Goal: Task Accomplishment & Management: Use online tool/utility

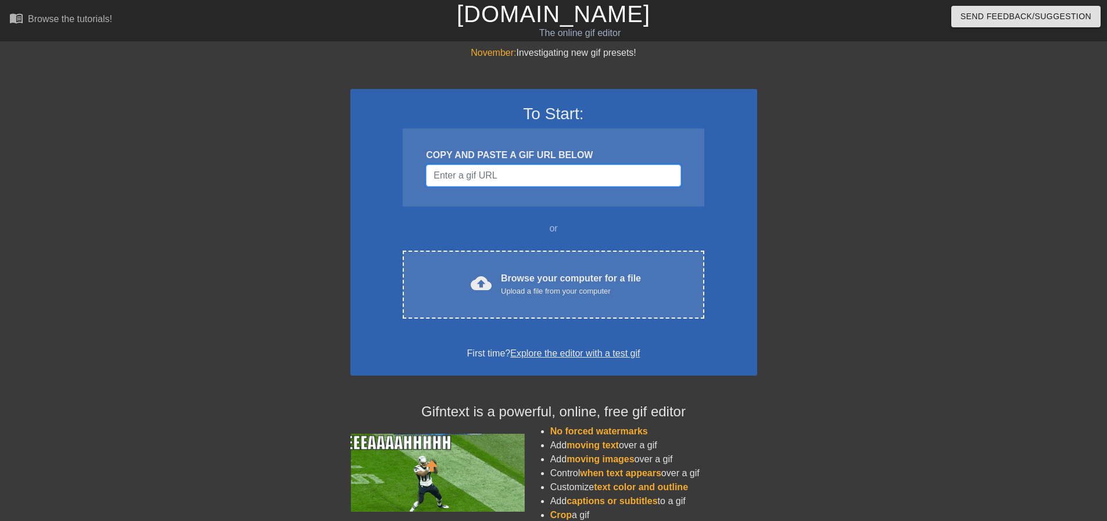
click at [489, 175] on input "Username" at bounding box center [553, 175] width 255 height 22
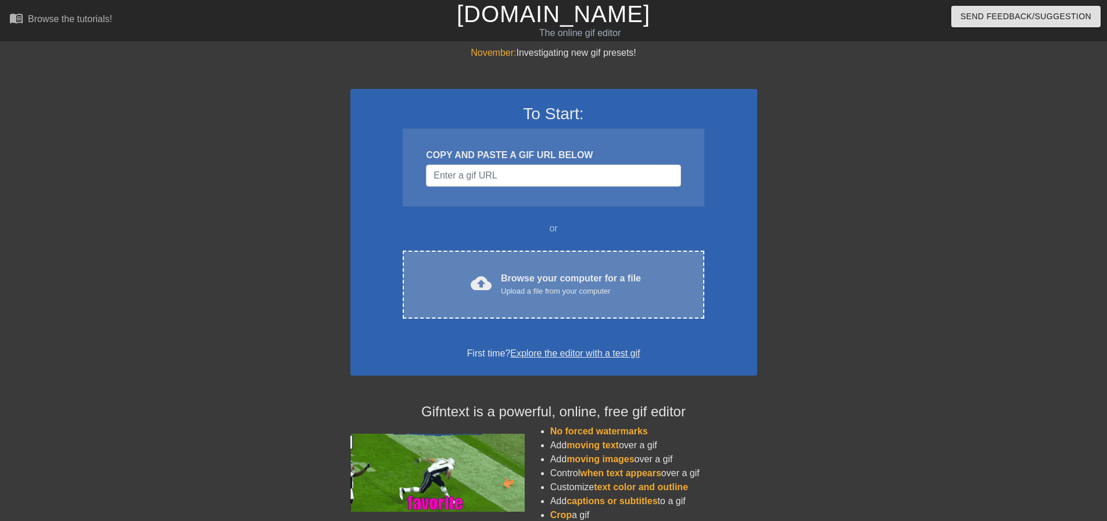
click at [556, 284] on div "Browse your computer for a file Upload a file from your computer" at bounding box center [571, 284] width 140 height 26
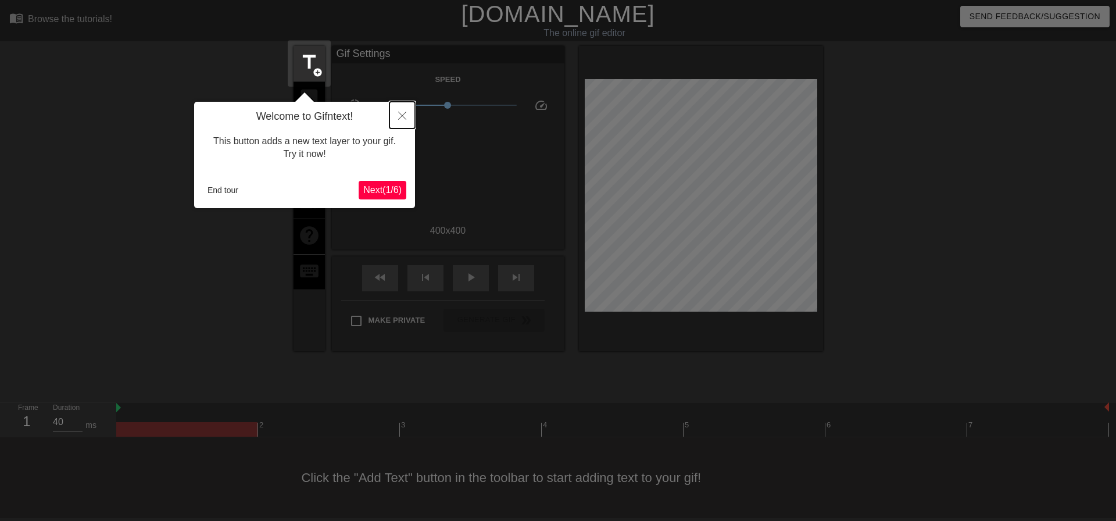
click at [394, 113] on button "Close" at bounding box center [402, 115] width 26 height 27
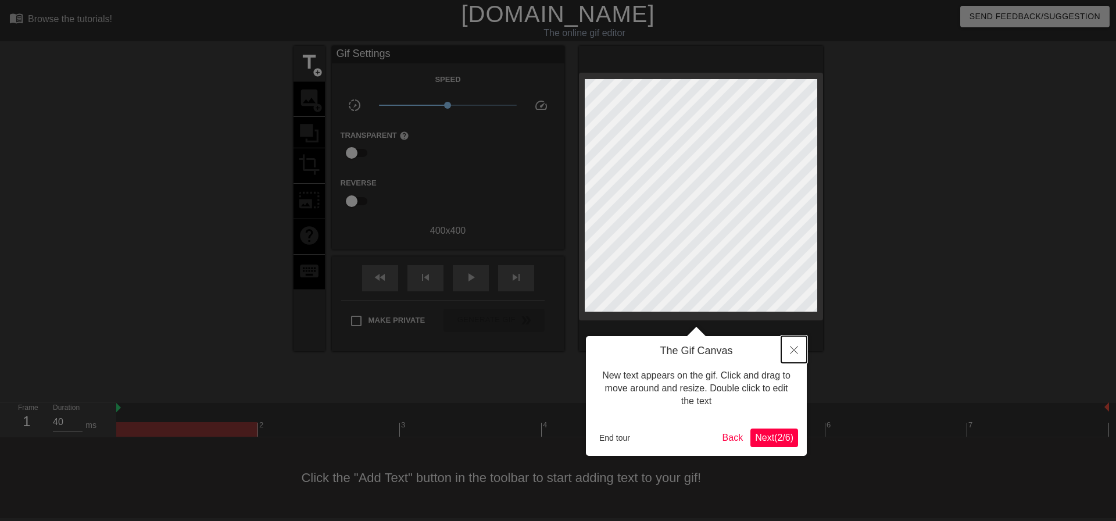
click at [802, 352] on button "Close" at bounding box center [794, 349] width 26 height 27
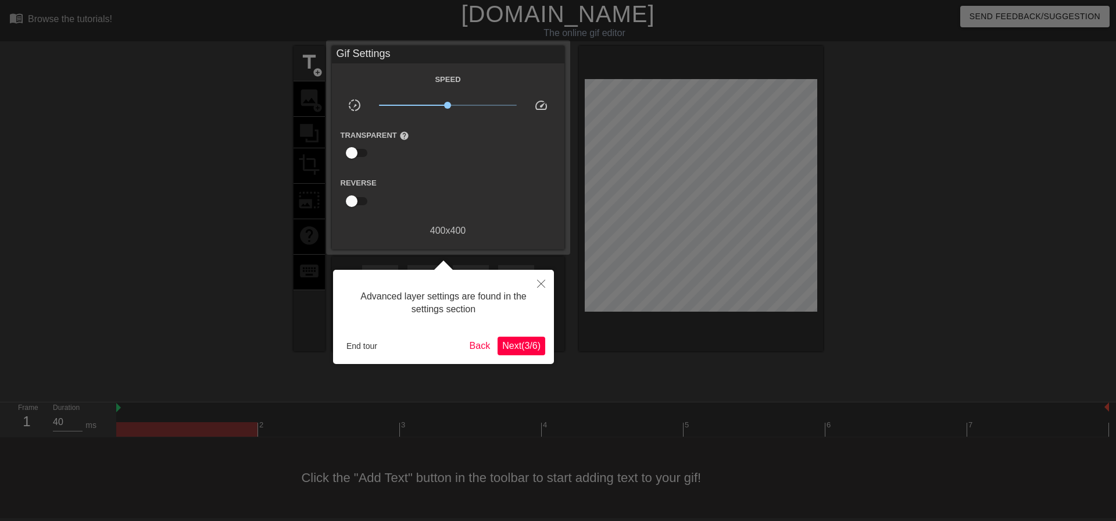
drag, startPoint x: 792, startPoint y: 344, endPoint x: 783, endPoint y: 343, distance: 9.3
click at [541, 278] on button "Close" at bounding box center [541, 283] width 26 height 27
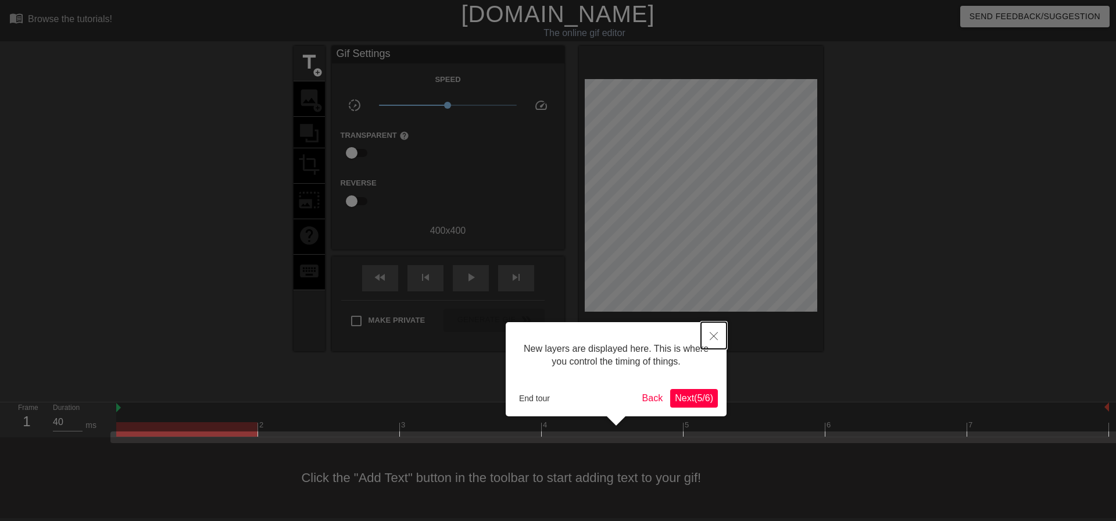
click at [709, 335] on button "Close" at bounding box center [714, 335] width 26 height 27
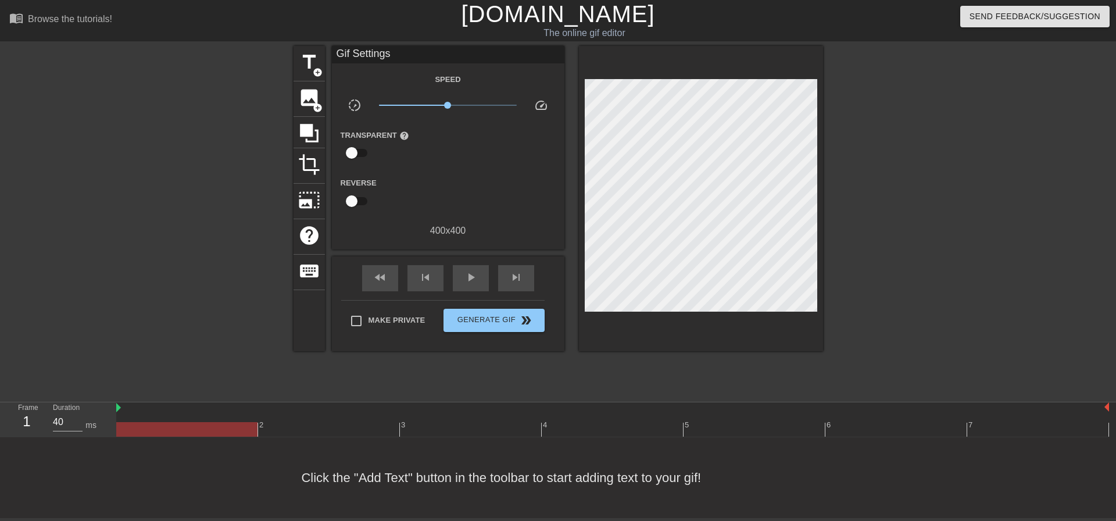
drag, startPoint x: 514, startPoint y: 346, endPoint x: 507, endPoint y: 342, distance: 7.8
click at [599, 13] on link "[DOMAIN_NAME]" at bounding box center [558, 14] width 194 height 26
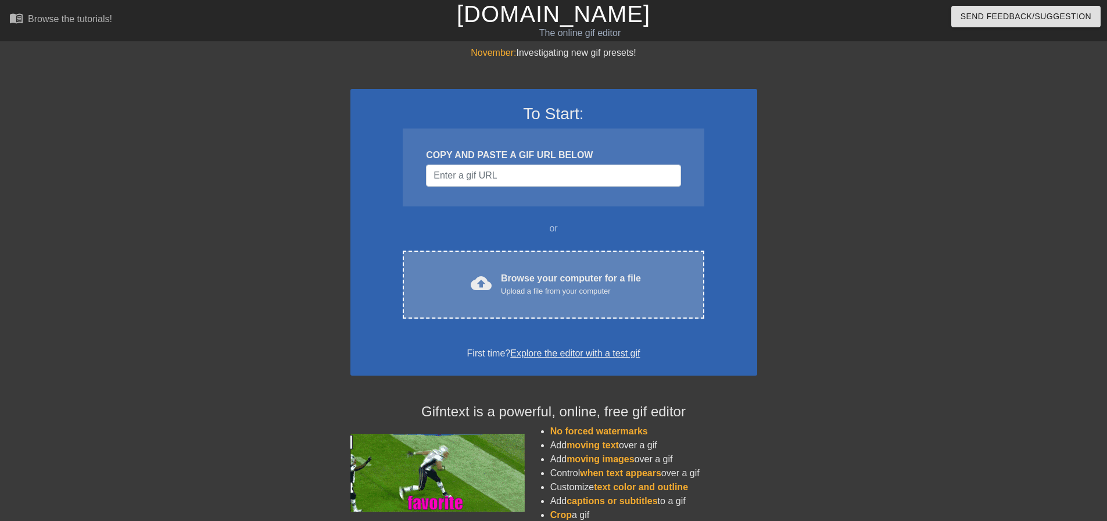
click at [522, 284] on div "Browse your computer for a file Upload a file from your computer" at bounding box center [571, 284] width 140 height 26
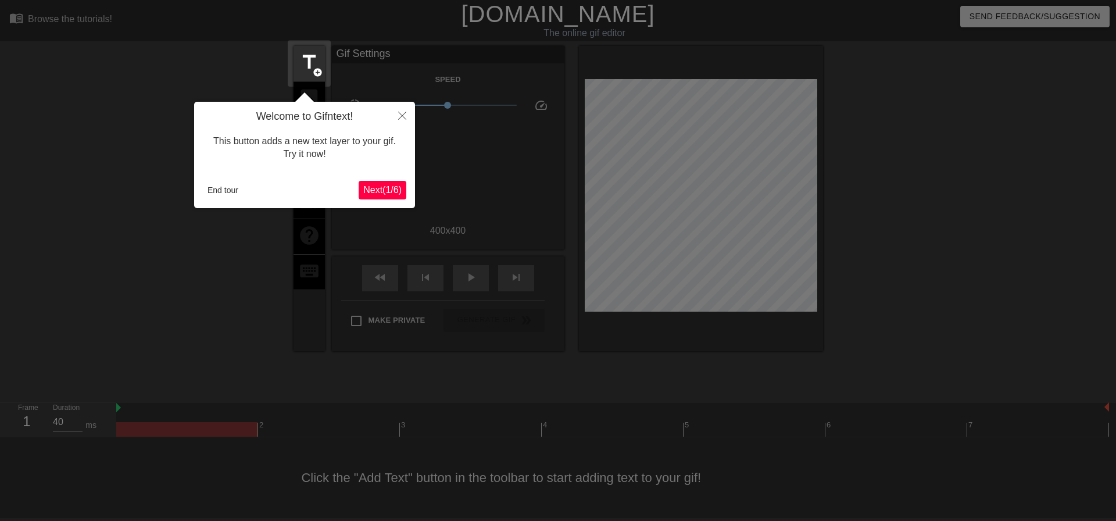
click at [385, 189] on span "Next ( 1 / 6 )" at bounding box center [382, 190] width 38 height 10
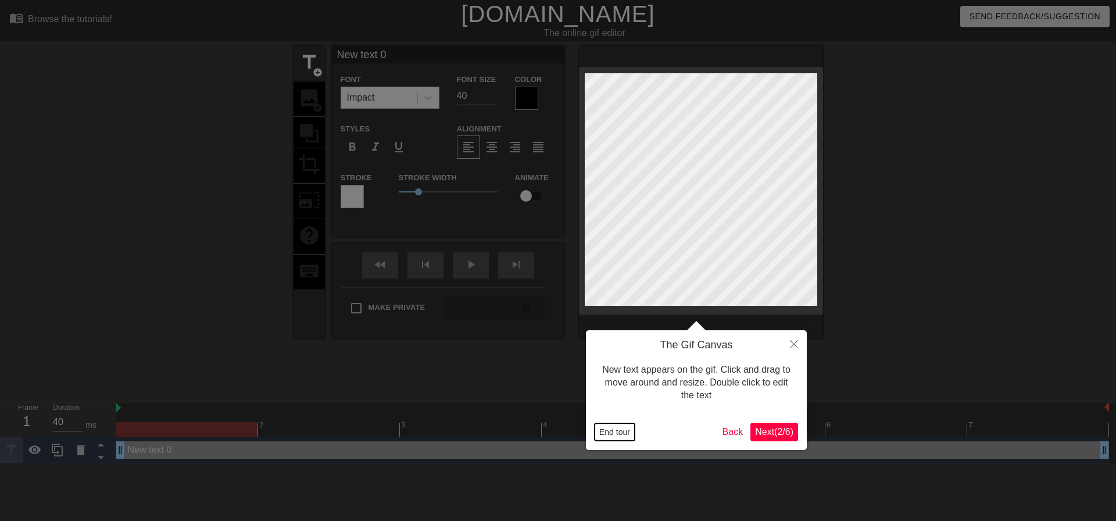
click at [612, 426] on button "End tour" at bounding box center [615, 431] width 40 height 17
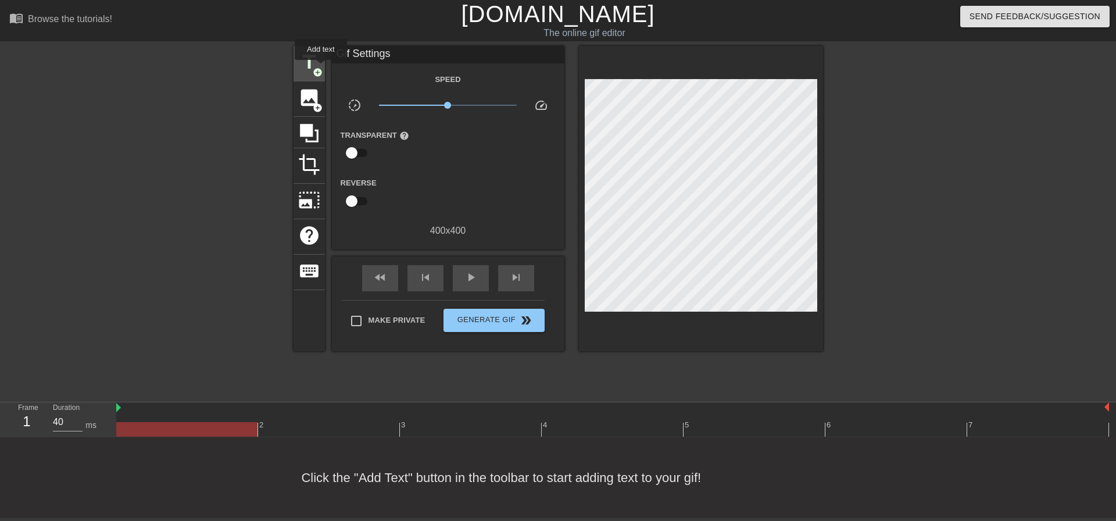
click at [312, 66] on span "title" at bounding box center [309, 62] width 22 height 22
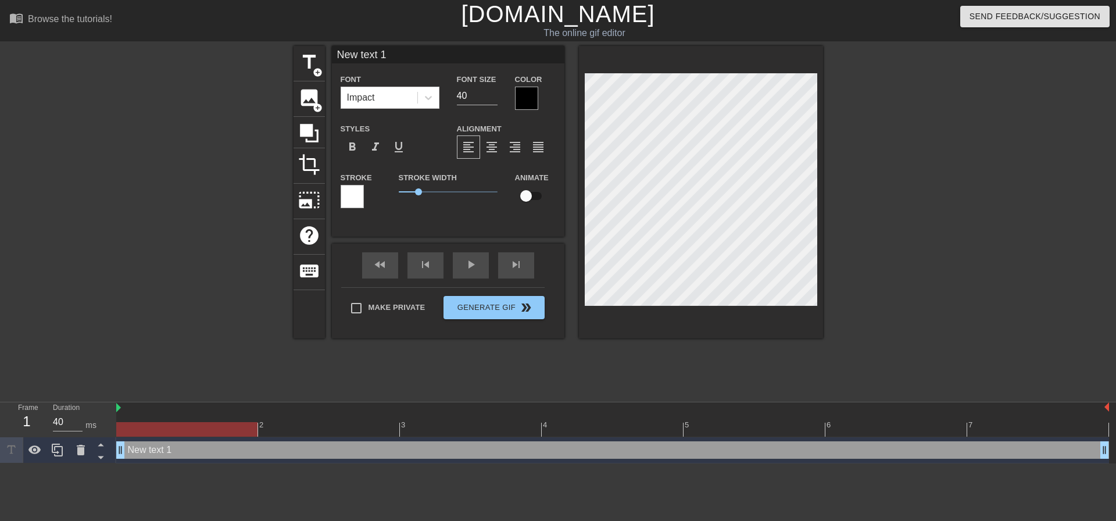
click at [180, 446] on div "New text 1 drag_handle drag_handle" at bounding box center [612, 449] width 993 height 17
click at [169, 450] on div "New text 1 drag_handle drag_handle" at bounding box center [612, 449] width 993 height 17
drag, startPoint x: 151, startPoint y: 452, endPoint x: 132, endPoint y: 450, distance: 18.7
click at [135, 450] on div "New text 1 drag_handle drag_handle" at bounding box center [612, 449] width 993 height 17
click at [15, 450] on icon at bounding box center [11, 449] width 13 height 13
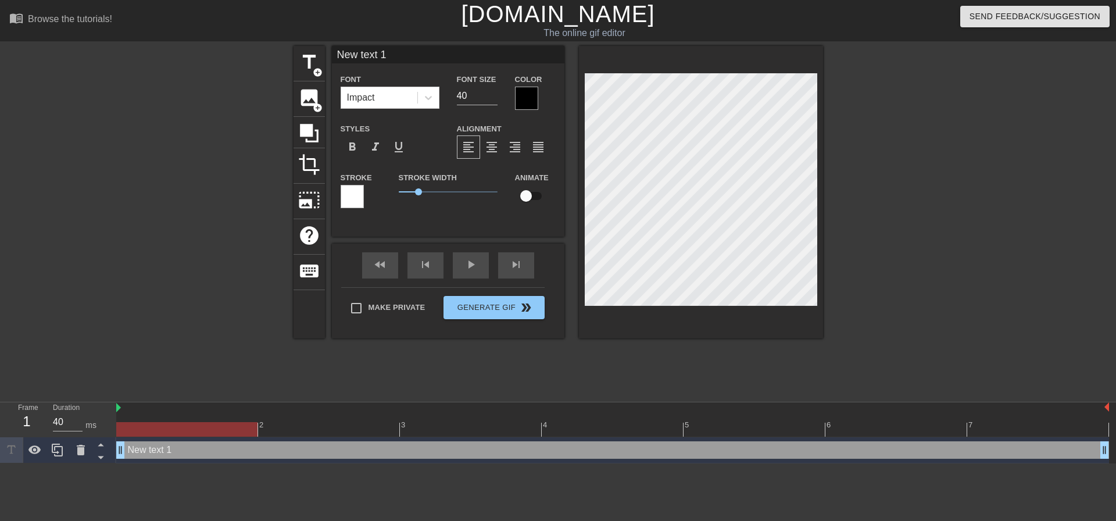
scroll to position [2, 2]
type input "T"
type textarea "T"
type input "Tu"
type textarea "Tu"
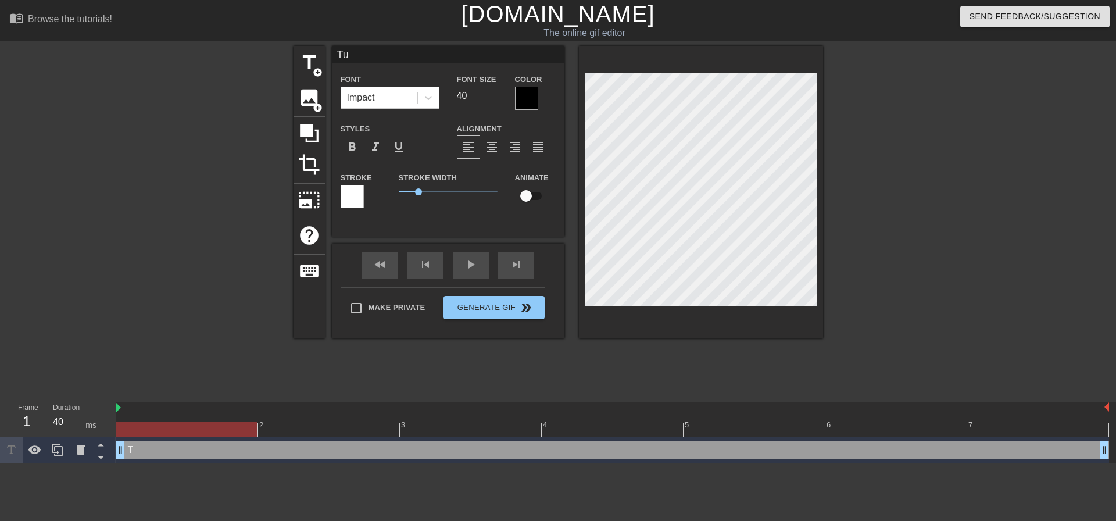
type input "Tur"
type textarea "Tur"
type input "Turt"
type textarea "Turt"
type input "Turtl"
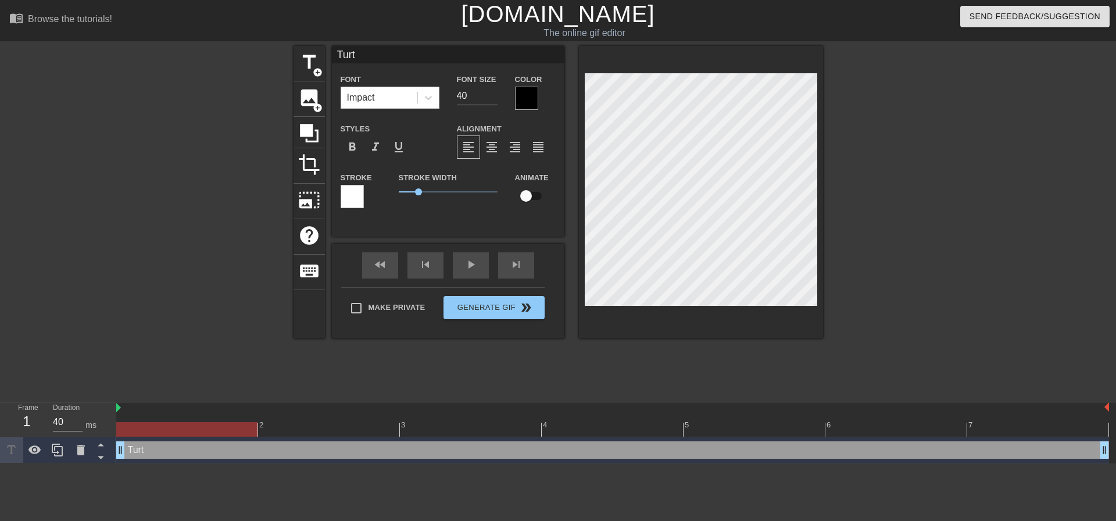
type textarea "Turtl"
type input "Turtle"
type textarea "Turtle"
drag, startPoint x: 474, startPoint y: 93, endPoint x: 443, endPoint y: 90, distance: 30.4
click at [444, 90] on div "Font Impact Font Size 40 Color" at bounding box center [448, 91] width 232 height 38
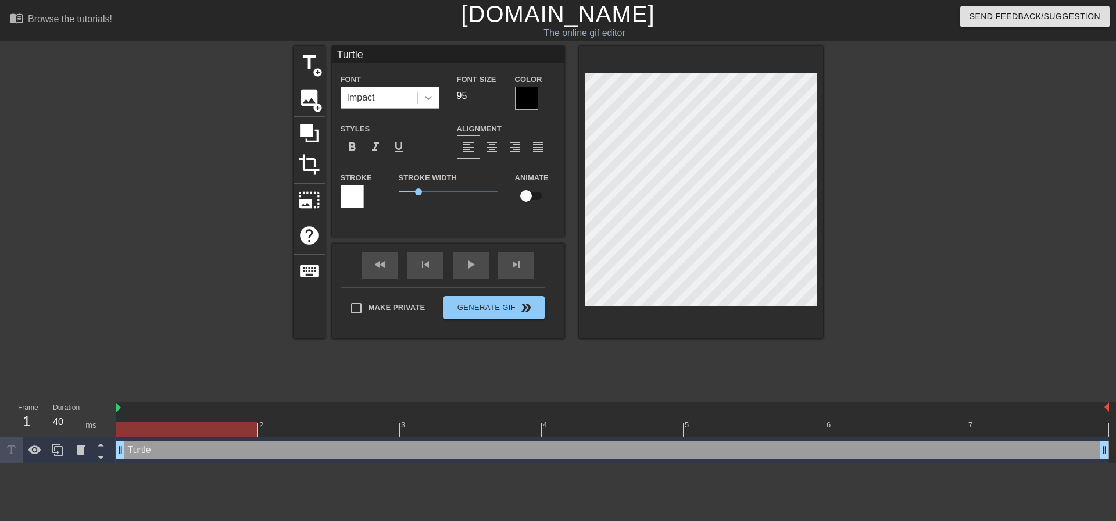
drag, startPoint x: 469, startPoint y: 95, endPoint x: 431, endPoint y: 88, distance: 39.0
click at [439, 89] on div "Font Impact Font Size 95 Color" at bounding box center [448, 91] width 232 height 38
type input "115"
drag, startPoint x: 476, startPoint y: 95, endPoint x: 452, endPoint y: 89, distance: 25.1
click at [452, 89] on div "Font Size 115" at bounding box center [477, 91] width 58 height 38
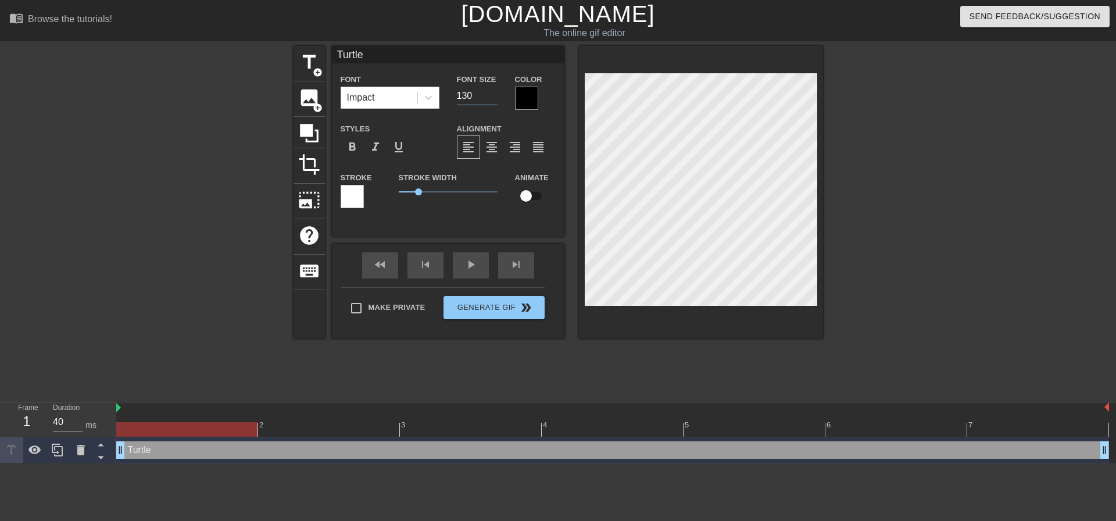
type input "130"
click at [426, 156] on div "format_bold format_italic format_underline" at bounding box center [390, 146] width 99 height 23
click at [388, 102] on div "Impact" at bounding box center [379, 97] width 76 height 21
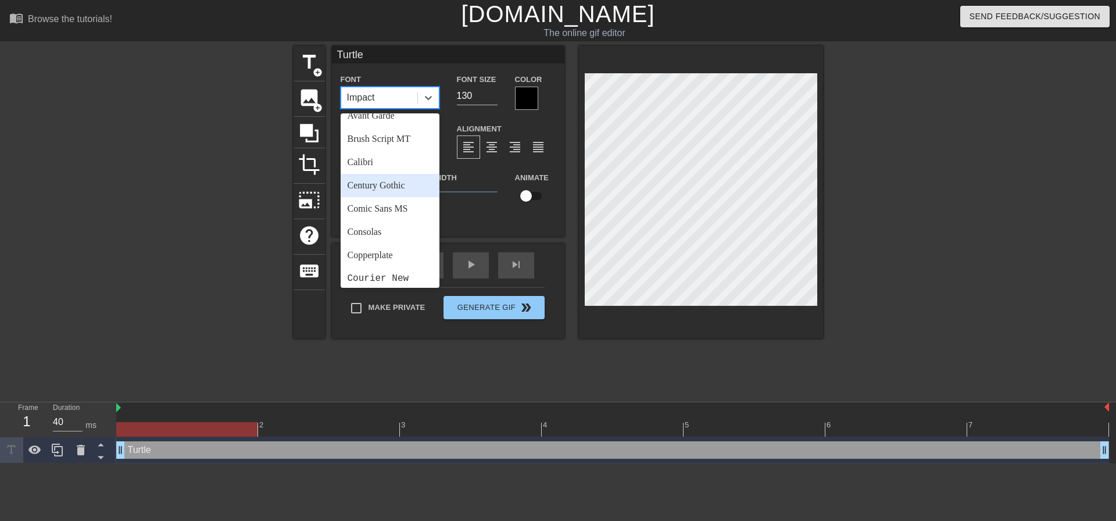
scroll to position [0, 0]
click at [381, 153] on div "Arial Black" at bounding box center [390, 150] width 99 height 23
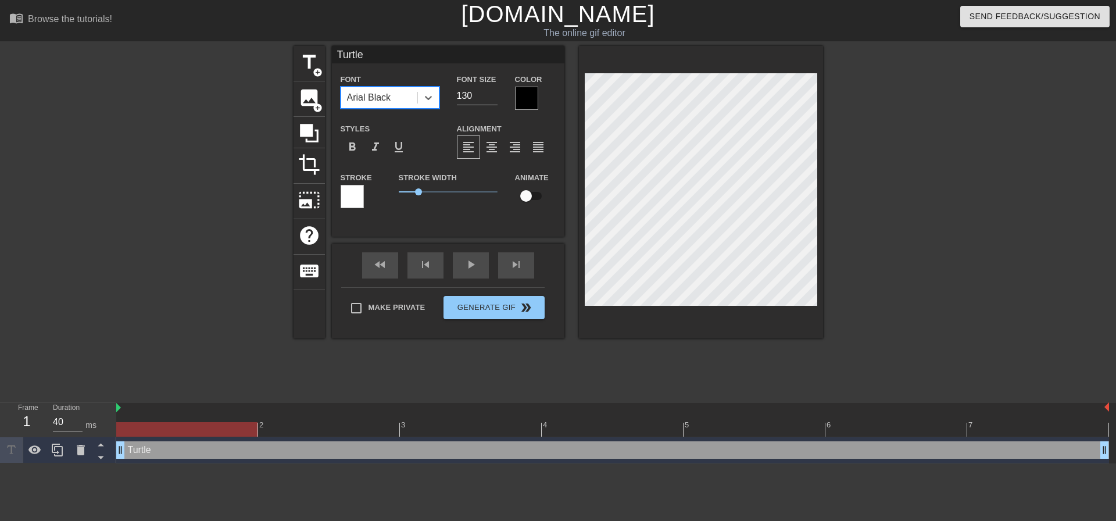
click at [386, 99] on div "Arial Black" at bounding box center [369, 98] width 44 height 14
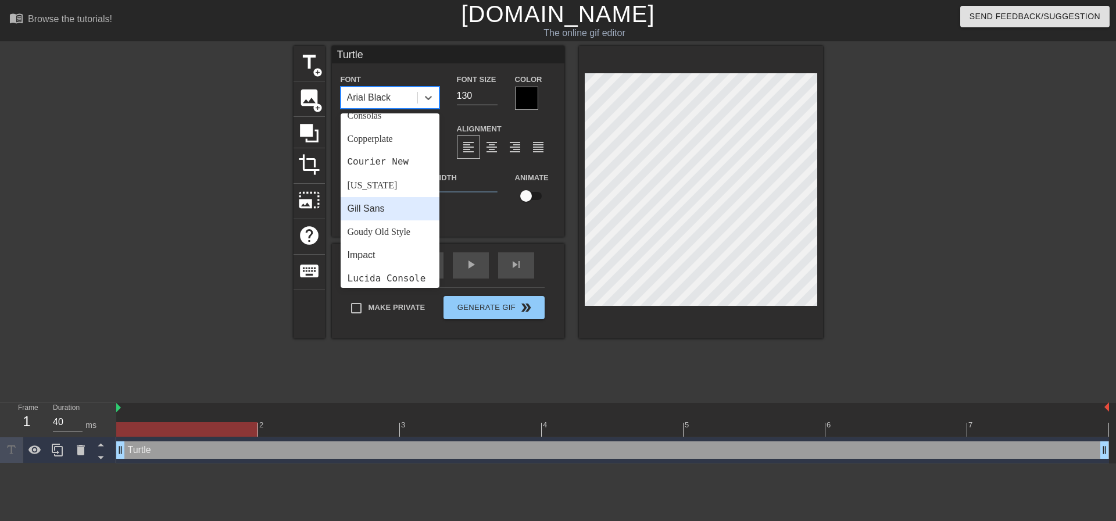
scroll to position [232, 0]
click at [402, 196] on div "Impact" at bounding box center [390, 196] width 99 height 23
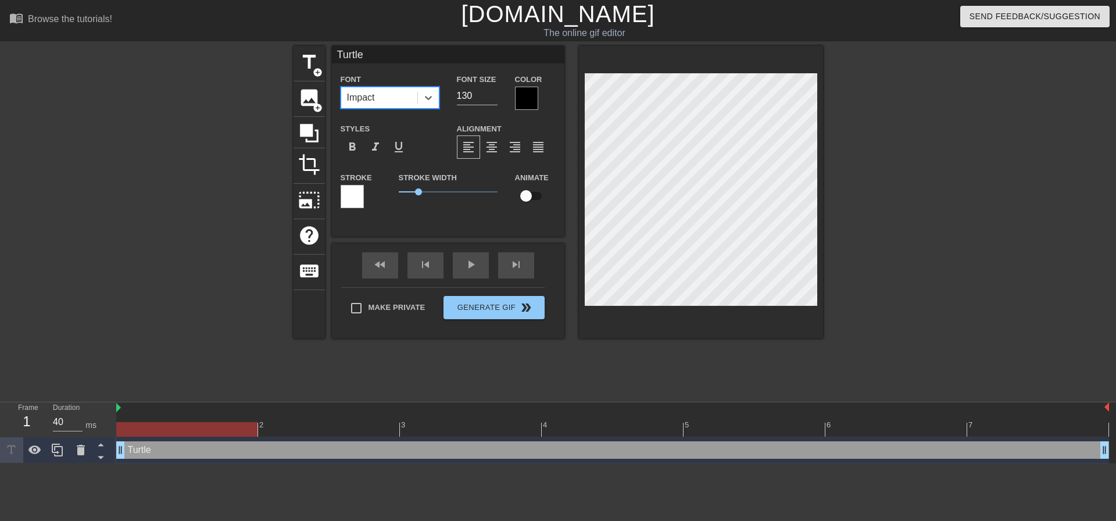
click at [384, 92] on div "Impact" at bounding box center [379, 97] width 76 height 21
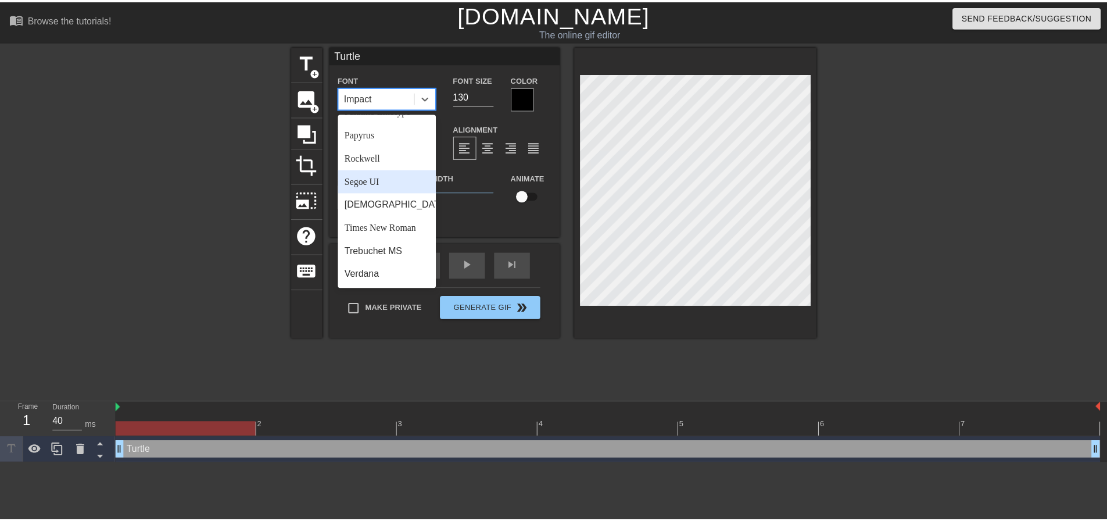
scroll to position [358, 0]
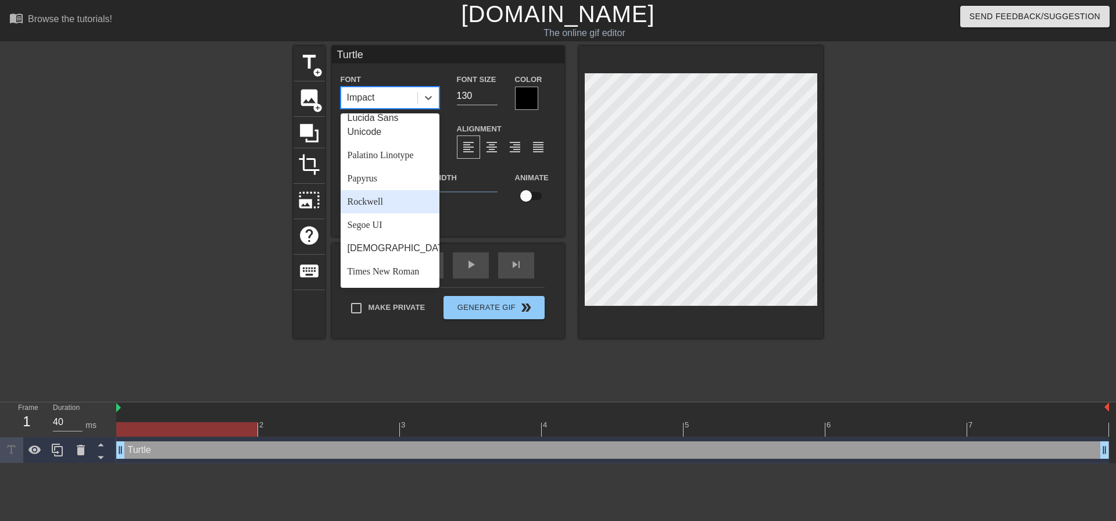
click at [392, 213] on div "Rockwell" at bounding box center [390, 201] width 99 height 23
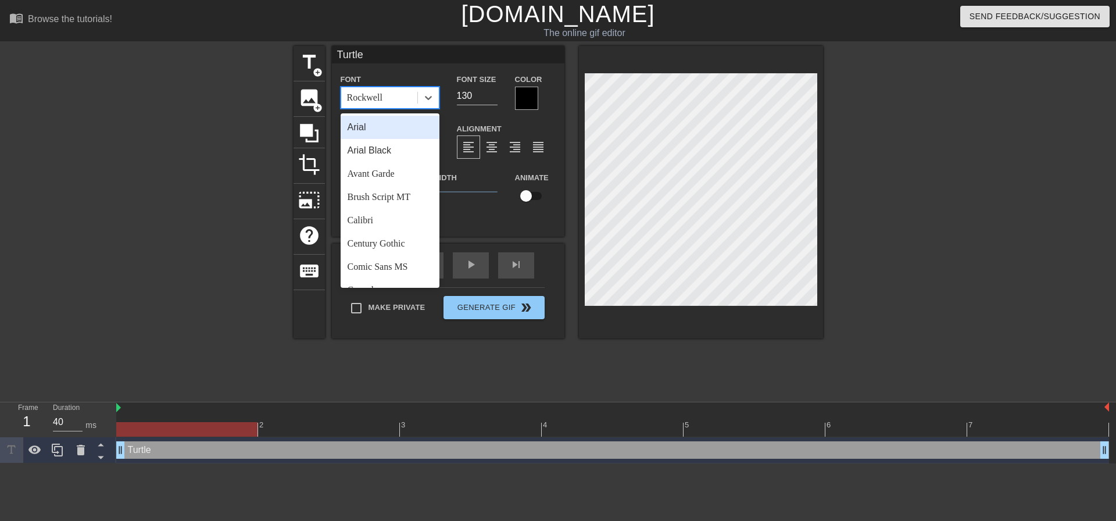
click at [401, 91] on div "Rockwell" at bounding box center [379, 97] width 76 height 21
click at [386, 198] on div "Brush Script MT" at bounding box center [390, 196] width 99 height 23
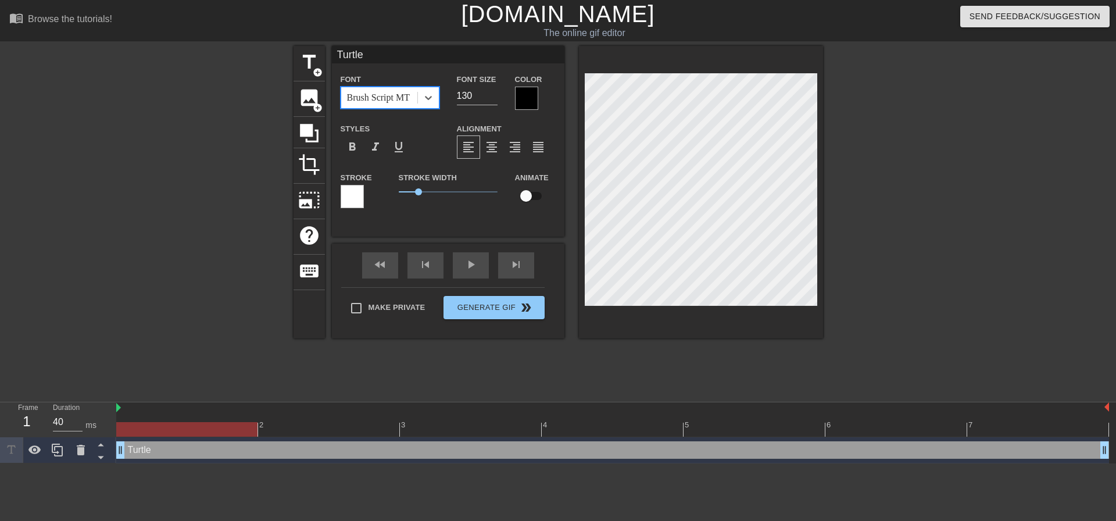
click at [403, 92] on div "Brush Script MT" at bounding box center [378, 98] width 63 height 14
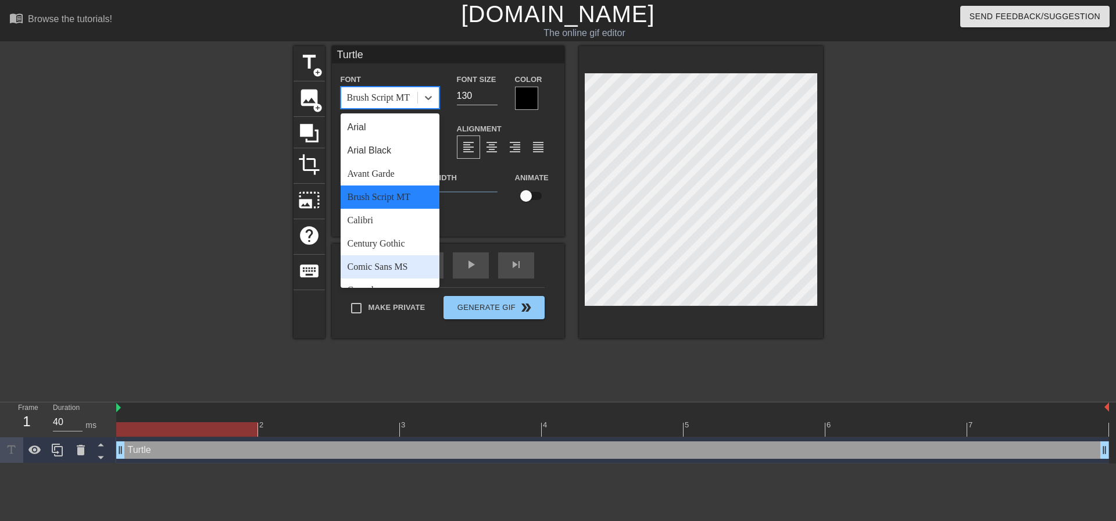
click at [388, 264] on div "Comic Sans MS" at bounding box center [390, 266] width 99 height 23
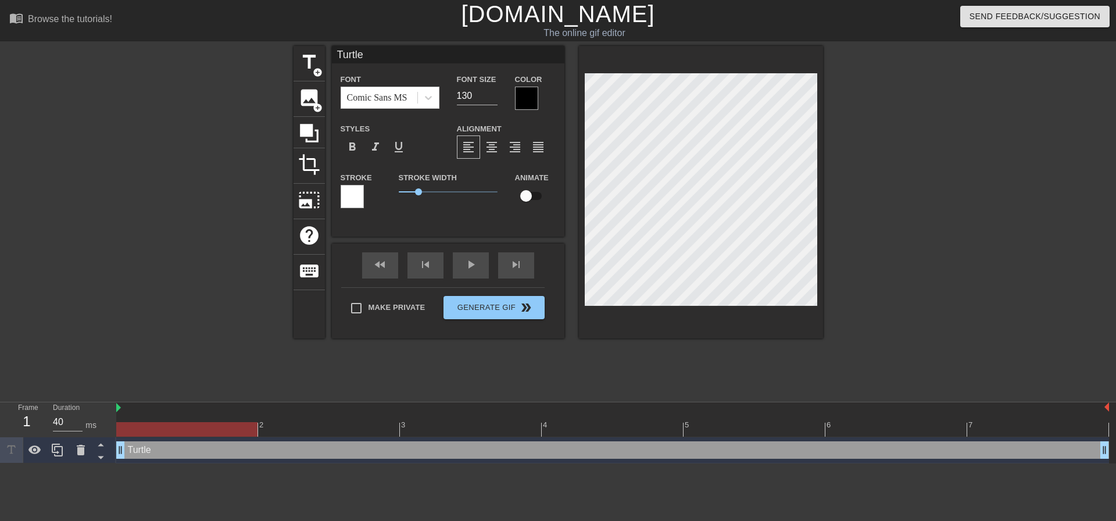
click at [530, 102] on div at bounding box center [526, 98] width 23 height 23
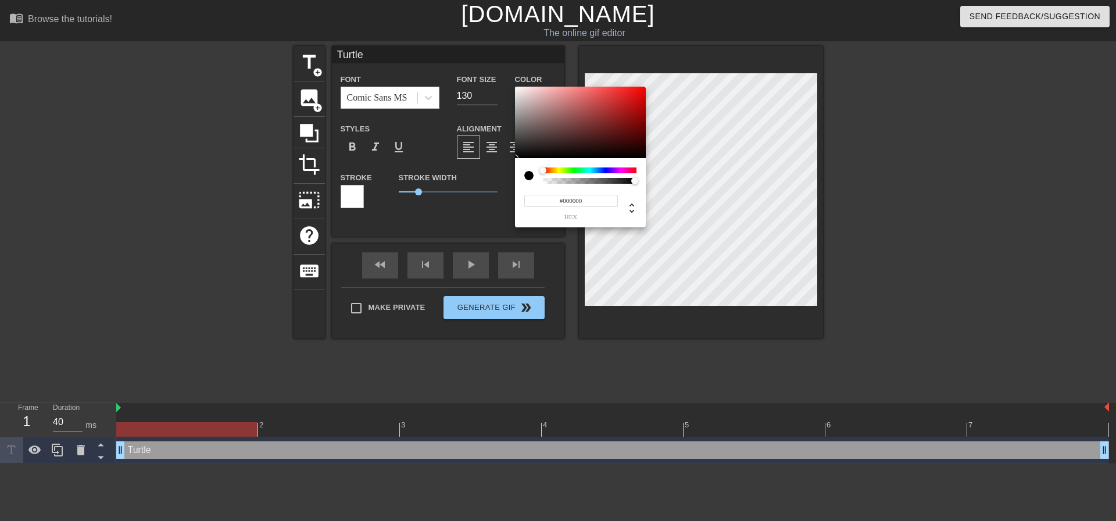
drag, startPoint x: 945, startPoint y: 173, endPoint x: 907, endPoint y: 169, distance: 38.6
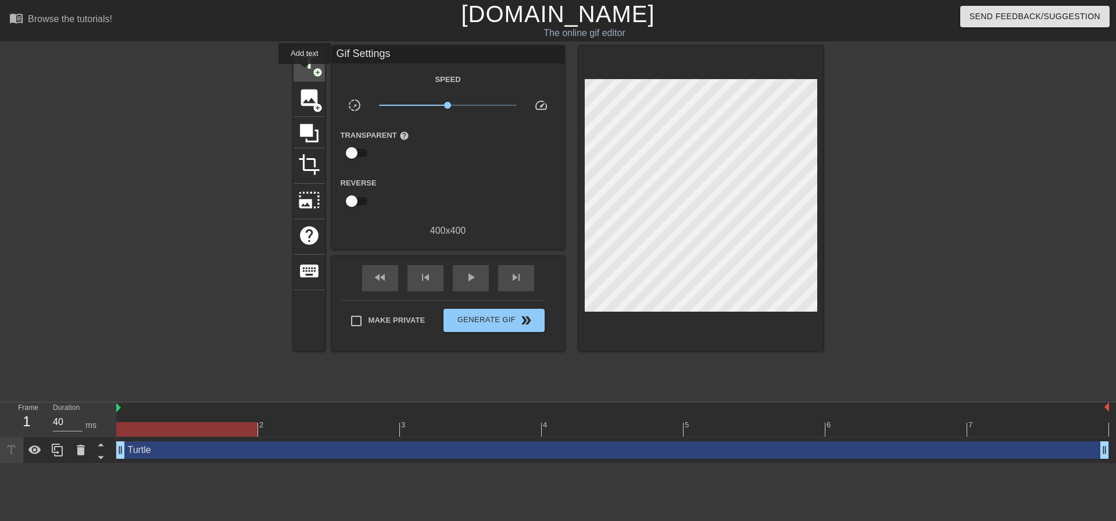
click at [304, 71] on span "title" at bounding box center [309, 62] width 22 height 22
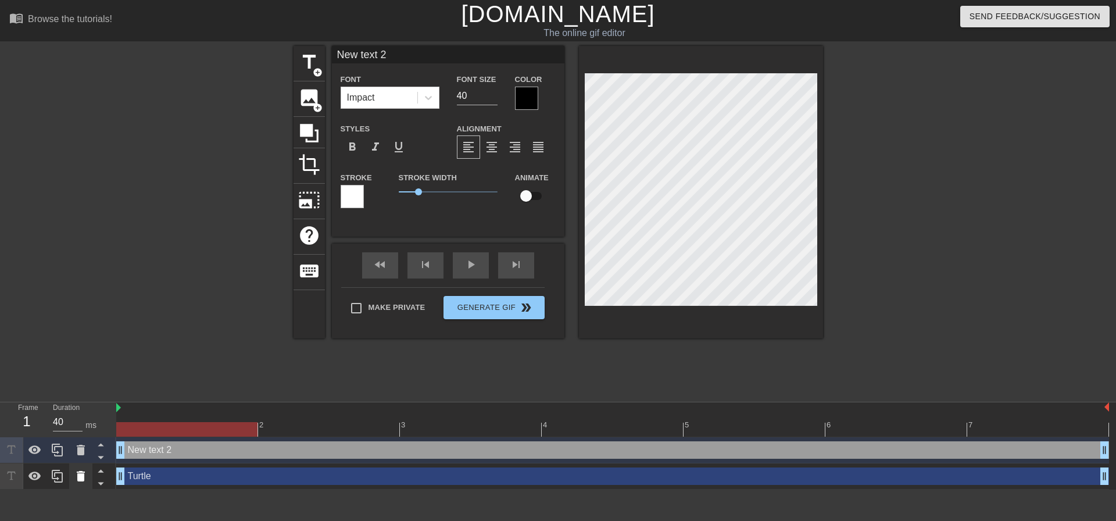
click at [78, 478] on icon at bounding box center [81, 476] width 8 height 10
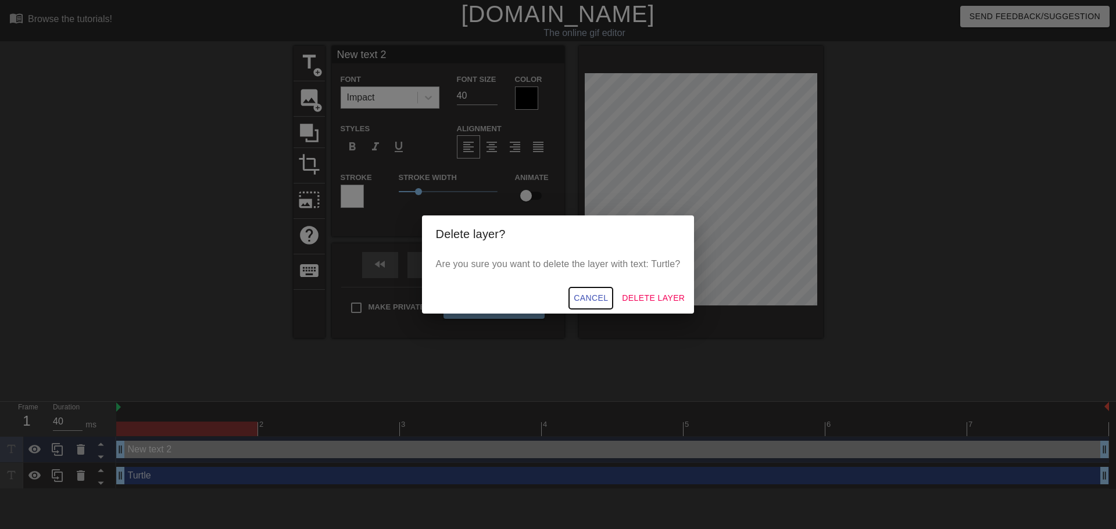
drag, startPoint x: 590, startPoint y: 296, endPoint x: 571, endPoint y: 302, distance: 20.2
click at [589, 295] on span "Cancel" at bounding box center [591, 298] width 34 height 15
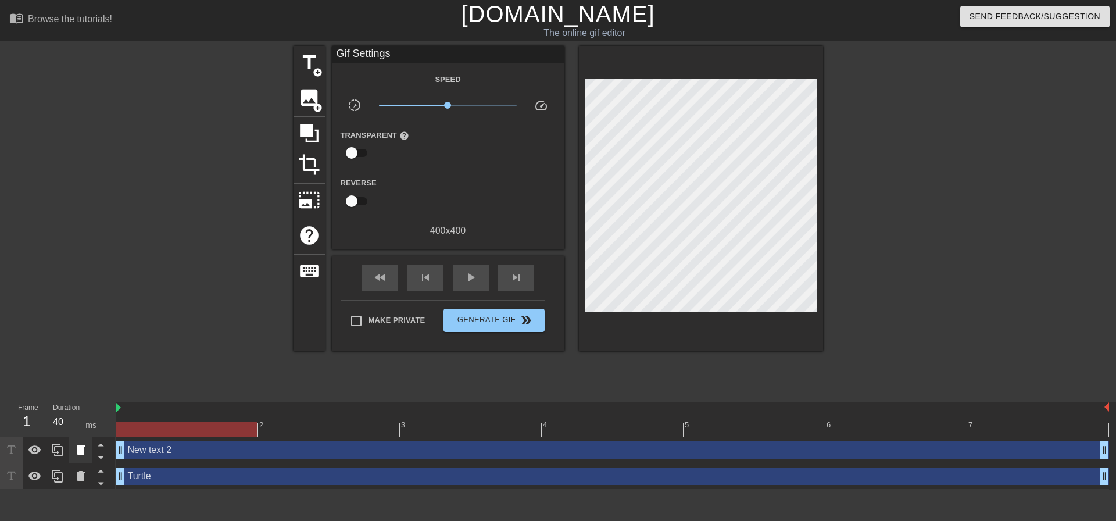
click at [80, 449] on icon at bounding box center [81, 450] width 8 height 10
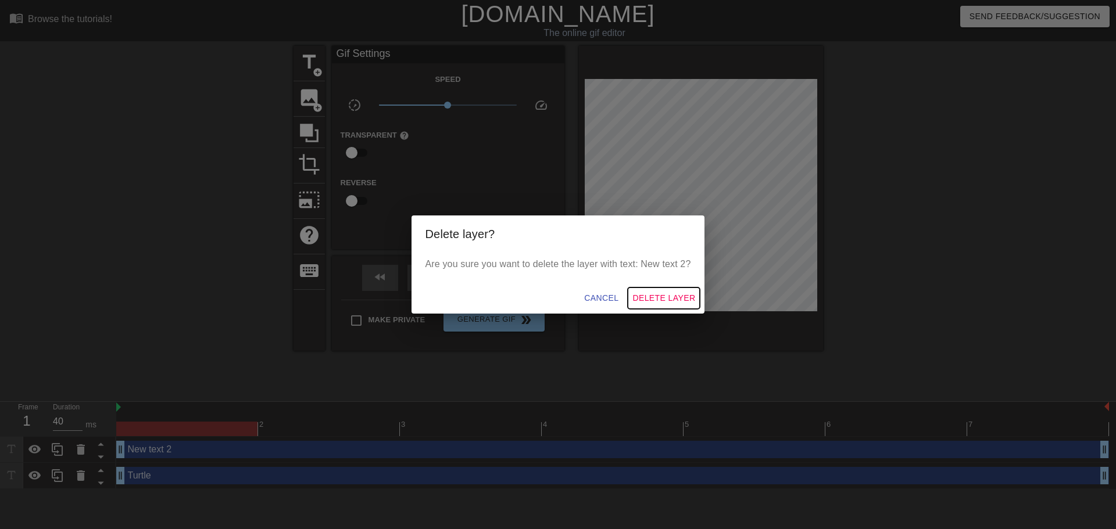
click at [631, 301] on button "Delete Layer" at bounding box center [664, 299] width 72 height 22
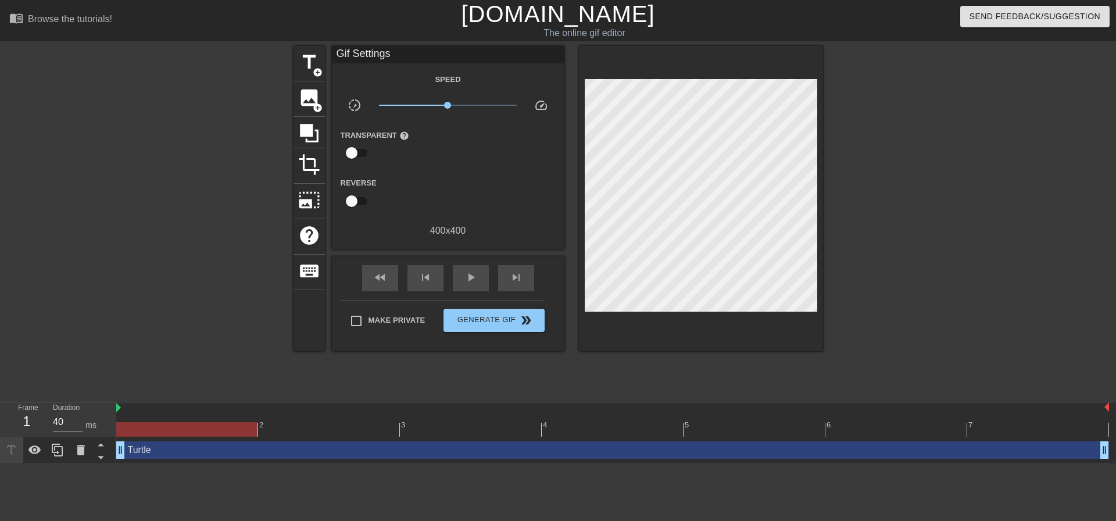
click at [243, 454] on div "Turtle drag_handle drag_handle" at bounding box center [612, 449] width 993 height 17
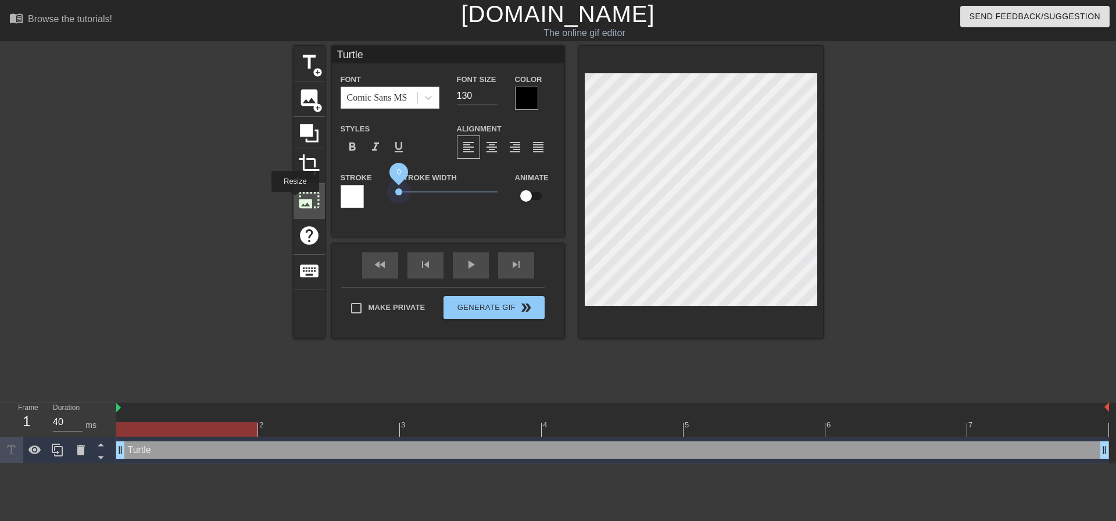
drag, startPoint x: 420, startPoint y: 189, endPoint x: 294, endPoint y: 200, distance: 126.5
click at [294, 200] on div "title add_circle image add_circle crop photo_size_select_large help keyboard Tu…" at bounding box center [557, 192] width 529 height 292
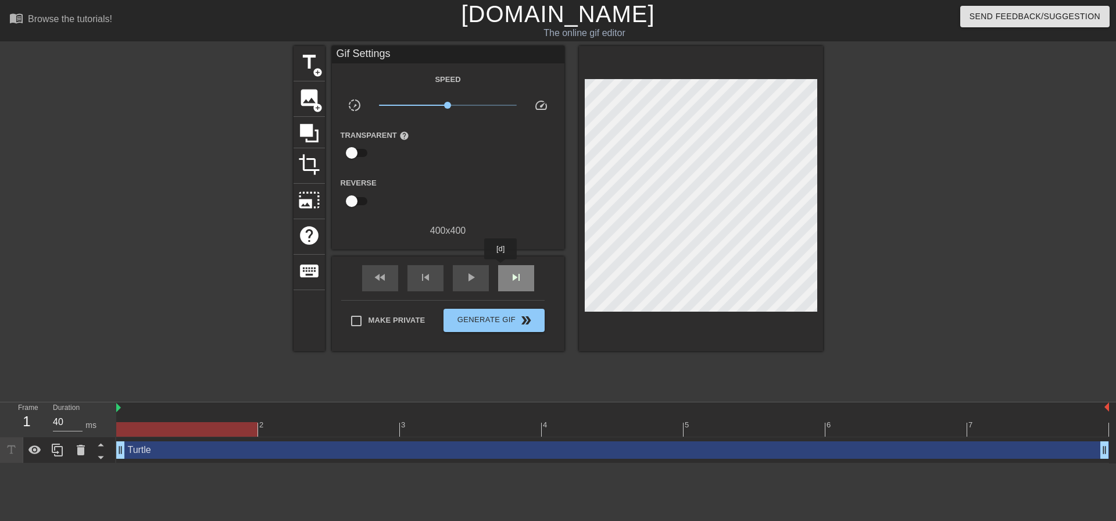
click at [501, 267] on div "skip_next" at bounding box center [516, 278] width 36 height 26
click at [510, 275] on span "skip_next" at bounding box center [516, 277] width 14 height 14
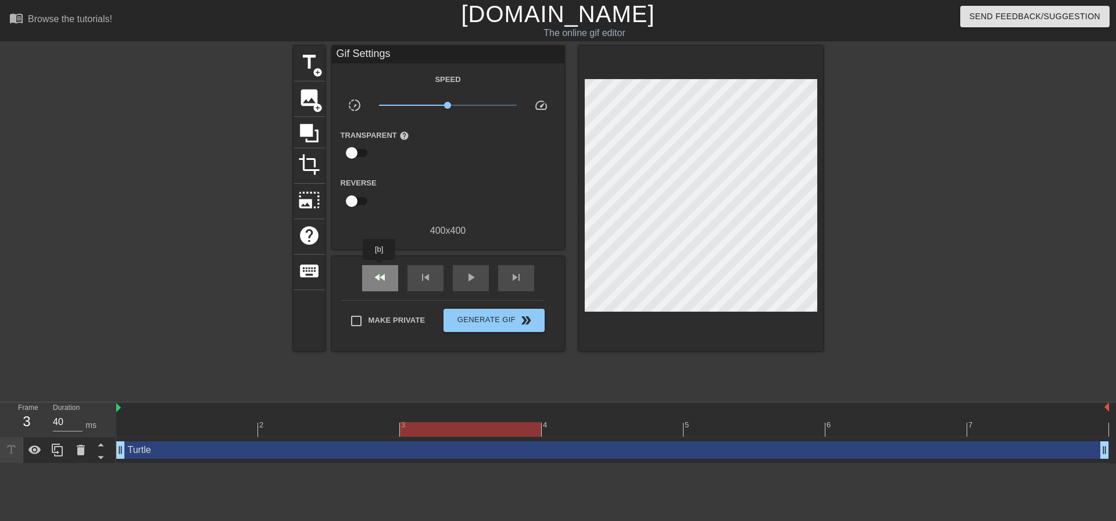
click at [379, 268] on div "fast_rewind" at bounding box center [380, 278] width 36 height 26
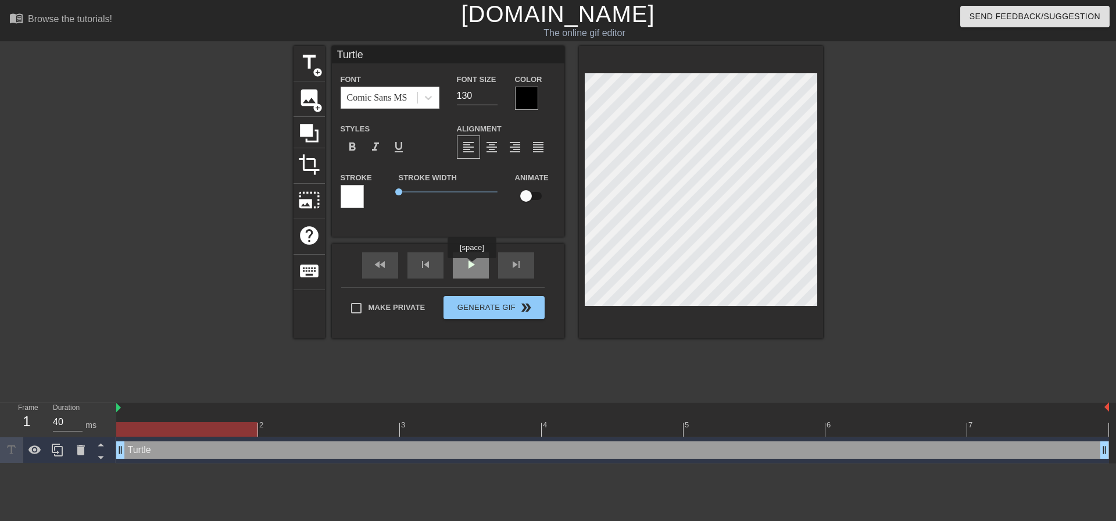
click at [471, 266] on div "play_arrow" at bounding box center [471, 265] width 36 height 26
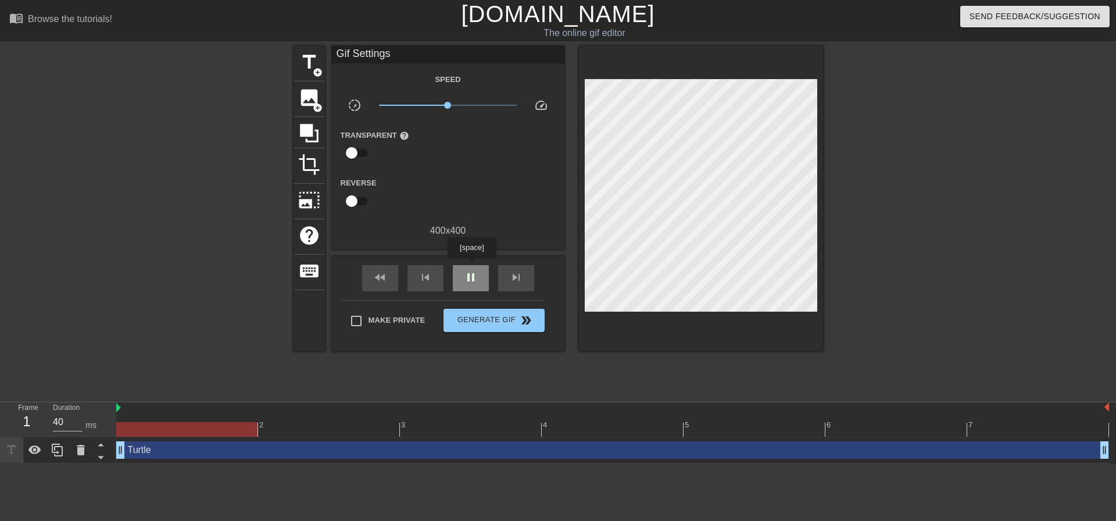
click at [471, 266] on div "pause" at bounding box center [471, 278] width 36 height 26
click at [471, 266] on div "play_arrow" at bounding box center [471, 278] width 36 height 26
click at [471, 266] on div "pause" at bounding box center [471, 278] width 36 height 26
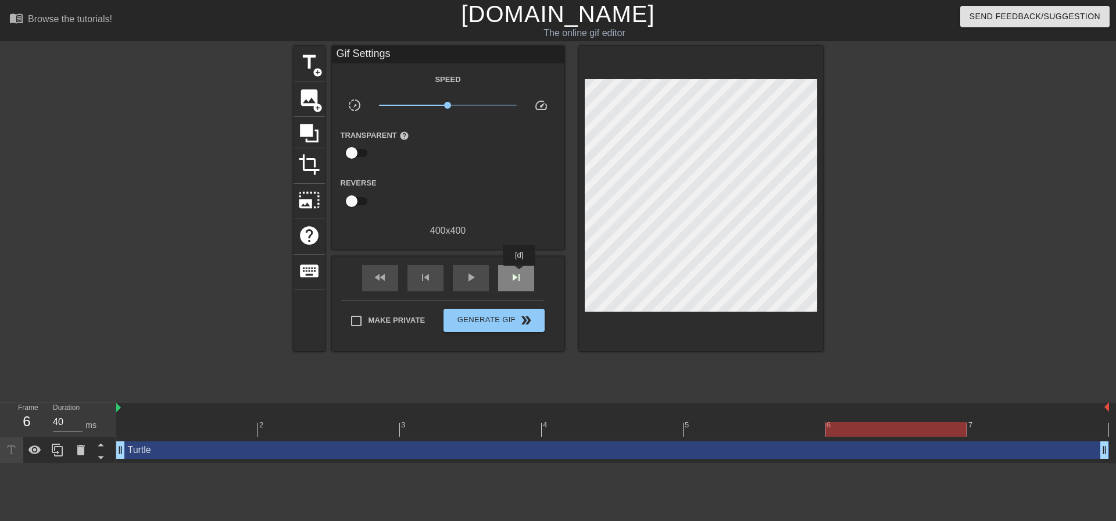
click at [520, 274] on span "skip_next" at bounding box center [516, 277] width 14 height 14
click at [520, 273] on span "skip_next" at bounding box center [516, 277] width 14 height 14
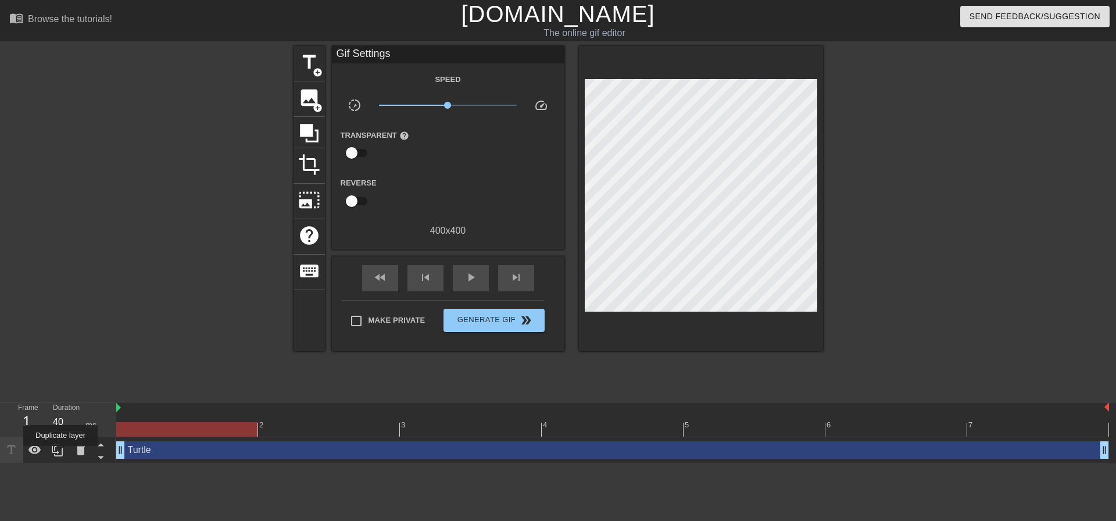
click at [60, 454] on icon at bounding box center [58, 450] width 14 height 14
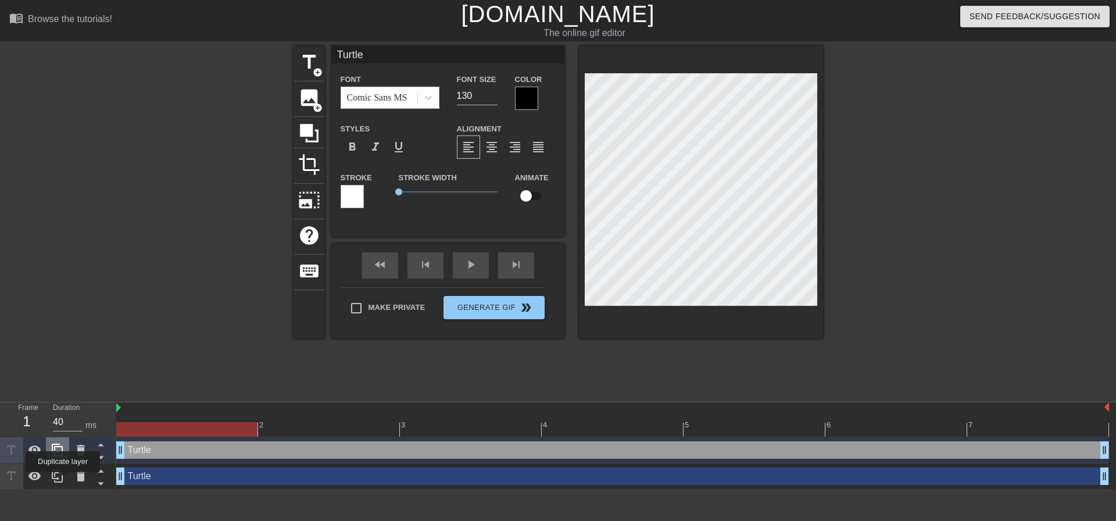
click at [63, 479] on icon at bounding box center [58, 476] width 14 height 14
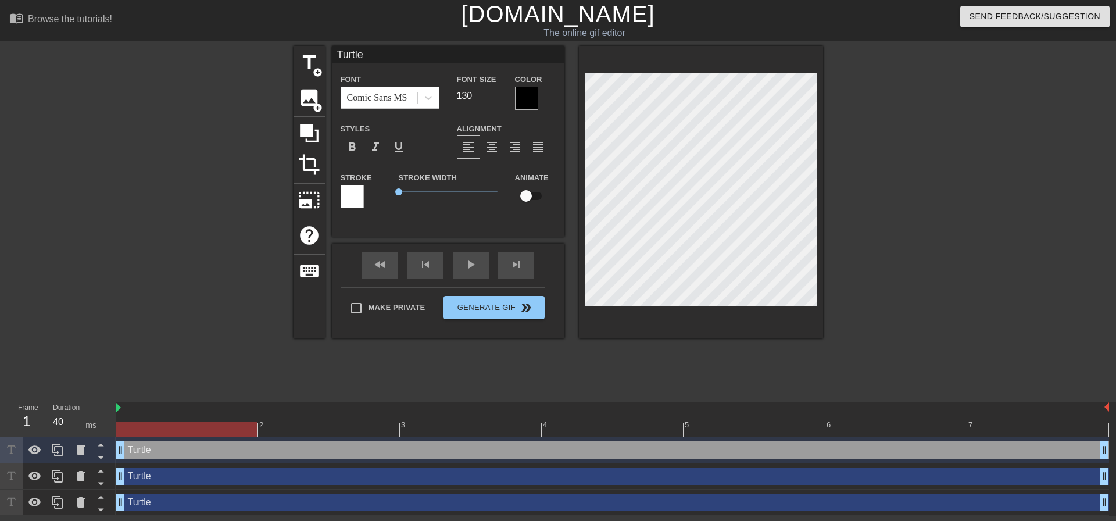
drag, startPoint x: 118, startPoint y: 477, endPoint x: 436, endPoint y: 437, distance: 320.3
click at [420, 439] on div "Turtle drag_handle drag_handle Turtle drag_handle drag_handle Turtle drag_handl…" at bounding box center [616, 476] width 1000 height 78
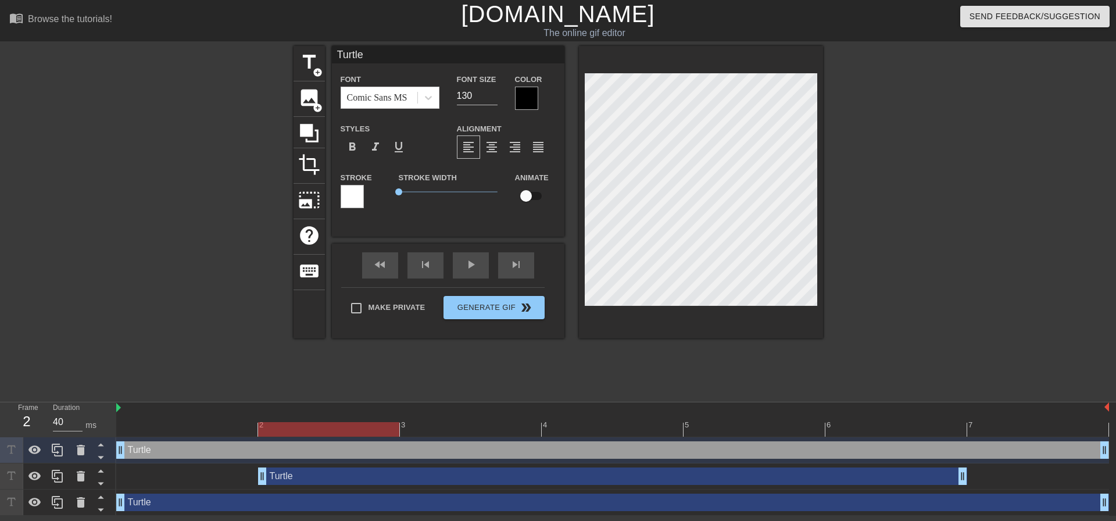
drag, startPoint x: 441, startPoint y: 474, endPoint x: 333, endPoint y: 476, distance: 108.1
click at [333, 476] on div "Turtle drag_handle drag_handle" at bounding box center [612, 475] width 709 height 17
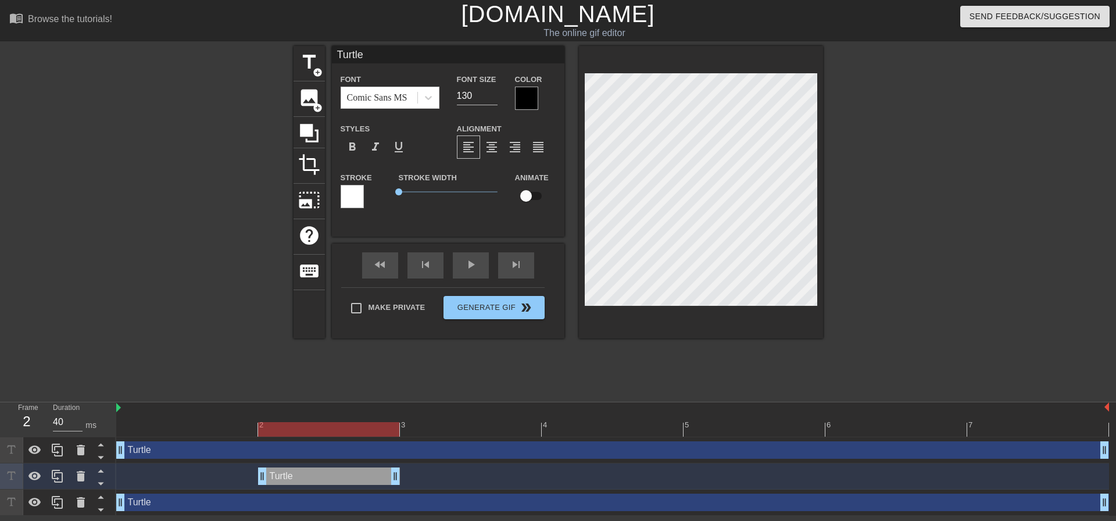
drag, startPoint x: 963, startPoint y: 475, endPoint x: 373, endPoint y: 495, distance: 590.2
click at [373, 495] on div "Turtle drag_handle drag_handle Turtle drag_handle drag_handle Turtle drag_handl…" at bounding box center [616, 476] width 1000 height 78
click at [232, 513] on div "Turtle drag_handle drag_handle" at bounding box center [612, 502] width 993 height 26
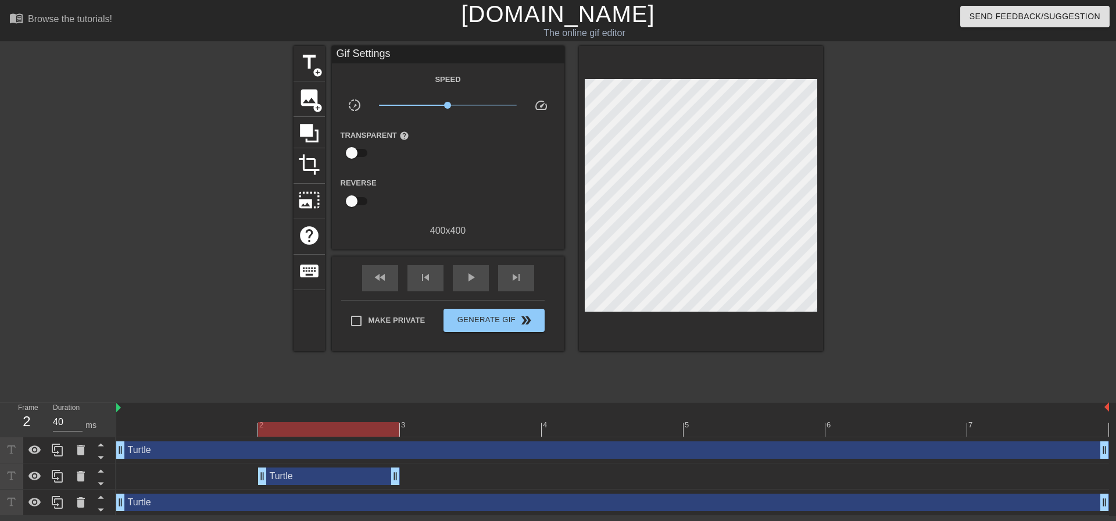
click at [165, 504] on div "Turtle drag_handle drag_handle" at bounding box center [612, 501] width 993 height 17
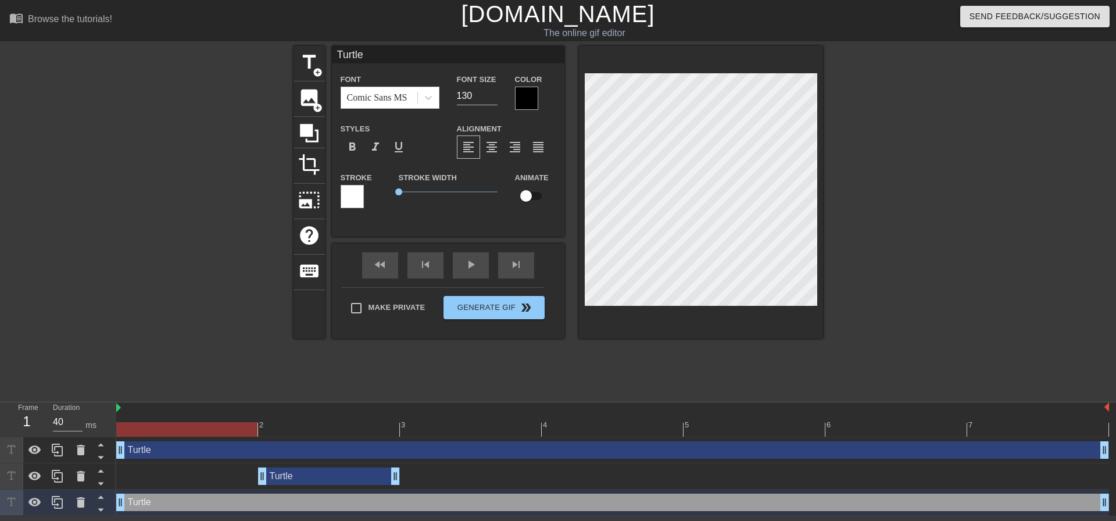
drag, startPoint x: 165, startPoint y: 506, endPoint x: 603, endPoint y: 495, distance: 438.3
click at [619, 493] on div "Turtle drag_handle drag_handle" at bounding box center [612, 502] width 993 height 26
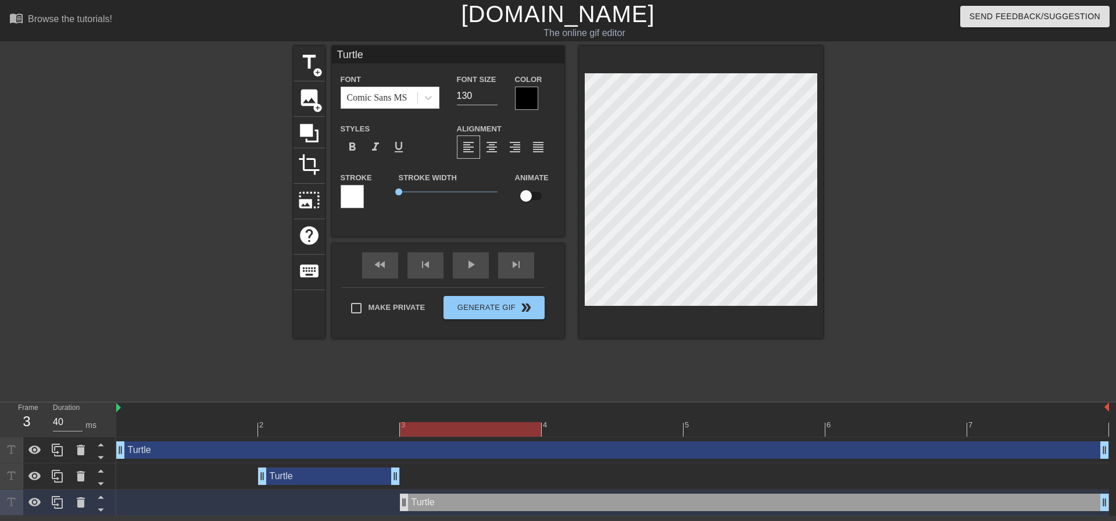
drag, startPoint x: 124, startPoint y: 503, endPoint x: 406, endPoint y: 496, distance: 281.9
click at [393, 497] on div "Turtle drag_handle drag_handle" at bounding box center [612, 501] width 993 height 17
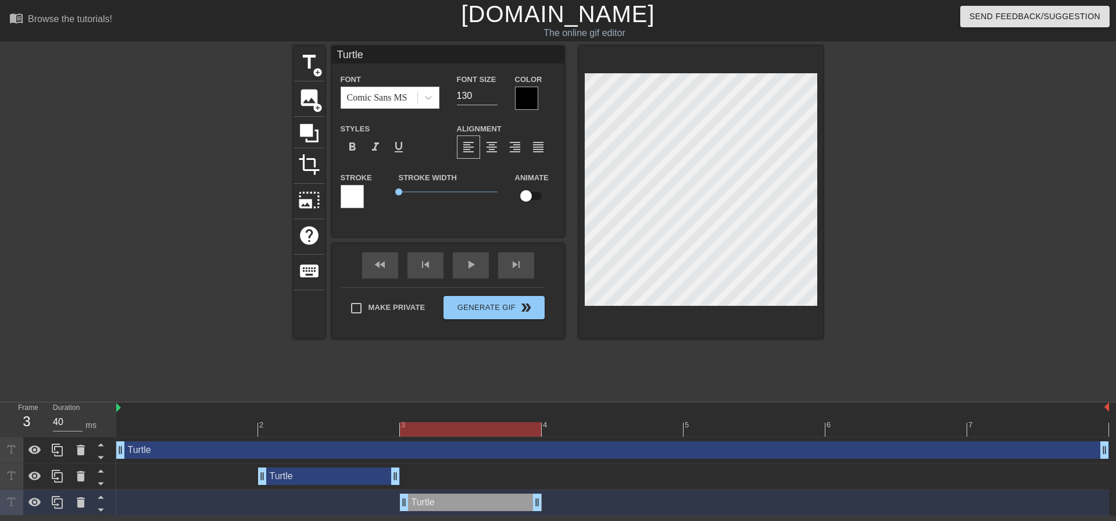
drag, startPoint x: 1107, startPoint y: 499, endPoint x: 502, endPoint y: 518, distance: 605.8
click at [502, 515] on html "menu_book Browse the tutorials! Gifntext.com The online gif editor Send Feedbac…" at bounding box center [558, 257] width 1116 height 515
click at [54, 476] on icon at bounding box center [58, 476] width 14 height 14
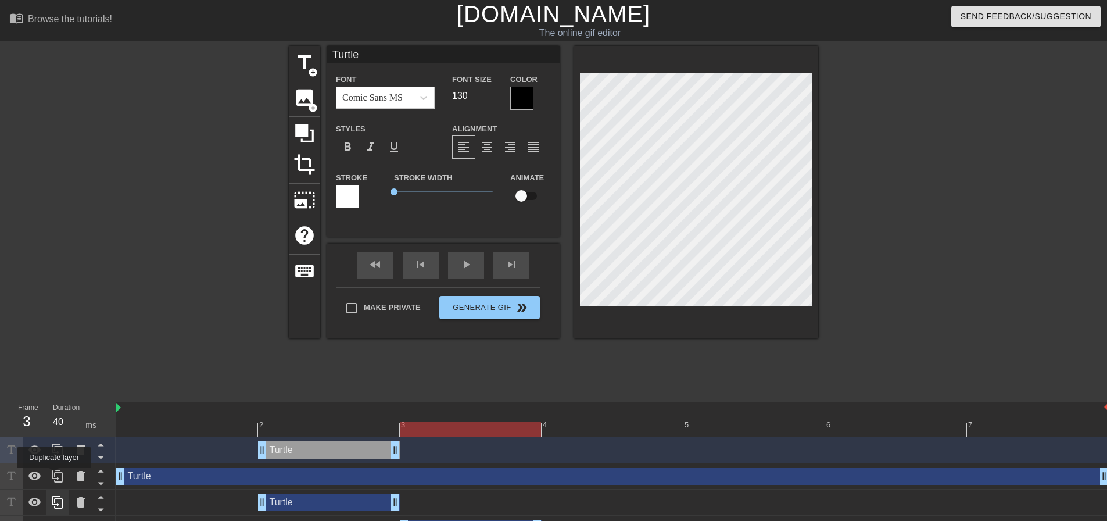
click at [54, 476] on icon at bounding box center [58, 476] width 14 height 14
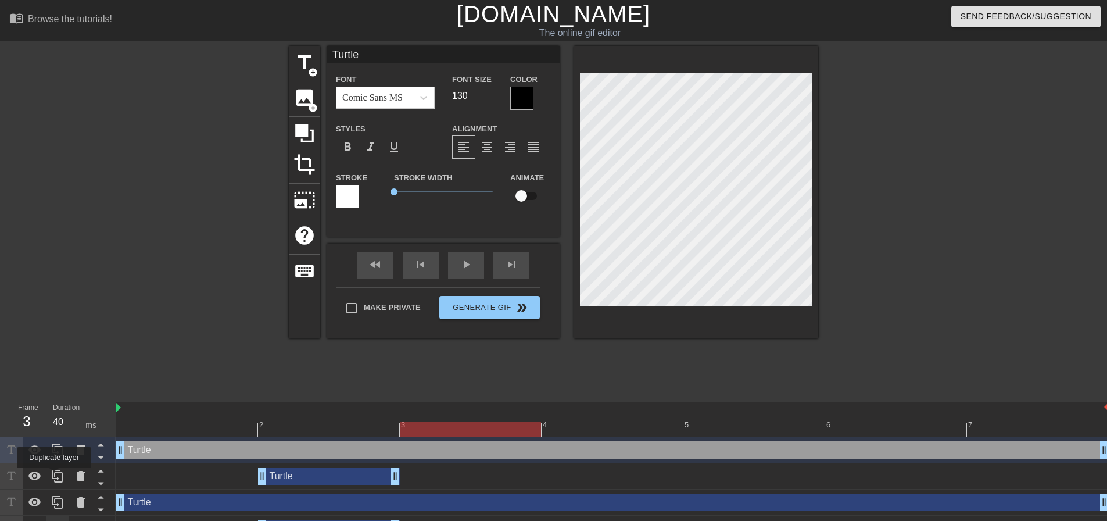
click at [54, 476] on icon at bounding box center [58, 476] width 14 height 14
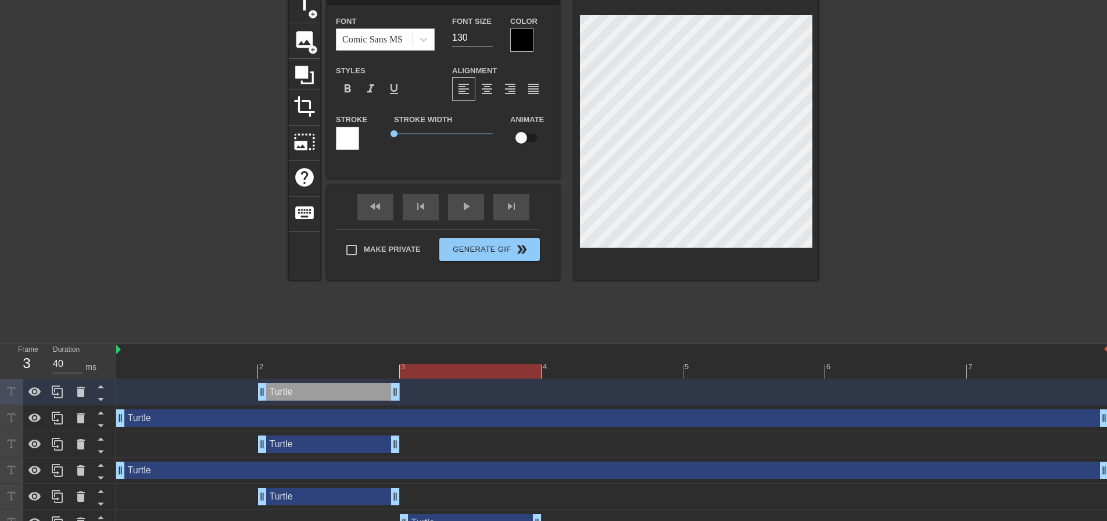
scroll to position [76, 0]
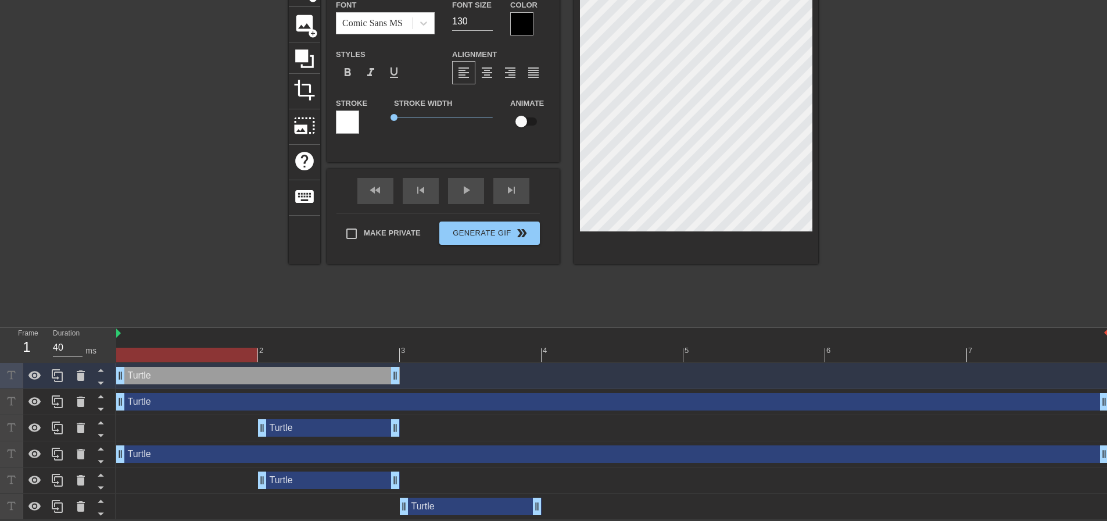
drag, startPoint x: 257, startPoint y: 375, endPoint x: 119, endPoint y: 381, distance: 138.4
drag, startPoint x: 395, startPoint y: 370, endPoint x: 274, endPoint y: 370, distance: 120.9
click at [274, 370] on div "Turtle drag_handle drag_handle" at bounding box center [612, 375] width 993 height 17
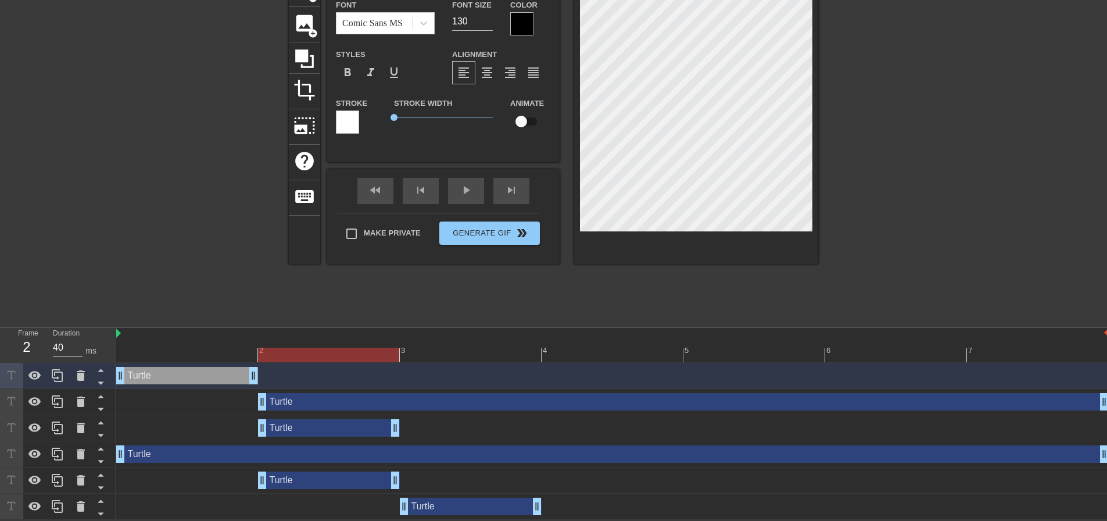
drag, startPoint x: 117, startPoint y: 404, endPoint x: 231, endPoint y: 396, distance: 113.6
click at [231, 396] on div "Turtle drag_handle drag_handle" at bounding box center [612, 401] width 993 height 17
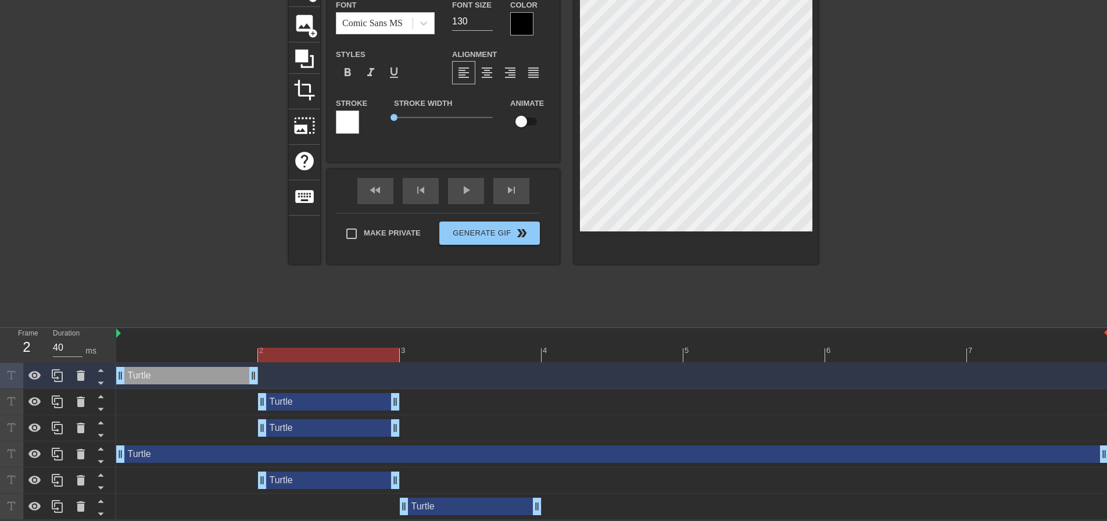
drag, startPoint x: 1101, startPoint y: 400, endPoint x: 393, endPoint y: 399, distance: 707.3
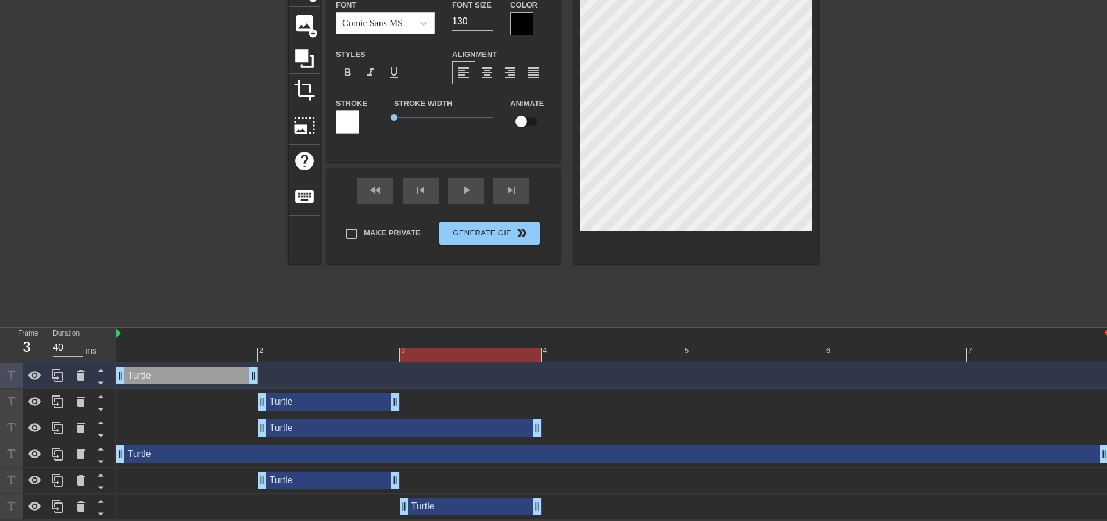
drag, startPoint x: 400, startPoint y: 421, endPoint x: 504, endPoint y: 418, distance: 104.1
drag, startPoint x: 263, startPoint y: 427, endPoint x: 379, endPoint y: 419, distance: 115.9
click at [379, 419] on div "Turtle drag_handle drag_handle" at bounding box center [612, 427] width 993 height 17
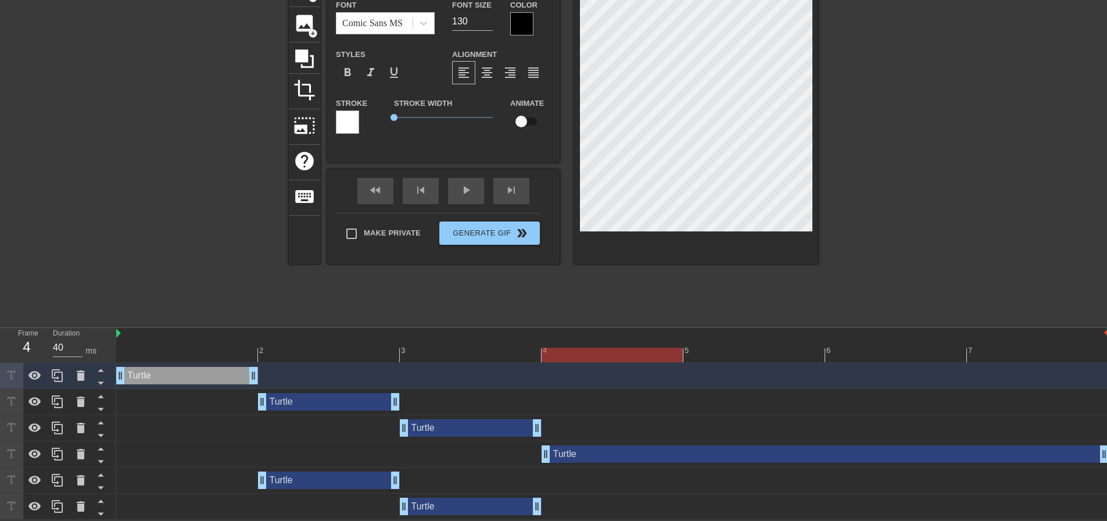
drag, startPoint x: 122, startPoint y: 456, endPoint x: 591, endPoint y: 438, distance: 469.3
click at [591, 438] on div "Turtle drag_handle drag_handle Turtle drag_handle drag_handle Turtle drag_handl…" at bounding box center [611, 441] width 991 height 157
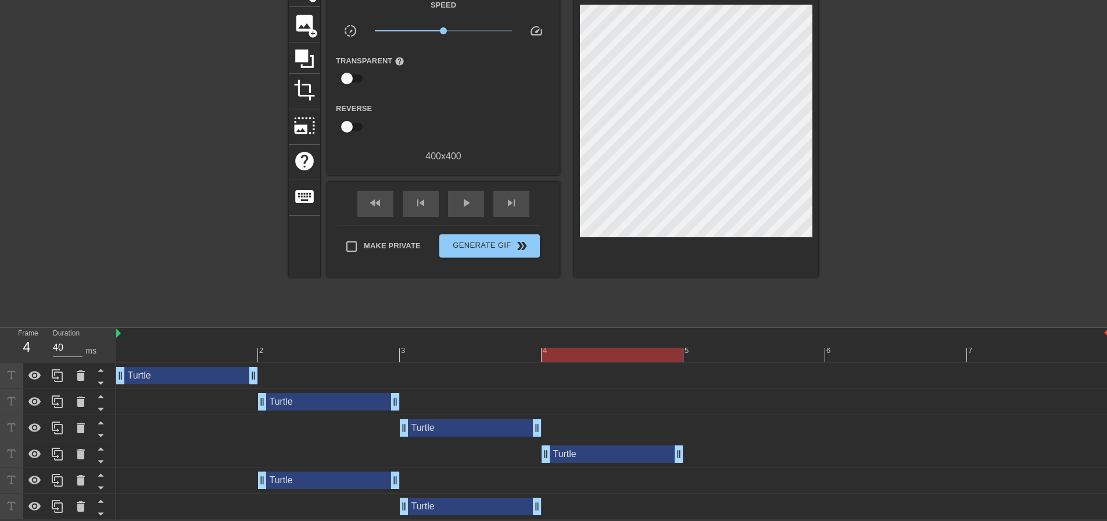
drag, startPoint x: 1105, startPoint y: 449, endPoint x: 690, endPoint y: 445, distance: 415.5
click at [690, 445] on div "Turtle drag_handle drag_handle" at bounding box center [612, 453] width 993 height 17
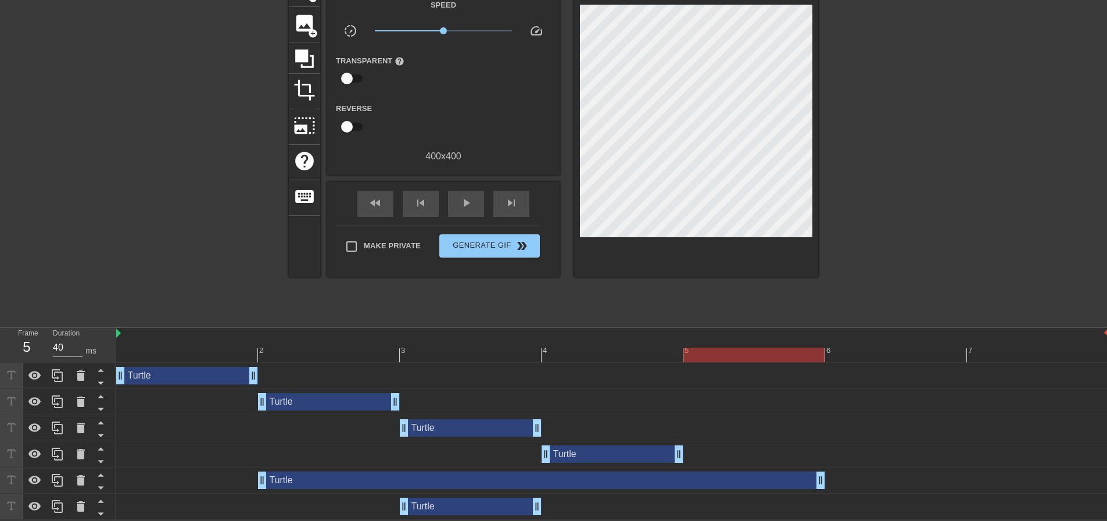
drag, startPoint x: 398, startPoint y: 479, endPoint x: 878, endPoint y: 464, distance: 480.3
click at [878, 464] on div "Turtle drag_handle drag_handle Turtle drag_handle drag_handle Turtle drag_handl…" at bounding box center [611, 441] width 991 height 157
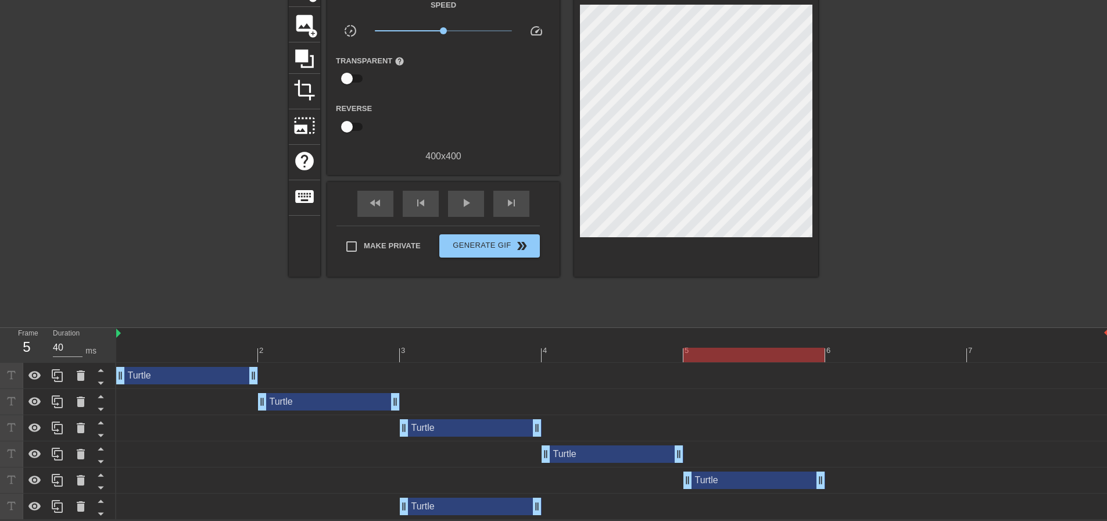
drag, startPoint x: 259, startPoint y: 481, endPoint x: 364, endPoint y: 506, distance: 108.7
click at [720, 463] on div "Turtle drag_handle drag_handle Turtle drag_handle drag_handle Turtle drag_handl…" at bounding box center [611, 441] width 991 height 157
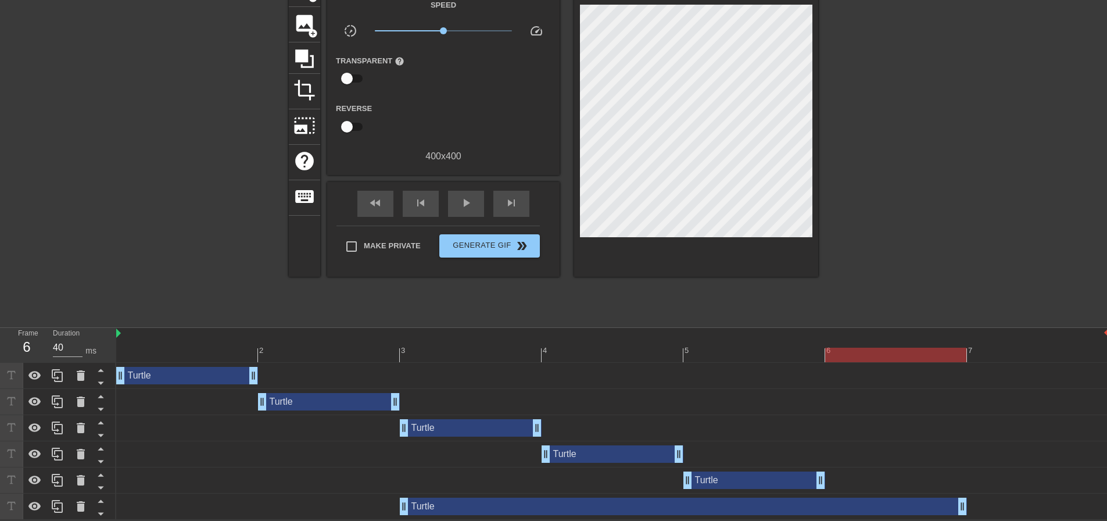
drag, startPoint x: 540, startPoint y: 503, endPoint x: 989, endPoint y: 497, distance: 448.7
click at [989, 497] on div "Turtle drag_handle drag_handle" at bounding box center [612, 505] width 993 height 17
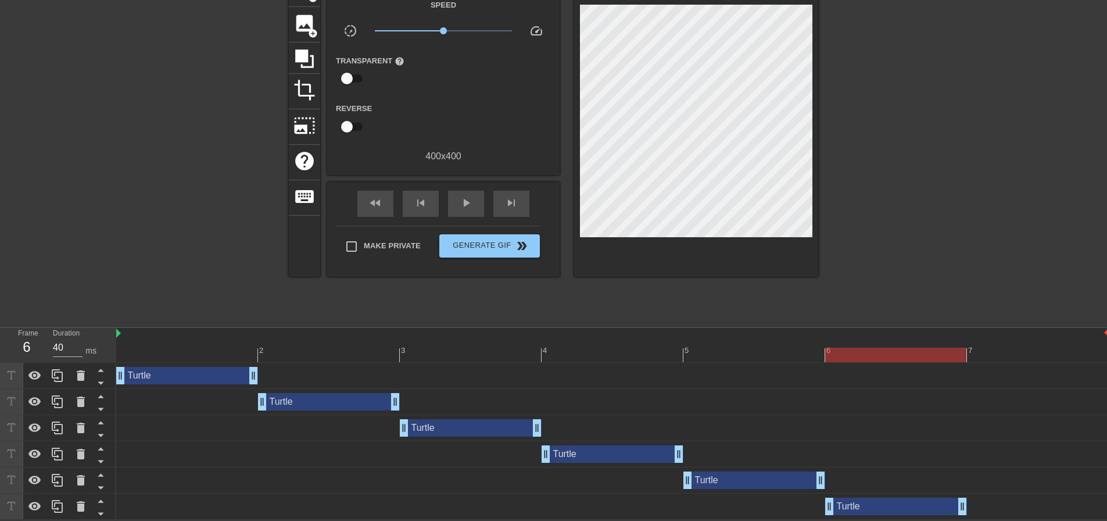
drag, startPoint x: 404, startPoint y: 510, endPoint x: 819, endPoint y: 509, distance: 415.5
click at [819, 509] on div "Turtle drag_handle drag_handle" at bounding box center [612, 505] width 993 height 17
click at [858, 499] on div "Turtle drag_handle drag_handle" at bounding box center [896, 505] width 142 height 17
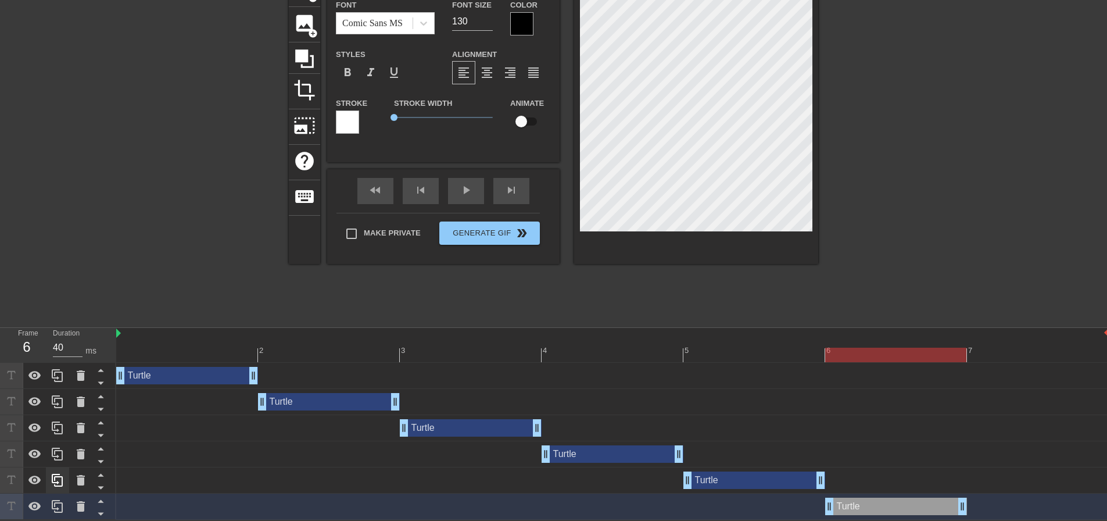
drag, startPoint x: 866, startPoint y: 506, endPoint x: 55, endPoint y: 514, distance: 810.7
click at [55, 514] on div at bounding box center [57, 506] width 23 height 26
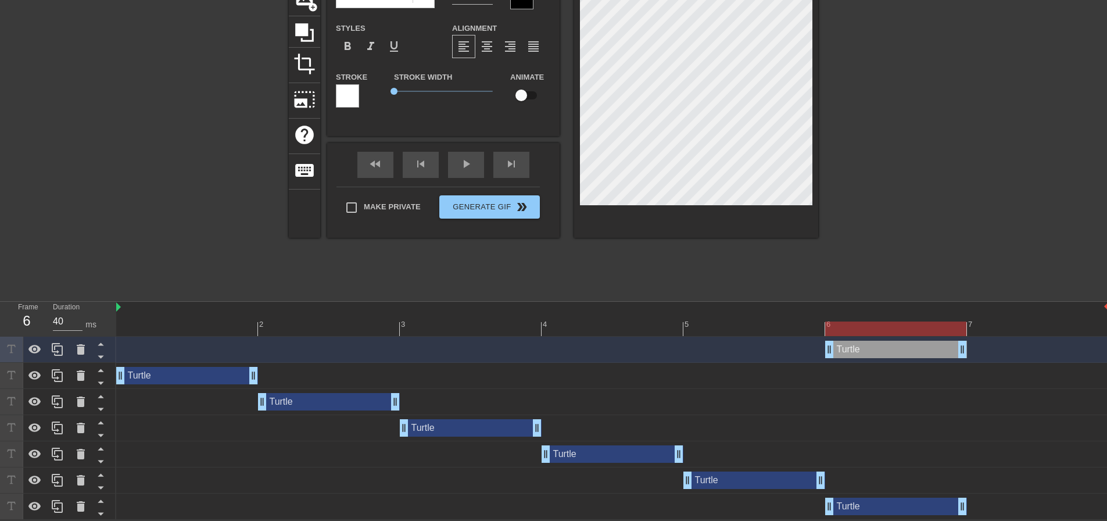
scroll to position [44, 0]
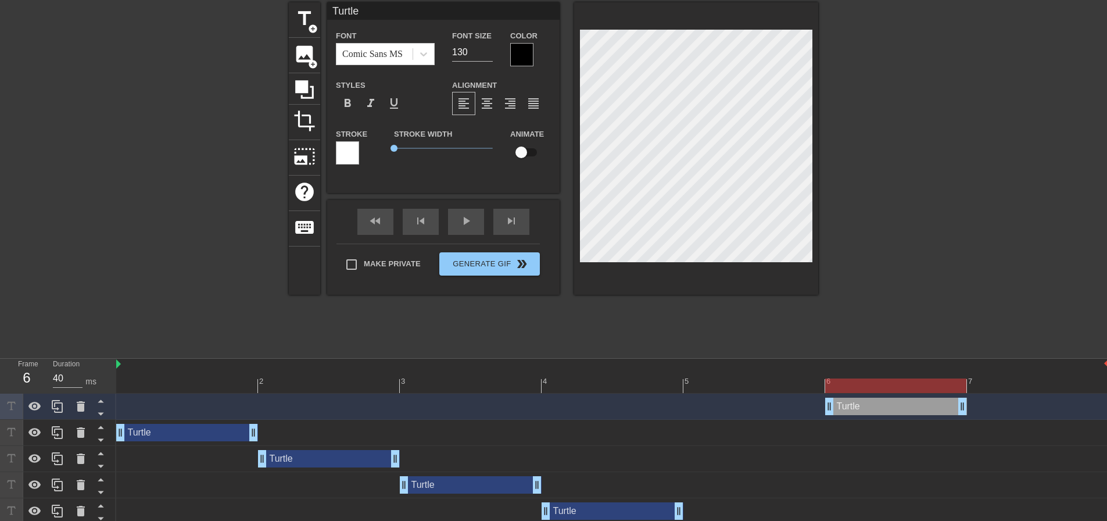
drag, startPoint x: 885, startPoint y: 411, endPoint x: 882, endPoint y: 520, distance: 108.7
click at [882, 520] on div "Turtle drag_handle drag_handle Turtle drag_handle drag_handle Turtle drag_handl…" at bounding box center [611, 484] width 991 height 183
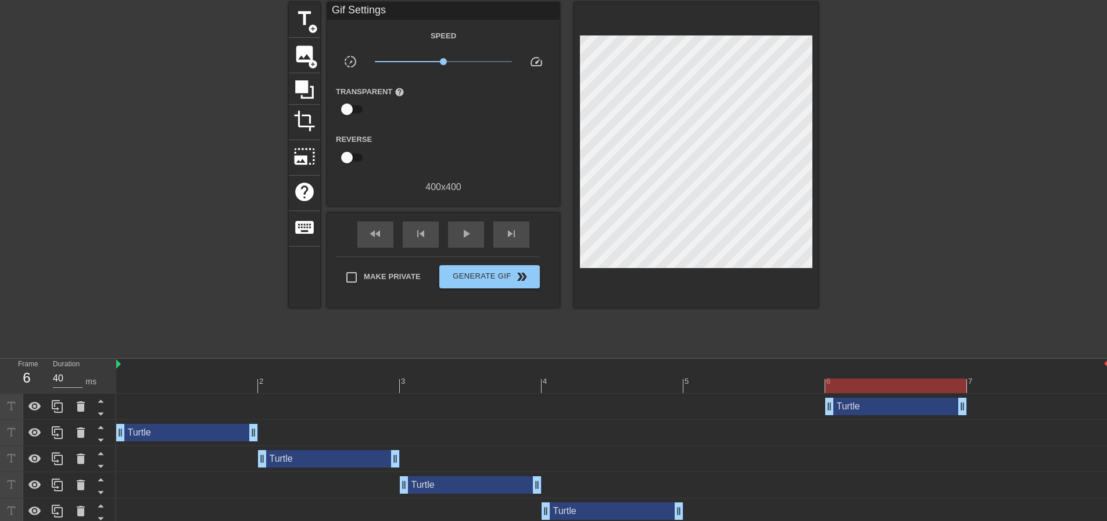
drag, startPoint x: 164, startPoint y: 409, endPoint x: 164, endPoint y: 438, distance: 29.6
click at [164, 438] on div "Turtle drag_handle drag_handle Turtle drag_handle drag_handle Turtle drag_handl…" at bounding box center [611, 484] width 991 height 183
click at [105, 412] on icon at bounding box center [101, 413] width 15 height 15
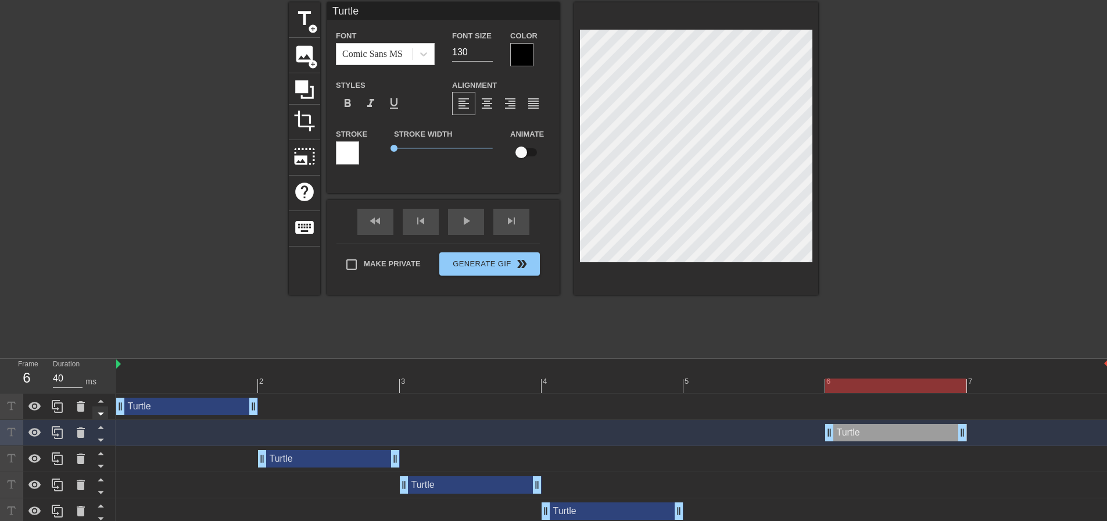
click at [95, 411] on icon at bounding box center [101, 413] width 15 height 15
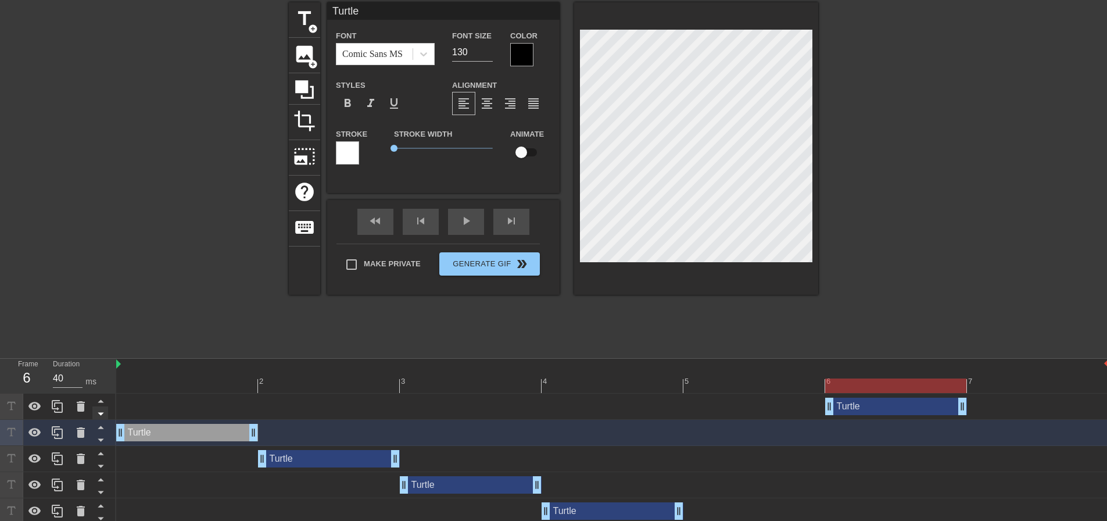
click at [96, 411] on icon at bounding box center [101, 413] width 15 height 15
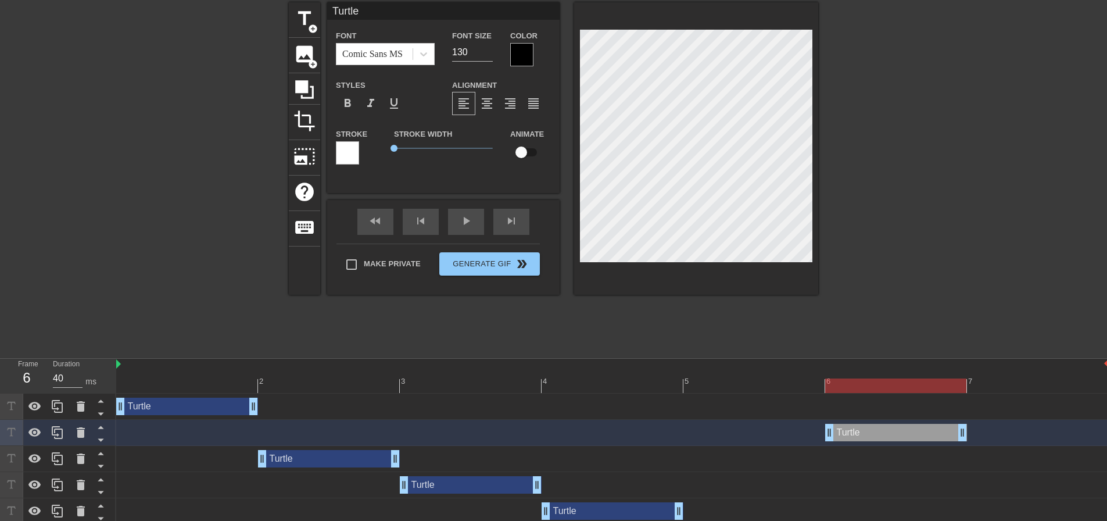
scroll to position [102, 0]
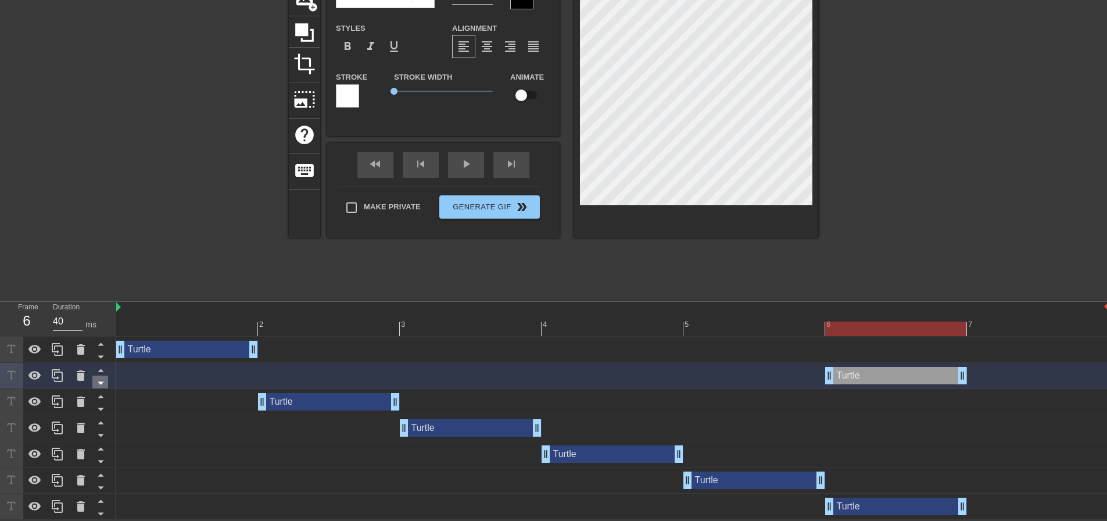
click at [103, 385] on icon at bounding box center [101, 382] width 15 height 15
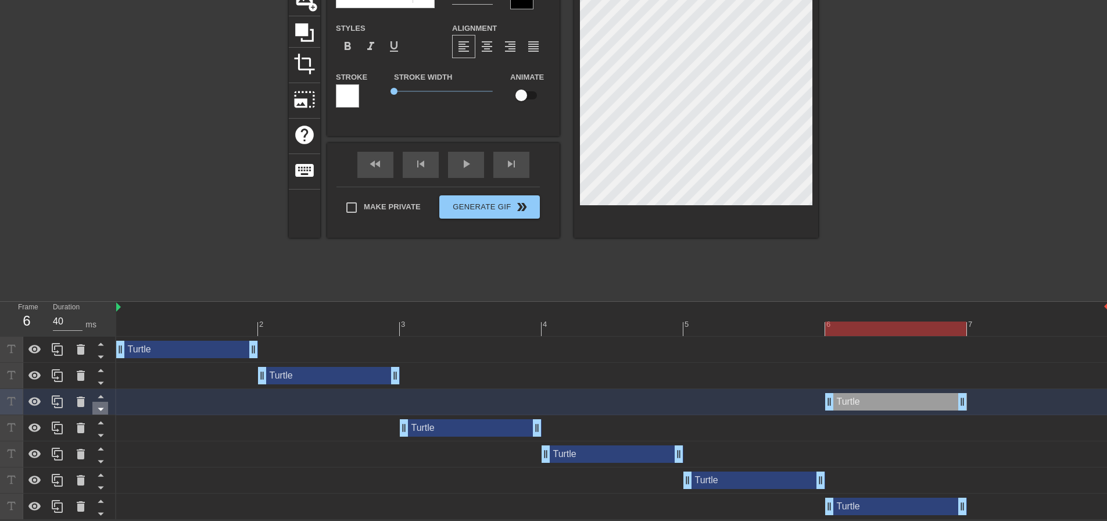
click at [101, 409] on icon at bounding box center [101, 409] width 6 height 3
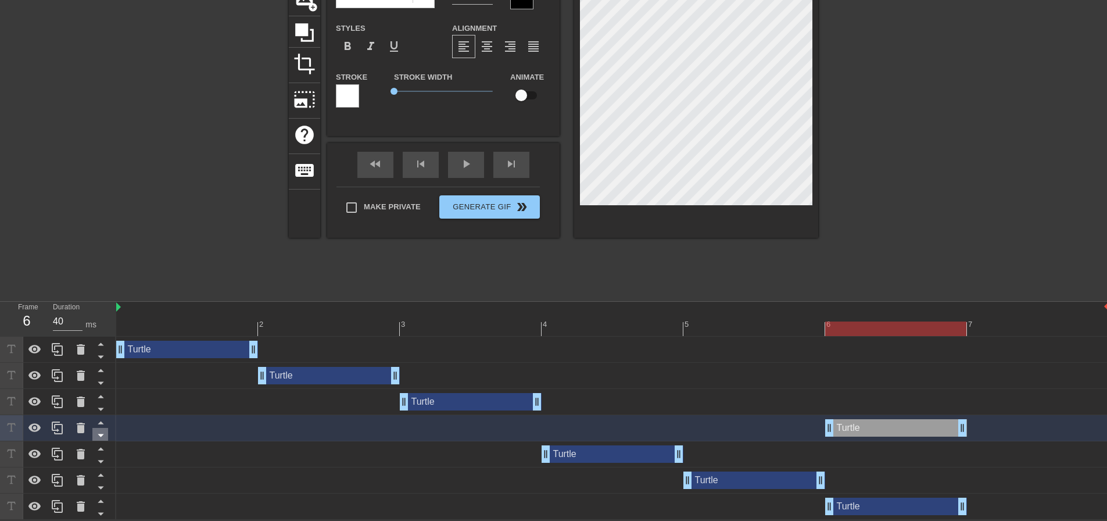
click at [105, 436] on icon at bounding box center [101, 435] width 15 height 15
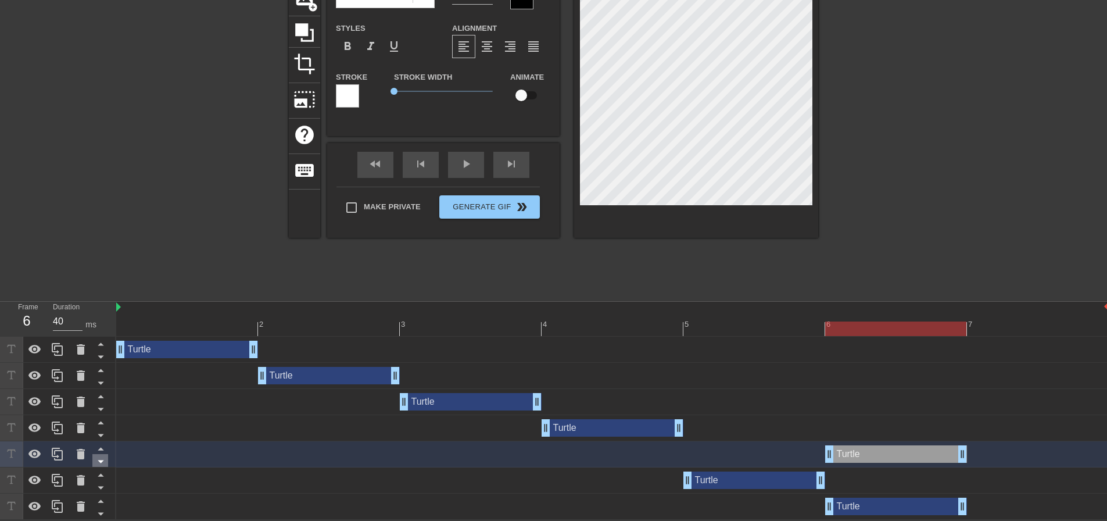
click at [101, 460] on icon at bounding box center [101, 461] width 6 height 3
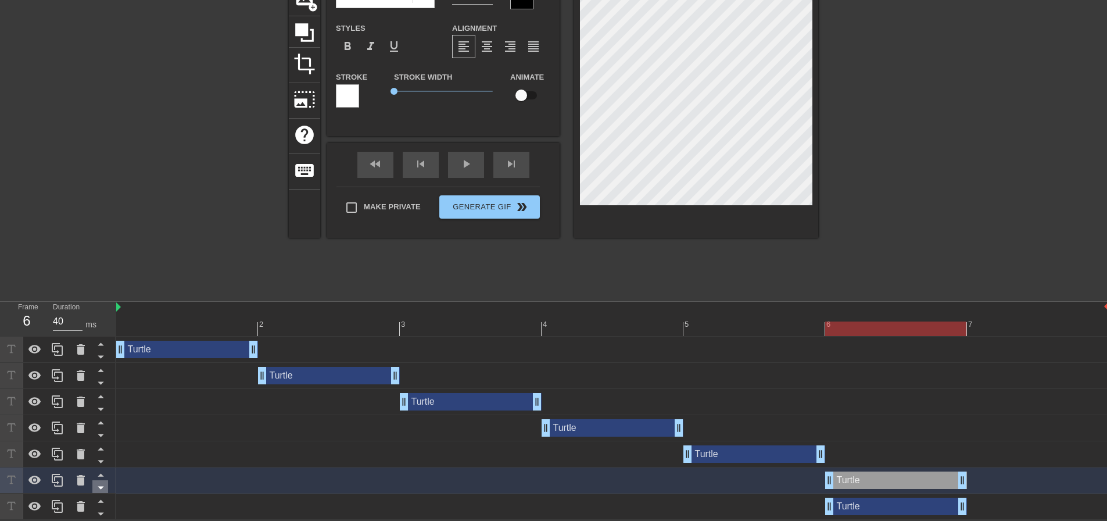
click at [101, 485] on icon at bounding box center [101, 487] width 15 height 15
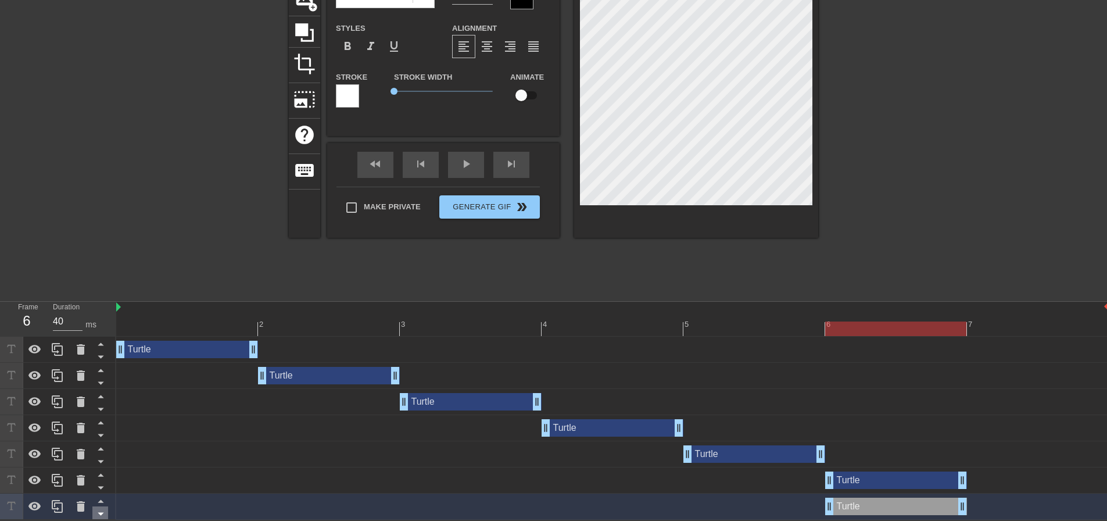
click at [100, 511] on icon at bounding box center [101, 513] width 15 height 15
drag, startPoint x: 967, startPoint y: 508, endPoint x: 1039, endPoint y: 513, distance: 71.7
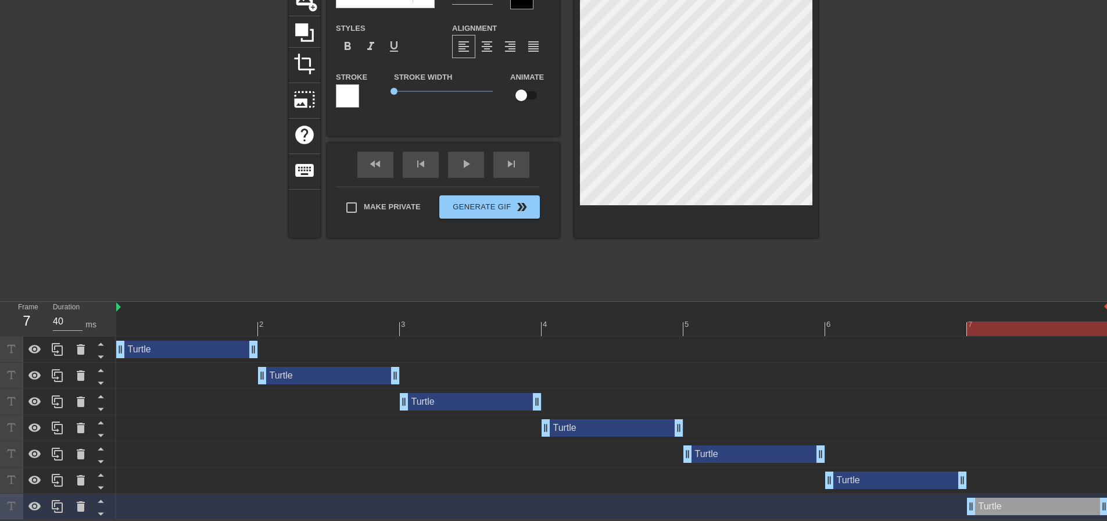
drag, startPoint x: 830, startPoint y: 508, endPoint x: 935, endPoint y: 505, distance: 105.2
click at [935, 505] on div "Turtle drag_handle drag_handle" at bounding box center [612, 505] width 993 height 17
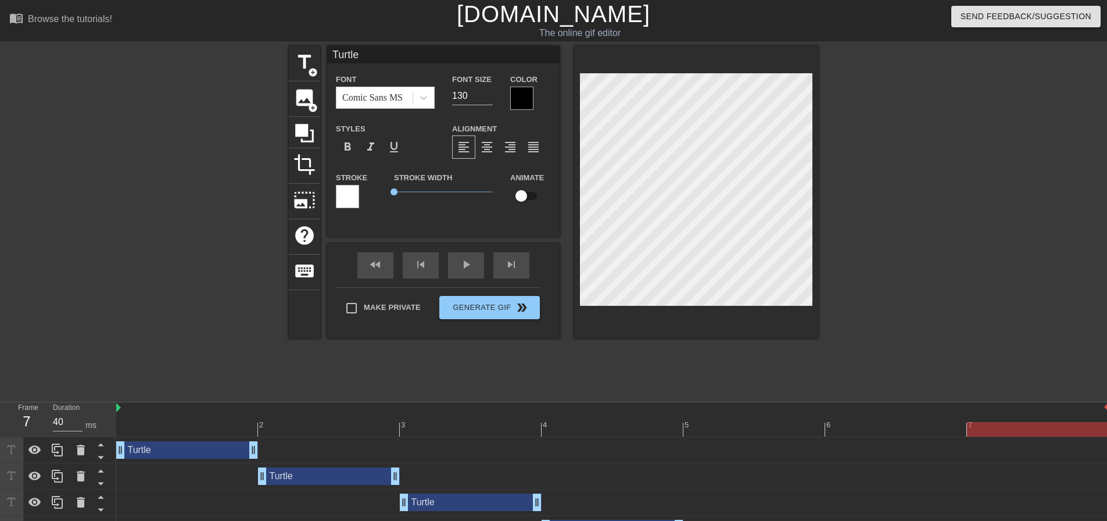
click at [157, 453] on div "Turtle drag_handle drag_handle" at bounding box center [187, 449] width 142 height 17
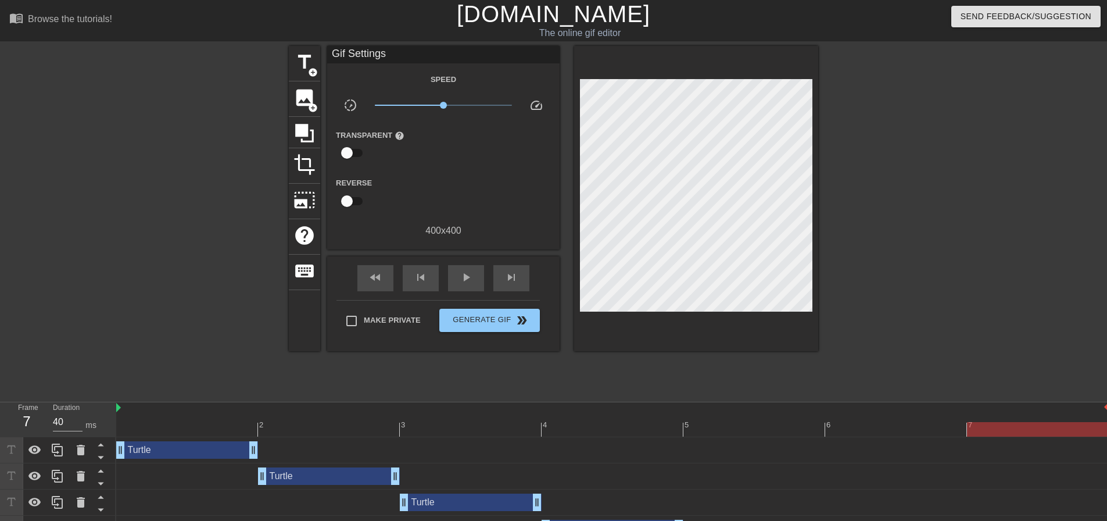
click at [906, 154] on div at bounding box center [919, 220] width 174 height 349
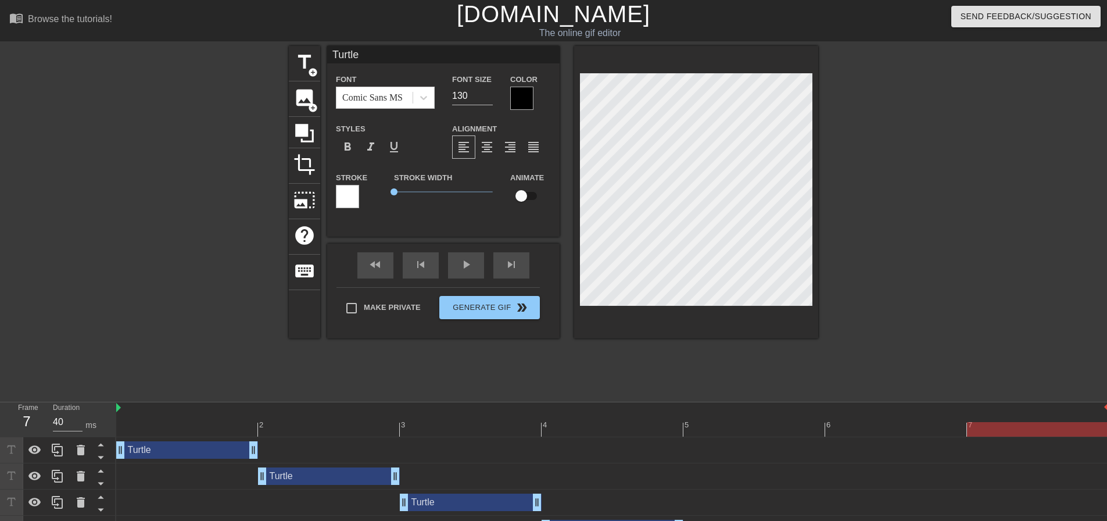
click at [935, 159] on div at bounding box center [919, 220] width 174 height 349
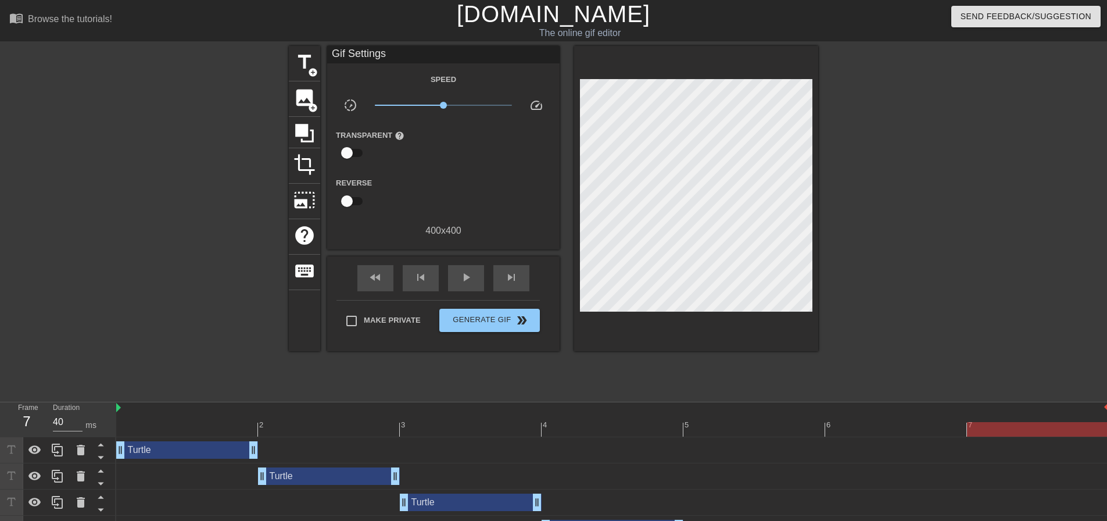
click at [885, 141] on div at bounding box center [919, 220] width 174 height 349
click at [299, 475] on div "Turtle drag_handle drag_handle" at bounding box center [329, 475] width 142 height 17
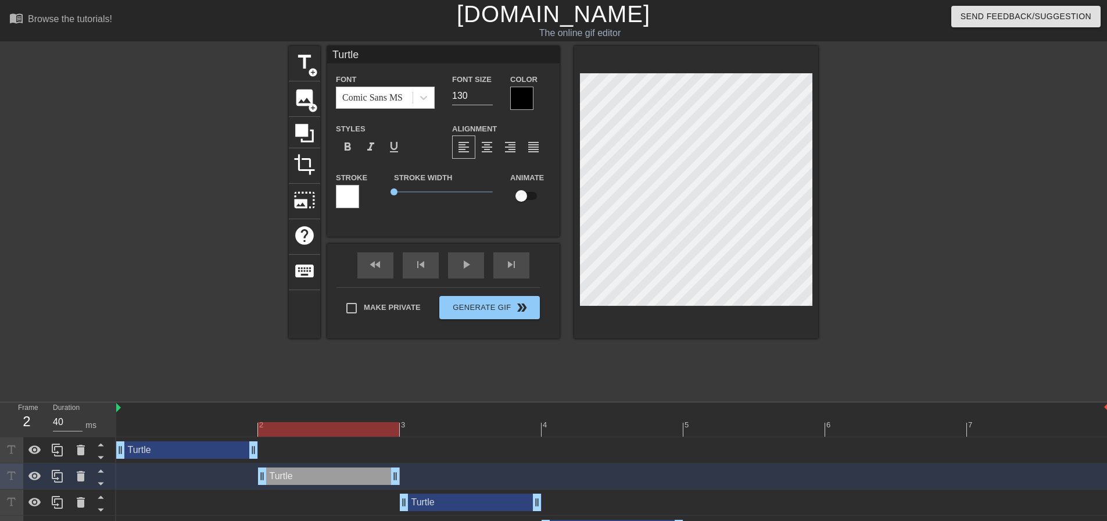
click at [443, 506] on div "Turtle drag_handle drag_handle" at bounding box center [471, 501] width 142 height 17
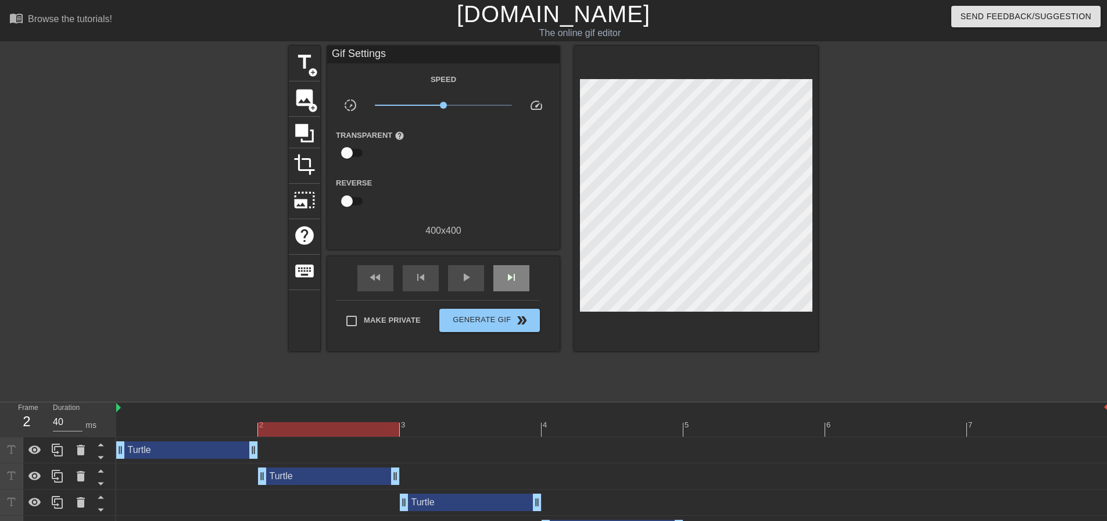
click at [501, 260] on div "fast_rewind skip_previous play_arrow skip_next" at bounding box center [443, 278] width 189 height 44
click at [496, 273] on div "skip_next" at bounding box center [511, 278] width 36 height 26
click at [520, 263] on div "fast_rewind skip_previous play_arrow skip_next" at bounding box center [443, 278] width 189 height 44
click at [514, 276] on span "skip_next" at bounding box center [511, 277] width 14 height 14
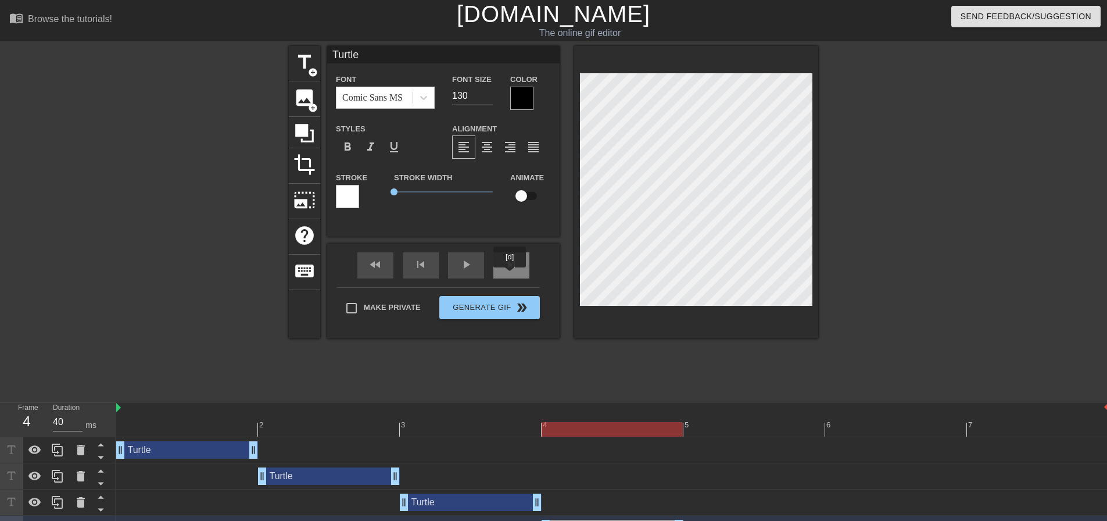
click at [519, 263] on div "fast_rewind skip_previous play_arrow skip_next" at bounding box center [443, 265] width 189 height 44
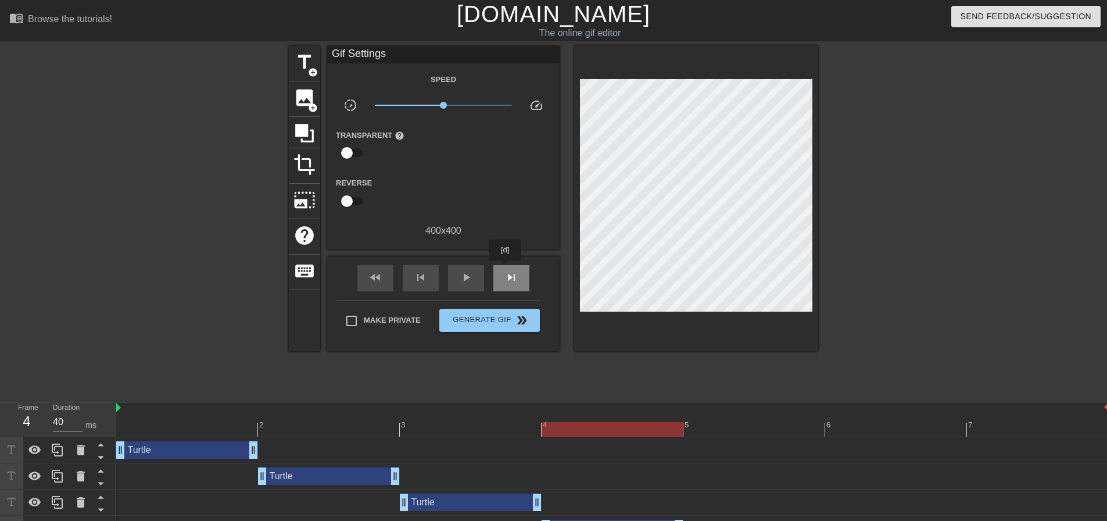
click at [506, 268] on div "skip_next" at bounding box center [511, 278] width 36 height 26
click at [531, 264] on div "fast_rewind skip_previous play_arrow skip_next" at bounding box center [443, 278] width 189 height 44
click at [510, 268] on div "skip_next" at bounding box center [511, 278] width 36 height 26
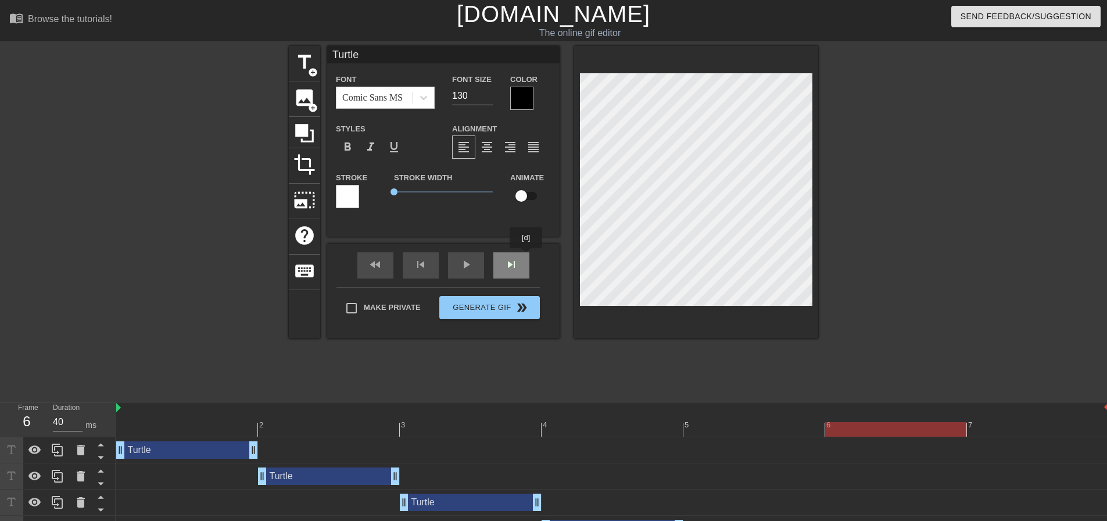
click at [527, 256] on div "fast_rewind skip_previous play_arrow skip_next" at bounding box center [443, 265] width 189 height 44
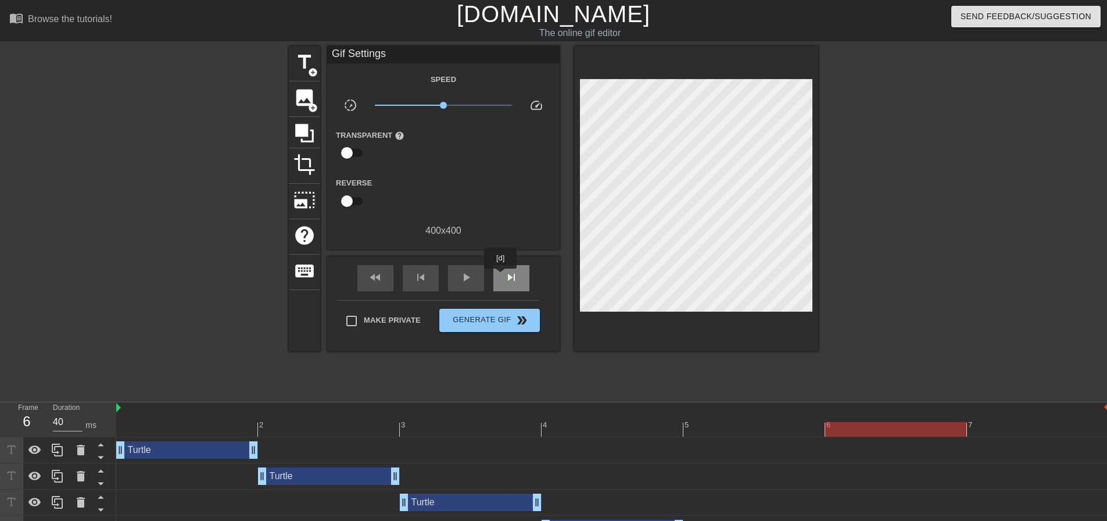
click at [501, 277] on div "skip_next" at bounding box center [511, 278] width 36 height 26
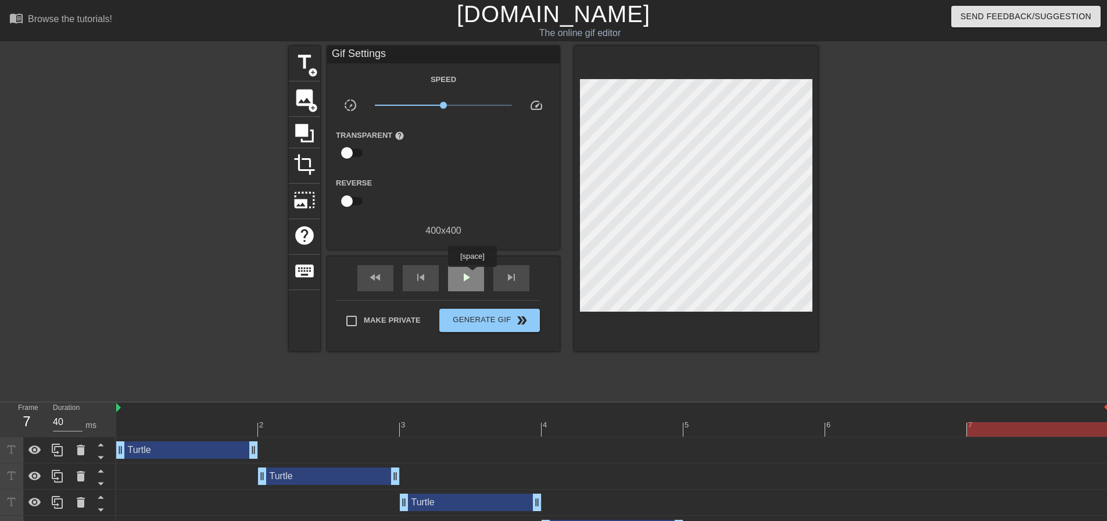
click at [472, 275] on span "play_arrow" at bounding box center [466, 277] width 14 height 14
click at [469, 273] on span "pause" at bounding box center [466, 277] width 14 height 14
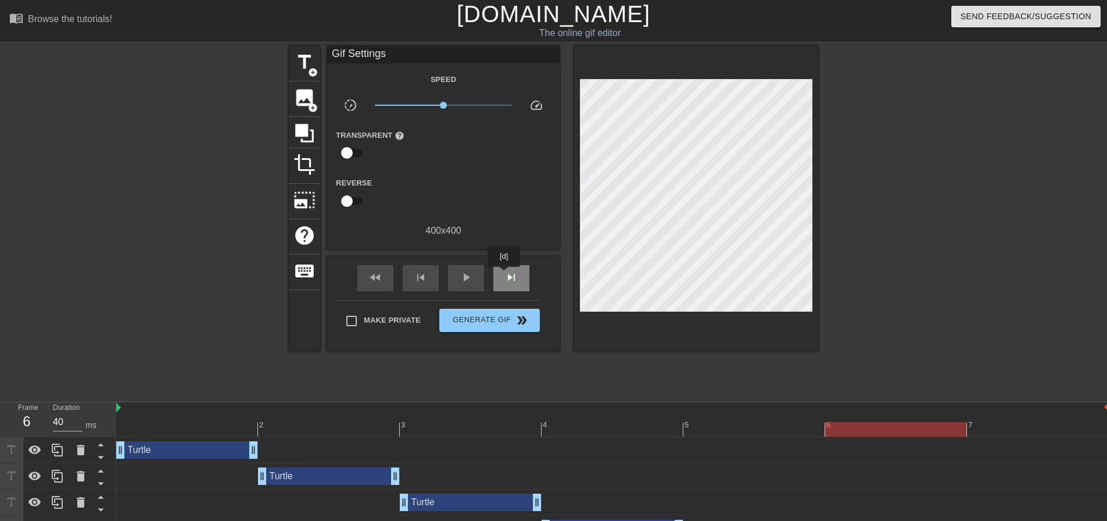
click at [504, 275] on span "skip_next" at bounding box center [511, 277] width 14 height 14
click at [501, 273] on div "skip_next" at bounding box center [511, 278] width 36 height 26
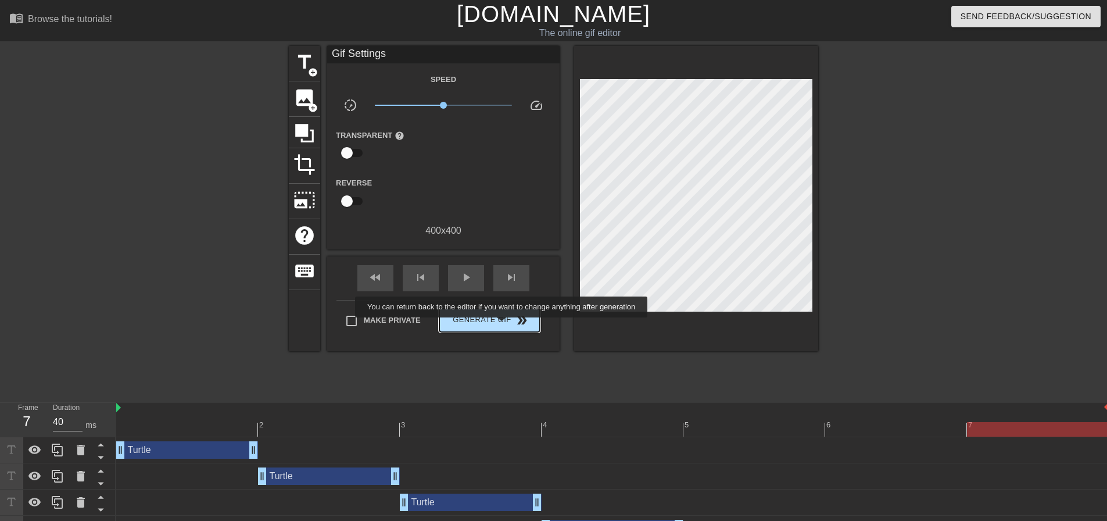
click at [502, 325] on span "Generate Gif double_arrow" at bounding box center [489, 320] width 91 height 14
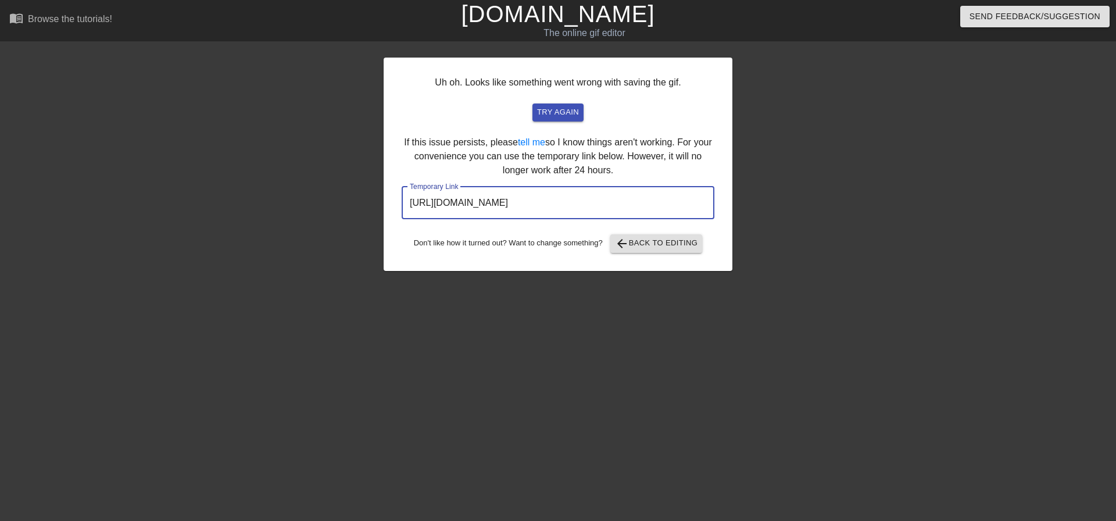
click at [576, 205] on input "https://www.gifntext.com/temp_generations/x65sZpFu.gif" at bounding box center [558, 203] width 313 height 33
click at [669, 237] on span "arrow_back Back to Editing" at bounding box center [656, 244] width 83 height 14
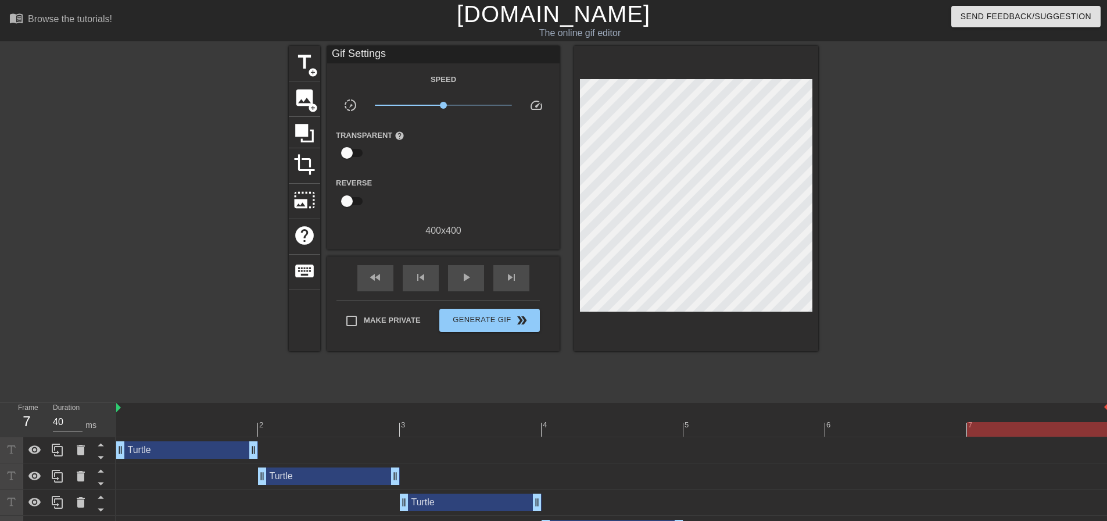
click at [184, 447] on div "Turtle drag_handle drag_handle" at bounding box center [187, 449] width 142 height 17
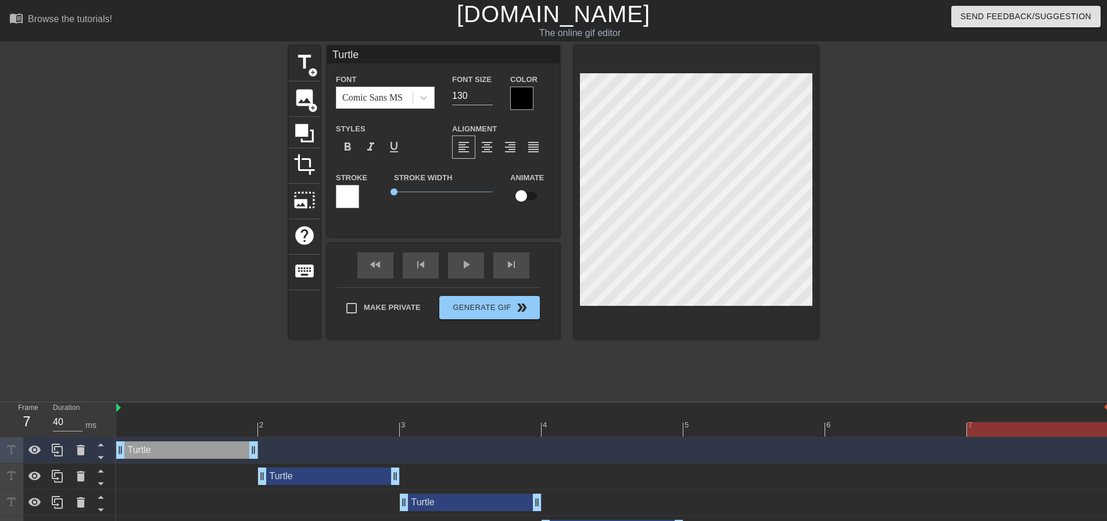
click at [527, 93] on div at bounding box center [521, 98] width 23 height 23
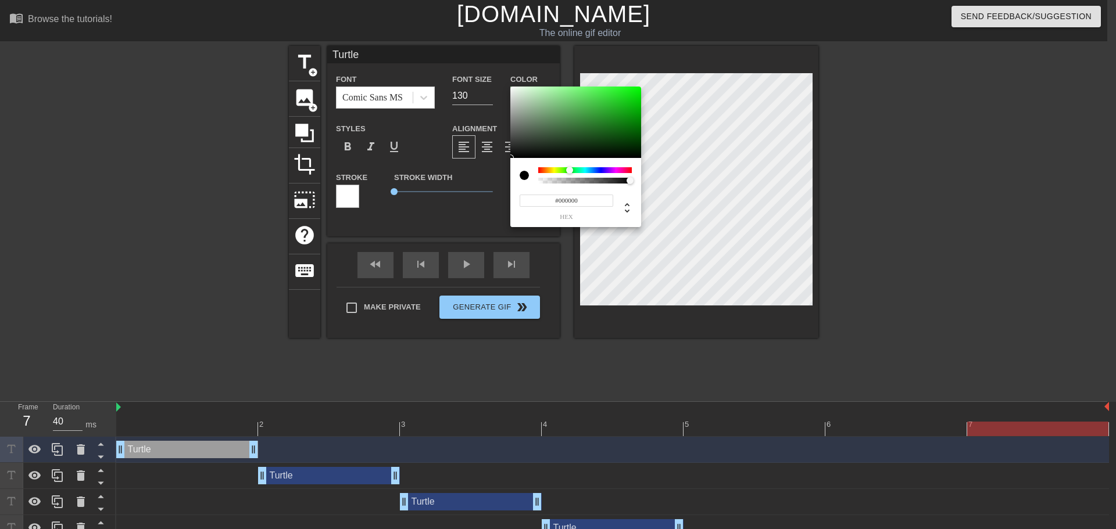
click at [570, 171] on div at bounding box center [585, 170] width 94 height 6
type input "#03FA07"
drag, startPoint x: 620, startPoint y: 103, endPoint x: 639, endPoint y: 88, distance: 24.4
click at [639, 88] on div at bounding box center [575, 123] width 131 height 72
click at [583, 201] on input "#03FA07" at bounding box center [567, 201] width 94 height 12
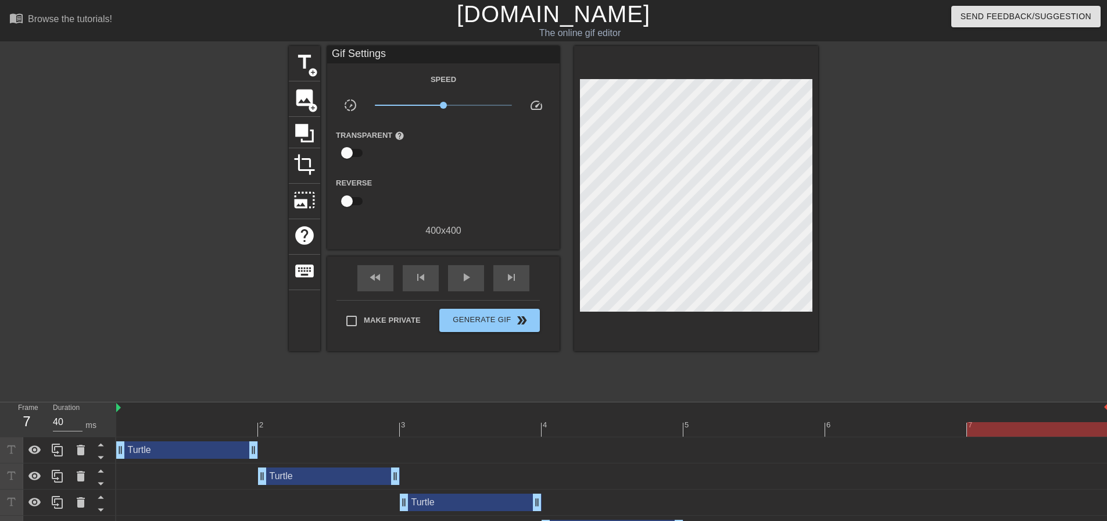
click at [328, 476] on div "Turtle drag_handle drag_handle" at bounding box center [329, 475] width 142 height 17
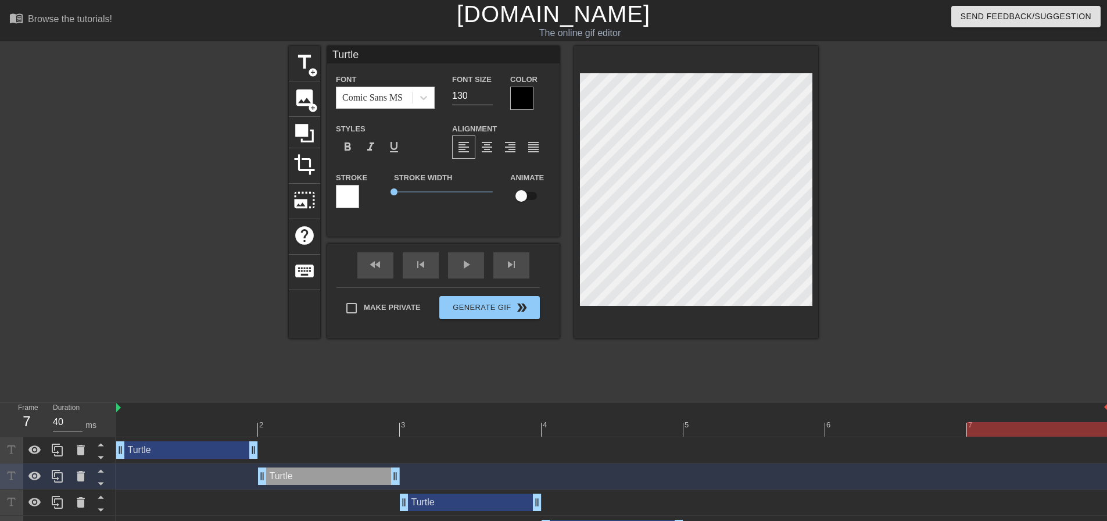
click at [529, 89] on div at bounding box center [521, 98] width 23 height 23
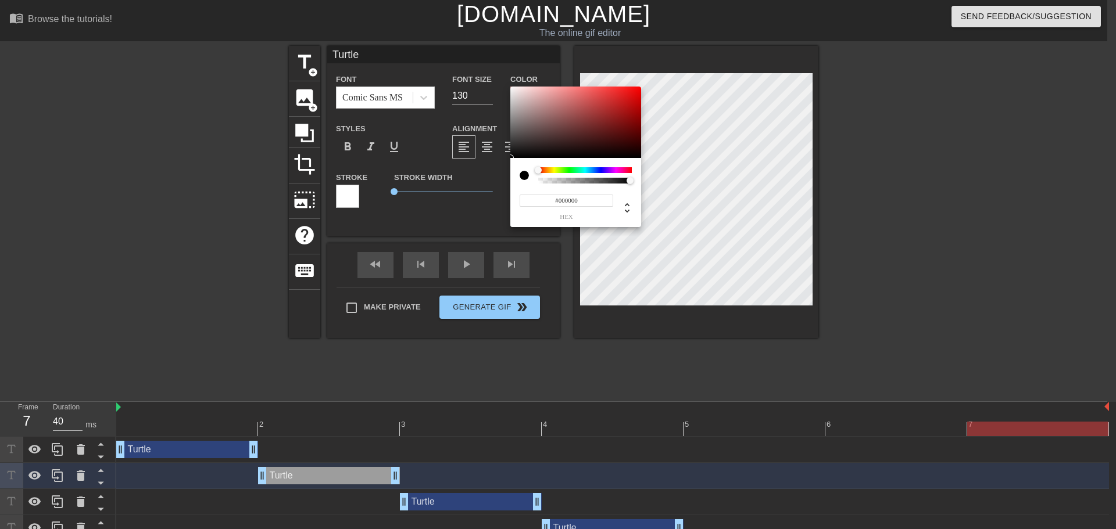
click at [586, 202] on input "#000000" at bounding box center [567, 201] width 94 height 12
paste input "3FA07"
type input "#03FA07"
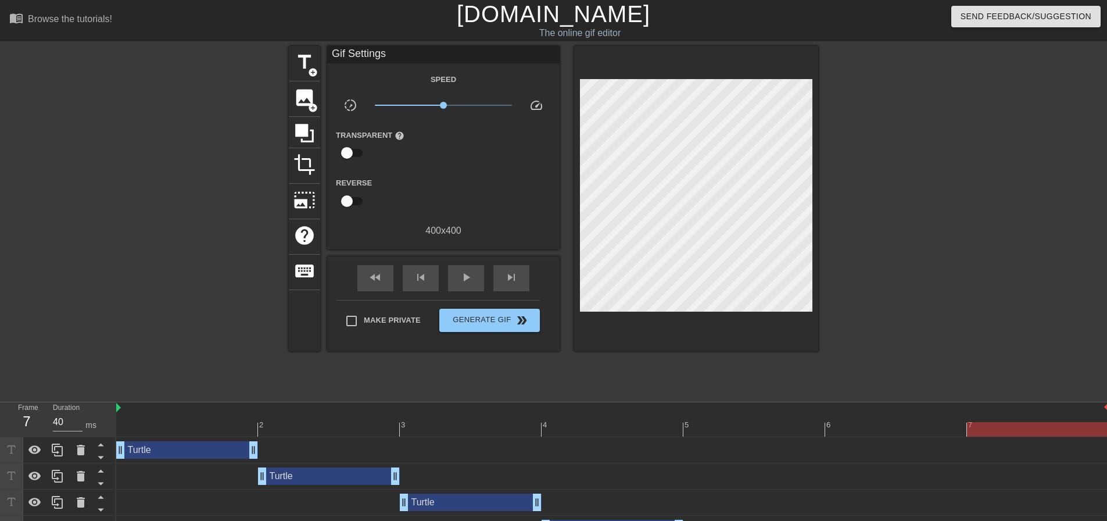
drag, startPoint x: 447, startPoint y: 506, endPoint x: 536, endPoint y: 331, distance: 196.2
click at [447, 506] on div "Turtle drag_handle drag_handle" at bounding box center [471, 501] width 142 height 17
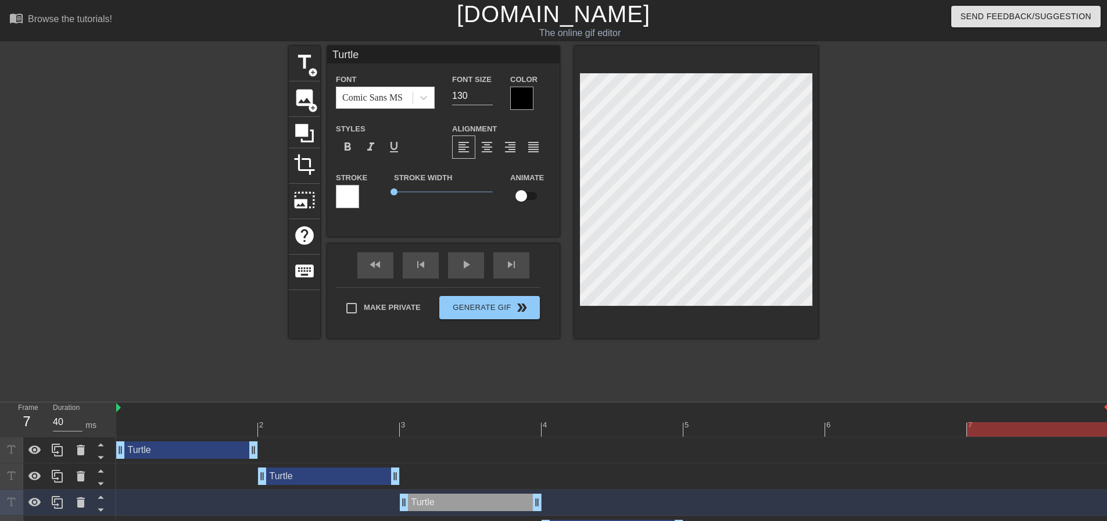
click at [524, 97] on div at bounding box center [521, 98] width 23 height 23
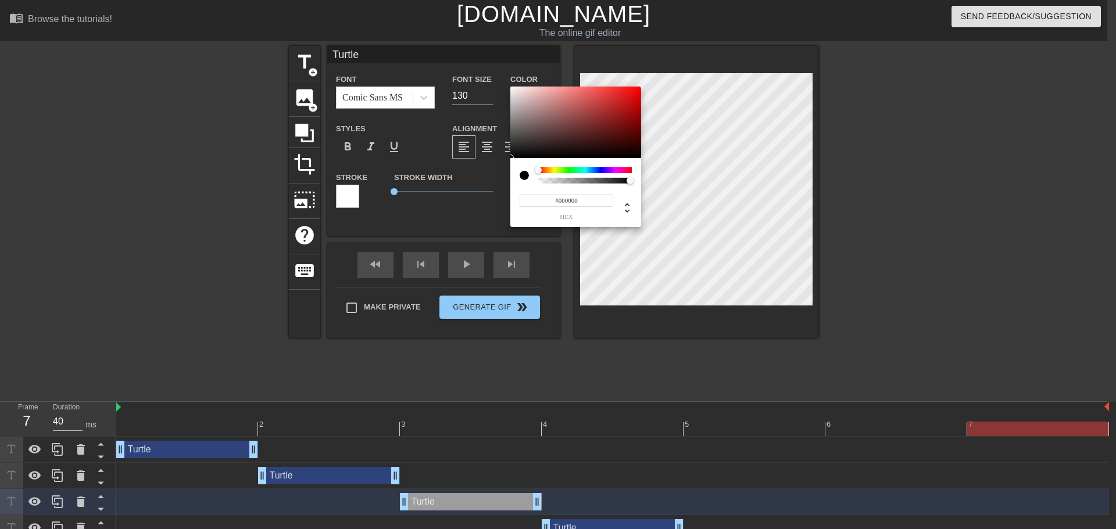
click at [591, 200] on input "#000000" at bounding box center [567, 201] width 94 height 12
paste input "3FA07"
type input "#03FA07"
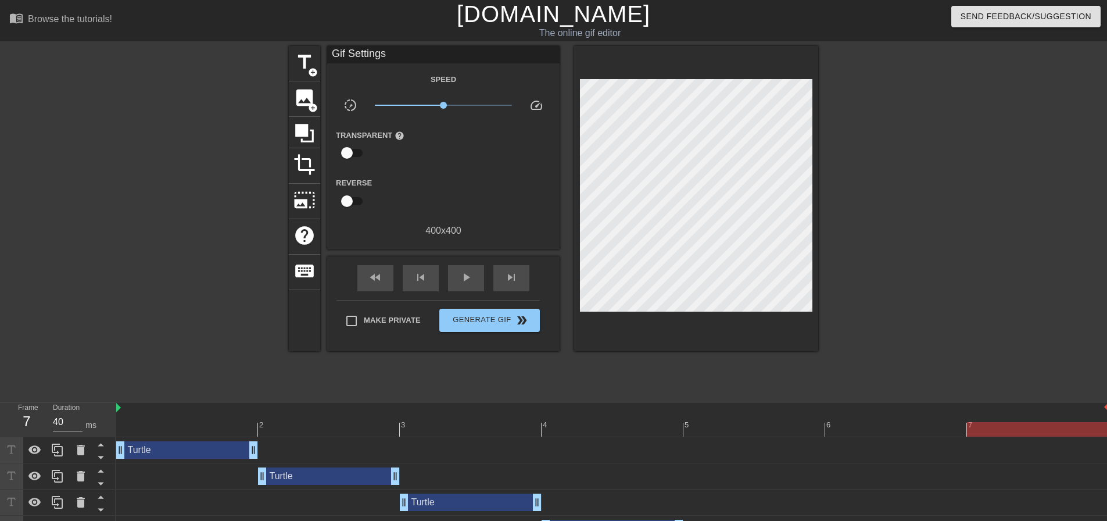
scroll to position [102, 0]
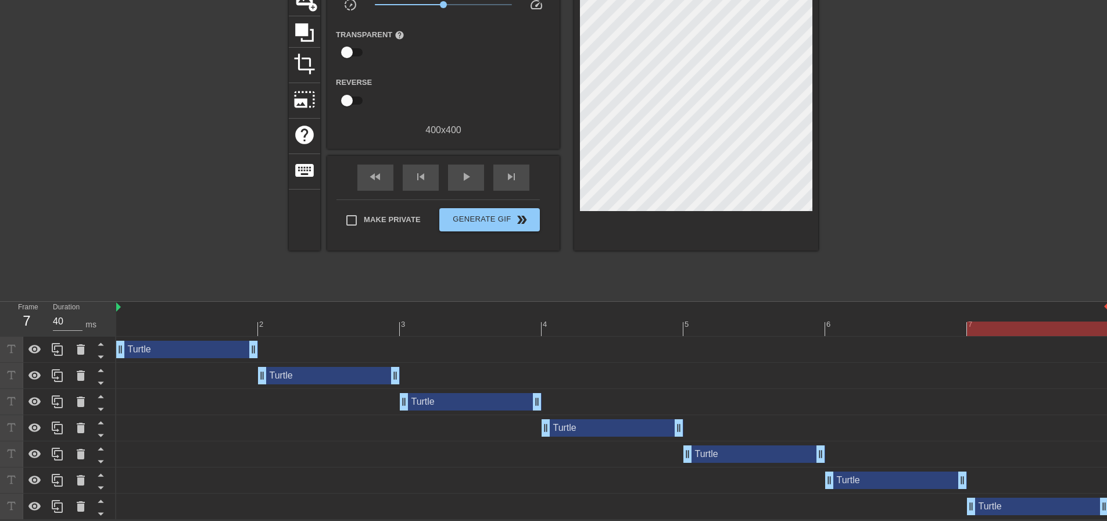
click at [603, 430] on div "Turtle drag_handle drag_handle" at bounding box center [613, 427] width 142 height 17
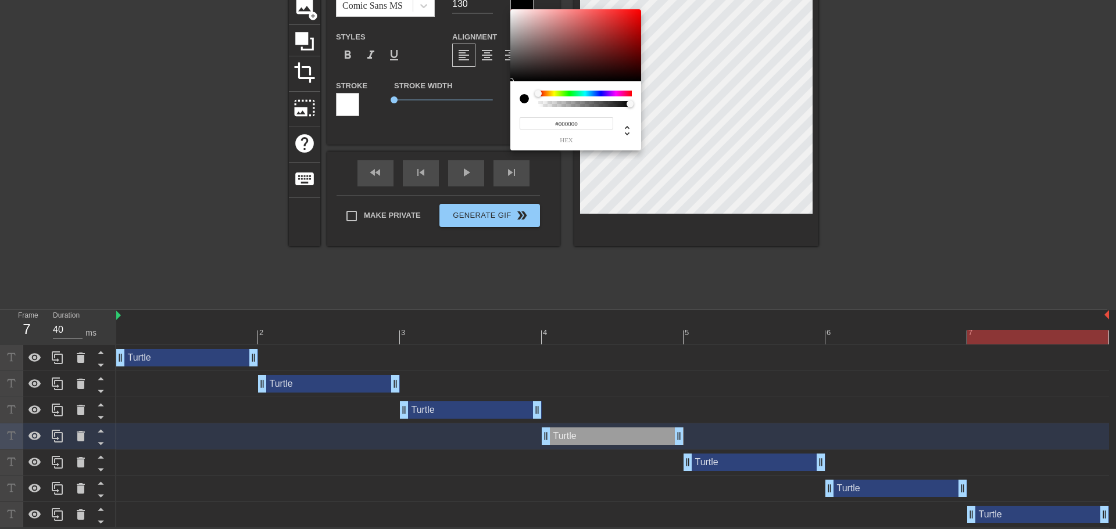
click at [576, 119] on input "#000000" at bounding box center [567, 123] width 94 height 12
paste input "3FA07"
type input "#03FA07"
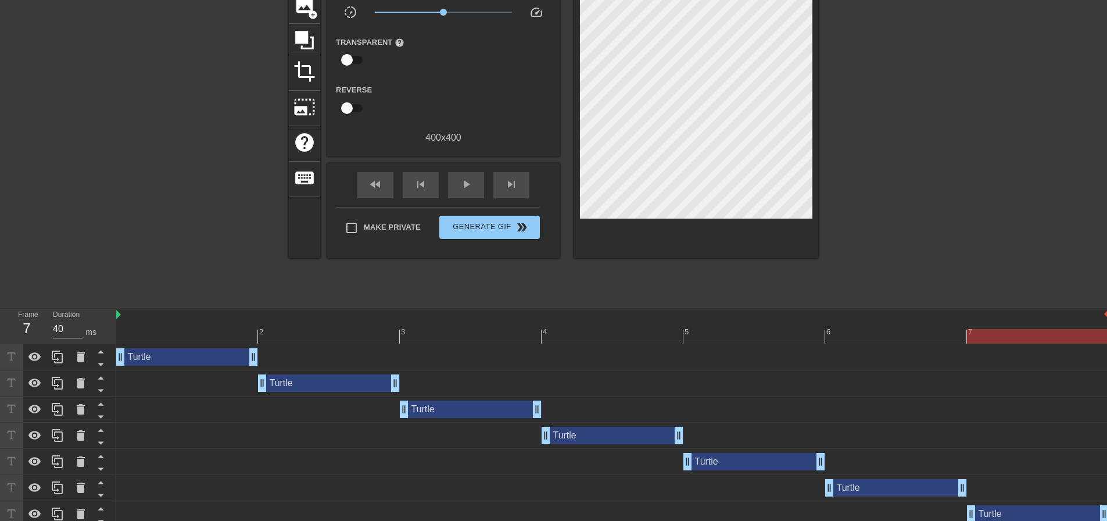
click at [738, 466] on div "Turtle drag_handle drag_handle" at bounding box center [754, 461] width 142 height 17
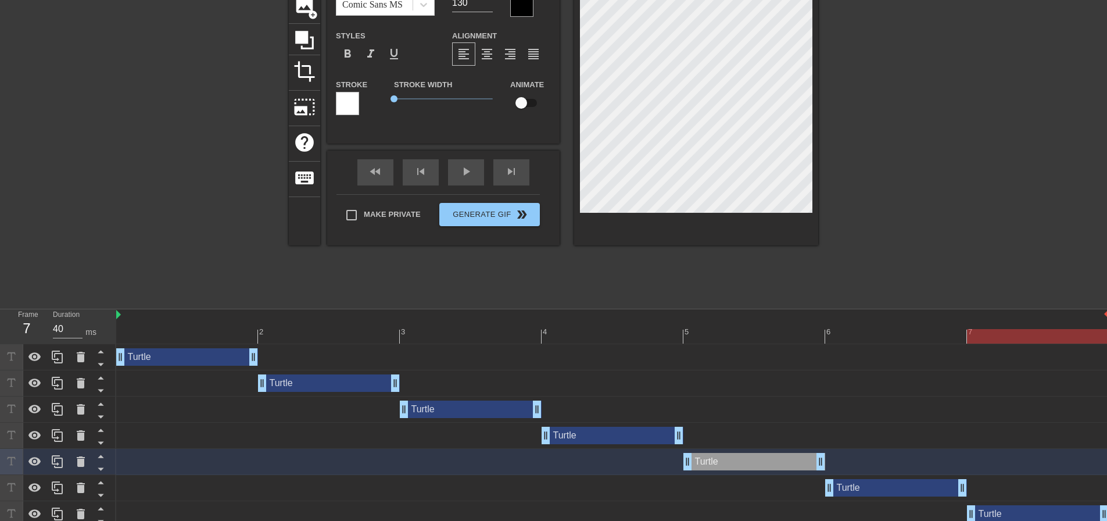
click at [524, 8] on div at bounding box center [521, 5] width 23 height 23
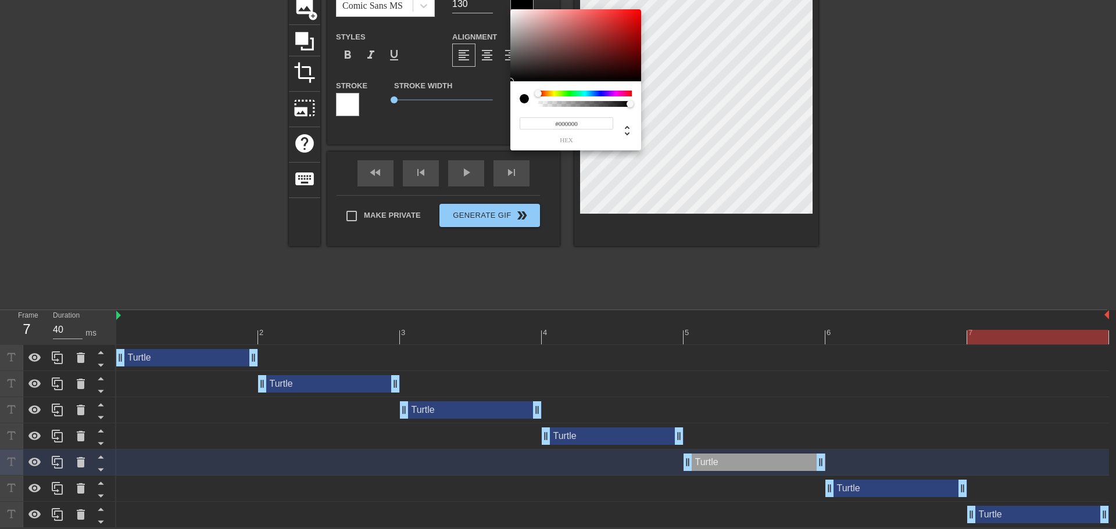
click at [578, 114] on div "#000000 hex" at bounding box center [576, 125] width 112 height 37
click at [582, 119] on input "#000000" at bounding box center [567, 123] width 94 height 12
paste input "3FA07"
type input "#03FA07"
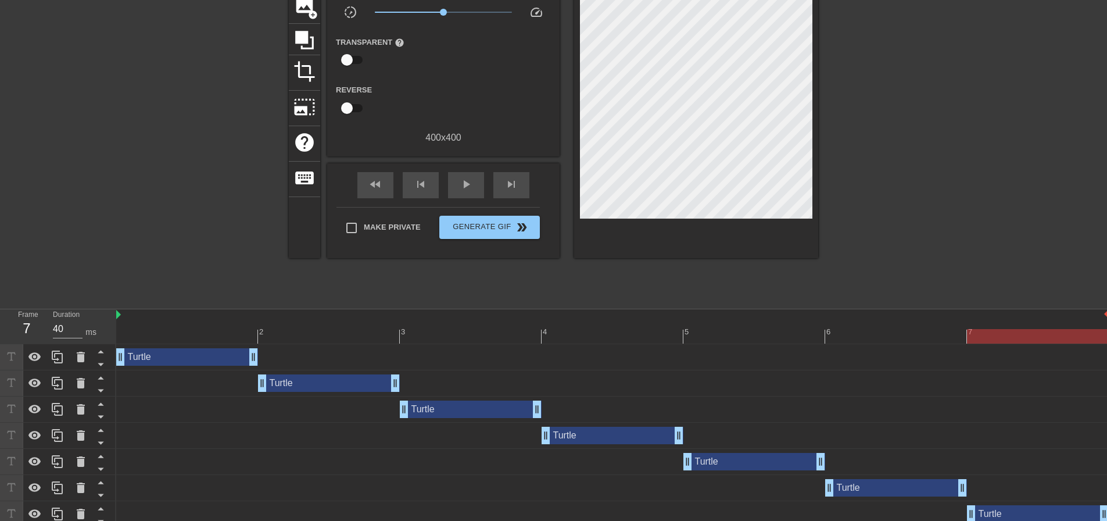
click at [873, 485] on div "Turtle drag_handle drag_handle" at bounding box center [896, 487] width 142 height 17
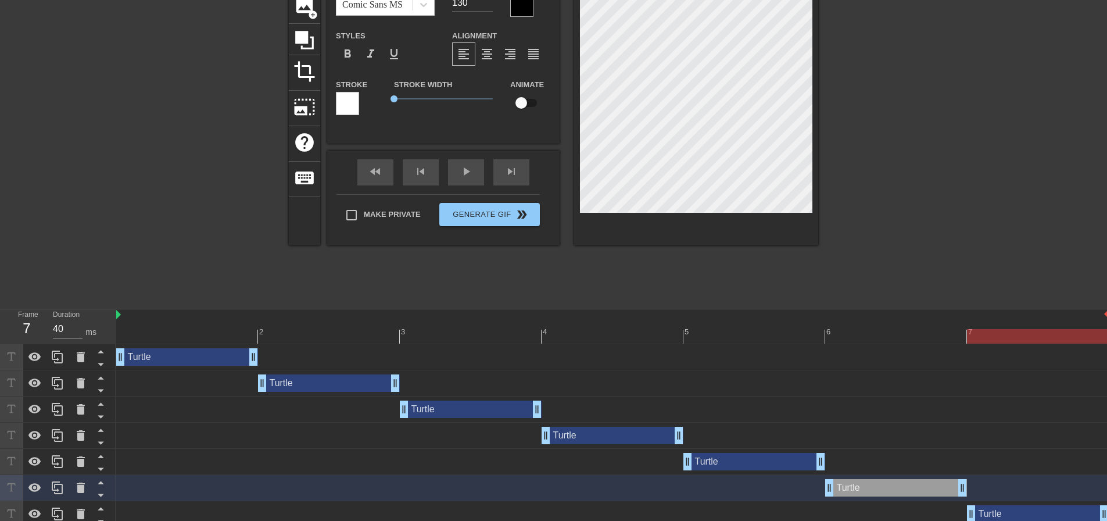
click at [522, 7] on div at bounding box center [521, 5] width 23 height 23
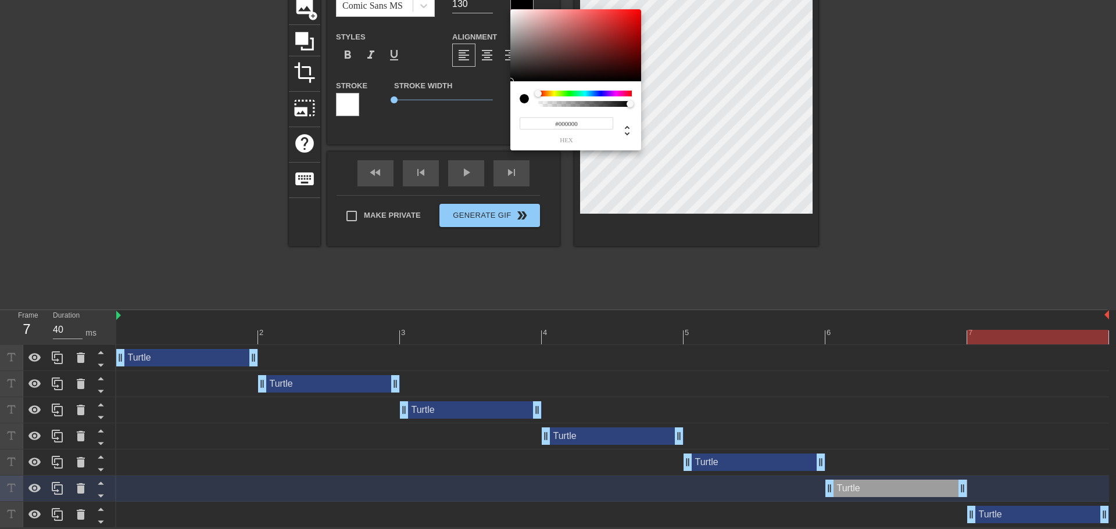
click at [580, 125] on input "#000000" at bounding box center [567, 123] width 94 height 12
paste input "3FA07"
type input "#03FA07"
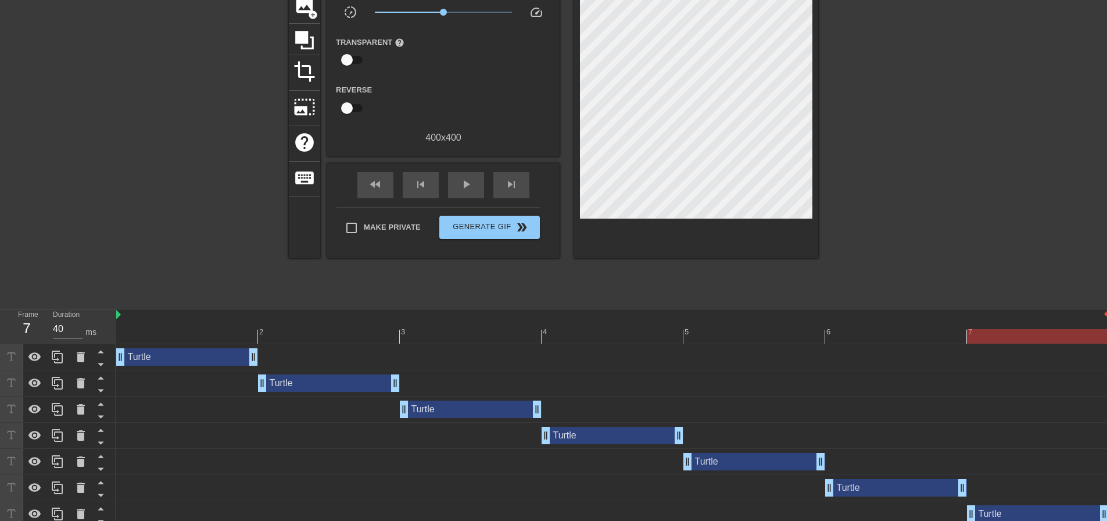
drag, startPoint x: 993, startPoint y: 520, endPoint x: 986, endPoint y: 503, distance: 19.0
click at [993, 518] on div "Turtle drag_handle drag_handle" at bounding box center [1038, 513] width 142 height 17
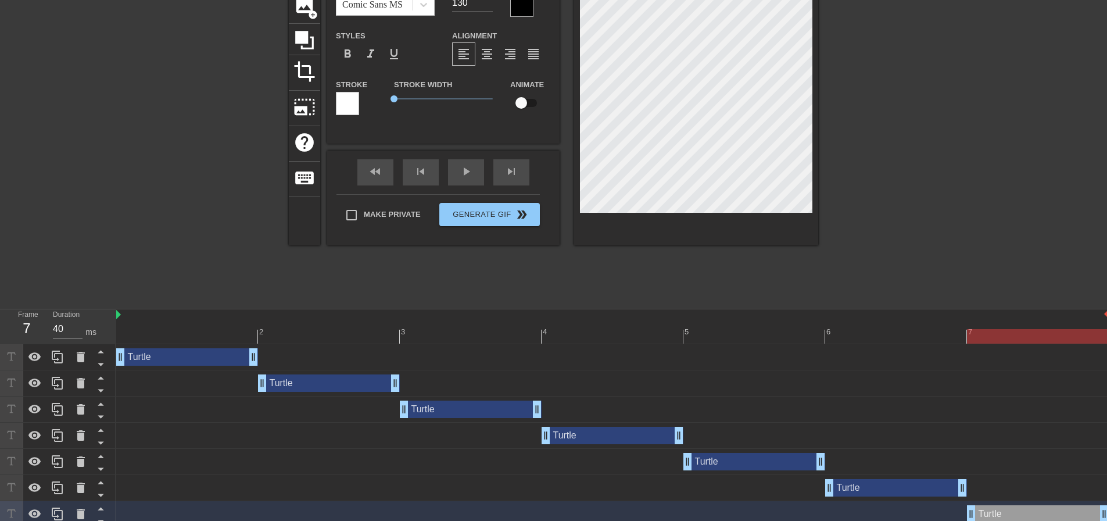
click at [513, 16] on div at bounding box center [521, 5] width 23 height 23
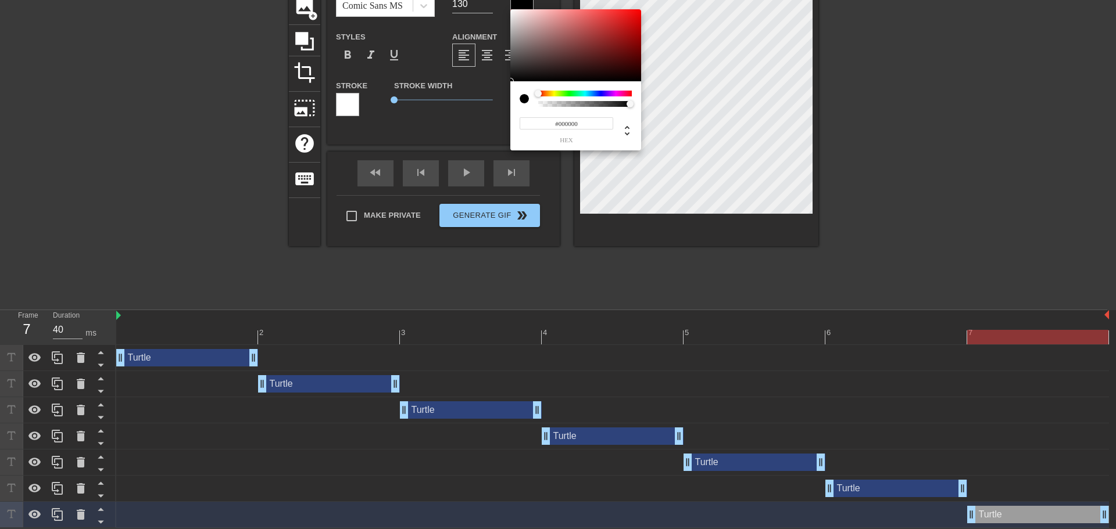
click at [571, 126] on input "#000000" at bounding box center [567, 123] width 94 height 12
paste input "3FA07"
type input "#03FA07"
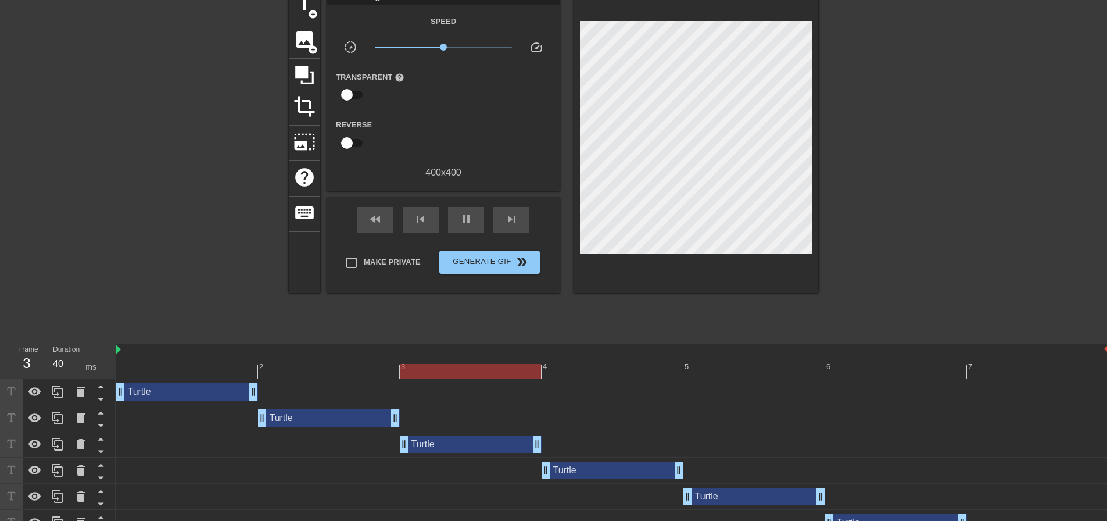
scroll to position [102, 0]
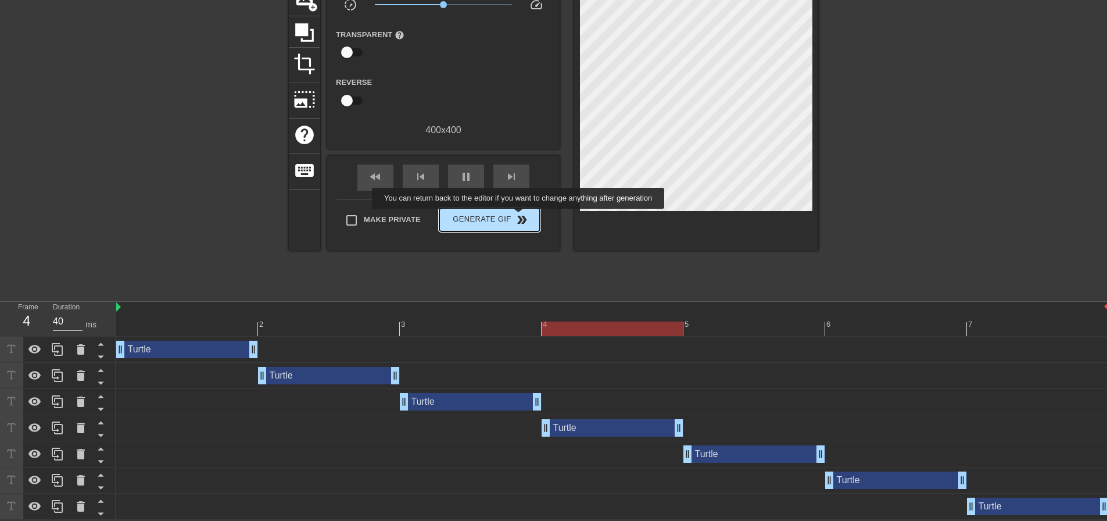
click at [513, 219] on span "Generate Gif double_arrow" at bounding box center [489, 220] width 91 height 14
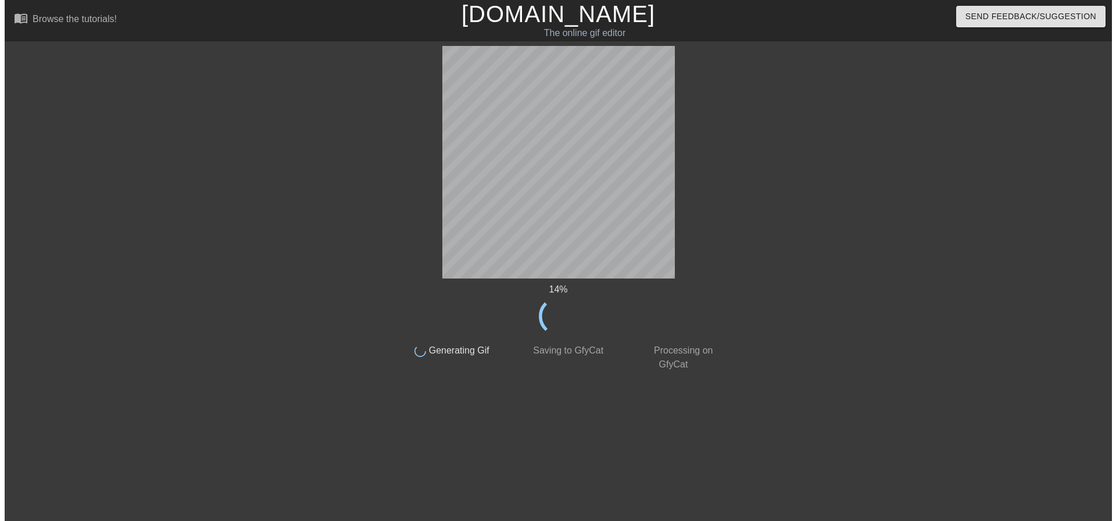
scroll to position [0, 0]
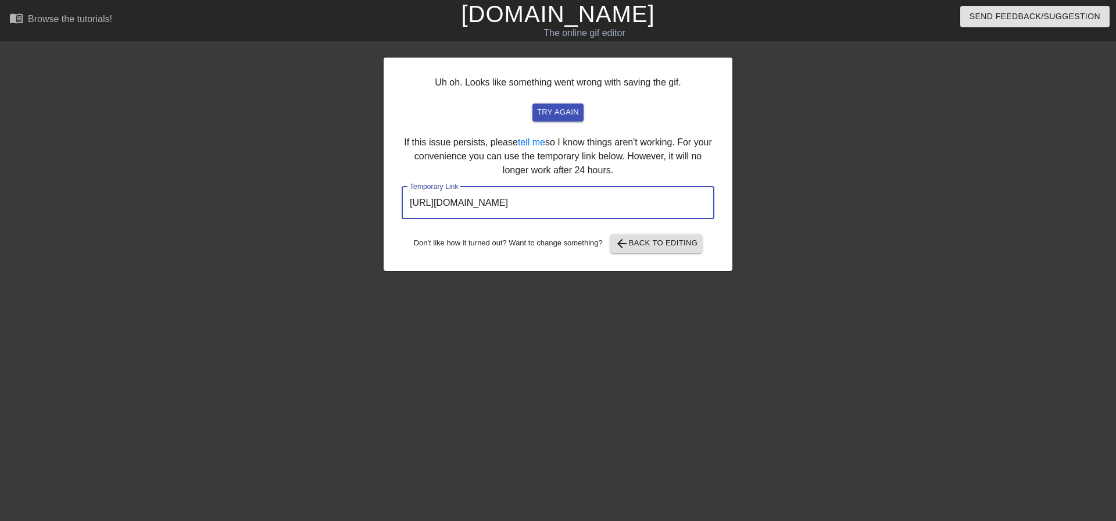
click at [582, 204] on input "https://www.gifntext.com/temp_generations/FGBHXu4p.gif" at bounding box center [558, 203] width 313 height 33
click at [557, 108] on span "try again" at bounding box center [558, 112] width 42 height 13
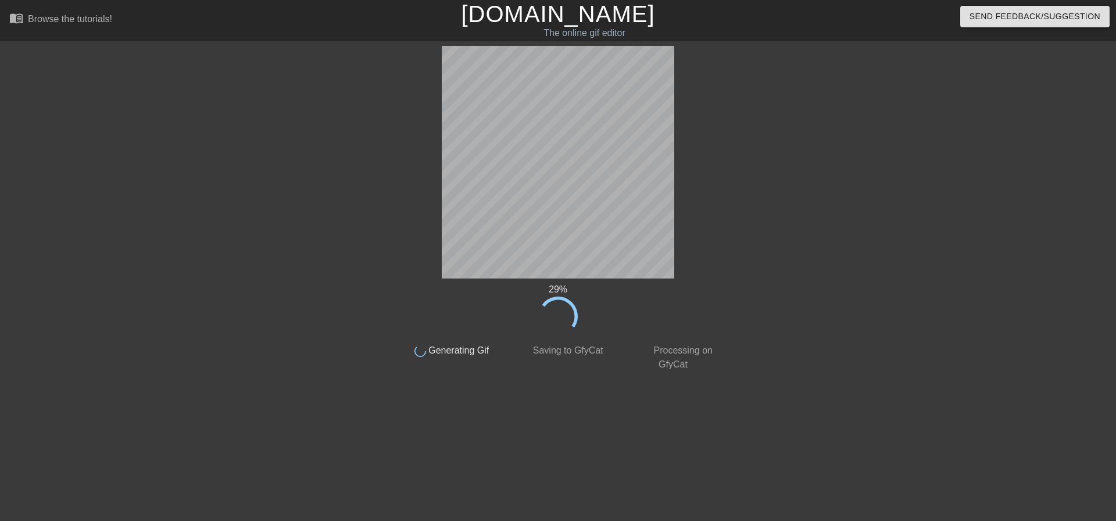
drag, startPoint x: 628, startPoint y: 290, endPoint x: 613, endPoint y: 287, distance: 15.4
click at [552, 15] on link "[DOMAIN_NAME]" at bounding box center [558, 14] width 194 height 26
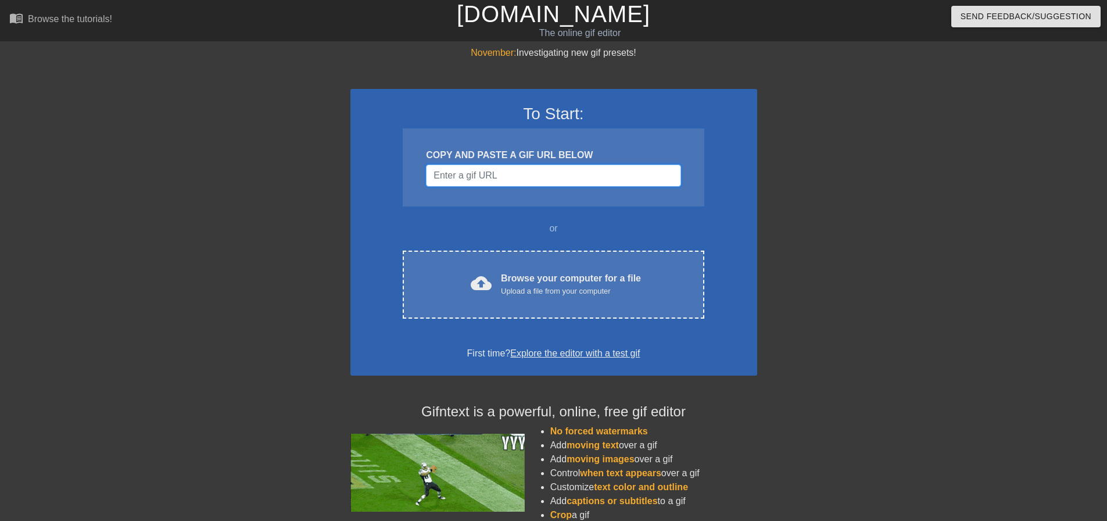
click at [472, 172] on input "Username" at bounding box center [553, 175] width 255 height 22
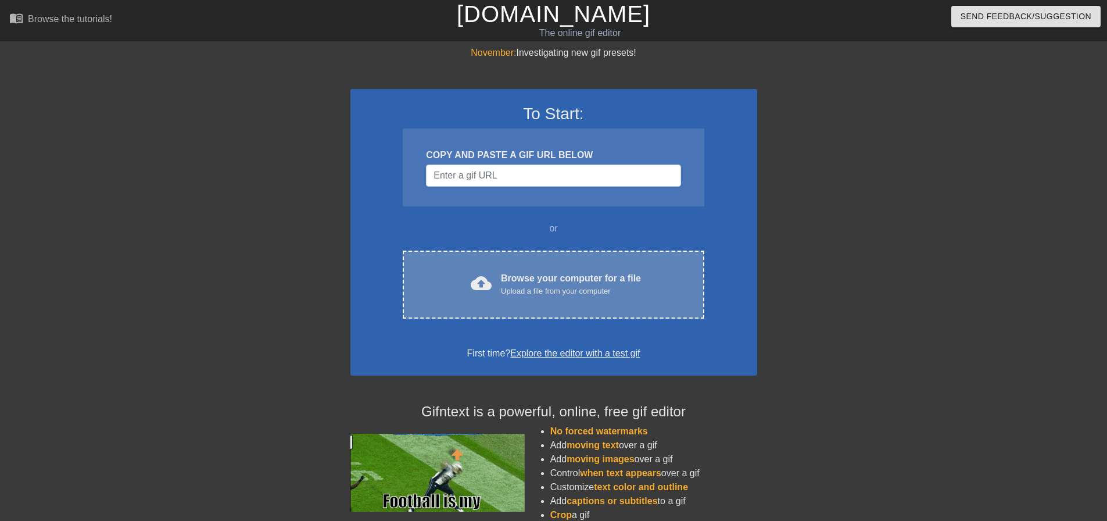
click at [564, 276] on div "Browse your computer for a file Upload a file from your computer" at bounding box center [571, 284] width 140 height 26
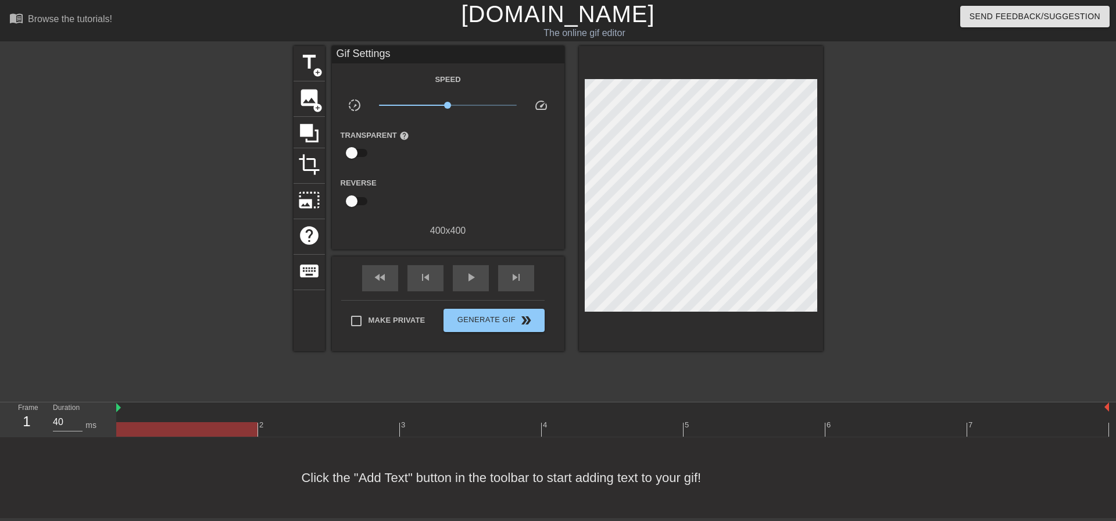
click at [536, 10] on link "[DOMAIN_NAME]" at bounding box center [558, 14] width 194 height 26
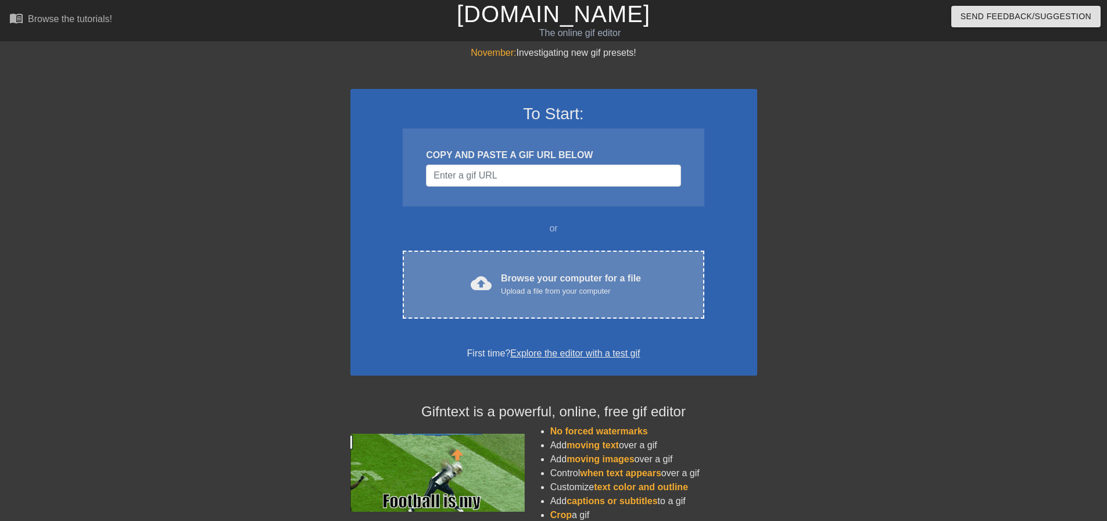
click at [505, 273] on div "Browse your computer for a file Upload a file from your computer" at bounding box center [571, 284] width 140 height 26
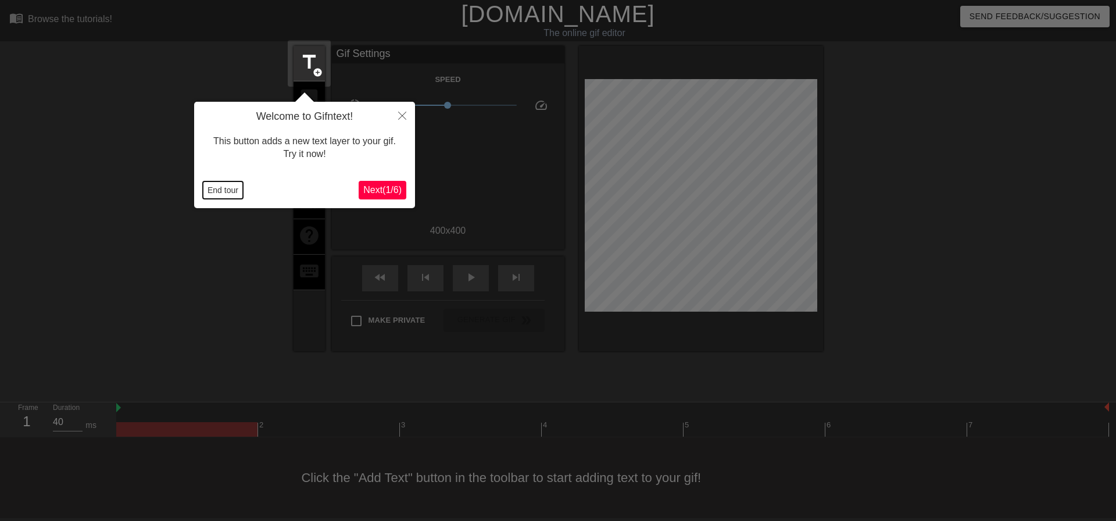
click at [234, 191] on button "End tour" at bounding box center [223, 189] width 40 height 17
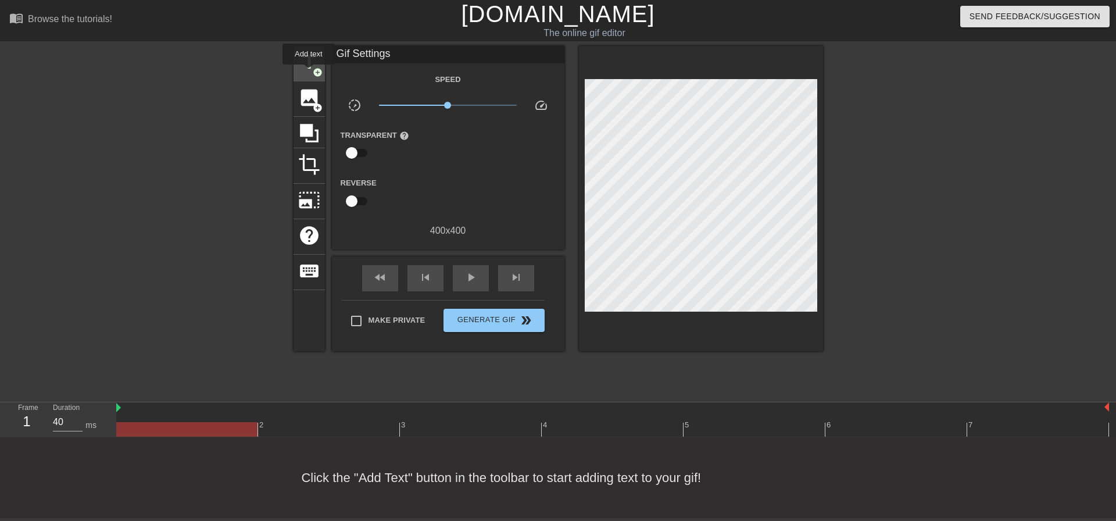
click at [307, 66] on span "title" at bounding box center [309, 62] width 22 height 22
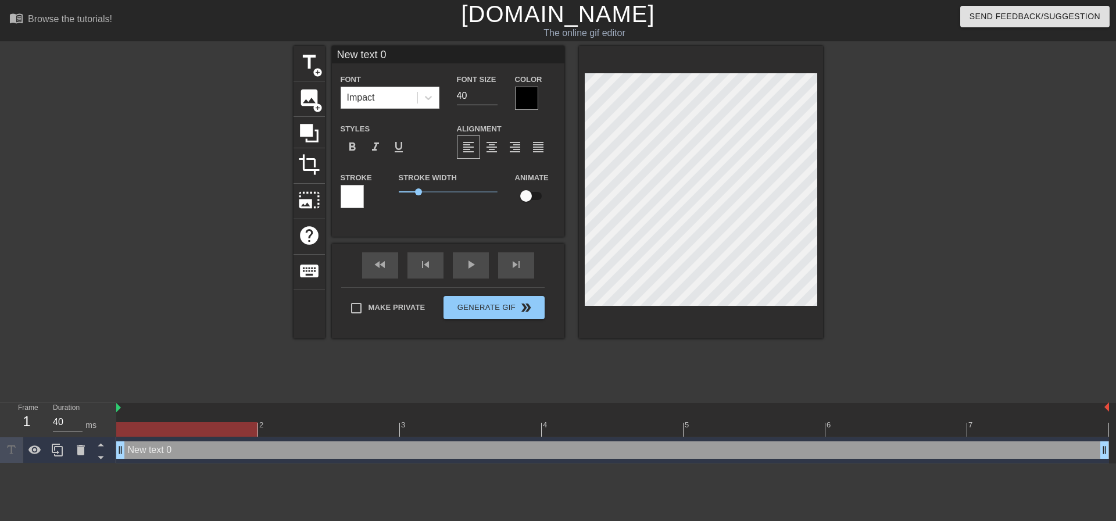
type input "t"
type textarea "t"
type input "tR"
type textarea "tR"
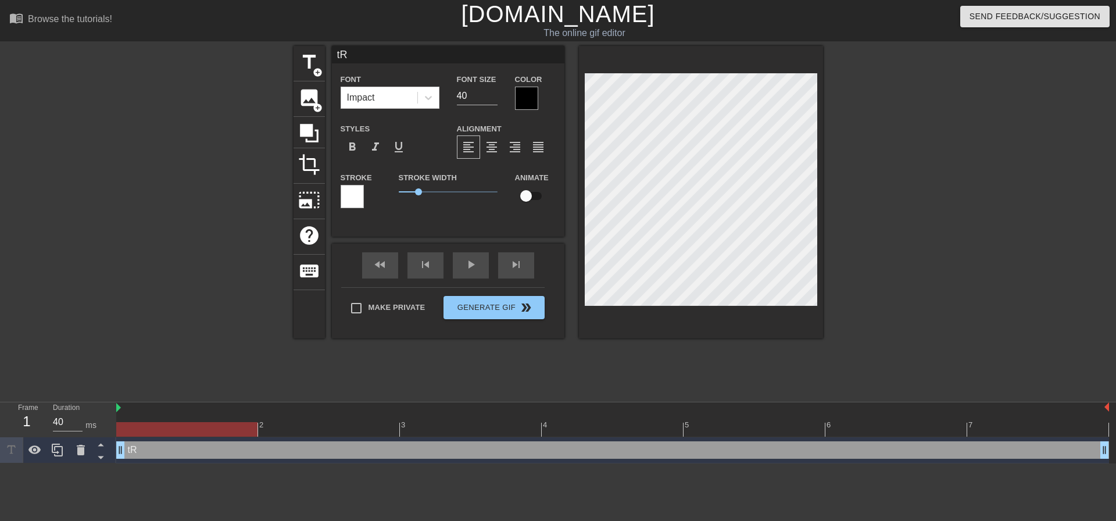
type input "t"
type textarea "t"
type input "t"
type textarea "t"
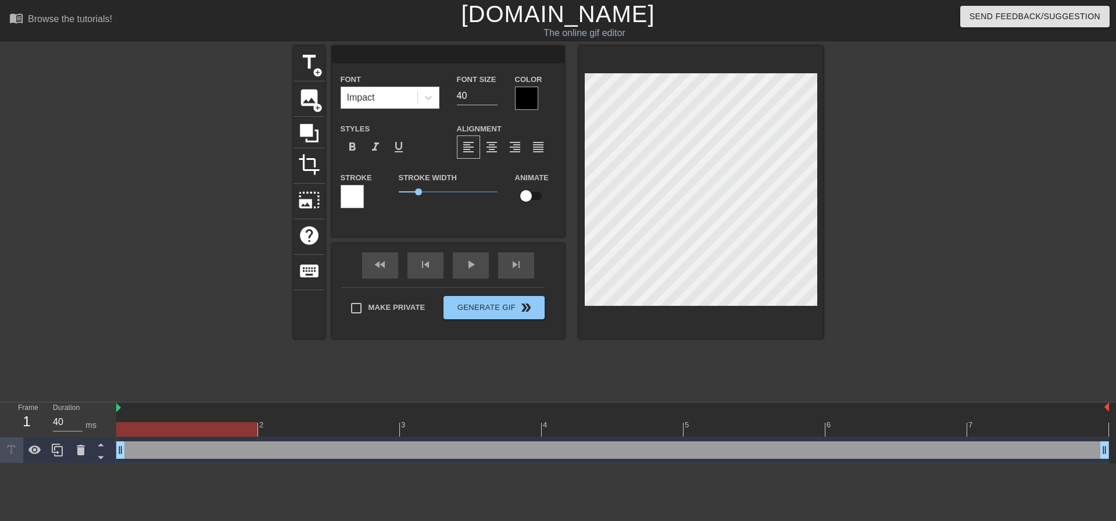
type textarea "t"
type input "tR"
type textarea "tR"
type input "t"
type textarea "t"
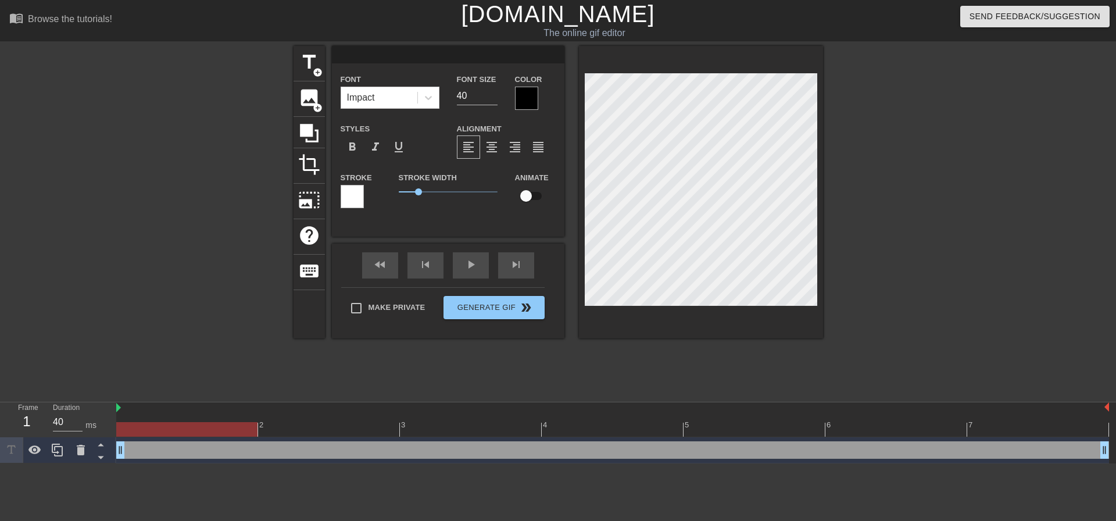
type input "T"
type textarea "T"
type input "Tr"
type textarea "Tr"
type input "Tra"
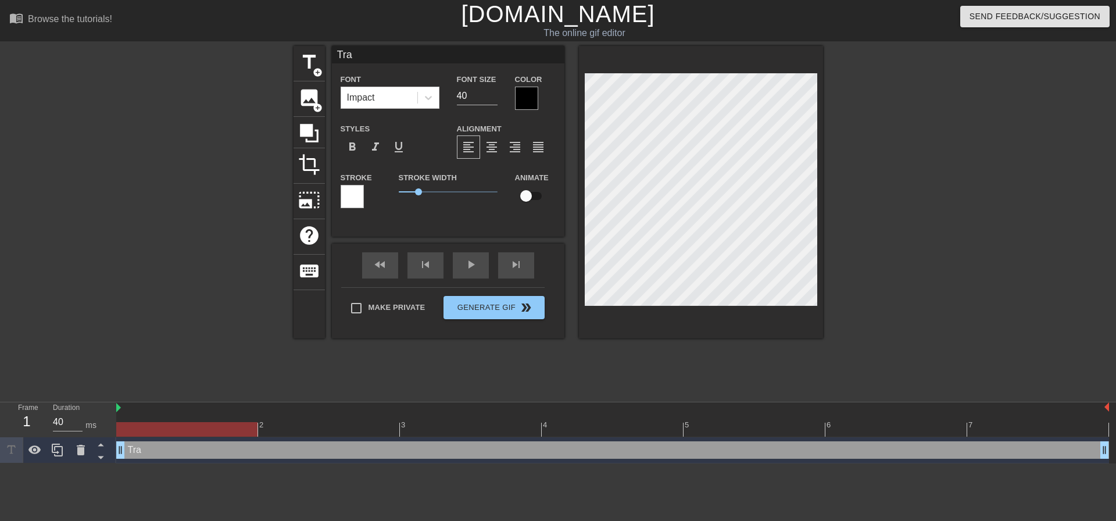
type textarea "Trac"
type input "Trace"
type textarea "Trace"
click at [415, 87] on div "Impact" at bounding box center [379, 97] width 76 height 21
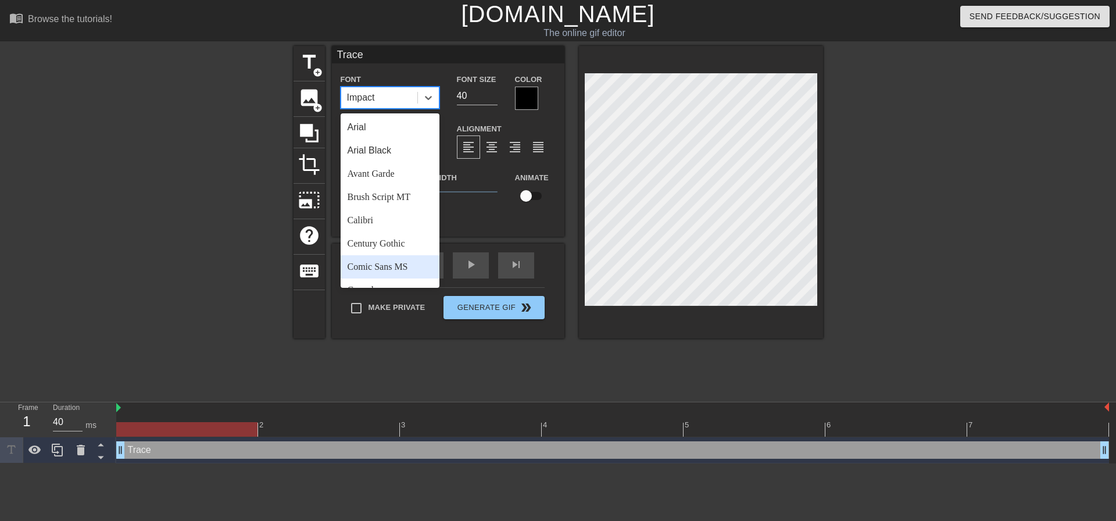
scroll to position [58, 0]
click at [392, 213] on div "Comic Sans MS" at bounding box center [390, 208] width 99 height 23
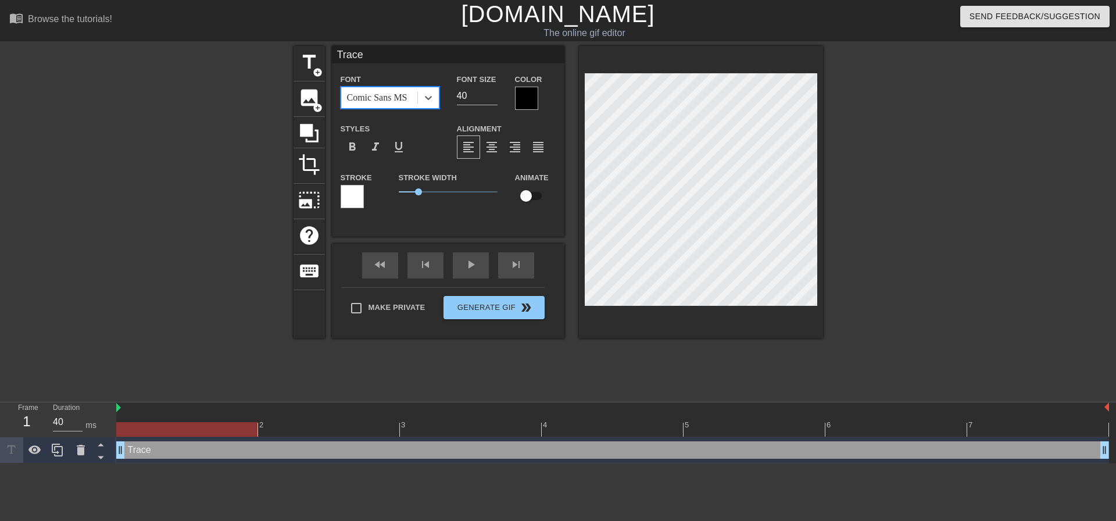
click at [402, 89] on div "Comic Sans MS" at bounding box center [379, 97] width 76 height 21
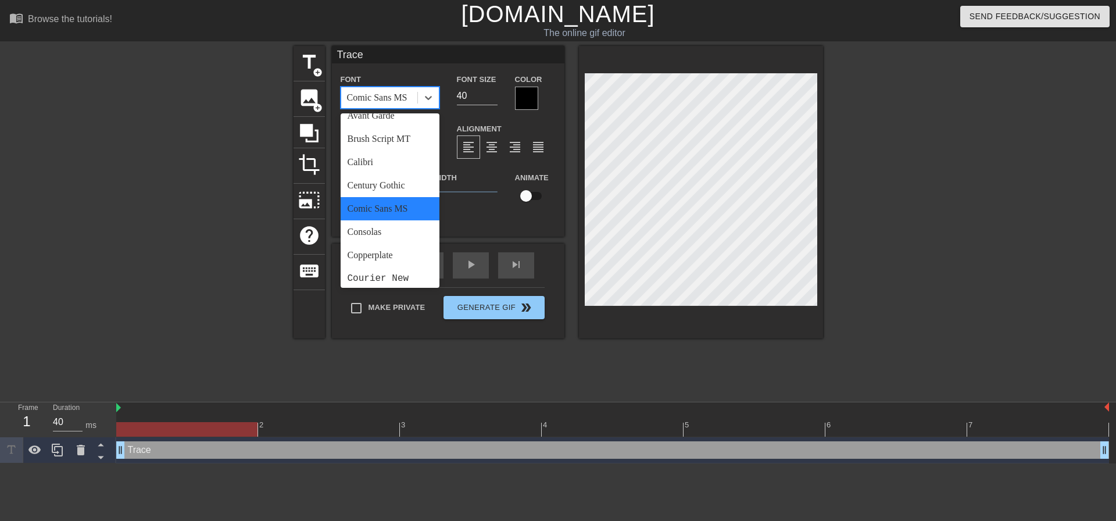
scroll to position [116, 0]
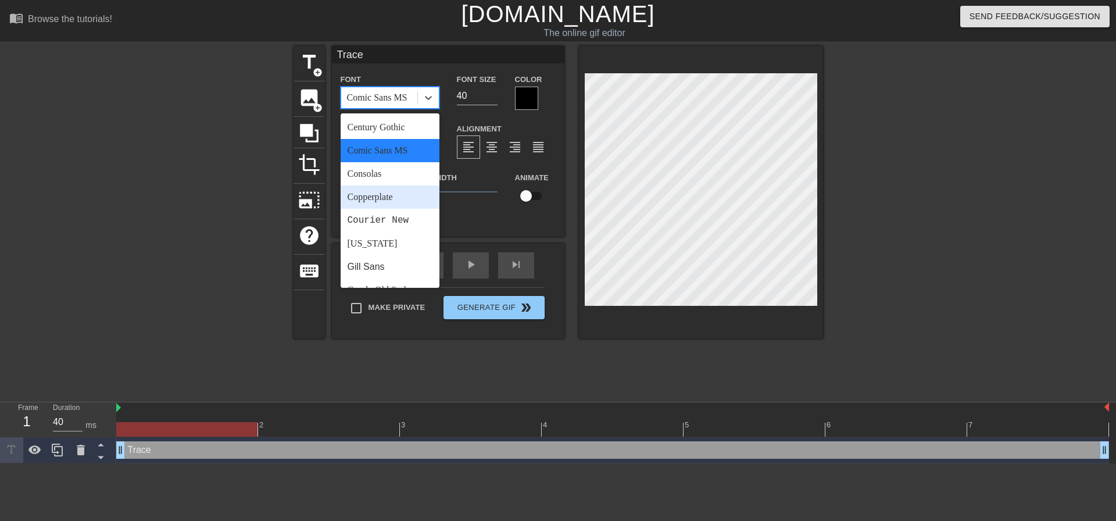
click at [379, 172] on div "Consolas" at bounding box center [390, 173] width 99 height 23
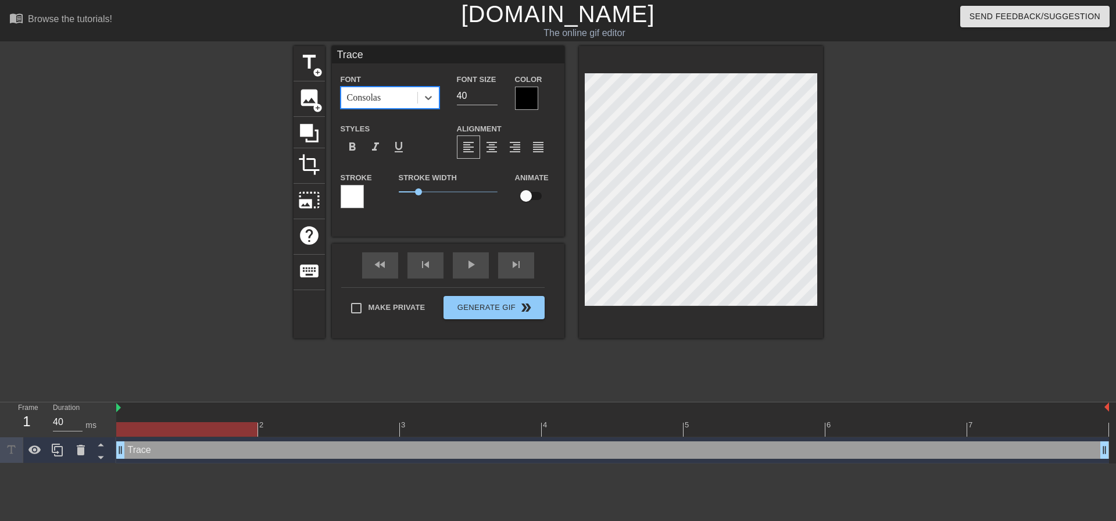
click at [385, 106] on div "Consolas" at bounding box center [379, 97] width 76 height 21
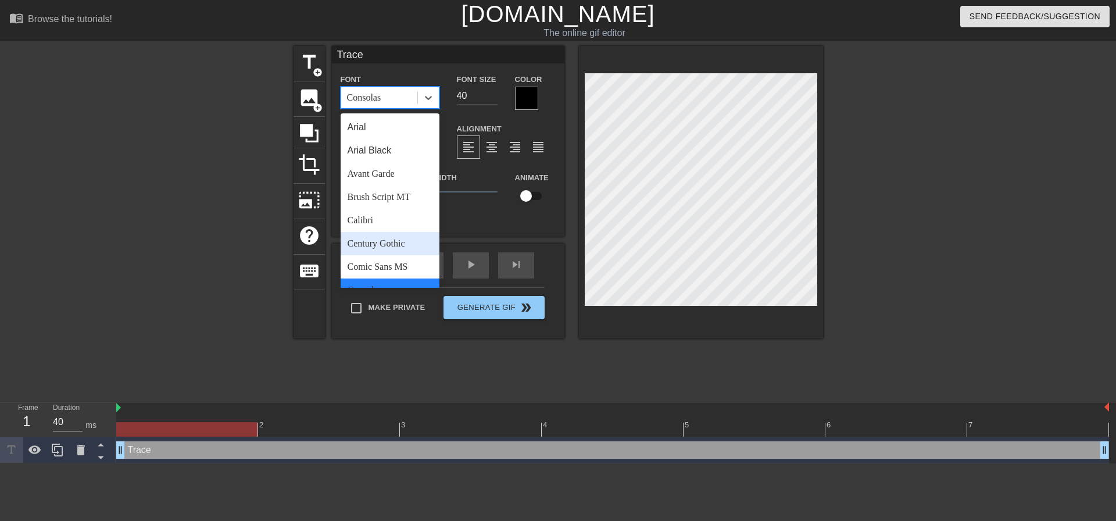
scroll to position [174, 0]
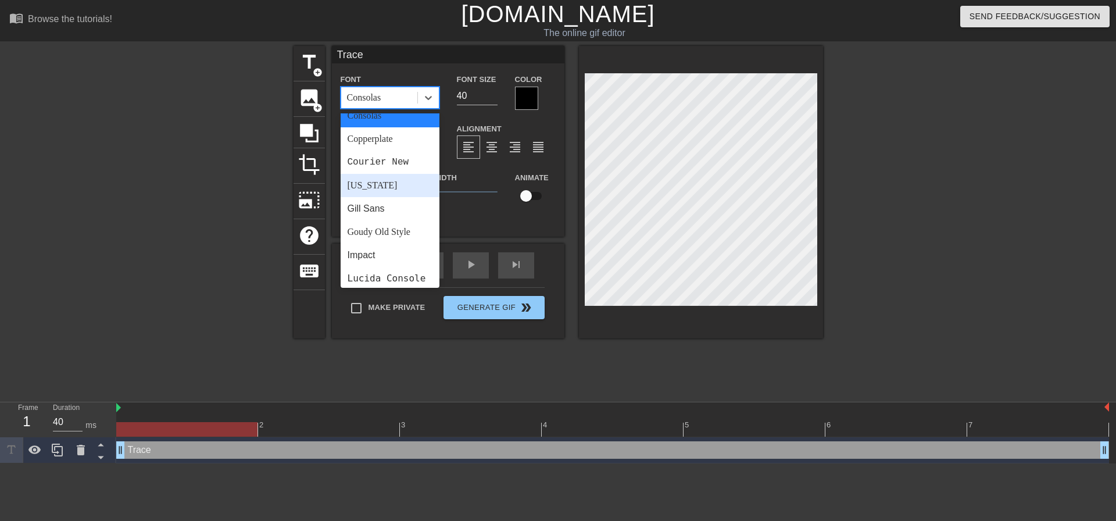
click at [375, 186] on div "[US_STATE]" at bounding box center [390, 185] width 99 height 23
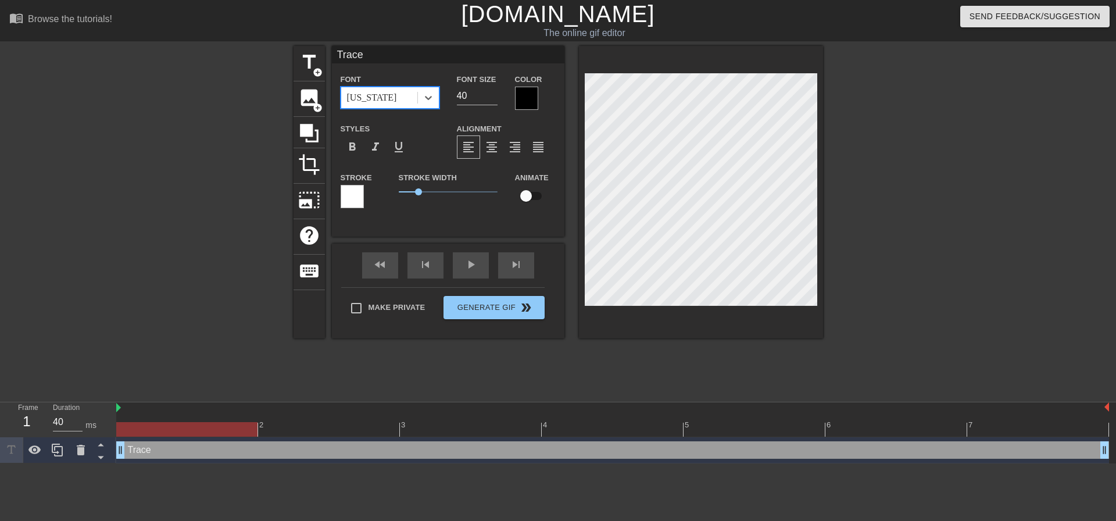
click at [385, 96] on div "[US_STATE]" at bounding box center [379, 97] width 76 height 21
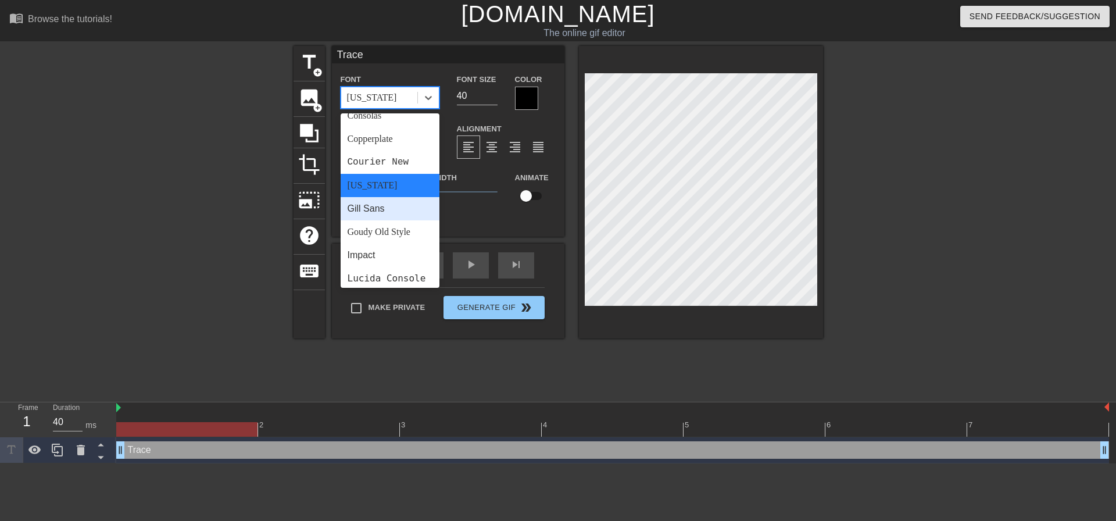
scroll to position [291, 0]
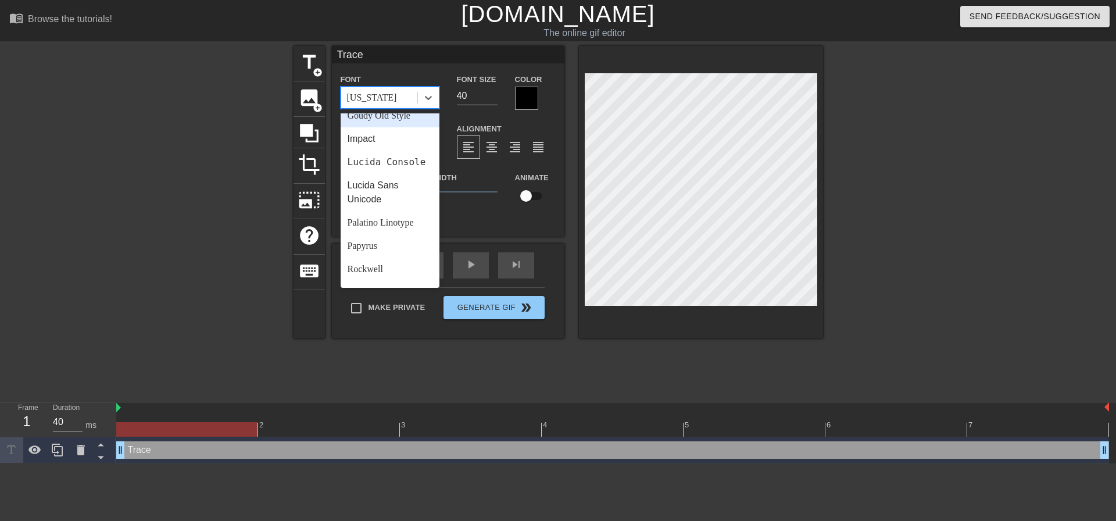
click at [388, 116] on div "Goudy Old Style" at bounding box center [390, 115] width 99 height 23
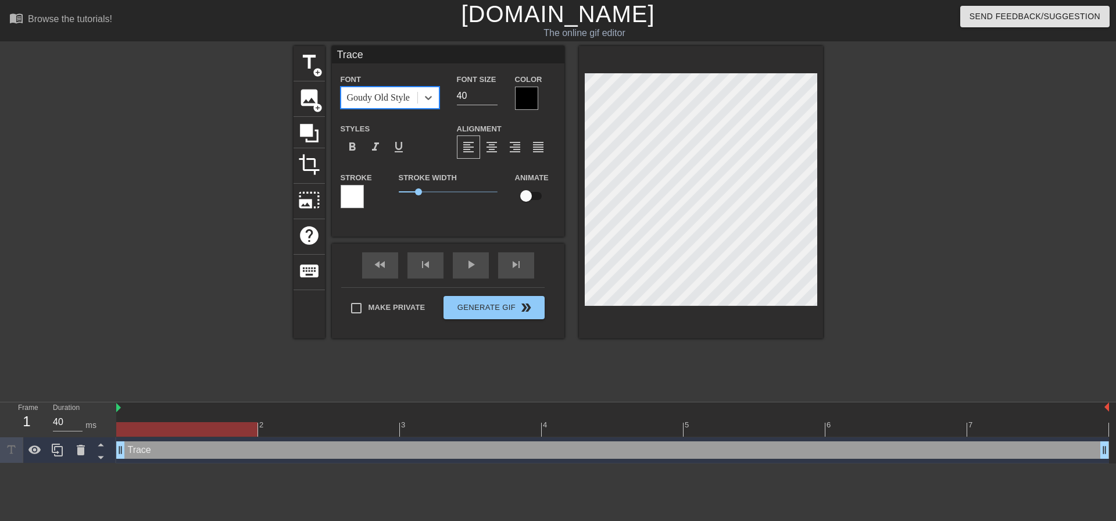
click at [386, 92] on div "Goudy Old Style" at bounding box center [378, 98] width 63 height 14
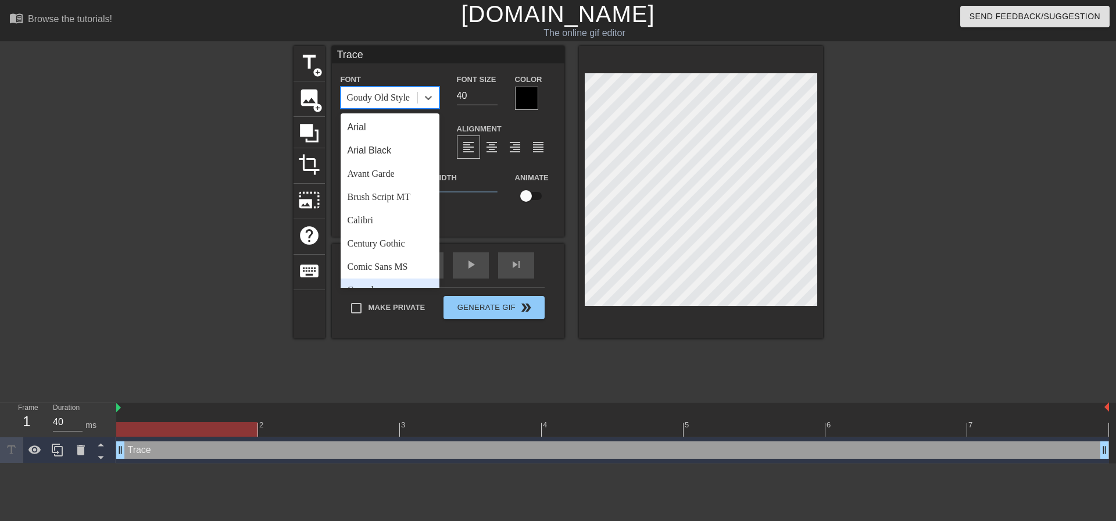
scroll to position [232, 0]
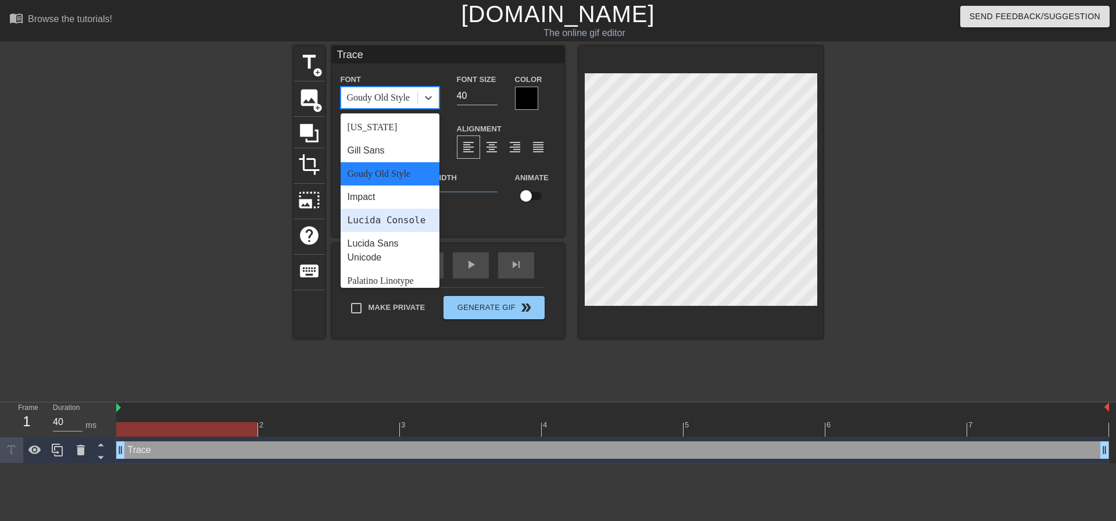
click at [379, 221] on div "Lucida Console" at bounding box center [390, 220] width 99 height 23
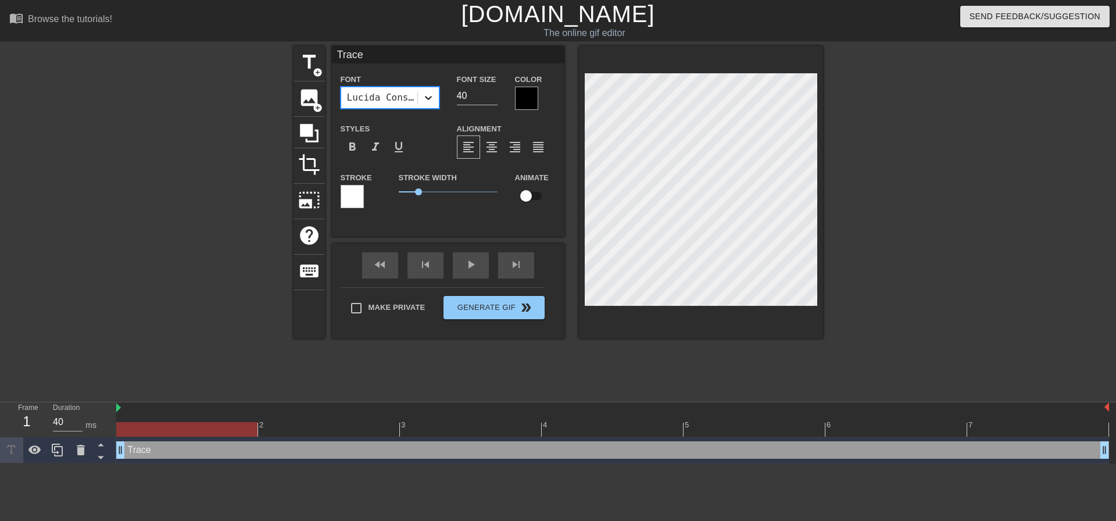
drag, startPoint x: 465, startPoint y: 96, endPoint x: 435, endPoint y: 89, distance: 30.4
click at [436, 89] on div "Font option Lucida Console, selected. 0 results available. Select is focused ,t…" at bounding box center [448, 91] width 232 height 38
type input "8"
type input "95"
drag, startPoint x: 467, startPoint y: 93, endPoint x: 438, endPoint y: 86, distance: 29.3
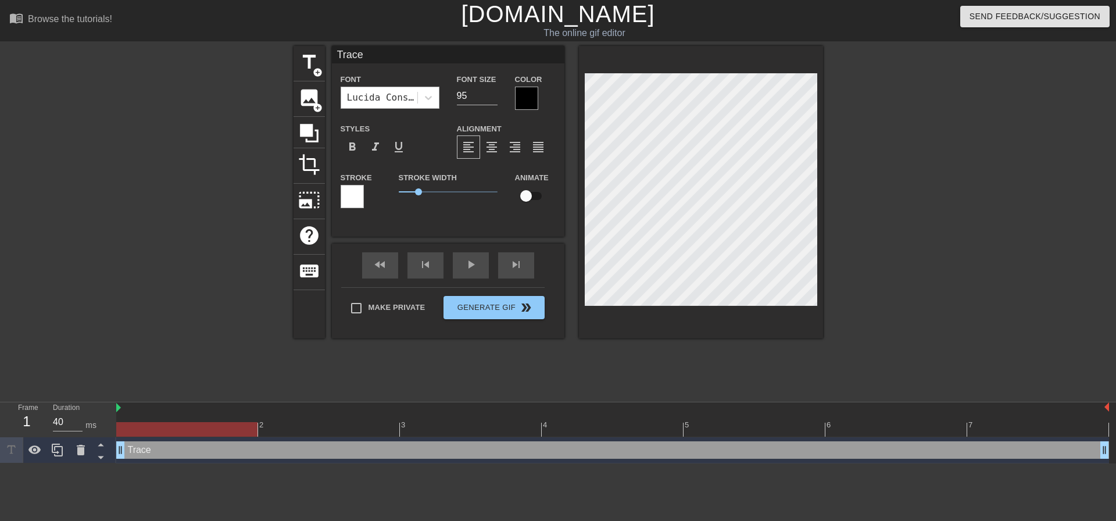
click at [441, 87] on div "Font Lucida Console Font Size 95 Color" at bounding box center [448, 91] width 232 height 38
click at [472, 91] on input "105" at bounding box center [477, 96] width 41 height 19
click at [466, 94] on input "105" at bounding box center [477, 96] width 41 height 19
type input "115"
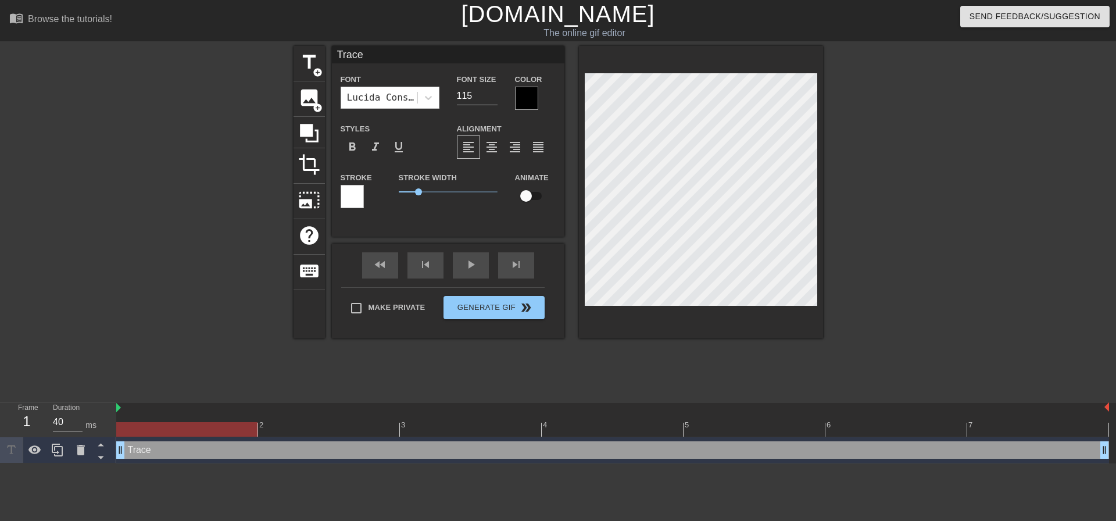
scroll to position [2, 1]
click at [280, 452] on div "Trace drag_handle drag_handle" at bounding box center [612, 449] width 993 height 17
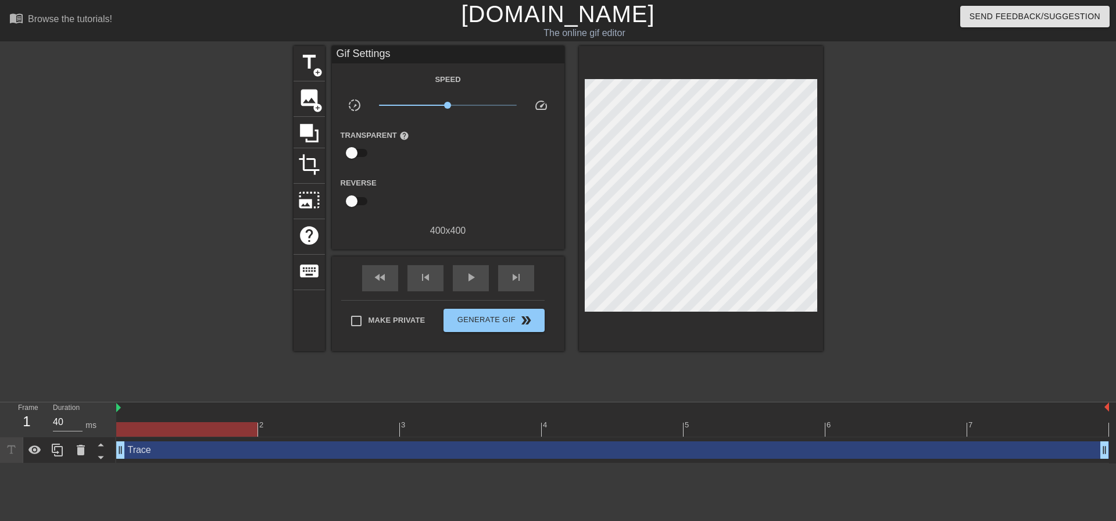
click at [830, 108] on div "title add_circle image add_circle crop photo_size_select_large help keyboard Gi…" at bounding box center [558, 220] width 1116 height 349
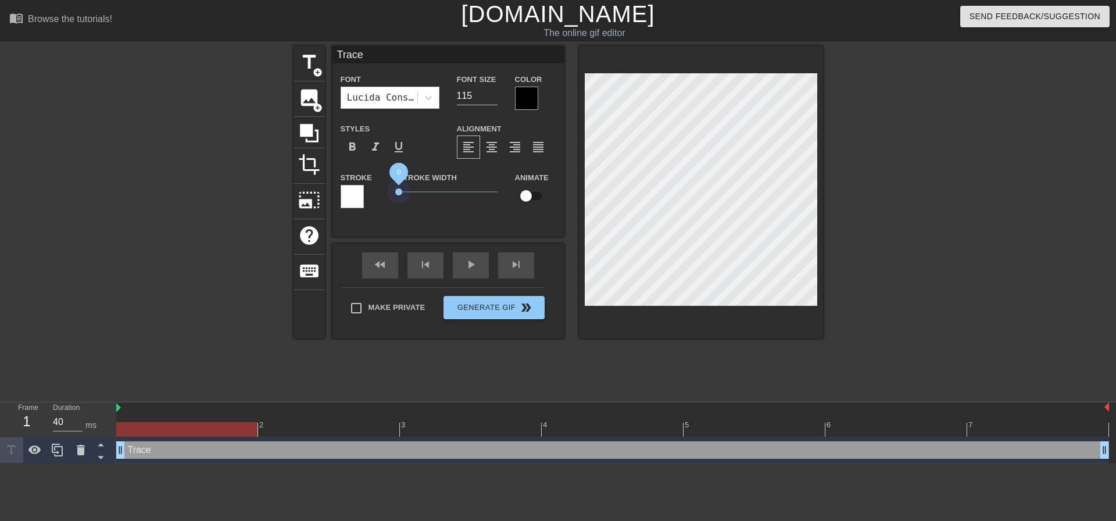
drag, startPoint x: 409, startPoint y: 191, endPoint x: 384, endPoint y: 189, distance: 25.1
click at [367, 187] on div "Stroke Stroke Width 0 Animate" at bounding box center [448, 194] width 232 height 48
click at [953, 183] on div at bounding box center [924, 220] width 174 height 349
click at [392, 101] on div "Lucida Console" at bounding box center [382, 98] width 71 height 14
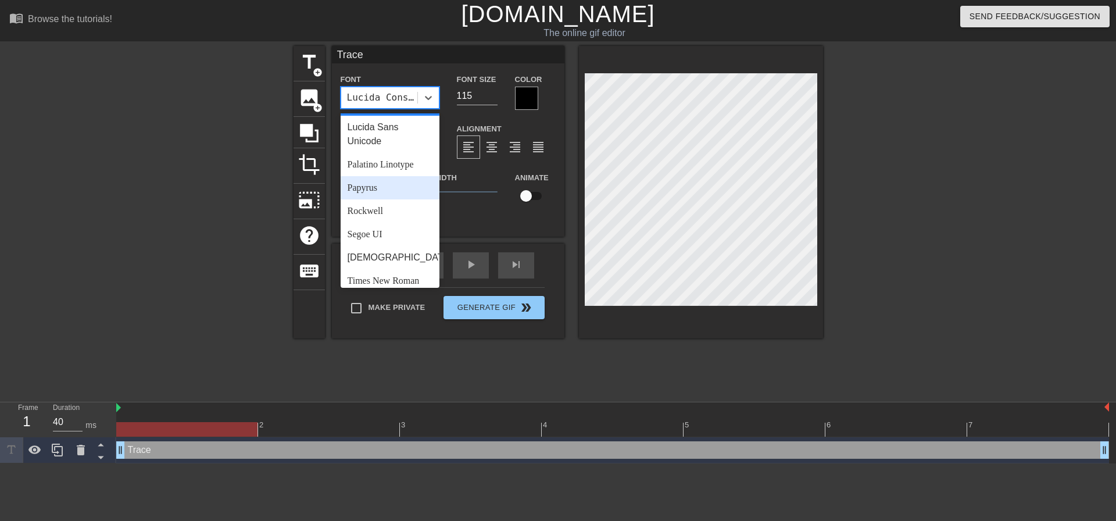
scroll to position [416, 0]
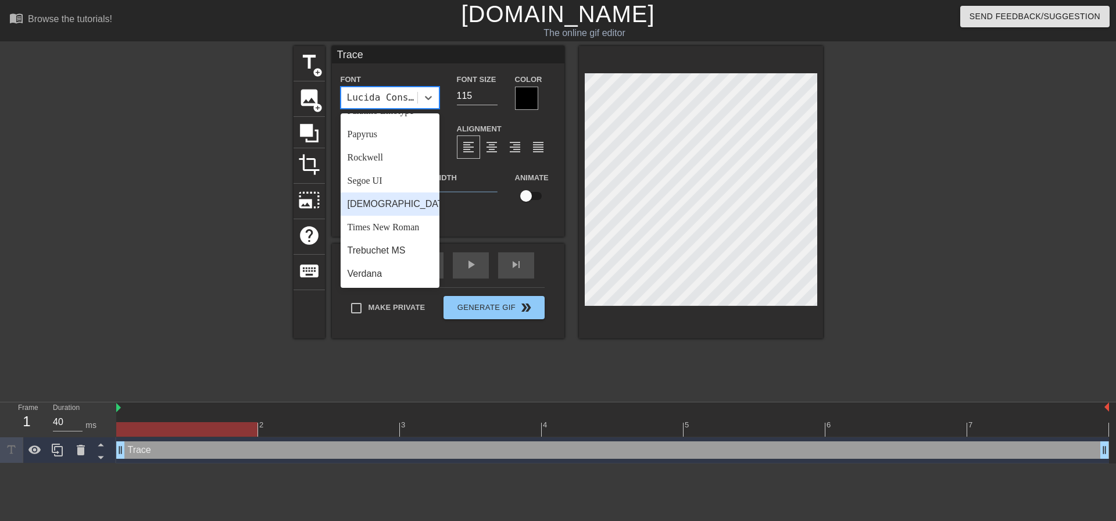
click at [389, 207] on div "[DEMOGRAPHIC_DATA]" at bounding box center [390, 203] width 99 height 23
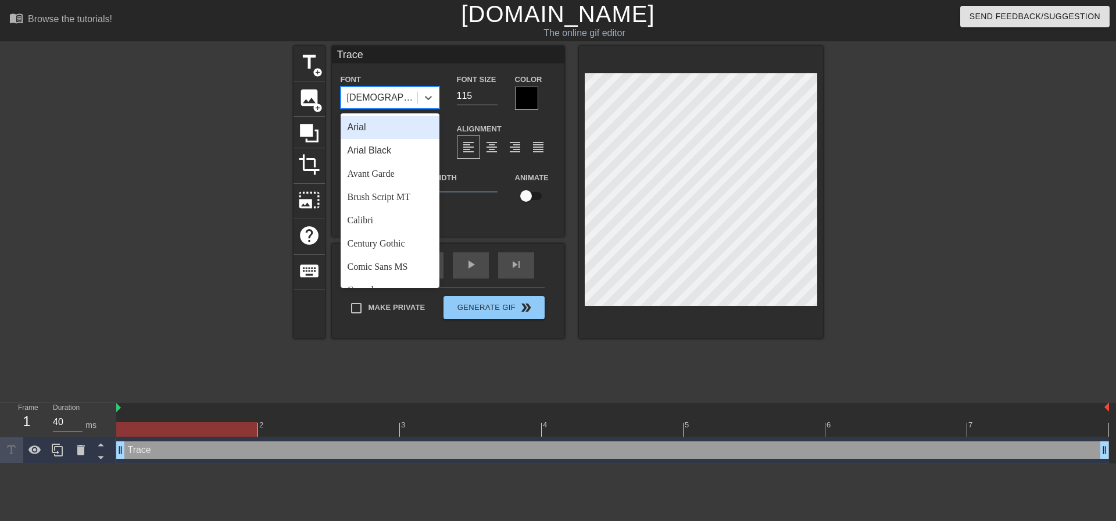
click at [399, 97] on div "[DEMOGRAPHIC_DATA]" at bounding box center [379, 97] width 76 height 21
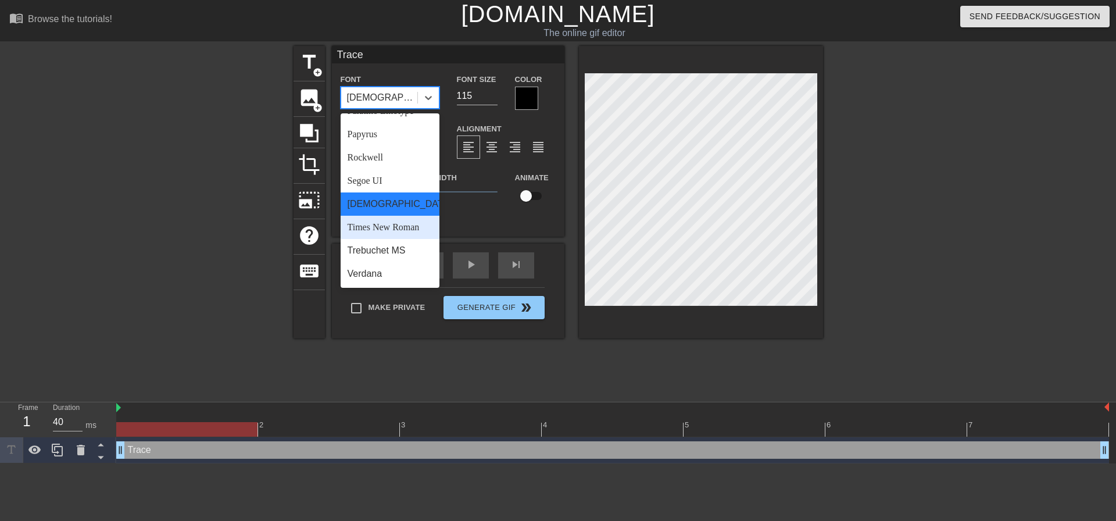
click at [386, 234] on div "Times New Roman" at bounding box center [390, 227] width 99 height 23
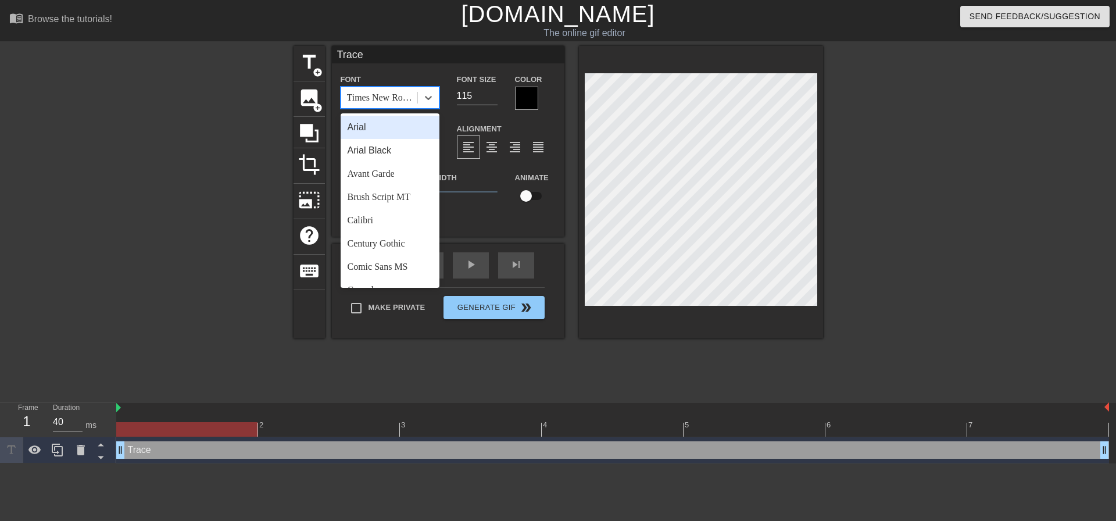
click at [385, 96] on div "Times New Roman" at bounding box center [382, 98] width 71 height 14
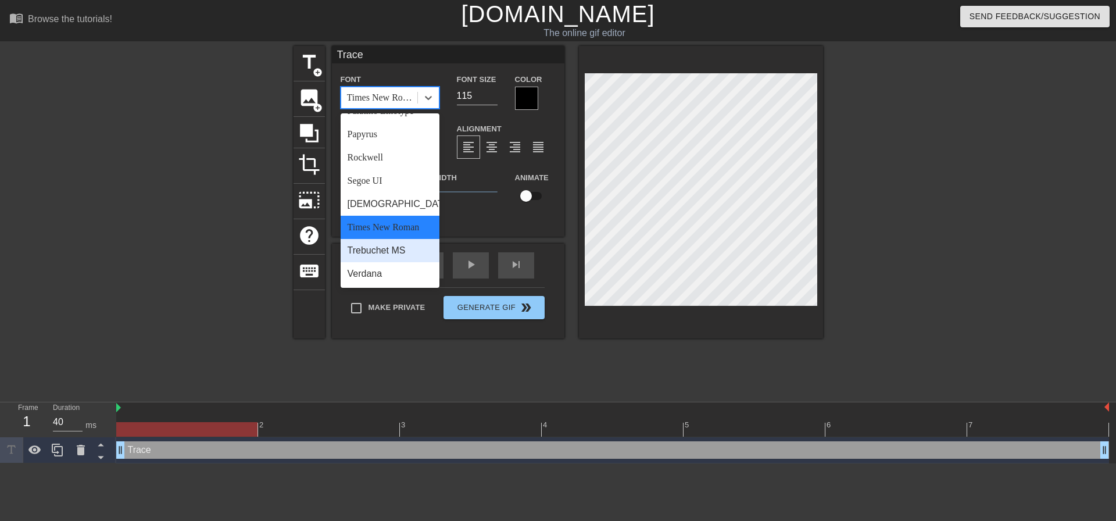
click at [391, 250] on div "Trebuchet MS" at bounding box center [390, 250] width 99 height 23
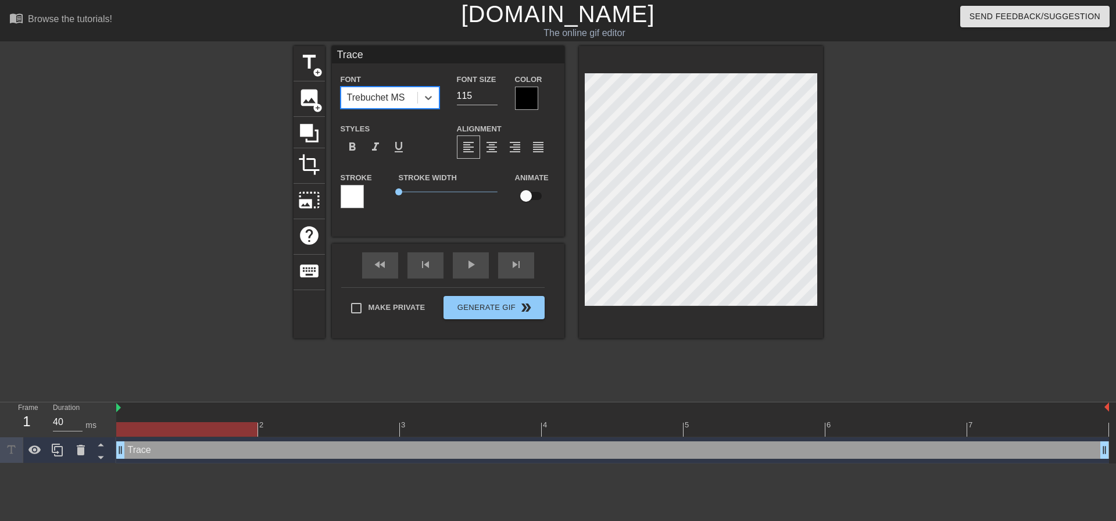
click at [380, 86] on div "Font option Trebuchet MS, selected. 0 results available. Select is focused ,typ…" at bounding box center [390, 90] width 99 height 37
click at [380, 101] on div "Trebuchet MS" at bounding box center [376, 98] width 58 height 14
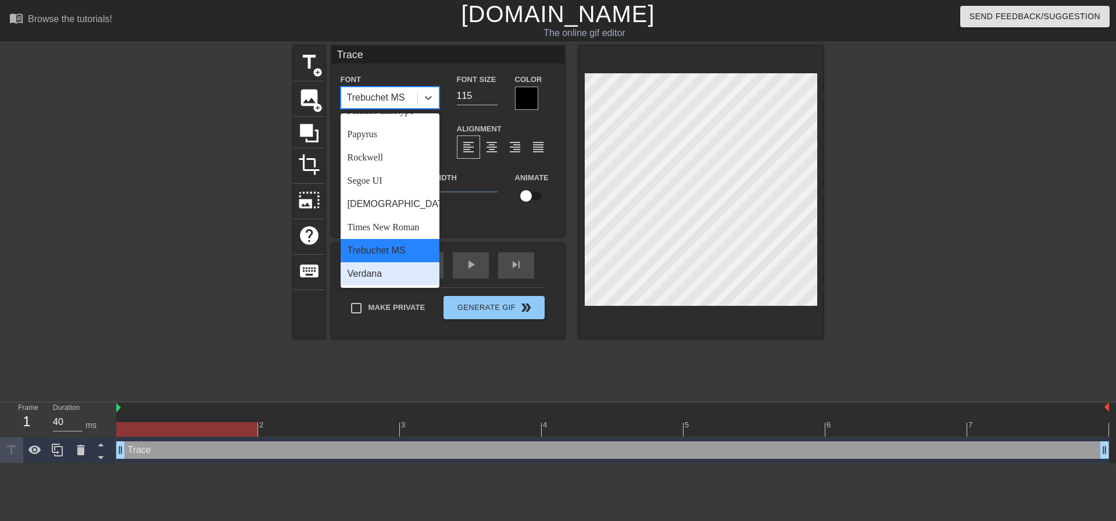
click at [380, 280] on div "Verdana" at bounding box center [390, 273] width 99 height 23
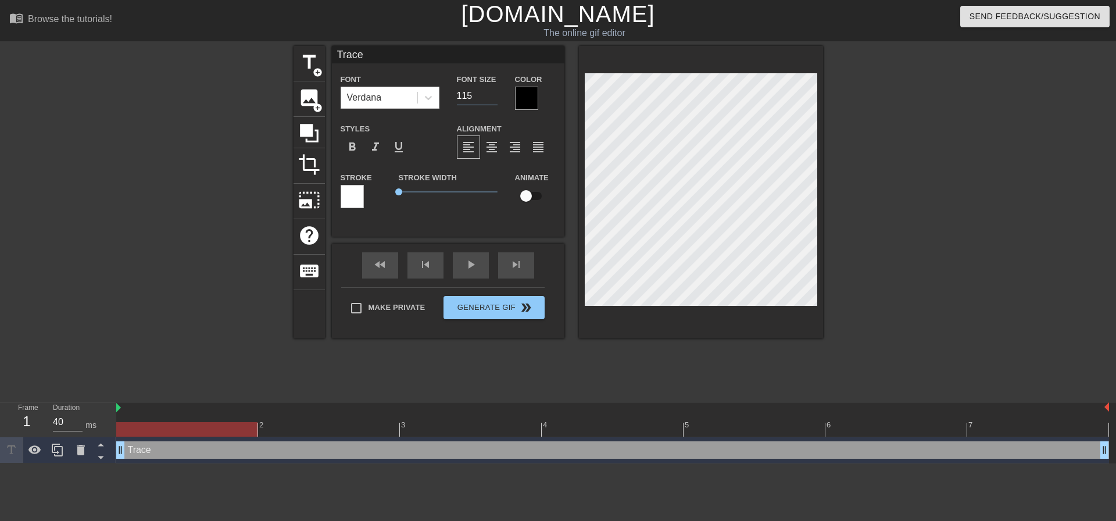
drag, startPoint x: 470, startPoint y: 93, endPoint x: 443, endPoint y: 86, distance: 27.1
click at [443, 86] on div "Font Verdana Font Size 115 Color" at bounding box center [448, 91] width 232 height 38
drag, startPoint x: 474, startPoint y: 98, endPoint x: 419, endPoint y: 91, distance: 55.1
click at [421, 91] on div "Font Verdana Font Size 125 Color" at bounding box center [448, 91] width 232 height 38
type input "125"
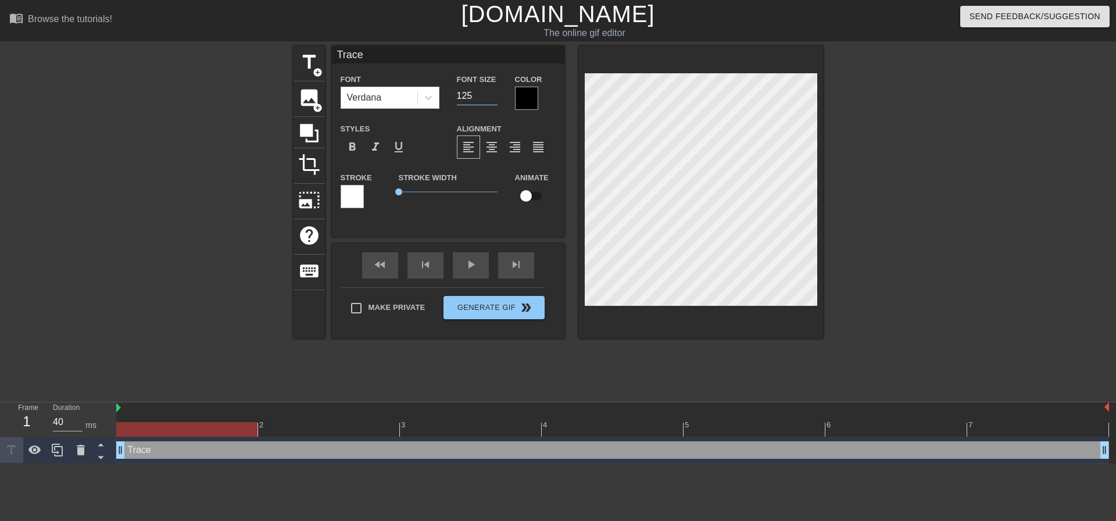
click at [965, 157] on div at bounding box center [924, 220] width 174 height 349
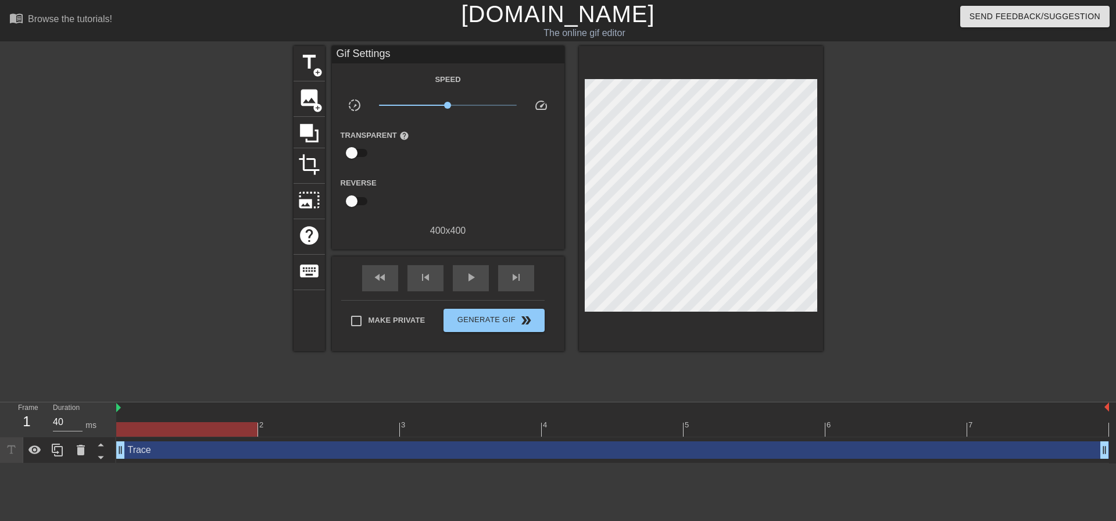
click at [252, 461] on div "Trace drag_handle drag_handle" at bounding box center [612, 450] width 993 height 26
drag, startPoint x: 256, startPoint y: 445, endPoint x: 257, endPoint y: 437, distance: 8.2
click at [256, 444] on div "Trace drag_handle drag_handle" at bounding box center [612, 449] width 993 height 17
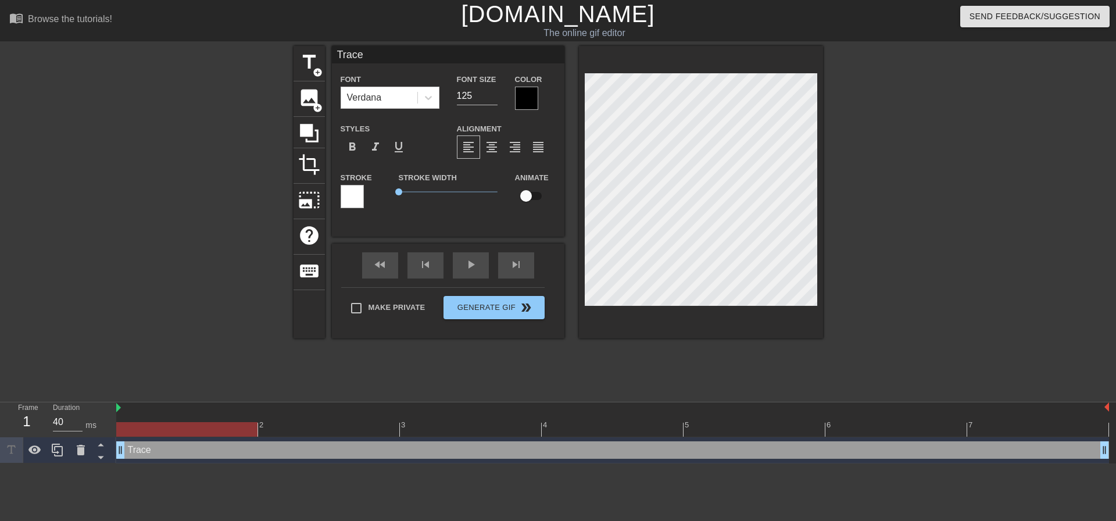
click at [422, 84] on div "Font Verdana Font Size 125 Color" at bounding box center [448, 91] width 232 height 38
type input "145"
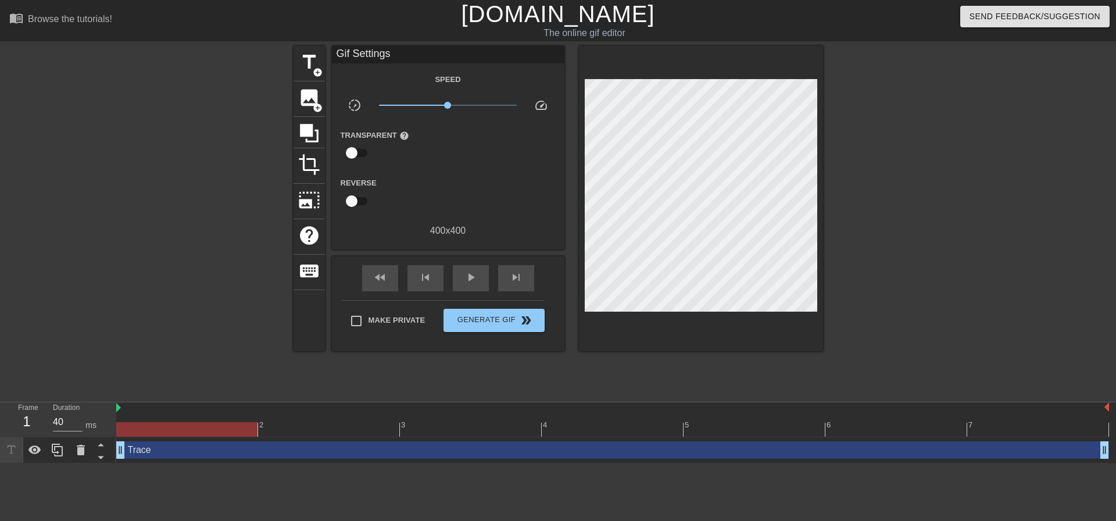
click at [739, 67] on div at bounding box center [701, 198] width 244 height 305
click at [921, 128] on div at bounding box center [924, 220] width 174 height 349
drag, startPoint x: 267, startPoint y: 446, endPoint x: 243, endPoint y: 445, distance: 23.8
click at [243, 445] on div "Trace drag_handle drag_handle" at bounding box center [612, 449] width 993 height 17
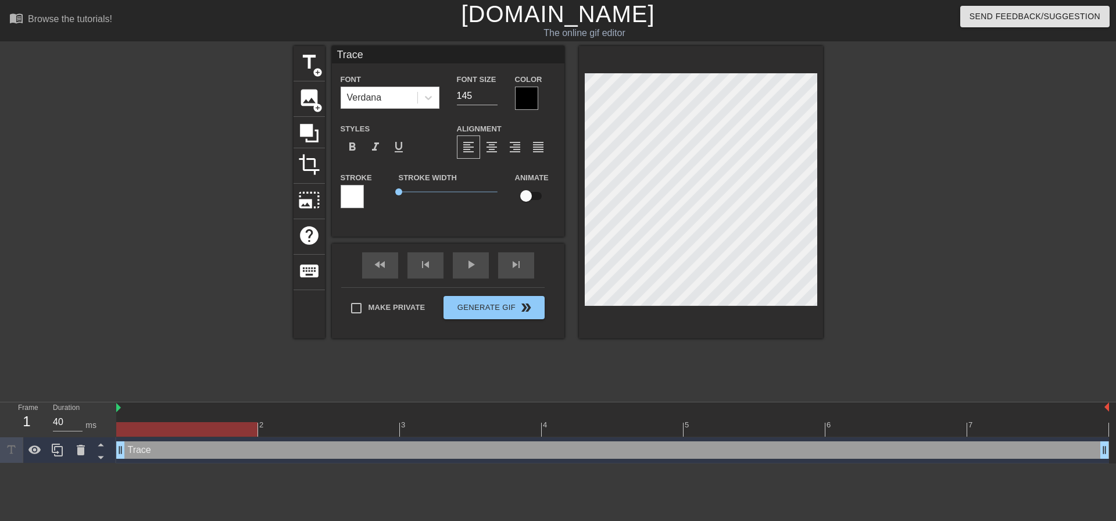
click at [264, 450] on div "Trace drag_handle drag_handle" at bounding box center [612, 449] width 993 height 17
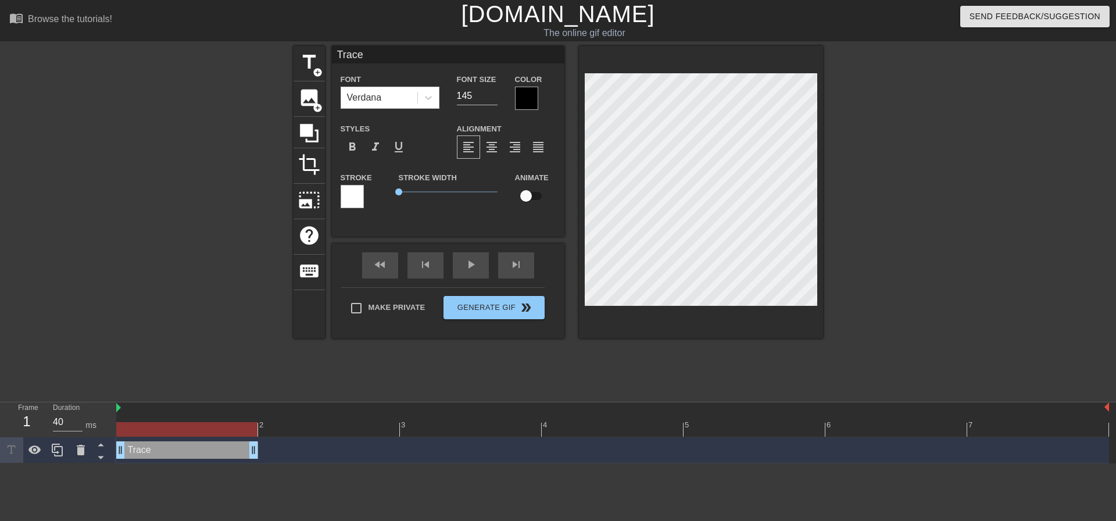
drag, startPoint x: 1103, startPoint y: 450, endPoint x: 266, endPoint y: 461, distance: 837.5
click at [266, 461] on div "Trace drag_handle drag_handle" at bounding box center [612, 450] width 993 height 26
click at [109, 463] on html "menu_book Browse the tutorials! Gifntext.com The online gif editor Send Feedbac…" at bounding box center [558, 231] width 1116 height 463
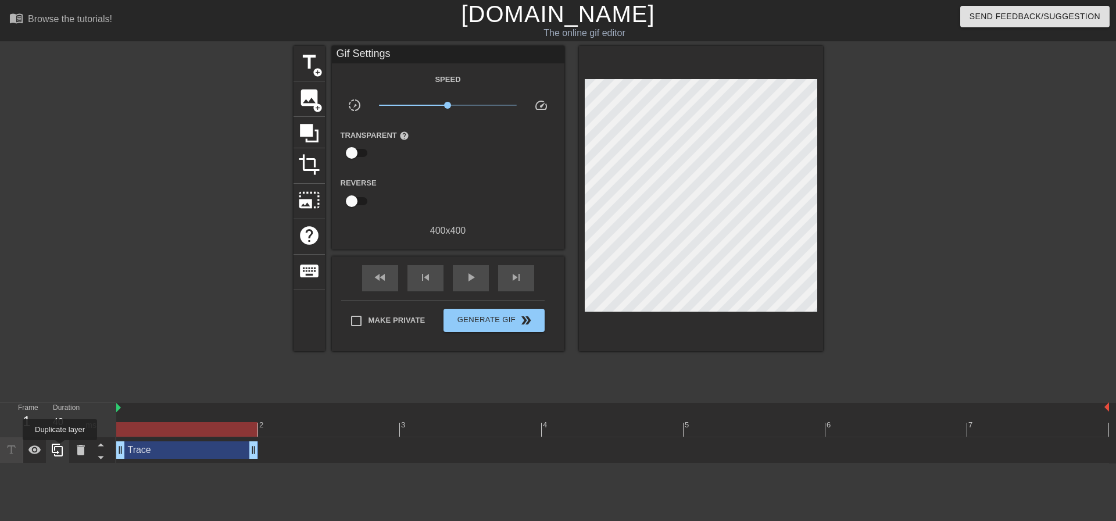
click at [60, 448] on icon at bounding box center [58, 450] width 14 height 14
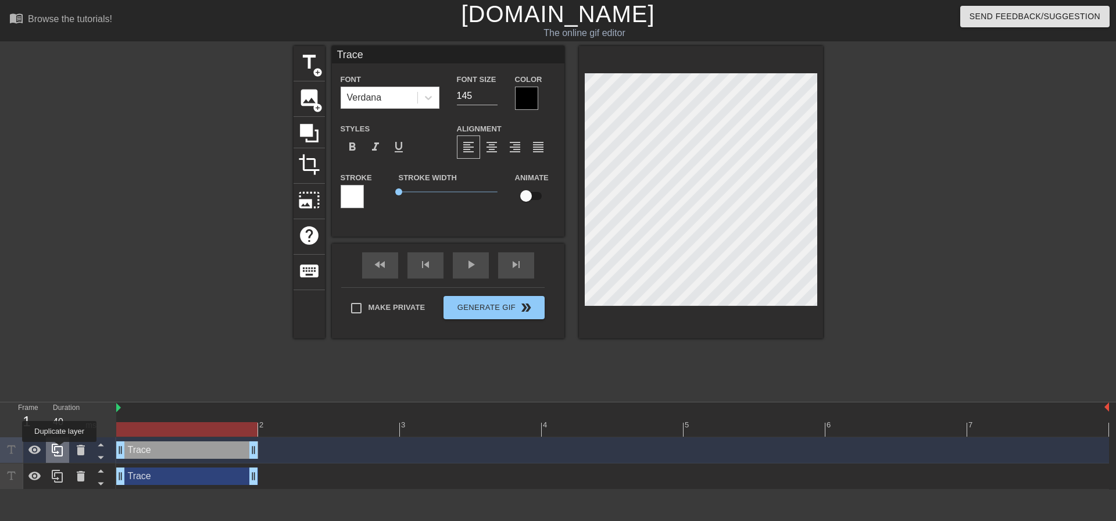
click at [59, 450] on icon at bounding box center [58, 450] width 14 height 14
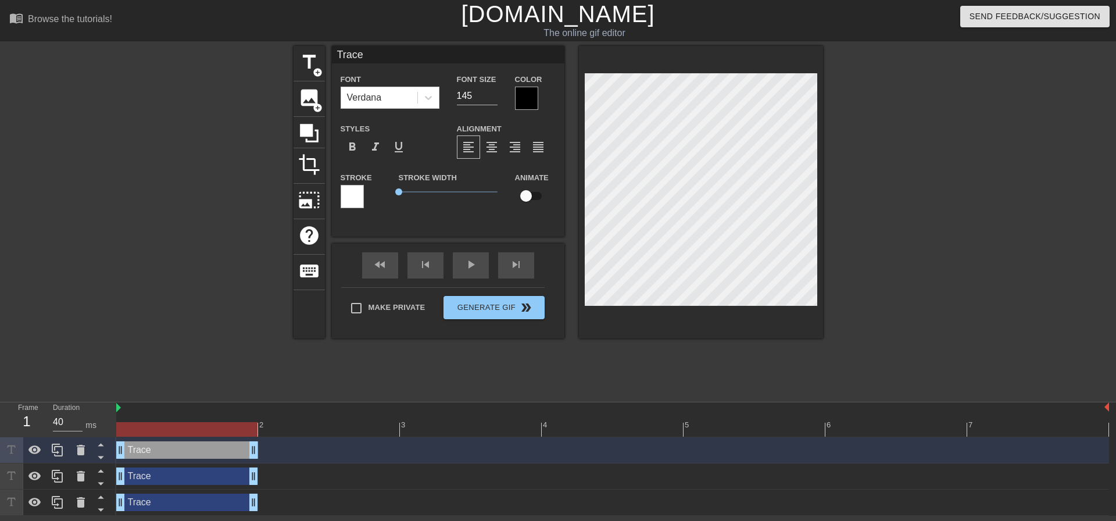
drag, startPoint x: 182, startPoint y: 450, endPoint x: 220, endPoint y: 450, distance: 38.4
click at [220, 450] on div "Trace drag_handle drag_handle" at bounding box center [187, 449] width 142 height 17
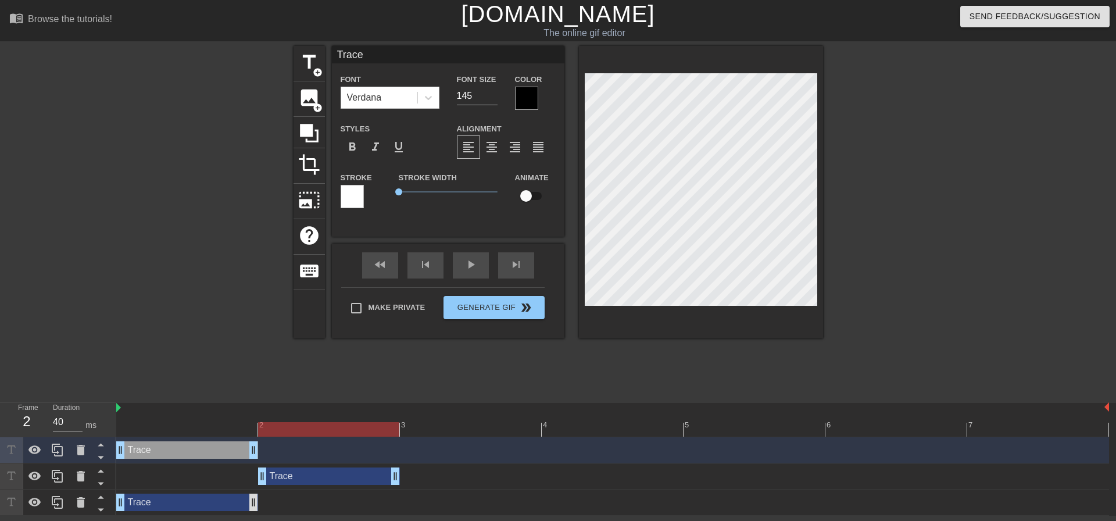
drag, startPoint x: 192, startPoint y: 476, endPoint x: 249, endPoint y: 502, distance: 62.7
click at [288, 475] on div "Trace drag_handle drag_handle" at bounding box center [329, 475] width 142 height 17
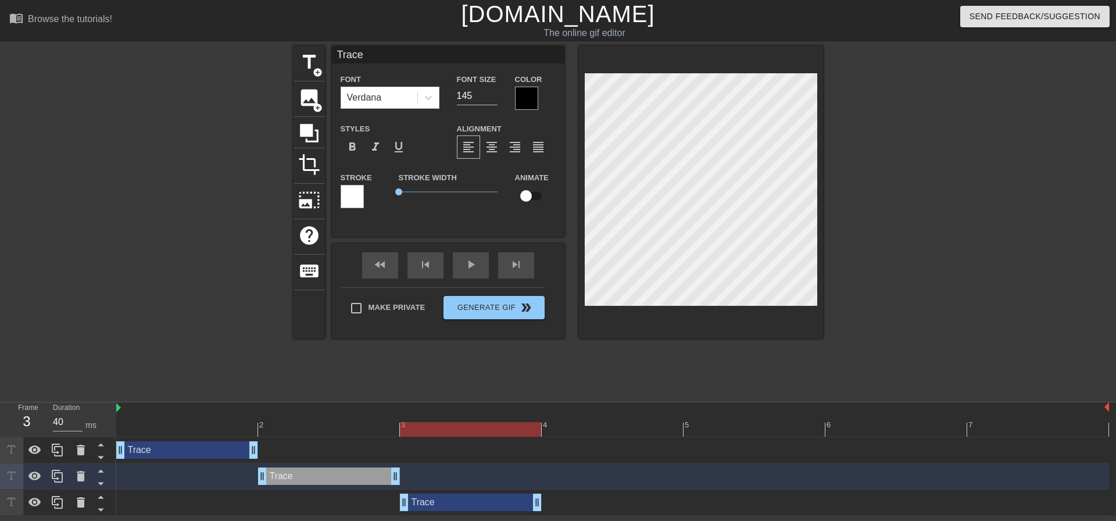
drag, startPoint x: 206, startPoint y: 510, endPoint x: 471, endPoint y: 495, distance: 265.5
click at [471, 495] on div "Trace drag_handle drag_handle" at bounding box center [471, 501] width 142 height 17
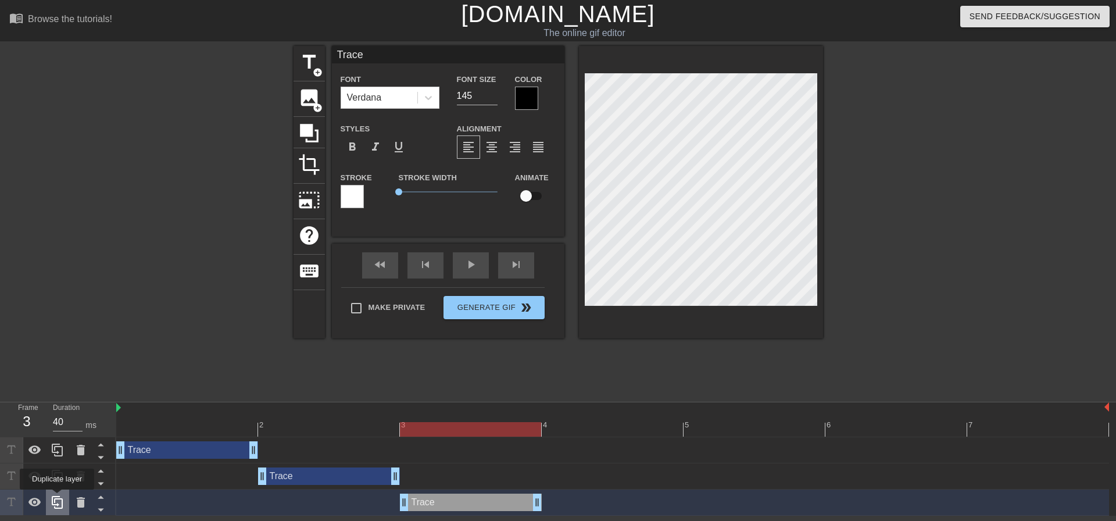
click at [57, 497] on icon at bounding box center [57, 502] width 11 height 13
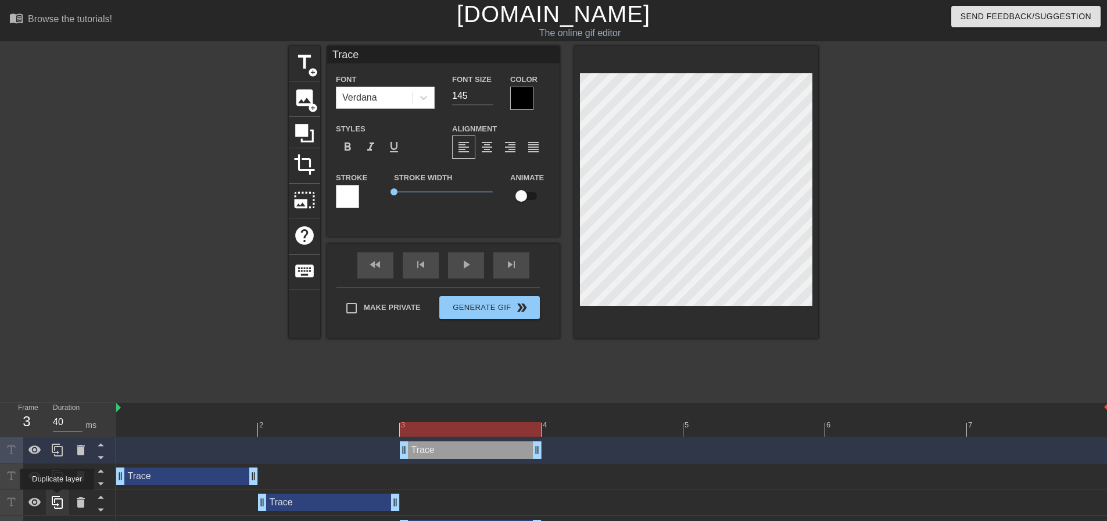
click at [58, 497] on icon at bounding box center [57, 502] width 11 height 13
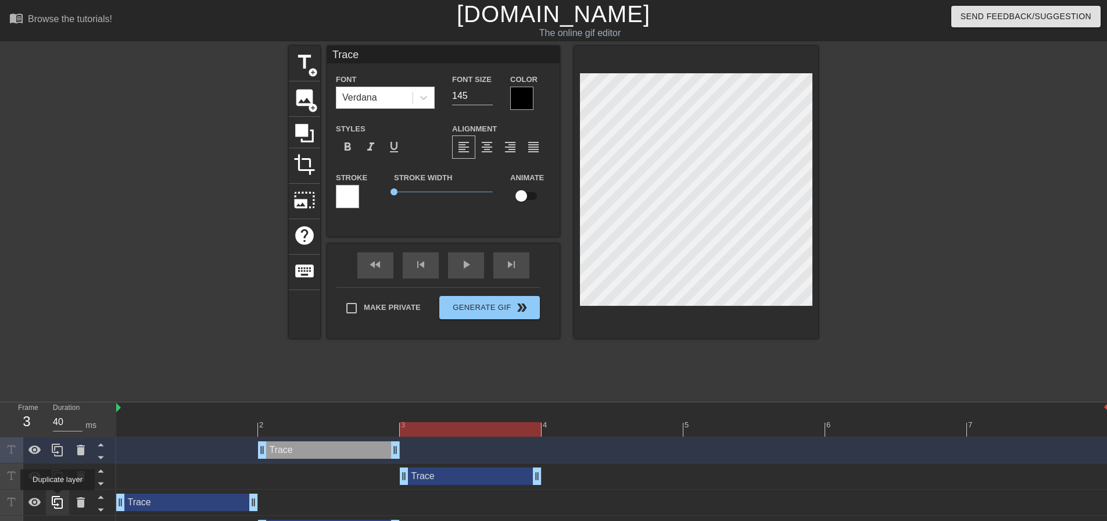
click at [58, 498] on icon at bounding box center [58, 502] width 14 height 14
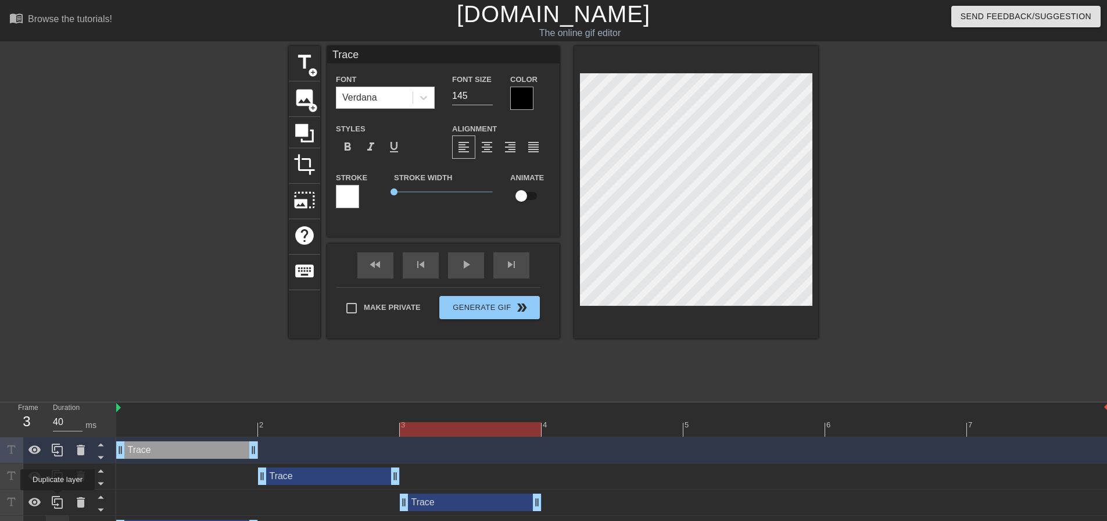
click at [58, 498] on icon at bounding box center [58, 502] width 14 height 14
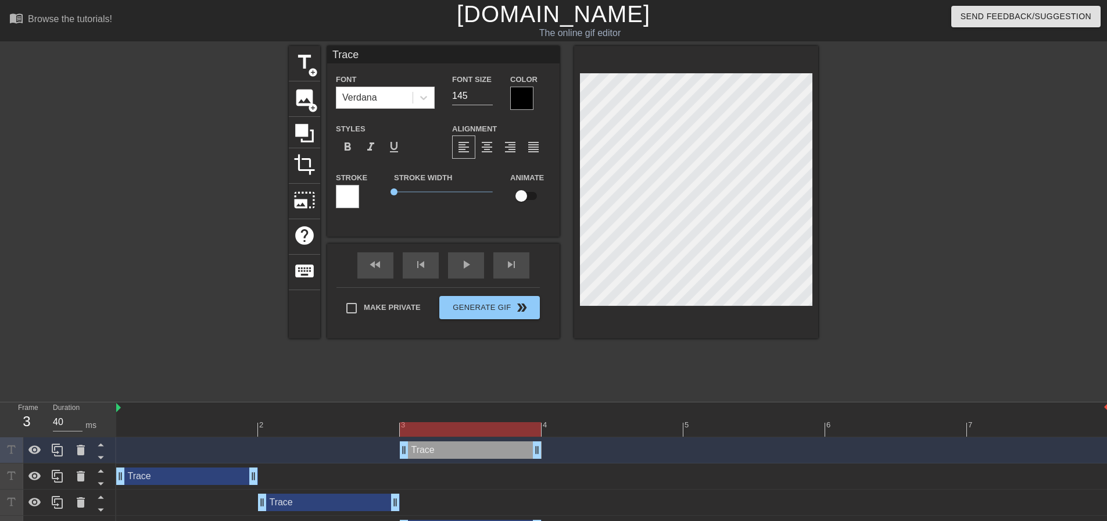
scroll to position [102, 0]
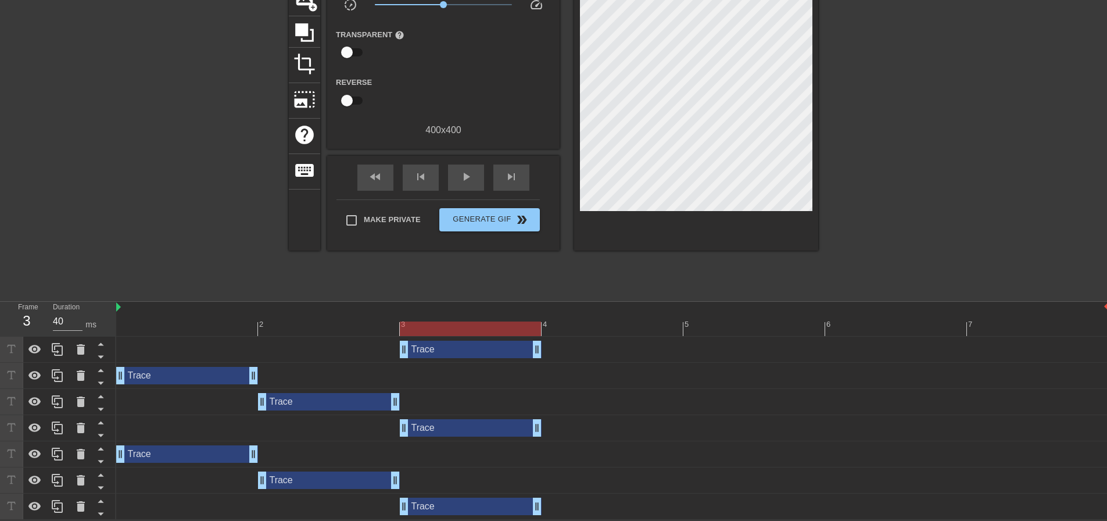
drag, startPoint x: 428, startPoint y: 357, endPoint x: 246, endPoint y: 367, distance: 182.2
click at [241, 367] on div "Trace drag_handle drag_handle Trace drag_handle drag_handle Trace drag_handle d…" at bounding box center [611, 427] width 991 height 183
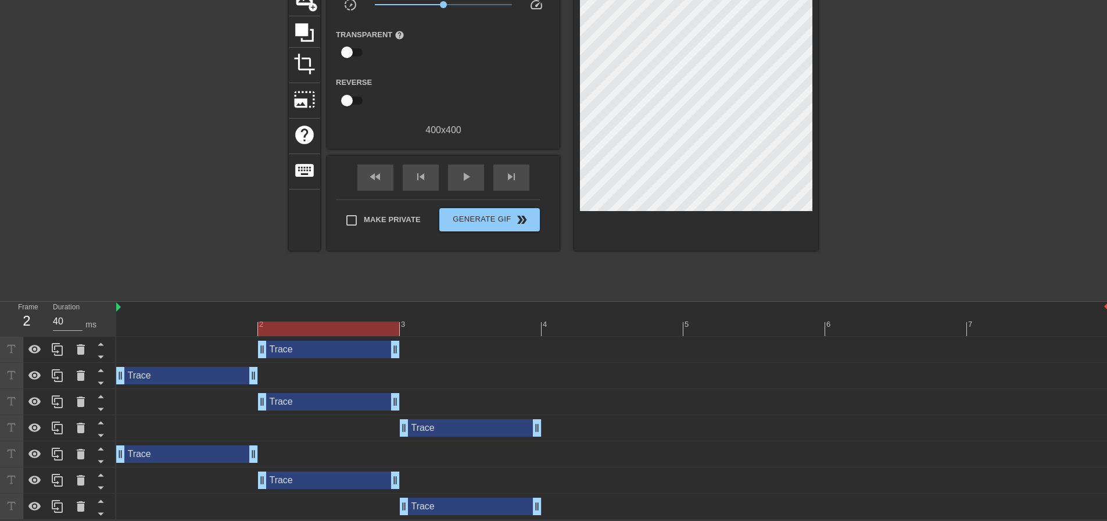
drag, startPoint x: 441, startPoint y: 350, endPoint x: 174, endPoint y: 360, distance: 267.5
click at [172, 358] on div "Trace drag_handle drag_handle" at bounding box center [612, 349] width 993 height 26
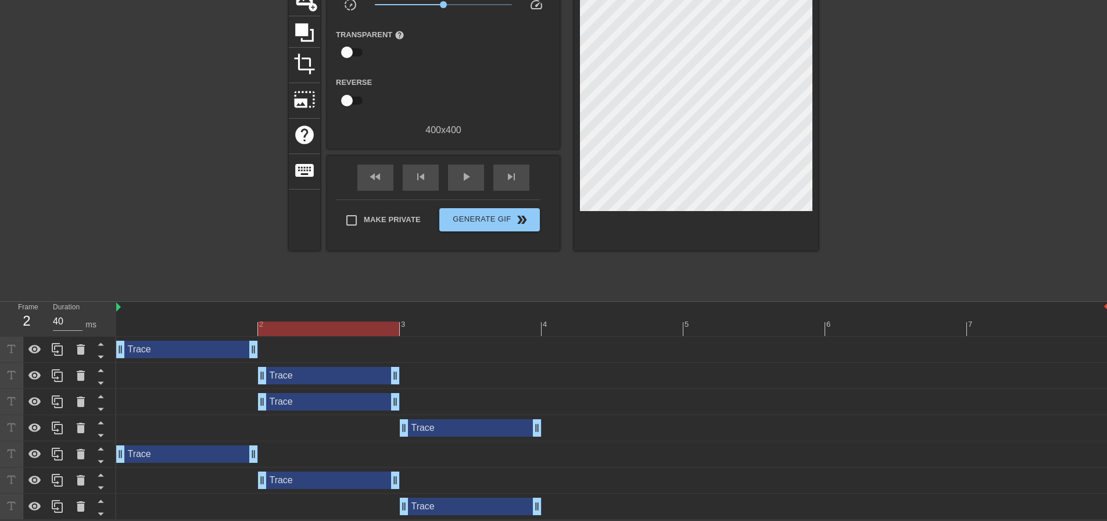
drag, startPoint x: 196, startPoint y: 376, endPoint x: 332, endPoint y: 381, distance: 136.1
click at [332, 381] on div "Trace drag_handle drag_handle" at bounding box center [329, 375] width 142 height 17
drag, startPoint x: 327, startPoint y: 409, endPoint x: 384, endPoint y: 404, distance: 56.6
click at [393, 404] on div "Trace drag_handle drag_handle" at bounding box center [612, 402] width 993 height 26
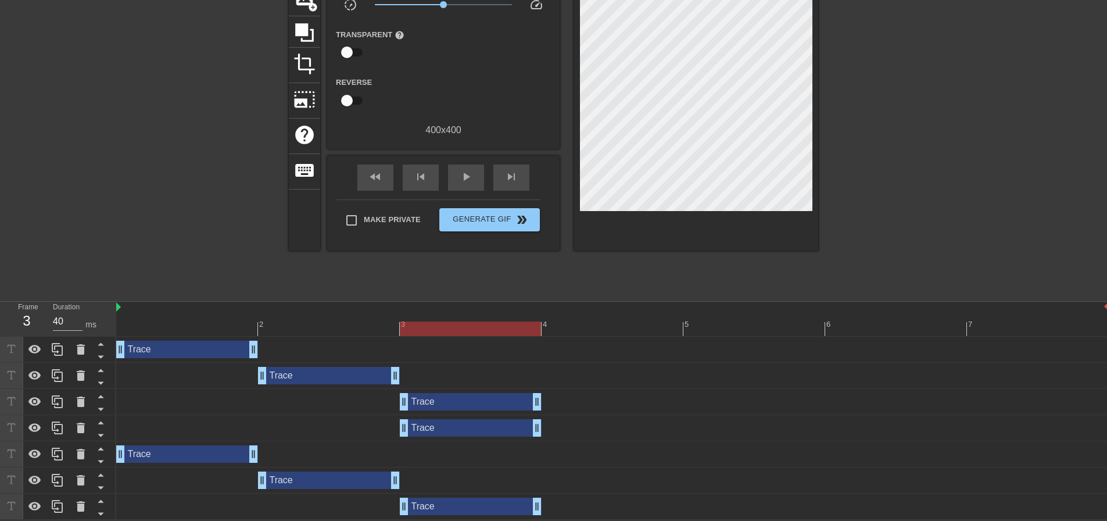
drag, startPoint x: 338, startPoint y: 406, endPoint x: 439, endPoint y: 427, distance: 103.8
click at [422, 402] on div "Trace drag_handle drag_handle" at bounding box center [471, 401] width 142 height 17
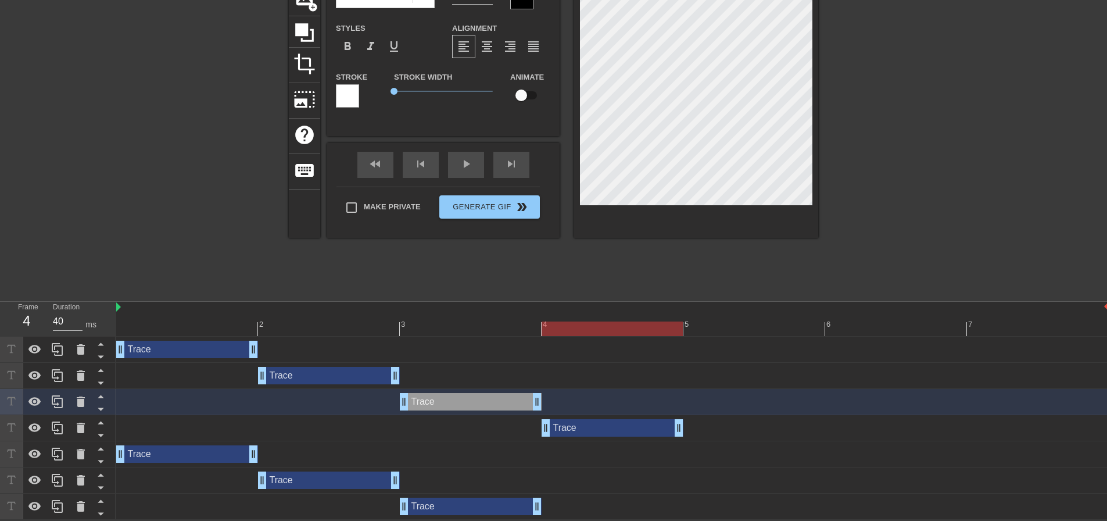
drag, startPoint x: 439, startPoint y: 427, endPoint x: 567, endPoint y: 424, distance: 127.3
click at [567, 424] on div "Trace drag_handle drag_handle" at bounding box center [613, 427] width 142 height 17
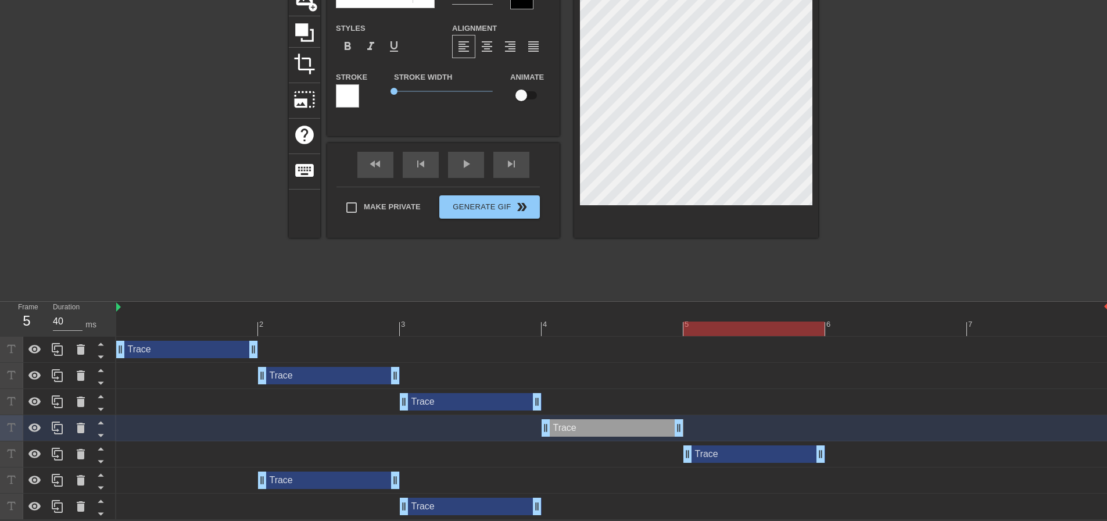
drag, startPoint x: 227, startPoint y: 449, endPoint x: 441, endPoint y: 462, distance: 214.8
click at [779, 436] on div "Trace drag_handle drag_handle Trace drag_handle drag_handle Trace drag_handle d…" at bounding box center [611, 427] width 991 height 183
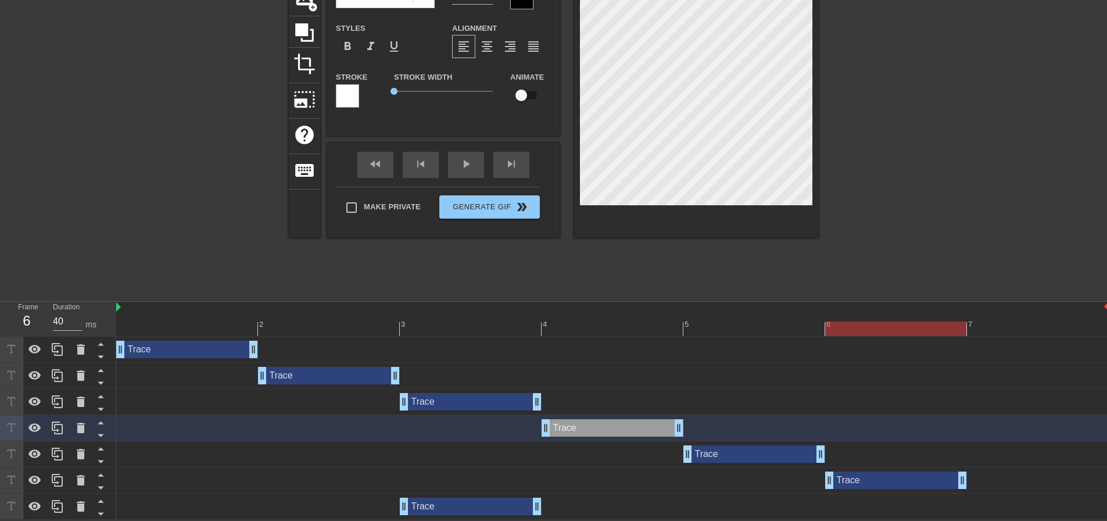
drag, startPoint x: 338, startPoint y: 481, endPoint x: 765, endPoint y: 465, distance: 427.4
click at [932, 462] on div "Trace drag_handle drag_handle Trace drag_handle drag_handle Trace drag_handle d…" at bounding box center [611, 427] width 991 height 183
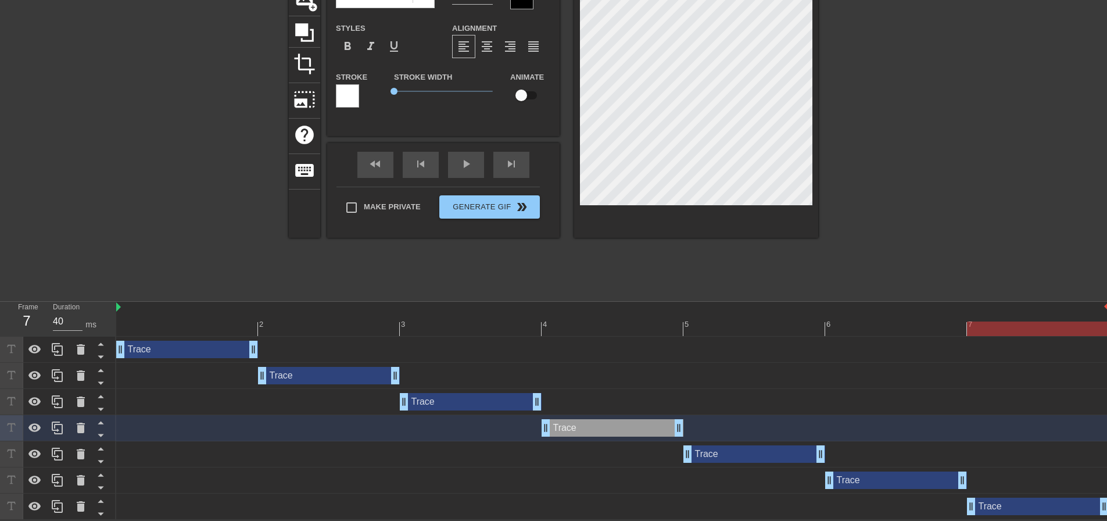
drag, startPoint x: 467, startPoint y: 507, endPoint x: 1105, endPoint y: 495, distance: 638.8
click at [1105, 495] on div "Trace drag_handle drag_handle" at bounding box center [612, 506] width 993 height 26
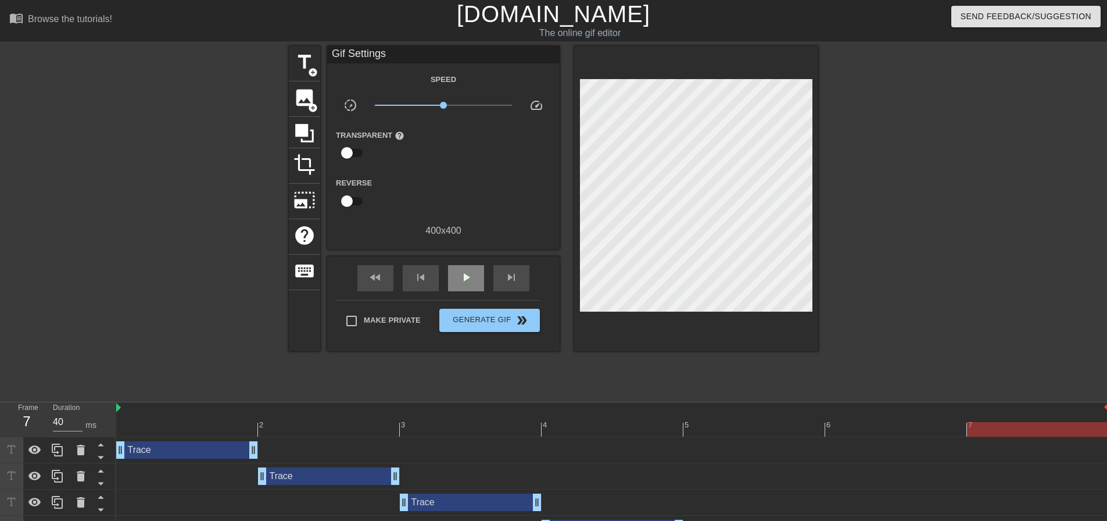
click at [462, 263] on div "fast_rewind skip_previous play_arrow skip_next" at bounding box center [443, 278] width 189 height 44
click at [459, 275] on span "play_arrow" at bounding box center [466, 277] width 14 height 14
click at [459, 275] on span "pause" at bounding box center [466, 277] width 14 height 14
click at [205, 431] on div at bounding box center [612, 429] width 993 height 15
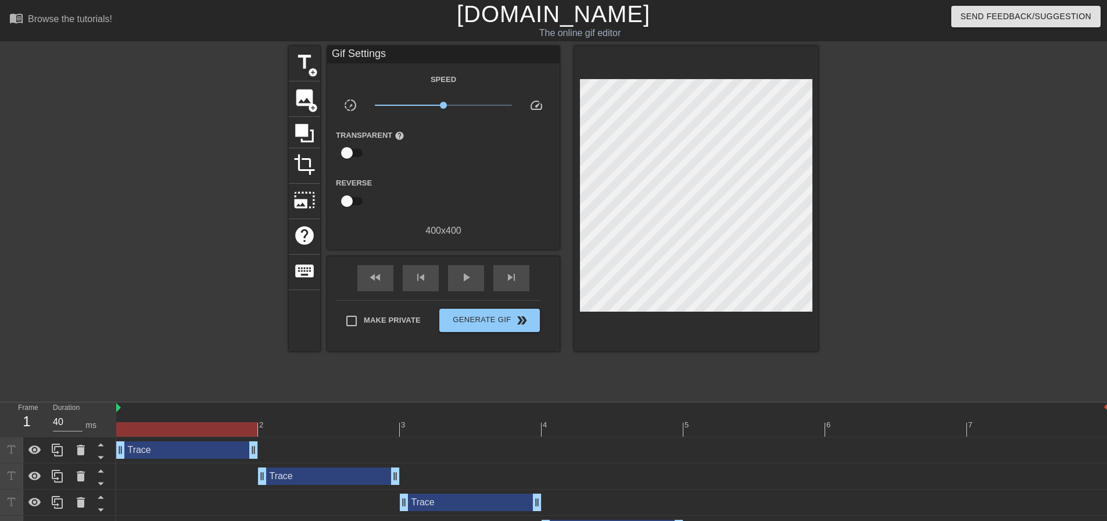
click at [321, 432] on div at bounding box center [612, 429] width 993 height 15
click at [475, 428] on div at bounding box center [612, 429] width 993 height 15
click at [346, 422] on div at bounding box center [612, 429] width 993 height 15
click at [463, 424] on div at bounding box center [612, 429] width 993 height 15
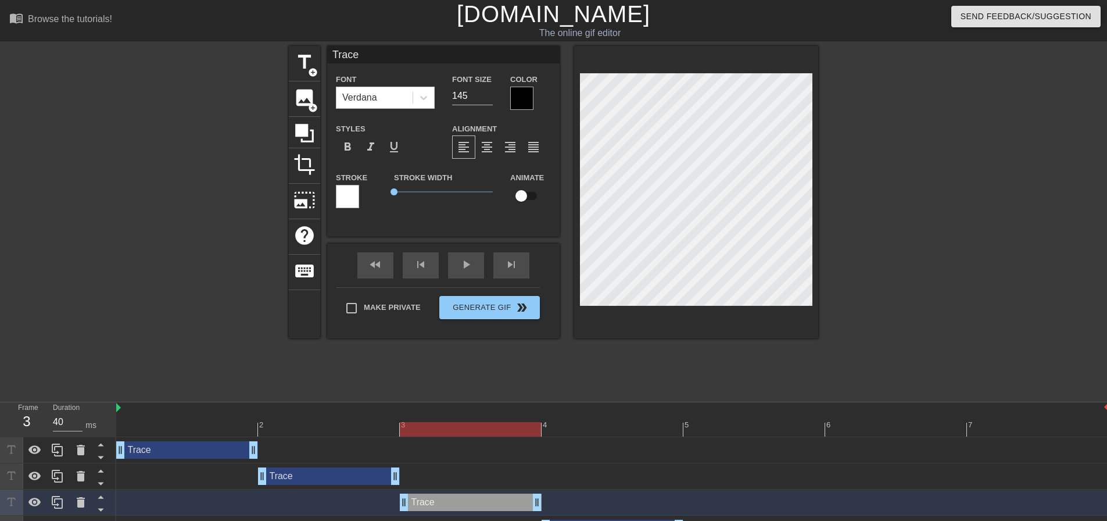
click at [936, 184] on div at bounding box center [919, 220] width 174 height 349
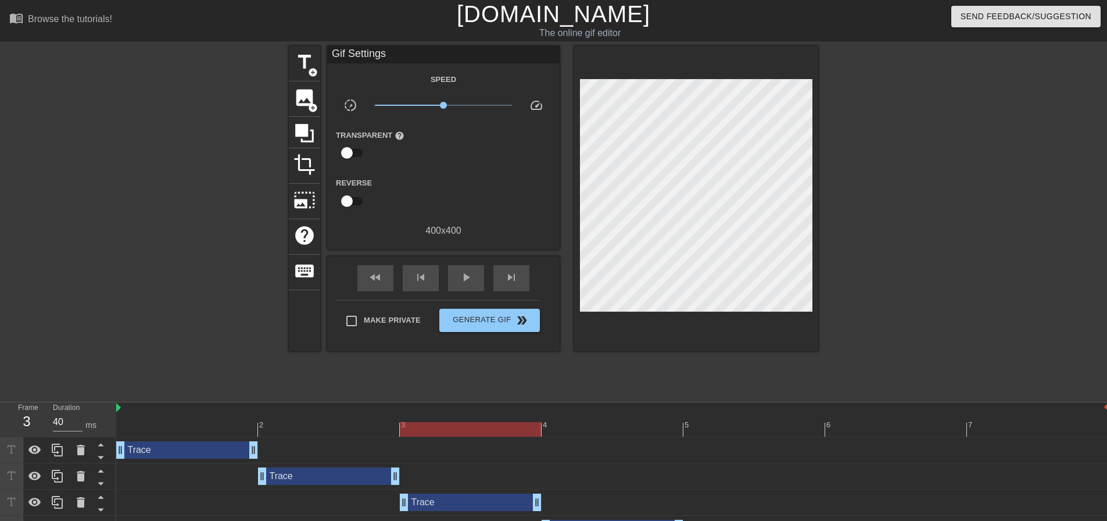
click at [584, 433] on div at bounding box center [612, 429] width 993 height 15
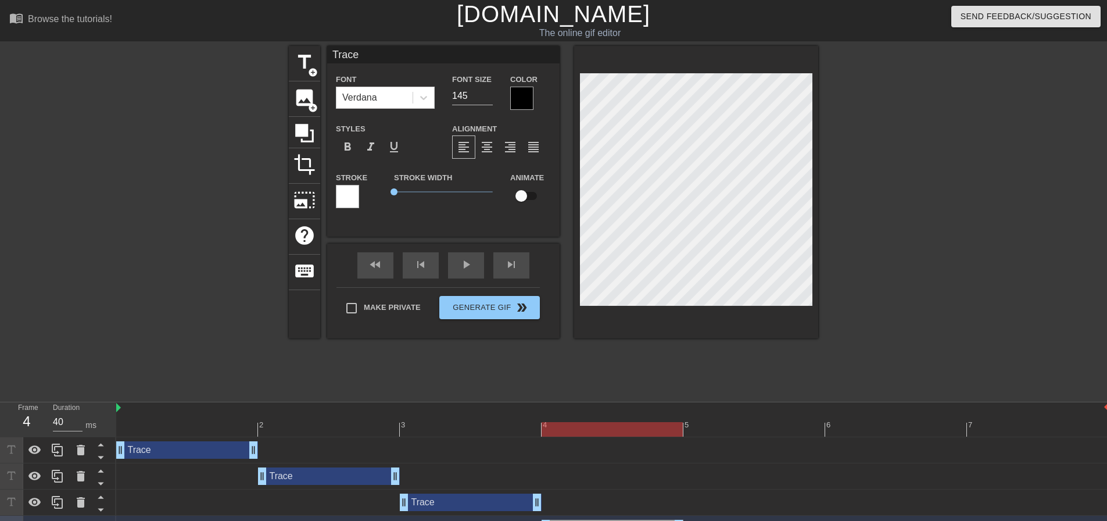
click at [718, 435] on div at bounding box center [612, 429] width 993 height 15
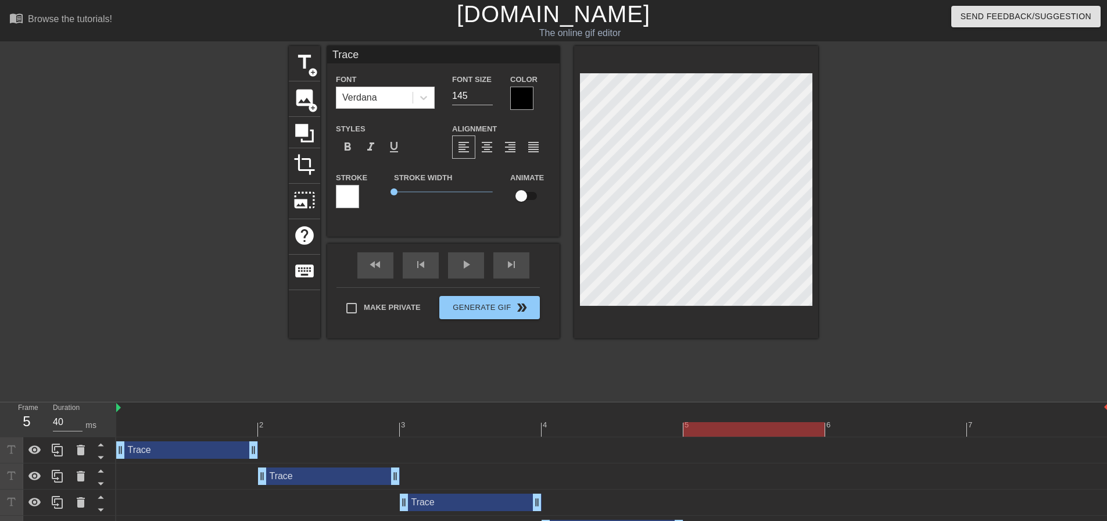
click at [888, 431] on div at bounding box center [612, 429] width 993 height 15
drag, startPoint x: 1029, startPoint y: 432, endPoint x: 995, endPoint y: 411, distance: 39.7
click at [1029, 432] on div at bounding box center [612, 429] width 993 height 15
drag, startPoint x: 944, startPoint y: 173, endPoint x: 821, endPoint y: 220, distance: 131.1
click at [944, 173] on div at bounding box center [919, 220] width 174 height 349
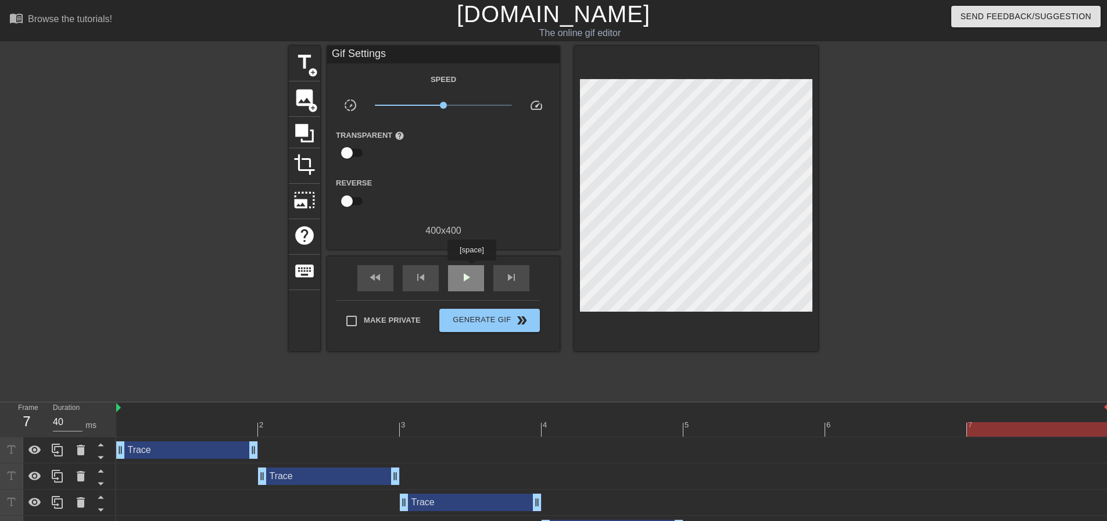
click at [471, 268] on div "play_arrow" at bounding box center [466, 278] width 36 height 26
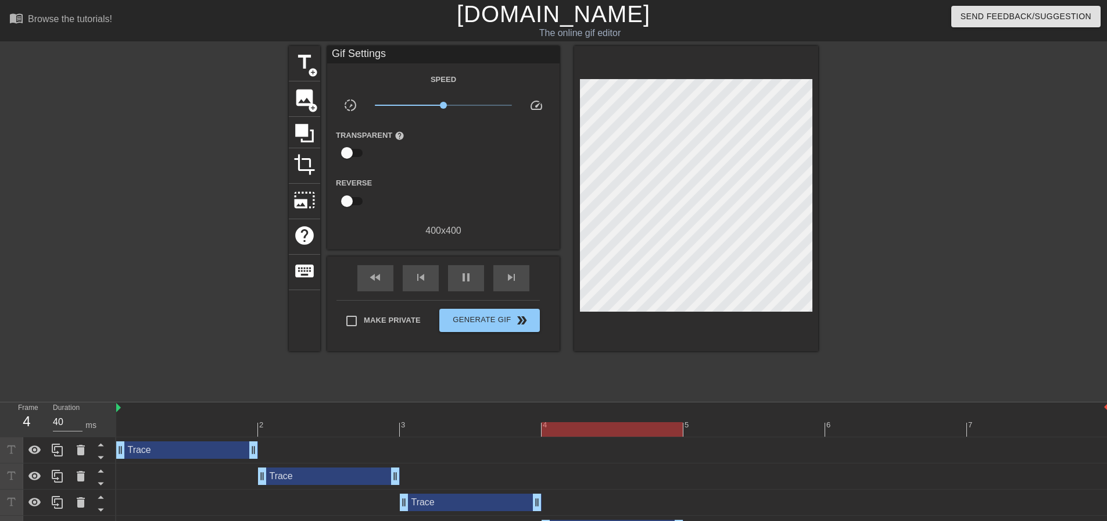
click at [213, 453] on div "Trace drag_handle drag_handle" at bounding box center [187, 449] width 142 height 17
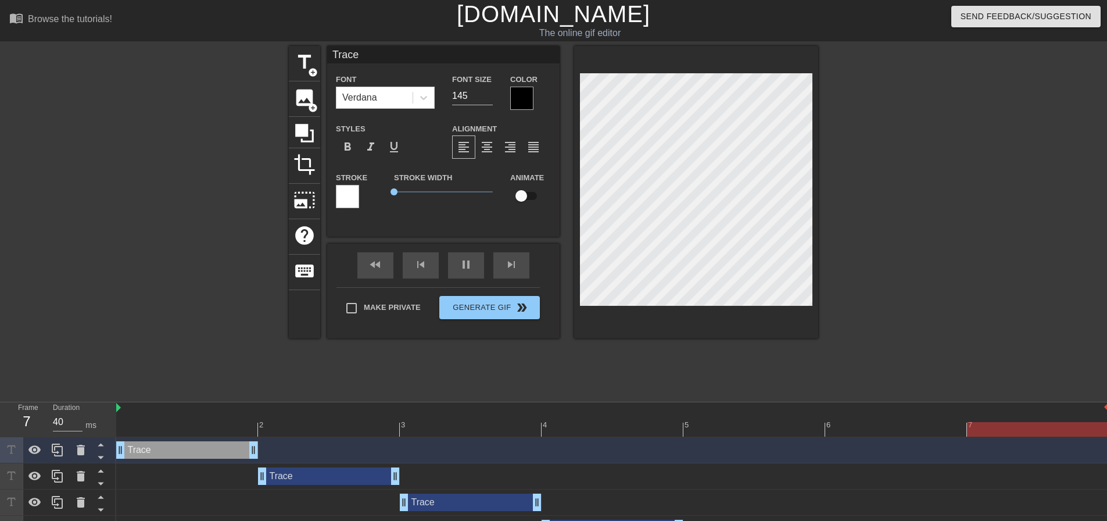
scroll to position [102, 0]
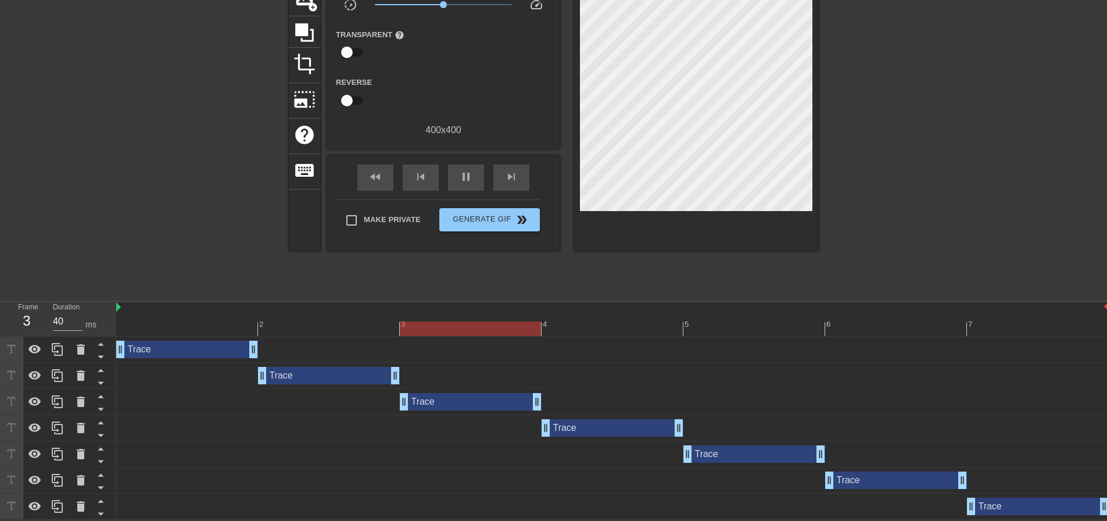
click at [134, 374] on div "Trace drag_handle drag_handle" at bounding box center [612, 375] width 993 height 17
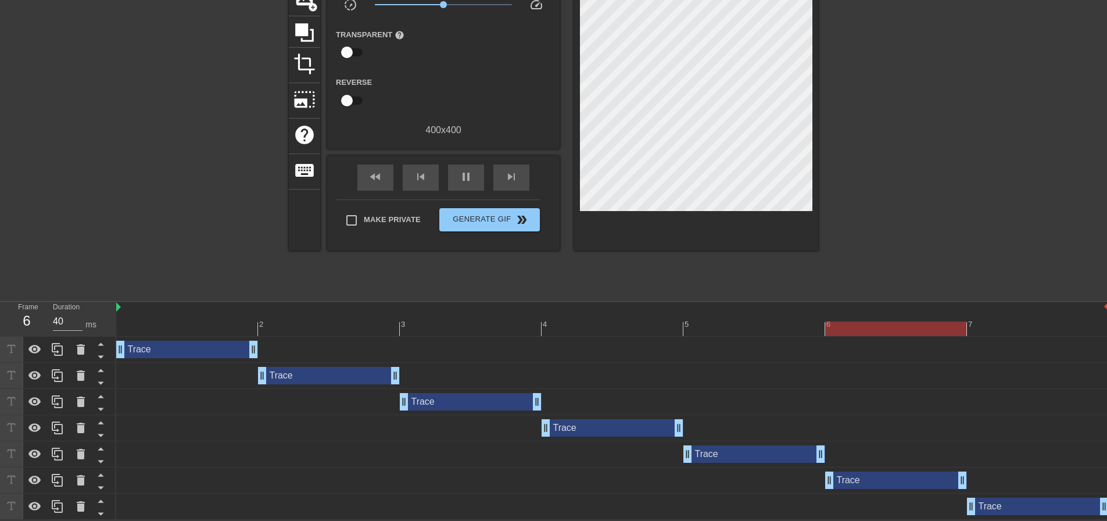
click at [165, 354] on div "Trace drag_handle drag_handle" at bounding box center [187, 349] width 142 height 17
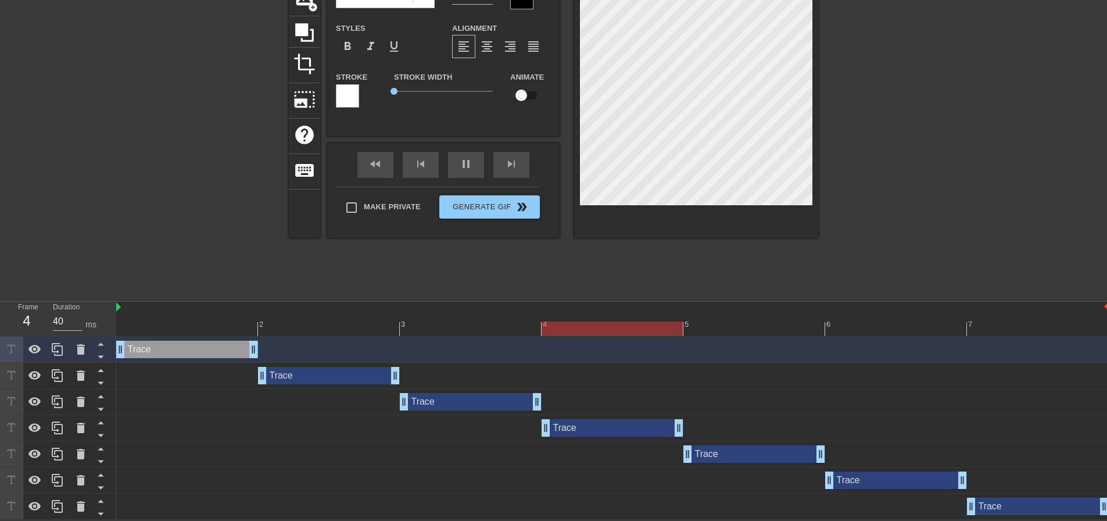
click at [255, 381] on div "Trace drag_handle drag_handle" at bounding box center [612, 375] width 993 height 17
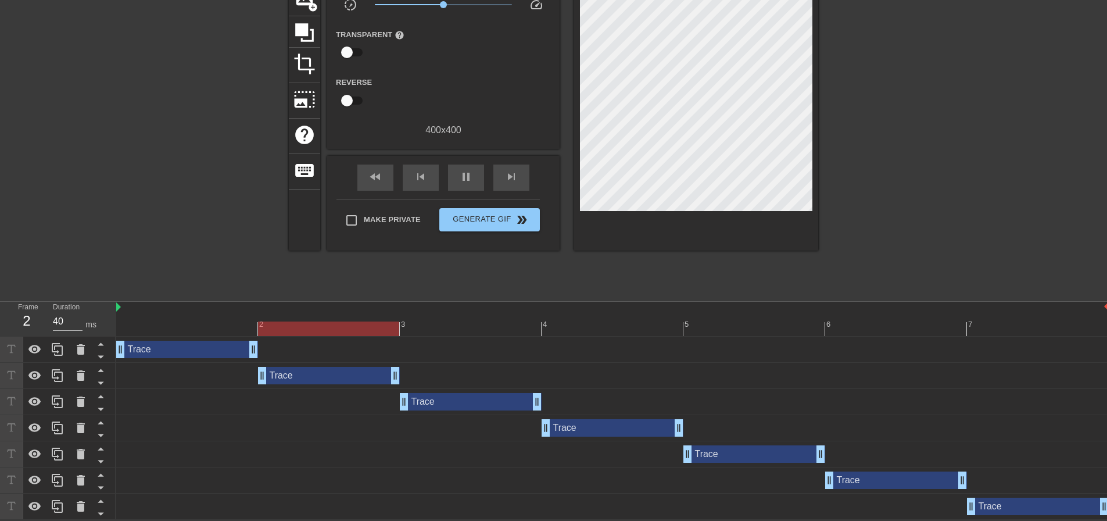
click at [221, 352] on div "Trace drag_handle drag_handle" at bounding box center [187, 349] width 142 height 17
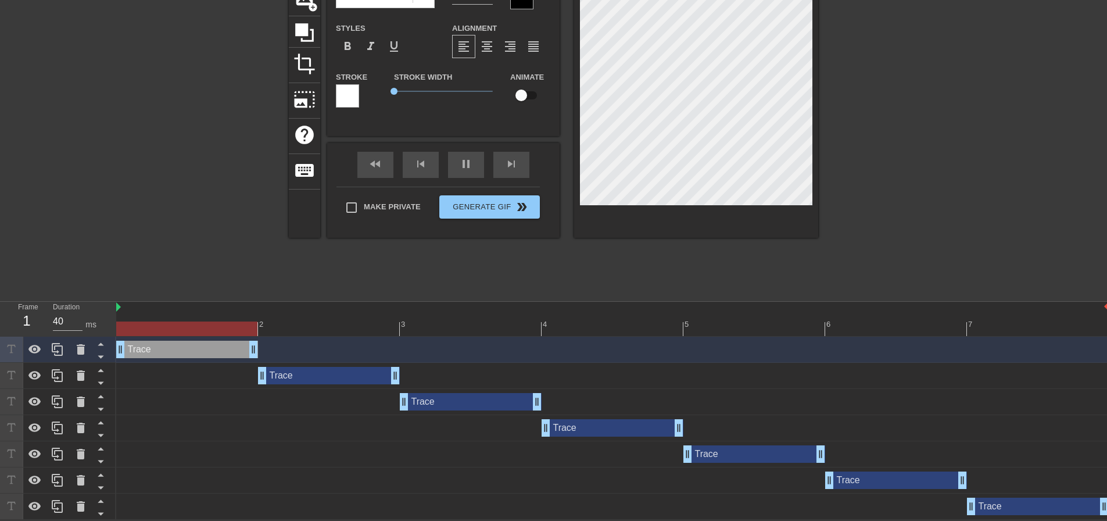
click at [292, 376] on div "Trace drag_handle drag_handle" at bounding box center [329, 375] width 142 height 17
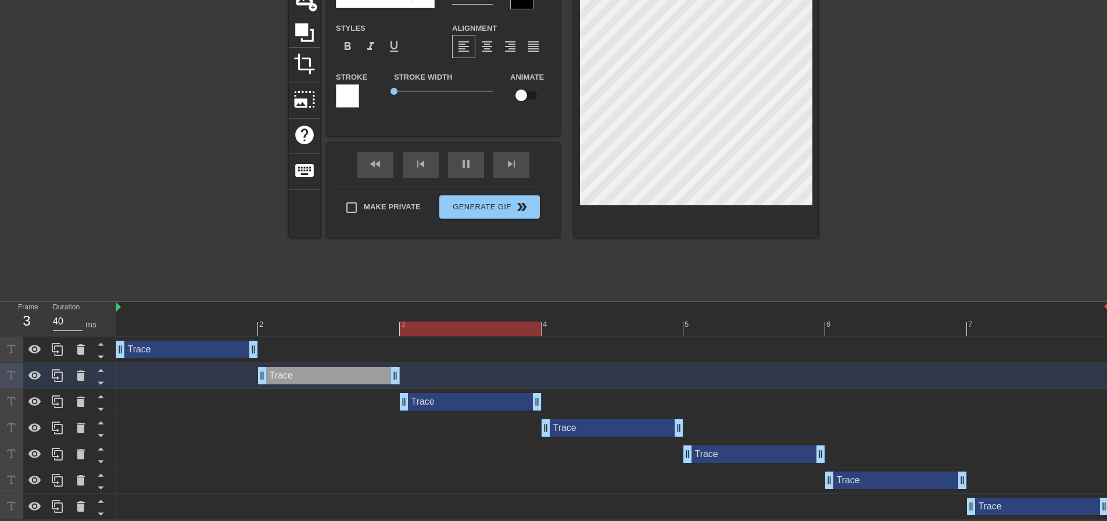
click at [194, 342] on div "Trace drag_handle drag_handle" at bounding box center [187, 349] width 142 height 17
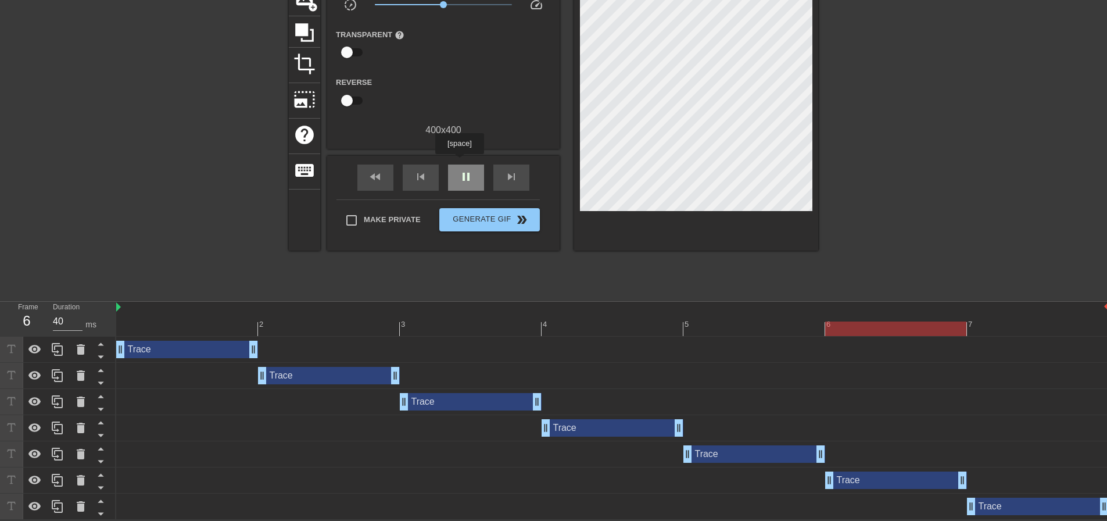
click at [459, 164] on div "pause" at bounding box center [466, 177] width 36 height 26
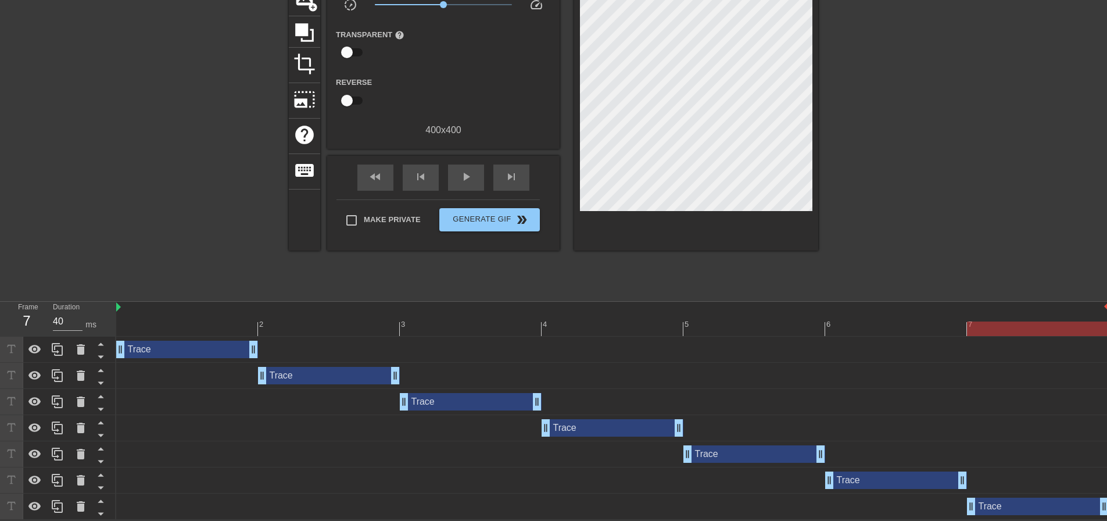
scroll to position [0, 0]
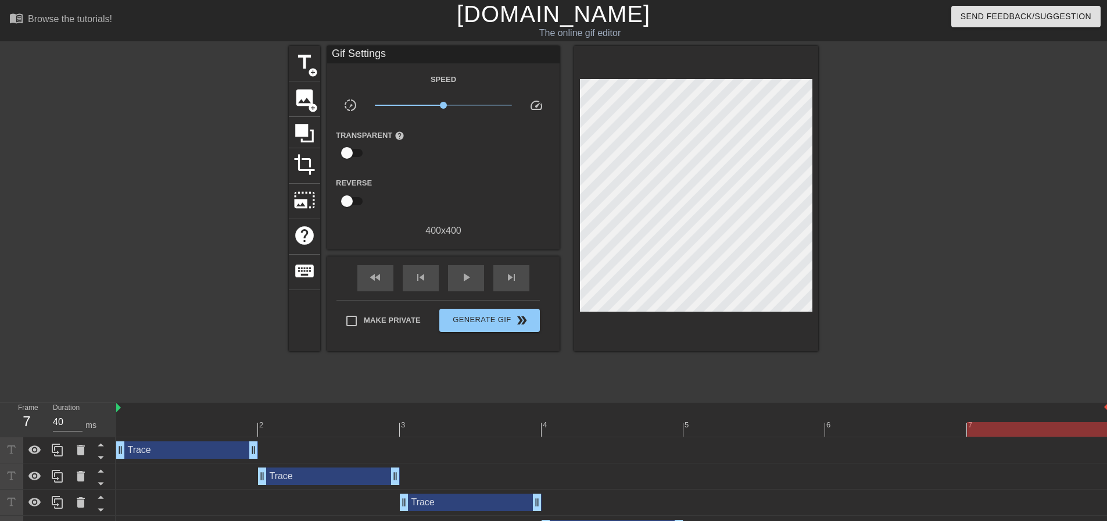
click at [190, 450] on div "Trace drag_handle drag_handle" at bounding box center [187, 449] width 142 height 17
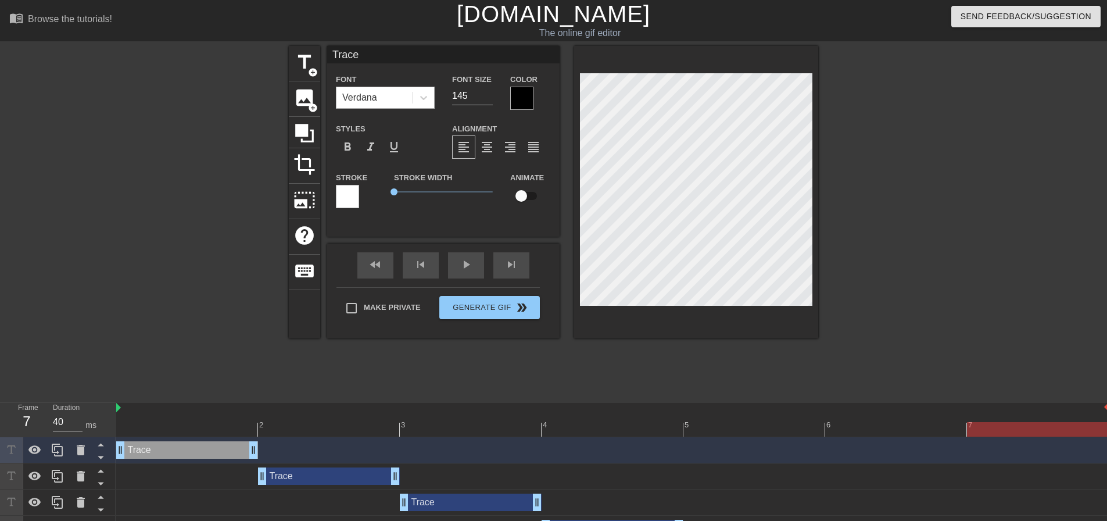
click at [410, 88] on div "Verdana" at bounding box center [374, 97] width 76 height 21
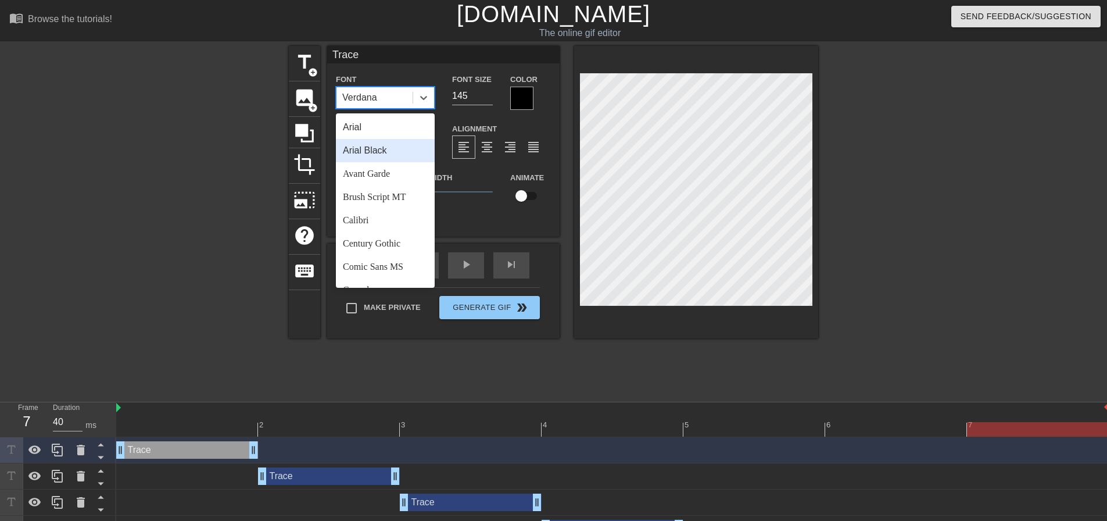
click at [371, 155] on div "Arial Black" at bounding box center [385, 150] width 99 height 23
click at [386, 98] on div "Arial Black" at bounding box center [364, 98] width 44 height 14
click at [385, 181] on div "Avant Garde" at bounding box center [385, 173] width 99 height 23
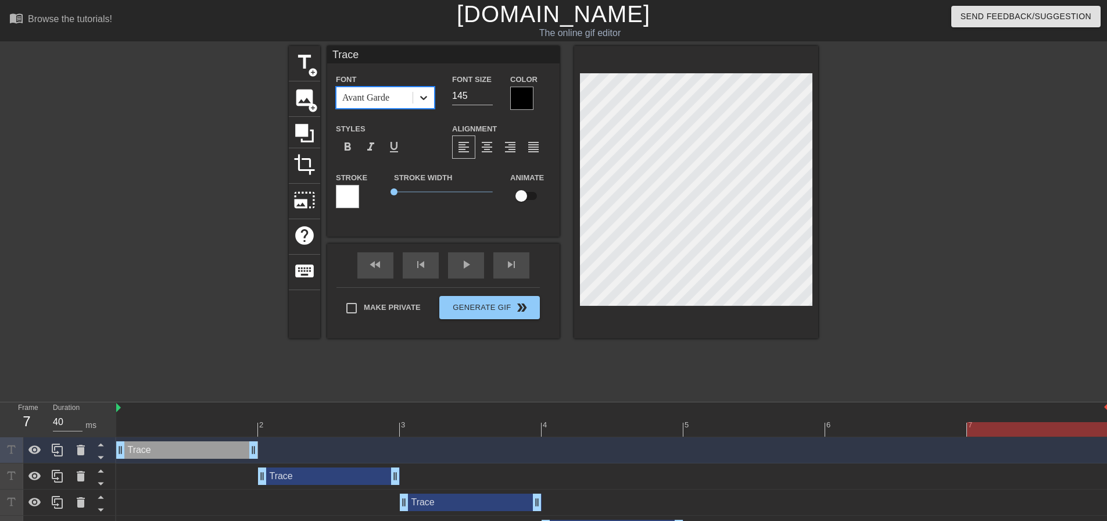
drag, startPoint x: 471, startPoint y: 92, endPoint x: 416, endPoint y: 91, distance: 54.6
click at [418, 91] on div "Font option Avant Garde, selected. 0 results available. Select is focused ,type…" at bounding box center [443, 91] width 232 height 38
drag, startPoint x: 470, startPoint y: 99, endPoint x: 410, endPoint y: 86, distance: 61.3
click at [410, 86] on div "Font Avant Garde Font Size 100 Color" at bounding box center [443, 91] width 232 height 38
type input "99"
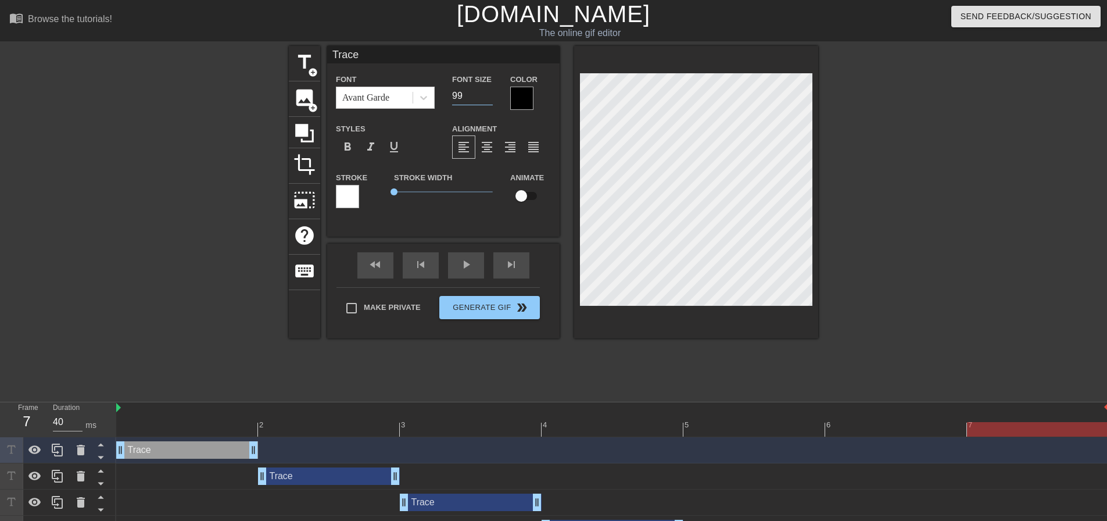
click at [560, 84] on div "title add_circle image add_circle crop photo_size_select_large help keyboard Tr…" at bounding box center [553, 192] width 529 height 292
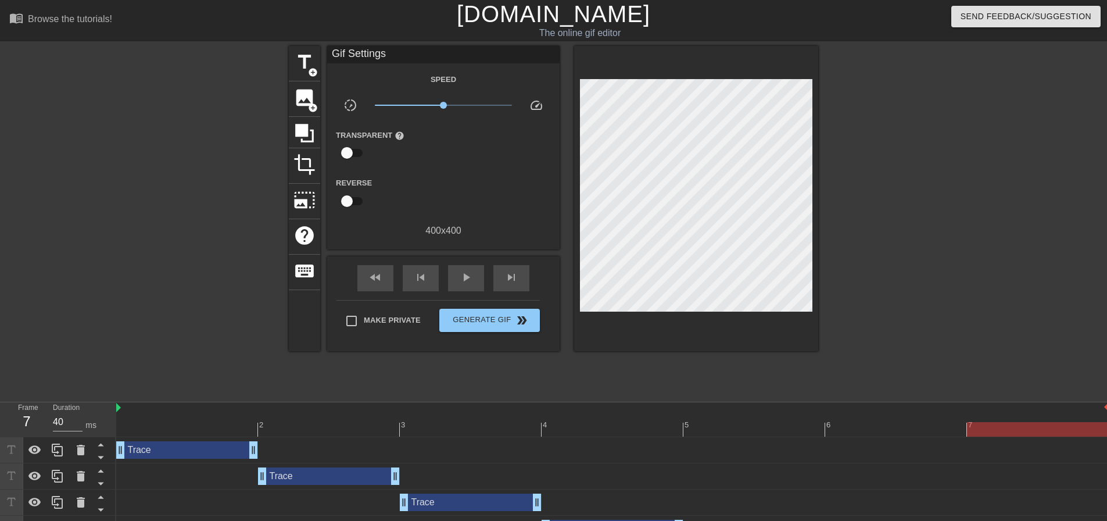
click at [159, 449] on div "Trace drag_handle drag_handle" at bounding box center [187, 449] width 142 height 17
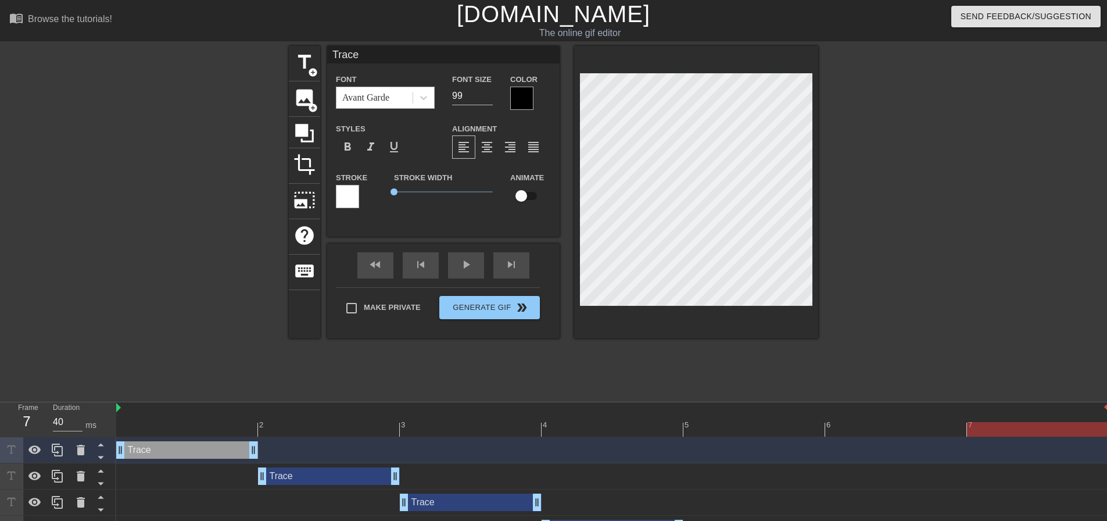
click at [385, 105] on div "Avant Garde" at bounding box center [374, 97] width 76 height 21
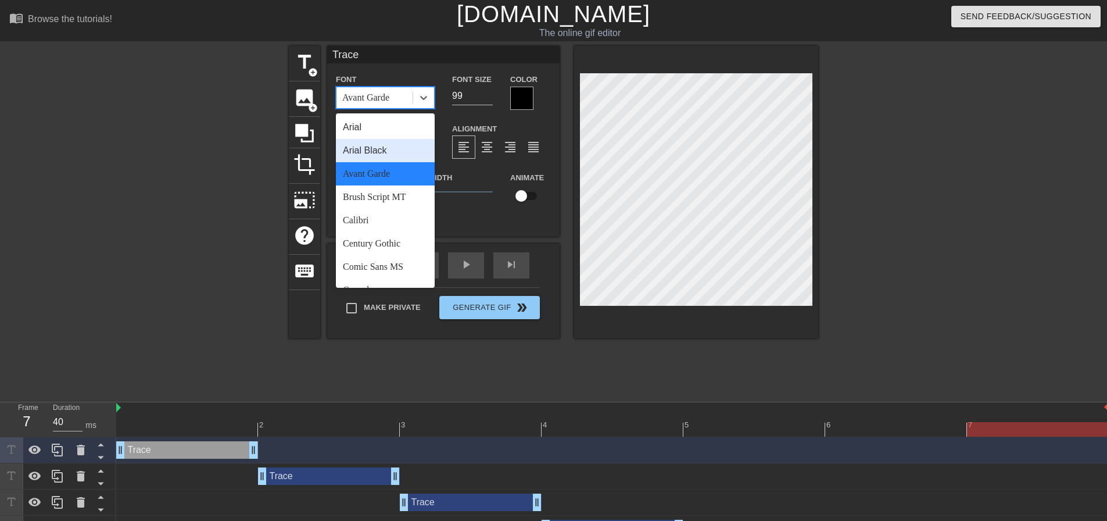
click at [378, 151] on div "Arial Black" at bounding box center [385, 150] width 99 height 23
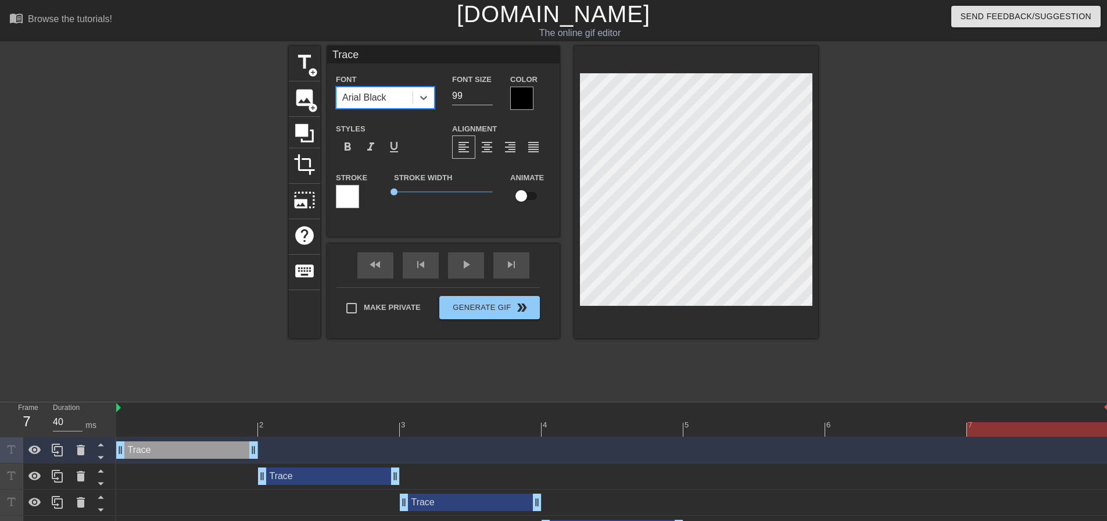
click at [400, 94] on div "Arial Black" at bounding box center [374, 97] width 76 height 21
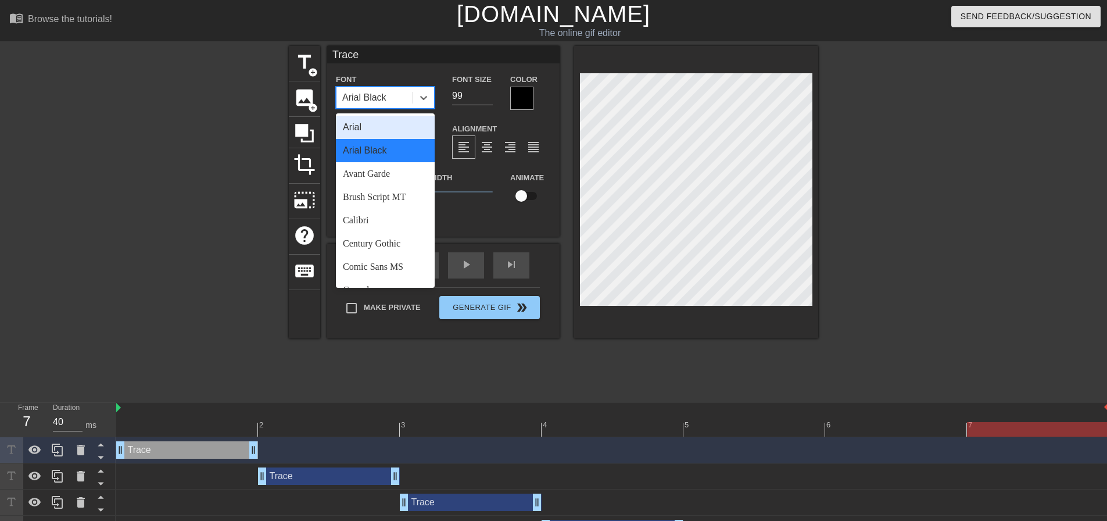
click at [372, 133] on div "Arial" at bounding box center [385, 127] width 99 height 23
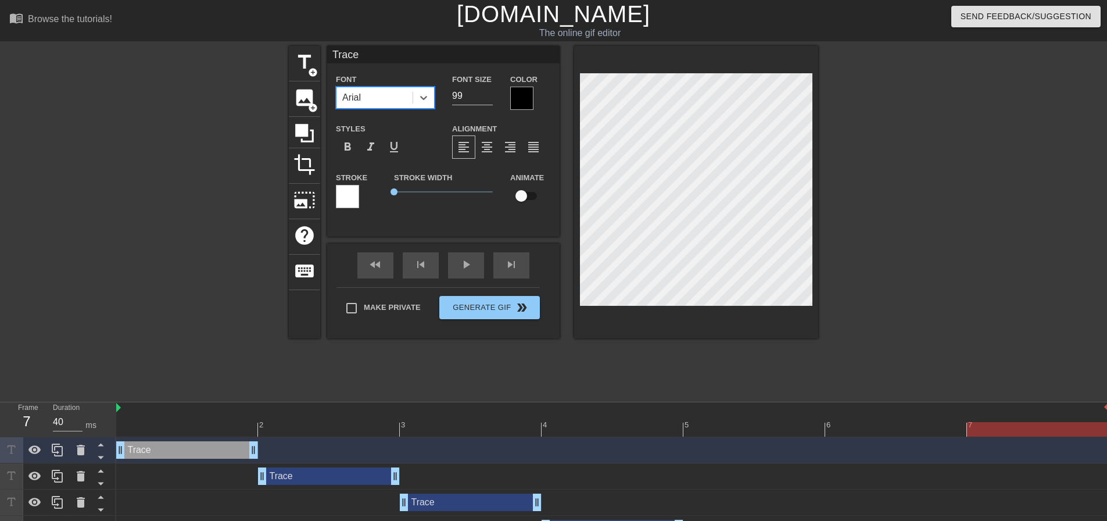
click at [210, 424] on div at bounding box center [612, 429] width 993 height 15
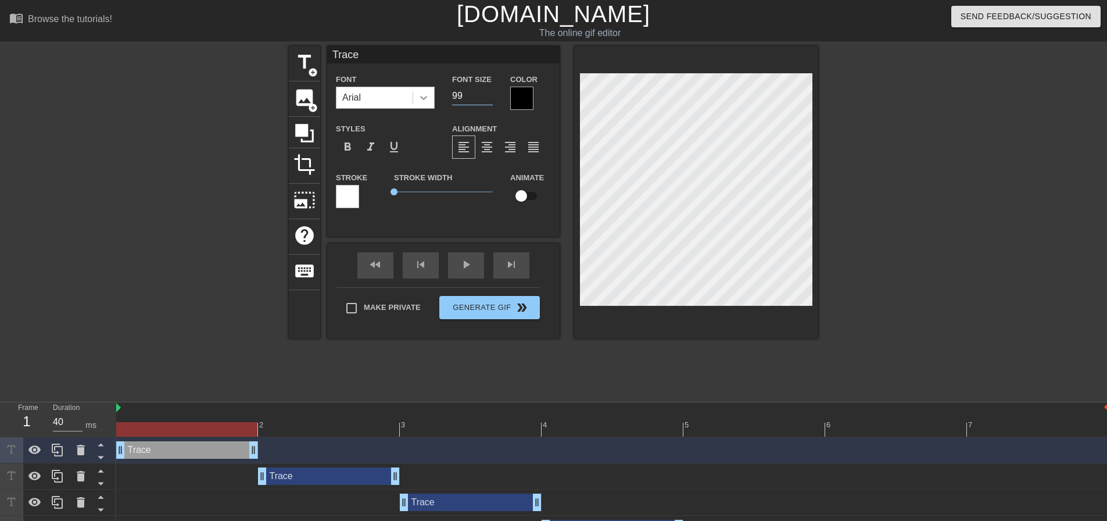
drag, startPoint x: 451, startPoint y: 90, endPoint x: 422, endPoint y: 87, distance: 29.2
click at [422, 87] on div "Font Arial Font Size 99 Color" at bounding box center [443, 91] width 232 height 38
type input "125"
drag, startPoint x: 403, startPoint y: 77, endPoint x: 397, endPoint y: 82, distance: 8.3
click at [402, 76] on div "Font Arial" at bounding box center [385, 90] width 99 height 37
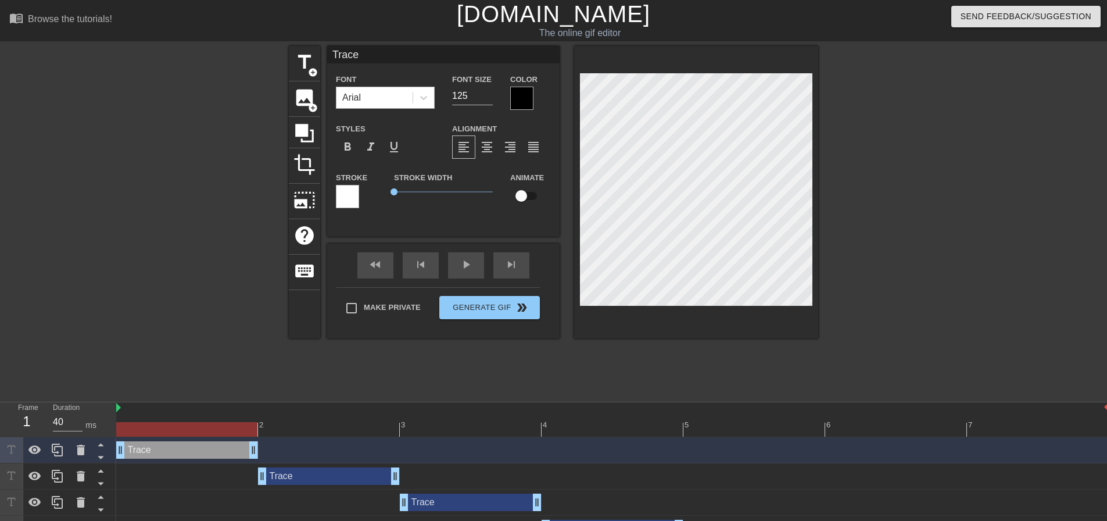
click at [388, 96] on div "Arial" at bounding box center [374, 97] width 76 height 21
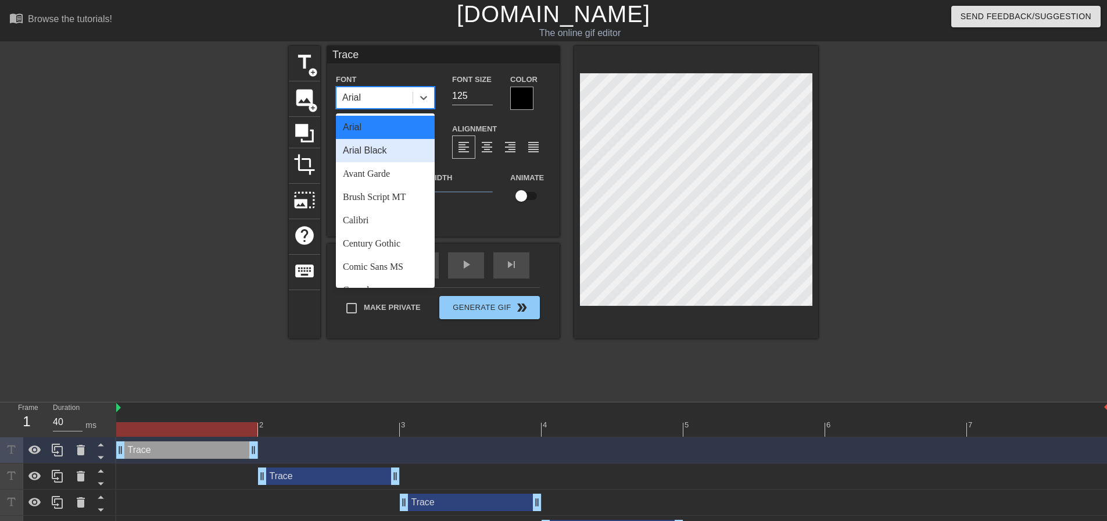
click at [381, 158] on div "Arial Black" at bounding box center [385, 150] width 99 height 23
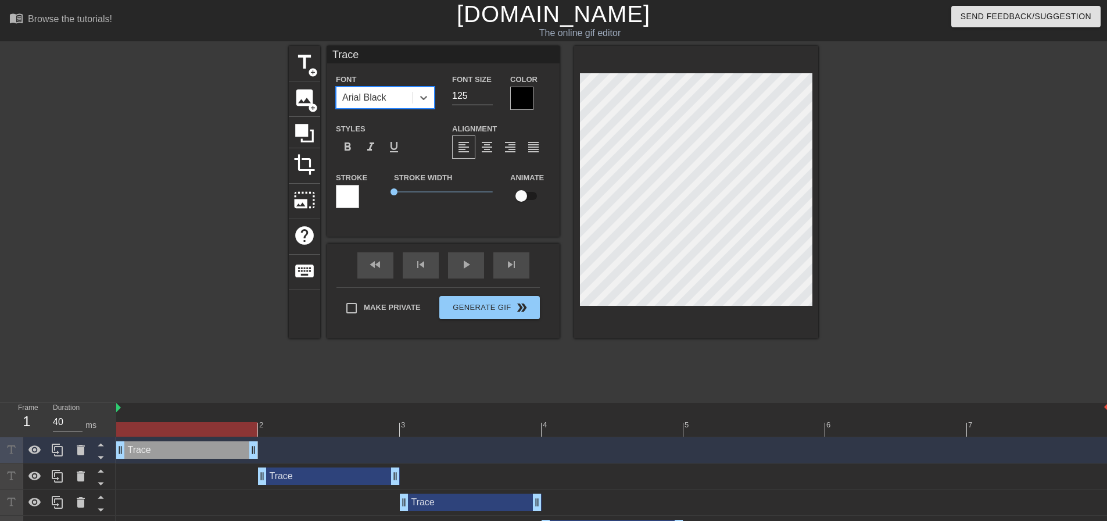
click at [931, 165] on div at bounding box center [919, 220] width 174 height 349
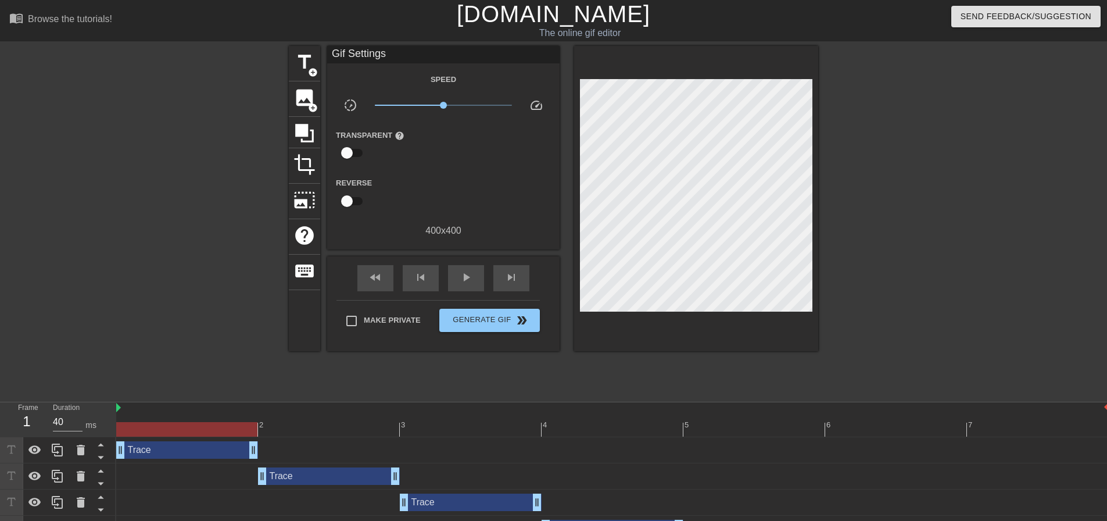
drag, startPoint x: 303, startPoint y: 479, endPoint x: 386, endPoint y: 353, distance: 151.5
click at [303, 479] on div "Trace drag_handle drag_handle" at bounding box center [329, 475] width 142 height 17
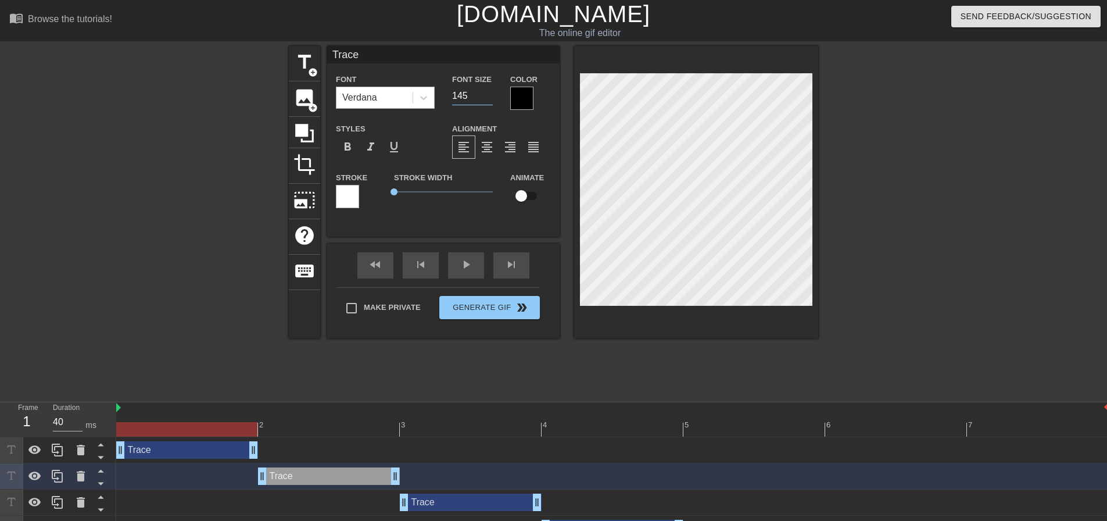
drag, startPoint x: 465, startPoint y: 94, endPoint x: 434, endPoint y: 89, distance: 31.7
click at [436, 89] on div "Font Verdana Font Size 145 Color" at bounding box center [443, 91] width 232 height 38
click at [389, 102] on div "Verdana" at bounding box center [374, 97] width 76 height 21
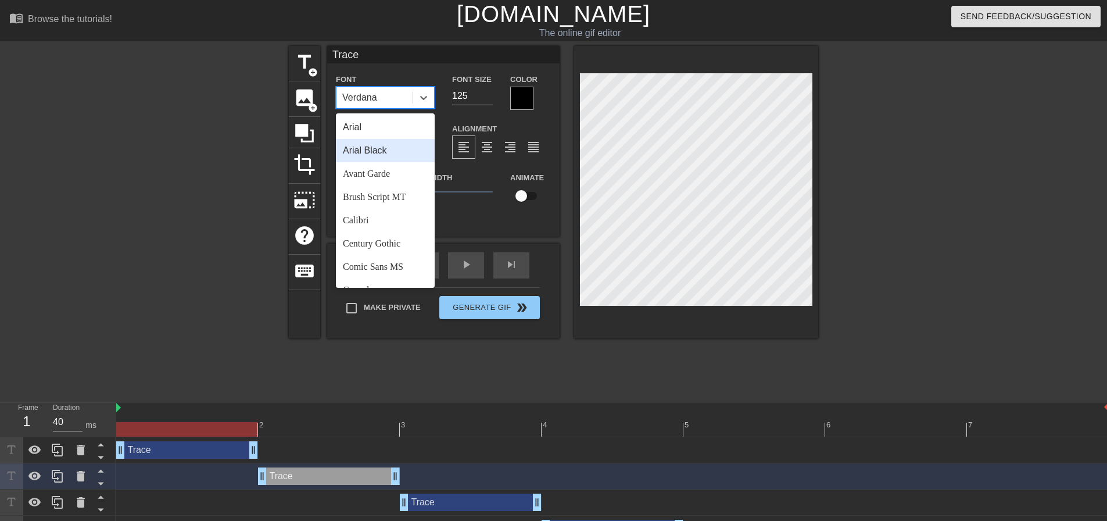
click at [378, 148] on div "Arial Black" at bounding box center [385, 150] width 99 height 23
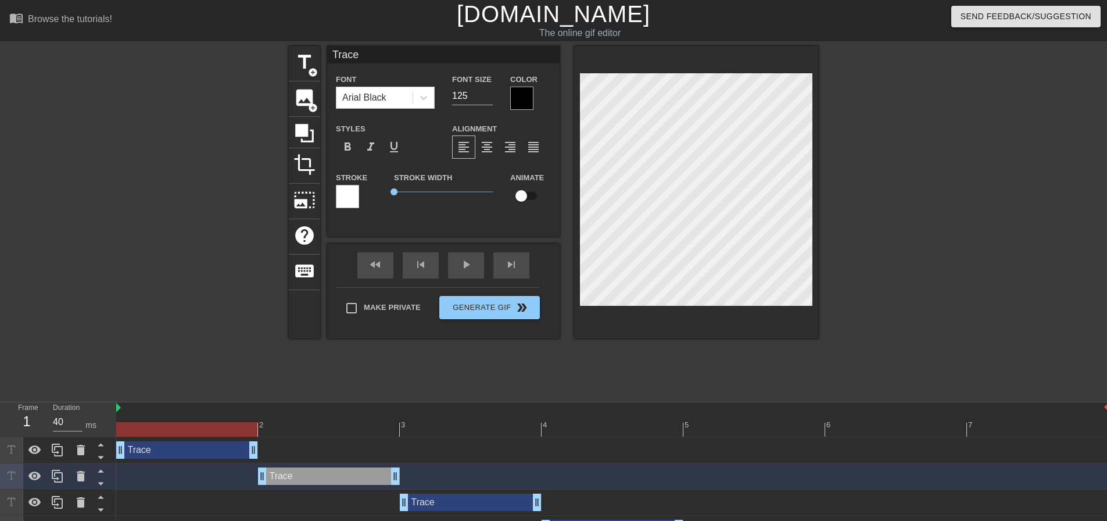
drag, startPoint x: 450, startPoint y: 497, endPoint x: 461, endPoint y: 445, distance: 53.5
click at [451, 497] on div "Trace drag_handle drag_handle" at bounding box center [471, 501] width 142 height 17
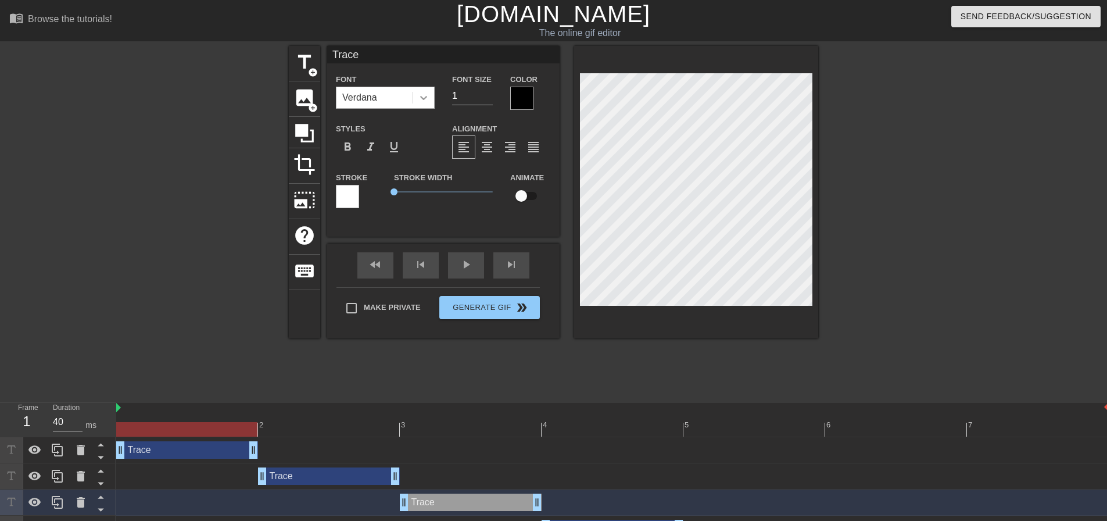
drag, startPoint x: 450, startPoint y: 92, endPoint x: 420, endPoint y: 92, distance: 30.2
click at [429, 91] on div "Font Verdana Font Size 1 Color" at bounding box center [443, 91] width 232 height 38
drag, startPoint x: 463, startPoint y: 94, endPoint x: 430, endPoint y: 90, distance: 33.4
click at [430, 90] on div "Font Verdana Font Size 21 Color" at bounding box center [443, 91] width 232 height 38
click at [411, 98] on div "Verdana" at bounding box center [374, 97] width 76 height 21
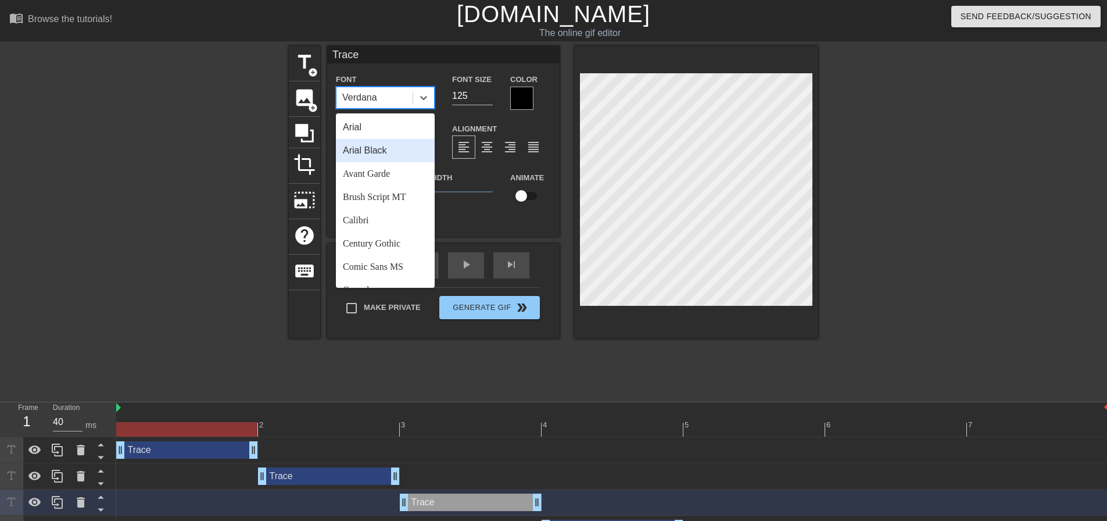
click at [385, 157] on div "Arial Black" at bounding box center [385, 150] width 99 height 23
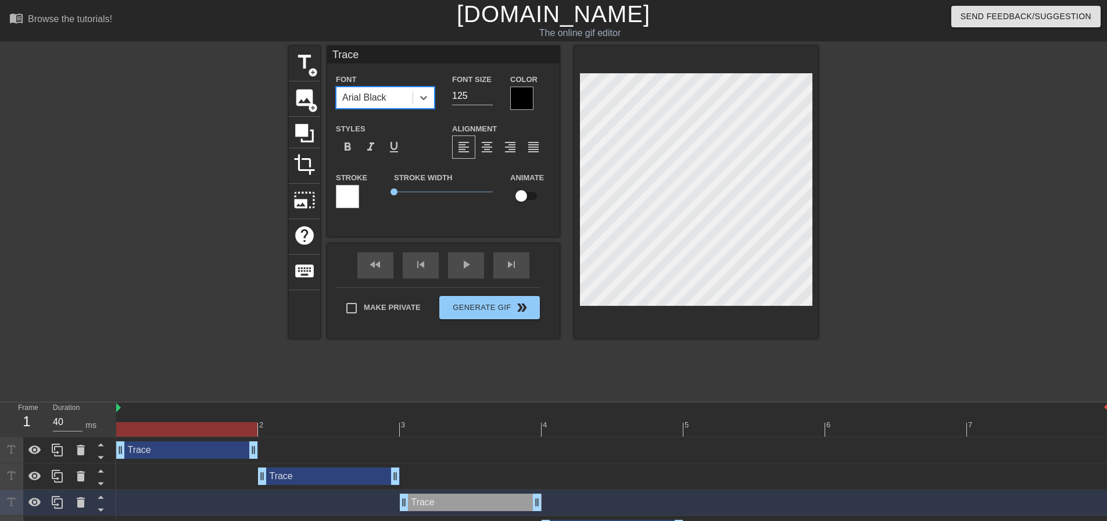
scroll to position [102, 0]
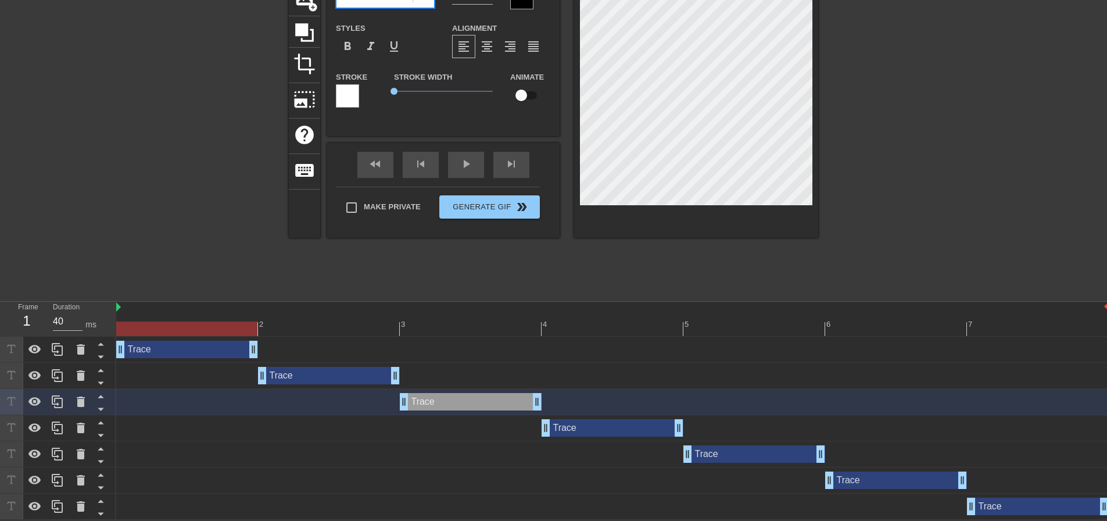
click at [573, 421] on div "Trace drag_handle drag_handle" at bounding box center [613, 427] width 142 height 17
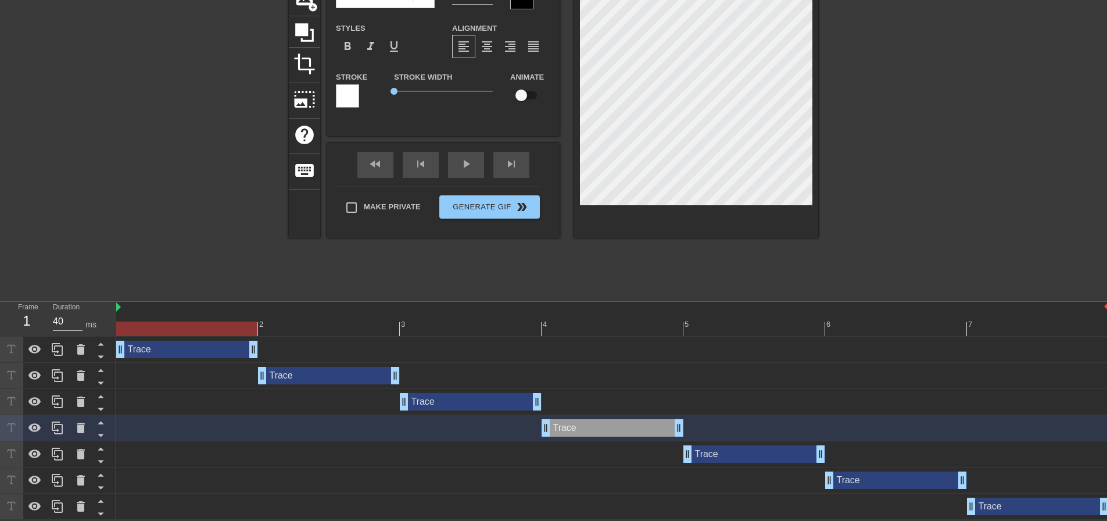
scroll to position [0, 0]
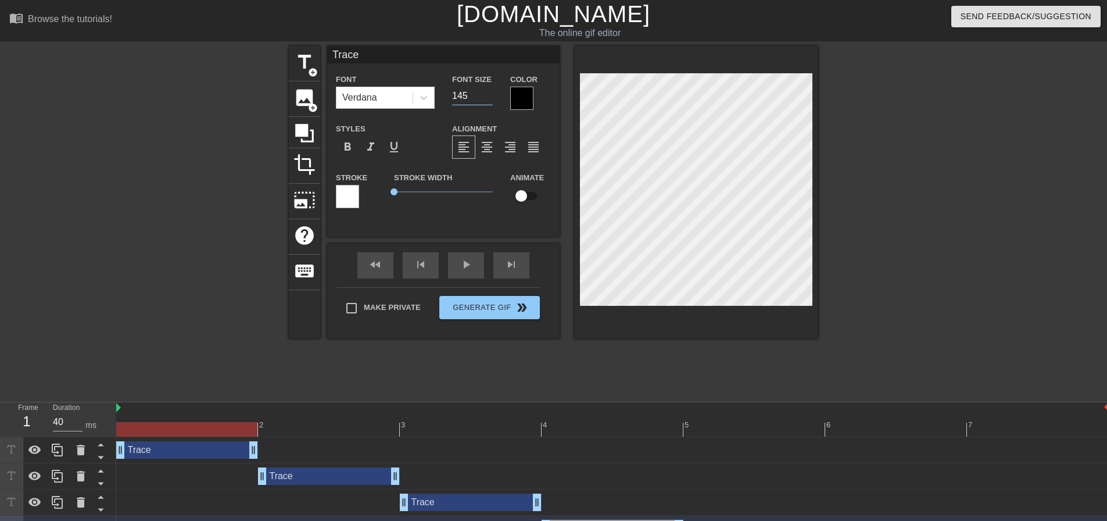
click at [424, 83] on div "Font Verdana Font Size 145 Color" at bounding box center [443, 91] width 232 height 38
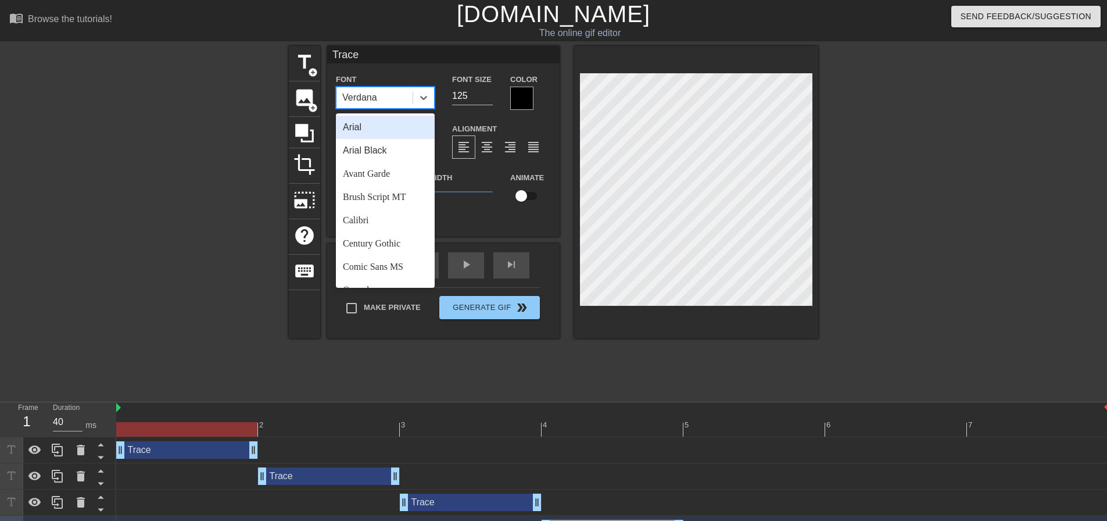
click at [393, 106] on div "Verdana" at bounding box center [374, 97] width 76 height 21
click at [386, 157] on div "Arial Black" at bounding box center [385, 150] width 99 height 23
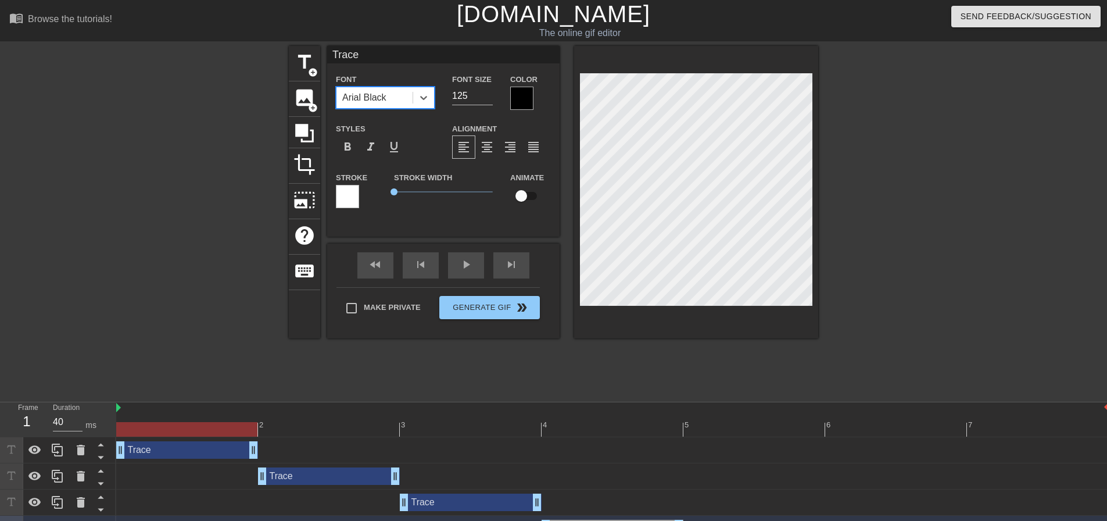
scroll to position [102, 0]
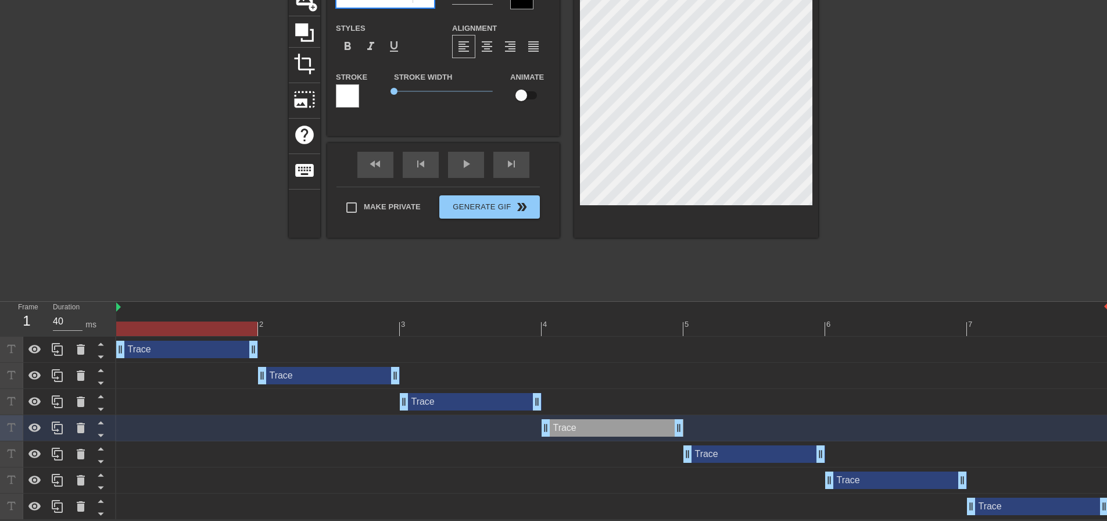
drag, startPoint x: 714, startPoint y: 456, endPoint x: 615, endPoint y: 363, distance: 135.7
click at [714, 456] on div "Trace drag_handle drag_handle" at bounding box center [754, 453] width 142 height 17
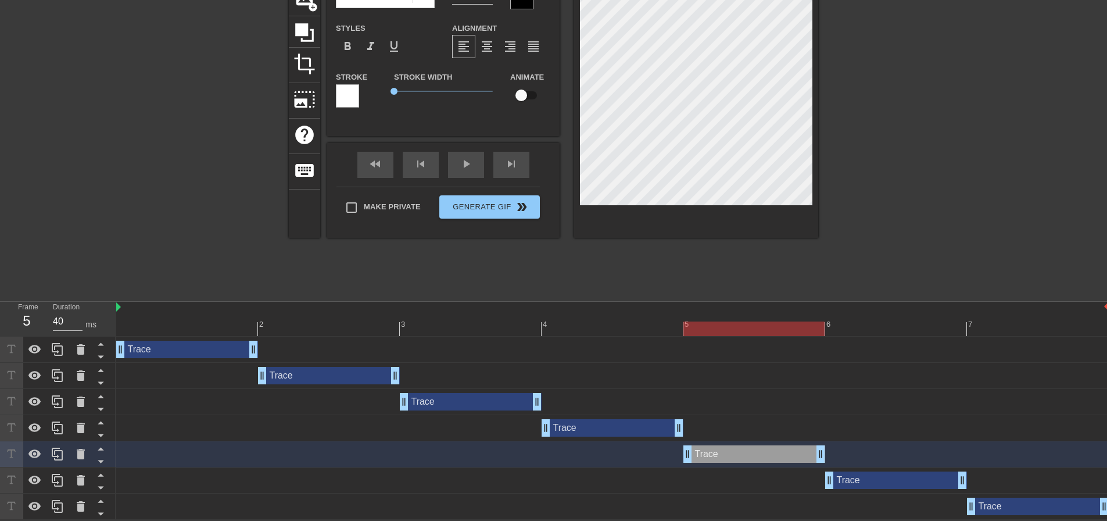
scroll to position [0, 0]
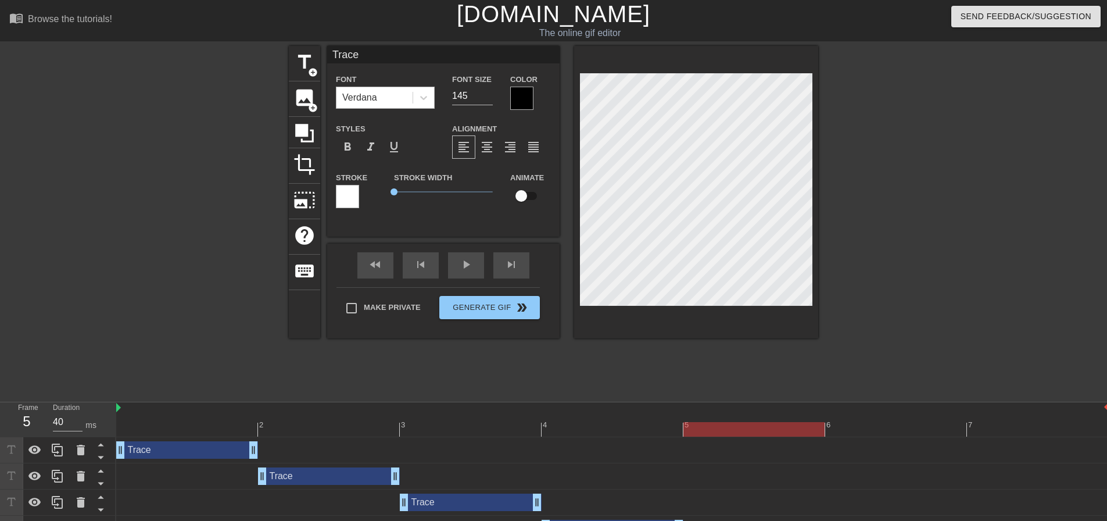
click at [401, 89] on div "Verdana" at bounding box center [374, 97] width 76 height 21
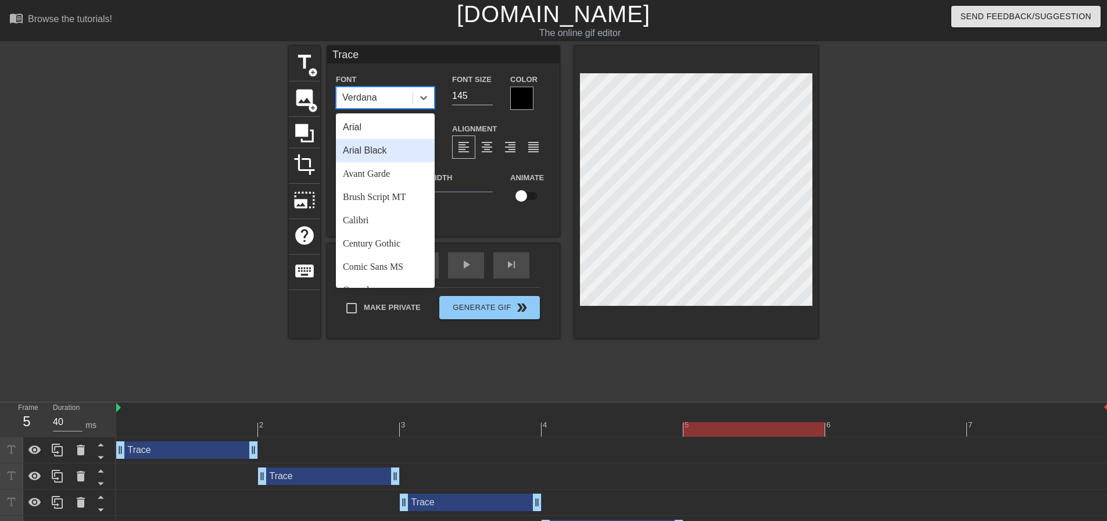
click at [403, 158] on div "Arial Black" at bounding box center [385, 150] width 99 height 23
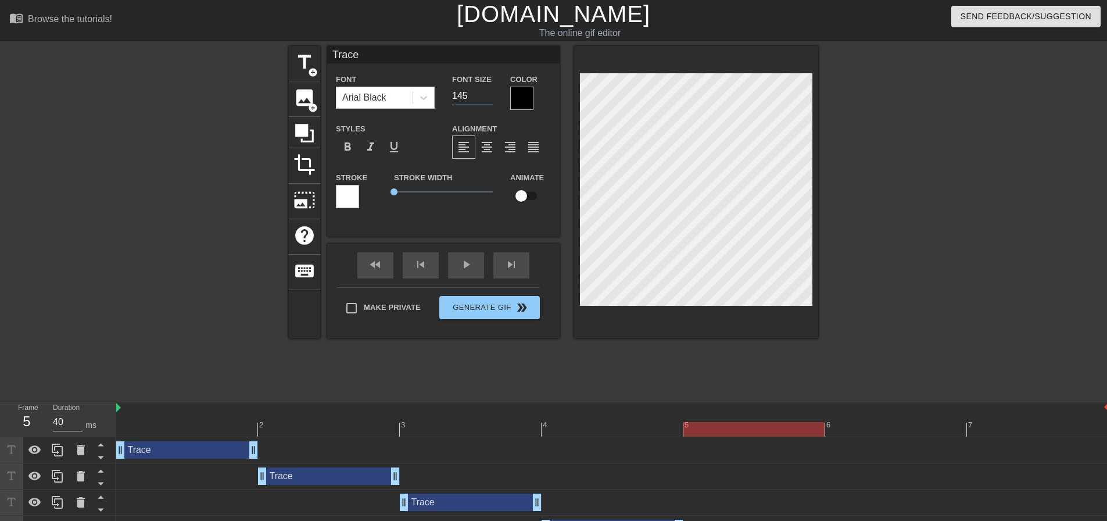
drag, startPoint x: 460, startPoint y: 89, endPoint x: 421, endPoint y: 85, distance: 39.1
click at [425, 84] on div "Font Arial Black Font Size 145 Color" at bounding box center [443, 91] width 232 height 38
type input "125"
click at [904, 185] on div at bounding box center [919, 220] width 174 height 349
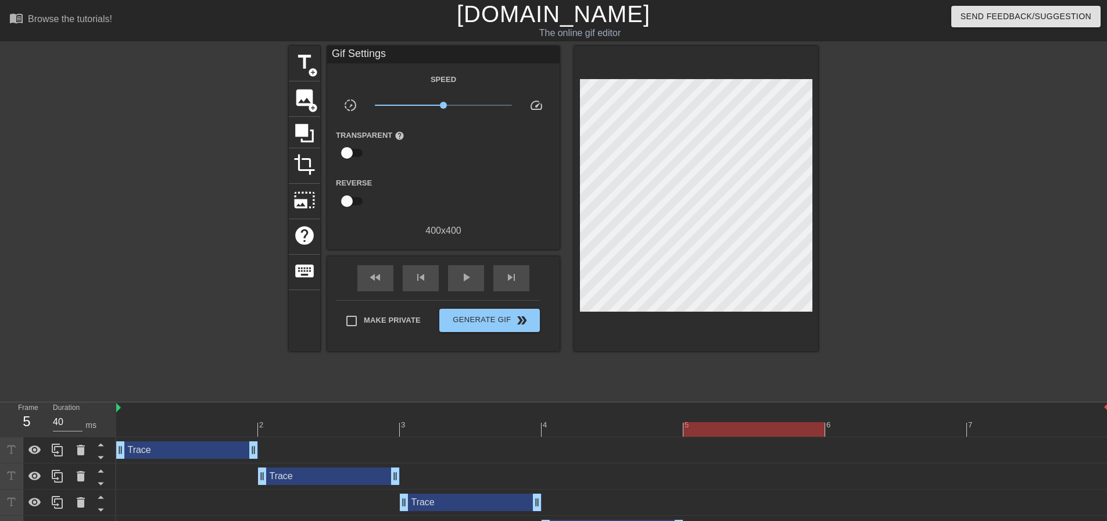
scroll to position [102, 0]
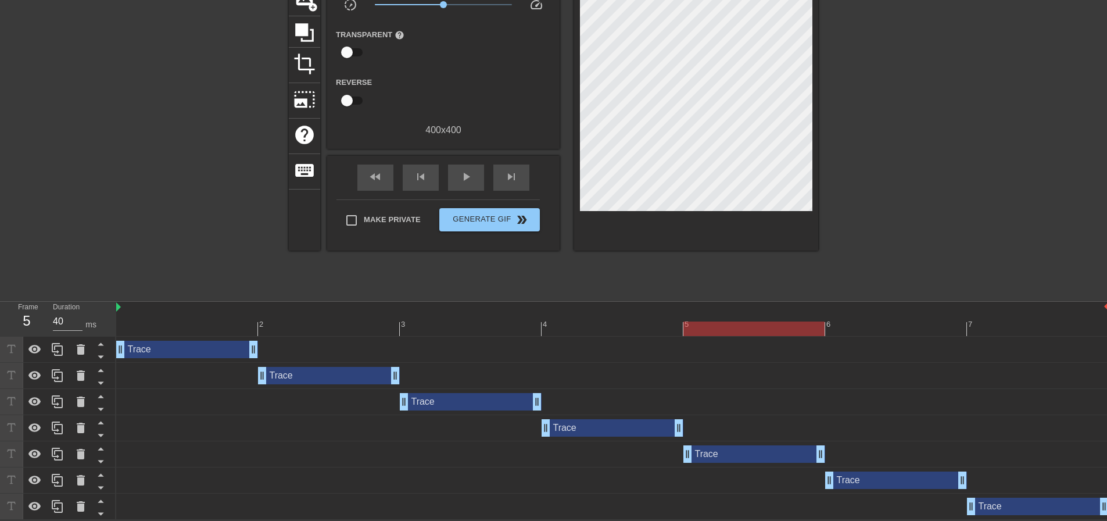
click at [899, 478] on div "Trace drag_handle drag_handle" at bounding box center [896, 479] width 142 height 17
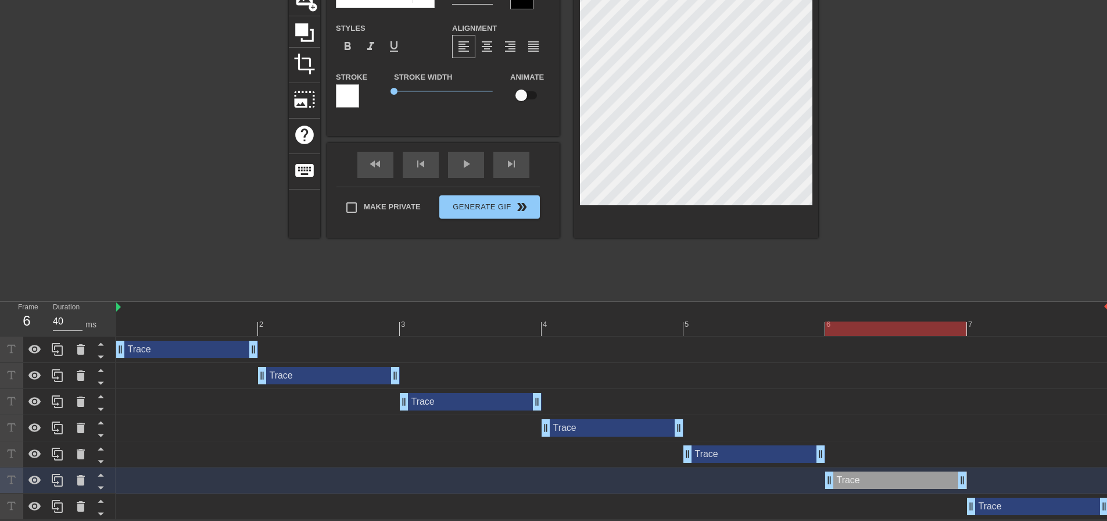
scroll to position [0, 0]
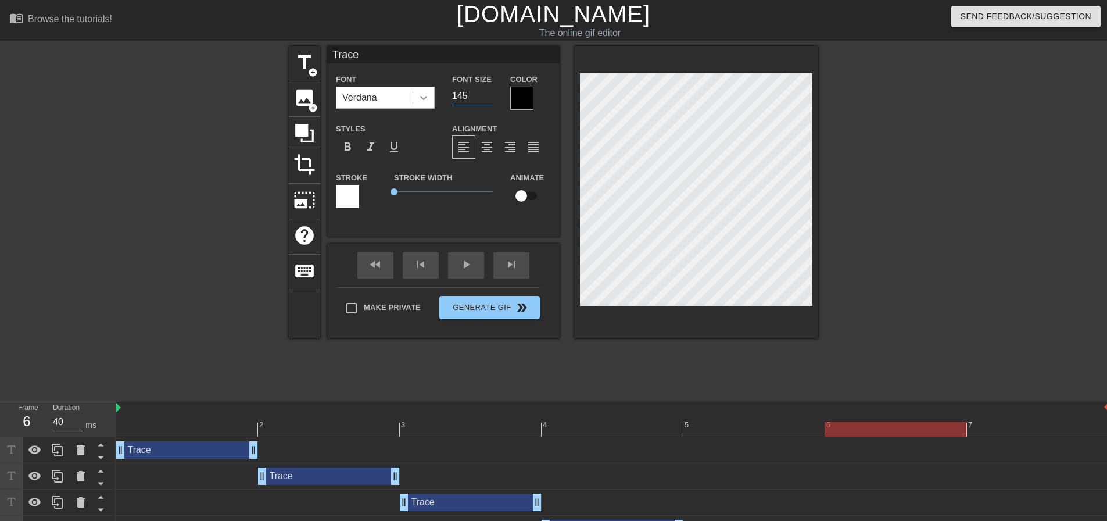
drag, startPoint x: 473, startPoint y: 89, endPoint x: 414, endPoint y: 90, distance: 58.7
click at [413, 87] on div "Font Verdana Font Size 145 Color" at bounding box center [443, 91] width 232 height 38
click at [388, 91] on div "Verdana" at bounding box center [374, 97] width 76 height 21
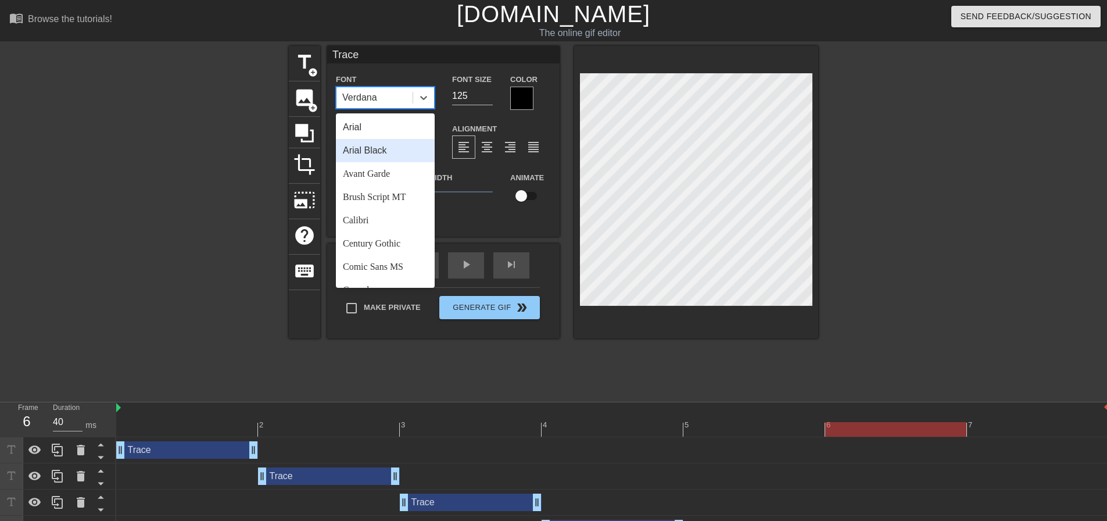
click at [379, 160] on div "Arial Black" at bounding box center [385, 150] width 99 height 23
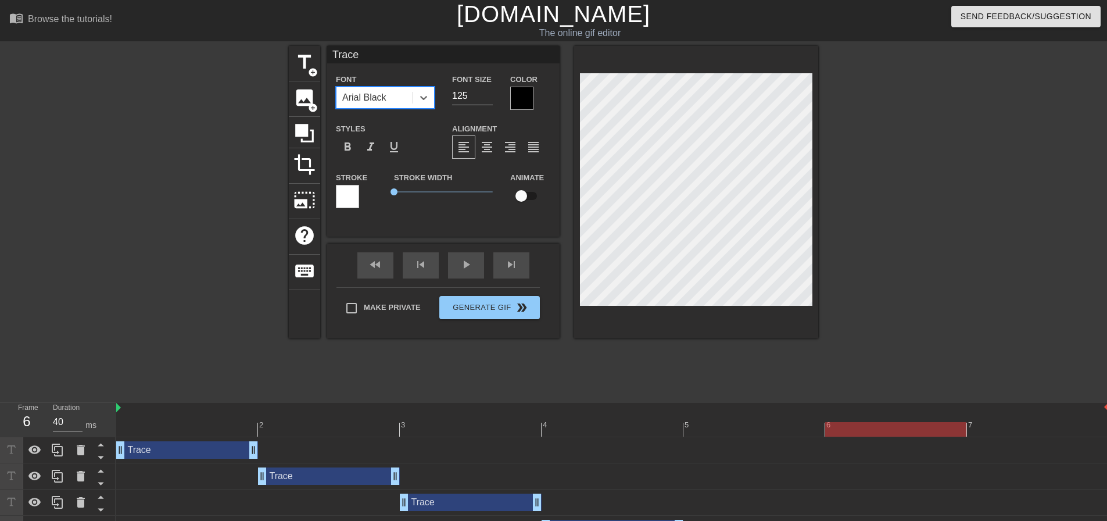
scroll to position [102, 0]
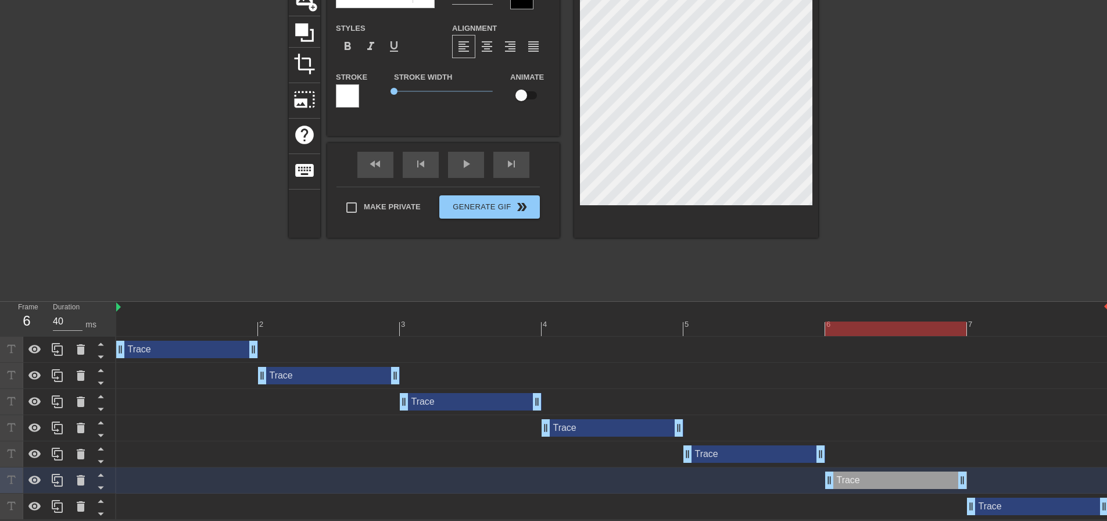
click at [1002, 503] on div "Trace drag_handle drag_handle" at bounding box center [1038, 505] width 142 height 17
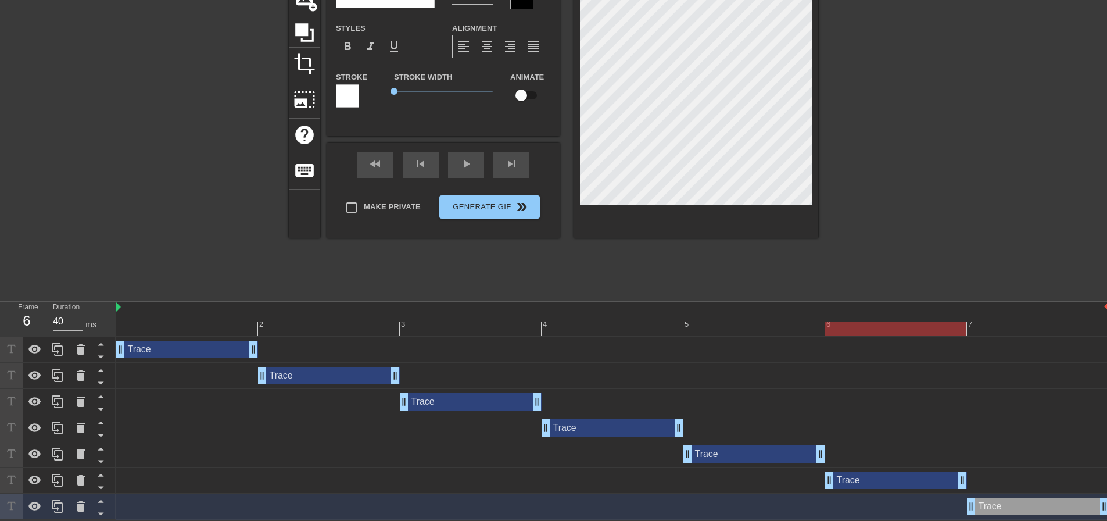
scroll to position [0, 0]
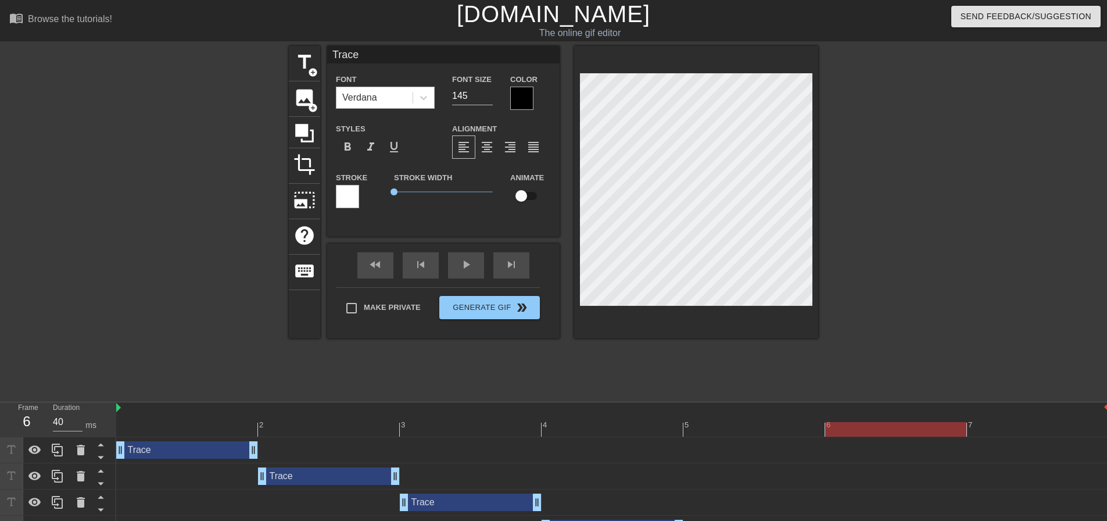
click at [398, 102] on div "Verdana" at bounding box center [374, 97] width 76 height 21
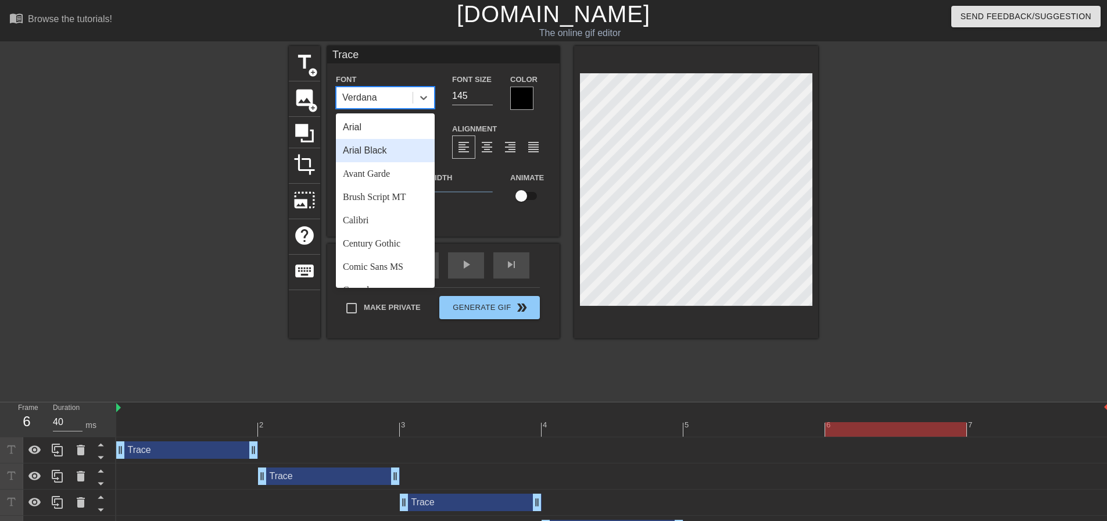
click at [370, 151] on div "Arial Black" at bounding box center [385, 150] width 99 height 23
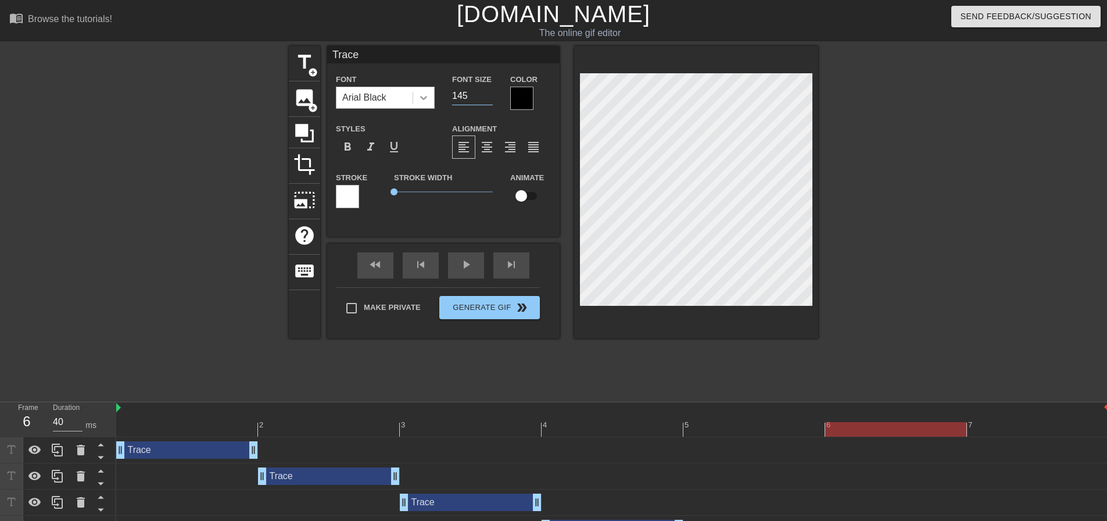
drag, startPoint x: 463, startPoint y: 88, endPoint x: 429, endPoint y: 91, distance: 33.9
click at [427, 84] on div "Font Arial Black Font Size 145 Color" at bounding box center [443, 91] width 232 height 38
type input "125"
click at [876, 228] on div at bounding box center [919, 220] width 174 height 349
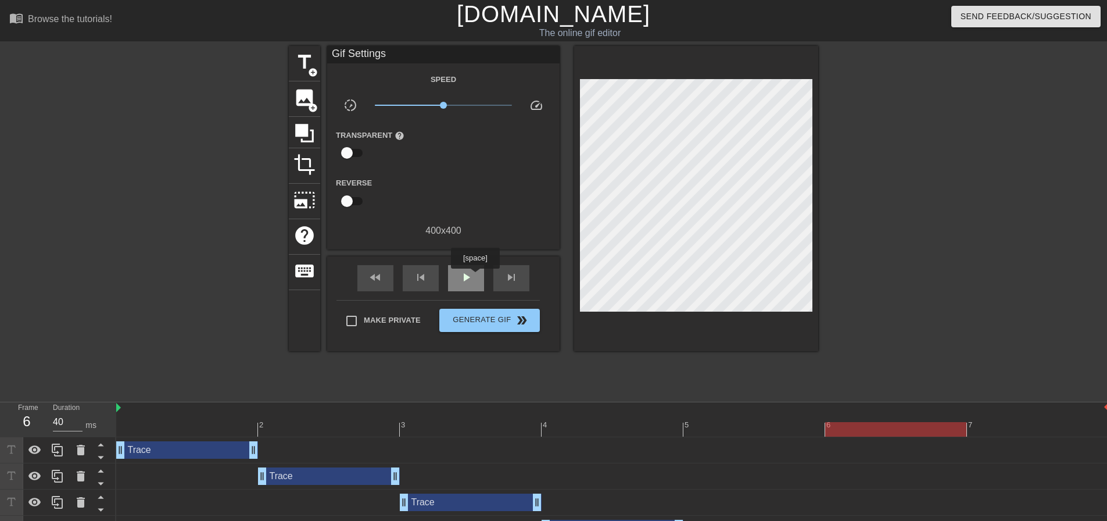
click at [475, 276] on div "play_arrow" at bounding box center [466, 278] width 36 height 26
click at [462, 278] on span "pause" at bounding box center [466, 277] width 14 height 14
click at [220, 421] on div at bounding box center [187, 421] width 142 height 15
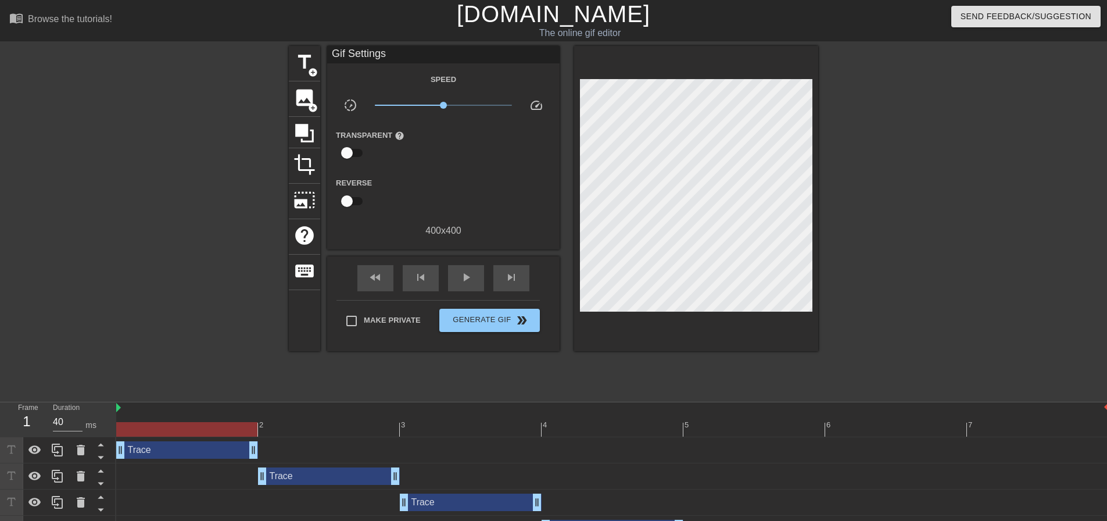
click at [211, 454] on div "Trace drag_handle drag_handle" at bounding box center [187, 449] width 142 height 17
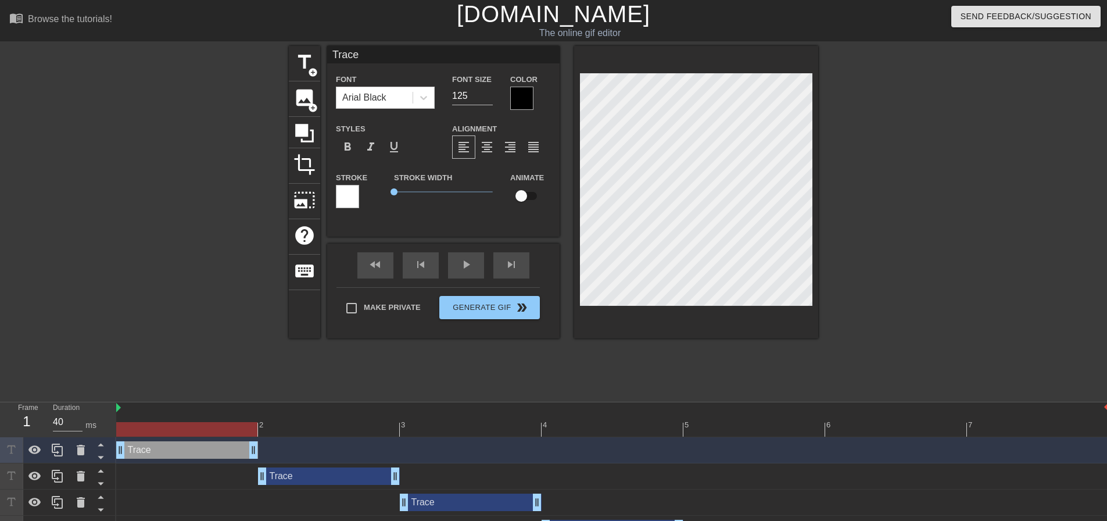
click at [299, 481] on div "Trace drag_handle drag_handle" at bounding box center [329, 475] width 142 height 17
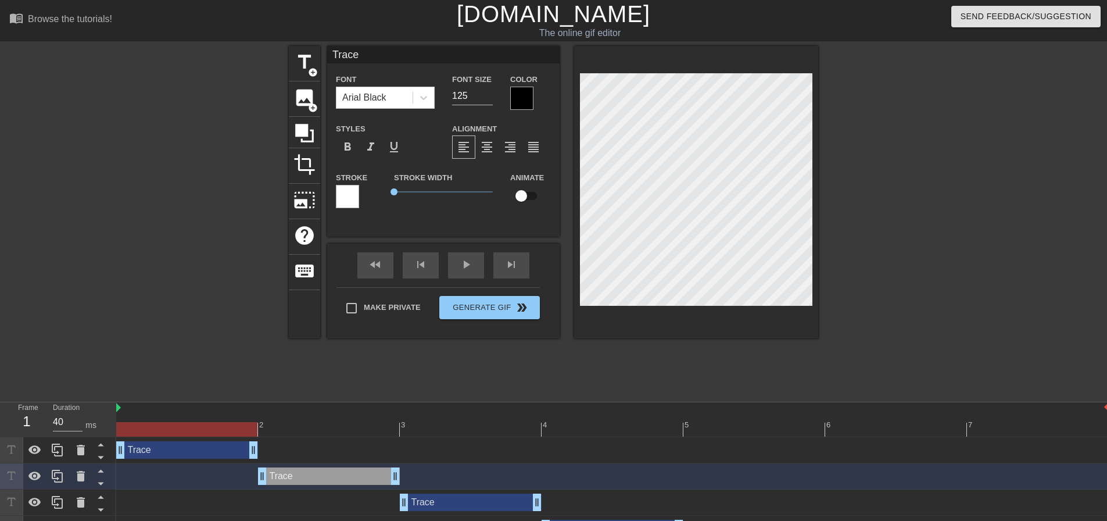
click at [453, 509] on div "Trace drag_handle drag_handle" at bounding box center [471, 501] width 142 height 17
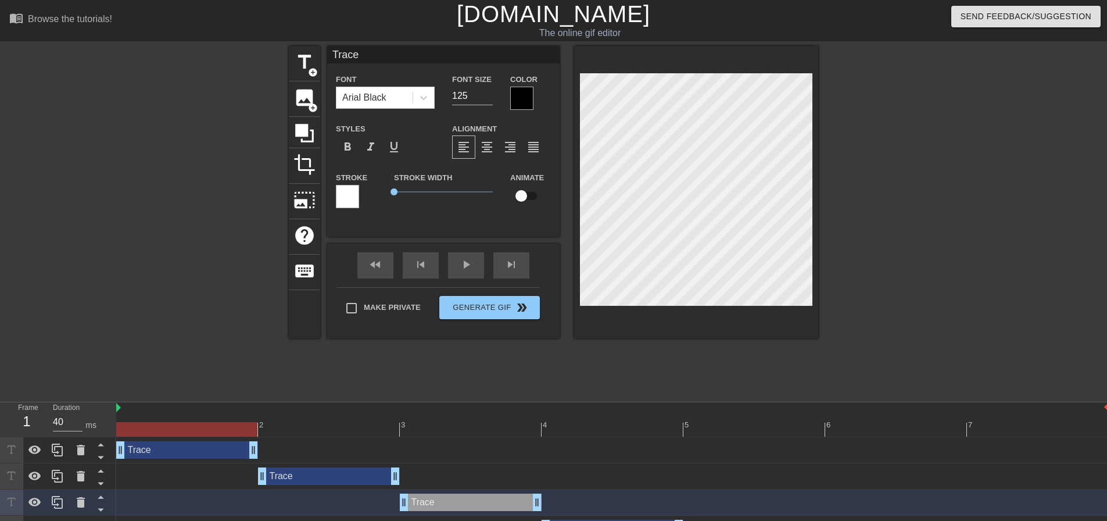
scroll to position [58, 0]
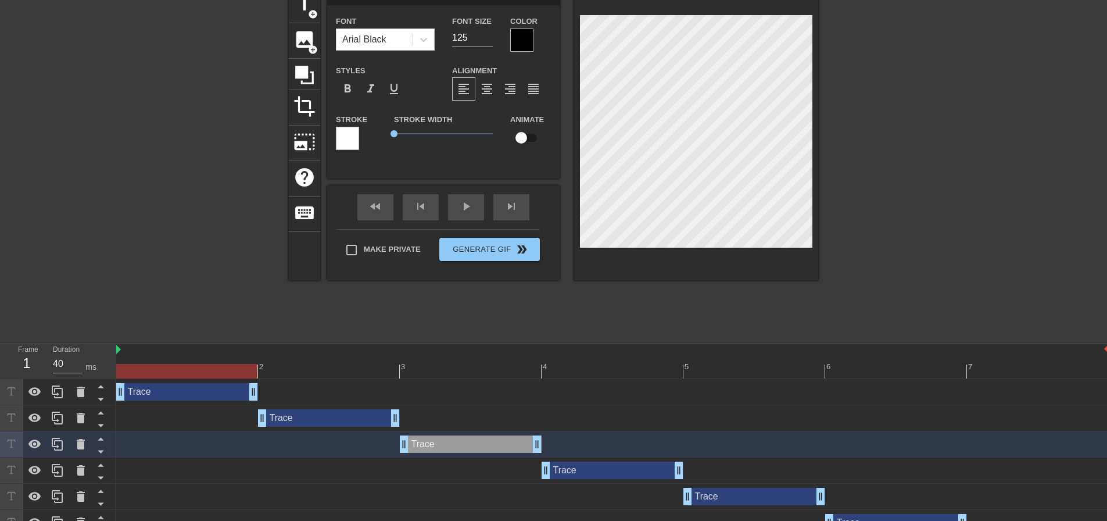
click at [611, 471] on div "Trace drag_handle drag_handle" at bounding box center [613, 469] width 142 height 17
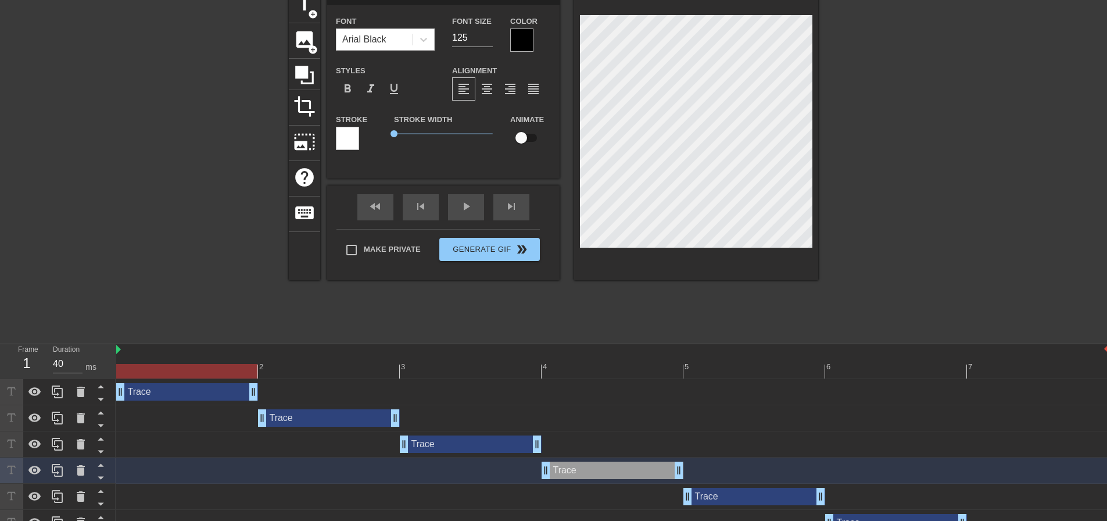
click at [710, 497] on div "Trace drag_handle drag_handle" at bounding box center [754, 496] width 142 height 17
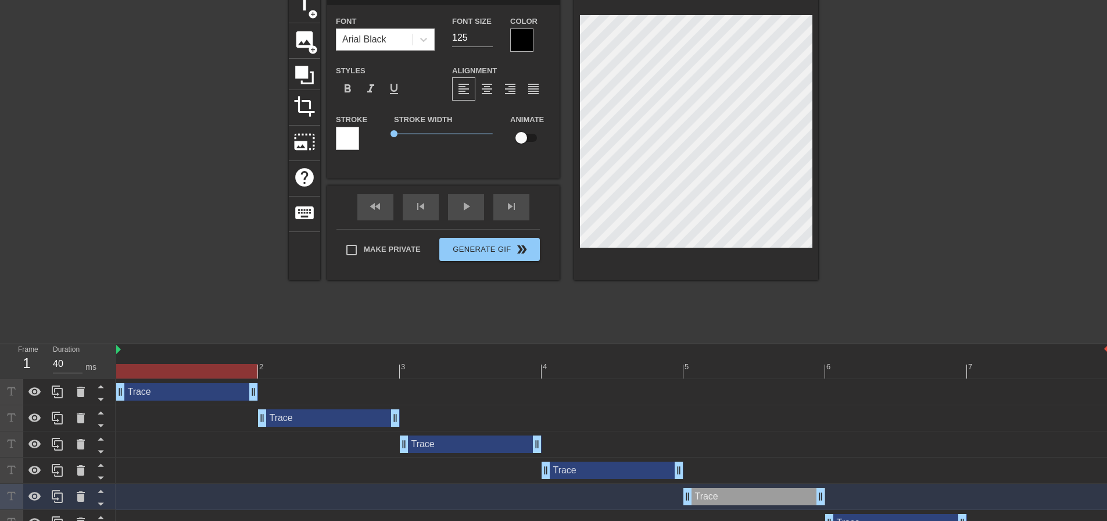
scroll to position [102, 0]
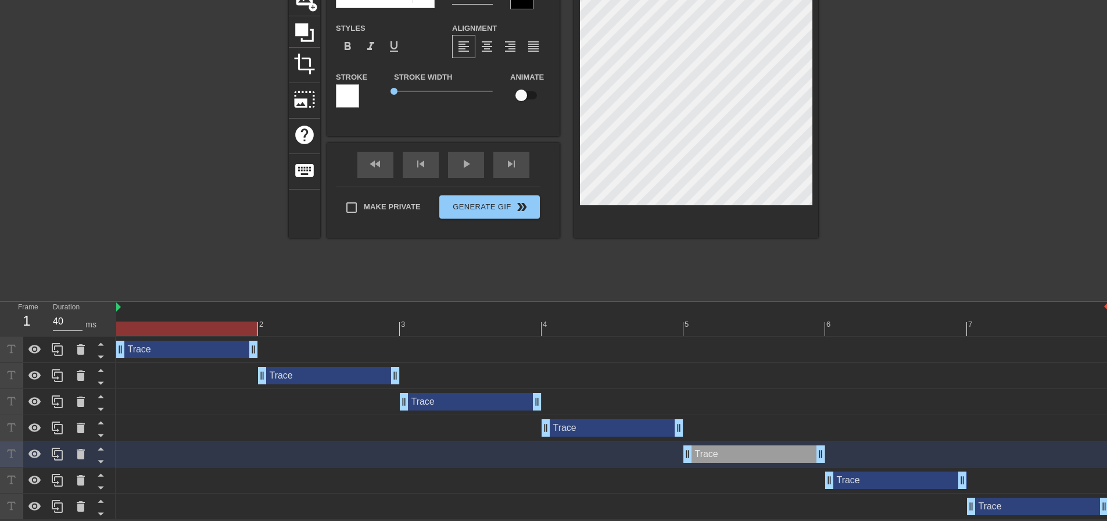
click at [890, 480] on div "Trace drag_handle drag_handle" at bounding box center [896, 479] width 142 height 17
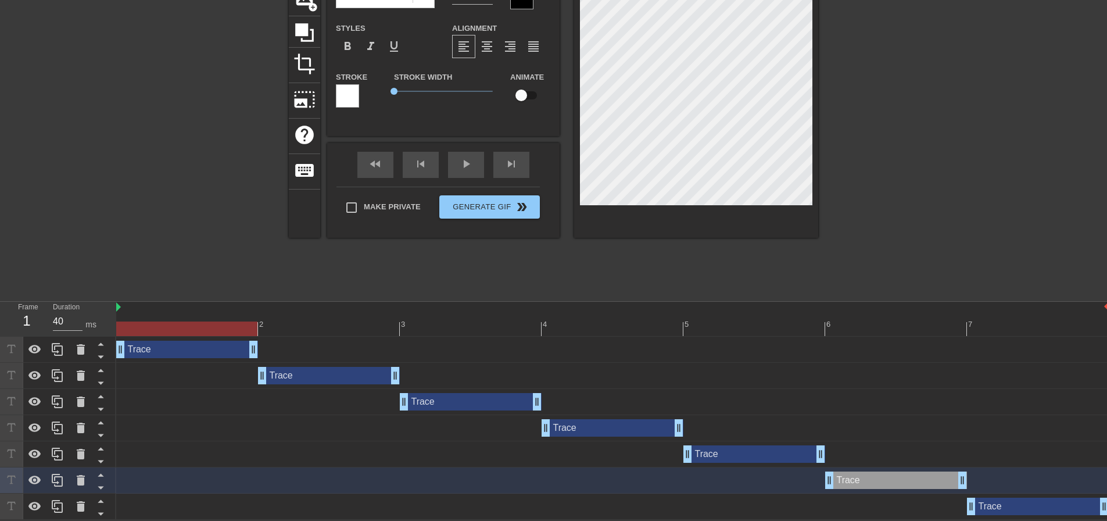
click at [993, 517] on div "Trace drag_handle drag_handle" at bounding box center [612, 506] width 993 height 26
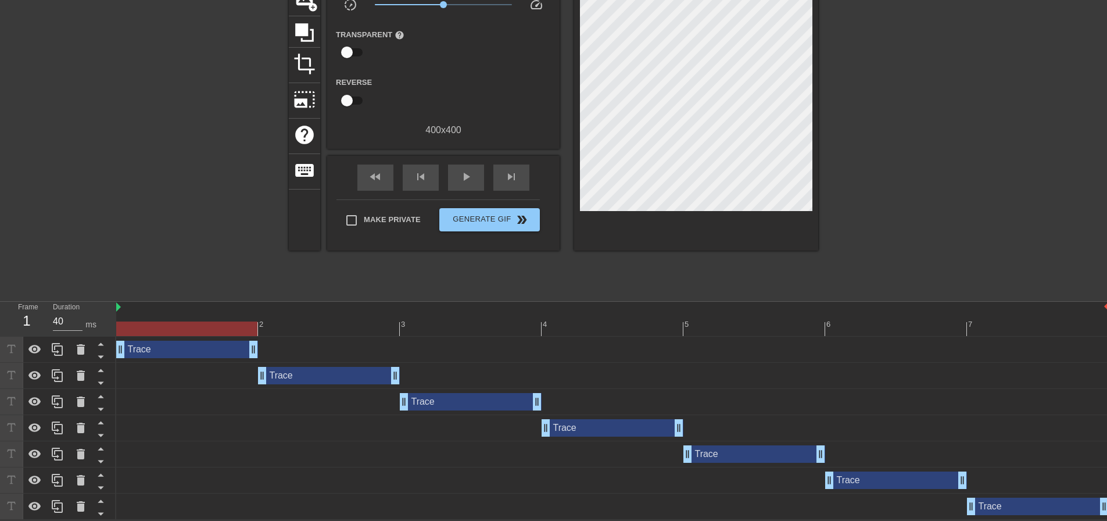
click at [1002, 513] on div "Trace drag_handle drag_handle" at bounding box center [1038, 505] width 142 height 17
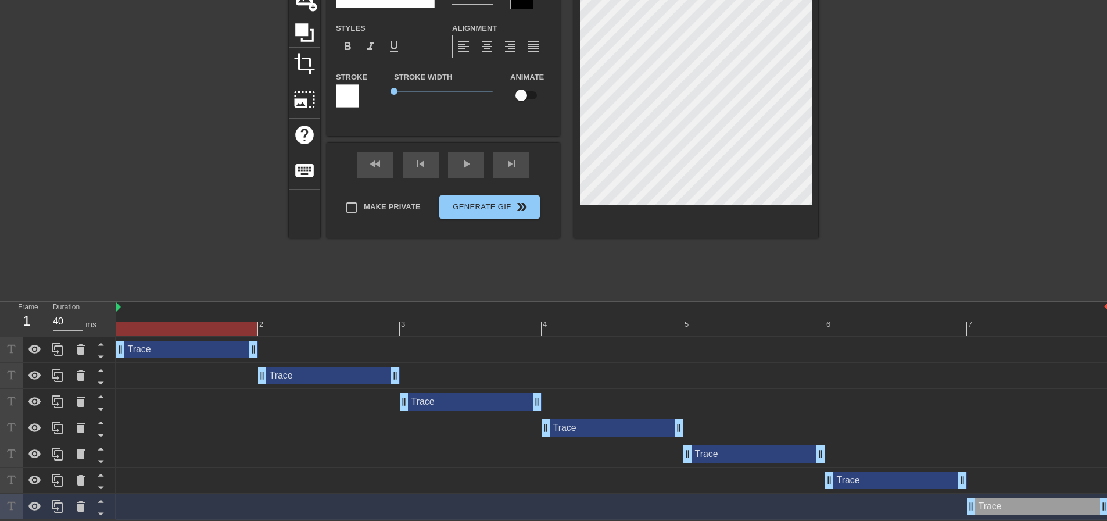
scroll to position [0, 0]
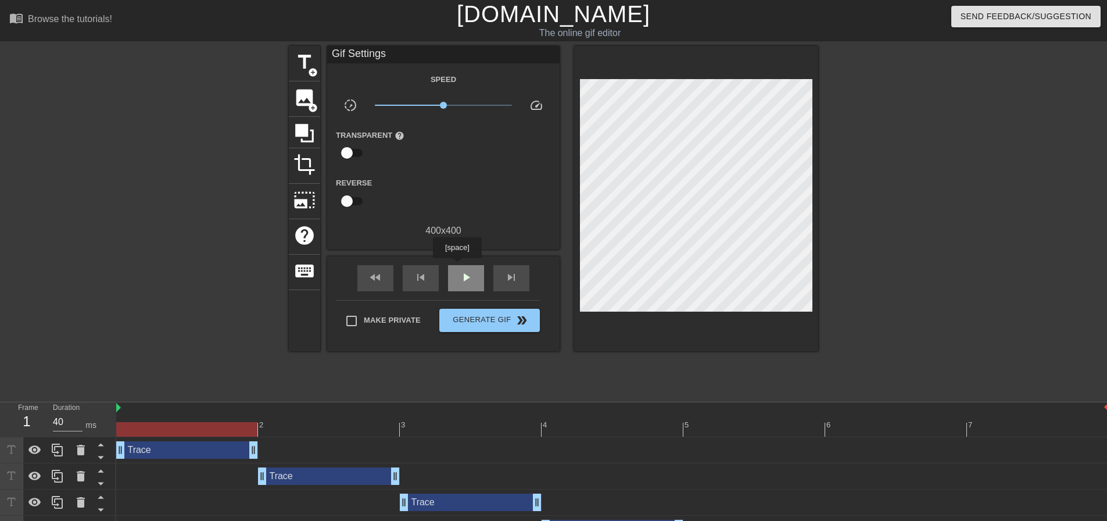
click at [455, 266] on div "play_arrow" at bounding box center [466, 278] width 36 height 26
click at [460, 268] on div "pause" at bounding box center [466, 278] width 36 height 26
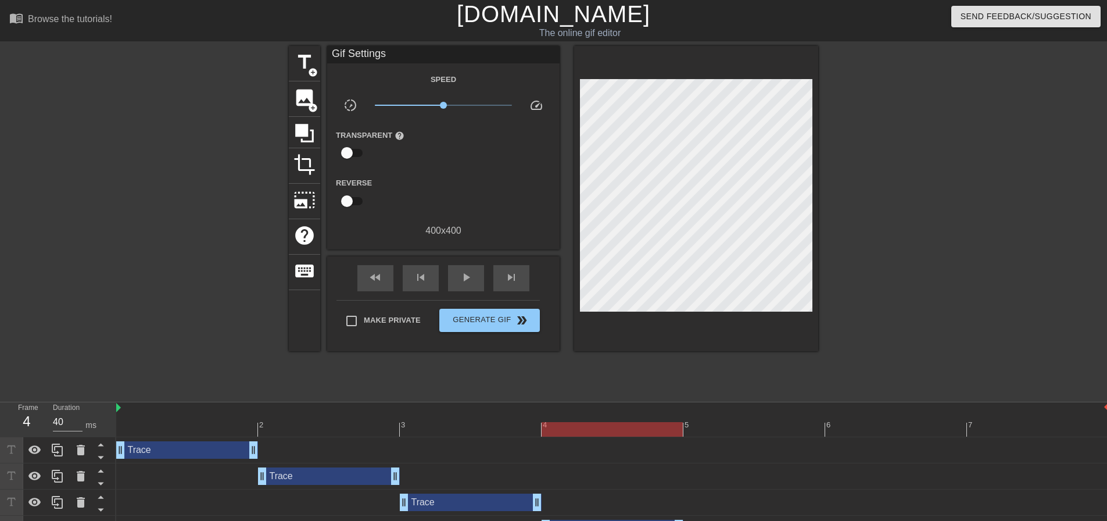
click at [202, 425] on div at bounding box center [612, 429] width 993 height 15
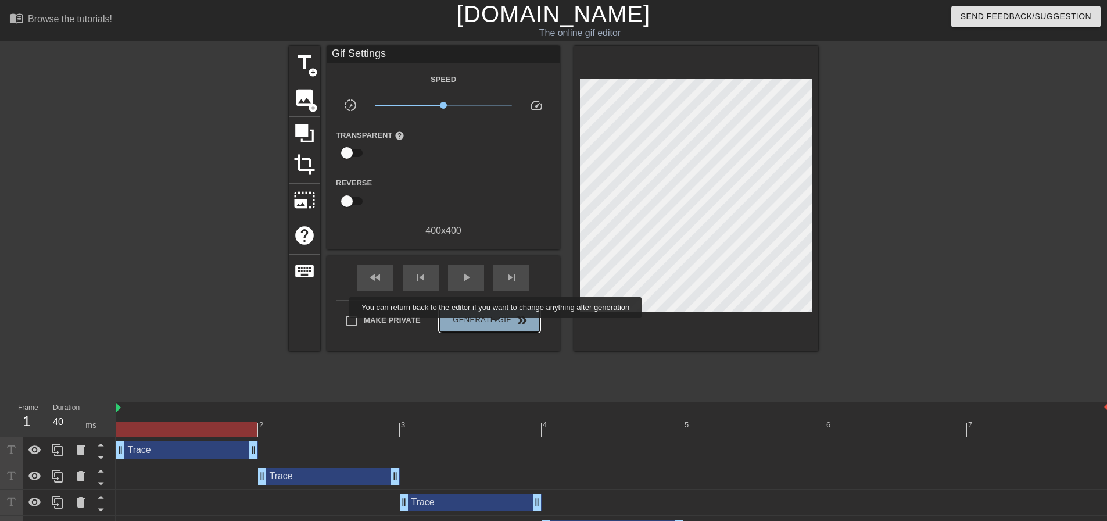
click at [497, 326] on button "Generate Gif double_arrow" at bounding box center [489, 320] width 101 height 23
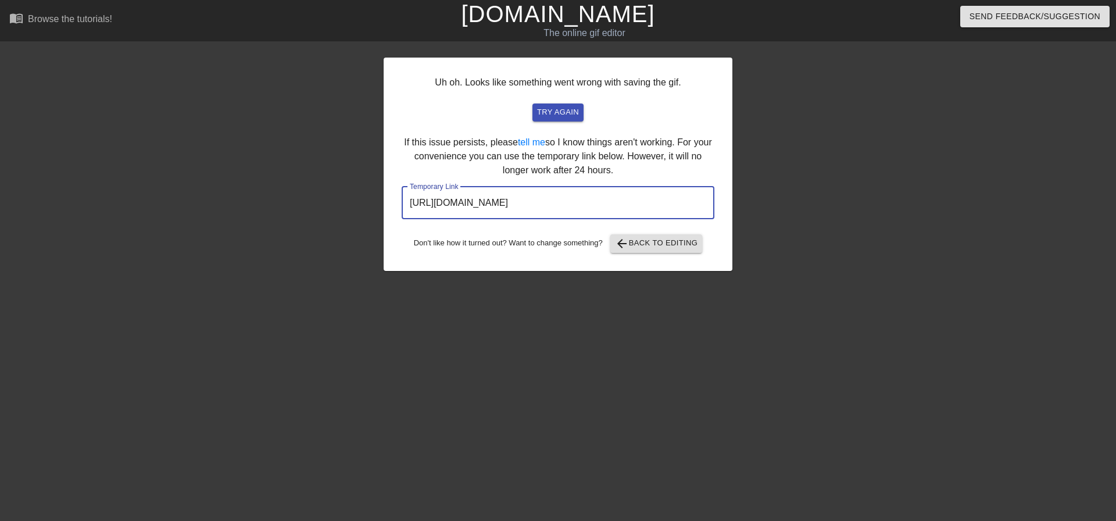
drag, startPoint x: 654, startPoint y: 200, endPoint x: 330, endPoint y: 167, distance: 325.4
click at [321, 171] on div "Uh oh. Looks like something went wrong with saving the gif. try again If this i…" at bounding box center [558, 220] width 1116 height 349
click at [648, 243] on span "arrow_back Back to Editing" at bounding box center [656, 244] width 83 height 14
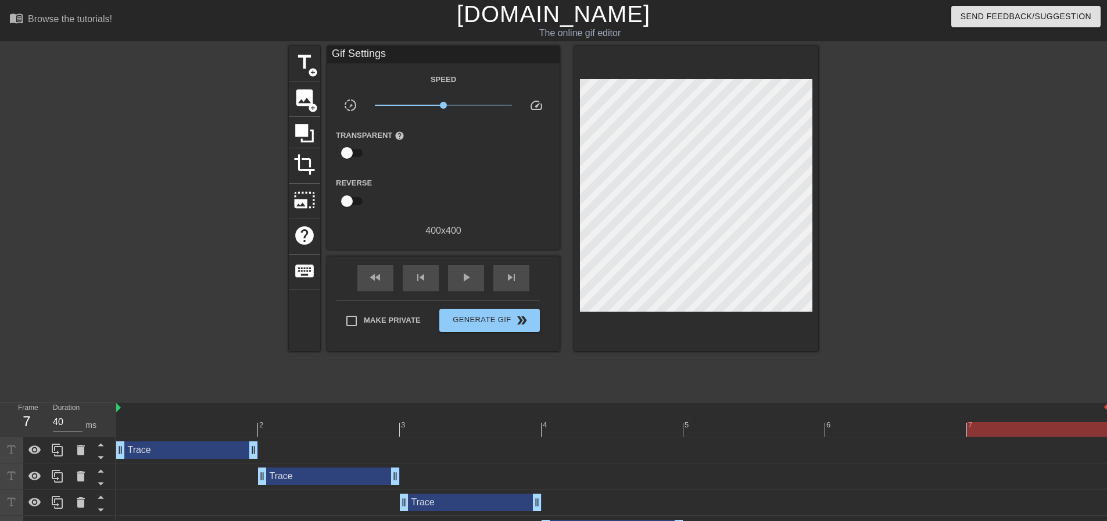
click at [128, 449] on div "Trace drag_handle drag_handle" at bounding box center [187, 449] width 142 height 17
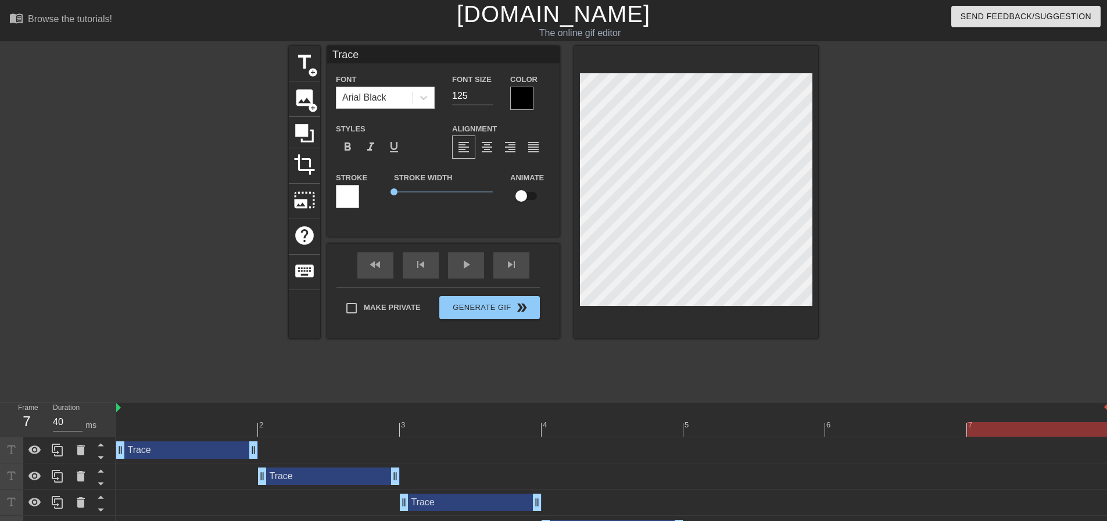
click at [183, 453] on div "Trace drag_handle drag_handle" at bounding box center [187, 449] width 142 height 17
type input "g"
type textarea "g"
type textarea "G"
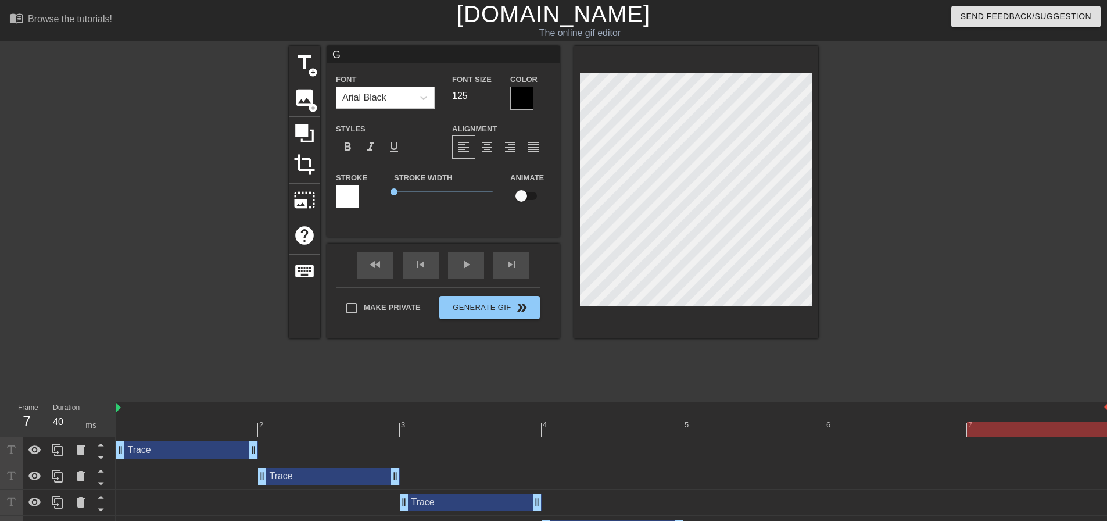
type input "Gr"
type textarea "Gr"
type input "Gre"
type textarea "Gre"
type input "[PERSON_NAME]"
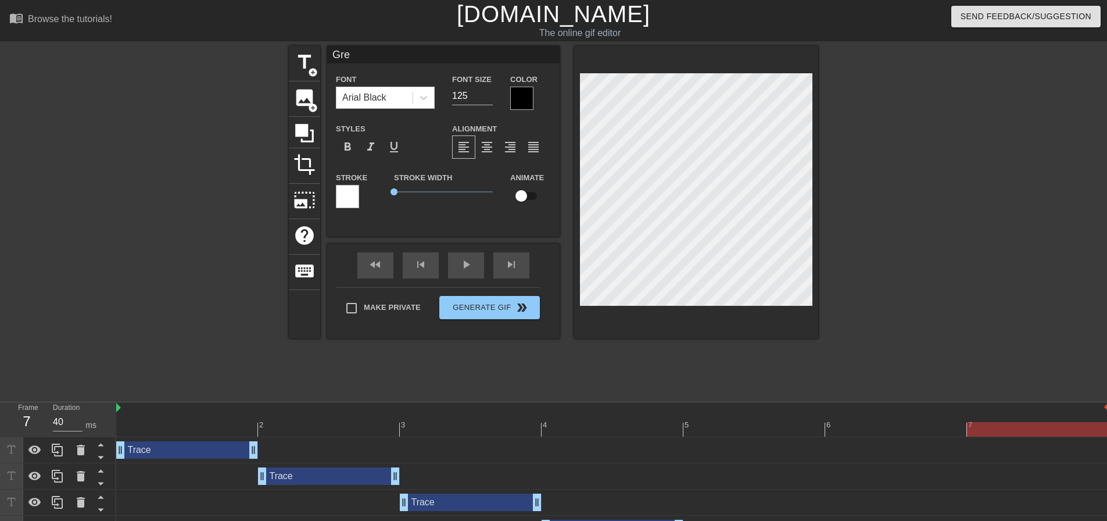
type textarea "[PERSON_NAME]"
type input "[PERSON_NAME]"
type textarea "[PERSON_NAME]"
type input "Greggy"
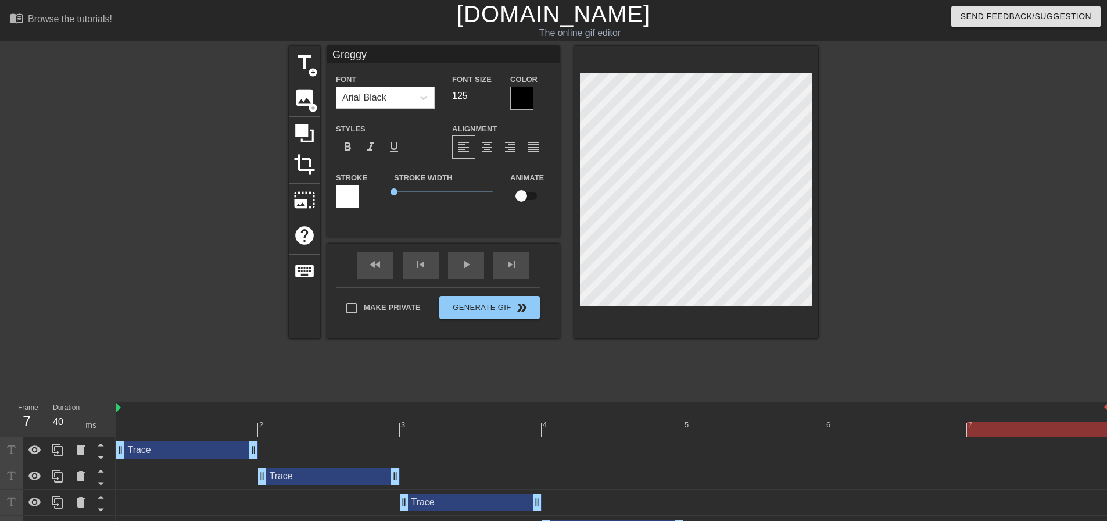
type textarea "Greggy"
drag, startPoint x: 439, startPoint y: 84, endPoint x: 430, endPoint y: 82, distance: 9.0
click at [437, 84] on div "Font Arial Black Font Size 125 Color" at bounding box center [443, 91] width 232 height 38
type input "105"
click at [851, 149] on div at bounding box center [919, 220] width 174 height 349
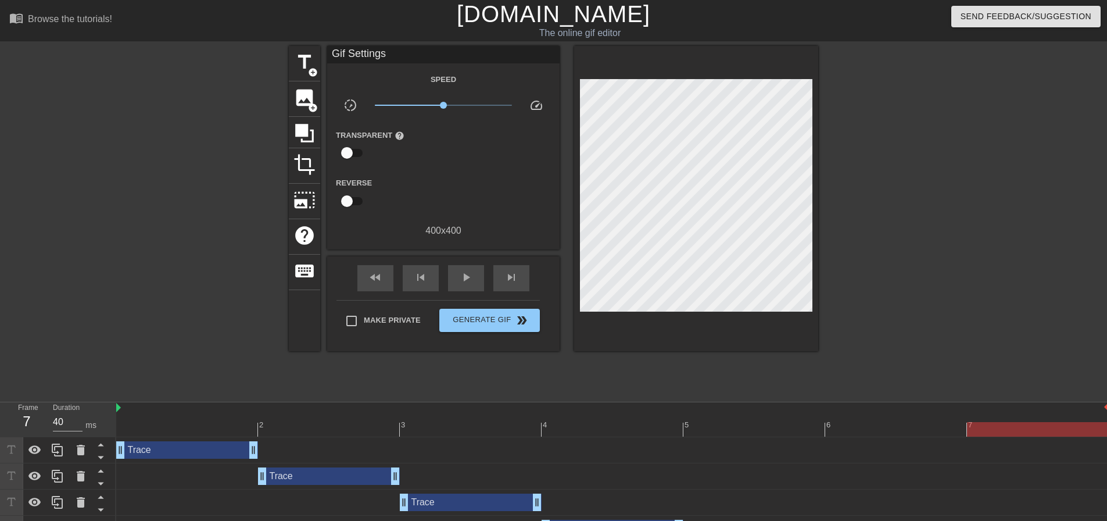
click at [274, 471] on div "Trace drag_handle drag_handle" at bounding box center [329, 475] width 142 height 17
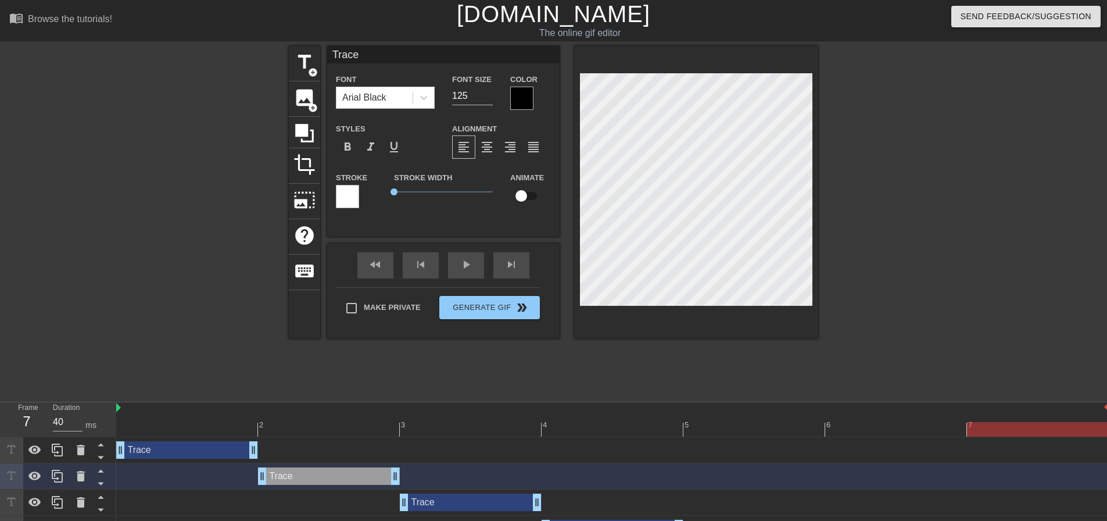
click at [195, 454] on div "Trace drag_handle drag_handle" at bounding box center [187, 449] width 142 height 17
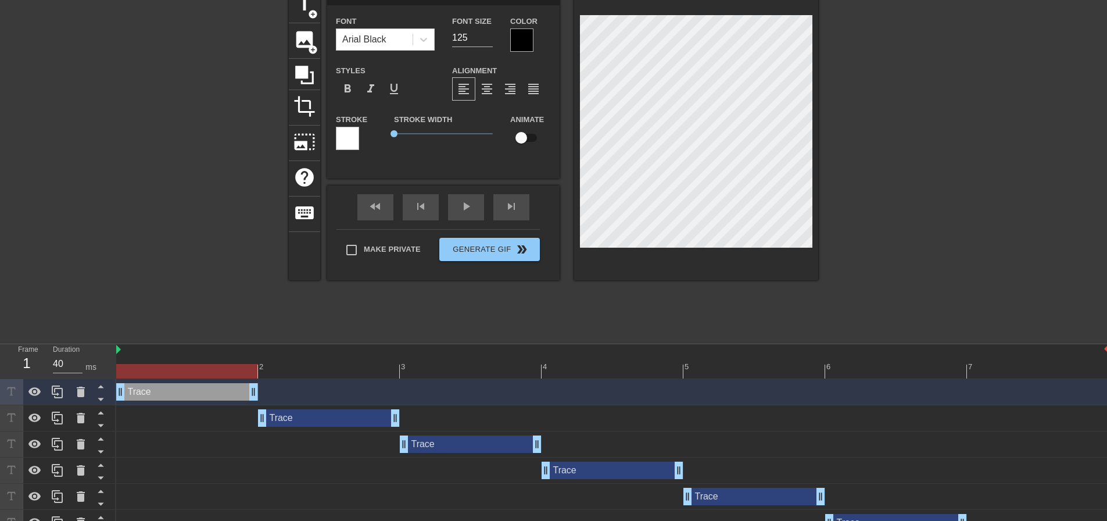
scroll to position [102, 0]
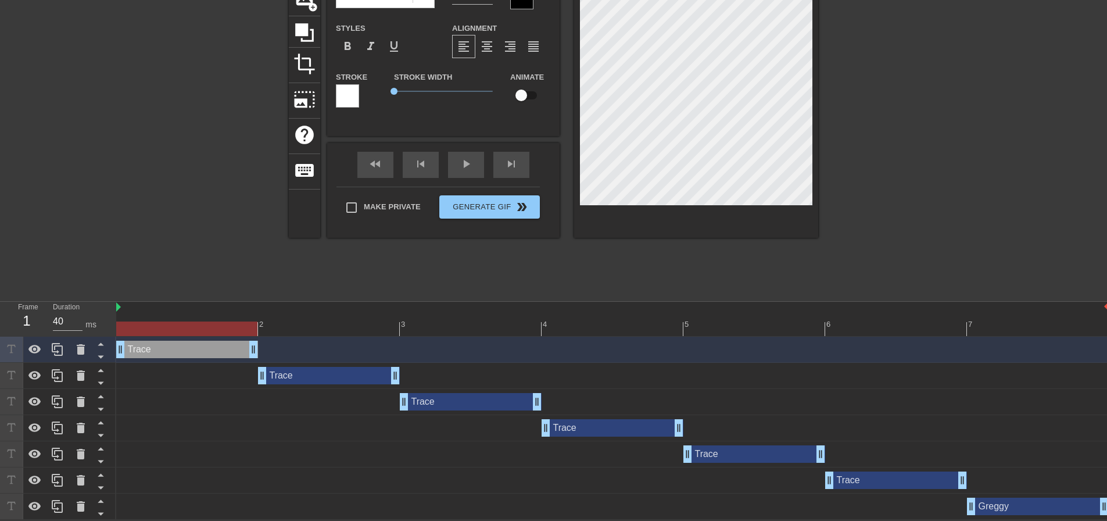
click at [1001, 509] on div "[PERSON_NAME] drag_handle drag_handle" at bounding box center [1038, 505] width 142 height 17
type input "Greggy"
type input "105"
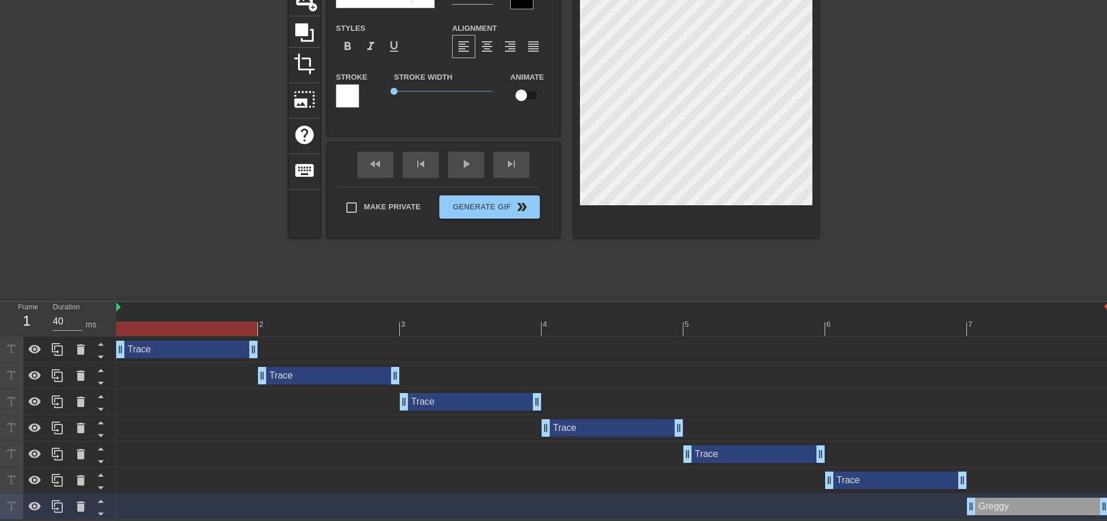
click at [900, 484] on div "Trace drag_handle drag_handle" at bounding box center [896, 479] width 142 height 17
type input "Trace"
type input "125"
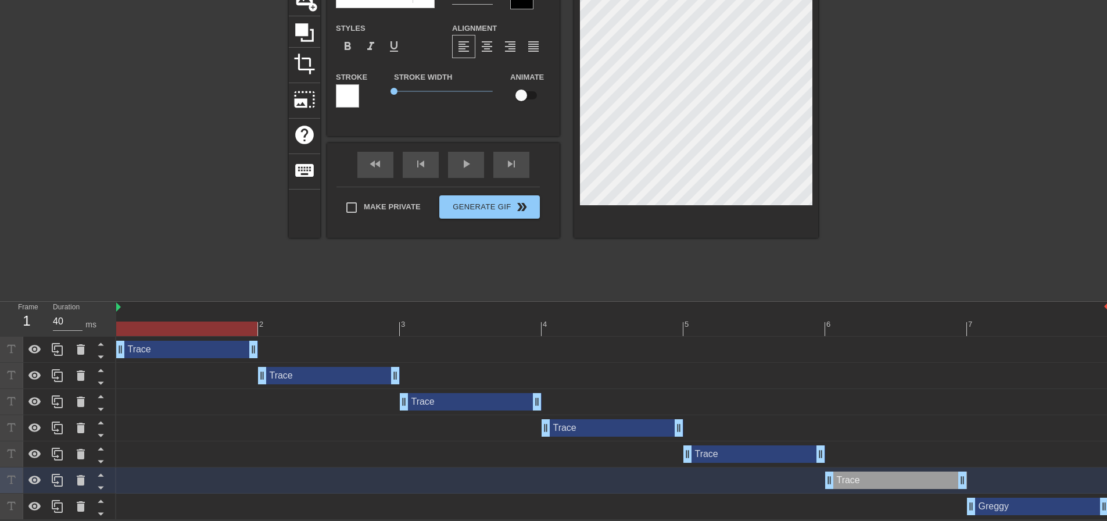
click at [1008, 506] on div "[PERSON_NAME] drag_handle drag_handle" at bounding box center [1038, 505] width 142 height 17
type input "Greggy"
type input "105"
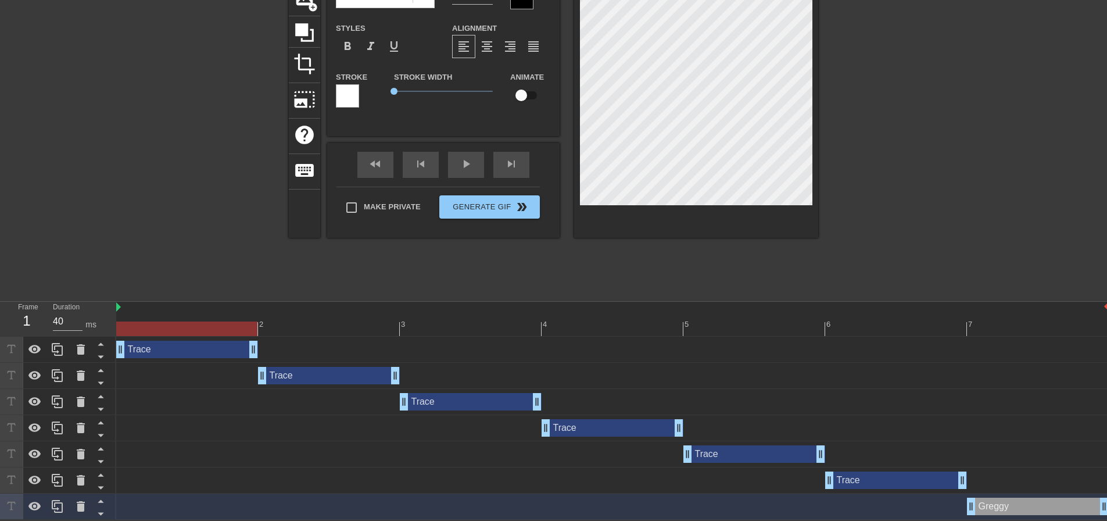
click at [855, 474] on div "Trace drag_handle drag_handle" at bounding box center [896, 479] width 142 height 17
type input "Trace"
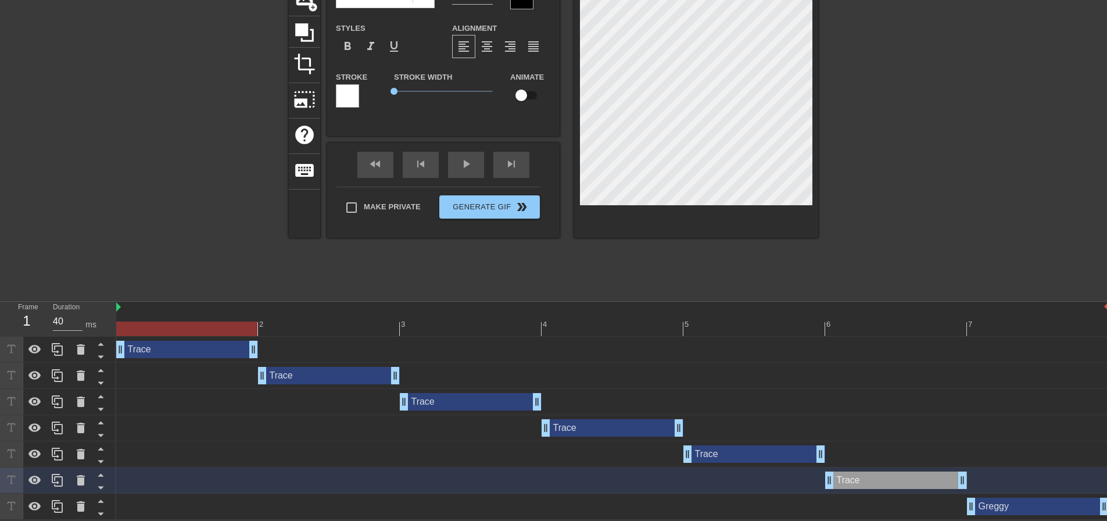
scroll to position [44, 0]
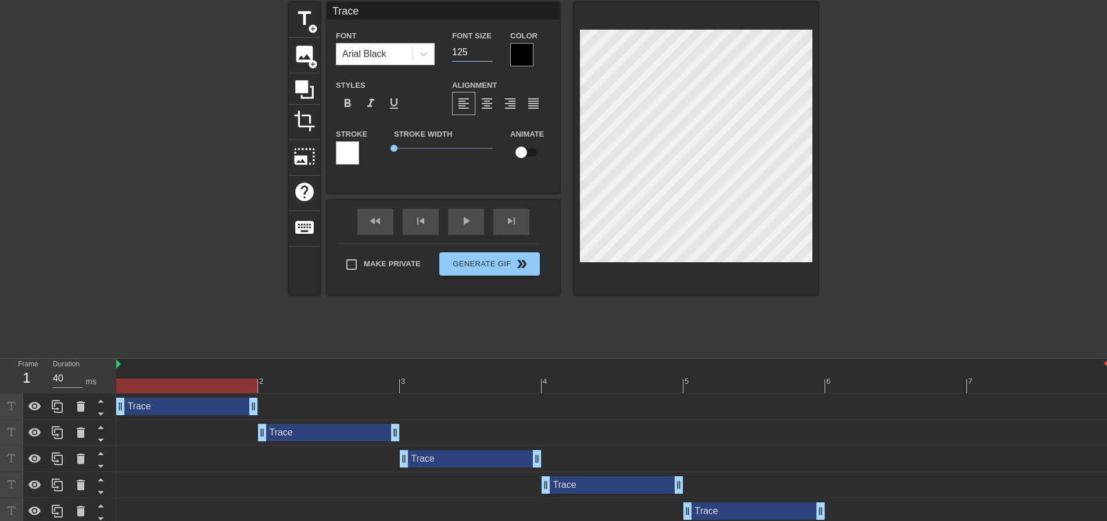
drag, startPoint x: 467, startPoint y: 48, endPoint x: 436, endPoint y: 40, distance: 31.1
click at [436, 40] on div "Font Arial Black Font Size 125 Color" at bounding box center [443, 47] width 232 height 38
type input "105"
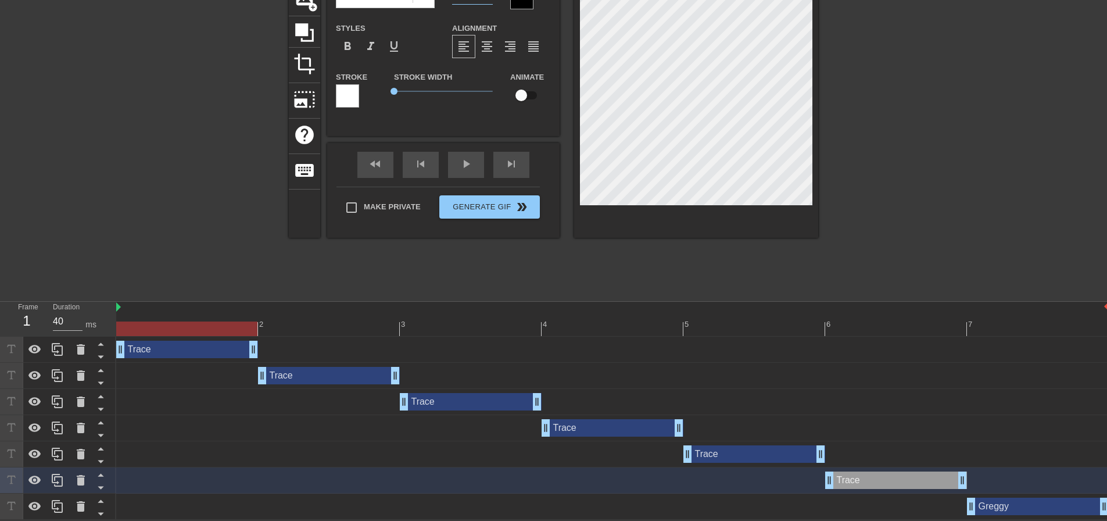
click at [881, 336] on div "Trace drag_handle drag_handle" at bounding box center [612, 349] width 993 height 26
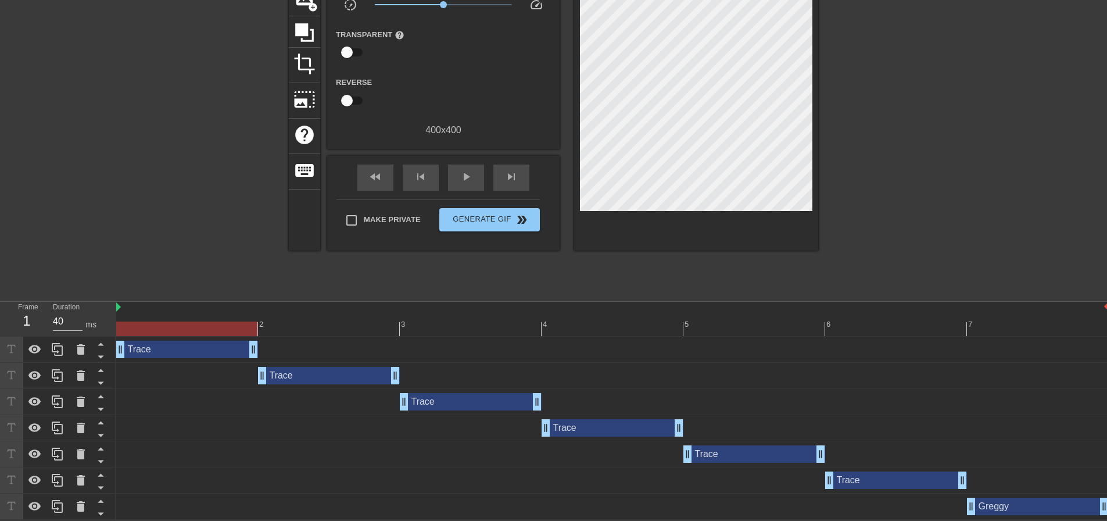
click at [872, 330] on div at bounding box center [612, 328] width 993 height 15
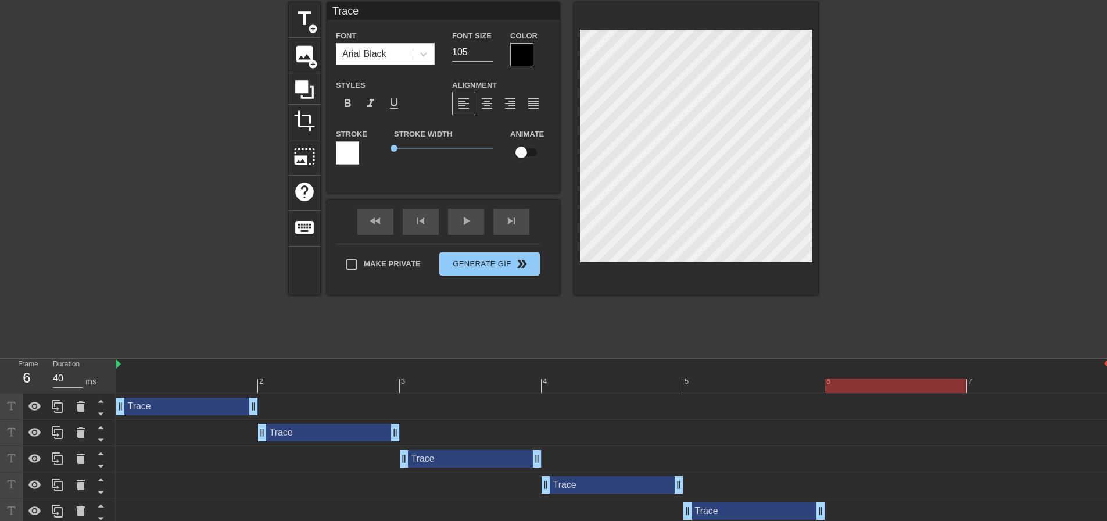
scroll to position [1, 2]
type input "G"
type textarea "G"
type input "GR"
type textarea "GR"
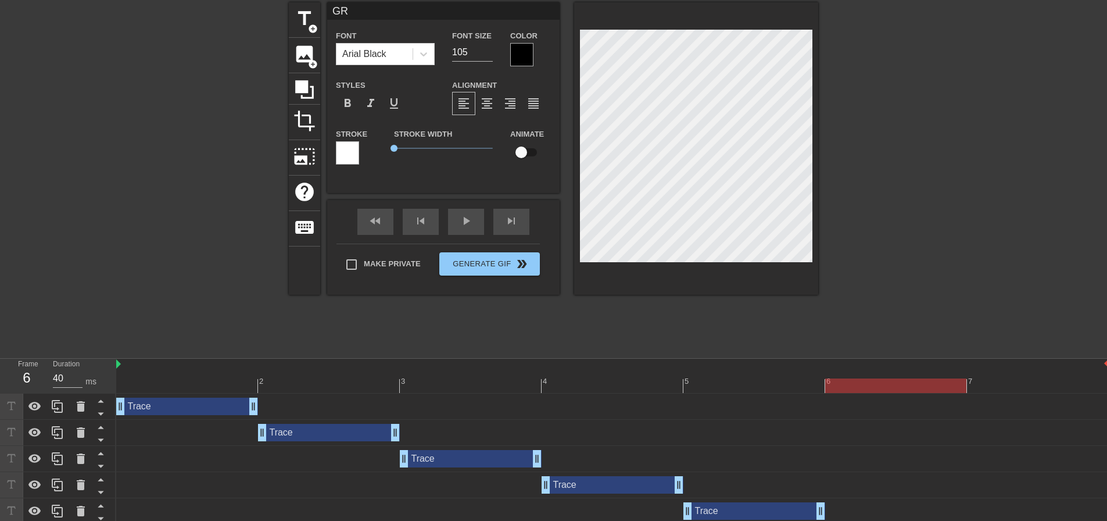
type input "G"
type textarea "G"
type input "Gr"
type textarea "Gr"
type input "Gre"
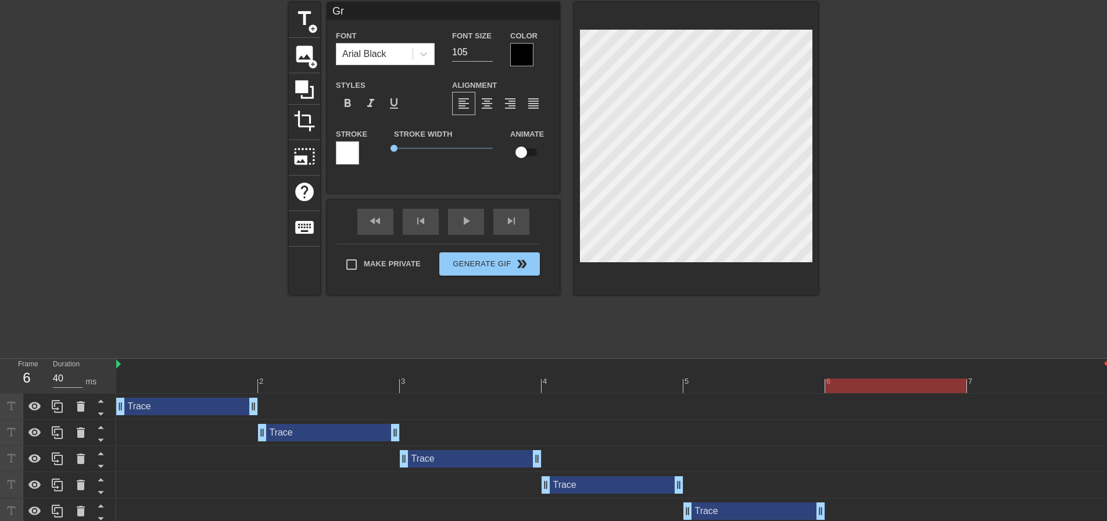
type textarea "Gre"
type input "[PERSON_NAME]"
type textarea "[PERSON_NAME]"
type input "[PERSON_NAME]"
type textarea "[PERSON_NAME]"
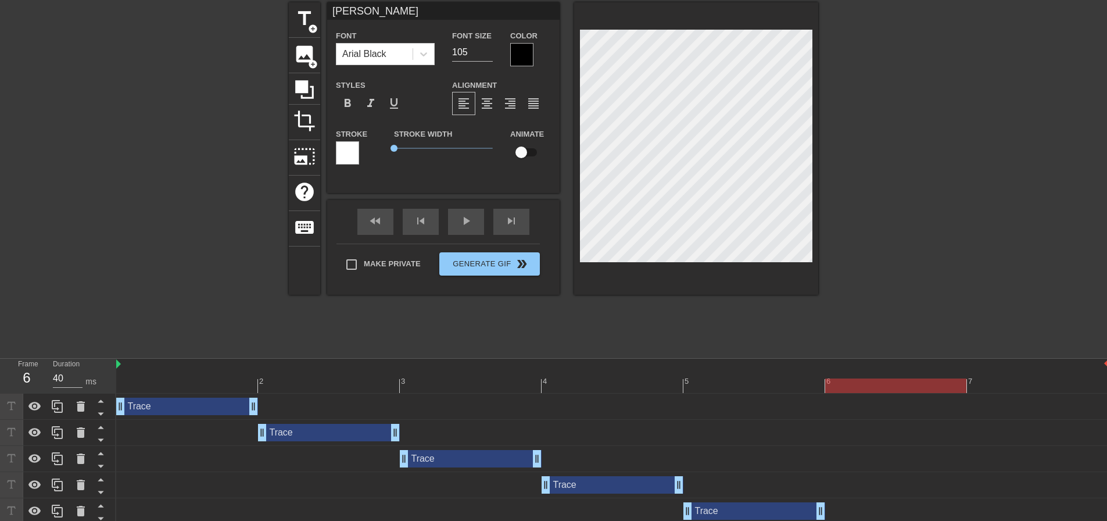
type input "Greggy"
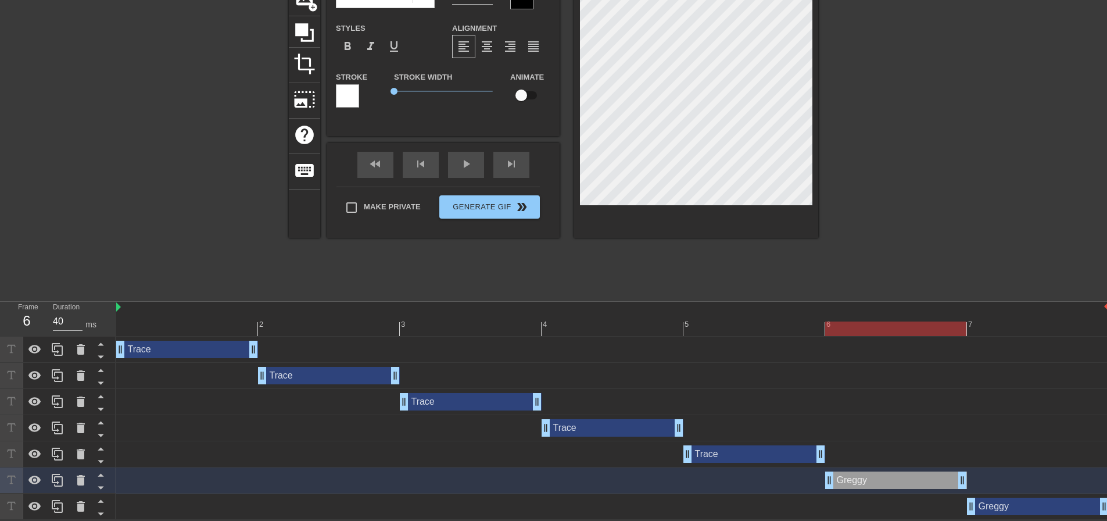
type textarea "Greggy"
click at [739, 322] on div at bounding box center [612, 328] width 993 height 15
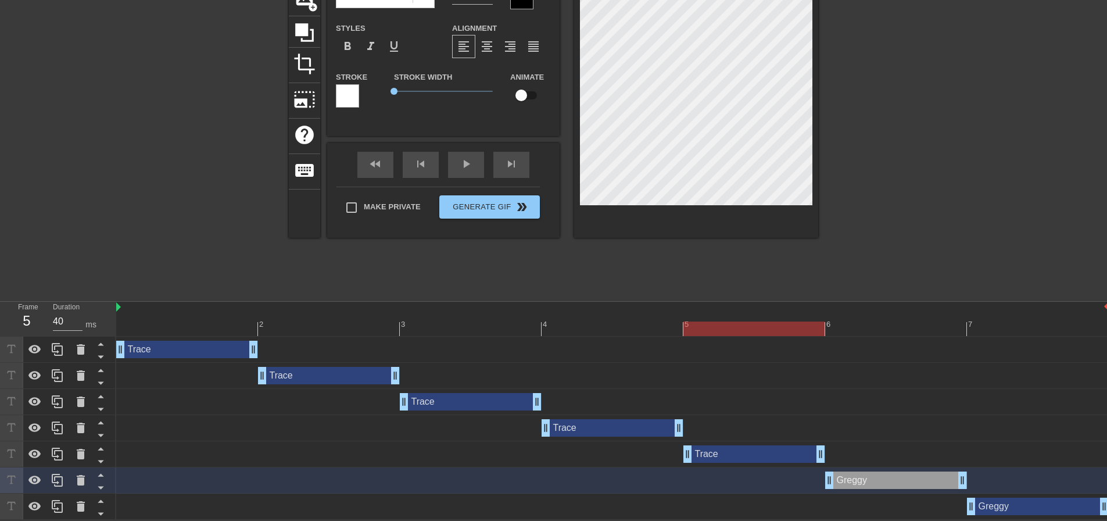
click at [722, 449] on div "Trace drag_handle drag_handle" at bounding box center [754, 453] width 142 height 17
type input "Trace"
type input "125"
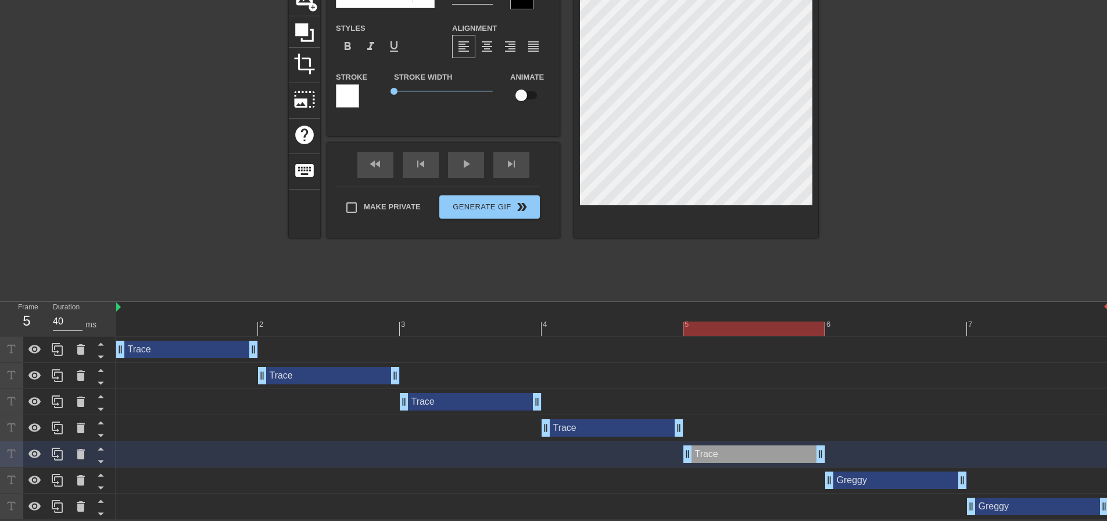
type input "https://www.gifntext.com/temp_generations/FkbuHwxd.gif"
type textarea "https://www.gifntext.com/temp_generations/FkbuHwxd.gif"
type input "G"
type textarea "G"
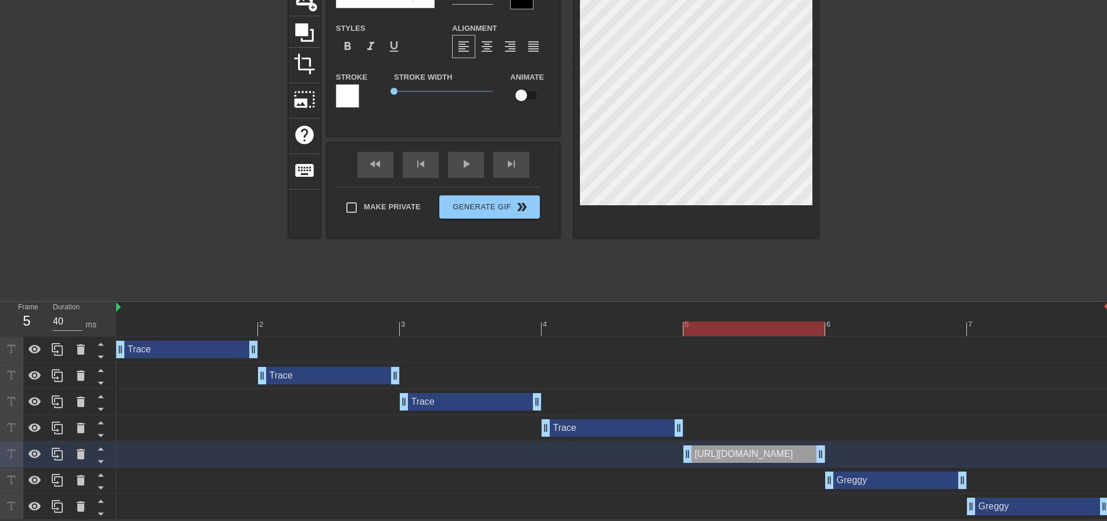
type input "Gr"
type textarea "Gr"
type input "Gre"
type textarea "Gre"
type input "[PERSON_NAME]"
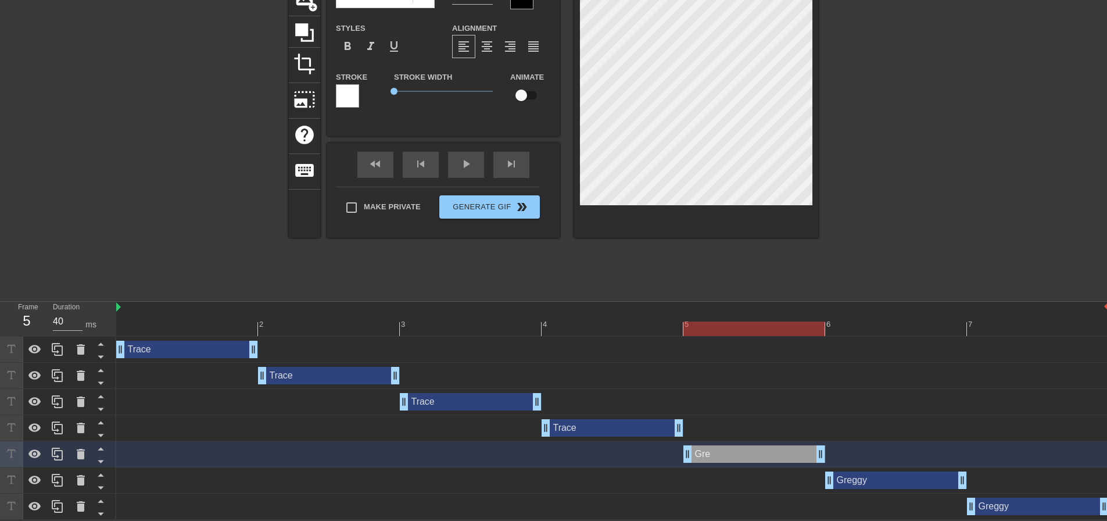
type textarea "[PERSON_NAME]"
type input "[PERSON_NAME]"
type textarea "[PERSON_NAME]"
type input "Greggy"
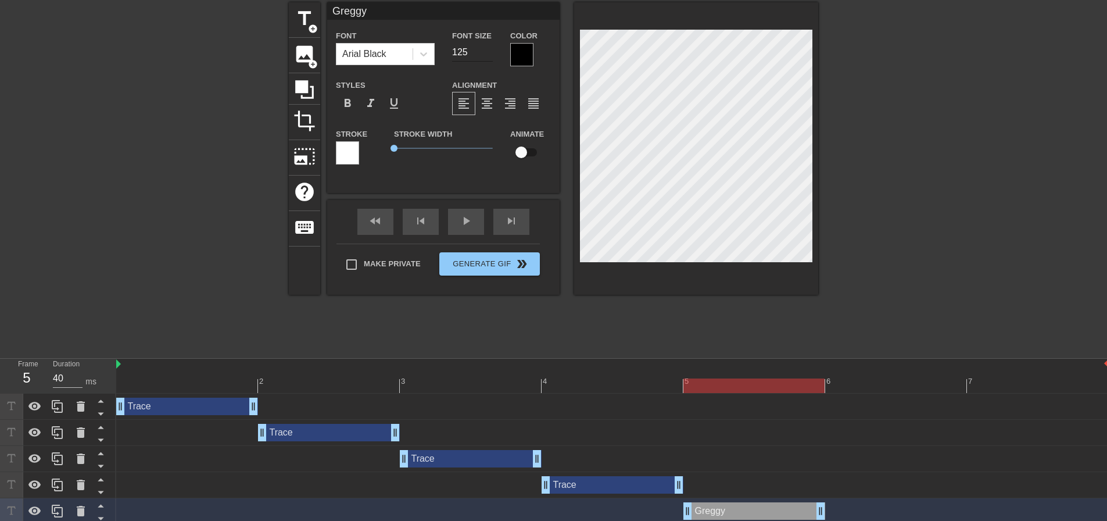
type textarea "Greggy"
drag, startPoint x: 468, startPoint y: 52, endPoint x: 449, endPoint y: 41, distance: 22.1
click at [437, 42] on div "Font Arial Black Font Size 125 Color" at bounding box center [443, 47] width 232 height 38
type input "105"
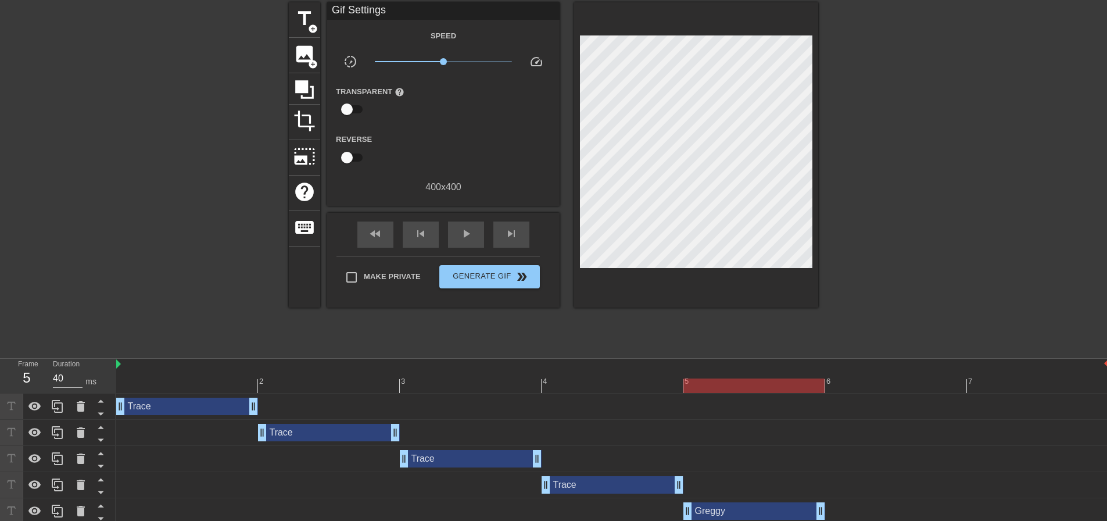
click at [909, 109] on div at bounding box center [919, 176] width 174 height 349
click at [596, 385] on div at bounding box center [612, 385] width 993 height 15
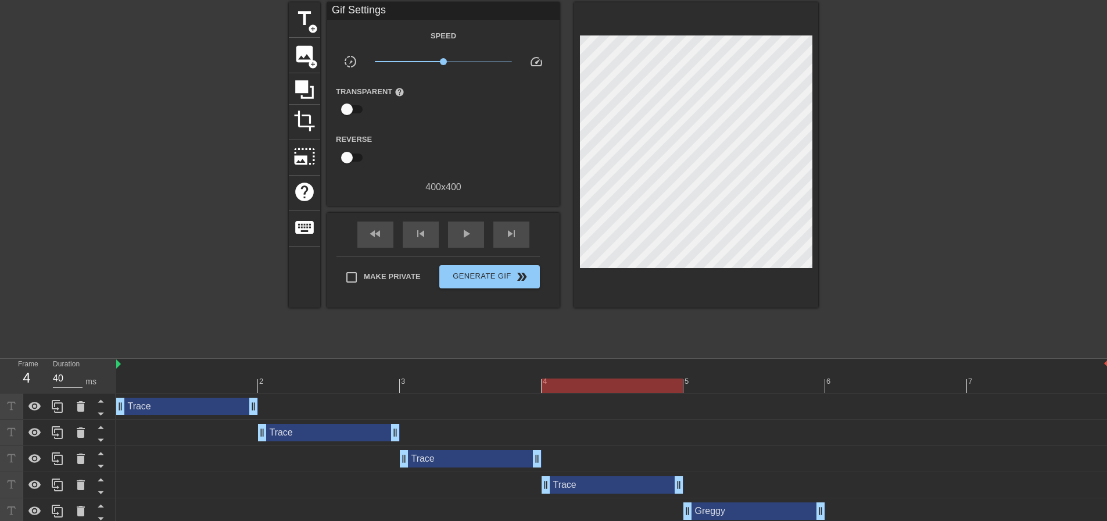
drag, startPoint x: 614, startPoint y: 488, endPoint x: 604, endPoint y: 279, distance: 208.9
click at [614, 487] on div "Trace drag_handle drag_handle" at bounding box center [613, 484] width 142 height 17
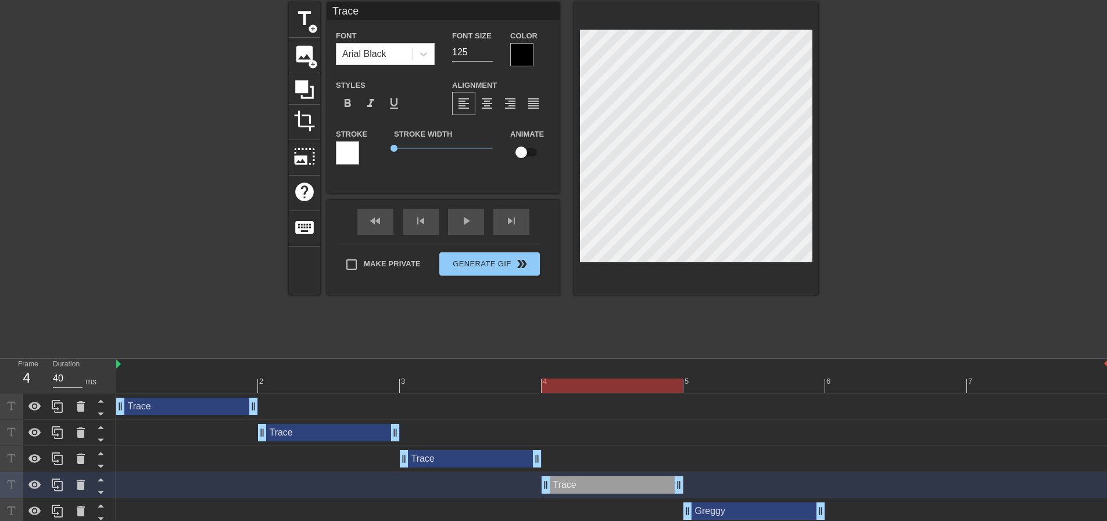
type input "Greggy"
type textarea "Greggy"
drag, startPoint x: 474, startPoint y: 53, endPoint x: 438, endPoint y: 48, distance: 36.3
click at [439, 46] on div "Font Arial Black Font Size 125 Color" at bounding box center [443, 47] width 232 height 38
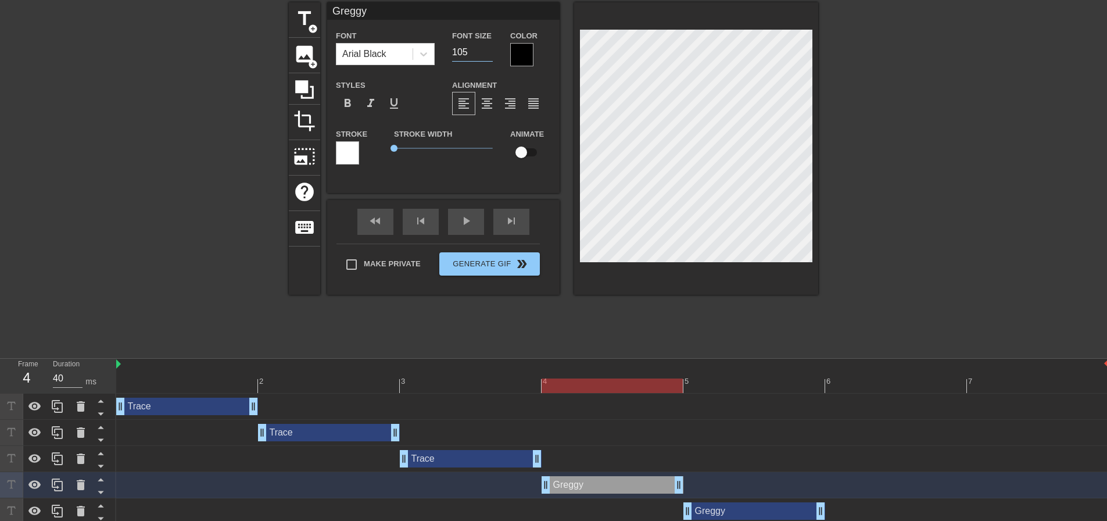
type input "105"
click at [919, 214] on div at bounding box center [919, 176] width 174 height 349
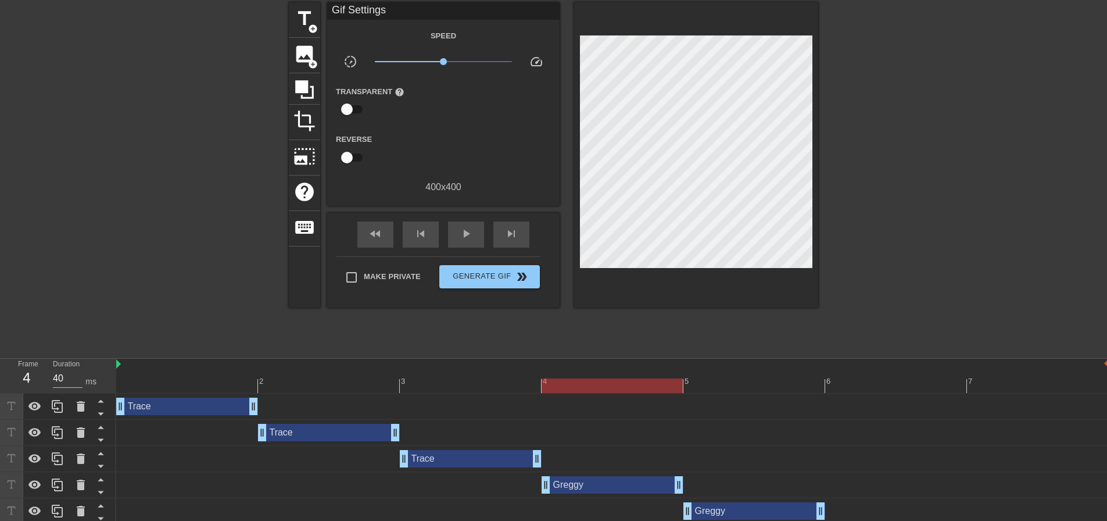
click at [453, 375] on div "3" at bounding box center [471, 377] width 142 height 15
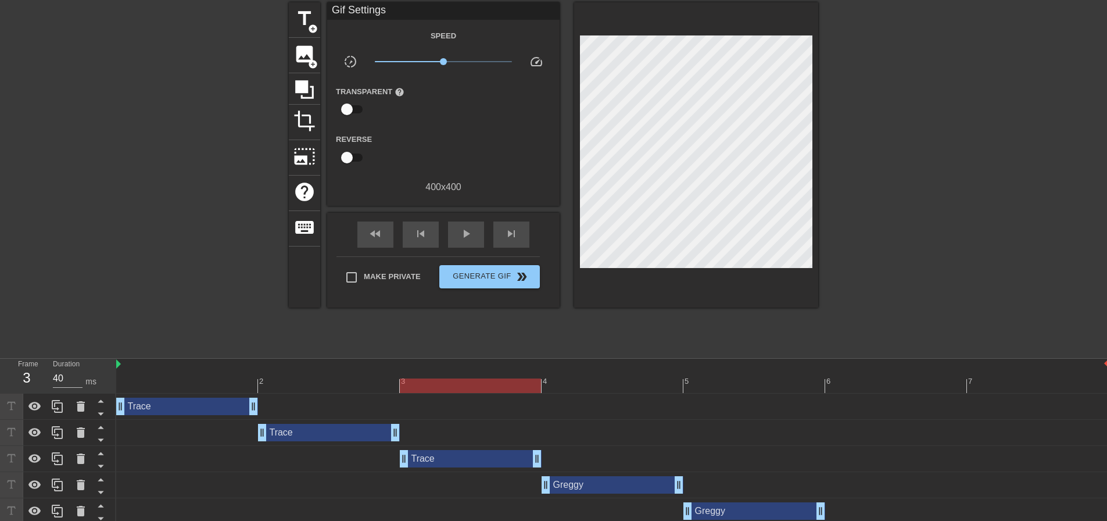
drag, startPoint x: 446, startPoint y: 467, endPoint x: 540, endPoint y: 254, distance: 232.8
click at [446, 466] on div "Trace drag_handle drag_handle" at bounding box center [471, 458] width 142 height 17
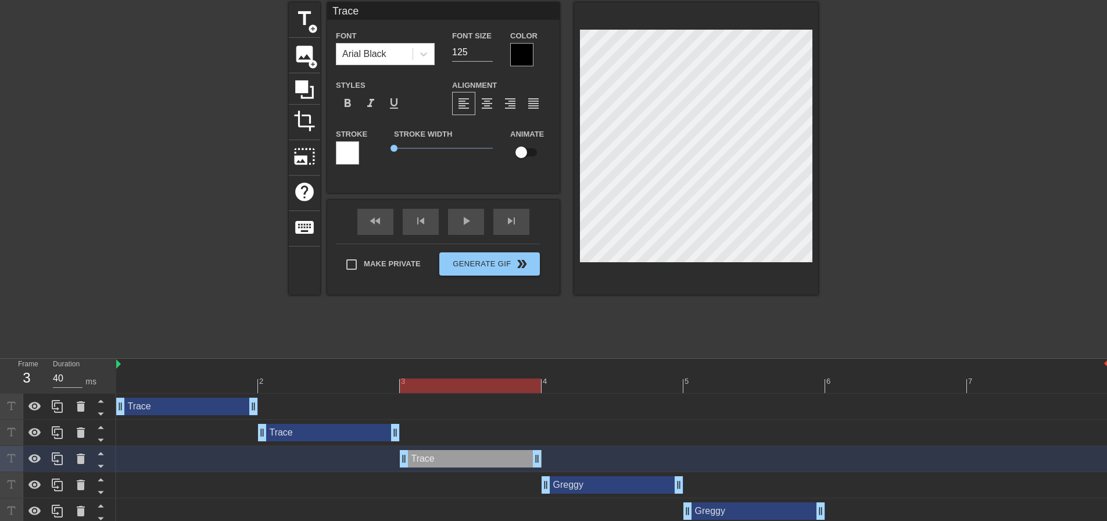
type input "Greggy"
type textarea "Greggy"
drag, startPoint x: 474, startPoint y: 47, endPoint x: 435, endPoint y: 42, distance: 39.3
click at [433, 41] on div "Font Arial Black Font Size 125 Color" at bounding box center [443, 47] width 232 height 38
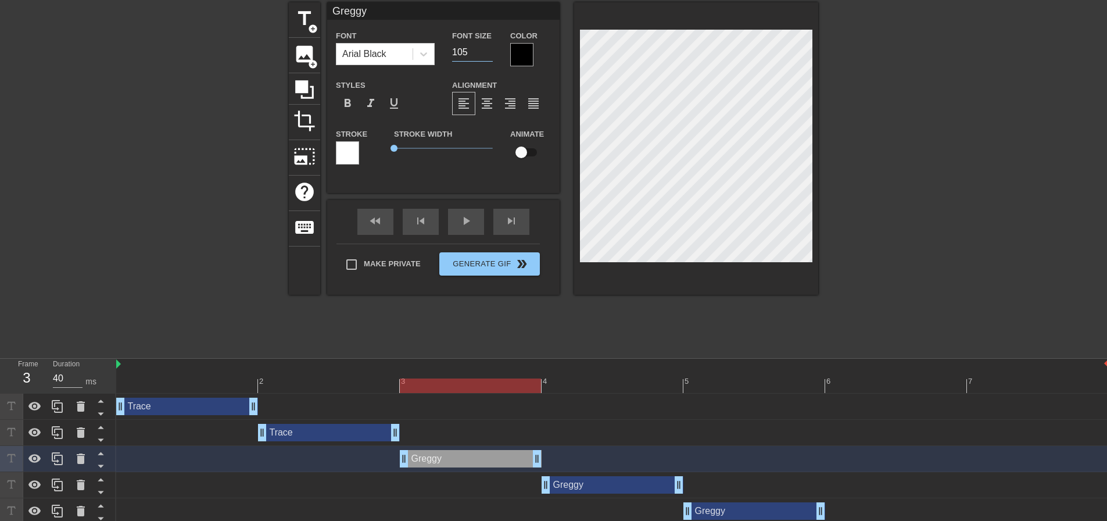
type input "105"
click at [909, 163] on div at bounding box center [919, 176] width 174 height 349
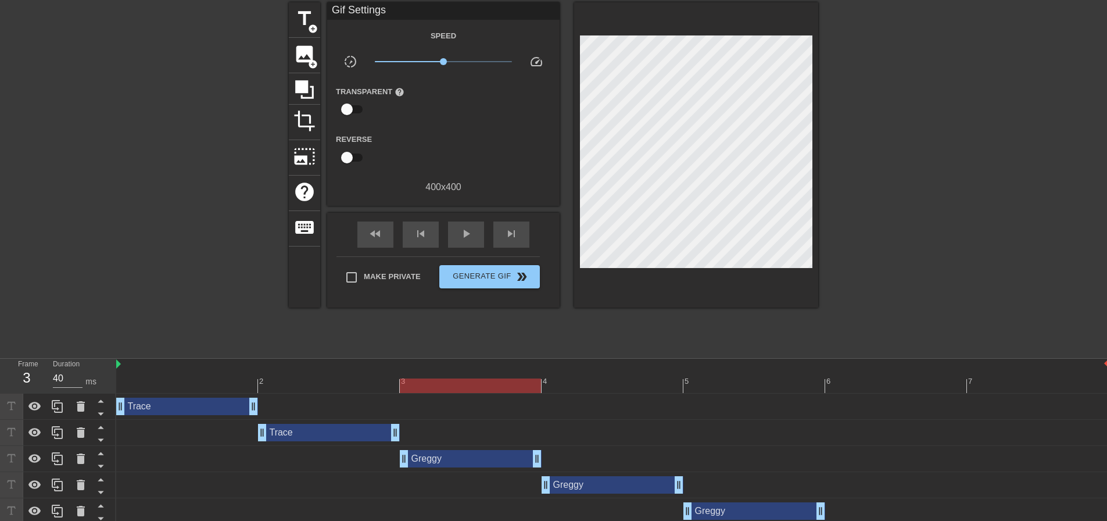
click at [485, 454] on div "[PERSON_NAME] drag_handle drag_handle" at bounding box center [471, 458] width 142 height 17
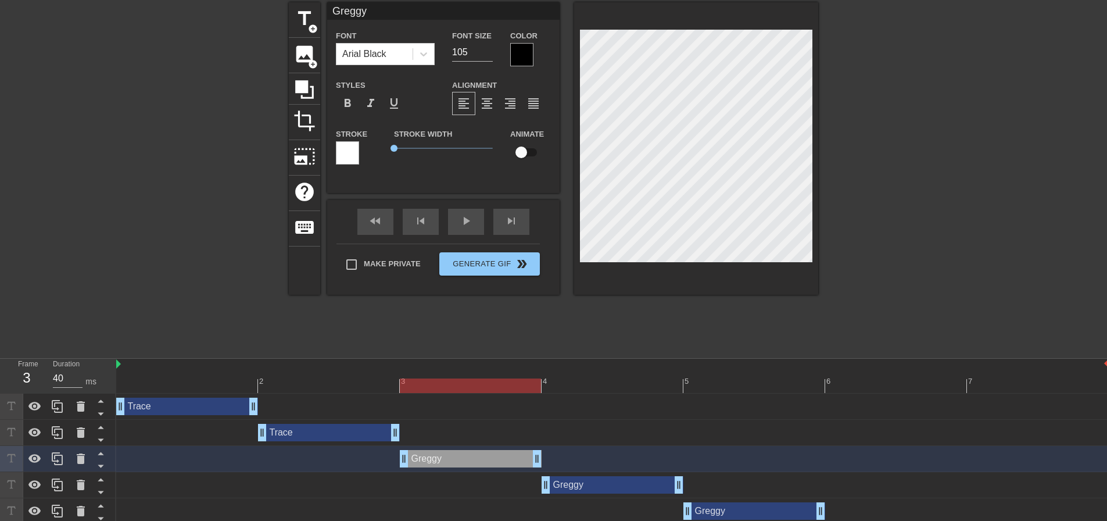
drag, startPoint x: 468, startPoint y: 45, endPoint x: 407, endPoint y: 31, distance: 63.3
click at [417, 37] on div "Font Arial Black Font Size 105 Color" at bounding box center [443, 47] width 232 height 38
type input "100"
click at [923, 117] on div at bounding box center [919, 176] width 174 height 349
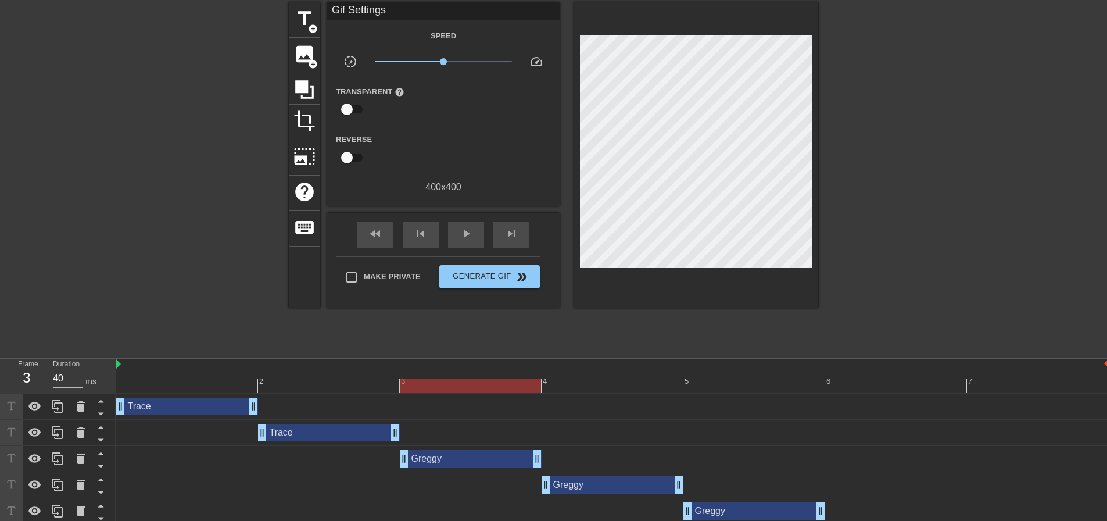
click at [483, 459] on div "[PERSON_NAME] drag_handle drag_handle" at bounding box center [471, 458] width 142 height 17
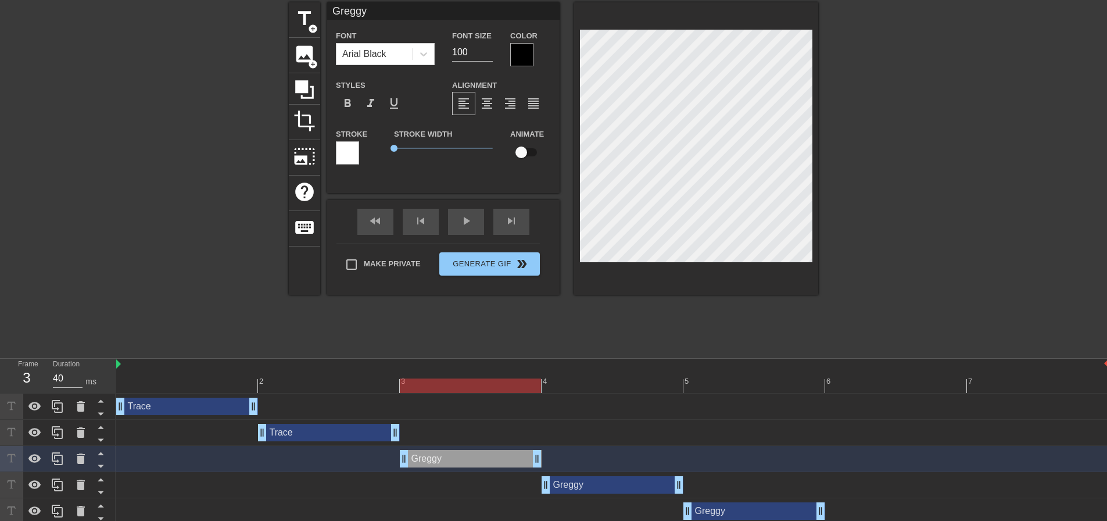
drag, startPoint x: 468, startPoint y: 48, endPoint x: 408, endPoint y: 40, distance: 60.3
click at [403, 38] on div "Font Arial Black Font Size 100 Color" at bounding box center [443, 47] width 232 height 38
type input "50"
click at [666, 30] on div at bounding box center [696, 148] width 244 height 292
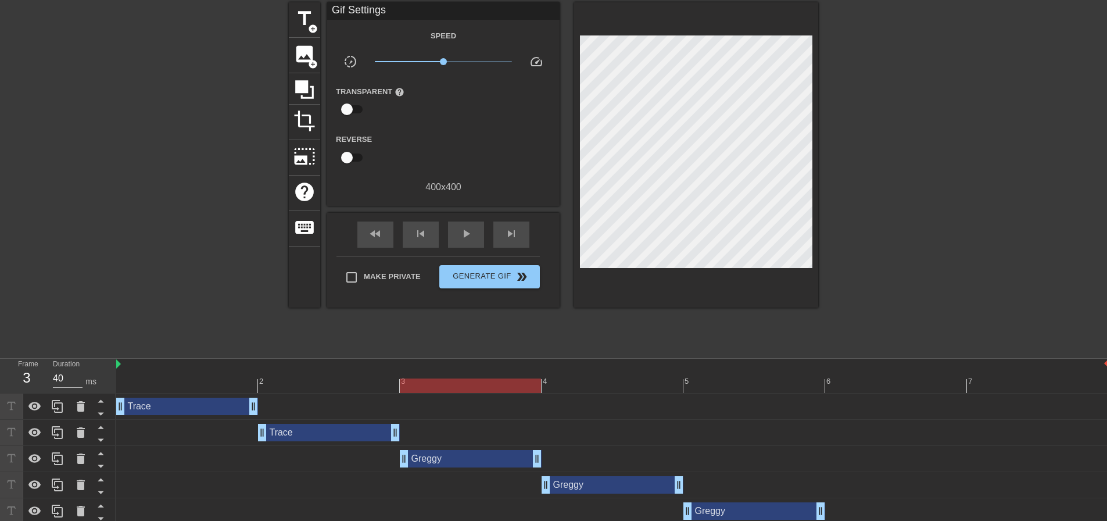
click at [450, 460] on div "[PERSON_NAME] drag_handle drag_handle" at bounding box center [471, 458] width 142 height 17
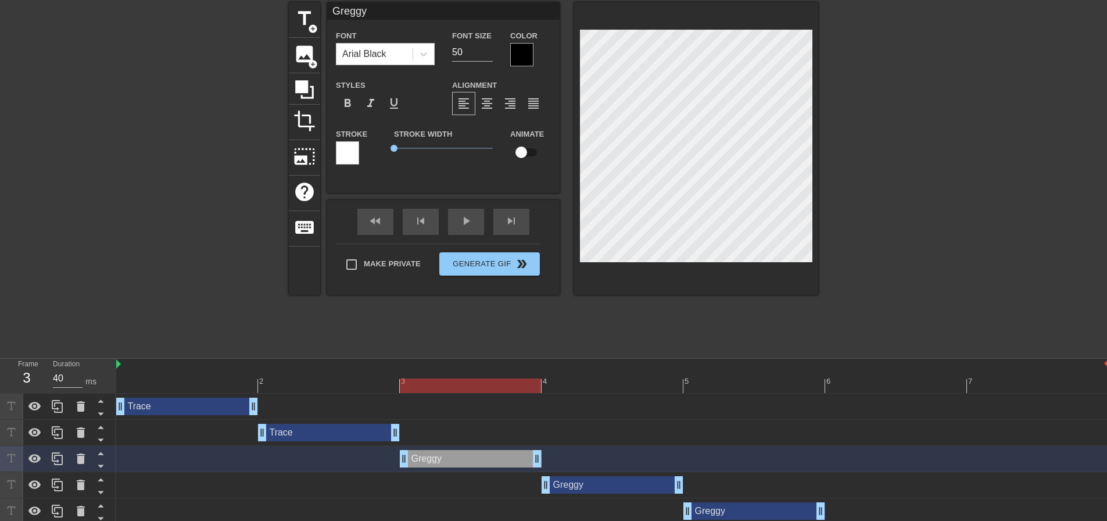
click at [449, 383] on div at bounding box center [470, 385] width 141 height 15
drag, startPoint x: 428, startPoint y: 47, endPoint x: 404, endPoint y: 44, distance: 24.1
click at [399, 45] on div "Font Arial Black Font Size 50 Color" at bounding box center [443, 47] width 232 height 38
type input "1"
drag, startPoint x: 576, startPoint y: 40, endPoint x: 568, endPoint y: 39, distance: 7.6
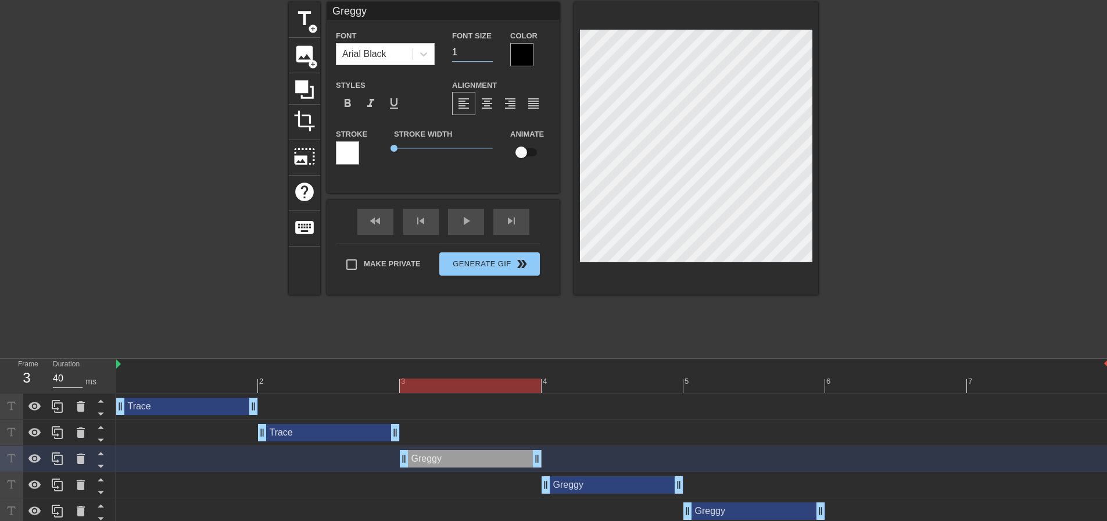
click at [575, 38] on div at bounding box center [696, 148] width 244 height 292
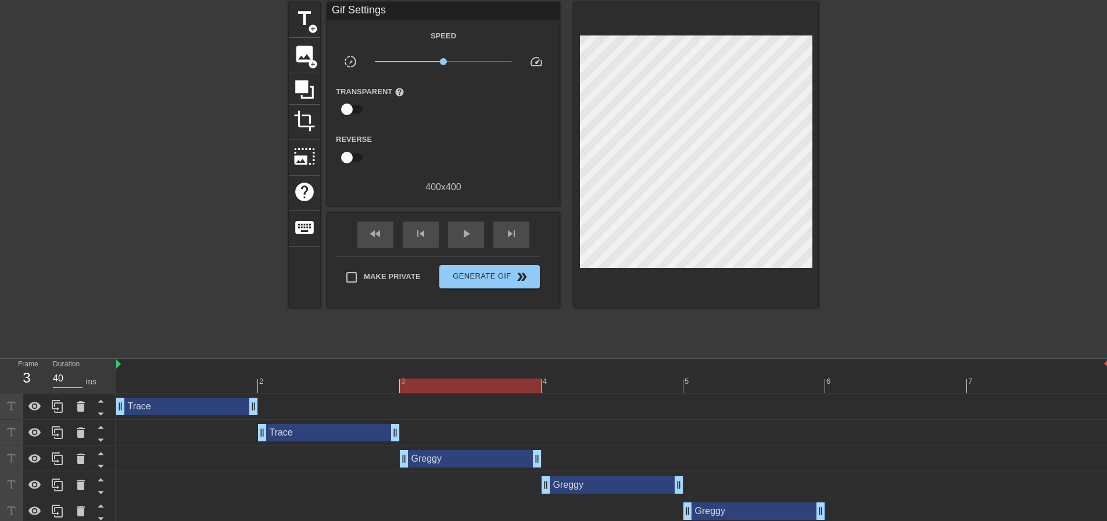
scroll to position [0, 0]
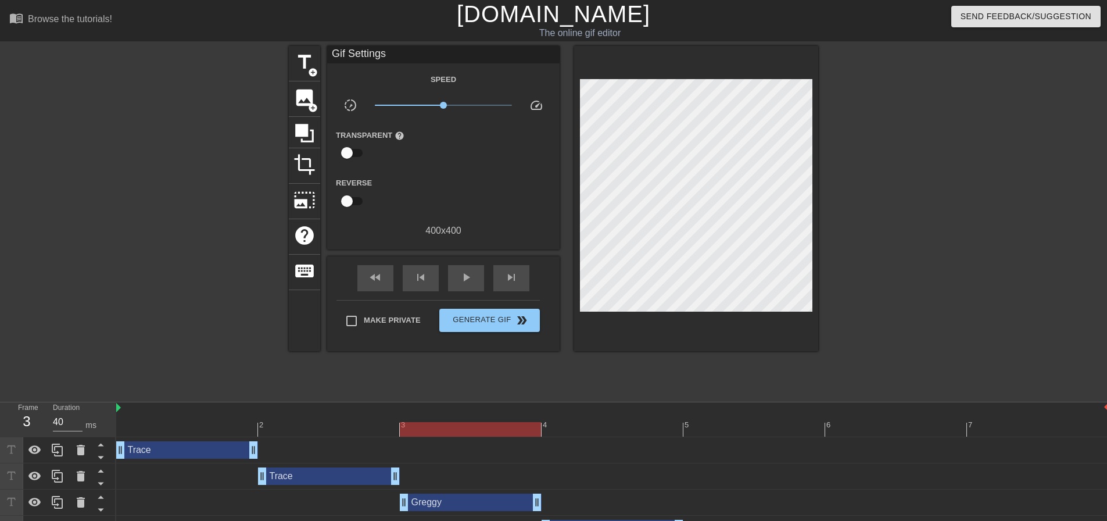
click at [438, 510] on div "[PERSON_NAME] drag_handle drag_handle" at bounding box center [471, 501] width 142 height 17
click at [463, 266] on div "play_arrow" at bounding box center [466, 278] width 36 height 26
click at [460, 265] on div "pause" at bounding box center [466, 278] width 36 height 26
click at [162, 457] on div "Trace drag_handle drag_handle" at bounding box center [187, 449] width 142 height 17
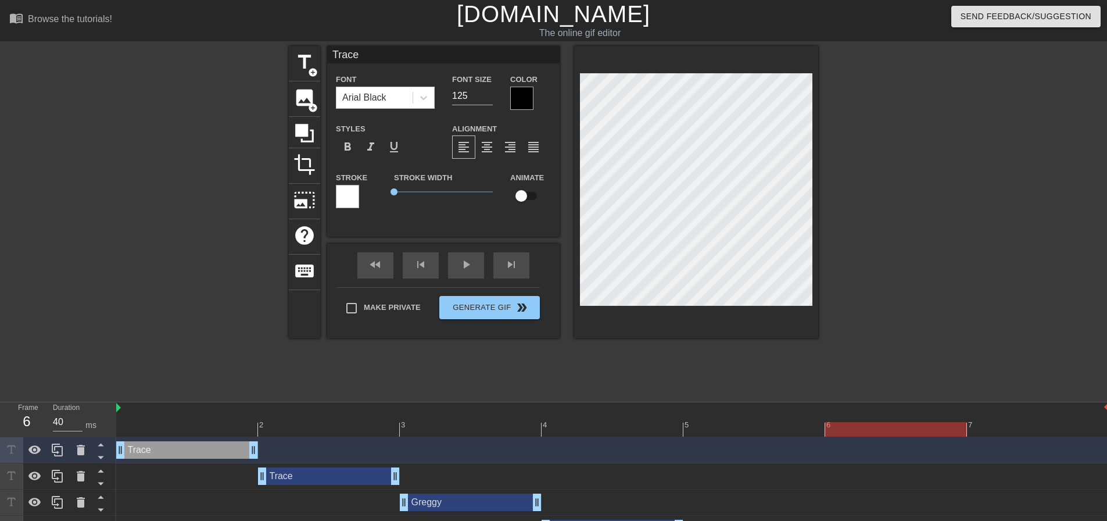
type input "Greggy"
type input "105"
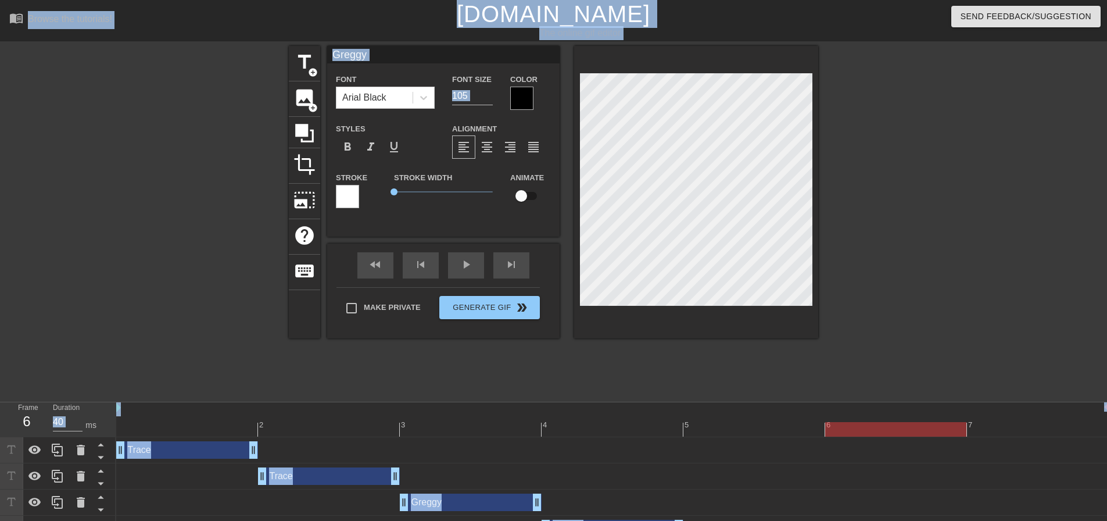
click at [855, 257] on div at bounding box center [919, 220] width 174 height 349
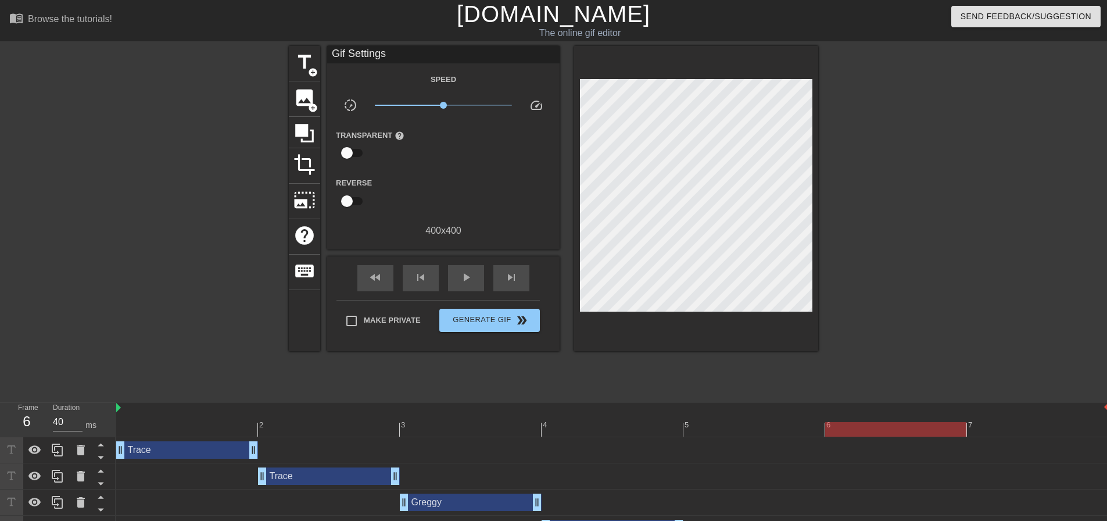
click at [178, 459] on div "Trace drag_handle drag_handle" at bounding box center [612, 450] width 993 height 26
click at [179, 456] on div "Trace drag_handle drag_handle" at bounding box center [187, 449] width 142 height 17
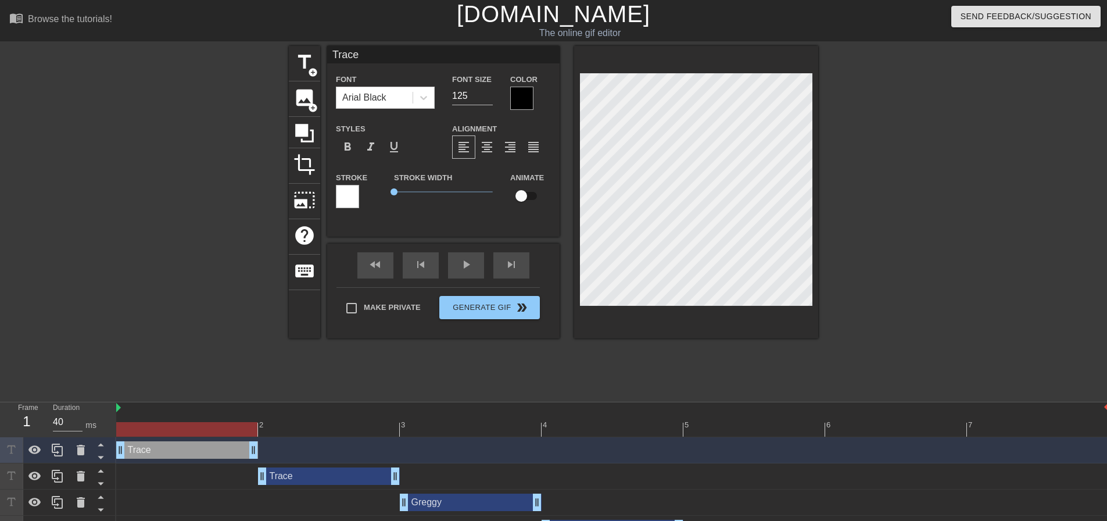
click at [182, 420] on div at bounding box center [187, 421] width 142 height 15
type input "Greggy"
type textarea "Greggy"
drag, startPoint x: 469, startPoint y: 98, endPoint x: 434, endPoint y: 91, distance: 35.4
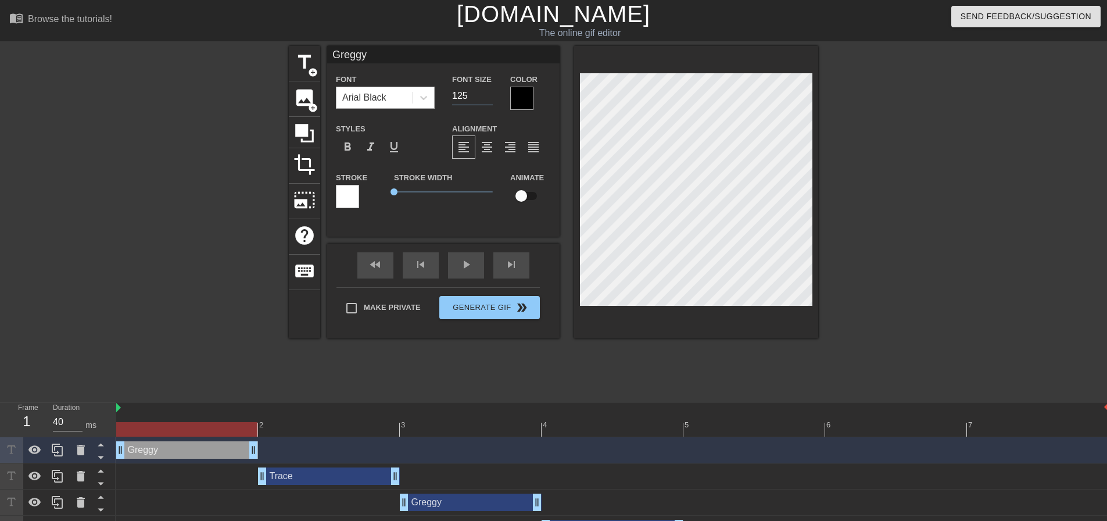
click at [435, 91] on div "Font Arial Black Font Size 125 Color" at bounding box center [443, 91] width 232 height 38
type input "105"
click at [944, 223] on div at bounding box center [919, 220] width 174 height 349
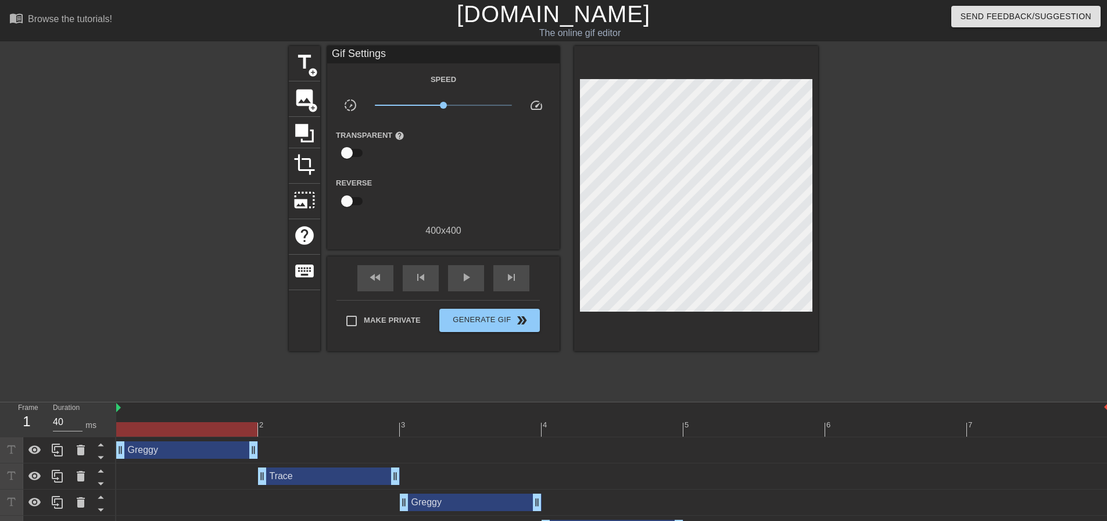
click at [160, 459] on div "[PERSON_NAME] drag_handle drag_handle" at bounding box center [612, 450] width 993 height 26
click at [161, 450] on div "[PERSON_NAME] drag_handle drag_handle" at bounding box center [187, 449] width 142 height 17
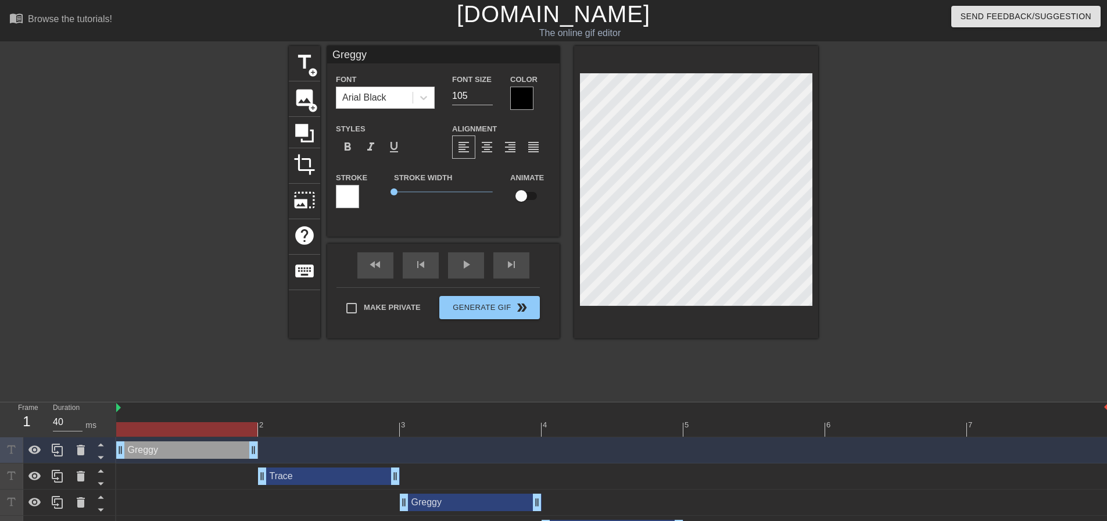
drag, startPoint x: 472, startPoint y: 88, endPoint x: 433, endPoint y: 83, distance: 39.4
click at [432, 83] on div "Font Arial Black Font Size 105 Color" at bounding box center [443, 91] width 232 height 38
type input "95"
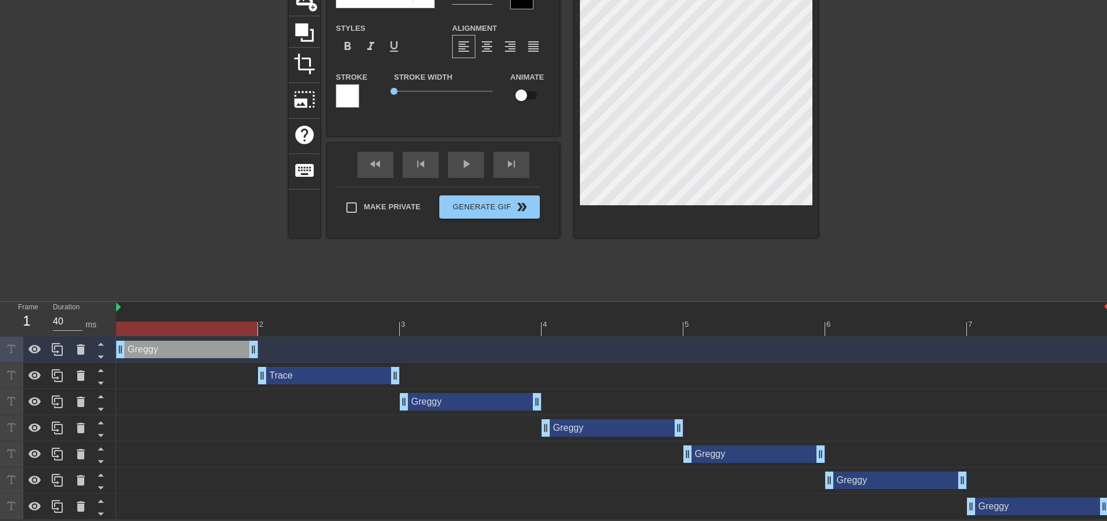
click at [194, 349] on div "[PERSON_NAME] drag_handle drag_handle" at bounding box center [187, 349] width 142 height 17
click at [189, 344] on div "[PERSON_NAME] drag_handle drag_handle" at bounding box center [187, 349] width 142 height 17
click at [77, 352] on icon at bounding box center [81, 349] width 8 height 10
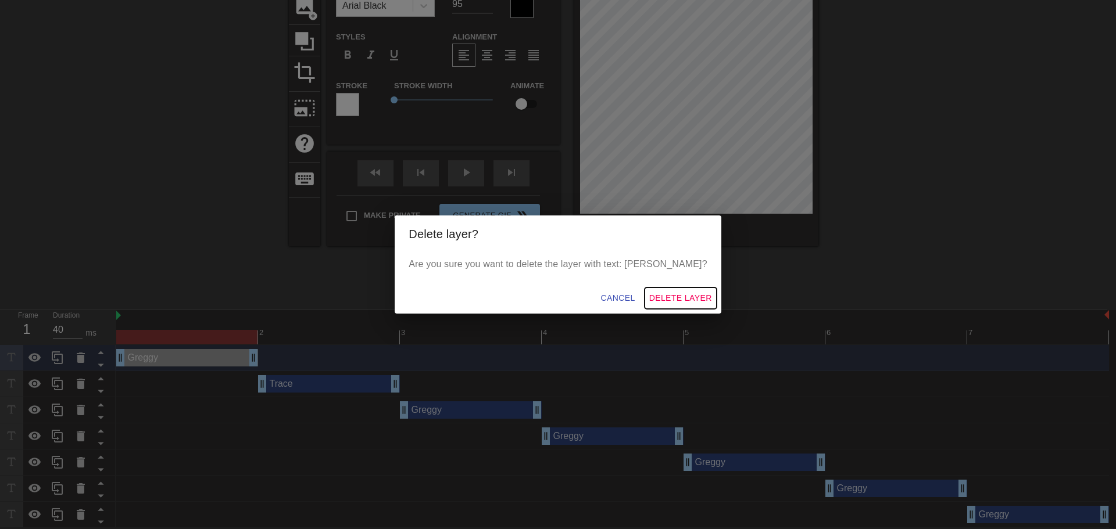
click at [650, 299] on span "Delete Layer" at bounding box center [680, 298] width 63 height 15
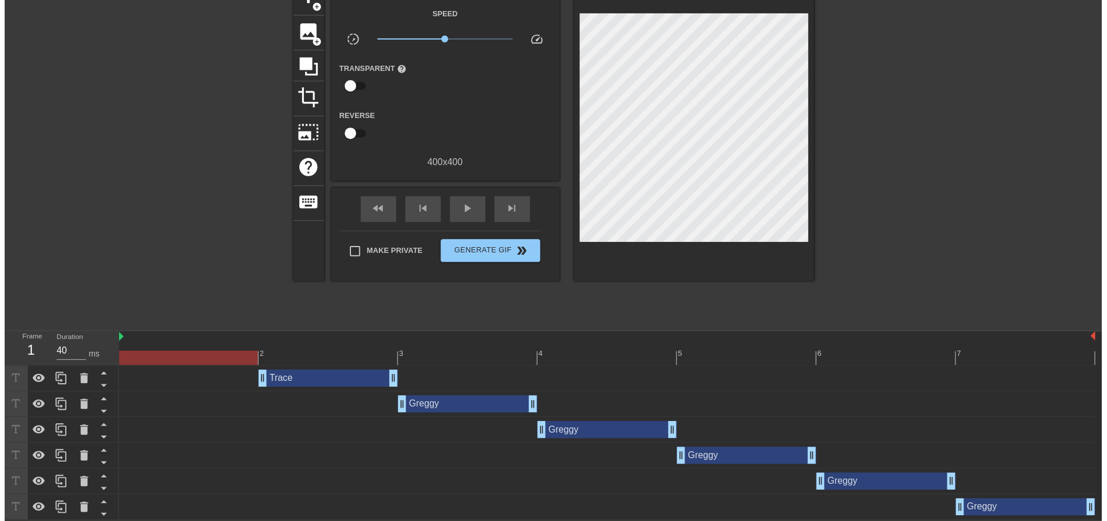
scroll to position [76, 0]
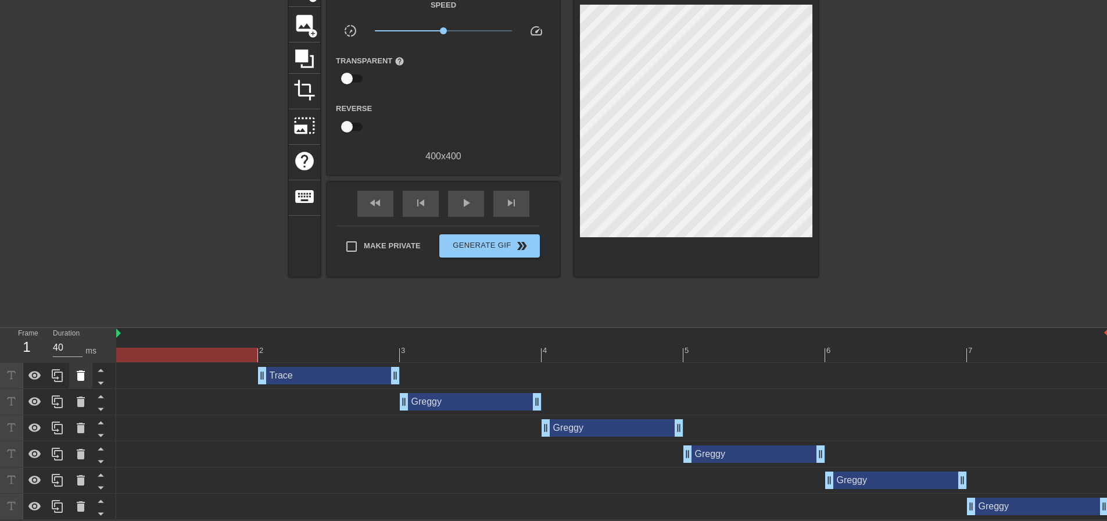
click at [87, 376] on icon at bounding box center [81, 375] width 14 height 14
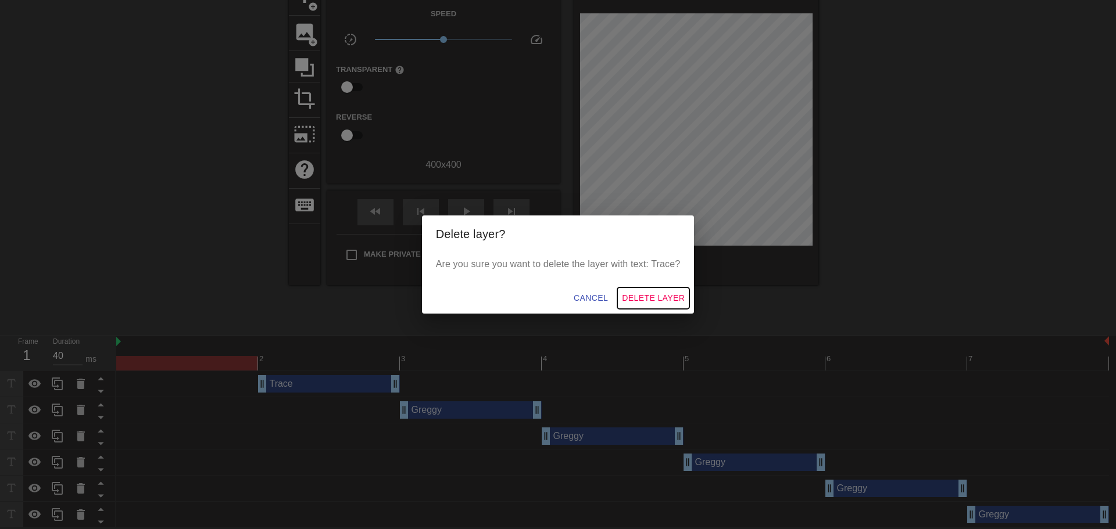
drag, startPoint x: 644, startPoint y: 298, endPoint x: 379, endPoint y: 366, distance: 273.6
click at [645, 298] on span "Delete Layer" at bounding box center [653, 298] width 63 height 15
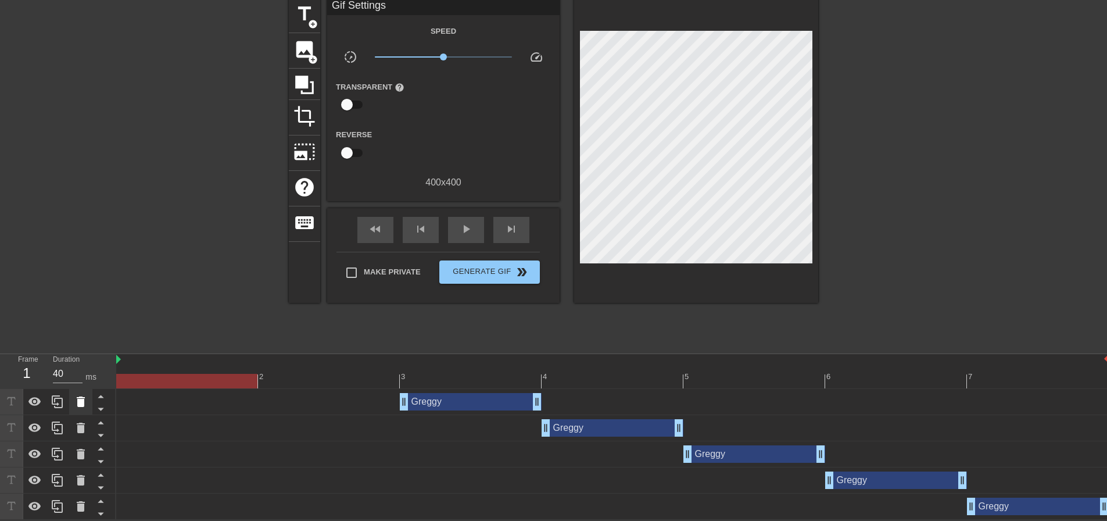
click at [80, 406] on icon at bounding box center [81, 401] width 8 height 10
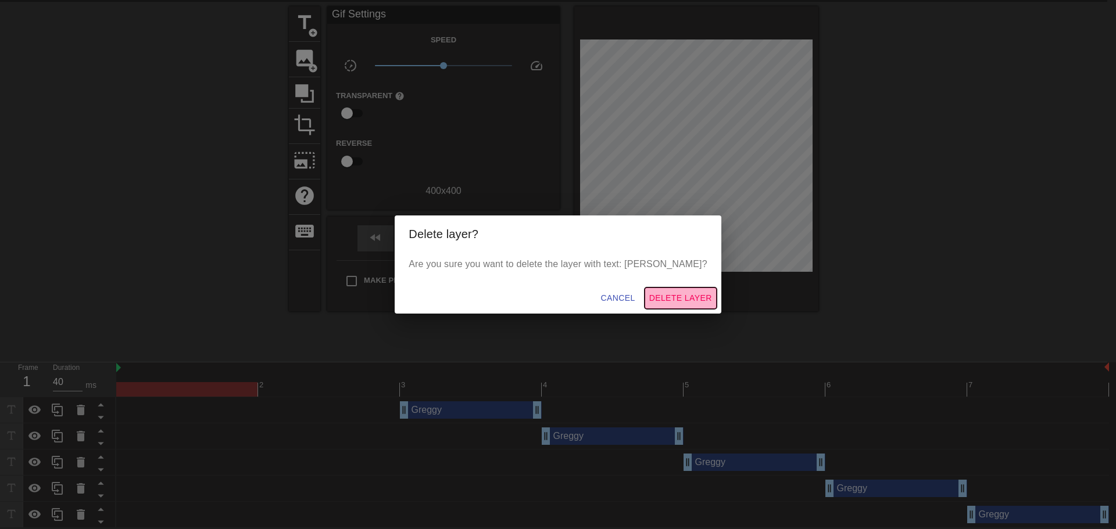
click at [649, 296] on span "Delete Layer" at bounding box center [680, 298] width 63 height 15
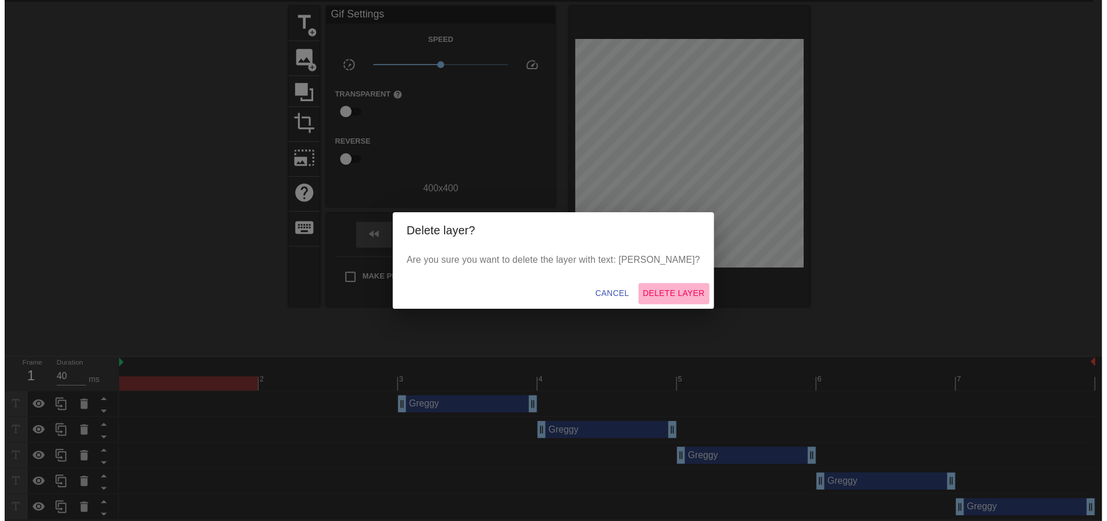
scroll to position [23, 0]
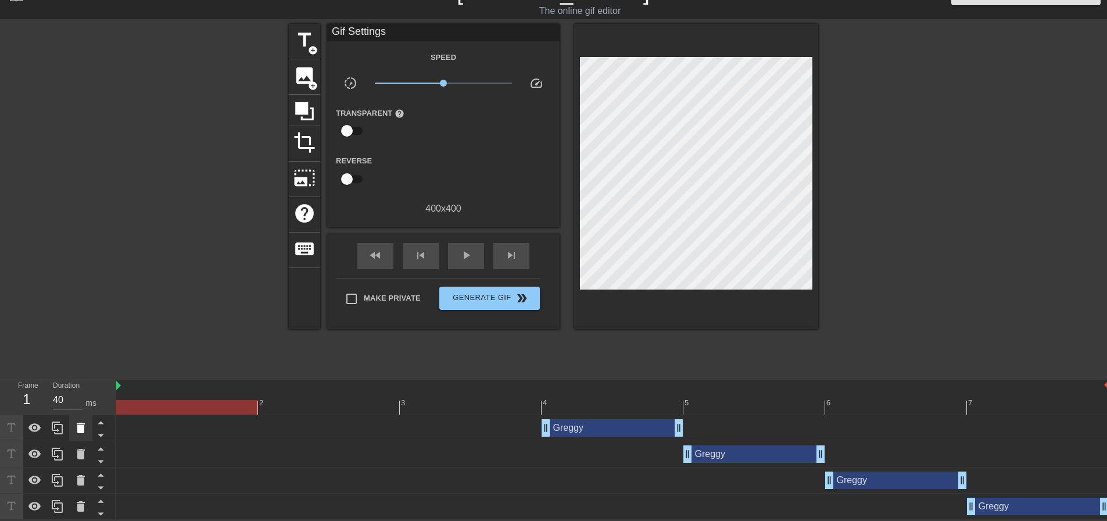
click at [86, 427] on icon at bounding box center [81, 428] width 14 height 14
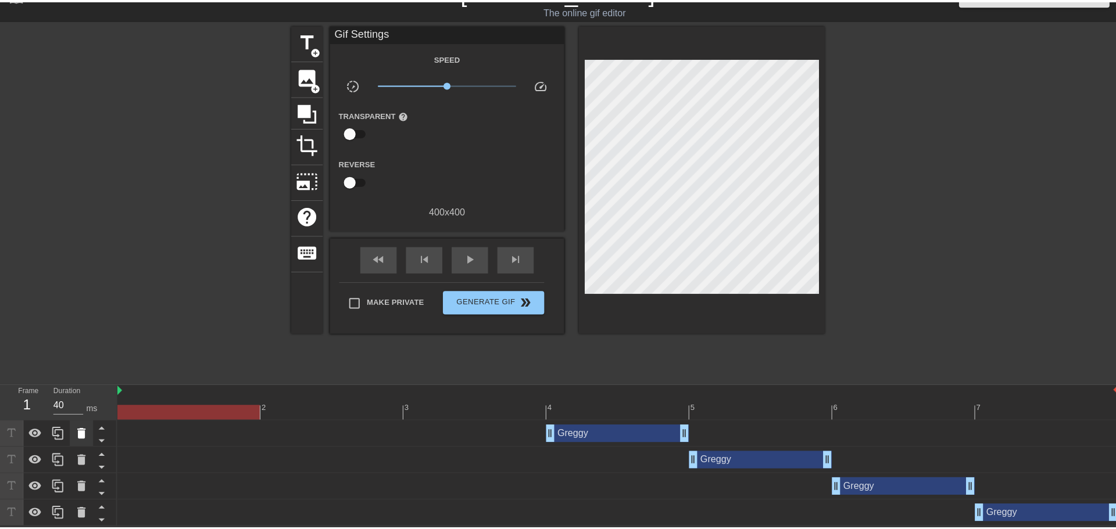
scroll to position [15, 0]
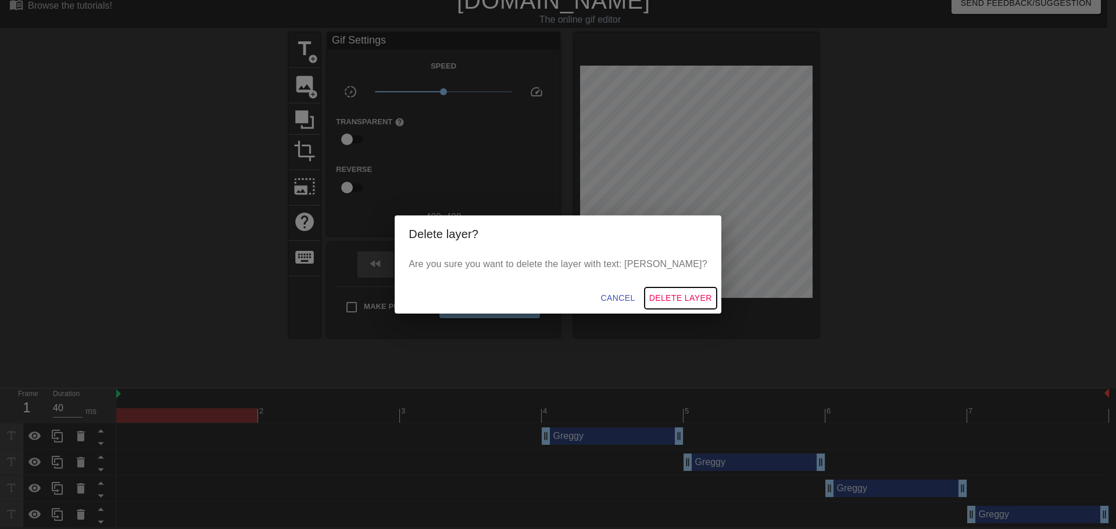
click at [649, 298] on span "Delete Layer" at bounding box center [680, 298] width 63 height 15
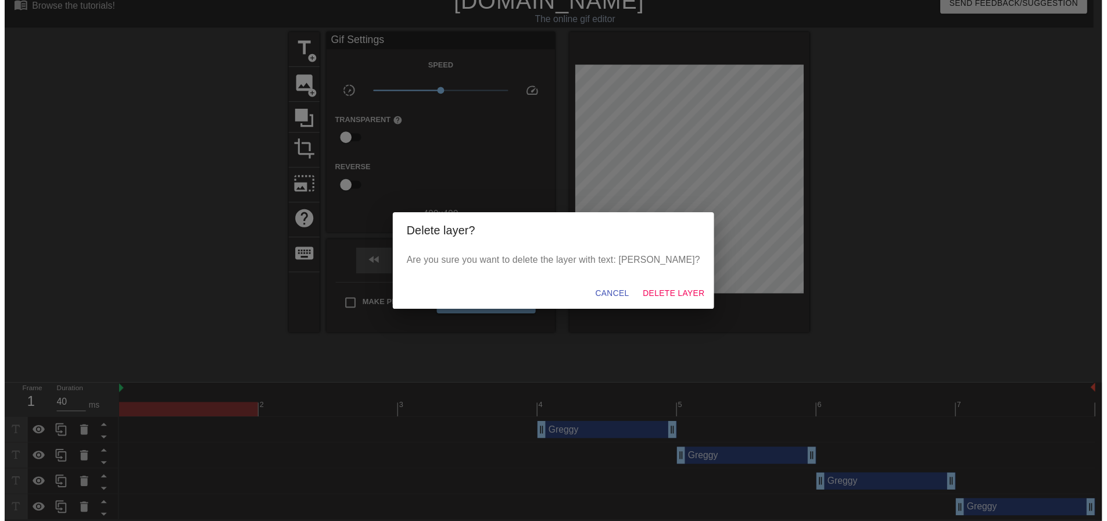
scroll to position [0, 0]
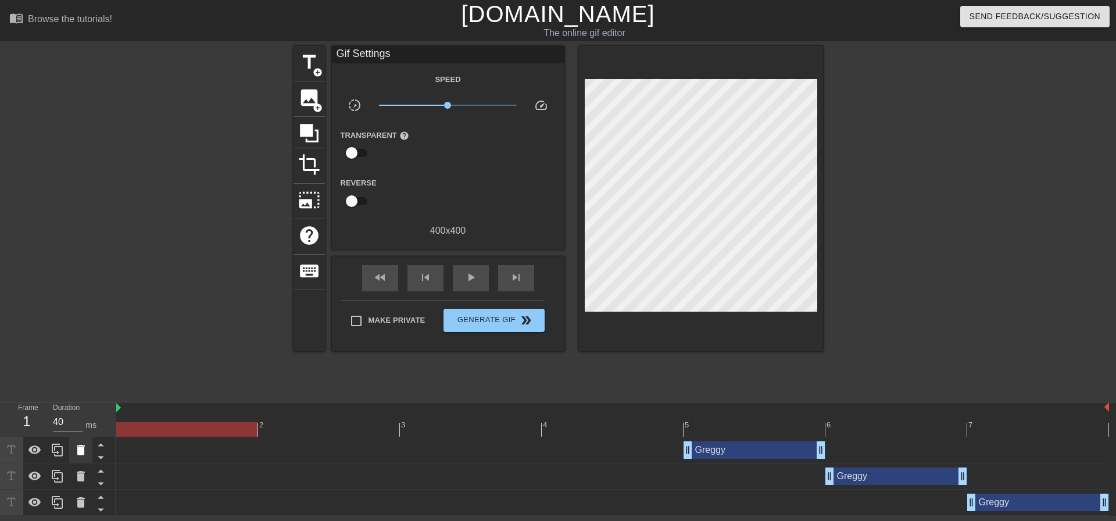
click at [77, 452] on icon at bounding box center [81, 450] width 14 height 14
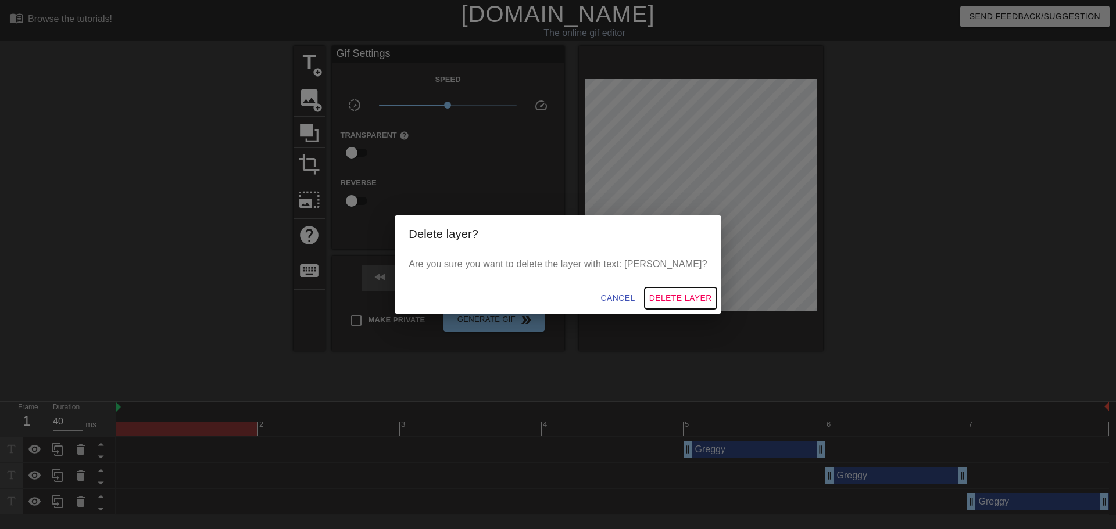
drag, startPoint x: 673, startPoint y: 292, endPoint x: 495, endPoint y: 339, distance: 184.7
click at [672, 292] on span "Delete Layer" at bounding box center [680, 298] width 63 height 15
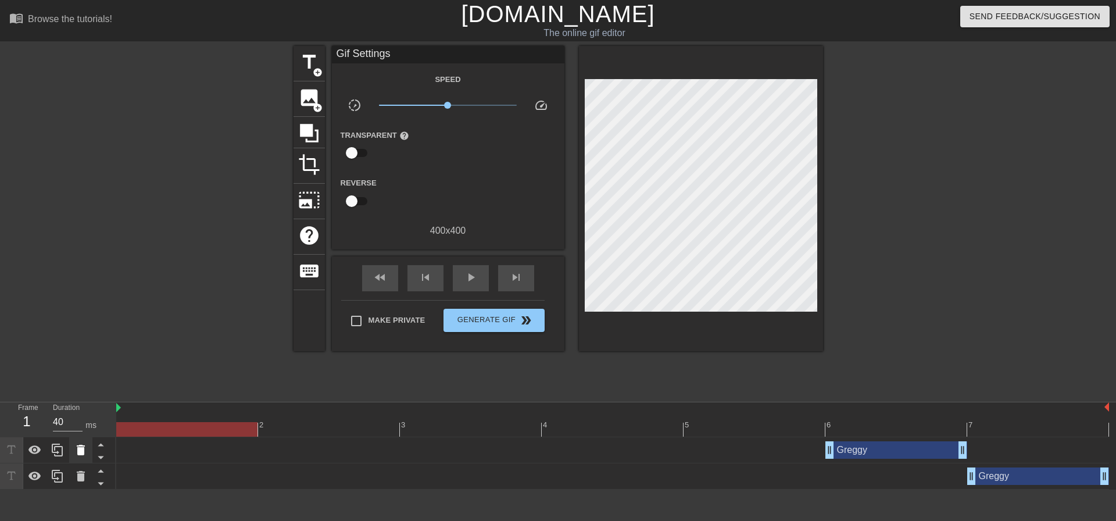
click at [81, 453] on icon at bounding box center [81, 450] width 8 height 10
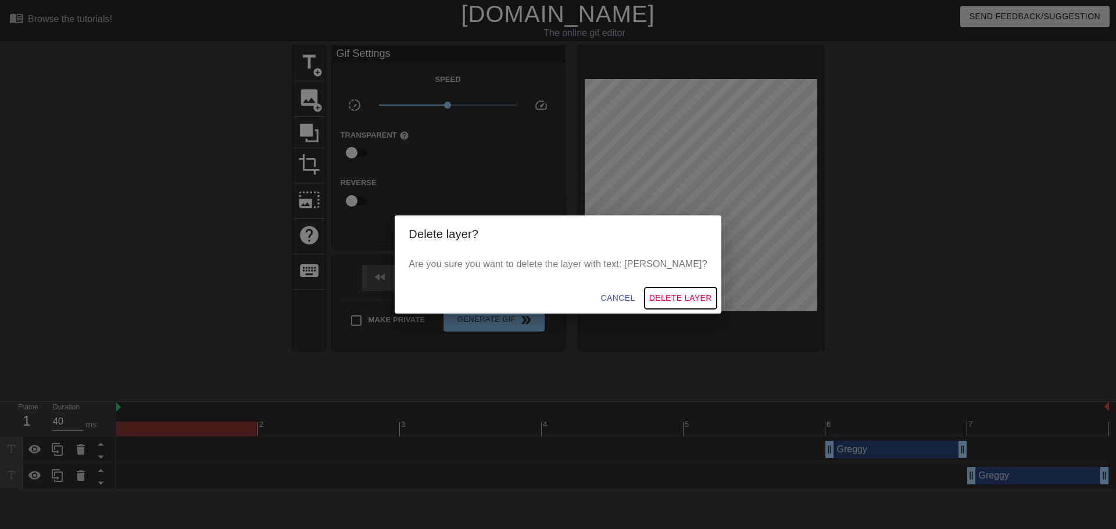
click at [666, 303] on span "Delete Layer" at bounding box center [680, 298] width 63 height 15
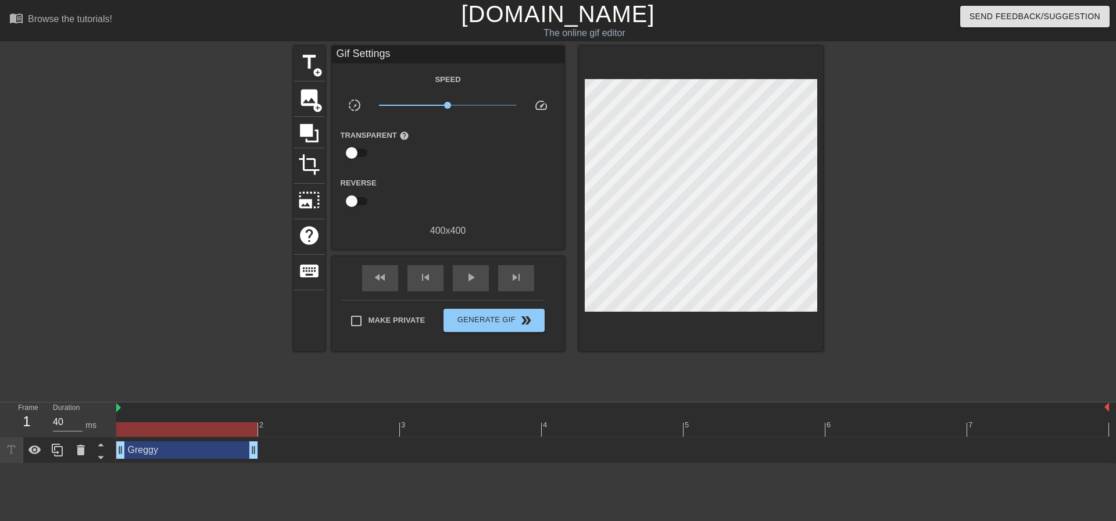
drag, startPoint x: 997, startPoint y: 455, endPoint x: 117, endPoint y: 459, distance: 879.9
click at [117, 459] on div "[PERSON_NAME] drag_handle drag_handle" at bounding box center [612, 450] width 993 height 26
click at [150, 453] on div "[PERSON_NAME] drag_handle drag_handle" at bounding box center [187, 449] width 142 height 17
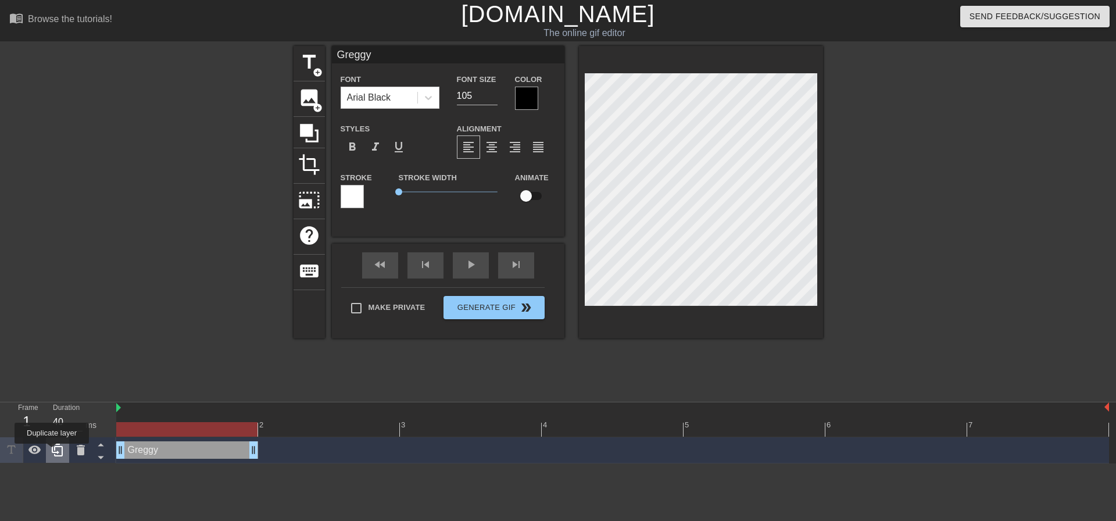
click at [52, 452] on icon at bounding box center [58, 450] width 14 height 14
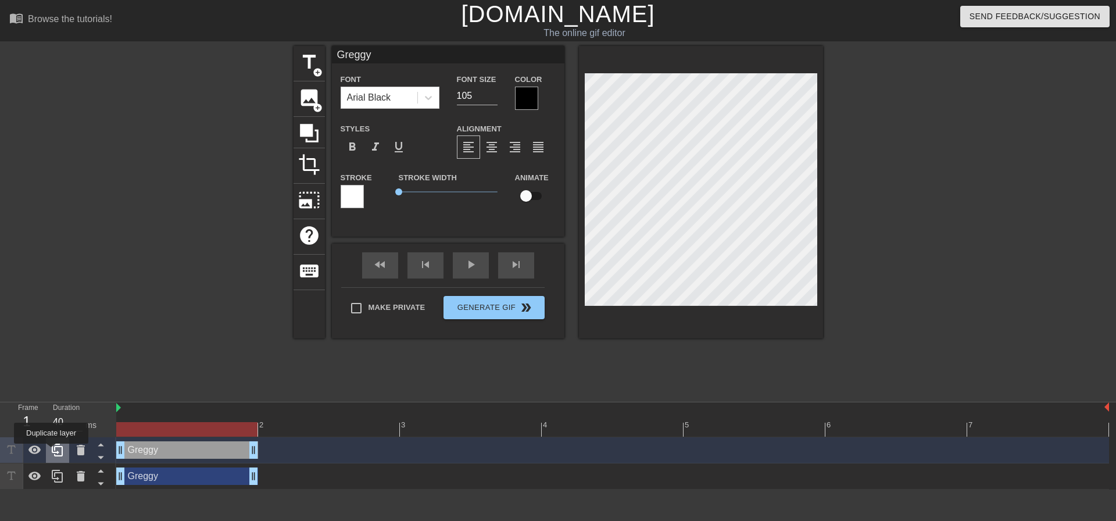
click at [51, 452] on icon at bounding box center [58, 450] width 14 height 14
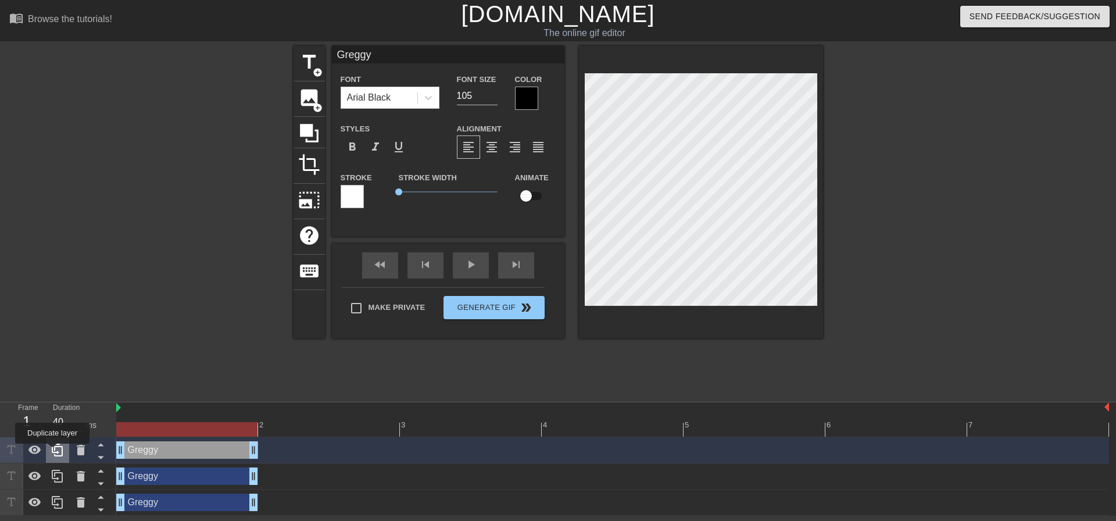
click at [52, 452] on icon at bounding box center [57, 449] width 11 height 13
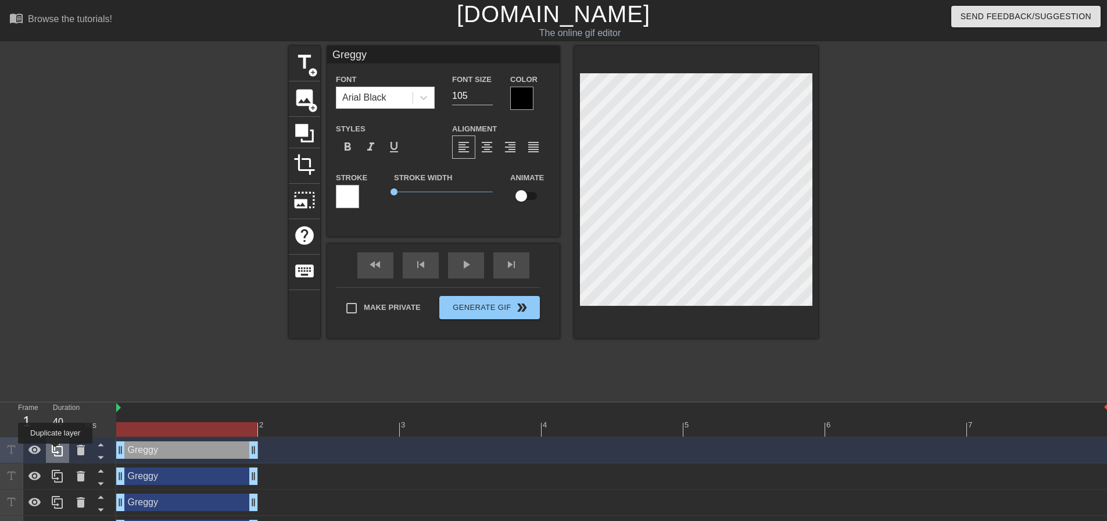
click at [55, 452] on icon at bounding box center [58, 450] width 14 height 14
click at [55, 454] on icon at bounding box center [58, 450] width 14 height 14
click at [55, 454] on div at bounding box center [58, 502] width 116 height 131
click at [55, 454] on icon at bounding box center [58, 450] width 14 height 14
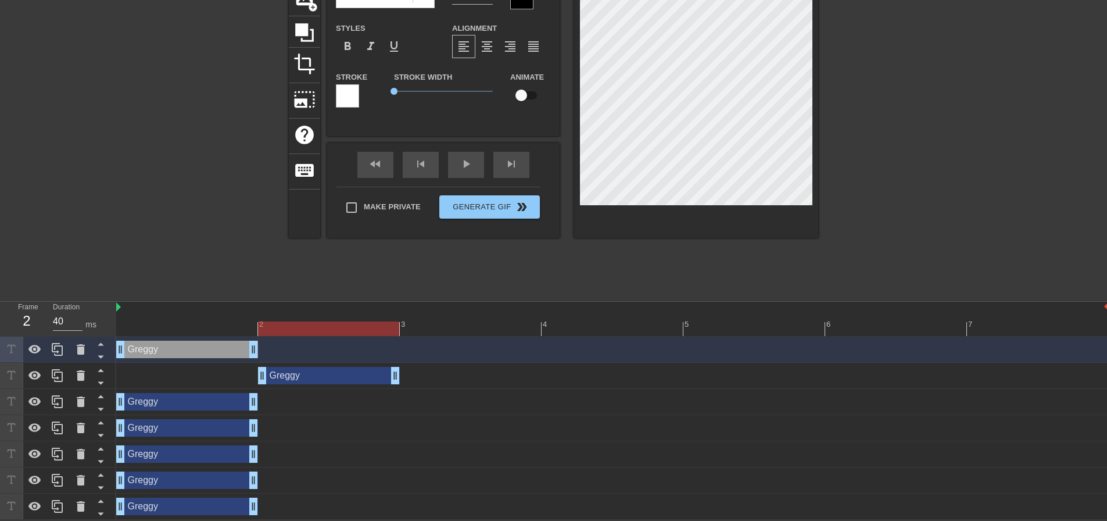
drag, startPoint x: 148, startPoint y: 381, endPoint x: 306, endPoint y: 374, distance: 158.2
click at [306, 374] on div "[PERSON_NAME] drag_handle drag_handle" at bounding box center [329, 375] width 142 height 17
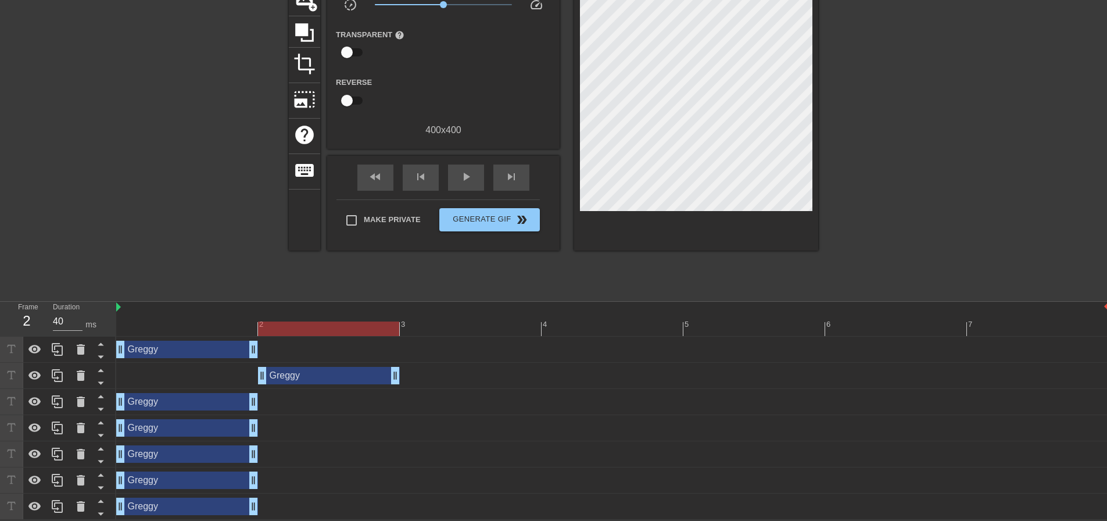
drag, startPoint x: 178, startPoint y: 409, endPoint x: 221, endPoint y: 414, distance: 43.3
click at [395, 389] on div "[PERSON_NAME] drag_handle drag_handle" at bounding box center [612, 402] width 993 height 26
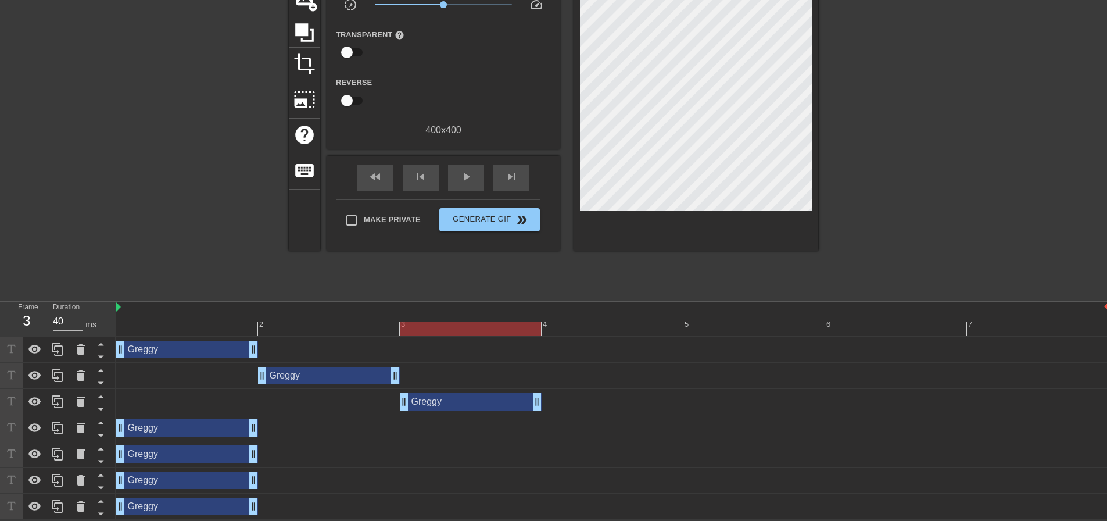
drag, startPoint x: 249, startPoint y: 395, endPoint x: 214, endPoint y: 412, distance: 38.7
click at [467, 385] on div "Greggy drag_handle drag_handle Greggy drag_handle drag_handle Greggy drag_handl…" at bounding box center [611, 427] width 991 height 183
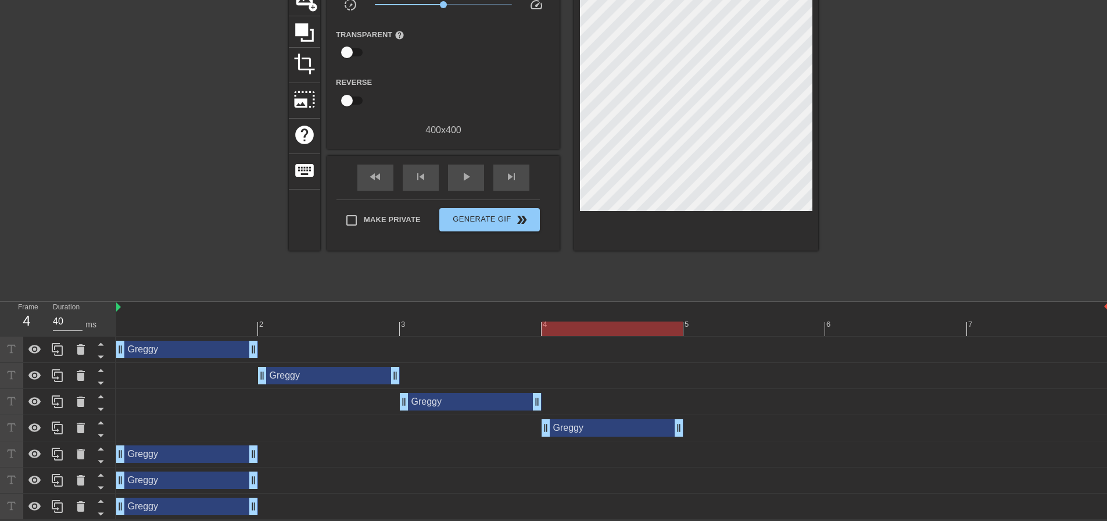
drag, startPoint x: 151, startPoint y: 428, endPoint x: 590, endPoint y: 411, distance: 439.1
click at [590, 411] on div "Greggy drag_handle drag_handle Greggy drag_handle drag_handle Greggy drag_handl…" at bounding box center [611, 427] width 991 height 183
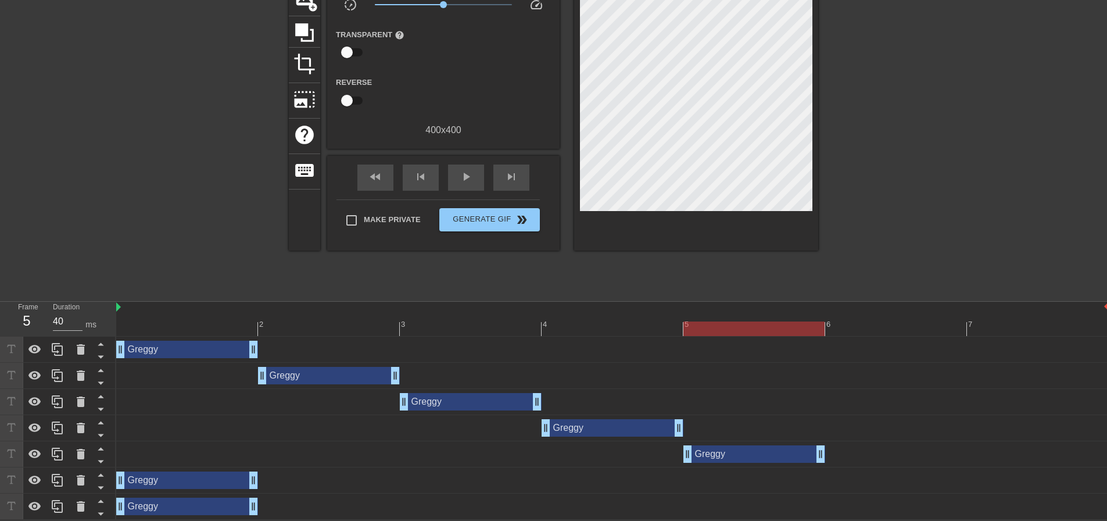
drag, startPoint x: 188, startPoint y: 453, endPoint x: 762, endPoint y: 430, distance: 575.2
click at [762, 430] on div "Greggy drag_handle drag_handle Greggy drag_handle drag_handle Greggy drag_handl…" at bounding box center [611, 427] width 991 height 183
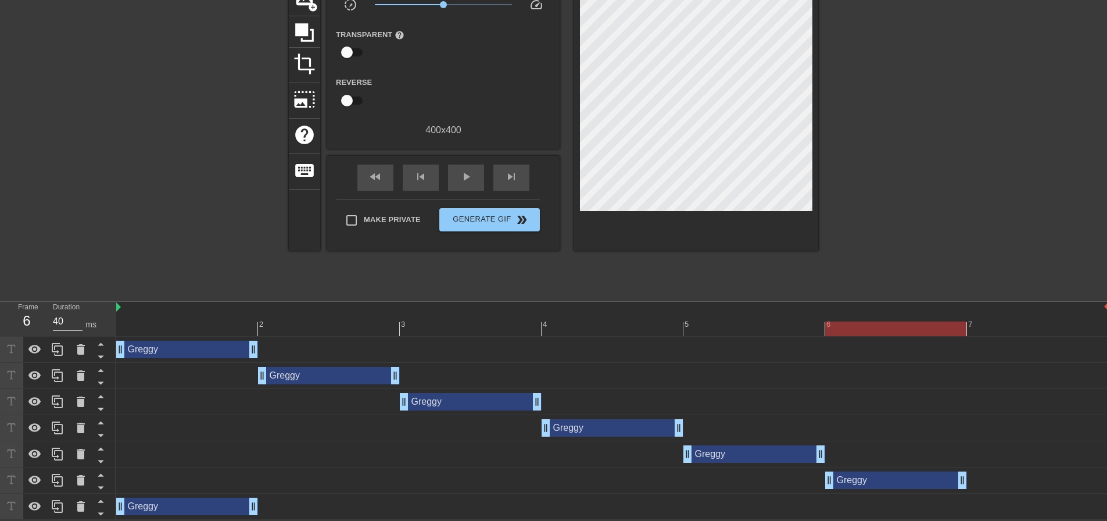
drag, startPoint x: 191, startPoint y: 478, endPoint x: 714, endPoint y: 462, distance: 523.3
click at [925, 444] on div "Greggy drag_handle drag_handle Greggy drag_handle drag_handle Greggy drag_handl…" at bounding box center [611, 427] width 991 height 183
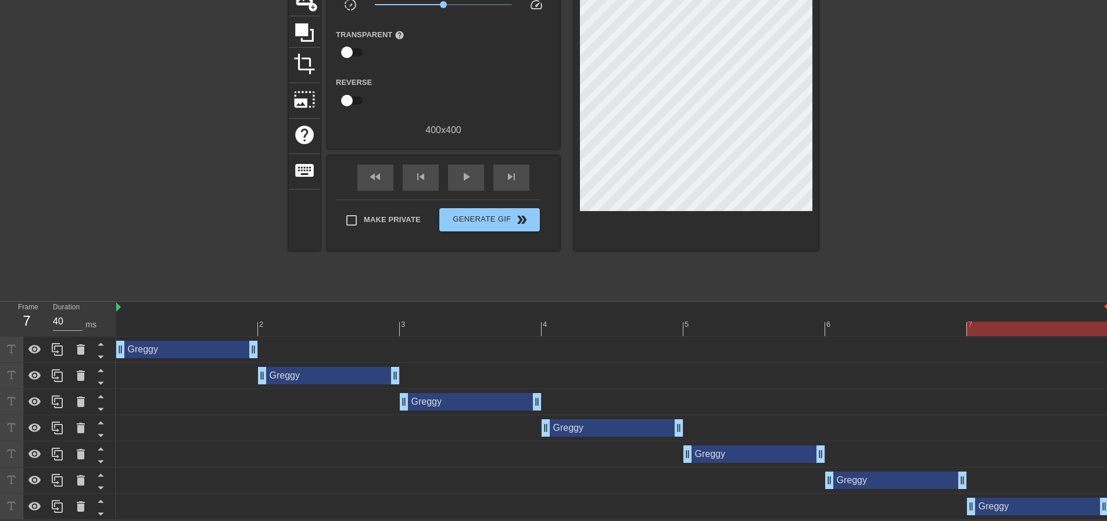
drag, startPoint x: 173, startPoint y: 511, endPoint x: 1037, endPoint y: 464, distance: 866.0
click at [1034, 468] on div "Greggy drag_handle drag_handle Greggy drag_handle drag_handle Greggy drag_handl…" at bounding box center [611, 427] width 991 height 183
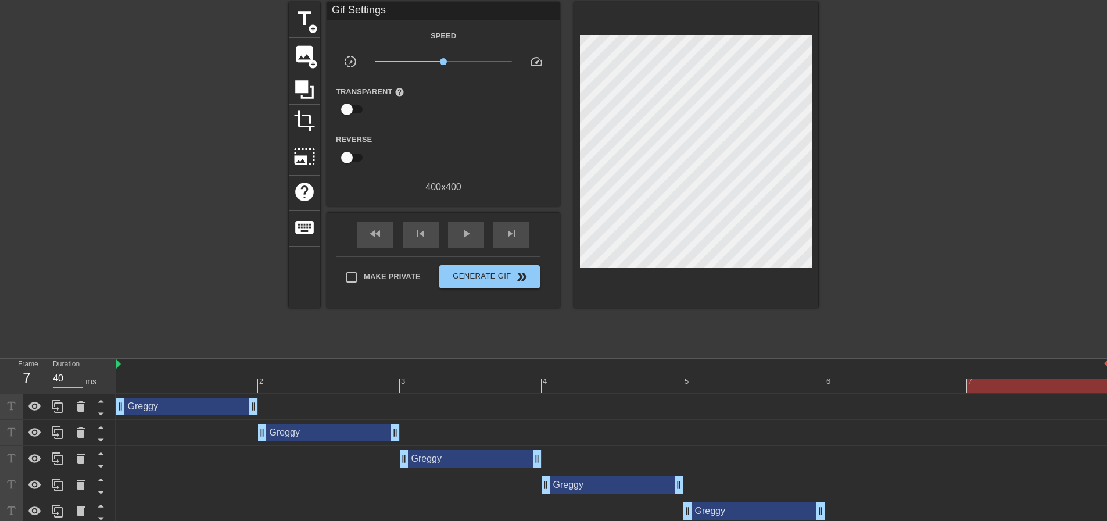
click at [174, 382] on div at bounding box center [612, 385] width 993 height 15
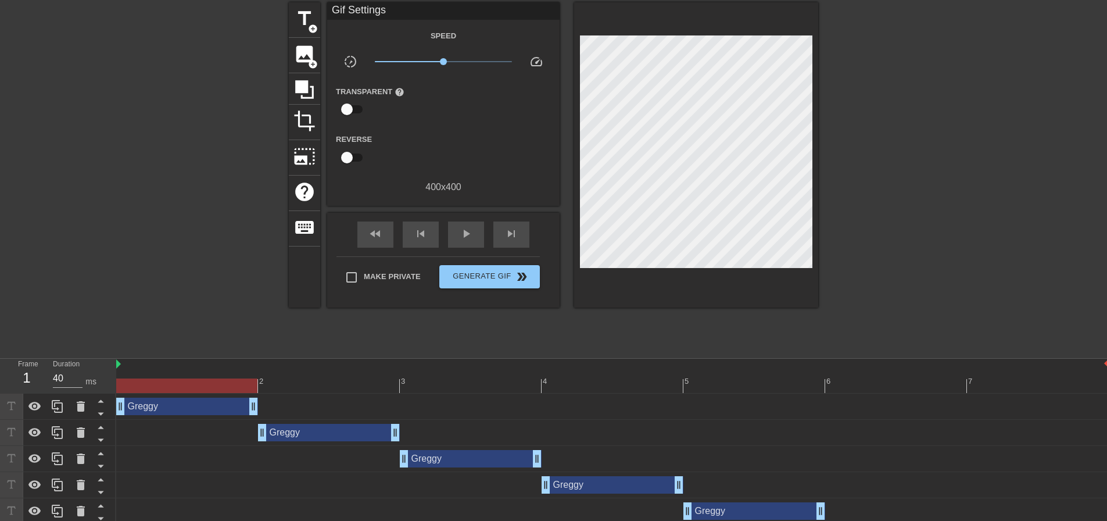
click at [167, 404] on div "[PERSON_NAME] drag_handle drag_handle" at bounding box center [187, 406] width 142 height 17
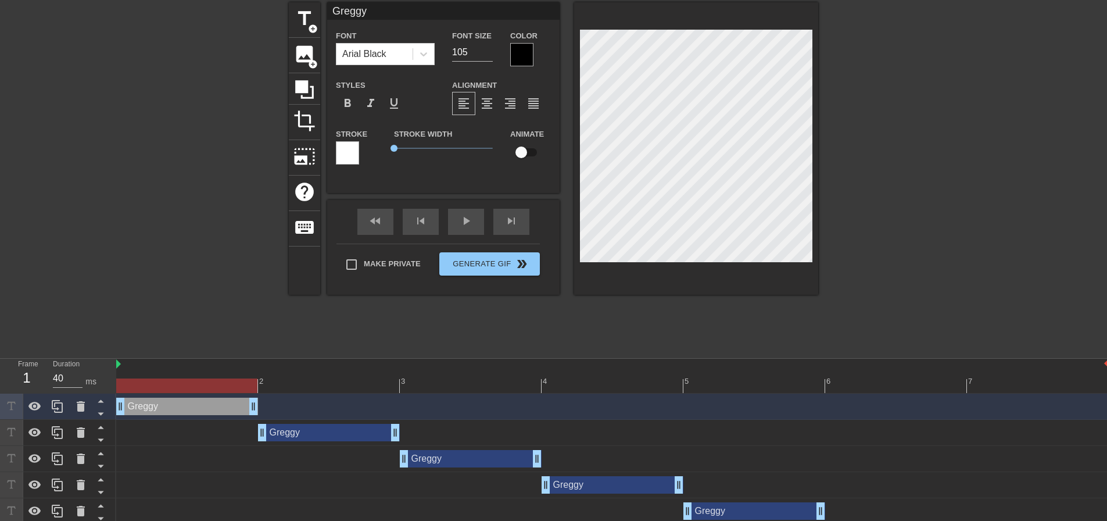
click at [303, 436] on div "[PERSON_NAME] drag_handle drag_handle" at bounding box center [329, 432] width 142 height 17
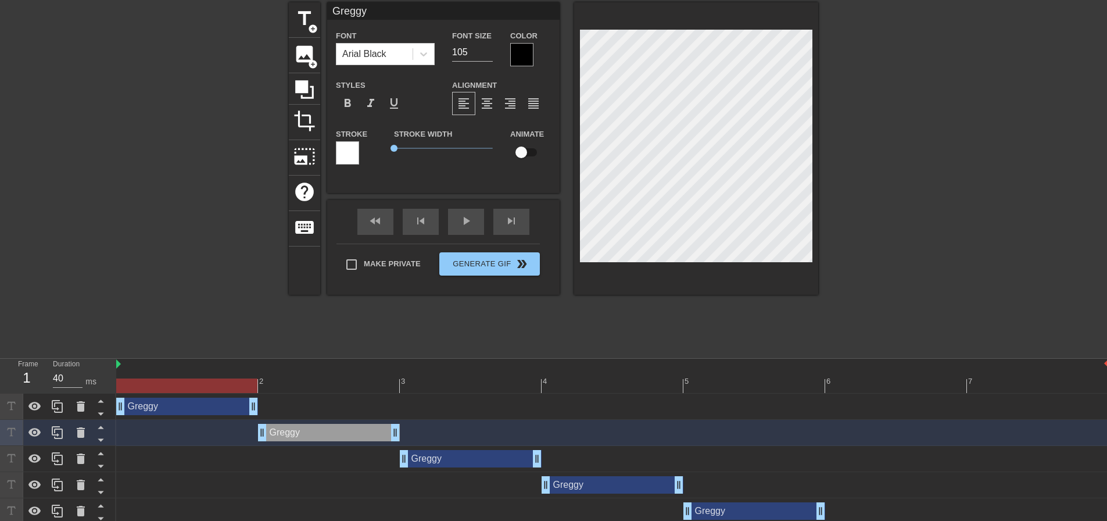
click at [293, 381] on div at bounding box center [612, 385] width 993 height 15
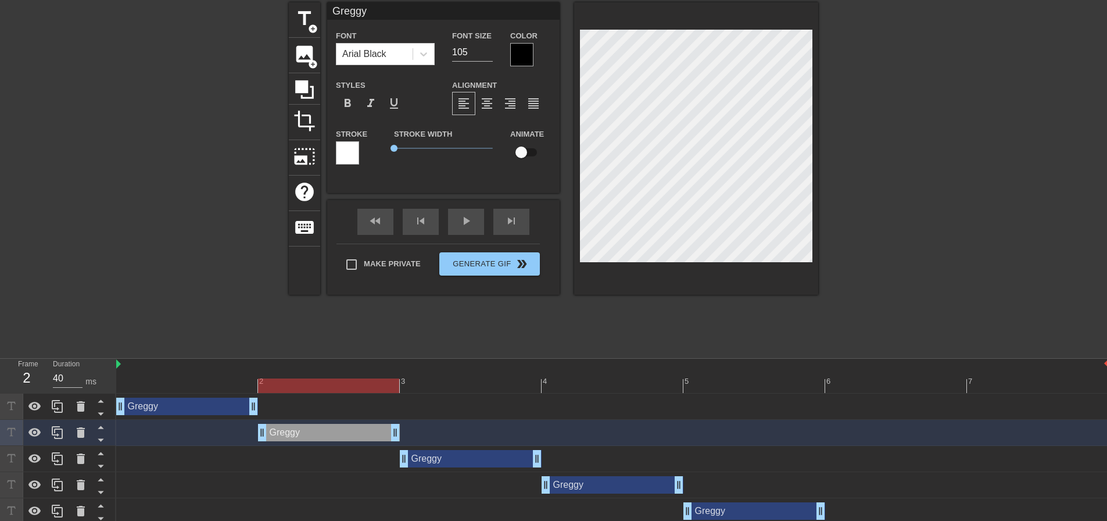
click at [450, 459] on div "[PERSON_NAME] drag_handle drag_handle" at bounding box center [471, 458] width 142 height 17
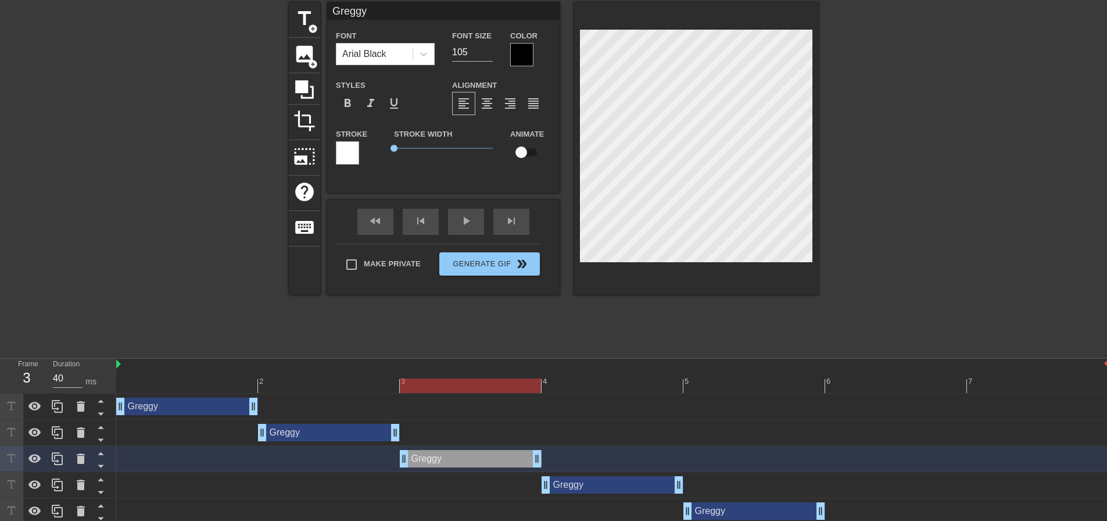
click at [473, 387] on div at bounding box center [612, 385] width 993 height 15
type input "g"
type textarea "g"
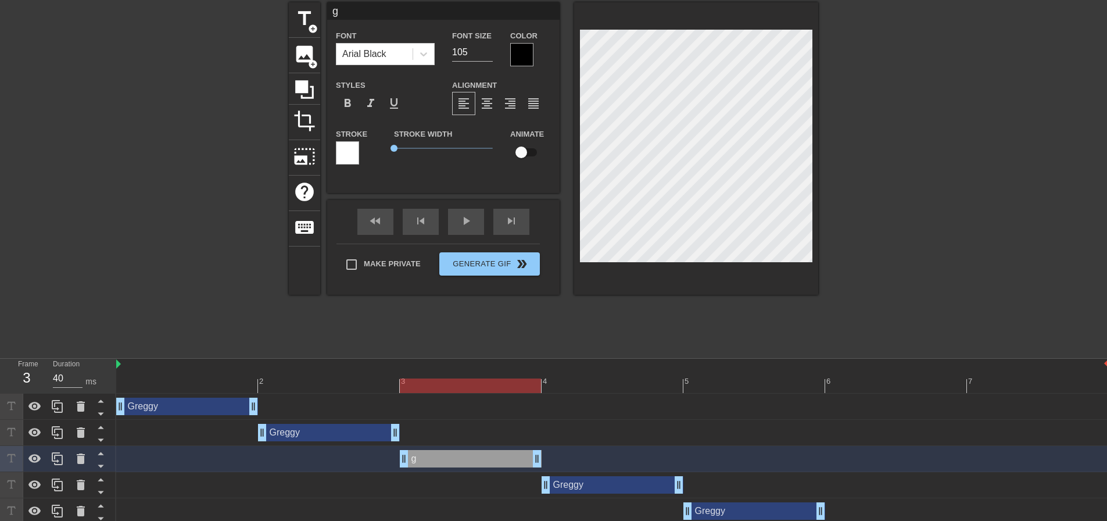
type input "gR"
type textarea "gR"
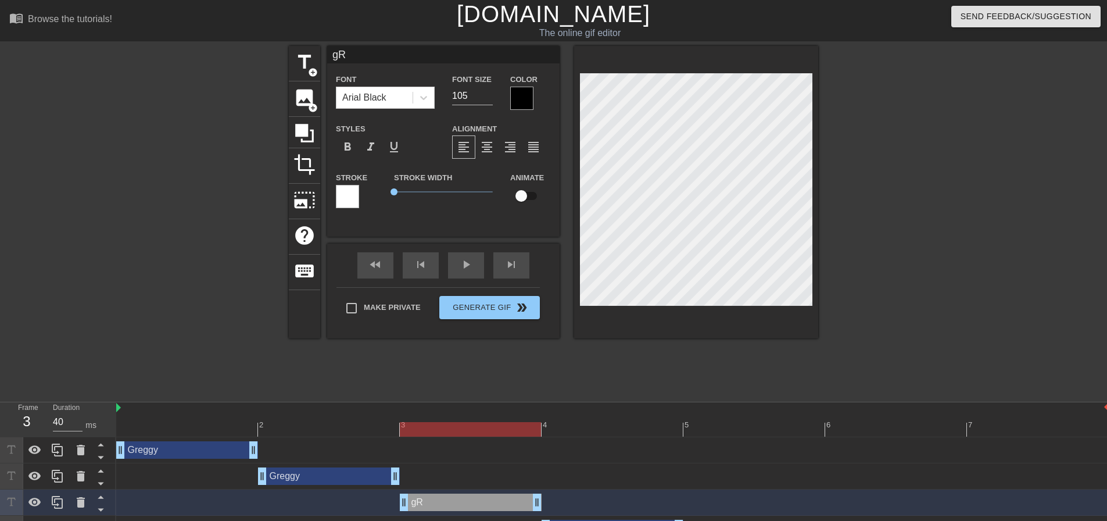
scroll to position [102, 0]
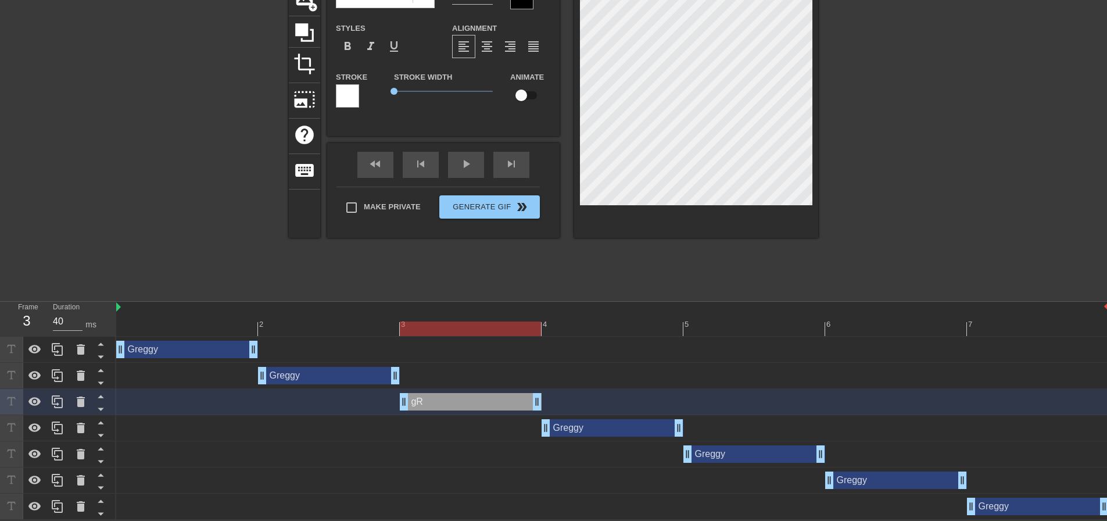
paste textarea "Greggy"
type input "Greggy"
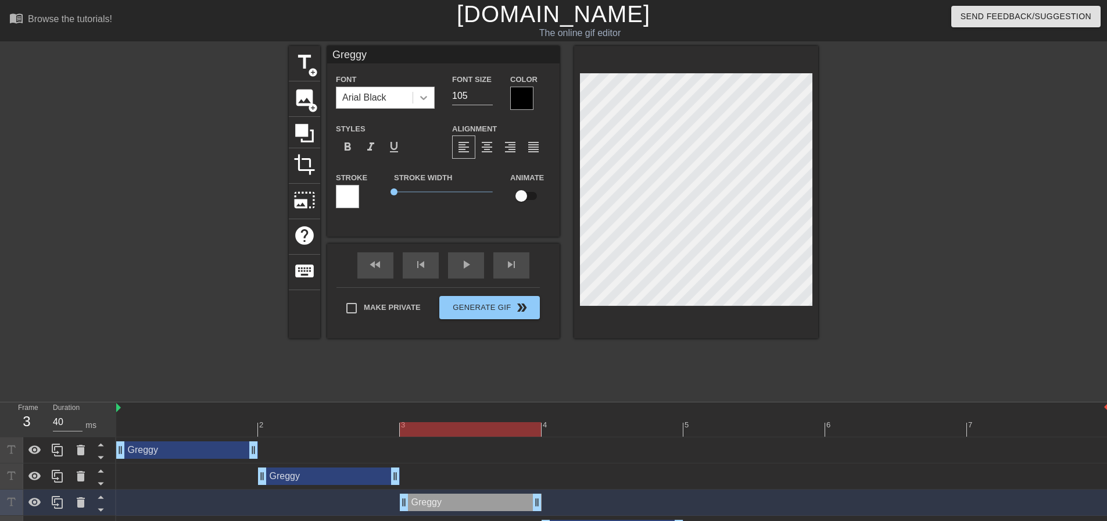
type textarea "Greggy"
click at [424, 87] on div "Font Arial Black Font Size 105 Color" at bounding box center [443, 91] width 232 height 38
type input "100"
click at [450, 433] on div at bounding box center [470, 429] width 141 height 15
click at [449, 263] on div "fast_rewind skip_previous play_arrow skip_next" at bounding box center [443, 265] width 189 height 44
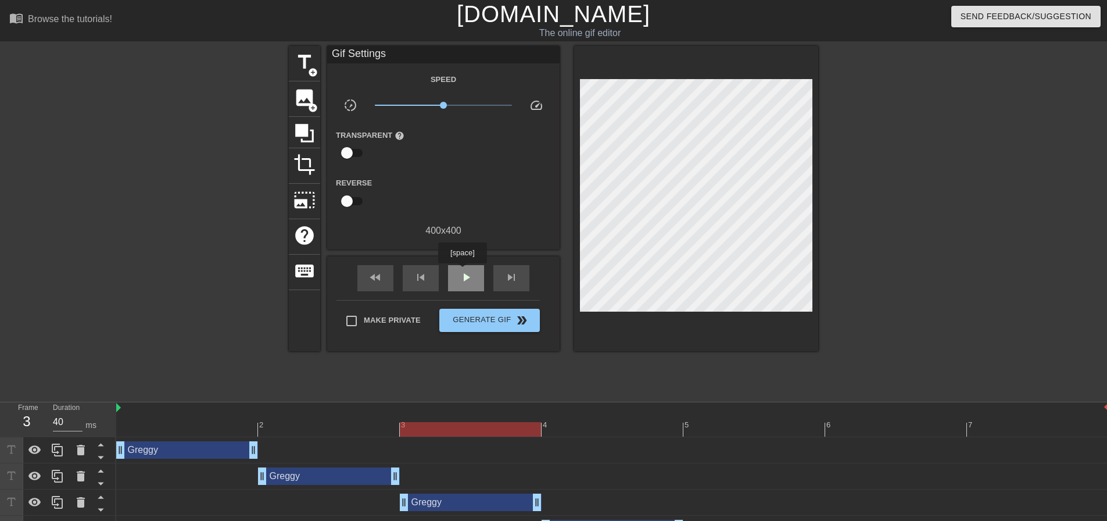
click at [462, 272] on span "play_arrow" at bounding box center [466, 277] width 14 height 14
click at [462, 270] on span "pause" at bounding box center [466, 277] width 14 height 14
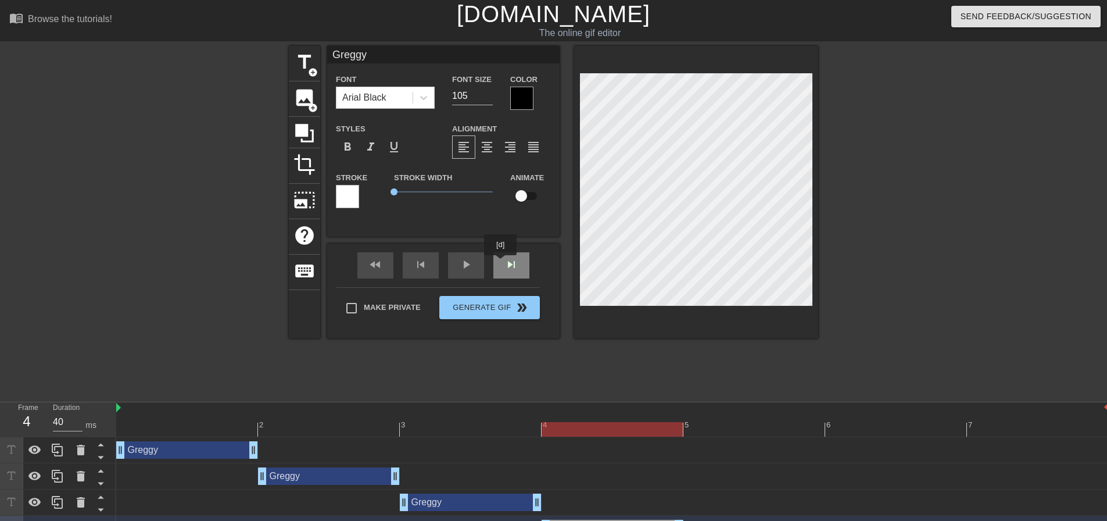
click at [500, 260] on div "fast_rewind skip_previous play_arrow skip_next" at bounding box center [443, 265] width 189 height 44
click at [503, 269] on div "skip_next" at bounding box center [511, 265] width 36 height 26
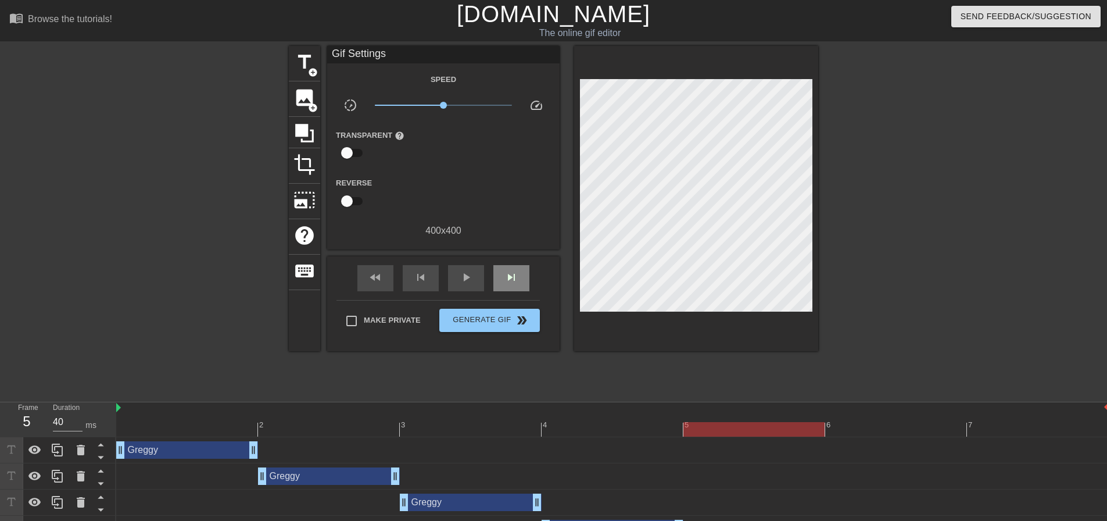
click at [513, 257] on div "fast_rewind skip_previous play_arrow skip_next" at bounding box center [443, 278] width 189 height 44
click at [504, 273] on div "skip_next" at bounding box center [511, 278] width 36 height 26
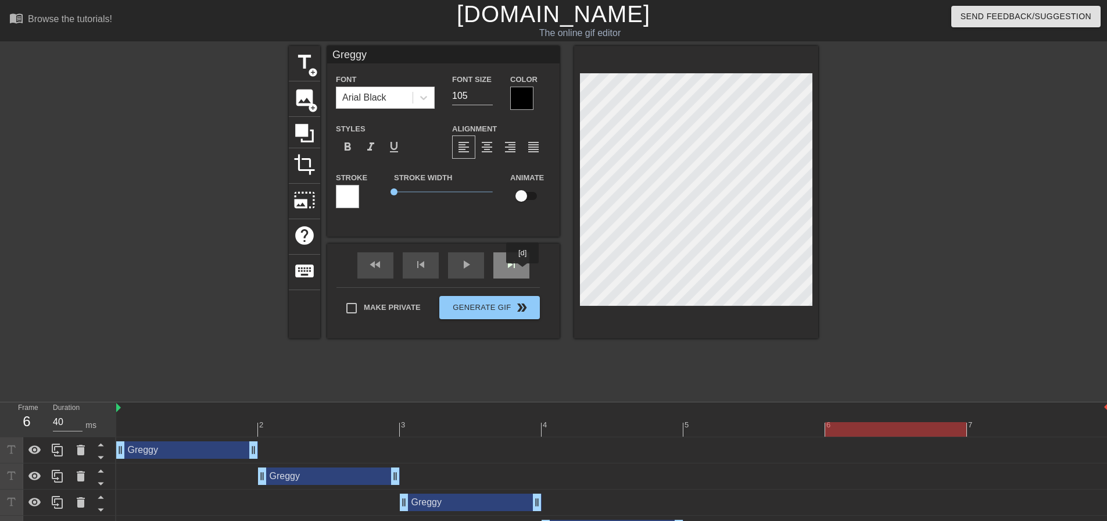
click at [523, 271] on div "skip_next" at bounding box center [511, 265] width 36 height 26
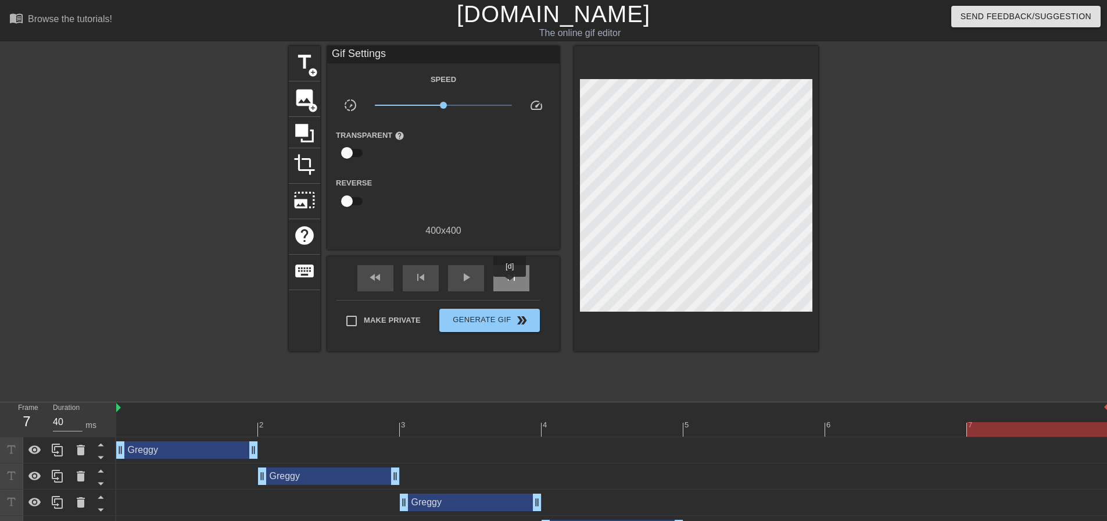
click at [510, 285] on div "skip_next" at bounding box center [511, 278] width 36 height 26
click at [511, 284] on div "skip_next" at bounding box center [511, 278] width 36 height 26
click at [512, 282] on span "skip_next" at bounding box center [511, 277] width 14 height 14
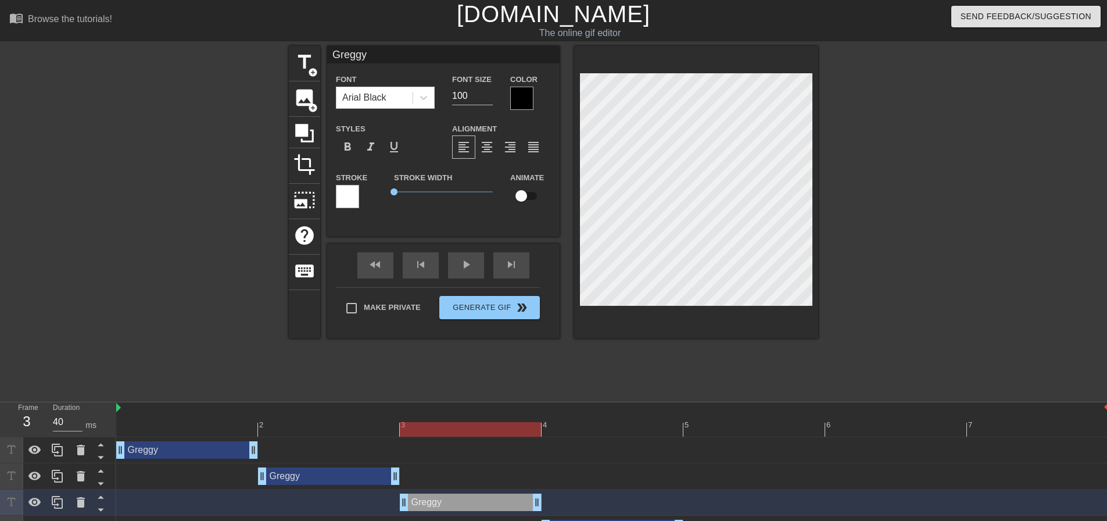
click at [884, 170] on div at bounding box center [919, 220] width 174 height 349
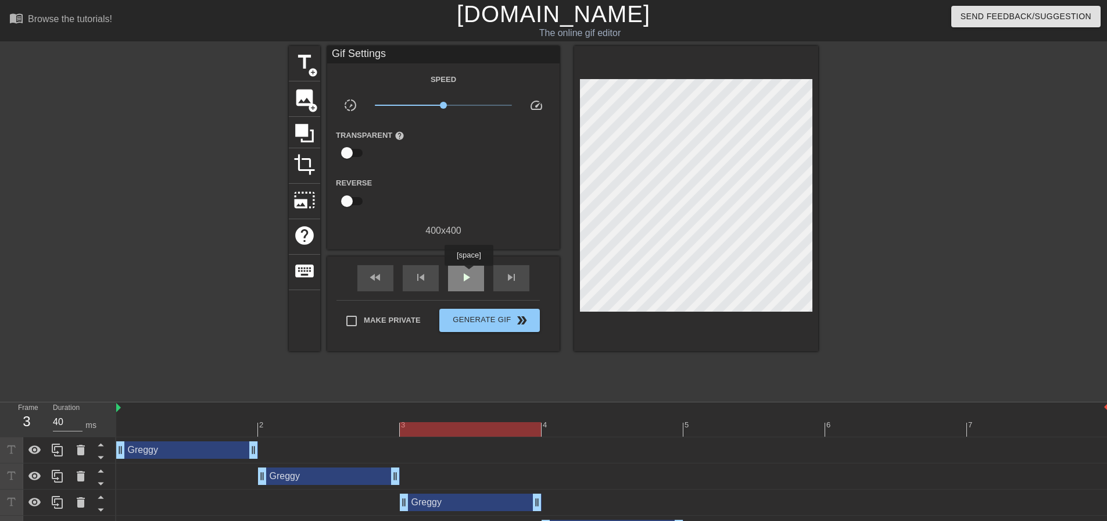
click at [468, 274] on span "play_arrow" at bounding box center [466, 277] width 14 height 14
click at [469, 270] on span "pause" at bounding box center [466, 277] width 14 height 14
click at [564, 26] on div "The online gif editor" at bounding box center [580, 33] width 410 height 14
click at [546, 5] on link "[DOMAIN_NAME]" at bounding box center [554, 14] width 194 height 26
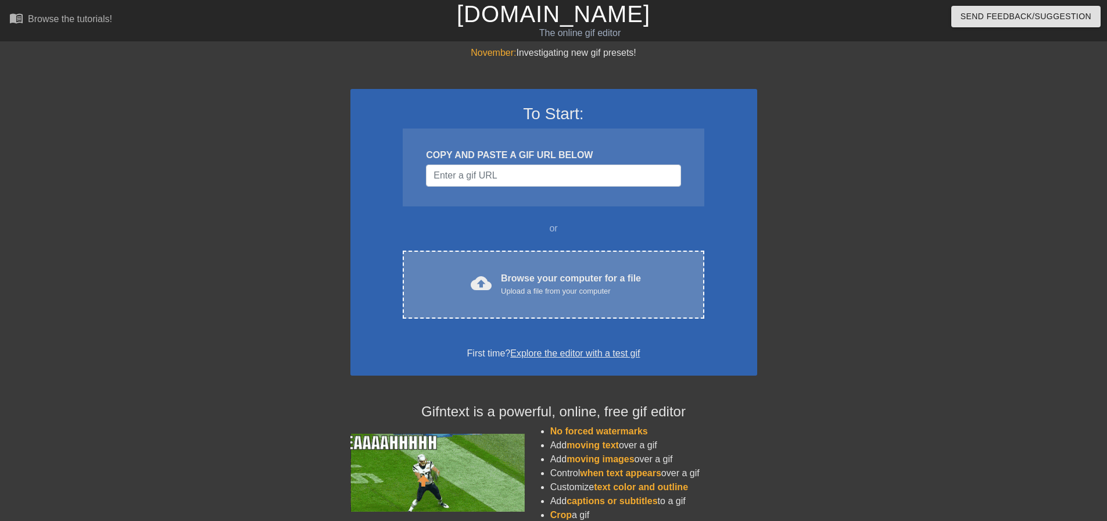
click at [527, 262] on div "cloud_upload Browse your computer for a file Upload a file from your computer C…" at bounding box center [553, 284] width 301 height 68
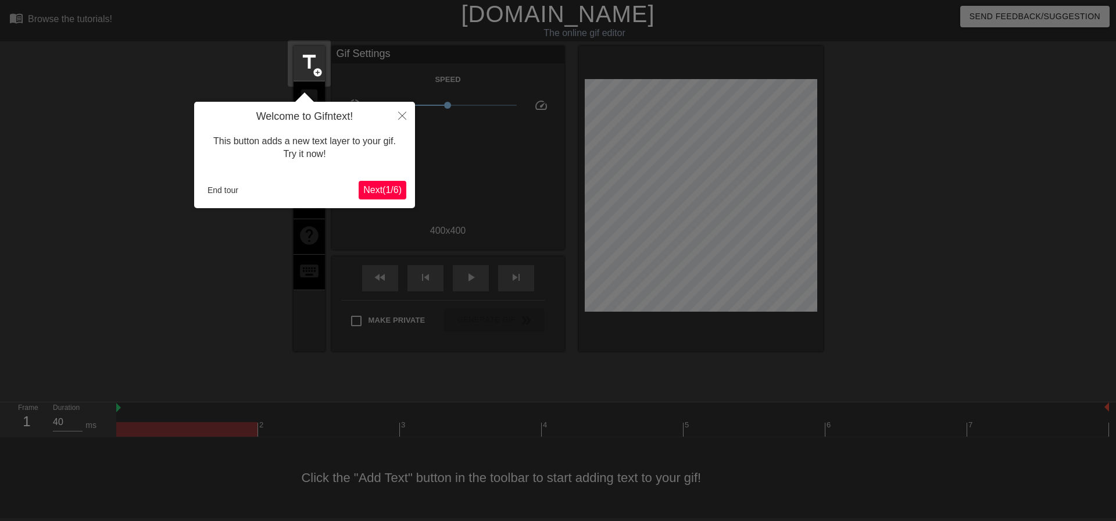
click at [395, 177] on div "Welcome to Gifntext! This button adds a new text layer to your gif. Try it now!…" at bounding box center [304, 155] width 221 height 106
click at [396, 191] on span "Next ( 1 / 6 )" at bounding box center [382, 190] width 38 height 10
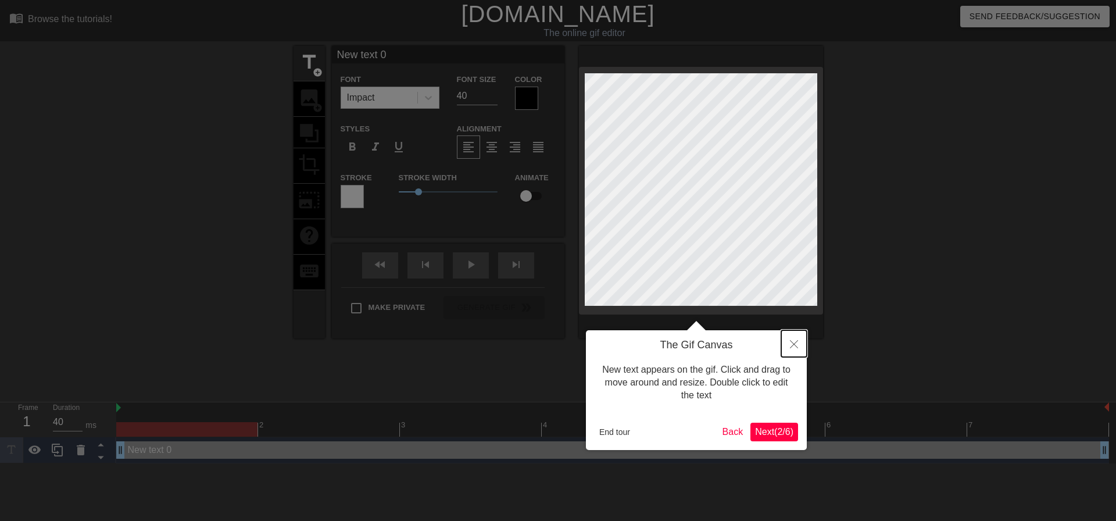
click at [798, 348] on button "Close" at bounding box center [794, 343] width 26 height 27
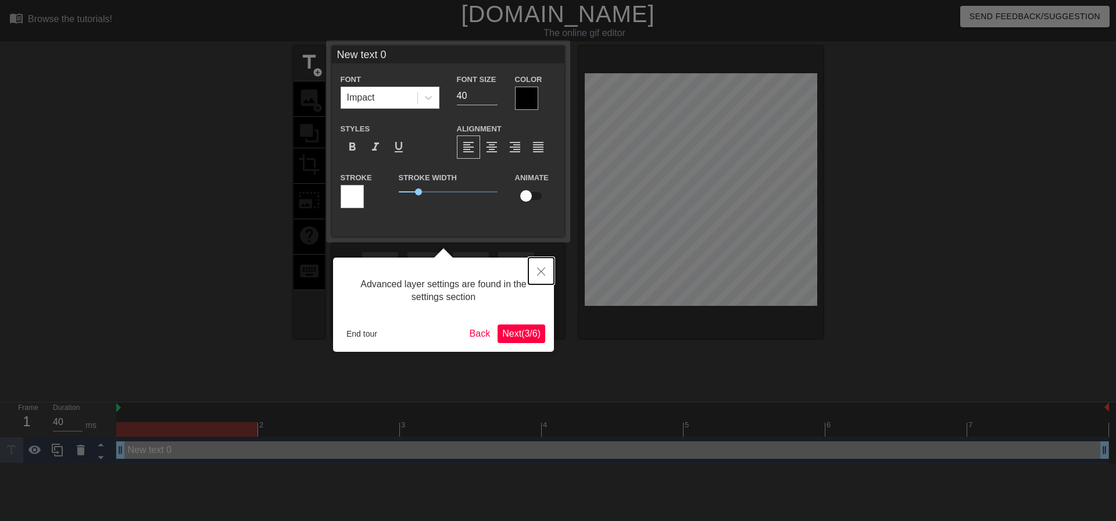
click at [536, 274] on button "Close" at bounding box center [541, 270] width 26 height 27
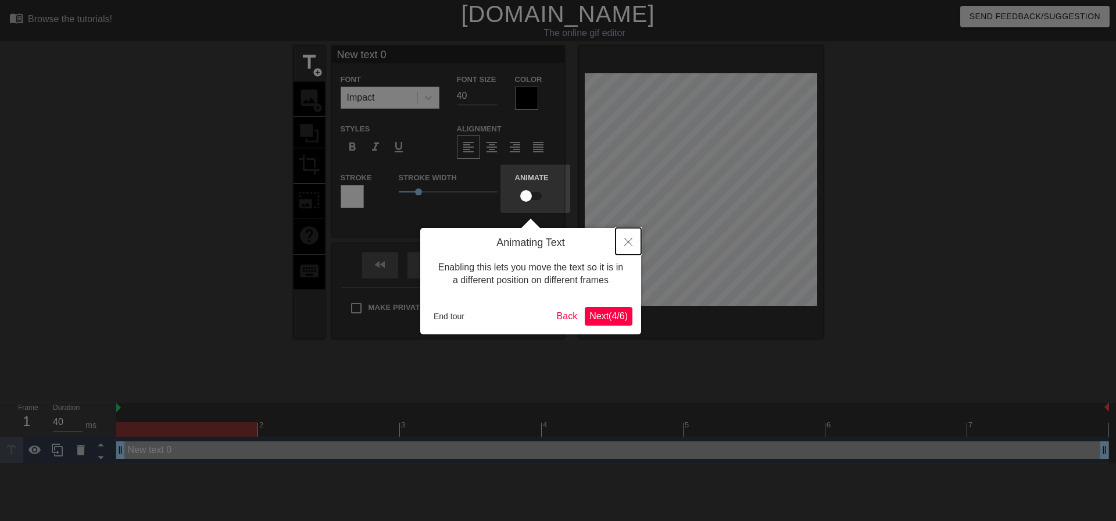
click at [628, 250] on button "Close" at bounding box center [628, 241] width 26 height 27
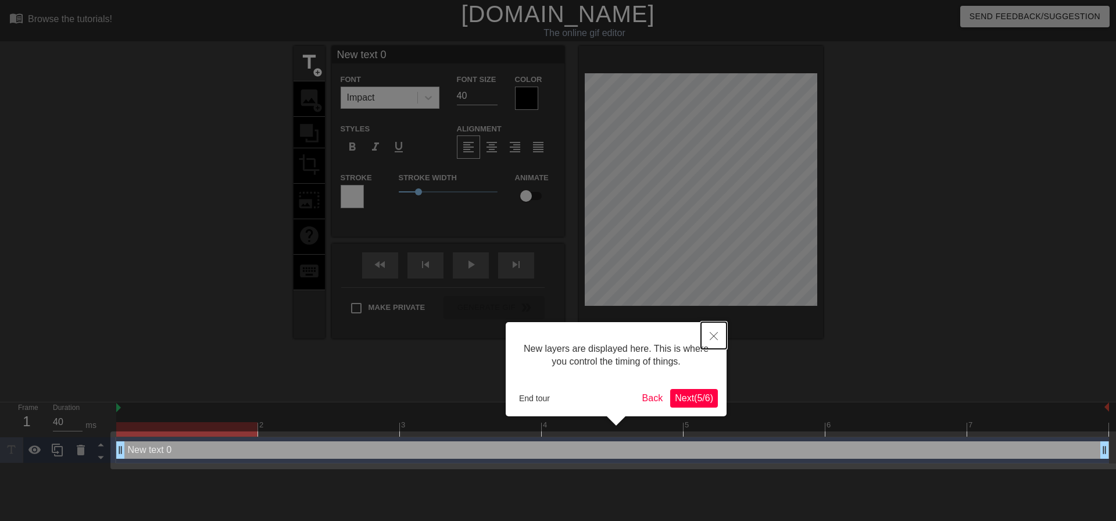
click at [705, 325] on button "Close" at bounding box center [714, 335] width 26 height 27
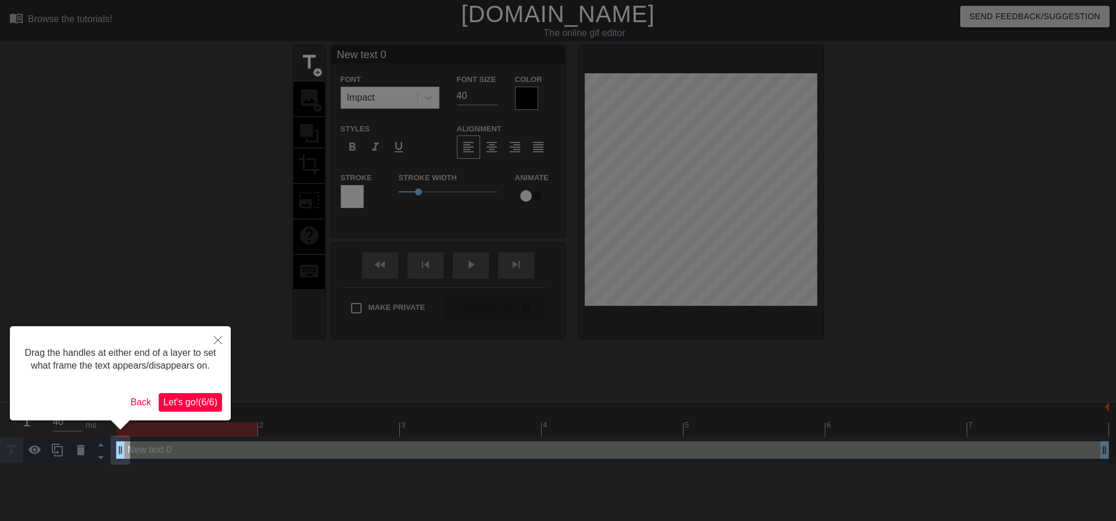
click at [532, 196] on div at bounding box center [558, 260] width 1116 height 521
click at [133, 398] on button "Back" at bounding box center [141, 402] width 30 height 19
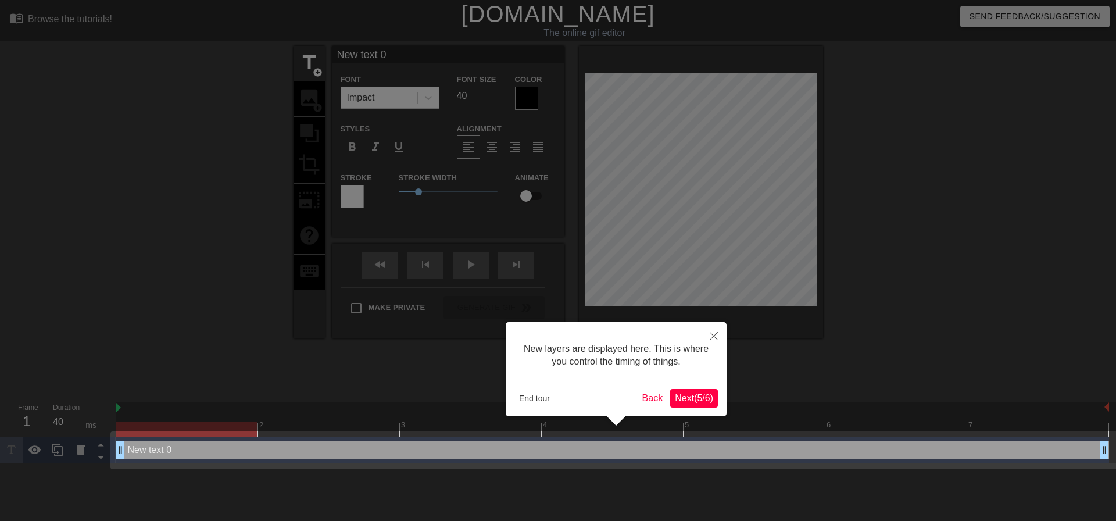
click at [681, 398] on span "Next ( 5 / 6 )" at bounding box center [694, 398] width 38 height 10
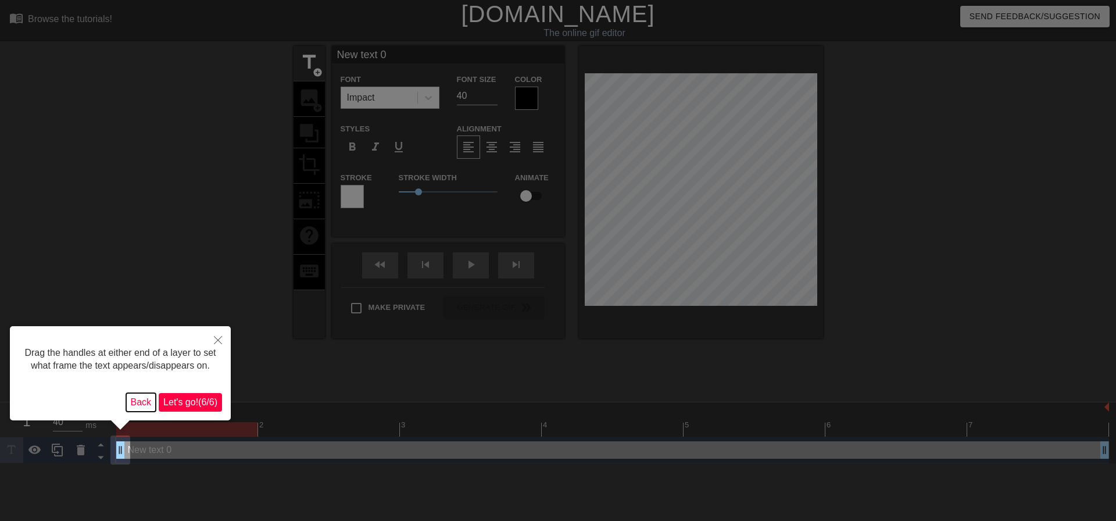
click at [151, 398] on button "Back" at bounding box center [141, 402] width 30 height 19
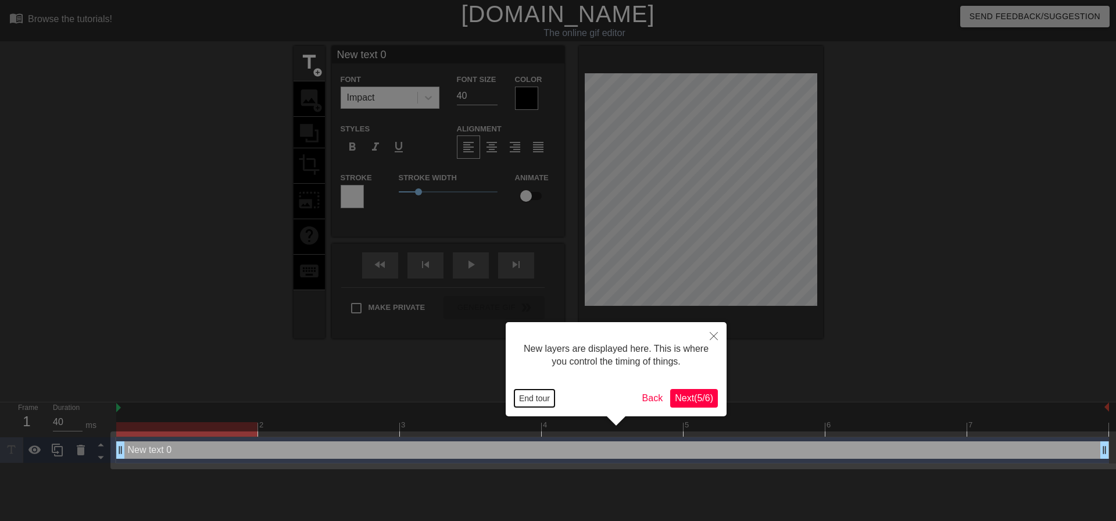
click at [543, 395] on button "End tour" at bounding box center [534, 397] width 40 height 17
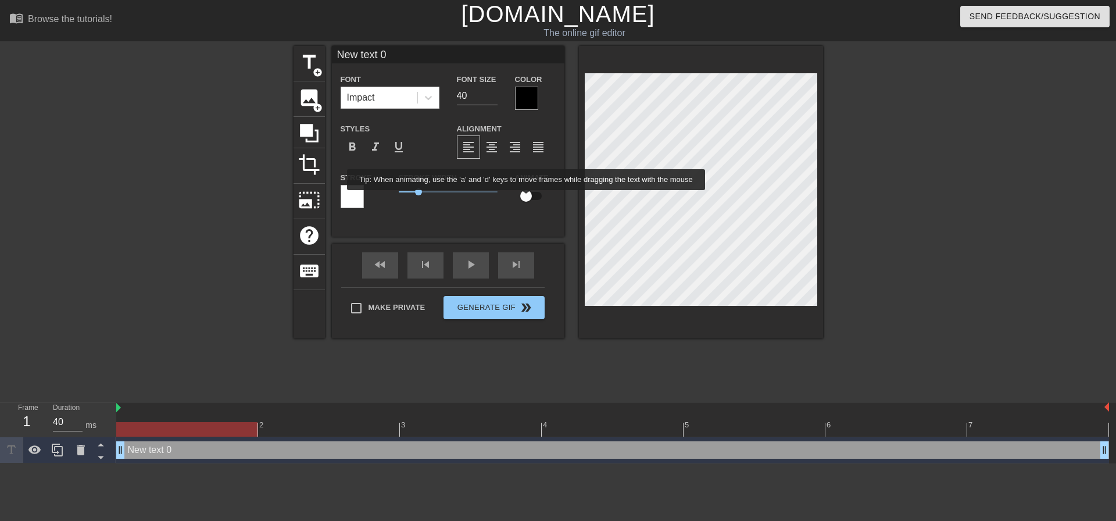
click at [528, 195] on input "checkbox" at bounding box center [526, 196] width 66 height 22
click at [527, 195] on input "checkbox" at bounding box center [537, 196] width 66 height 22
checkbox input "false"
type input "g"
type textarea "g"
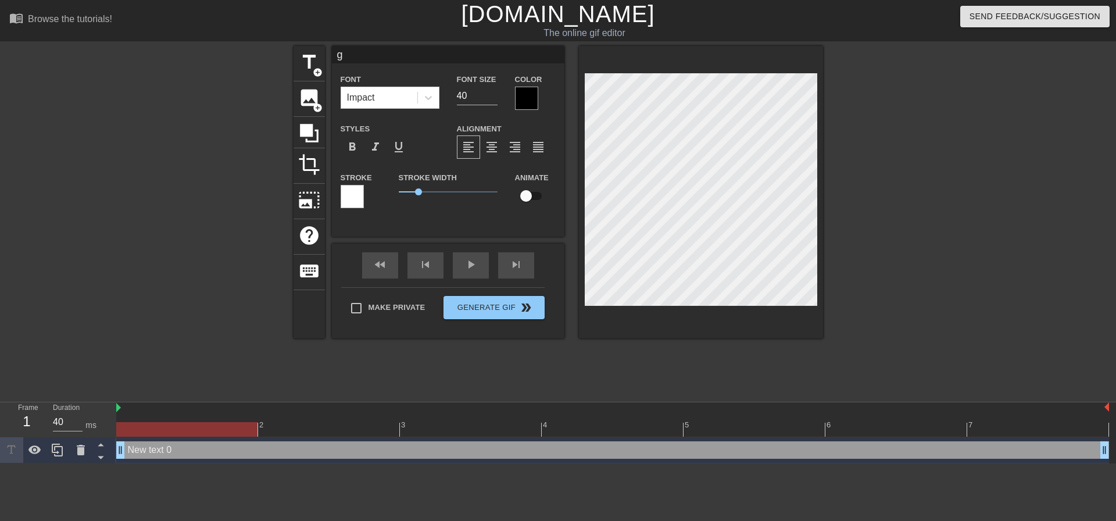
scroll to position [2, 1]
type input "gG"
type textarea "gG"
type input "G"
type textarea "G"
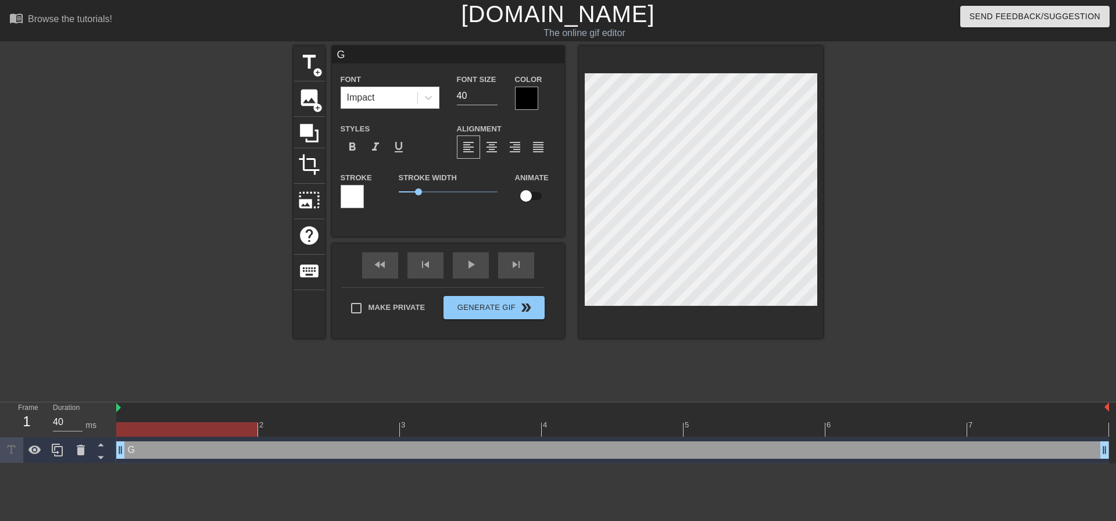
type input "Gr"
type textarea "Gr"
type input "Gre"
type textarea "Gre"
type input "[PERSON_NAME]"
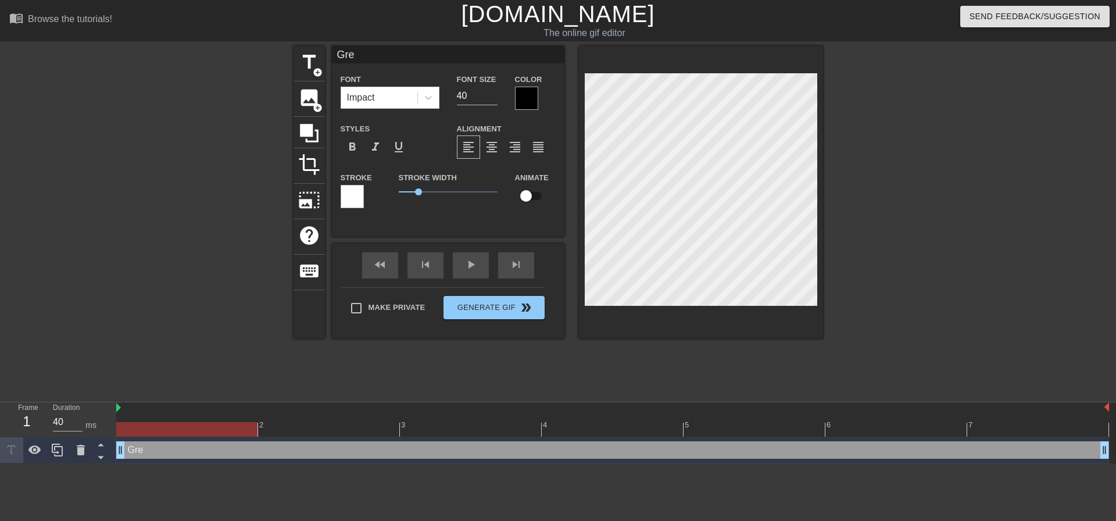
type textarea "[PERSON_NAME]"
type input "[PERSON_NAME]"
type textarea "[PERSON_NAME]"
type input "Greggy"
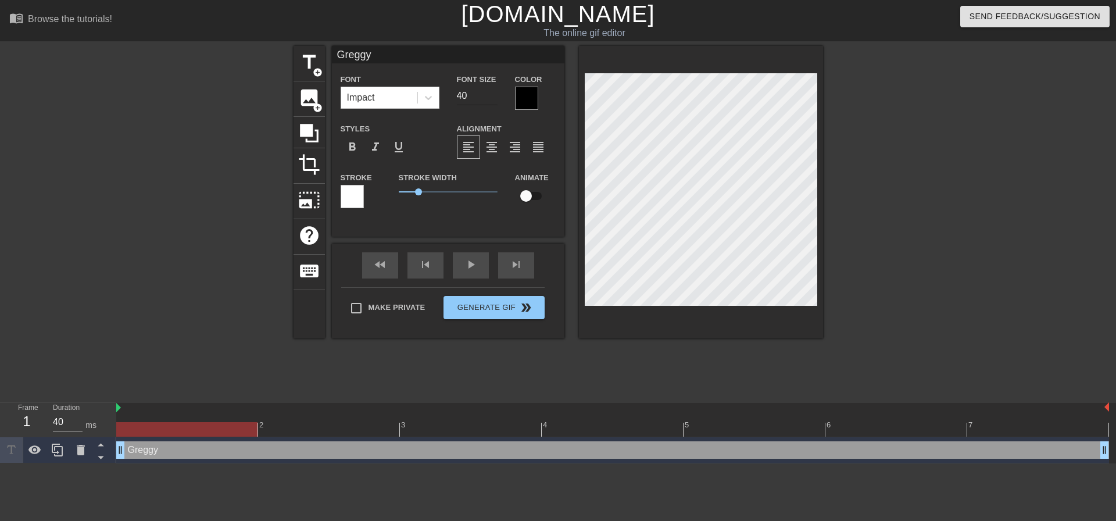
type textarea "Greggy"
drag, startPoint x: 475, startPoint y: 95, endPoint x: 441, endPoint y: 81, distance: 37.6
click at [441, 81] on div "Font Impact Font Size 40 Color" at bounding box center [448, 91] width 232 height 38
click at [392, 106] on div "Impact" at bounding box center [379, 97] width 76 height 21
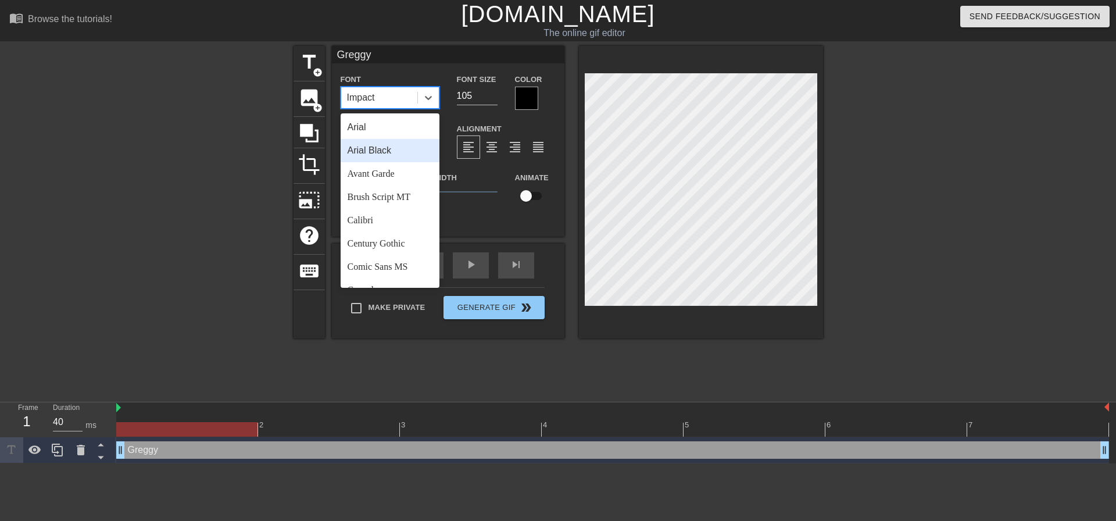
click at [396, 146] on div "Arial Black" at bounding box center [390, 150] width 99 height 23
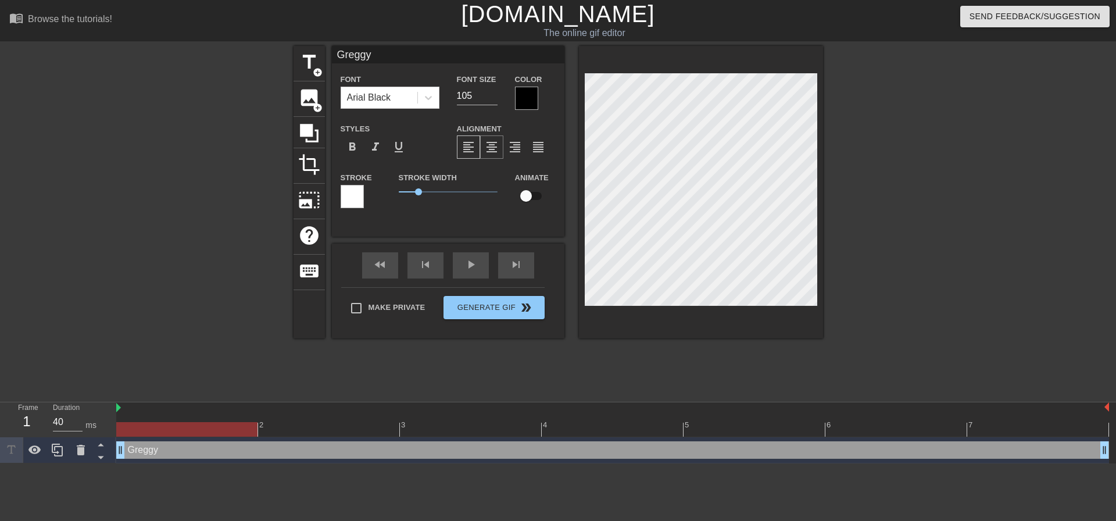
scroll to position [2, 2]
drag, startPoint x: 396, startPoint y: 183, endPoint x: 517, endPoint y: 176, distance: 121.7
click at [282, 176] on div "title add_circle image add_circle crop photo_size_select_large help keyboard Gr…" at bounding box center [558, 220] width 1116 height 349
drag, startPoint x: 403, startPoint y: 181, endPoint x: 403, endPoint y: 189, distance: 8.2
click at [403, 189] on div "Stroke Width 1" at bounding box center [448, 194] width 116 height 48
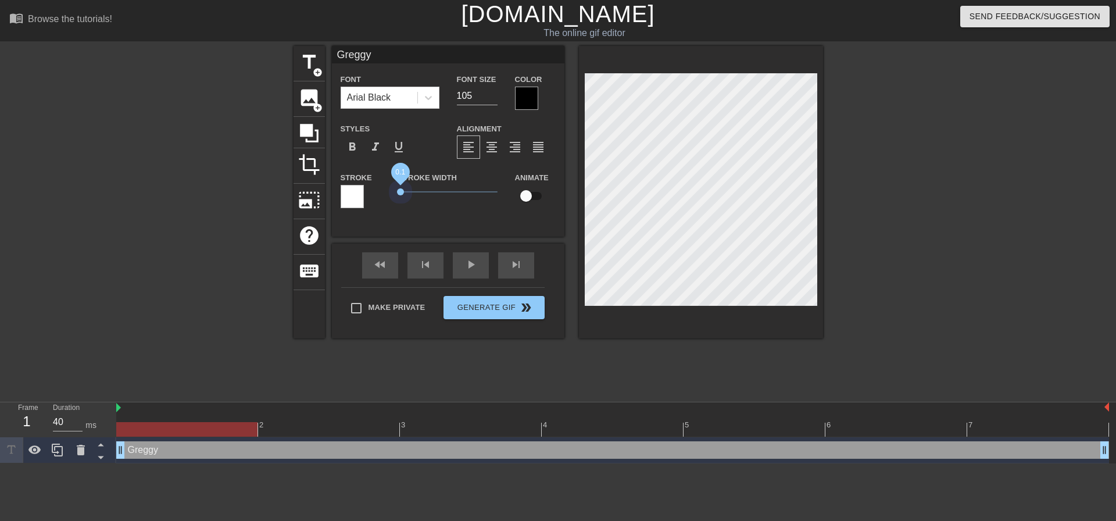
drag, startPoint x: 403, startPoint y: 189, endPoint x: 370, endPoint y: 189, distance: 33.1
click at [370, 189] on div "Stroke Stroke Width 0.1 Animate" at bounding box center [448, 194] width 232 height 48
drag, startPoint x: 475, startPoint y: 97, endPoint x: 422, endPoint y: 92, distance: 52.6
click at [425, 92] on div "Font Arial Black Font Size 105 Color" at bounding box center [448, 91] width 232 height 38
type input "100"
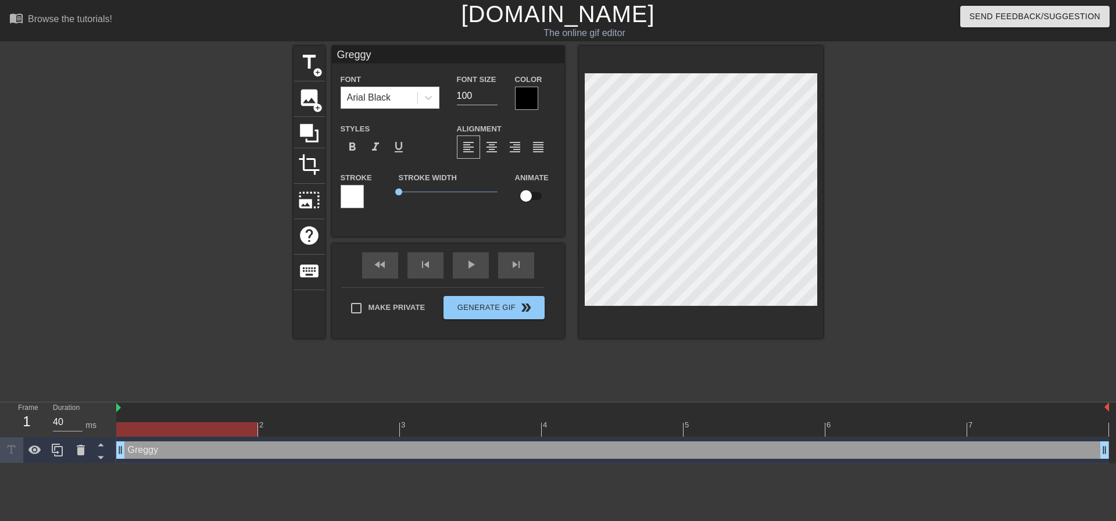
click at [558, 83] on div "Color" at bounding box center [535, 91] width 58 height 38
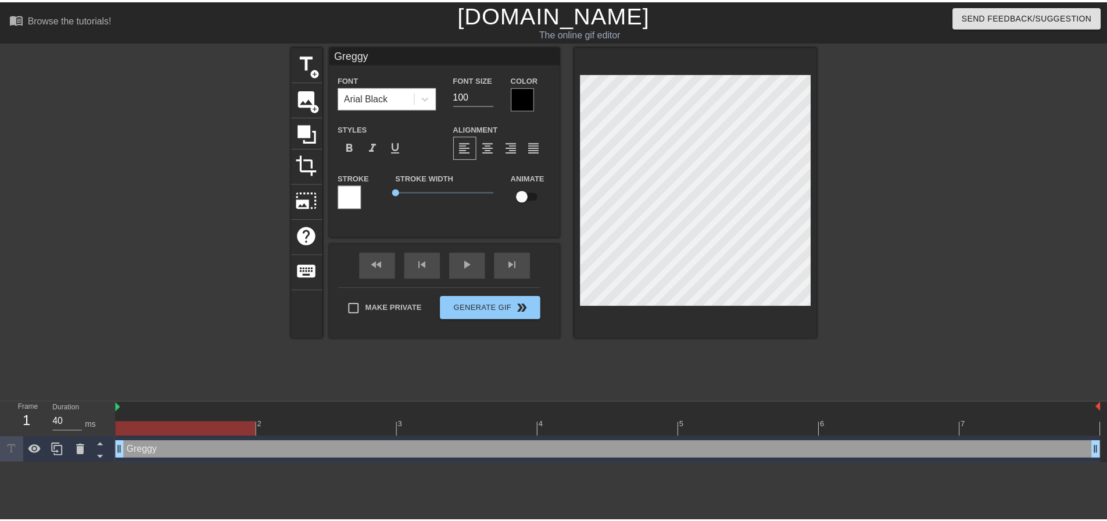
scroll to position [1, 2]
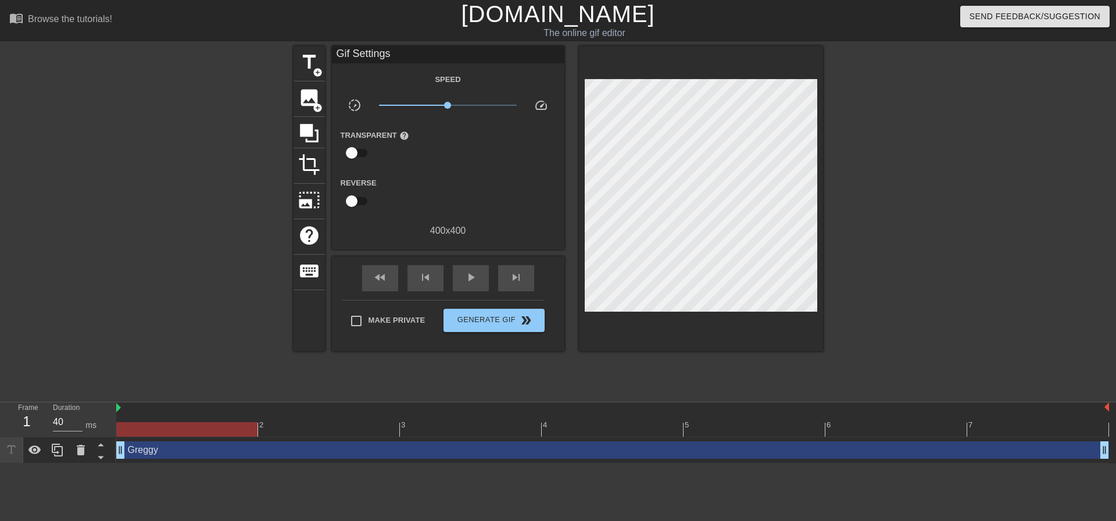
click at [916, 142] on div at bounding box center [924, 220] width 174 height 349
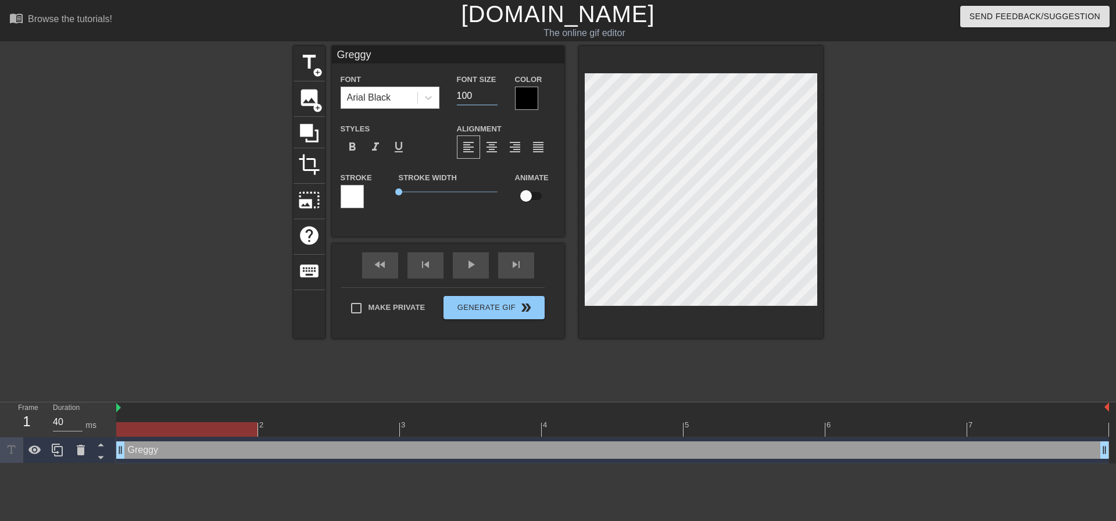
drag, startPoint x: 478, startPoint y: 92, endPoint x: 427, endPoint y: 85, distance: 51.0
click at [435, 87] on div "Font Arial Black Font Size 100 Color" at bounding box center [448, 91] width 232 height 38
type input "95"
click at [1004, 157] on div at bounding box center [924, 220] width 174 height 349
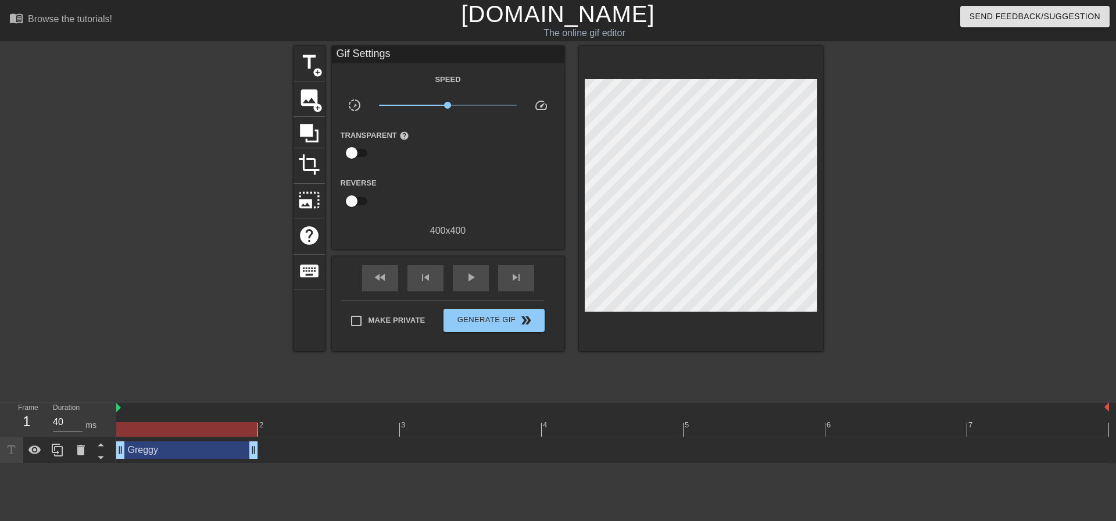
drag, startPoint x: 1105, startPoint y: 450, endPoint x: 242, endPoint y: 459, distance: 863.0
click at [242, 459] on div "[PERSON_NAME] drag_handle drag_handle" at bounding box center [612, 450] width 993 height 26
click at [60, 453] on icon at bounding box center [58, 450] width 14 height 14
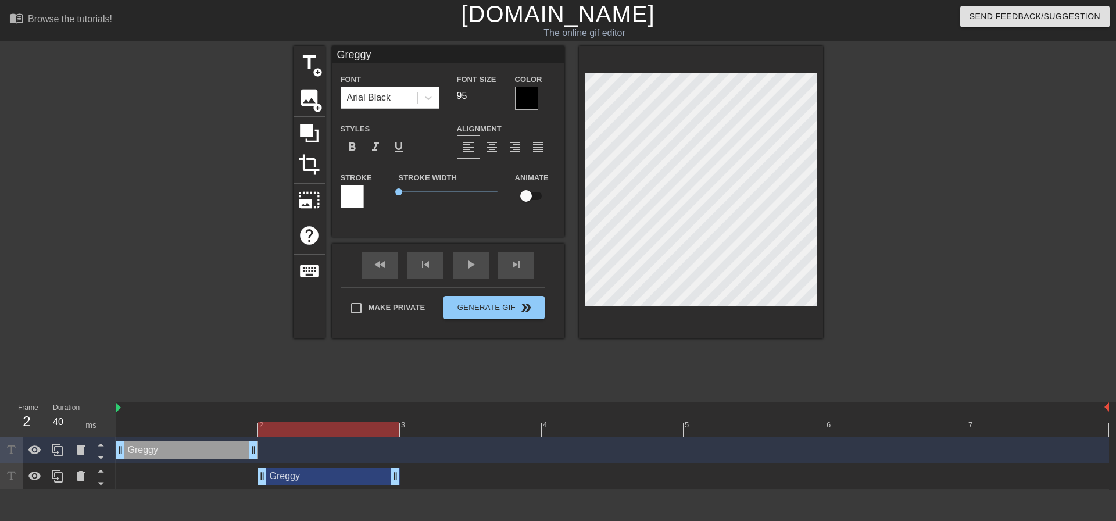
drag, startPoint x: 184, startPoint y: 478, endPoint x: 295, endPoint y: 477, distance: 111.6
click at [295, 477] on div "[PERSON_NAME] drag_handle drag_handle" at bounding box center [329, 475] width 142 height 17
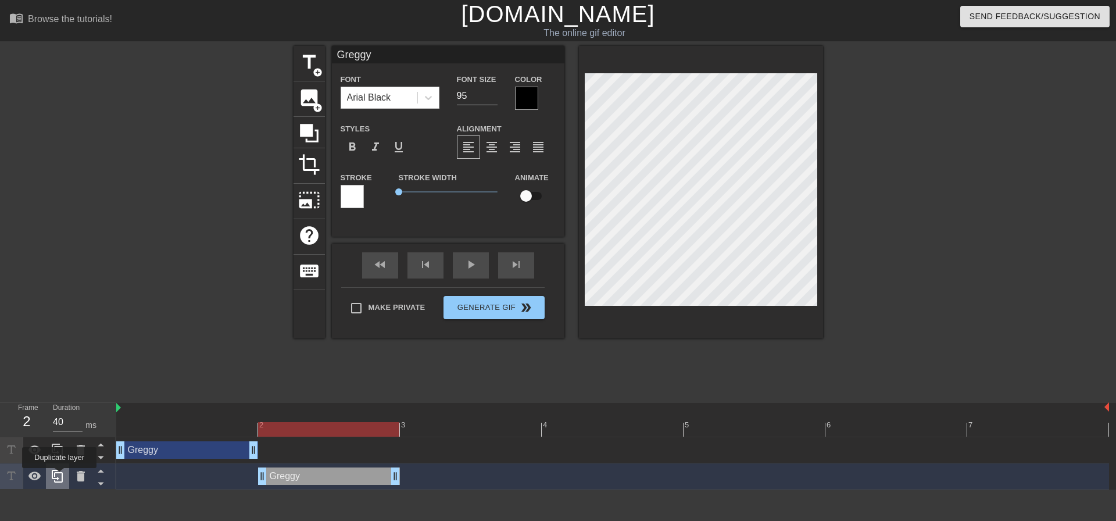
click at [59, 476] on icon at bounding box center [58, 476] width 14 height 14
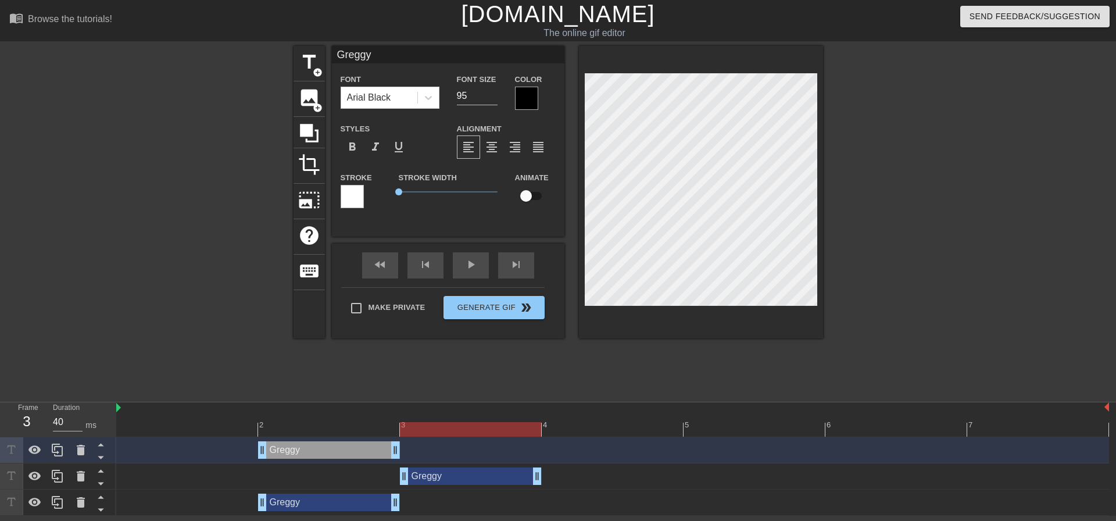
drag, startPoint x: 186, startPoint y: 476, endPoint x: 330, endPoint y: 463, distance: 144.7
click at [420, 468] on div "[PERSON_NAME] drag_handle drag_handle" at bounding box center [471, 475] width 142 height 17
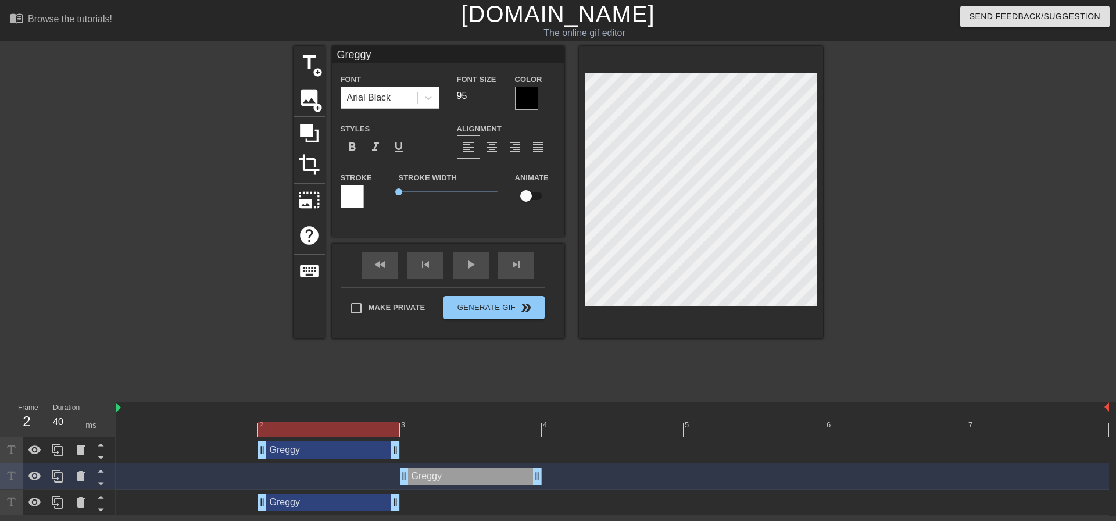
drag, startPoint x: 272, startPoint y: 449, endPoint x: 154, endPoint y: 453, distance: 118.0
click at [258, 453] on div "[PERSON_NAME] drag_handle drag_handle" at bounding box center [329, 449] width 142 height 17
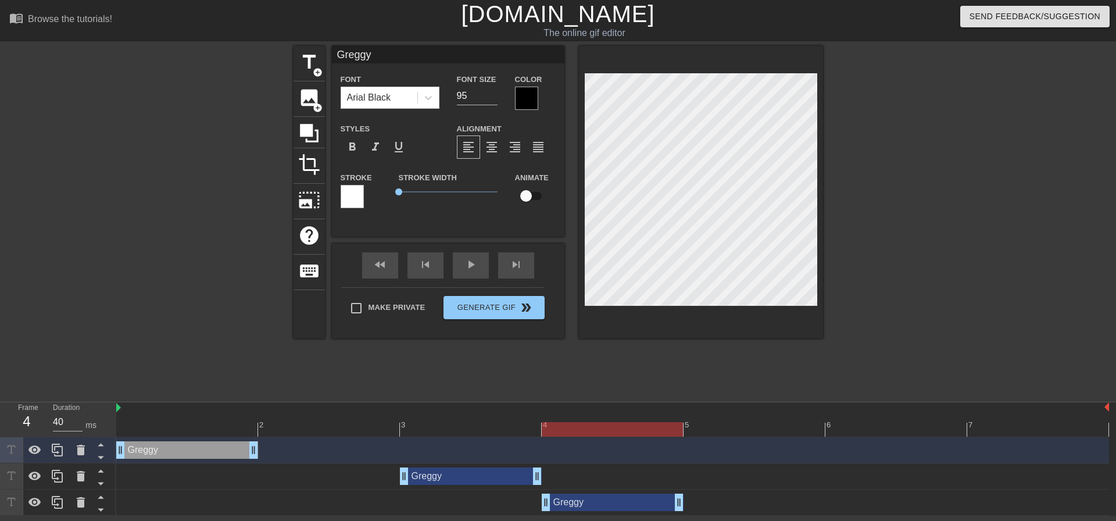
drag, startPoint x: 320, startPoint y: 504, endPoint x: 560, endPoint y: 500, distance: 240.0
click at [560, 500] on div "[PERSON_NAME] drag_handle drag_handle" at bounding box center [613, 501] width 142 height 17
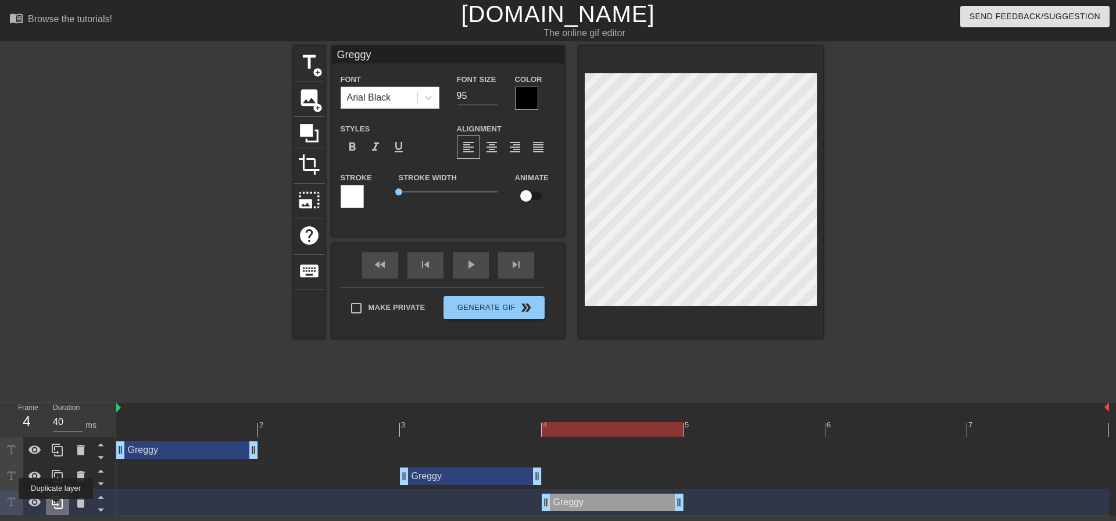
click at [56, 507] on icon at bounding box center [58, 502] width 14 height 14
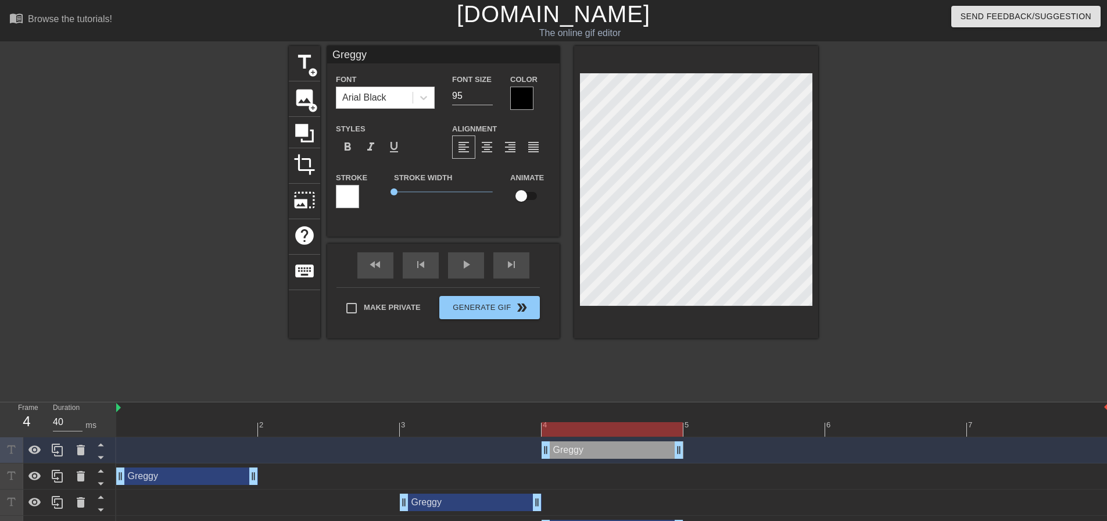
scroll to position [23, 0]
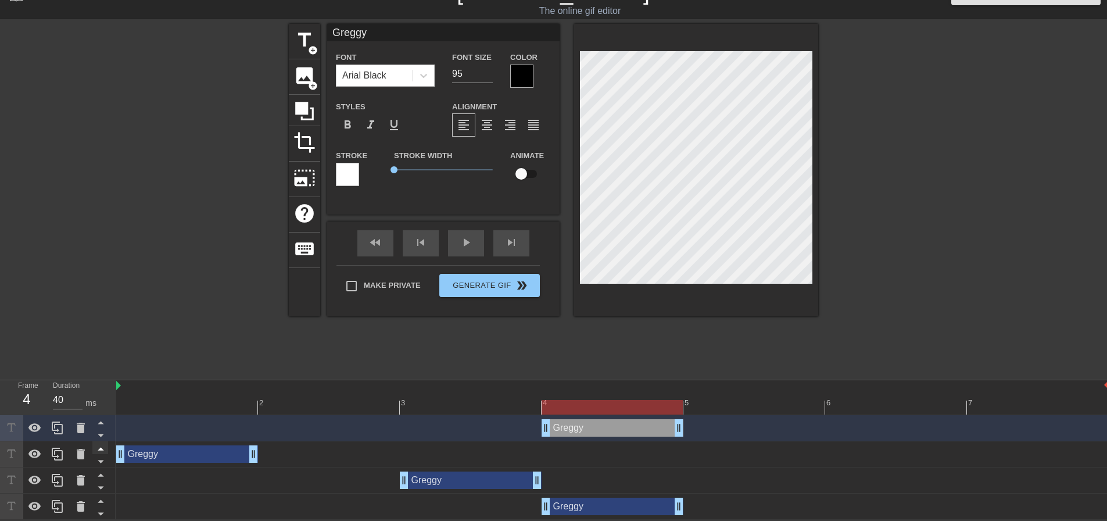
click at [100, 441] on div at bounding box center [100, 447] width 16 height 13
click at [103, 436] on icon at bounding box center [101, 435] width 15 height 15
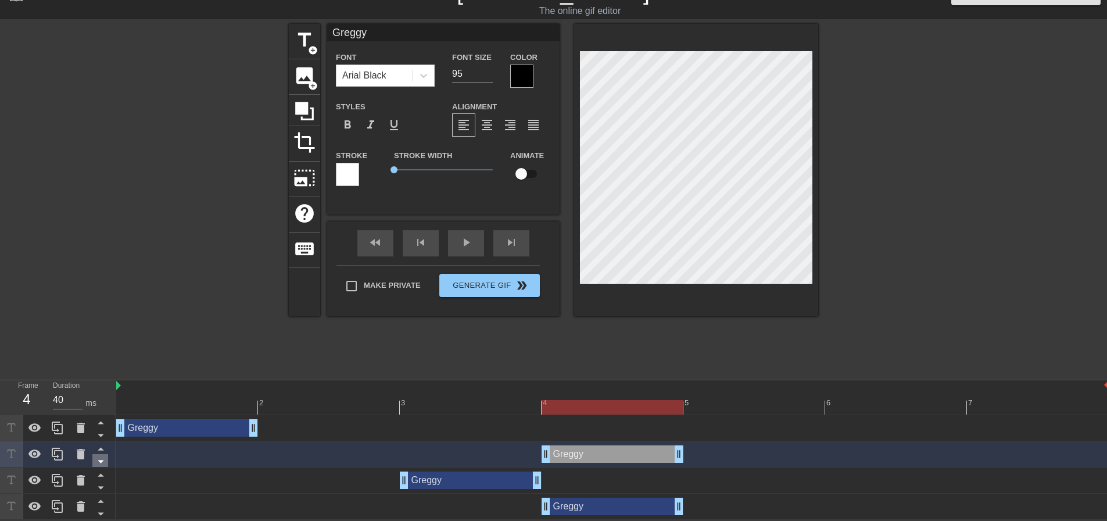
click at [103, 457] on icon at bounding box center [101, 461] width 15 height 15
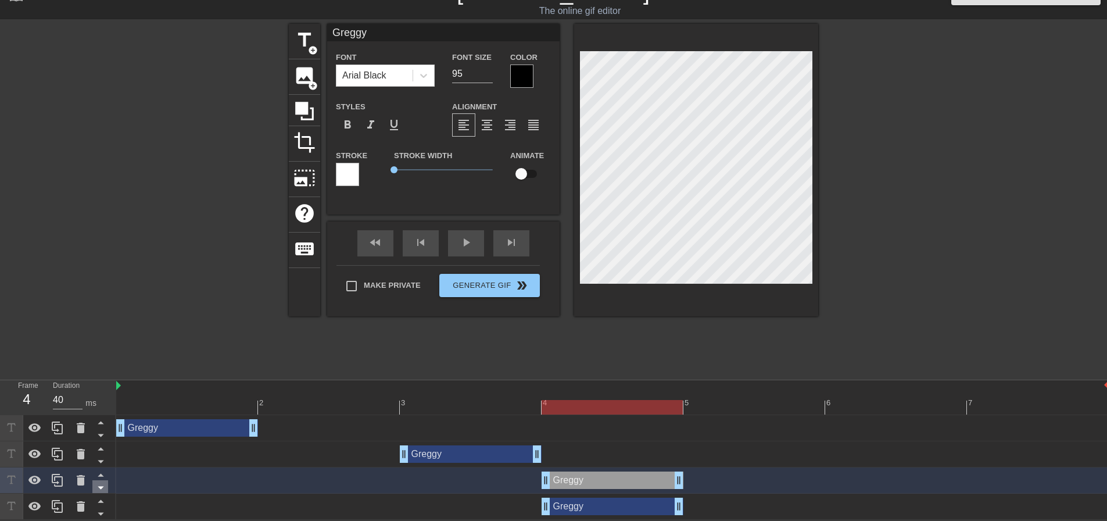
click at [103, 484] on icon at bounding box center [101, 487] width 15 height 15
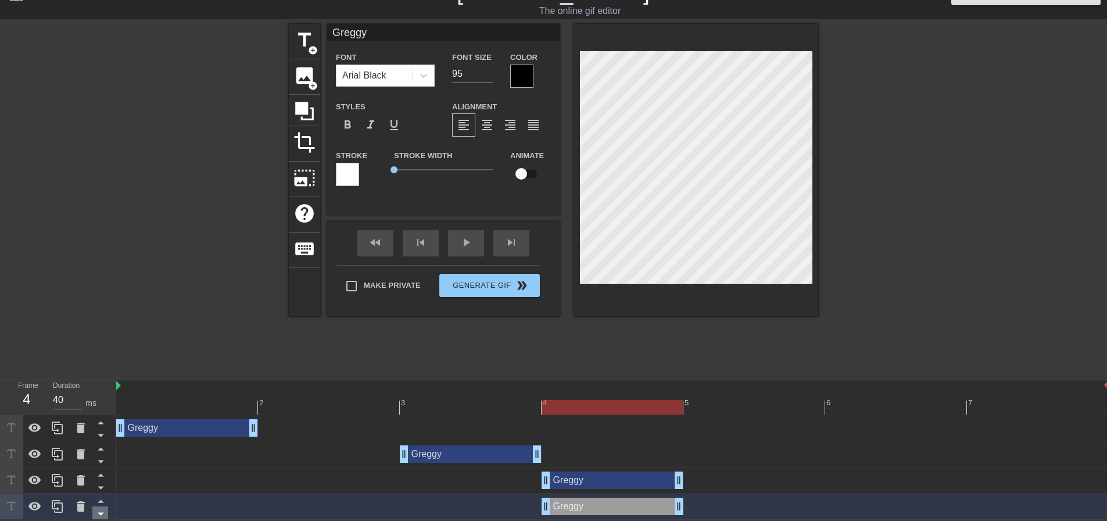
click at [103, 510] on icon at bounding box center [101, 513] width 15 height 15
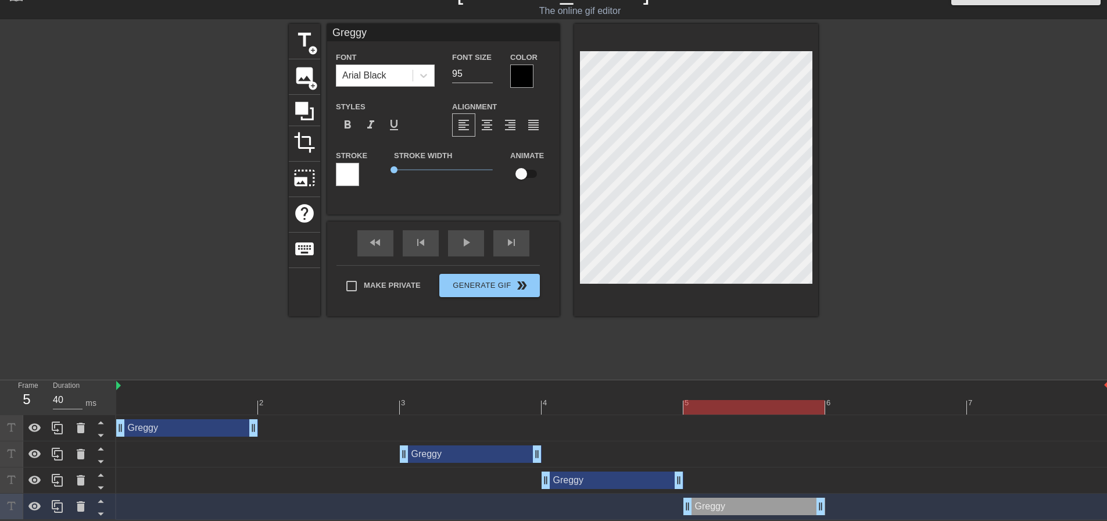
drag, startPoint x: 609, startPoint y: 506, endPoint x: 707, endPoint y: 503, distance: 97.7
click at [707, 503] on div "[PERSON_NAME] drag_handle drag_handle" at bounding box center [754, 505] width 142 height 17
click at [59, 509] on icon at bounding box center [58, 506] width 14 height 14
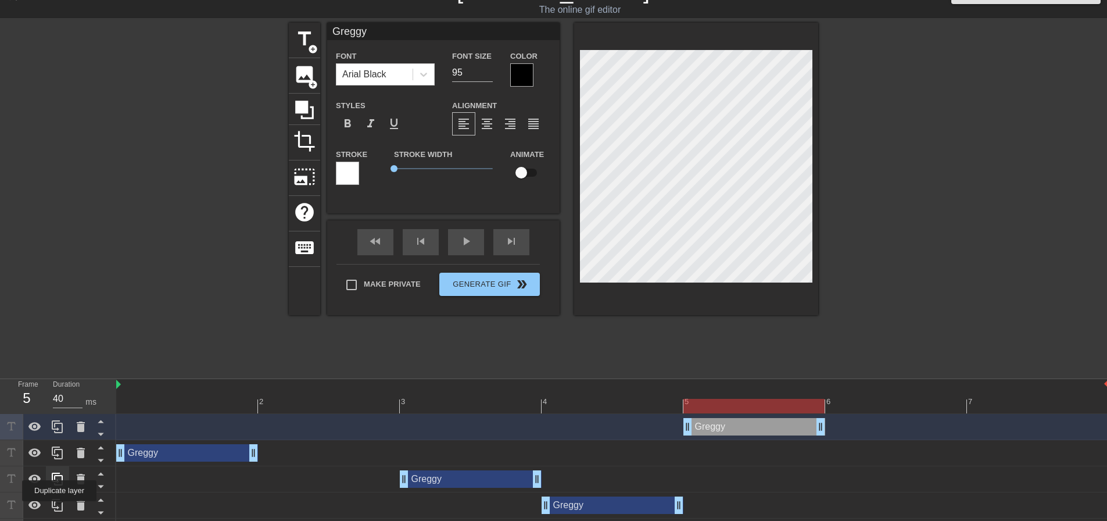
click at [58, 509] on icon at bounding box center [58, 505] width 14 height 14
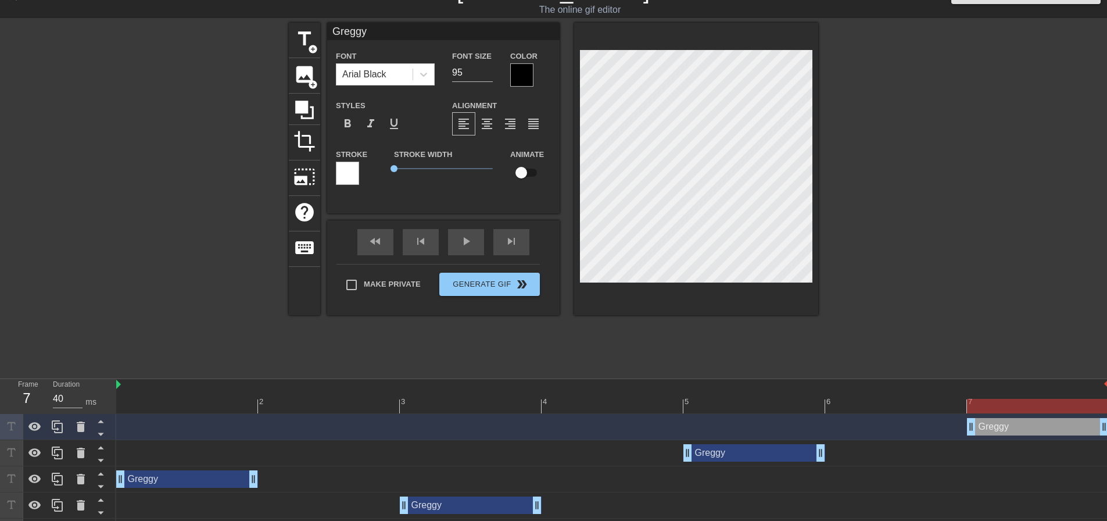
drag, startPoint x: 748, startPoint y: 424, endPoint x: 854, endPoint y: 445, distance: 108.4
click at [1023, 426] on div "[PERSON_NAME] drag_handle drag_handle" at bounding box center [1038, 426] width 142 height 17
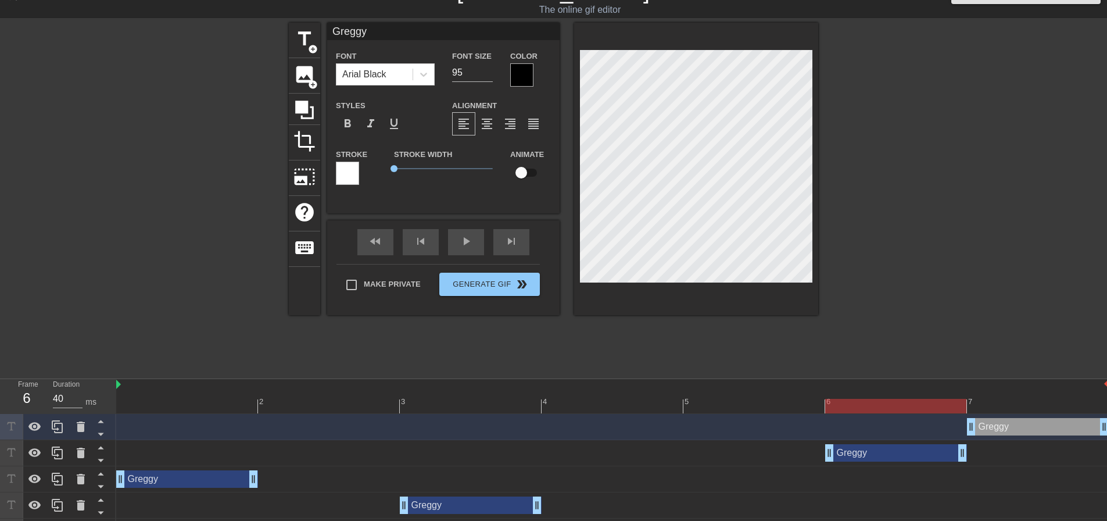
drag, startPoint x: 835, startPoint y: 459, endPoint x: 710, endPoint y: 472, distance: 126.2
click at [864, 461] on div "[PERSON_NAME] drag_handle drag_handle" at bounding box center [612, 453] width 993 height 26
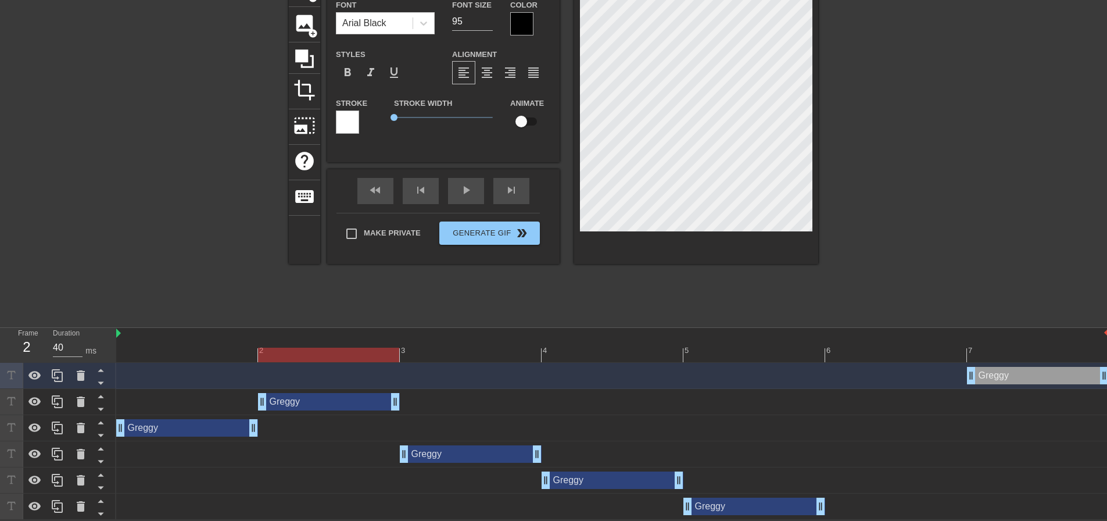
drag, startPoint x: 882, startPoint y: 400, endPoint x: 289, endPoint y: 401, distance: 593.3
click at [289, 401] on div "[PERSON_NAME] drag_handle drag_handle" at bounding box center [329, 401] width 142 height 17
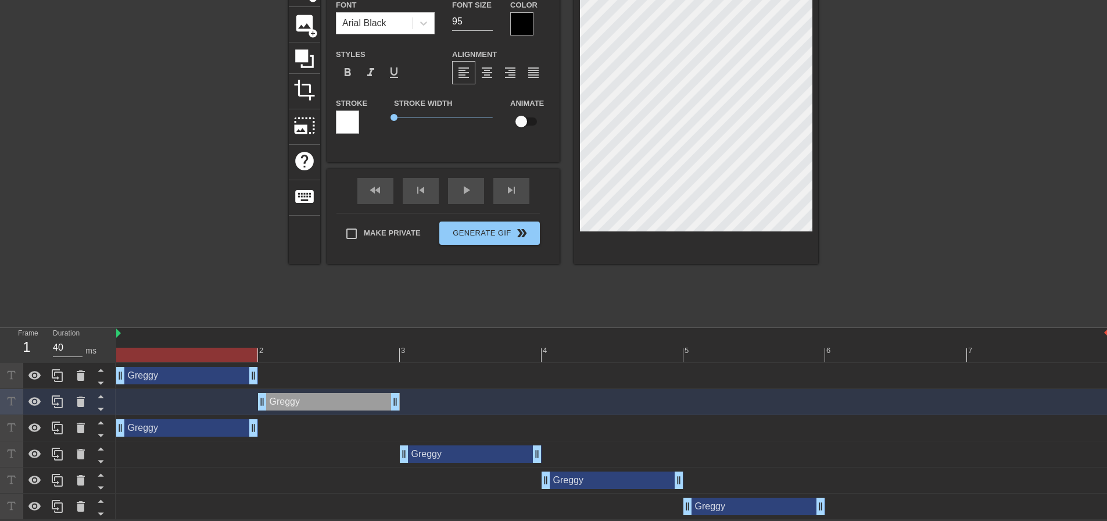
drag, startPoint x: 1023, startPoint y: 375, endPoint x: 212, endPoint y: 406, distance: 811.3
click at [124, 374] on div "[PERSON_NAME] drag_handle drag_handle" at bounding box center [187, 375] width 142 height 17
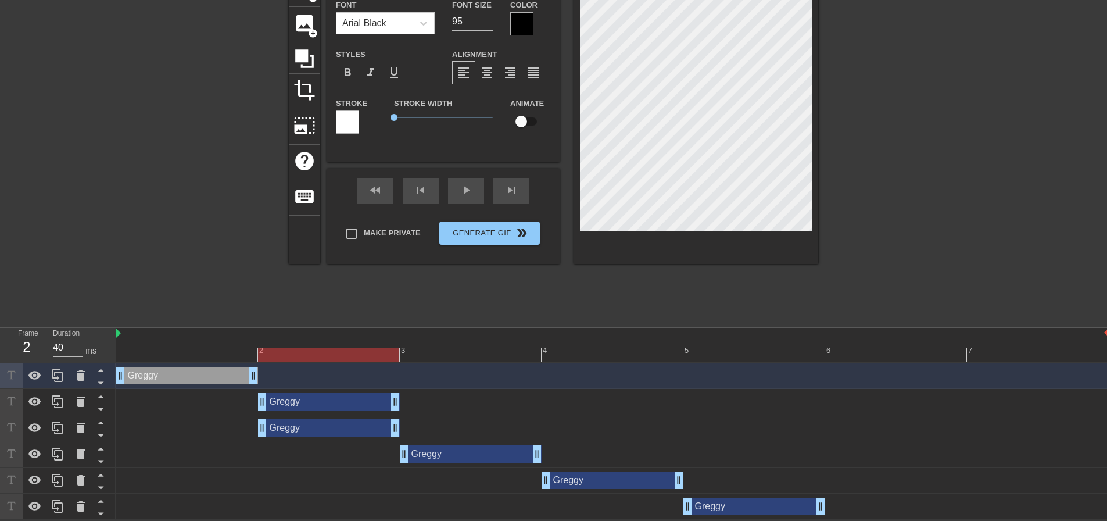
drag, startPoint x: 225, startPoint y: 434, endPoint x: 490, endPoint y: 429, distance: 265.0
click at [400, 425] on div "[PERSON_NAME] drag_handle drag_handle" at bounding box center [329, 427] width 142 height 17
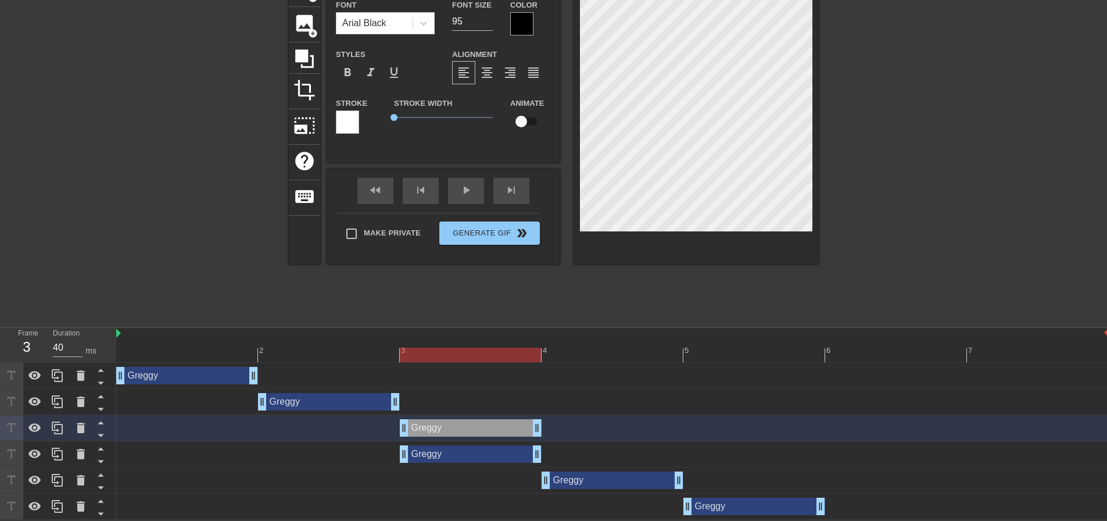
drag, startPoint x: 545, startPoint y: 441, endPoint x: 608, endPoint y: 442, distance: 63.9
click at [608, 442] on div "[PERSON_NAME] drag_handle drag_handle" at bounding box center [612, 454] width 993 height 26
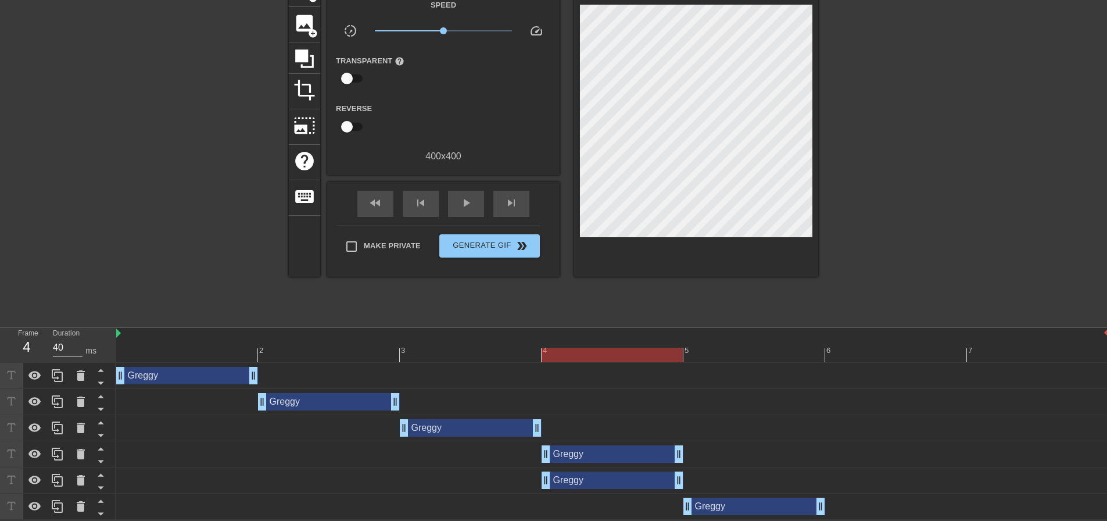
drag, startPoint x: 614, startPoint y: 470, endPoint x: 614, endPoint y: 481, distance: 11.1
click at [729, 471] on div "[PERSON_NAME] drag_handle drag_handle" at bounding box center [612, 480] width 993 height 26
drag, startPoint x: 631, startPoint y: 483, endPoint x: 724, endPoint y: 478, distance: 93.1
click at [683, 478] on div "[PERSON_NAME] drag_handle drag_handle" at bounding box center [613, 479] width 142 height 17
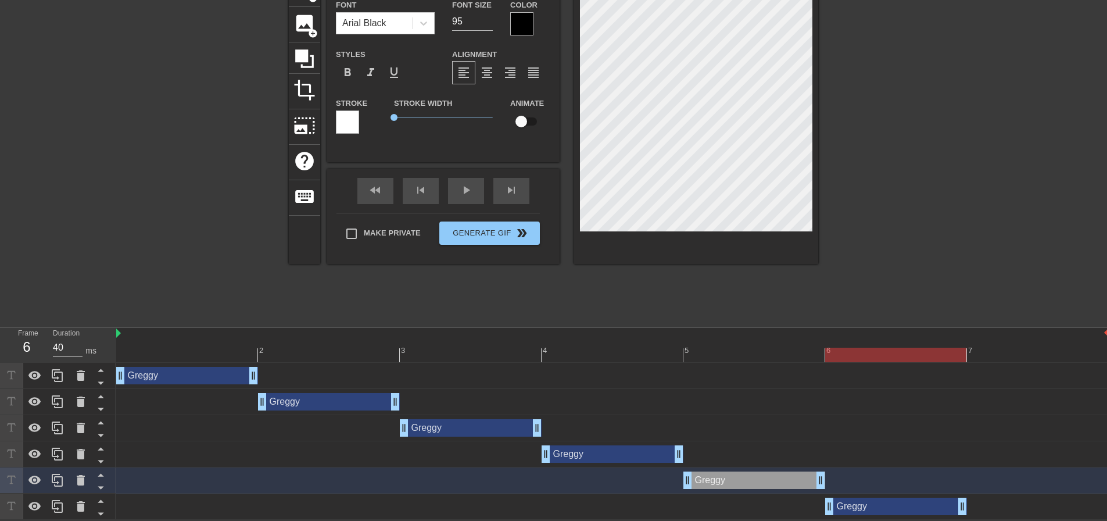
drag, startPoint x: 765, startPoint y: 505, endPoint x: 749, endPoint y: 508, distance: 16.5
click at [879, 502] on div "[PERSON_NAME] drag_handle drag_handle" at bounding box center [896, 505] width 142 height 17
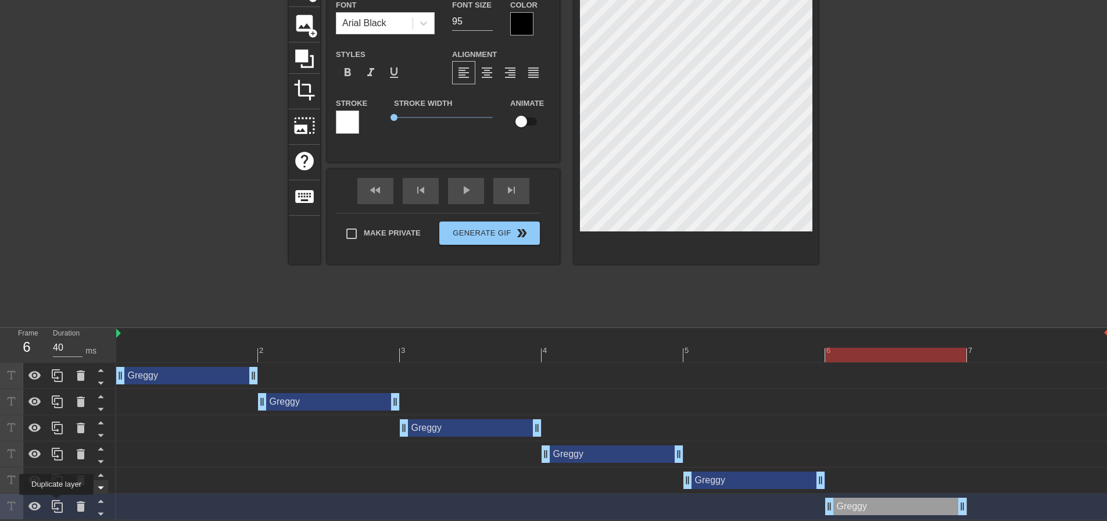
drag, startPoint x: 56, startPoint y: 503, endPoint x: 105, endPoint y: 513, distance: 49.2
click at [58, 503] on icon at bounding box center [57, 506] width 11 height 13
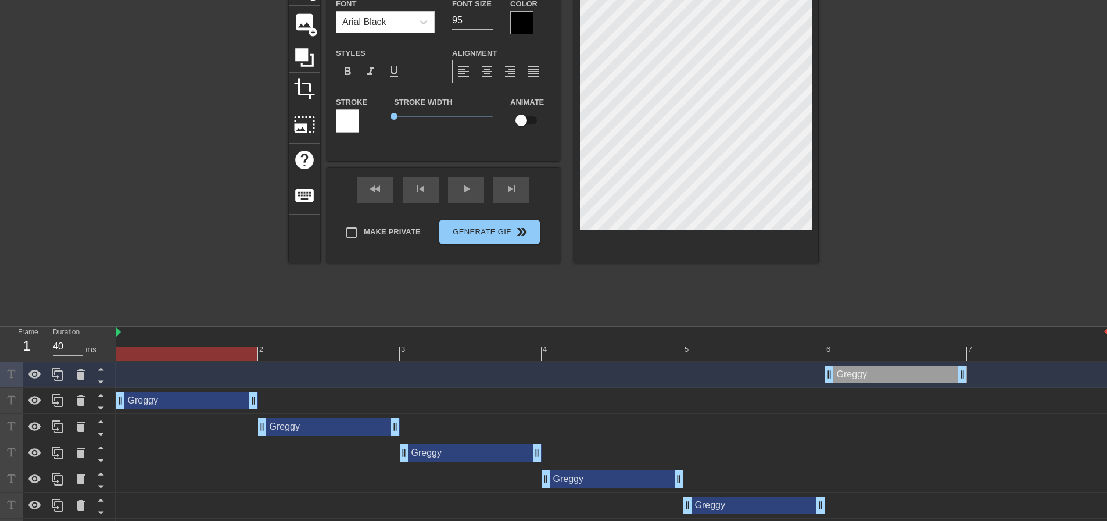
drag, startPoint x: 145, startPoint y: 360, endPoint x: 148, endPoint y: 379, distance: 19.4
click at [148, 379] on div "2 3 4 5 6 7 [PERSON_NAME] drag_handle drag_handle [PERSON_NAME] drag_handle dra…" at bounding box center [611, 436] width 991 height 218
drag, startPoint x: 110, startPoint y: 373, endPoint x: 113, endPoint y: 384, distance: 11.4
click at [113, 384] on div at bounding box center [103, 374] width 23 height 26
click at [97, 382] on icon at bounding box center [101, 381] width 15 height 15
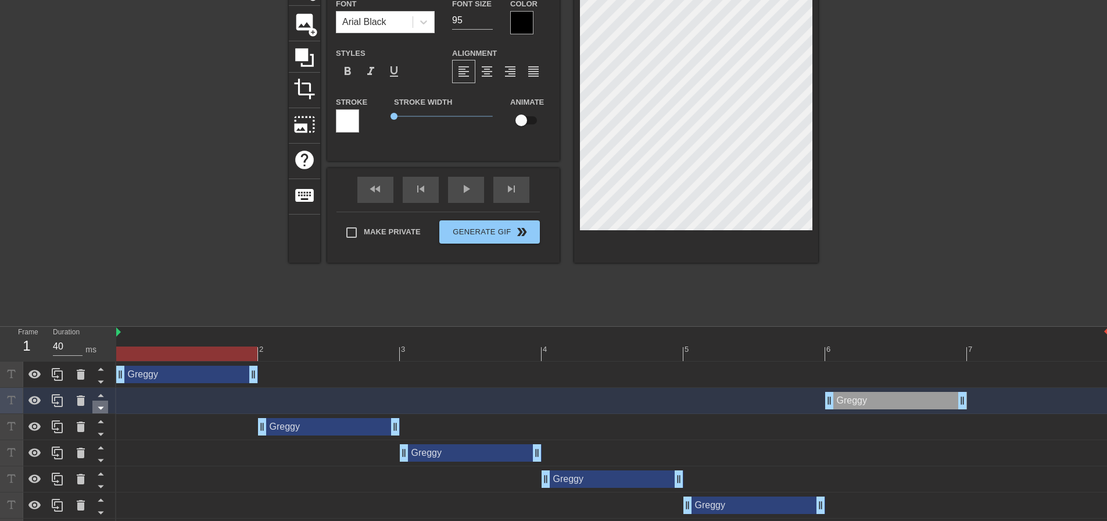
click at [101, 411] on icon at bounding box center [101, 407] width 15 height 15
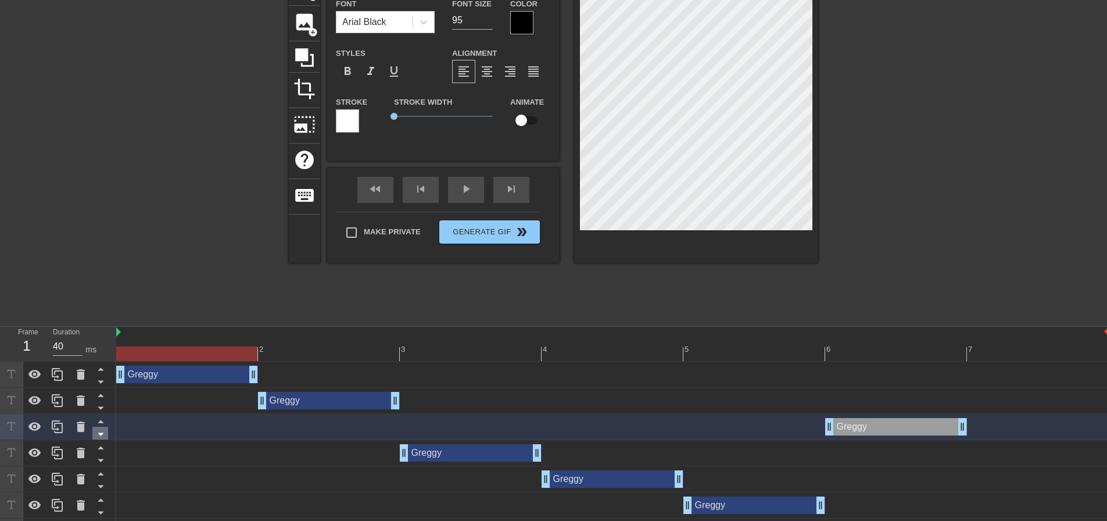
click at [102, 439] on icon at bounding box center [101, 434] width 15 height 15
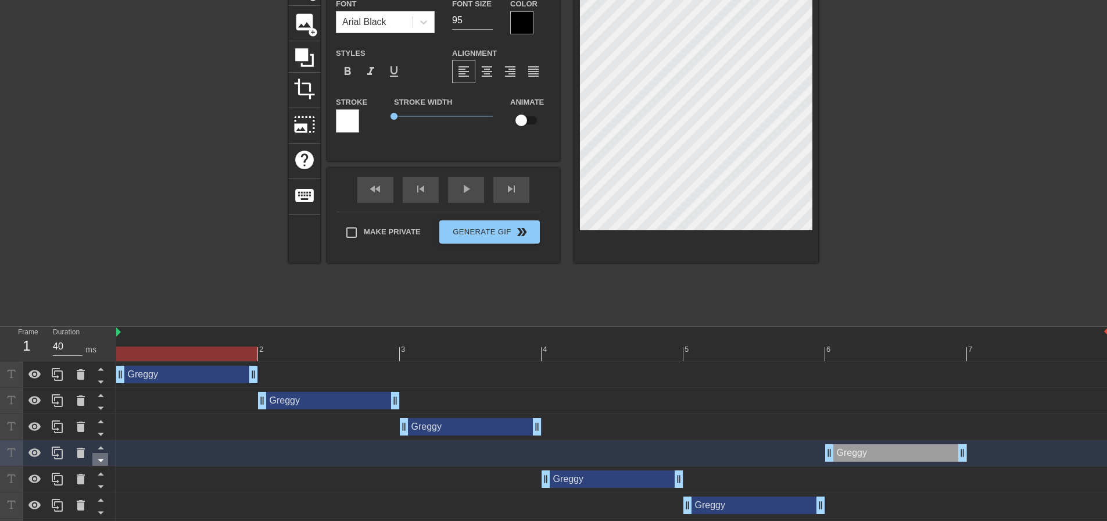
click at [100, 462] on icon at bounding box center [101, 460] width 6 height 3
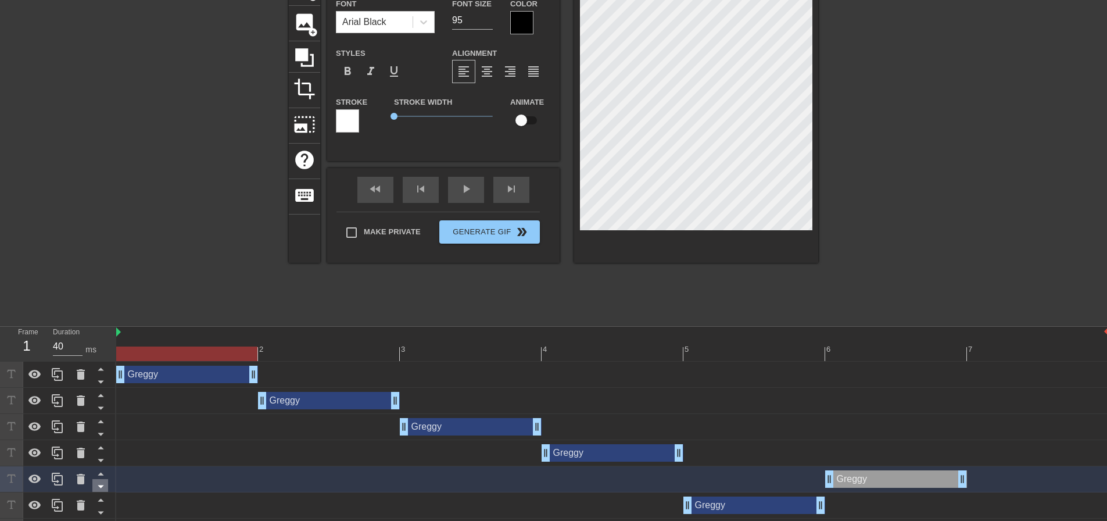
click at [101, 484] on icon at bounding box center [101, 486] width 15 height 15
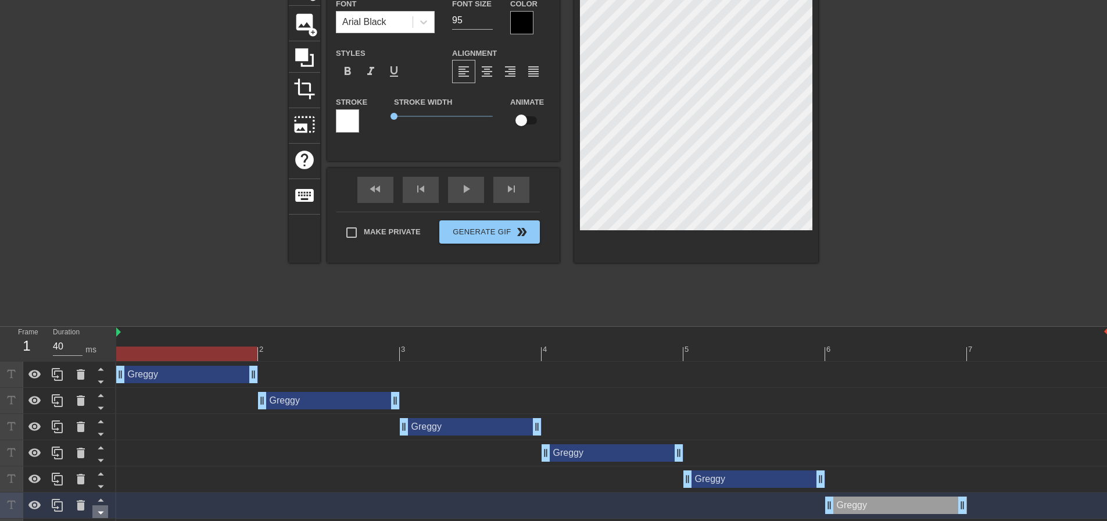
click at [102, 509] on icon at bounding box center [101, 512] width 15 height 15
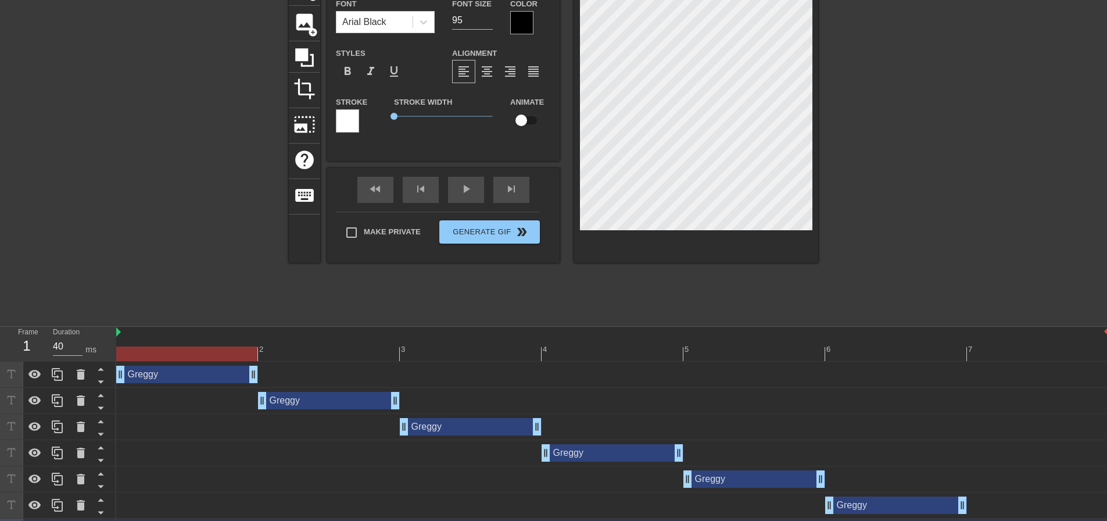
scroll to position [102, 0]
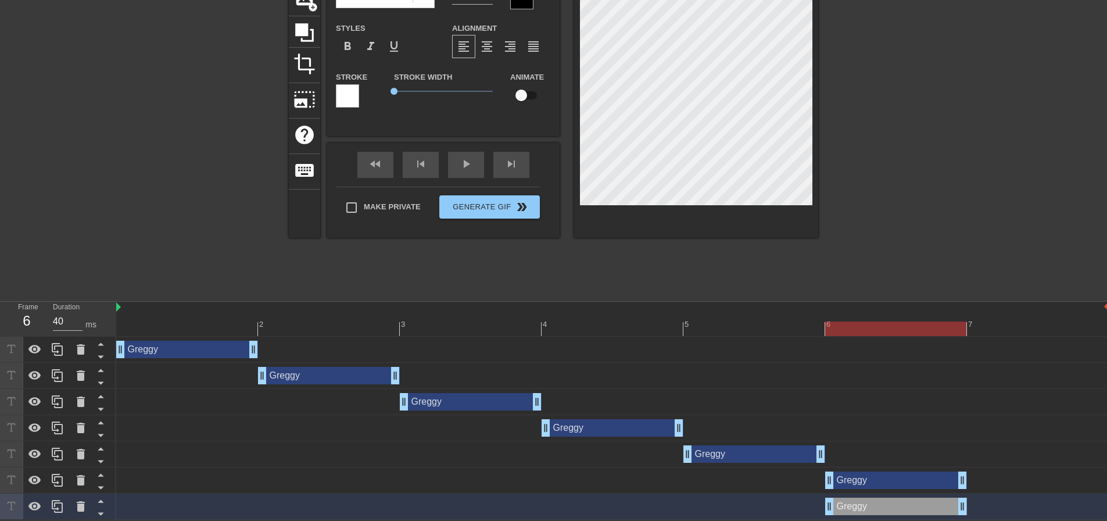
drag, startPoint x: 890, startPoint y: 508, endPoint x: 973, endPoint y: 494, distance: 84.8
click at [967, 502] on div "[PERSON_NAME] drag_handle drag_handle" at bounding box center [896, 505] width 142 height 17
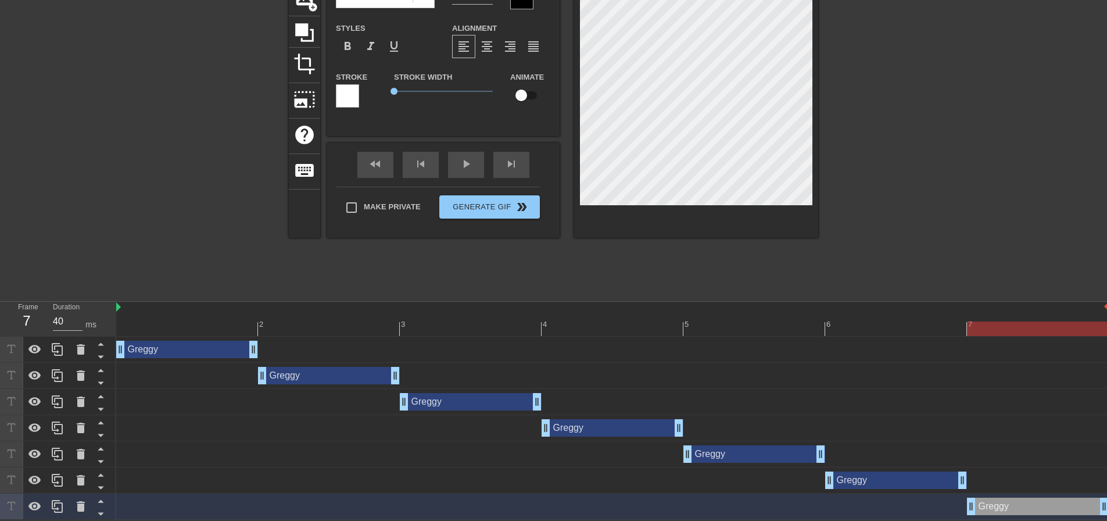
scroll to position [0, 0]
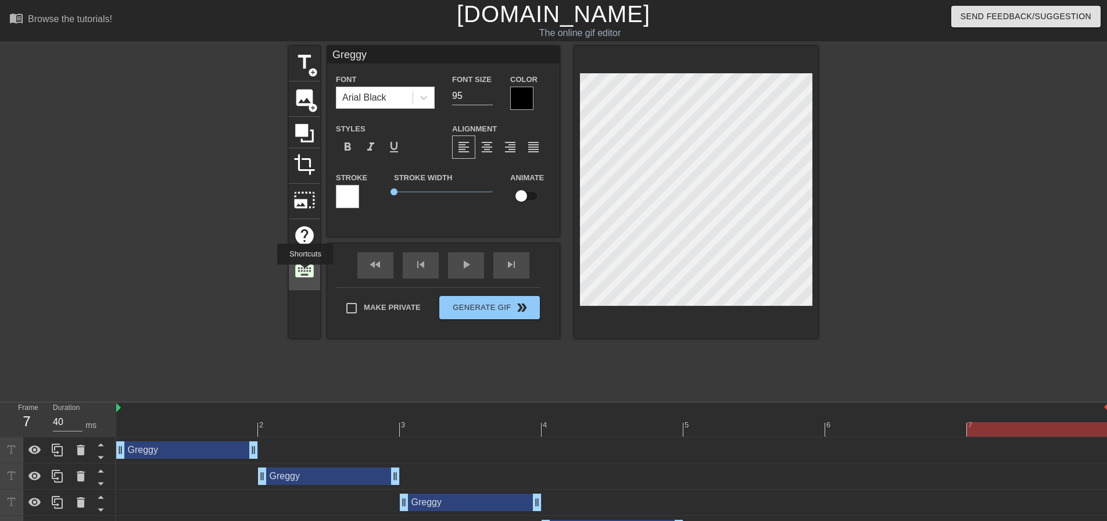
click at [305, 272] on span "keyboard" at bounding box center [304, 271] width 22 height 22
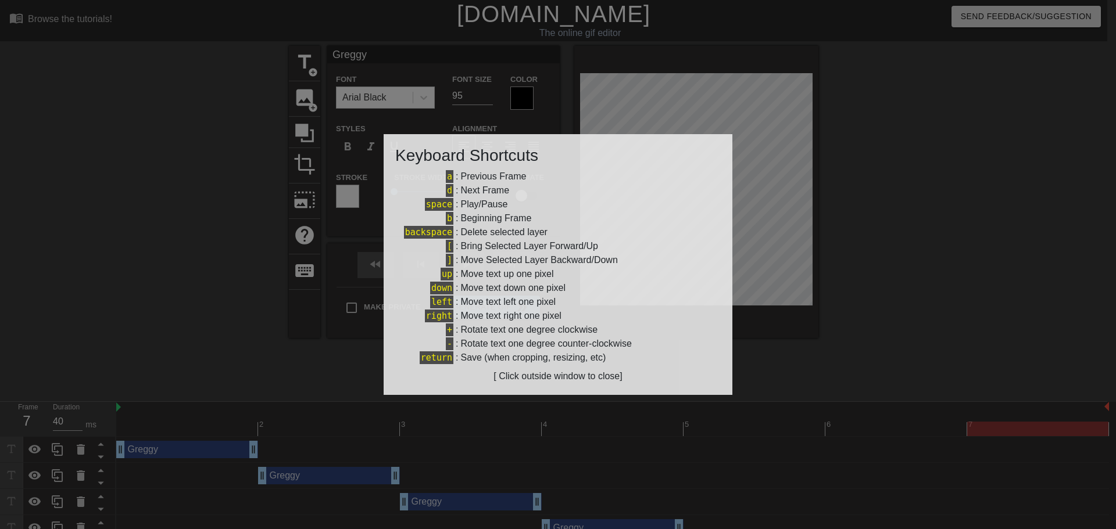
click at [242, 291] on div at bounding box center [558, 264] width 1116 height 529
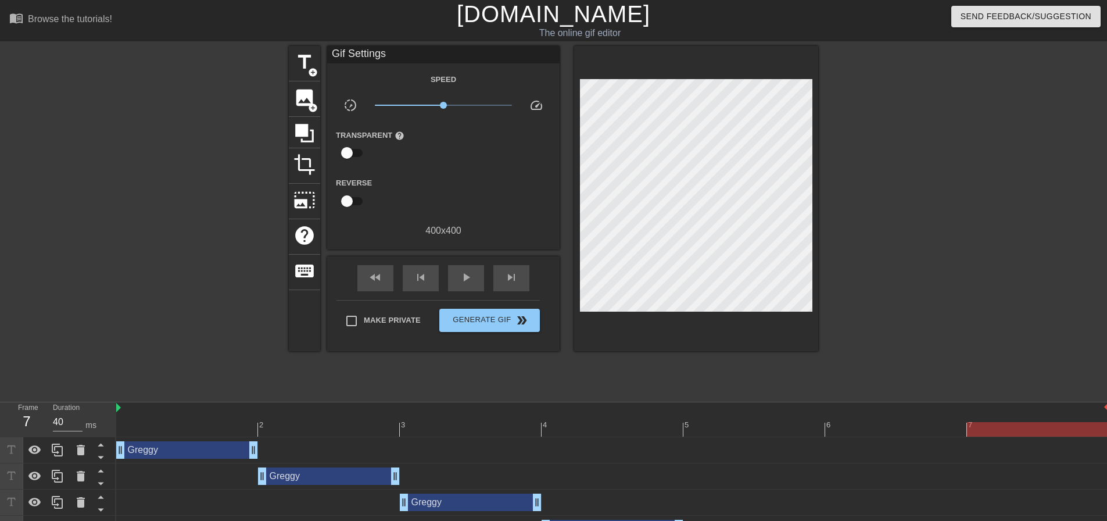
scroll to position [102, 0]
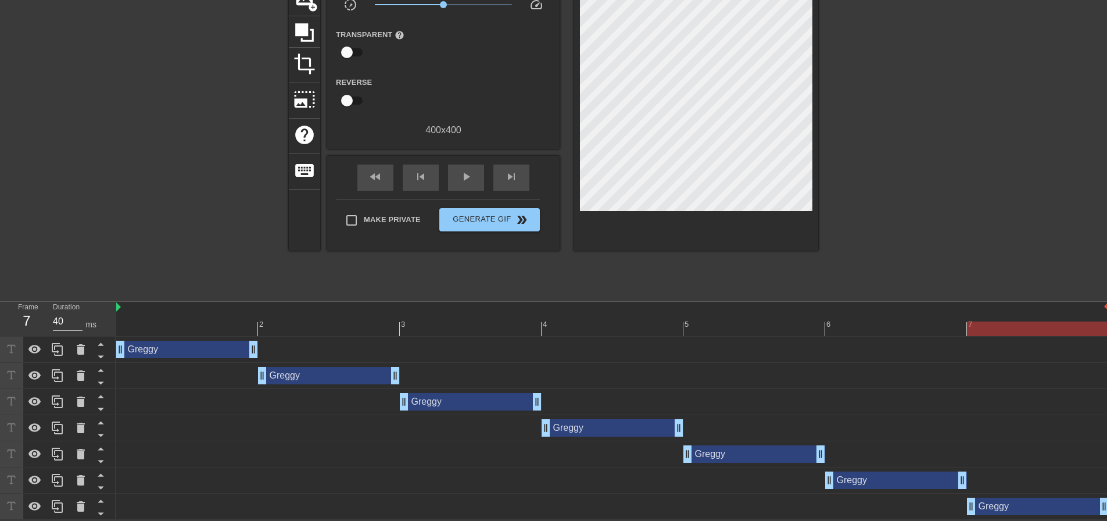
click at [582, 463] on div "[PERSON_NAME] drag_handle drag_handle" at bounding box center [612, 454] width 993 height 26
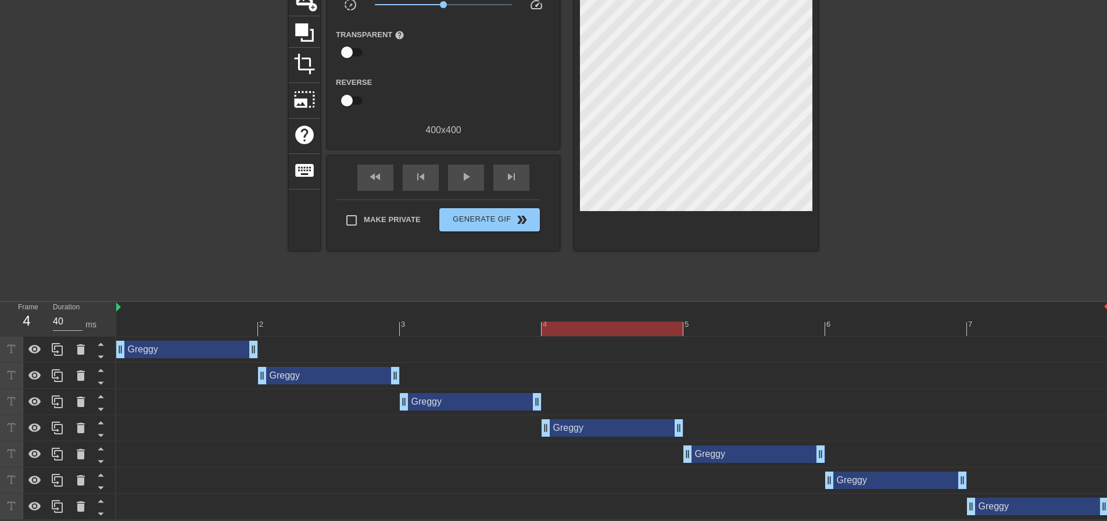
click at [584, 428] on div "[PERSON_NAME] drag_handle drag_handle" at bounding box center [613, 427] width 142 height 17
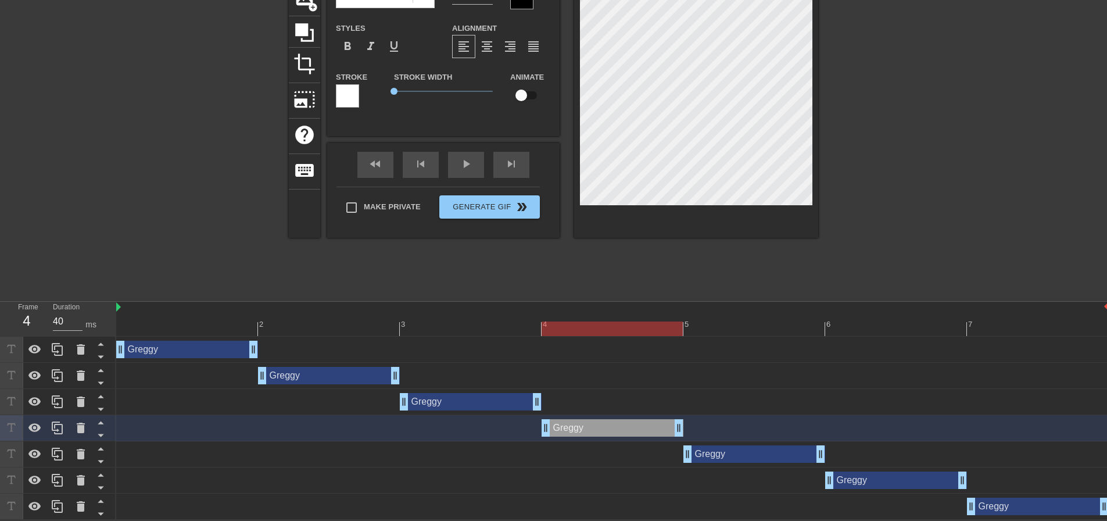
click at [1000, 501] on div "[PERSON_NAME] drag_handle drag_handle" at bounding box center [1038, 505] width 142 height 17
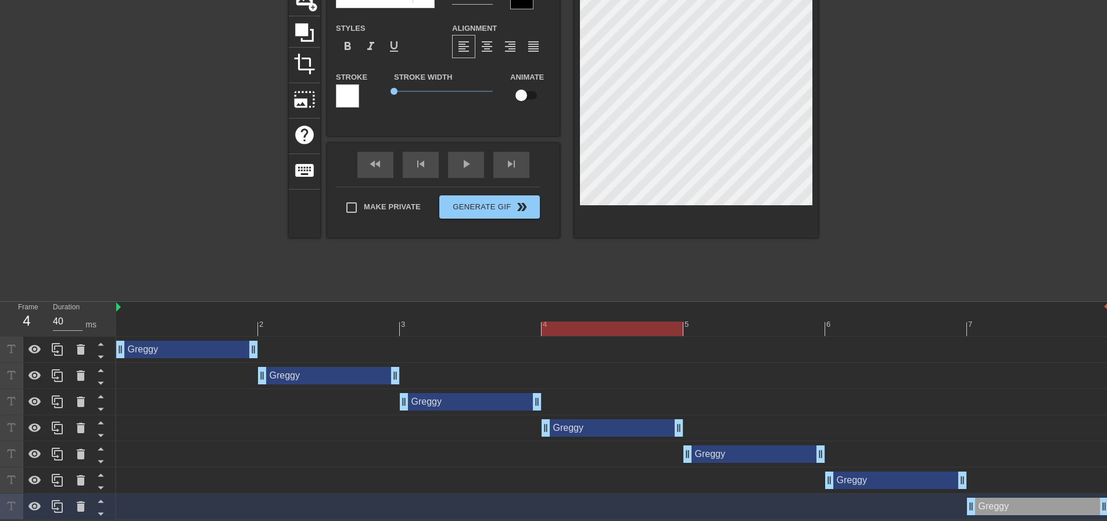
click at [188, 342] on div "[PERSON_NAME] drag_handle drag_handle" at bounding box center [187, 349] width 142 height 17
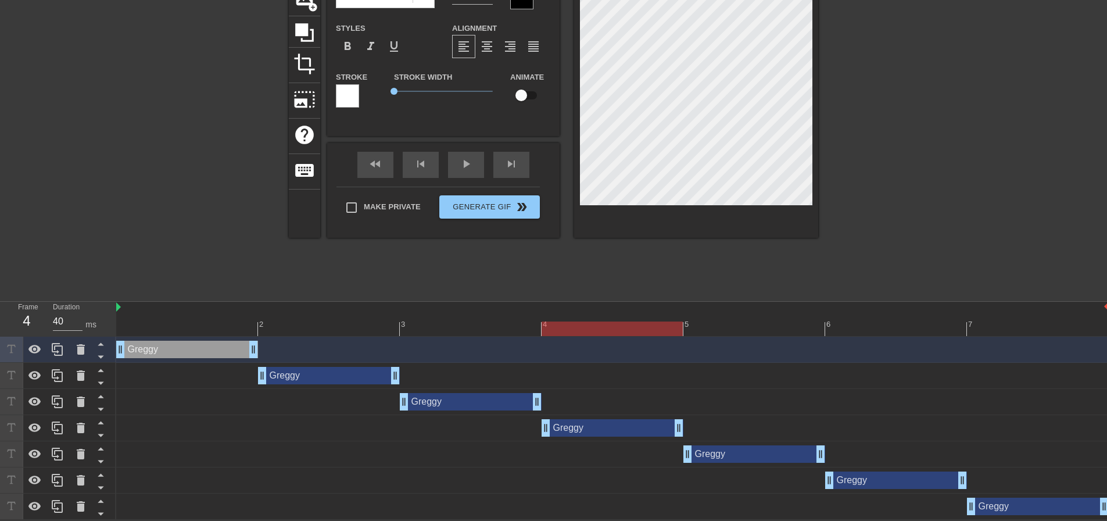
click at [123, 333] on div at bounding box center [612, 328] width 993 height 15
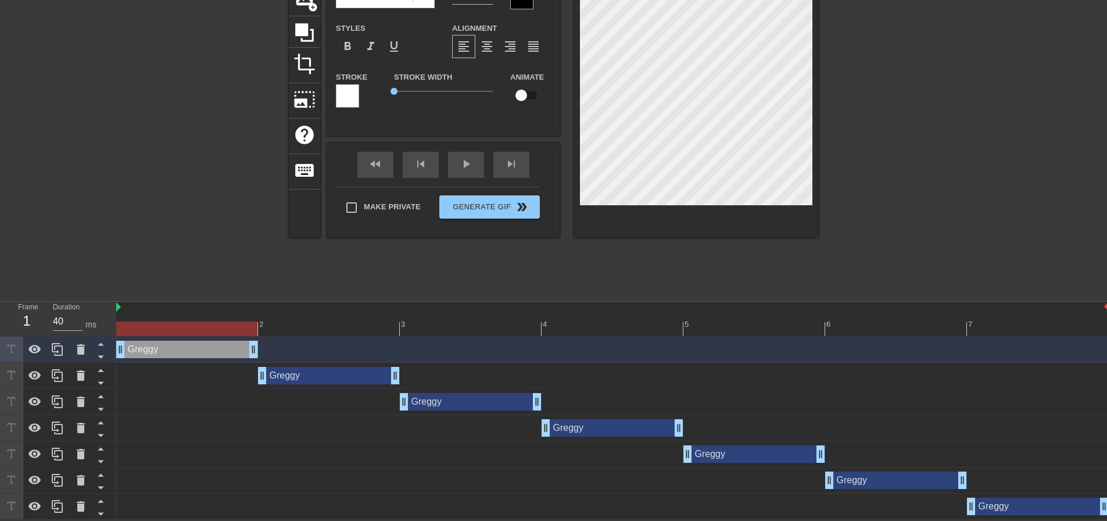
scroll to position [44, 0]
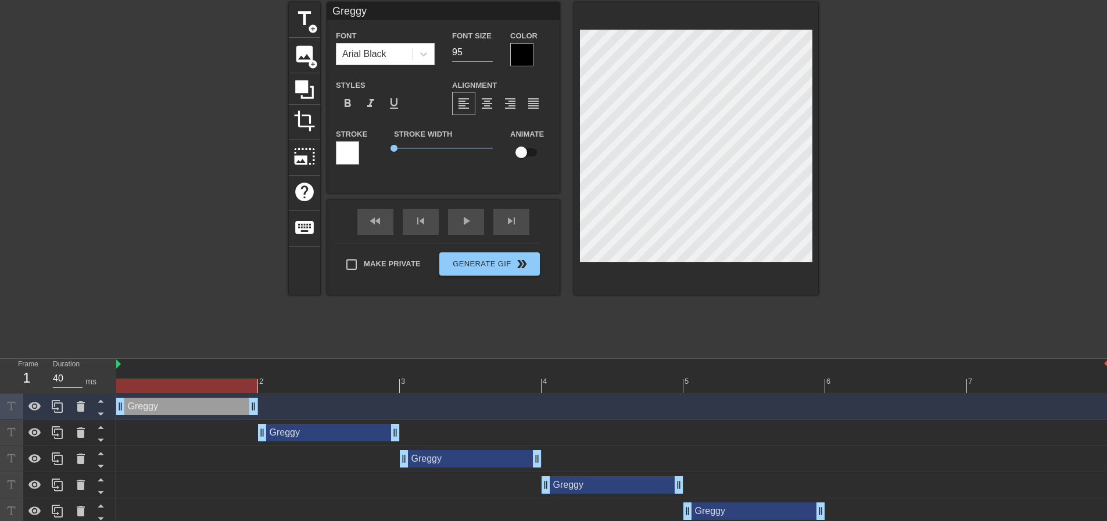
click at [304, 386] on div at bounding box center [612, 385] width 993 height 15
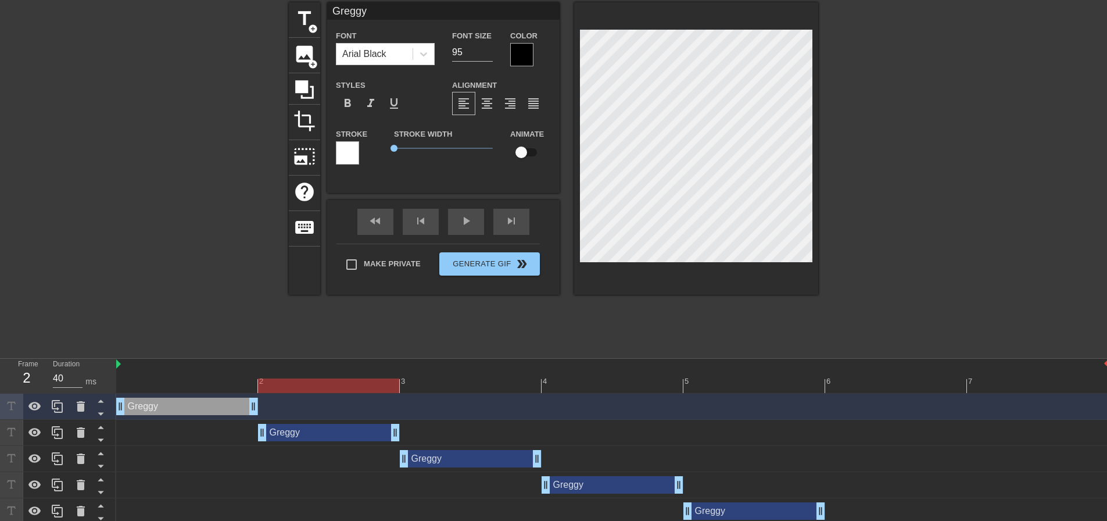
click at [315, 431] on div "[PERSON_NAME] drag_handle drag_handle" at bounding box center [329, 432] width 142 height 17
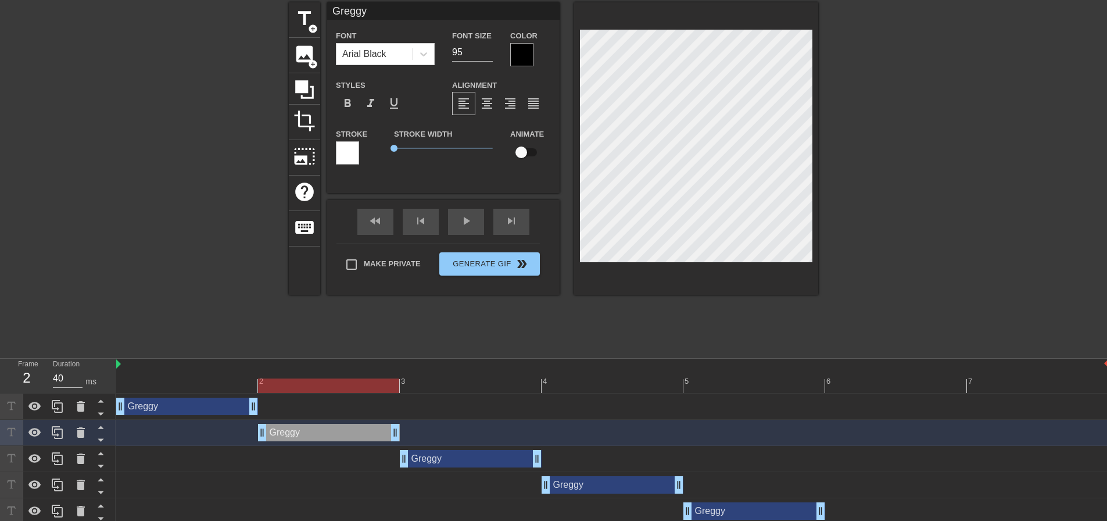
click at [450, 459] on div "[PERSON_NAME] drag_handle drag_handle" at bounding box center [471, 458] width 142 height 17
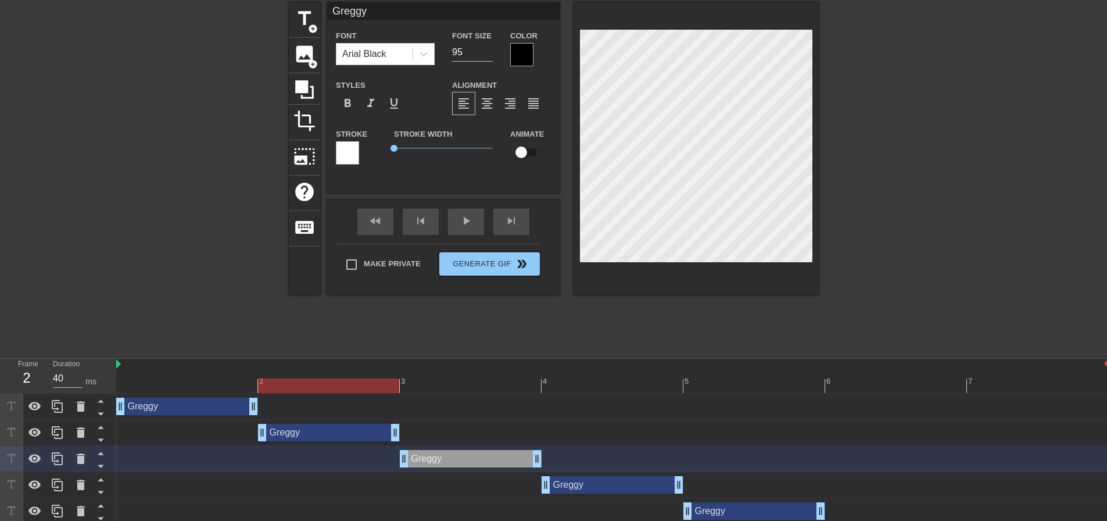
click at [455, 382] on div at bounding box center [612, 385] width 993 height 15
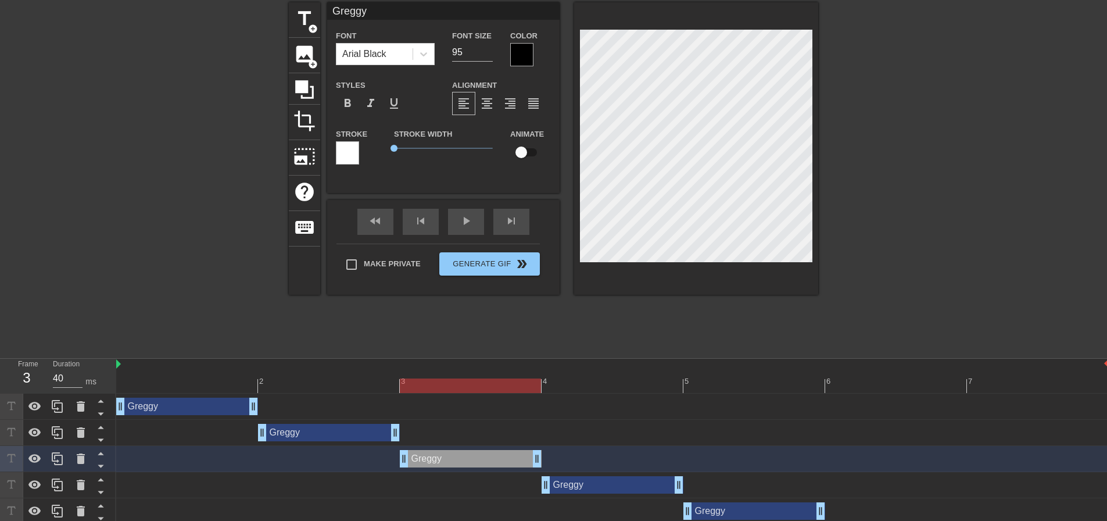
click at [886, 120] on div at bounding box center [919, 176] width 174 height 349
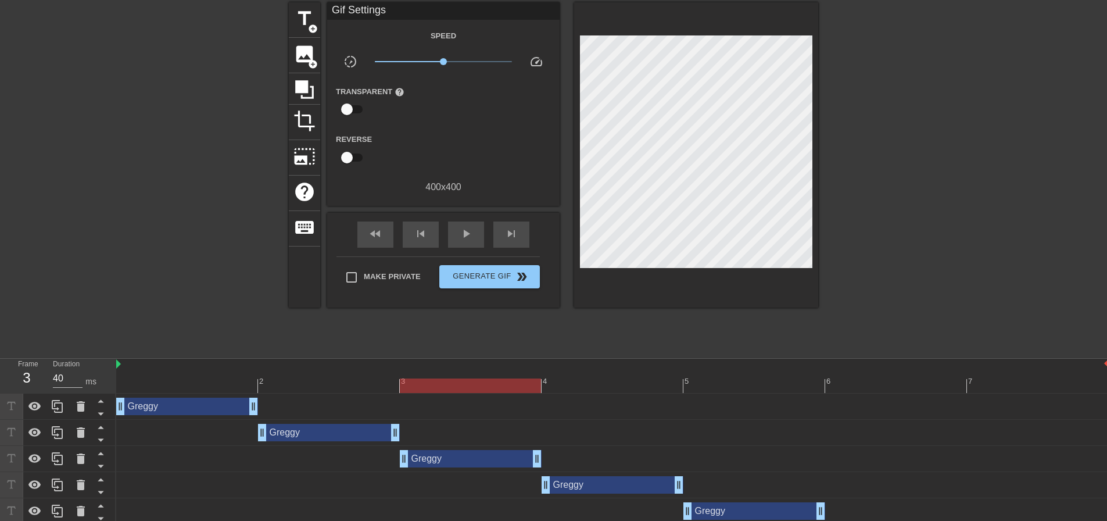
drag, startPoint x: 575, startPoint y: 378, endPoint x: 585, endPoint y: 404, distance: 28.0
click at [576, 378] on div "4" at bounding box center [613, 377] width 142 height 15
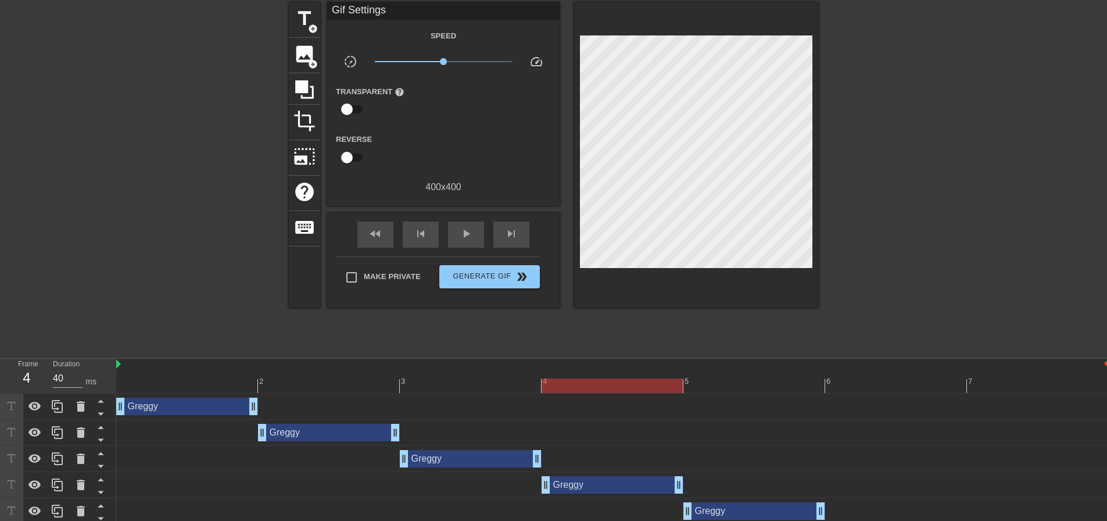
click at [590, 486] on div "[PERSON_NAME] drag_handle drag_handle" at bounding box center [613, 484] width 142 height 17
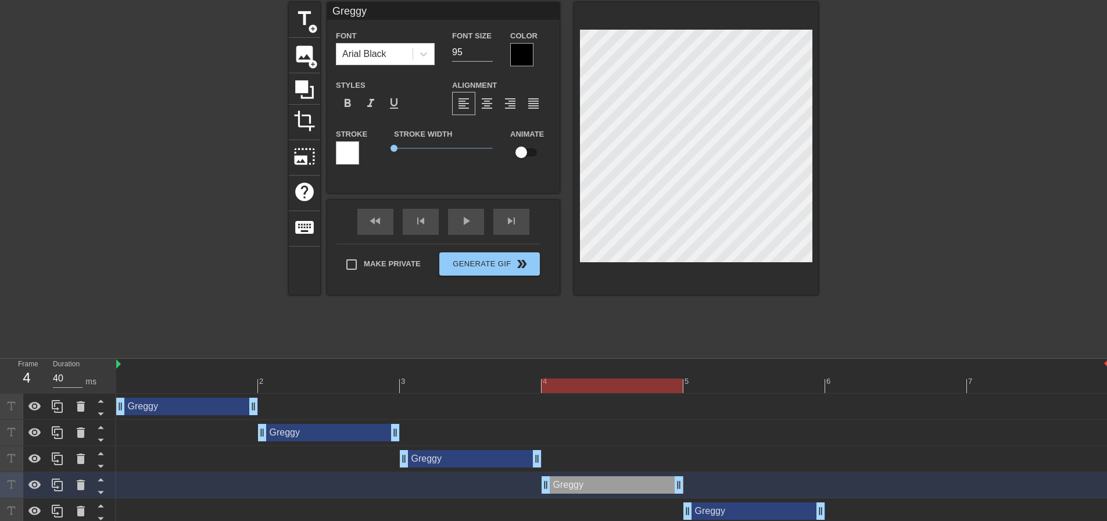
click at [891, 126] on div at bounding box center [919, 176] width 174 height 349
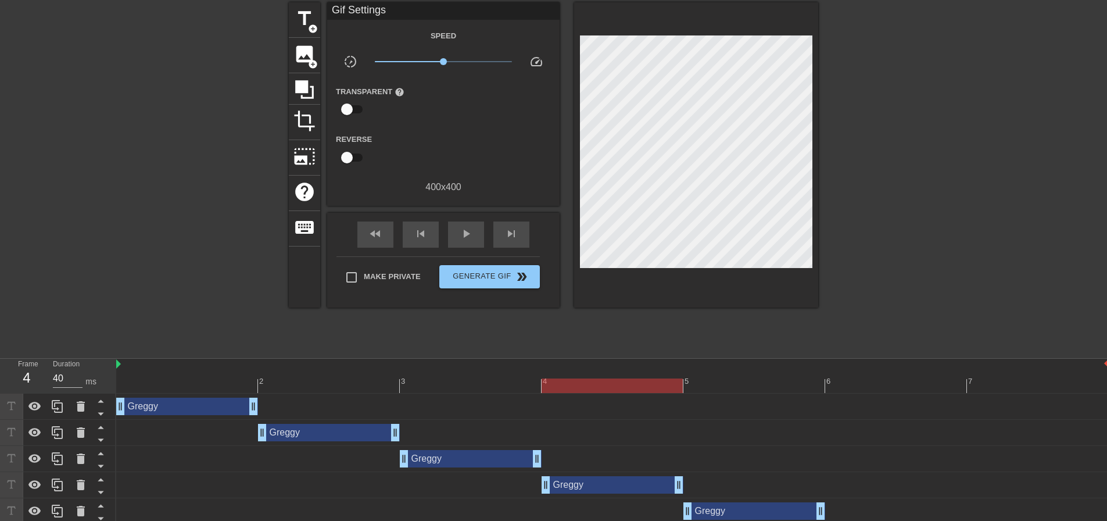
click at [741, 384] on div at bounding box center [612, 385] width 993 height 15
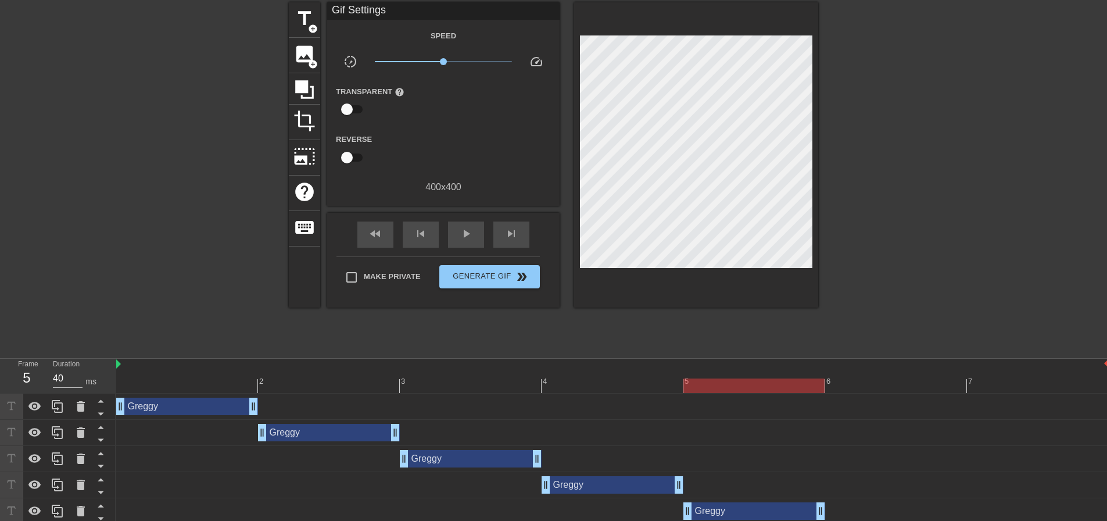
scroll to position [102, 0]
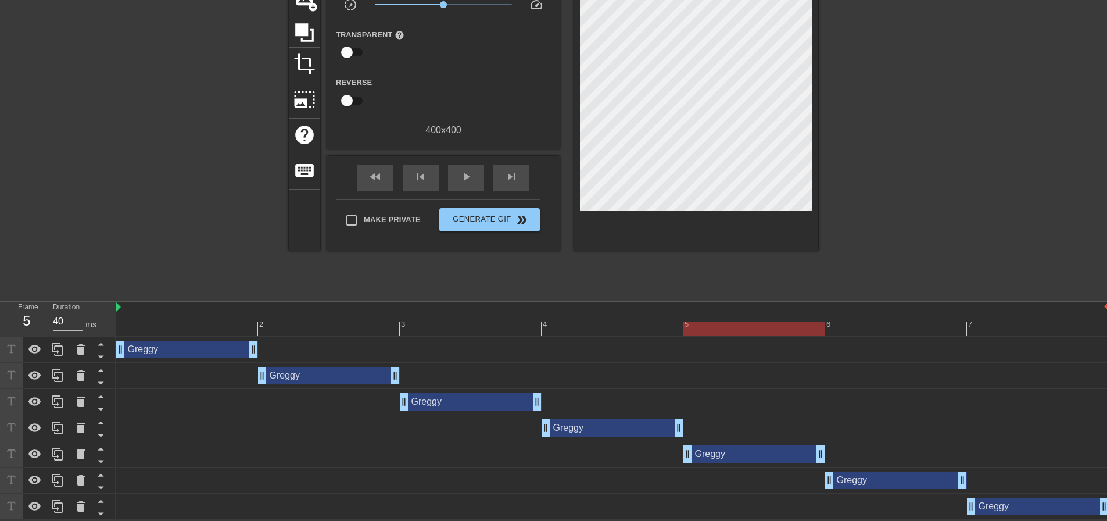
drag, startPoint x: 737, startPoint y: 456, endPoint x: 746, endPoint y: 370, distance: 86.4
click at [737, 456] on div "[PERSON_NAME] drag_handle drag_handle" at bounding box center [754, 453] width 142 height 17
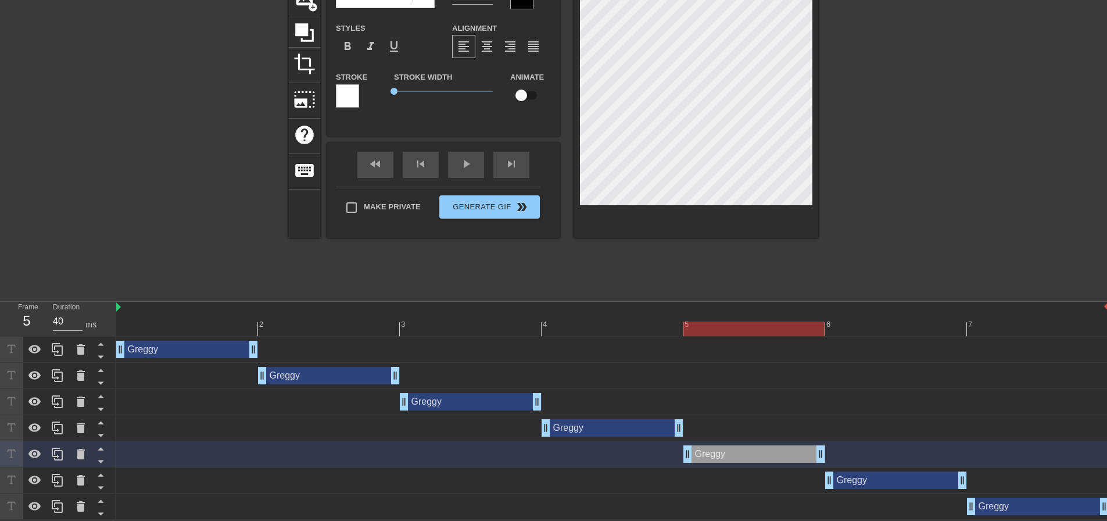
drag, startPoint x: 883, startPoint y: 136, endPoint x: 885, endPoint y: 192, distance: 56.4
click at [882, 134] on div at bounding box center [919, 119] width 174 height 349
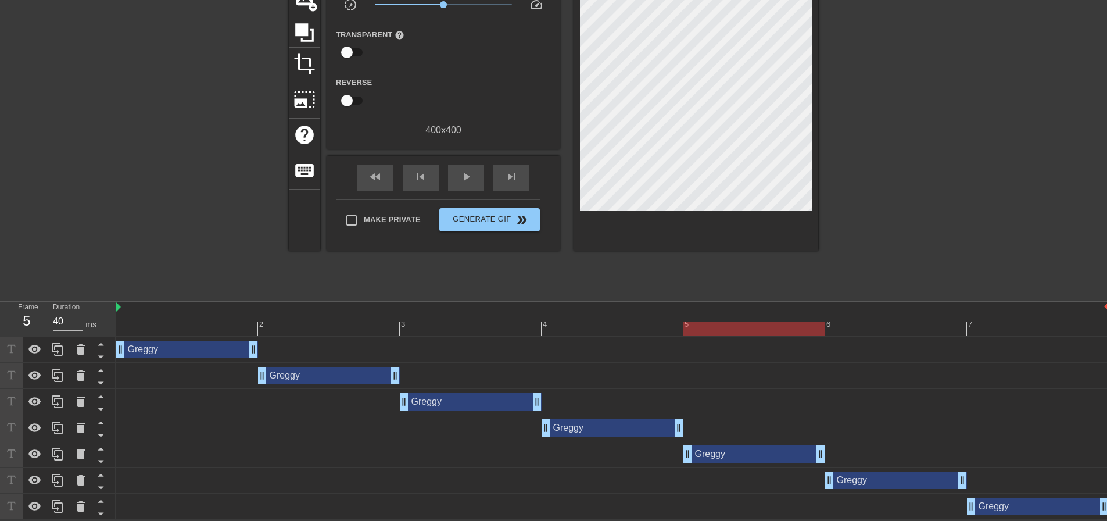
click at [889, 330] on div at bounding box center [612, 328] width 993 height 15
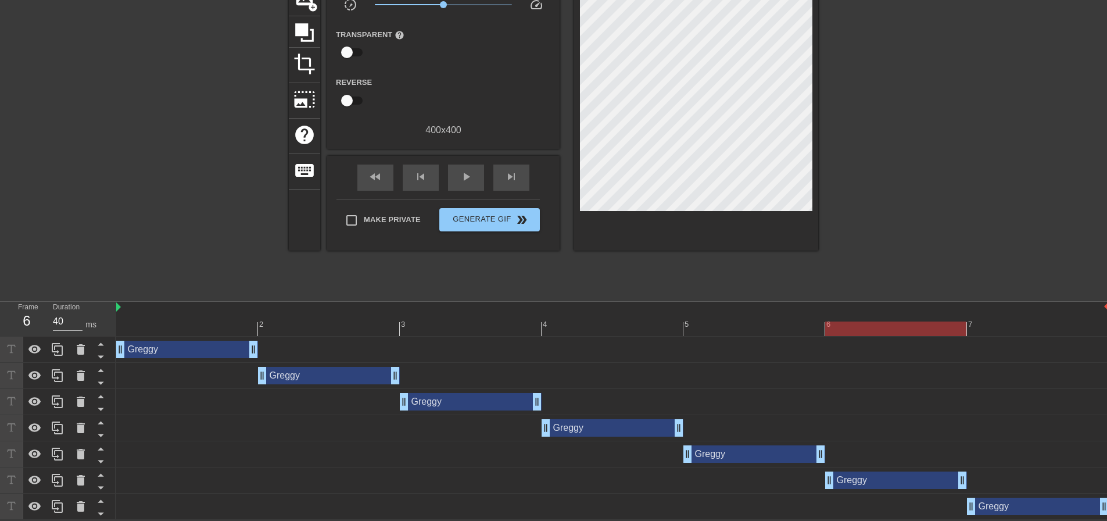
drag, startPoint x: 878, startPoint y: 484, endPoint x: 776, endPoint y: 239, distance: 264.4
click at [878, 484] on div "[PERSON_NAME] drag_handle drag_handle" at bounding box center [896, 479] width 142 height 17
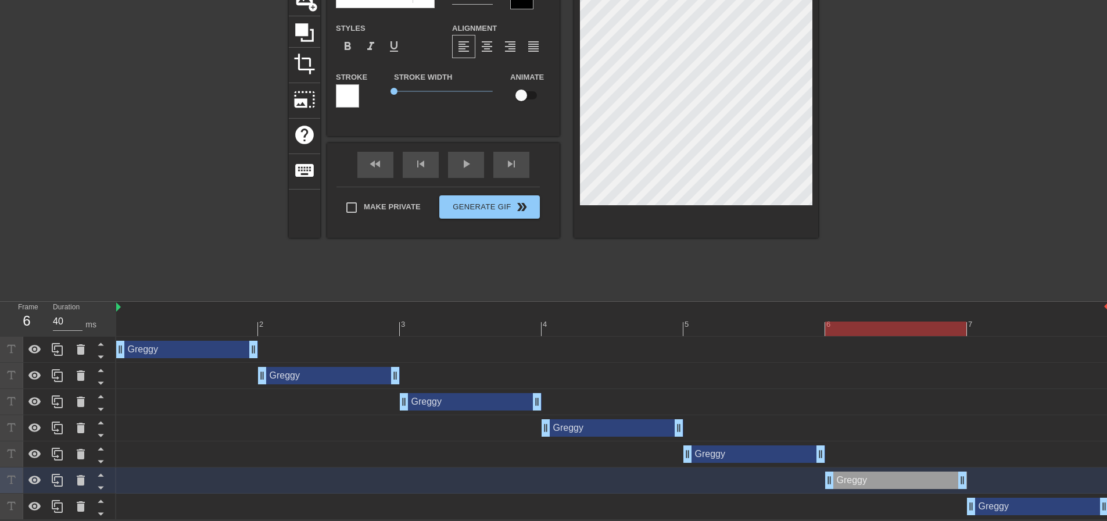
click at [915, 77] on div at bounding box center [919, 119] width 174 height 349
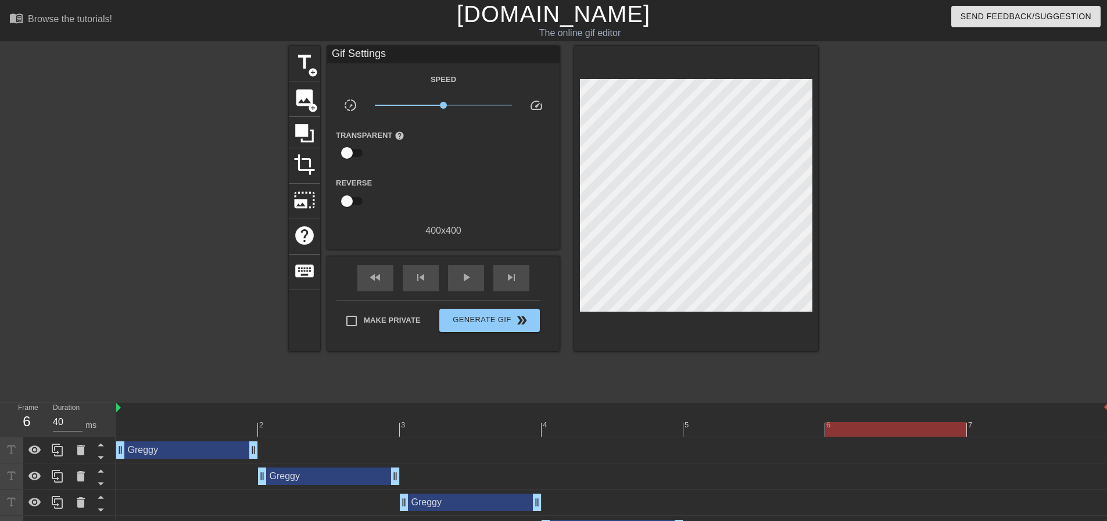
click at [894, 159] on div at bounding box center [919, 220] width 174 height 349
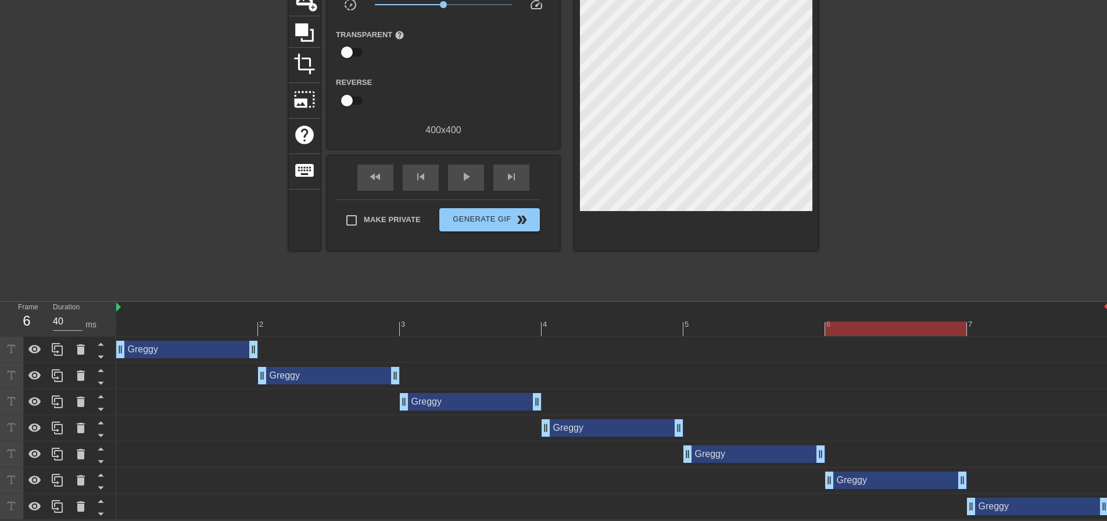
click at [1003, 511] on div "[PERSON_NAME] drag_handle drag_handle" at bounding box center [1038, 505] width 142 height 17
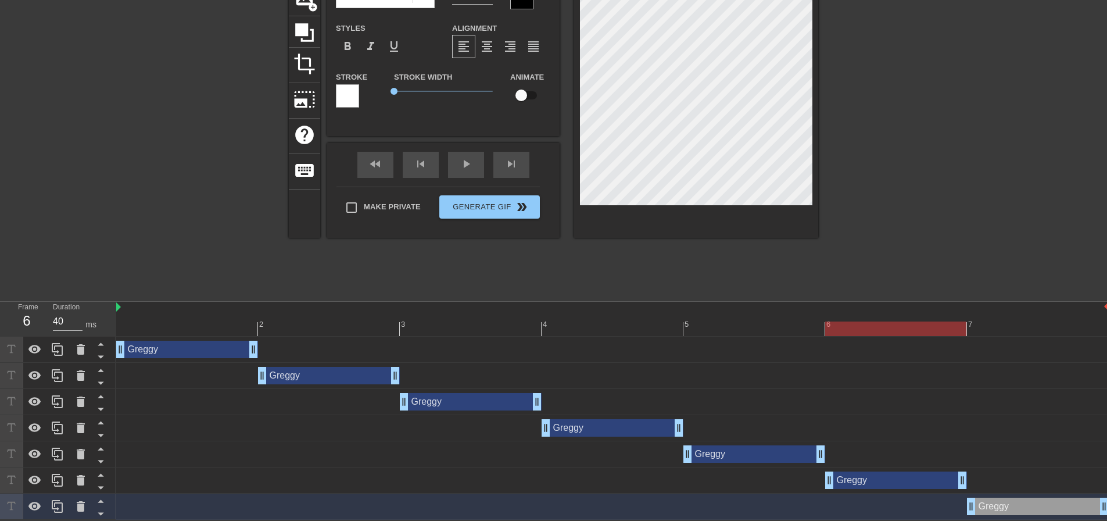
click at [1019, 323] on div at bounding box center [612, 328] width 993 height 15
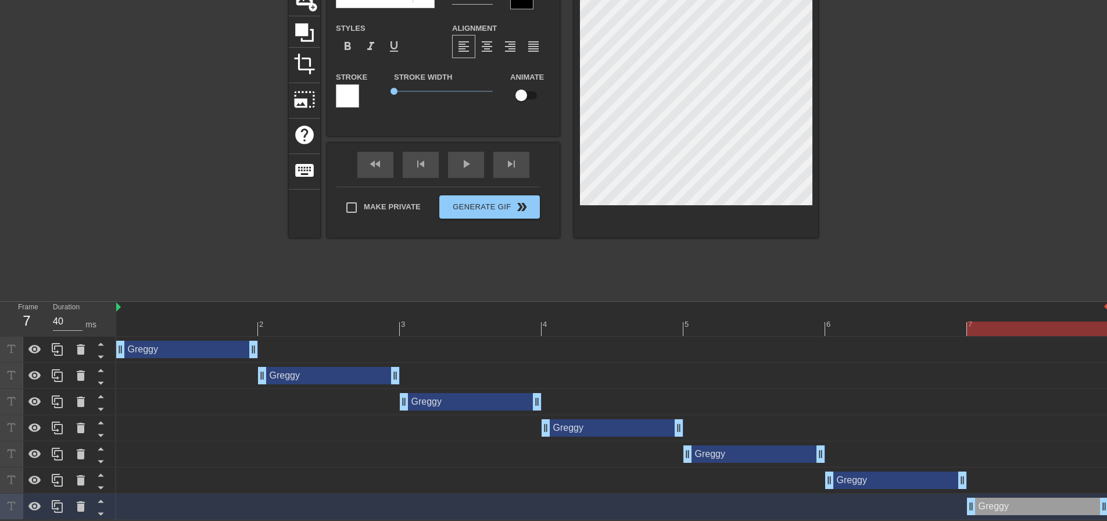
scroll to position [44, 0]
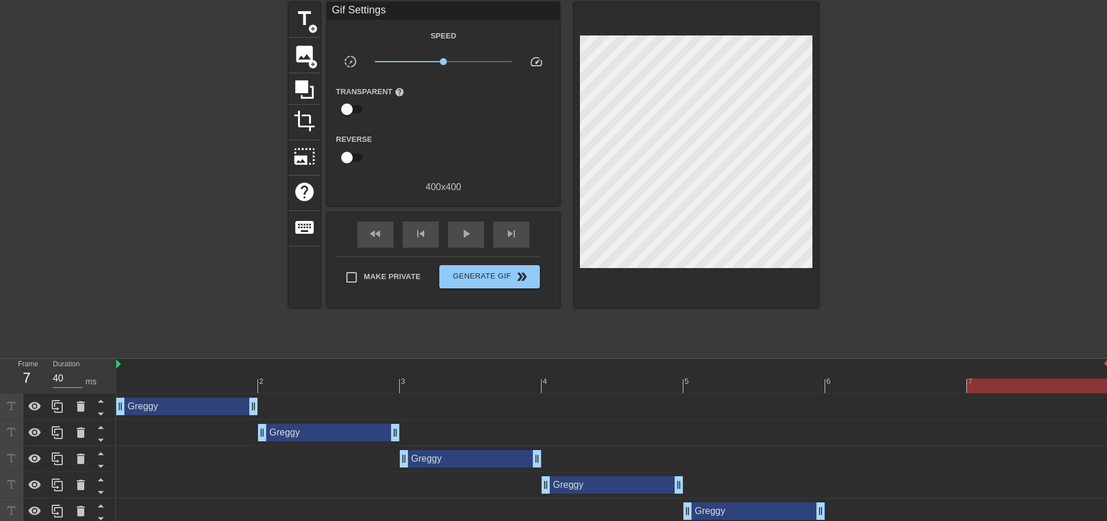
click at [891, 117] on div at bounding box center [919, 176] width 174 height 349
click at [462, 238] on span "play_arrow" at bounding box center [466, 234] width 14 height 14
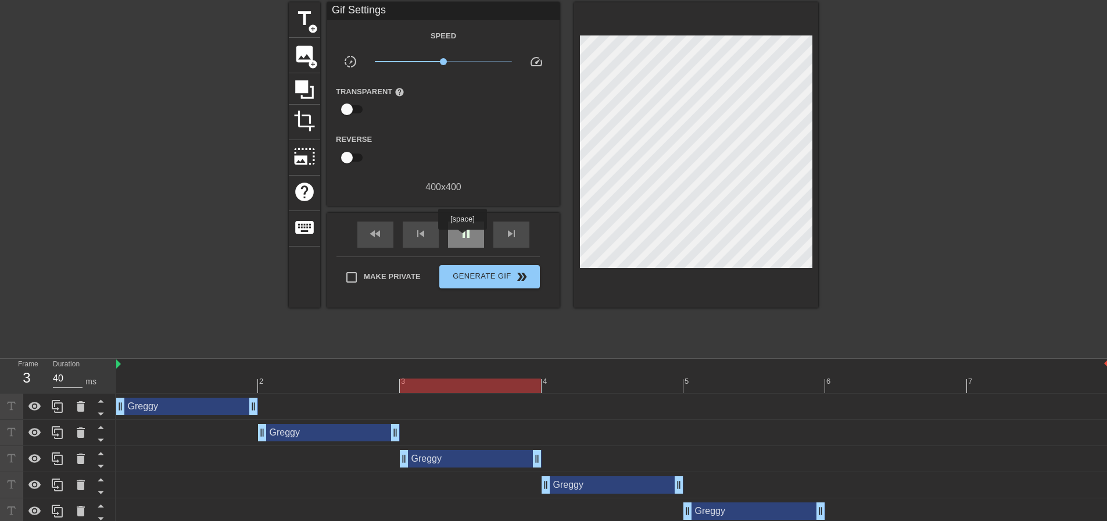
click at [462, 237] on span "pause" at bounding box center [466, 234] width 14 height 14
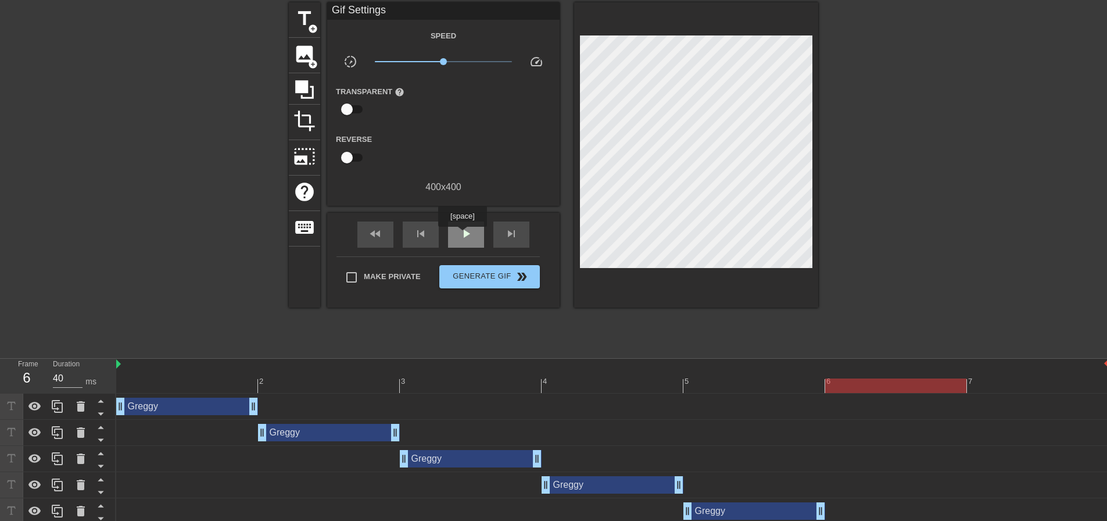
scroll to position [0, 0]
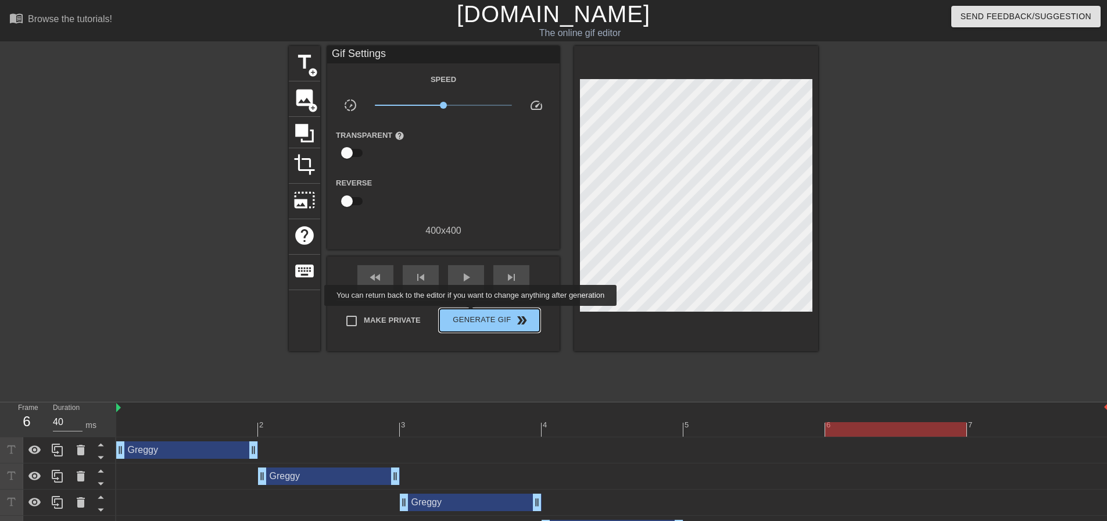
click at [473, 314] on span "Generate Gif double_arrow" at bounding box center [489, 320] width 91 height 14
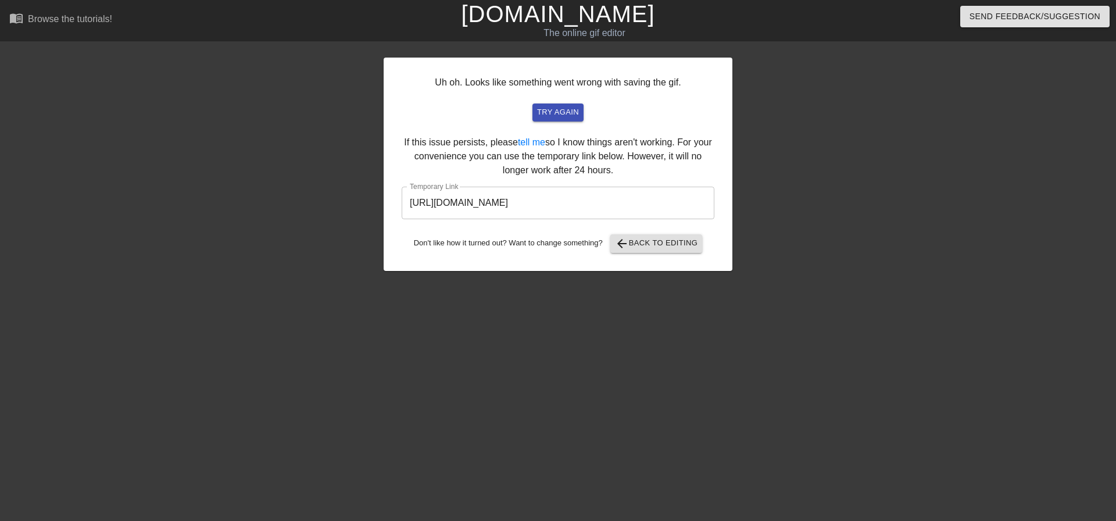
click at [572, 200] on input "[URL][DOMAIN_NAME]" at bounding box center [558, 203] width 313 height 33
click at [679, 252] on button "arrow_back Back to Editing" at bounding box center [656, 243] width 92 height 19
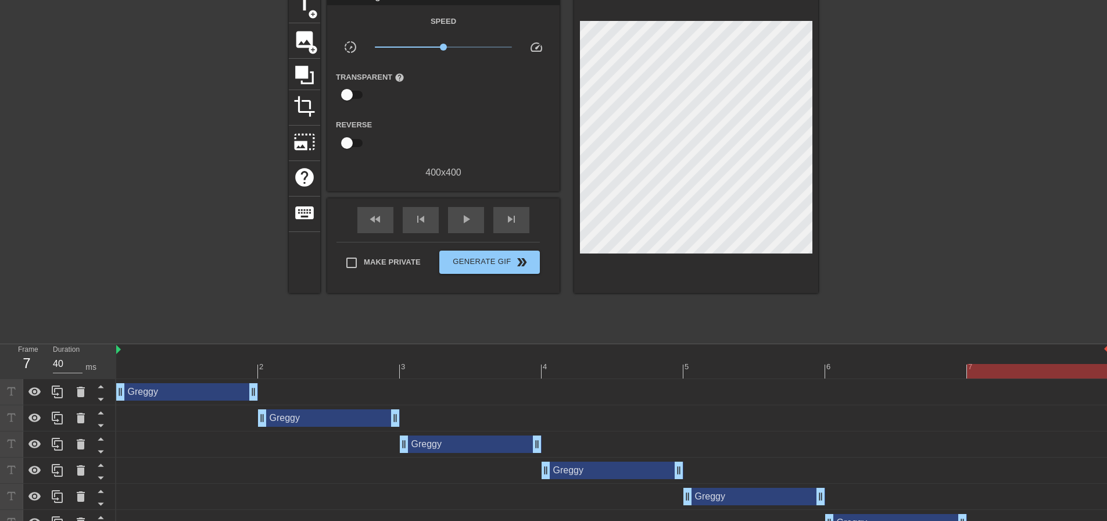
scroll to position [102, 0]
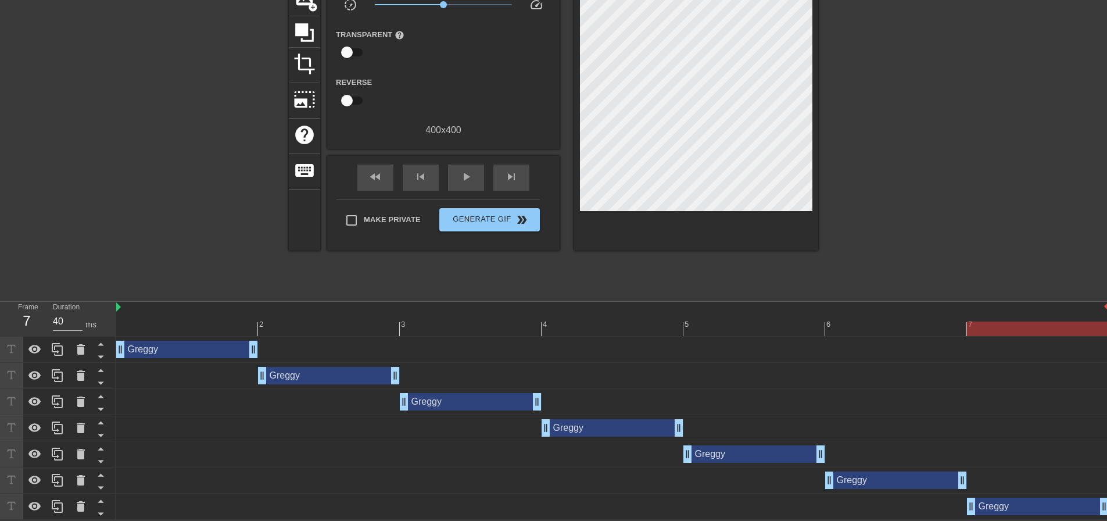
click at [178, 343] on div "[PERSON_NAME] drag_handle drag_handle" at bounding box center [187, 349] width 142 height 17
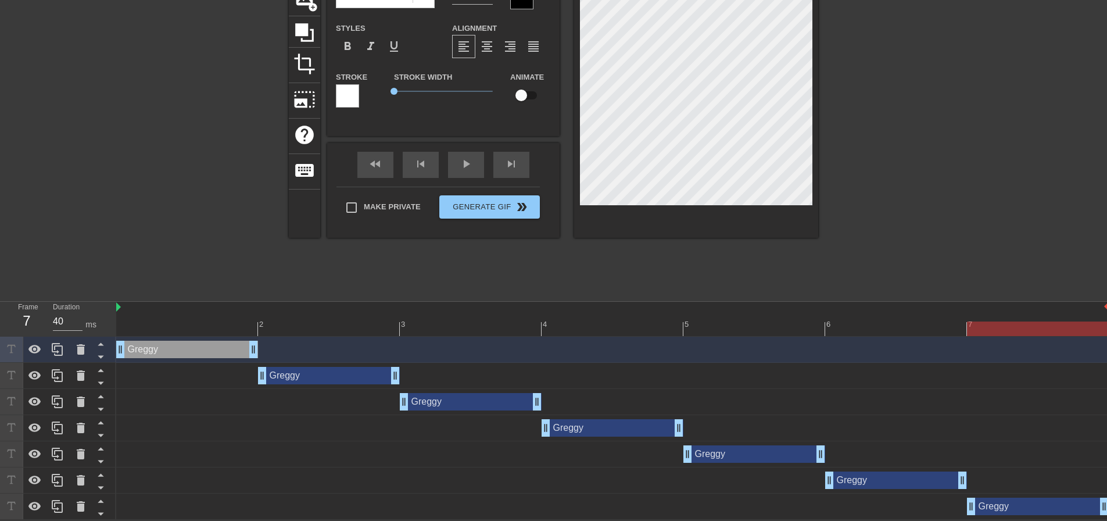
scroll to position [0, 0]
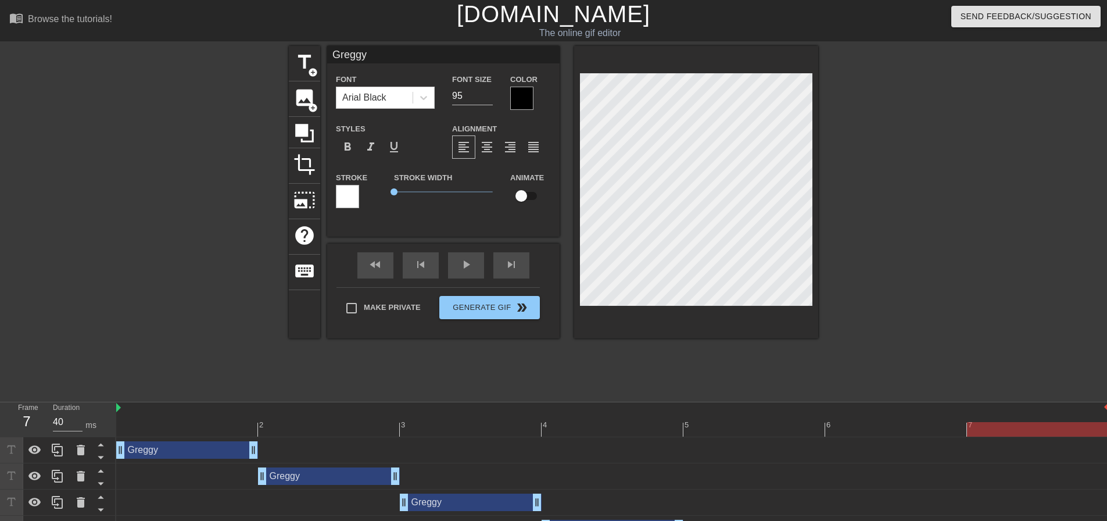
type input "d"
type textarea "d"
type input "D"
type textarea "D"
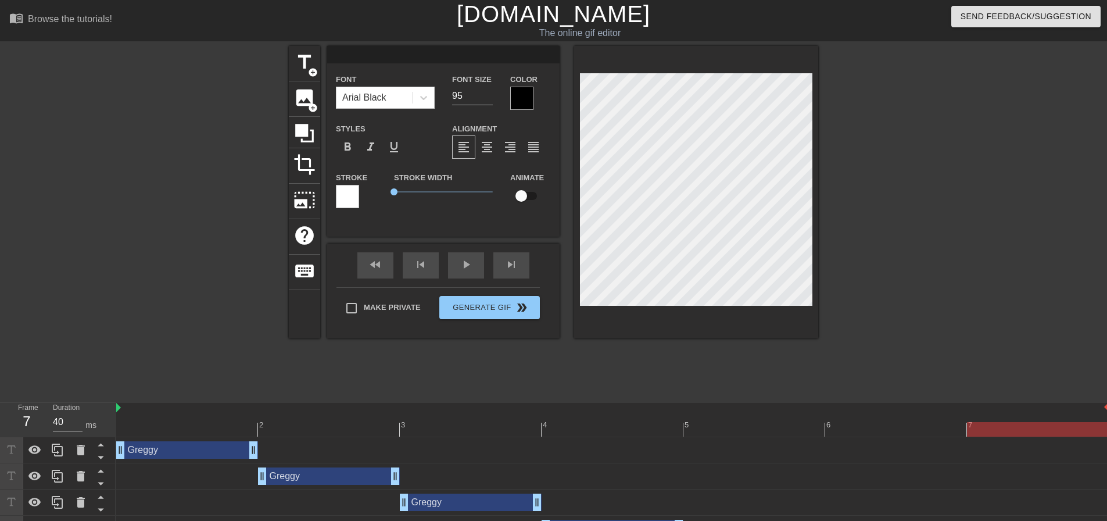
type input "D"
type textarea "DA"
type input "DAW"
type textarea "DAW"
type input "DAWS"
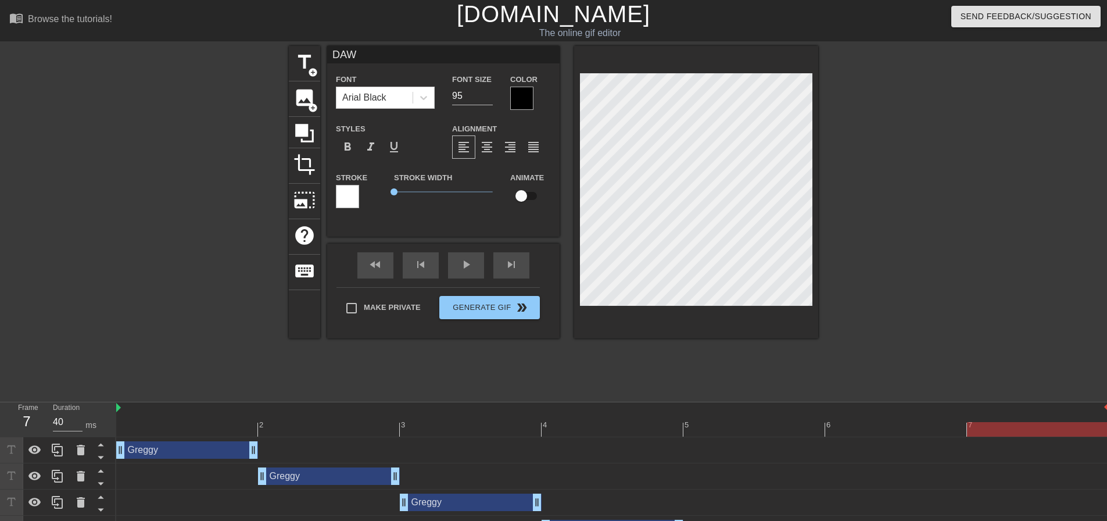
type textarea "DAWS"
type input "DAWSO"
type textarea "DAWSO"
type input "[PERSON_NAME]"
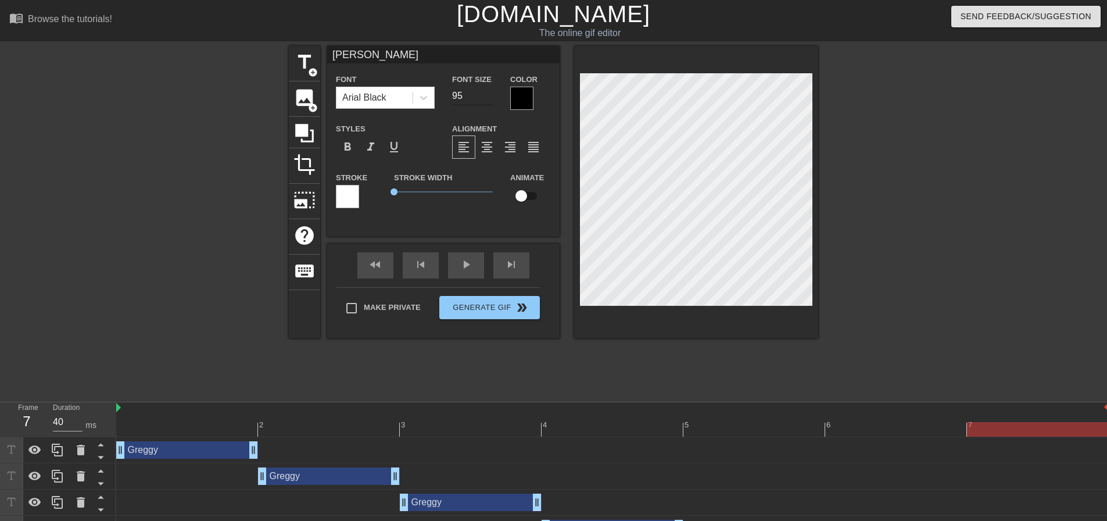
type textarea "[PERSON_NAME]"
drag, startPoint x: 460, startPoint y: 89, endPoint x: 439, endPoint y: 83, distance: 21.9
click at [440, 83] on div "Font Arial Black Font Size 95 Color" at bounding box center [443, 91] width 232 height 38
click at [434, 86] on div "Font Arial Black Font Size 85 Color" at bounding box center [443, 91] width 232 height 38
type input "95"
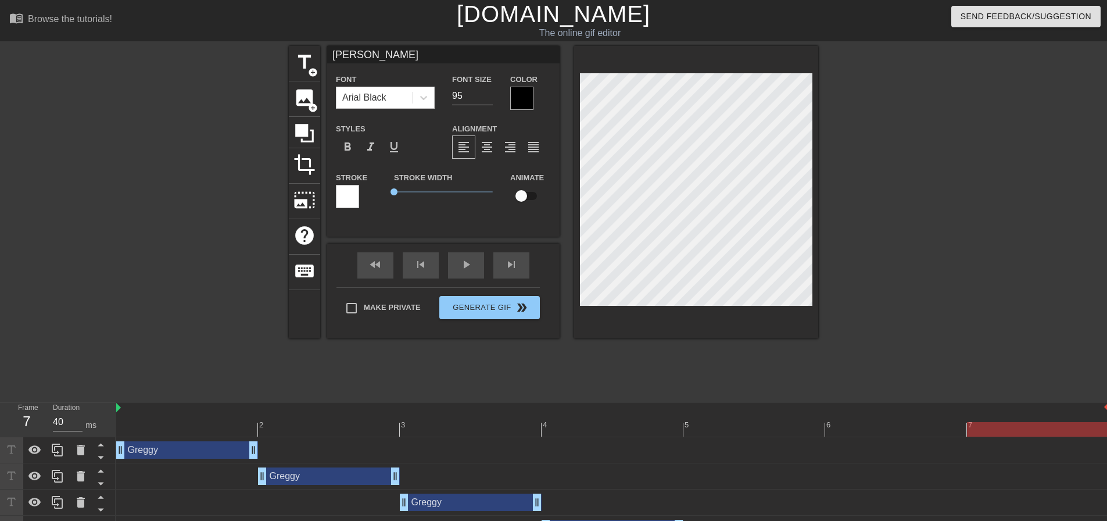
type input "j"
type textarea "j"
type input "jO"
type textarea "jO"
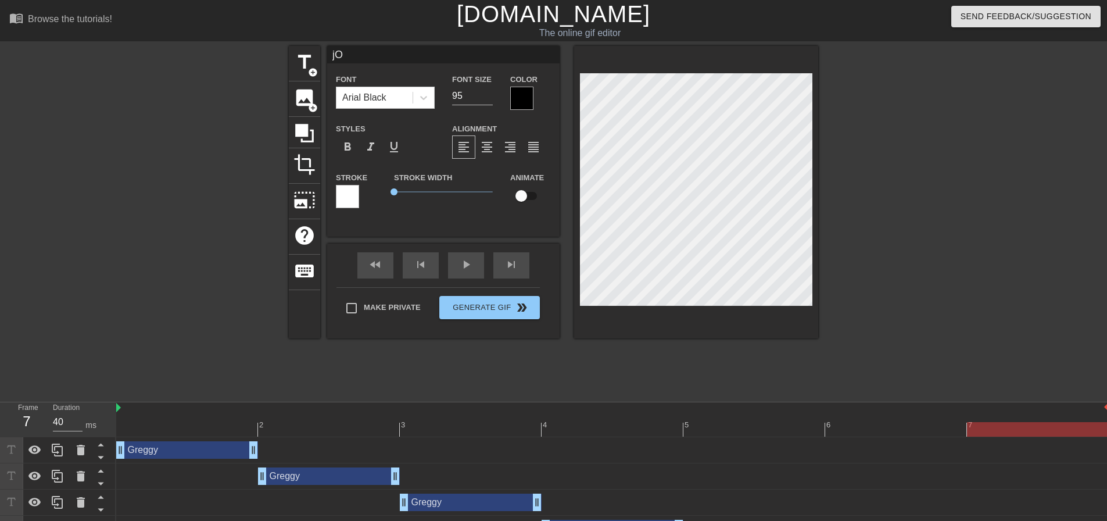
type input "jOR"
type textarea "jOR"
type input "jO"
type textarea "jO"
type input "j"
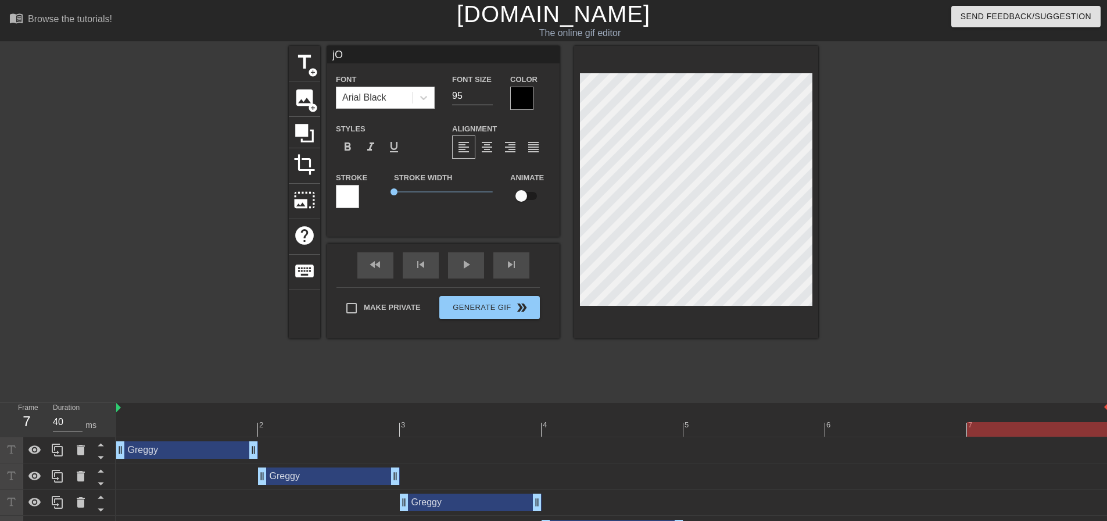
type textarea "j"
type input "J"
type textarea "J"
type input "j"
type textarea "j"
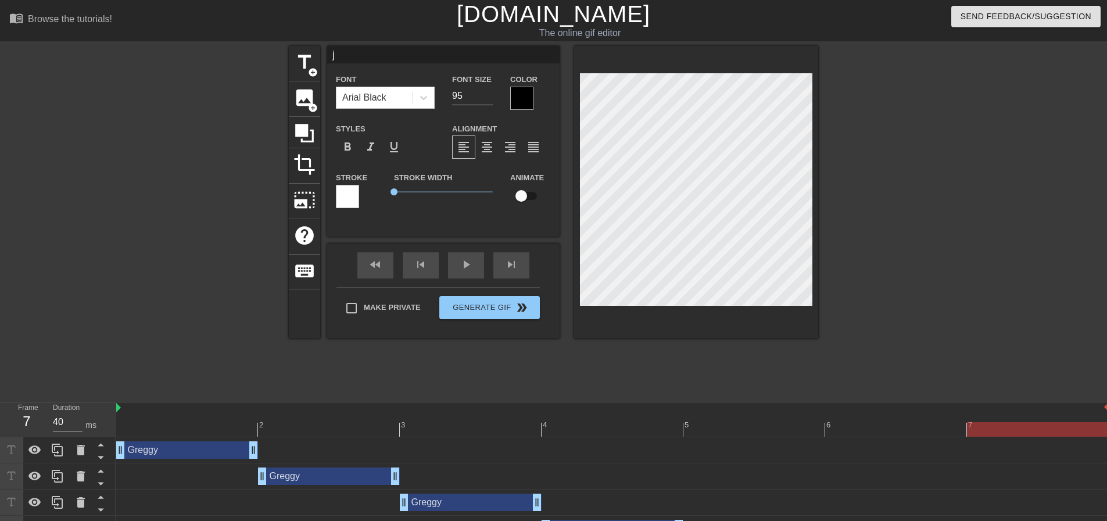
type input "jo"
type textarea "jo"
type input "jor"
type textarea "jor"
type input "jork"
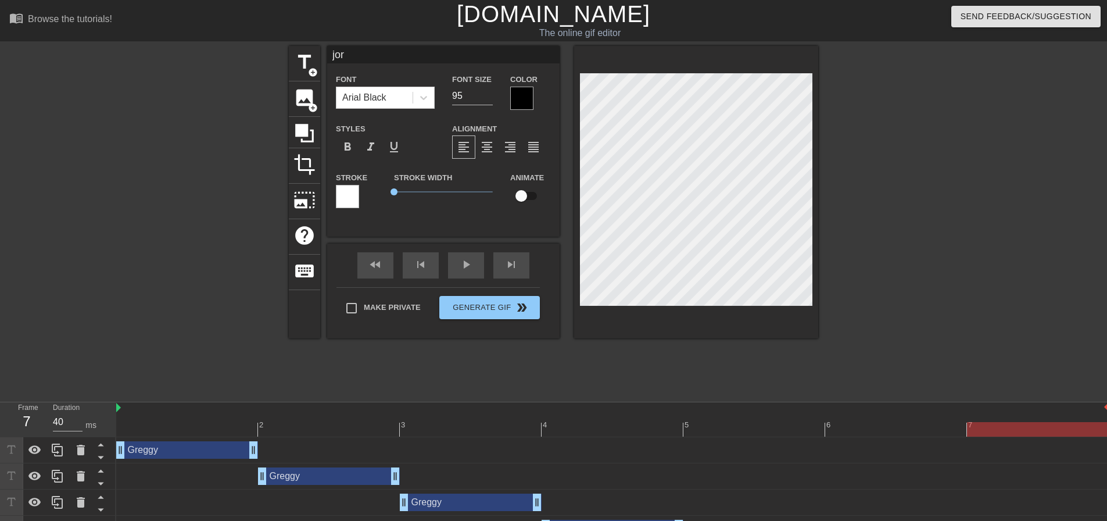
type textarea "jork"
type input "jorki"
type textarea "jorki"
type input "jorkin"
type textarea "jorkin"
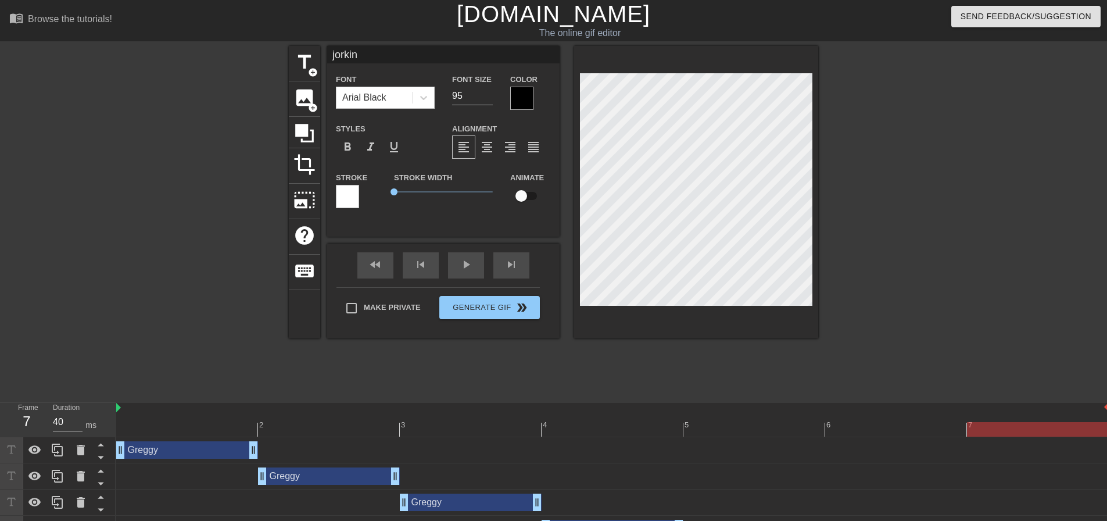
click at [833, 121] on div at bounding box center [919, 220] width 174 height 349
click at [885, 146] on div at bounding box center [919, 220] width 174 height 349
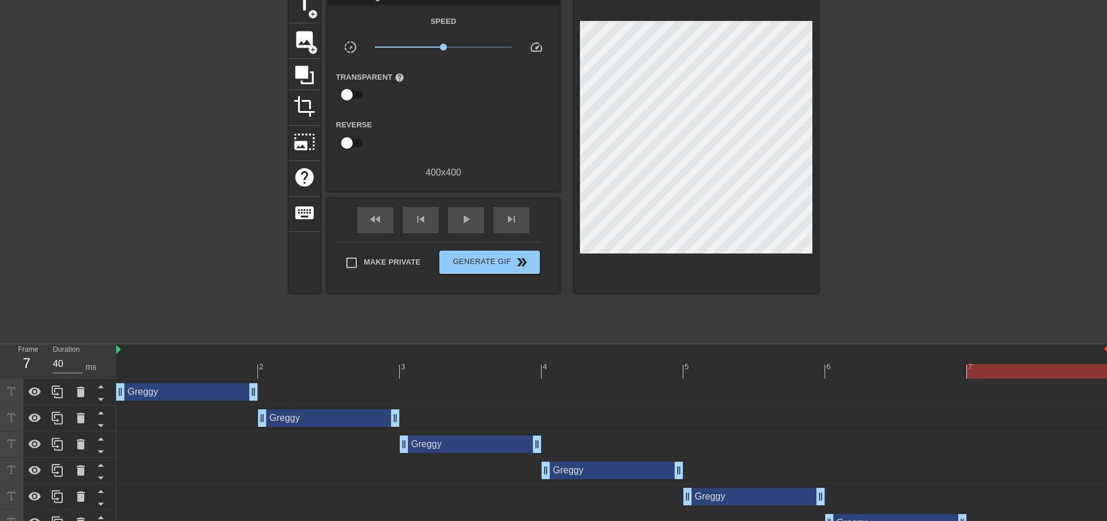
scroll to position [102, 0]
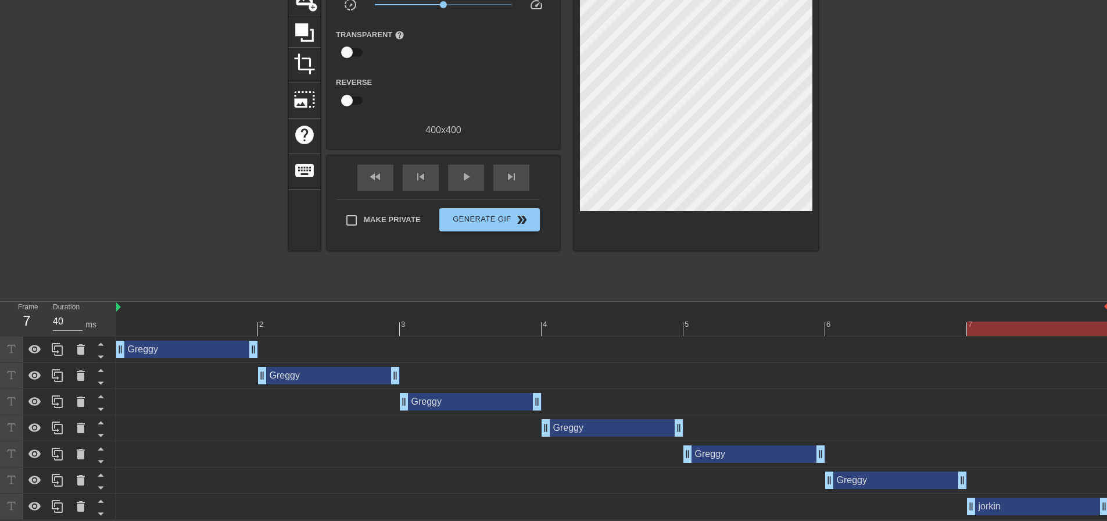
click at [1029, 511] on div "[PERSON_NAME] drag_handle drag_handle" at bounding box center [1038, 505] width 142 height 17
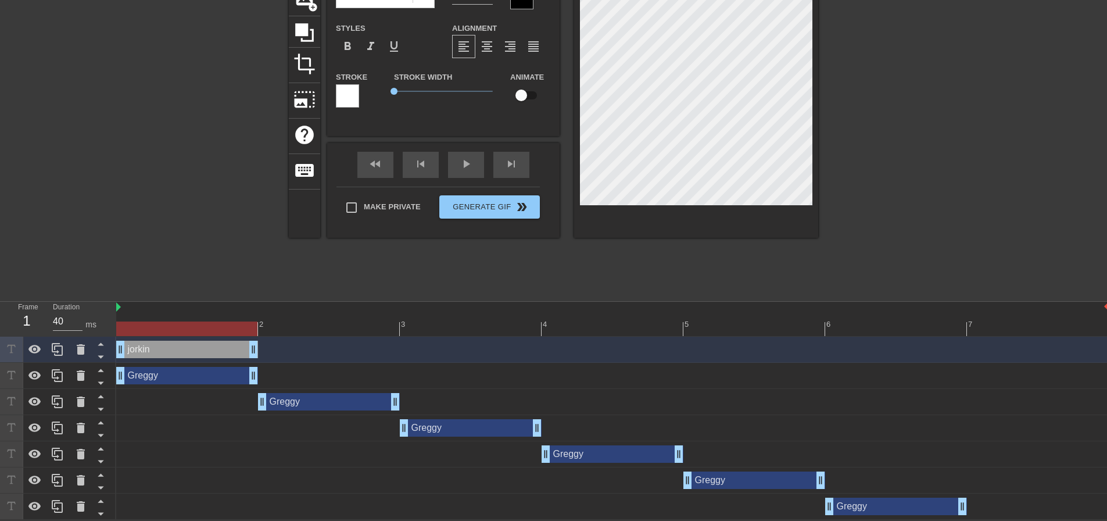
drag, startPoint x: 994, startPoint y: 346, endPoint x: 135, endPoint y: 353, distance: 858.4
click at [135, 353] on div "[PERSON_NAME] drag_handle drag_handle" at bounding box center [187, 349] width 142 height 17
click at [163, 385] on div "[PERSON_NAME] drag_handle drag_handle" at bounding box center [612, 376] width 993 height 26
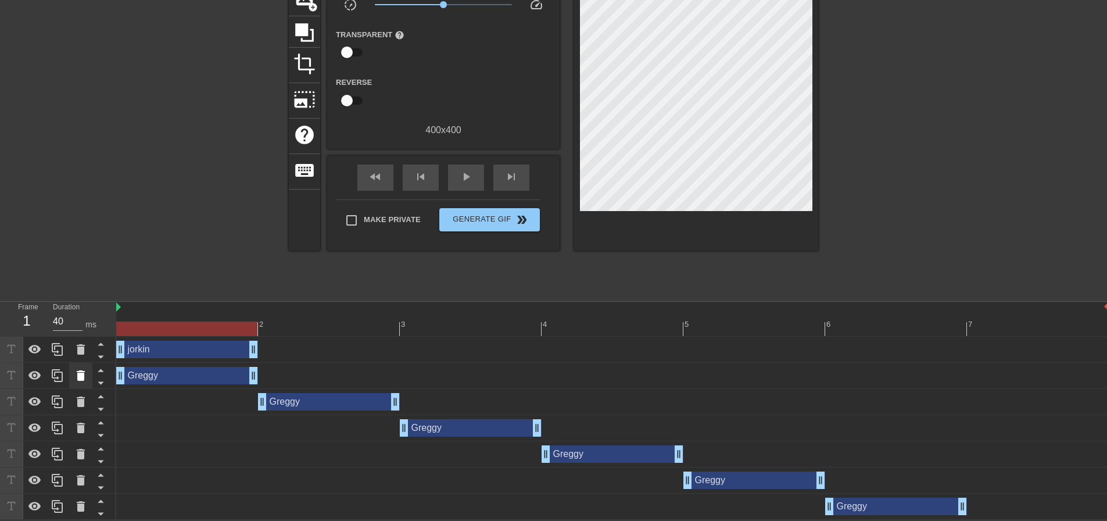
click at [74, 377] on icon at bounding box center [81, 375] width 14 height 14
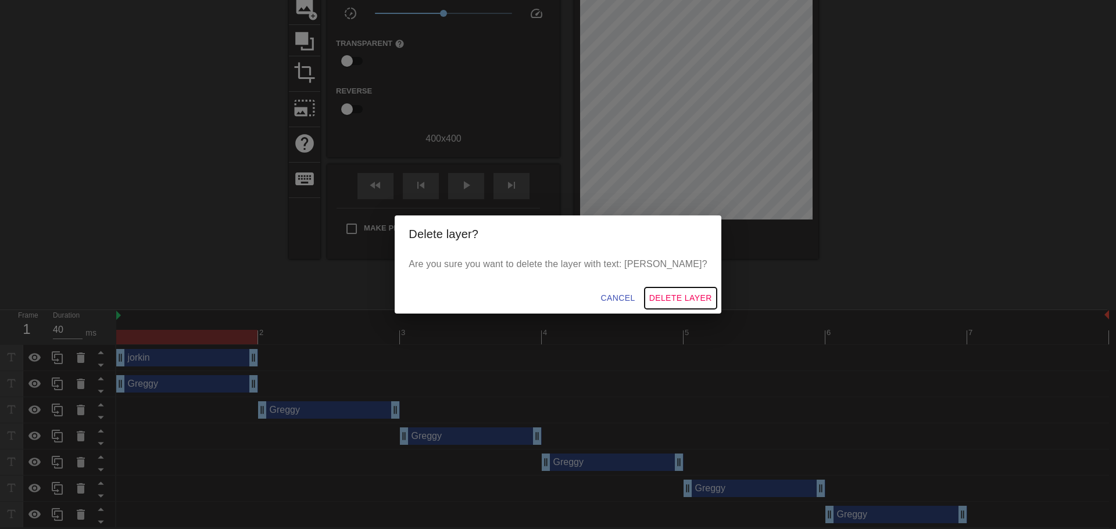
drag, startPoint x: 673, startPoint y: 292, endPoint x: 645, endPoint y: 297, distance: 28.3
click at [672, 292] on span "Delete Layer" at bounding box center [680, 298] width 63 height 15
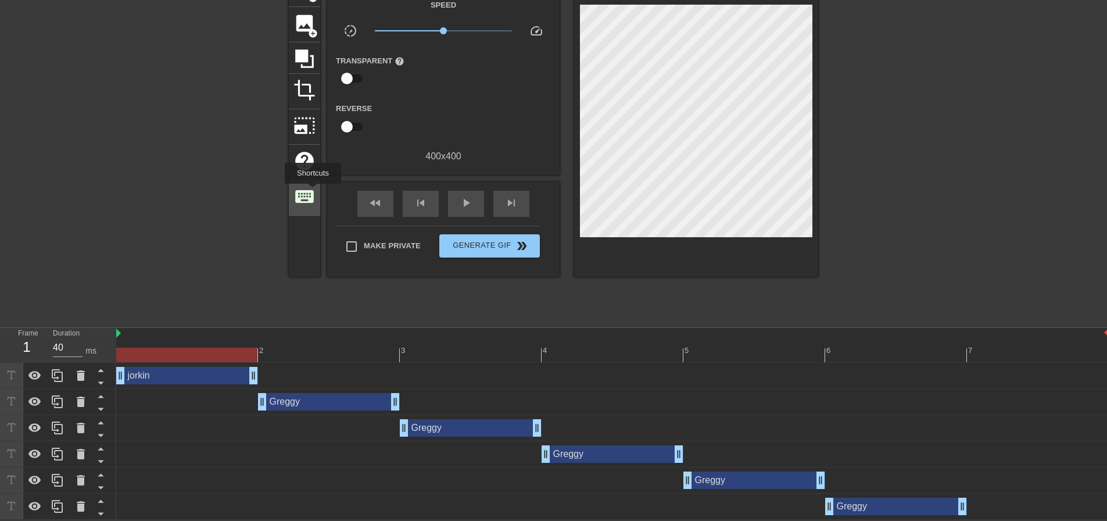
click at [305, 189] on span "keyboard" at bounding box center [304, 196] width 22 height 22
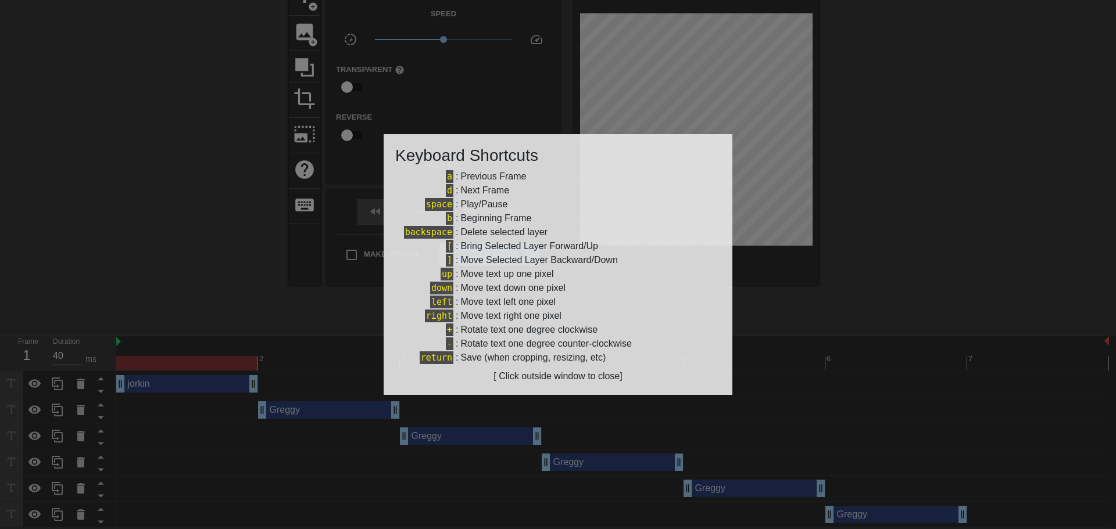
click at [240, 203] on div at bounding box center [558, 264] width 1116 height 529
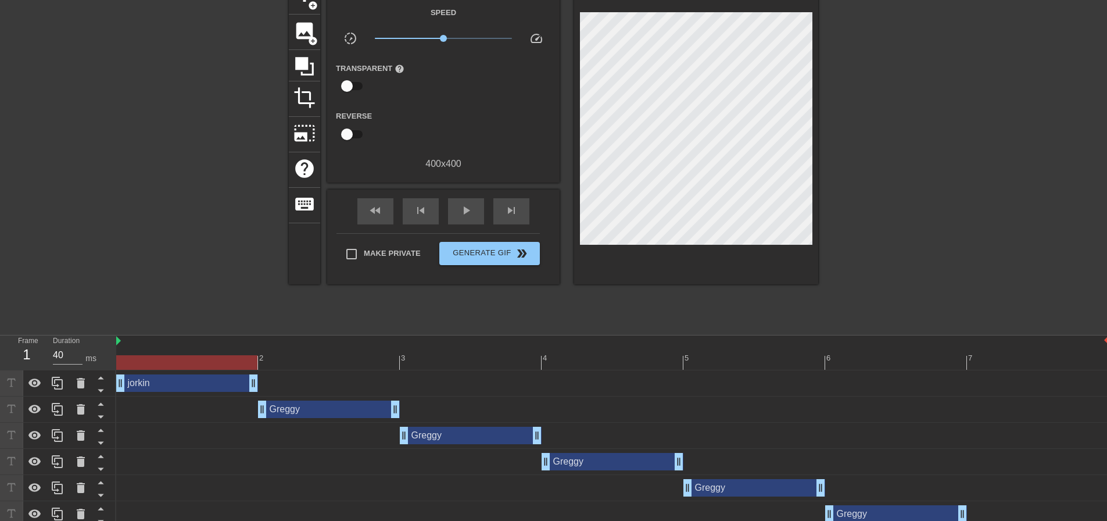
click at [148, 410] on div "[PERSON_NAME] drag_handle drag_handle" at bounding box center [612, 408] width 993 height 17
click at [293, 402] on div "[PERSON_NAME] drag_handle drag_handle" at bounding box center [329, 408] width 142 height 17
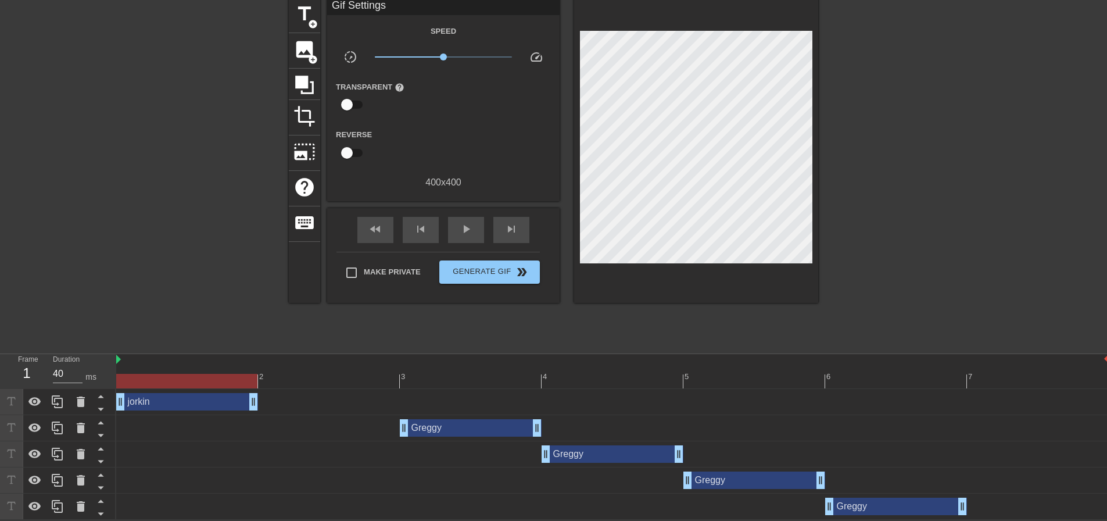
click at [451, 428] on div "[PERSON_NAME] drag_handle drag_handle" at bounding box center [471, 427] width 142 height 17
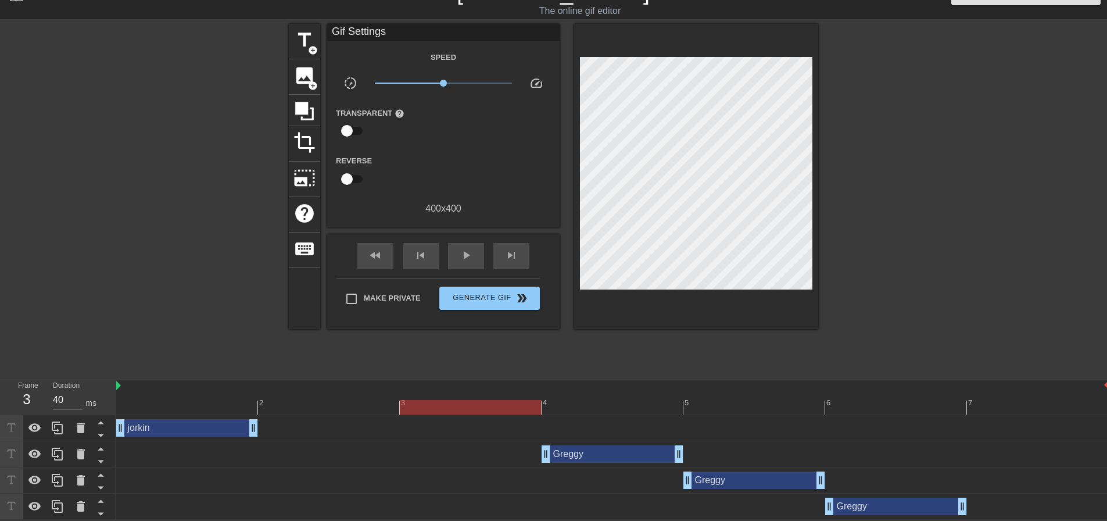
click at [610, 456] on div "[PERSON_NAME] drag_handle drag_handle" at bounding box center [613, 453] width 142 height 17
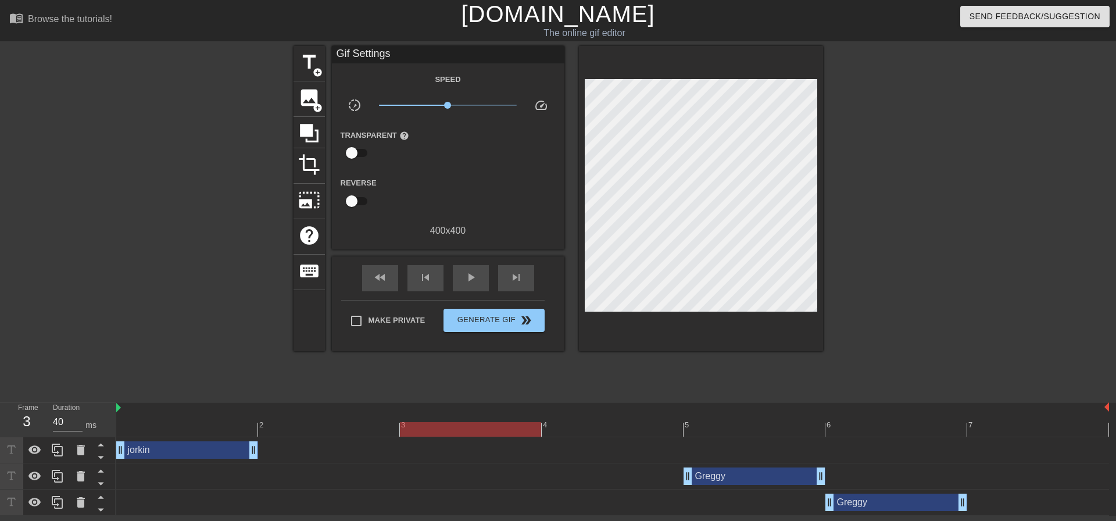
click at [766, 492] on div "[PERSON_NAME] drag_handle drag_handle" at bounding box center [612, 502] width 993 height 26
click at [750, 481] on div "[PERSON_NAME] drag_handle drag_handle" at bounding box center [754, 475] width 142 height 17
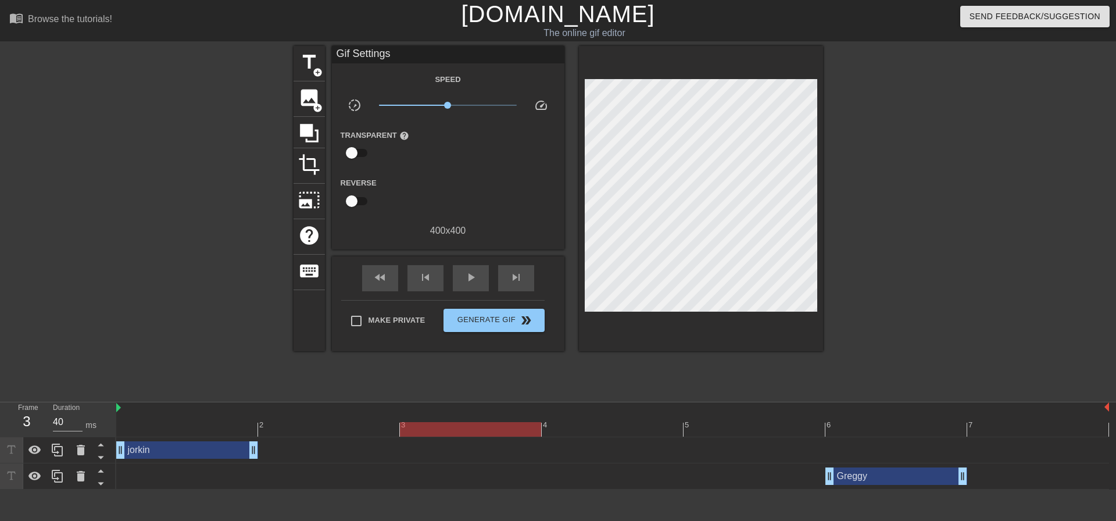
click at [857, 479] on div "[PERSON_NAME] drag_handle drag_handle" at bounding box center [896, 475] width 142 height 17
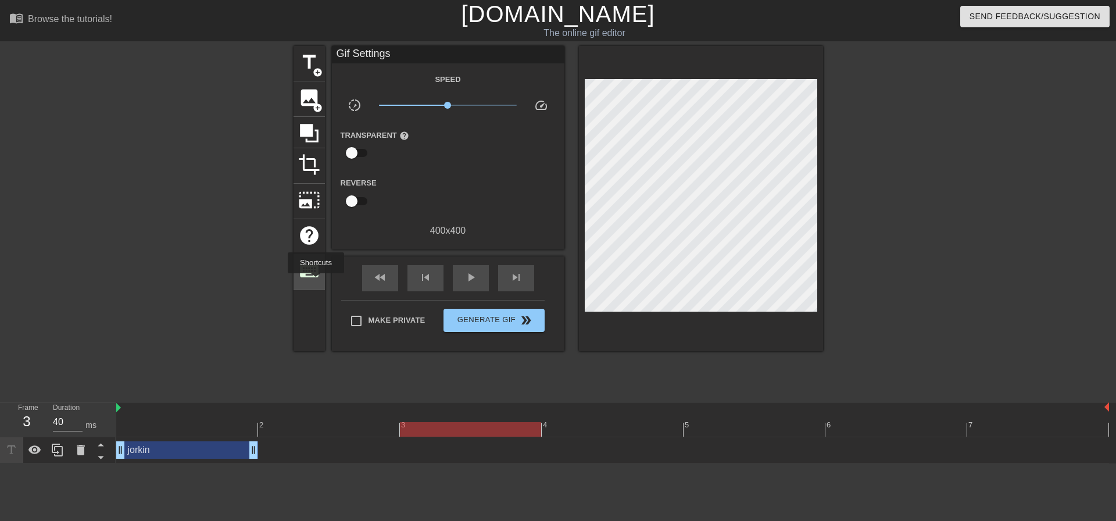
click at [314, 255] on div "keyboard" at bounding box center [308, 272] width 31 height 35
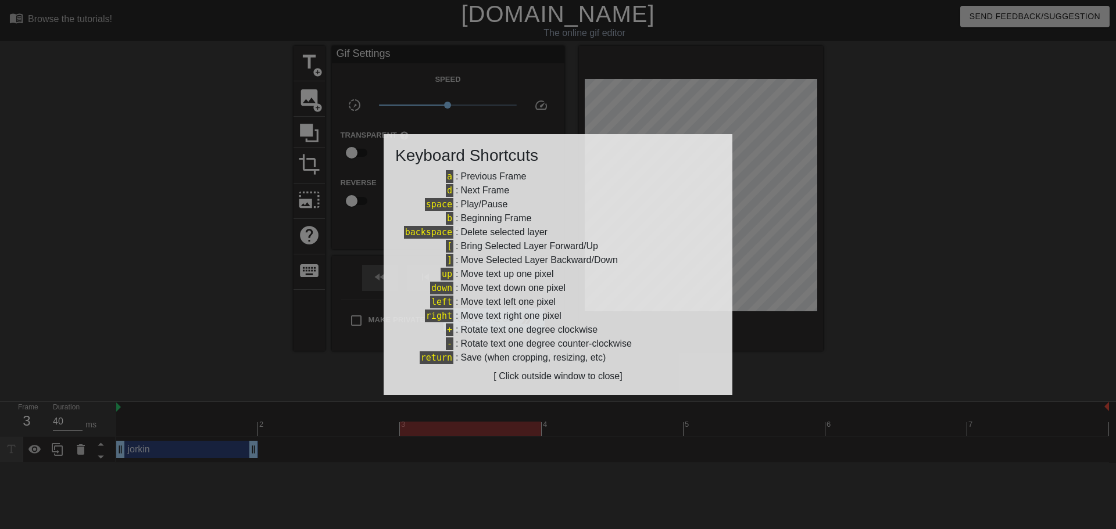
click at [240, 295] on div at bounding box center [558, 264] width 1116 height 529
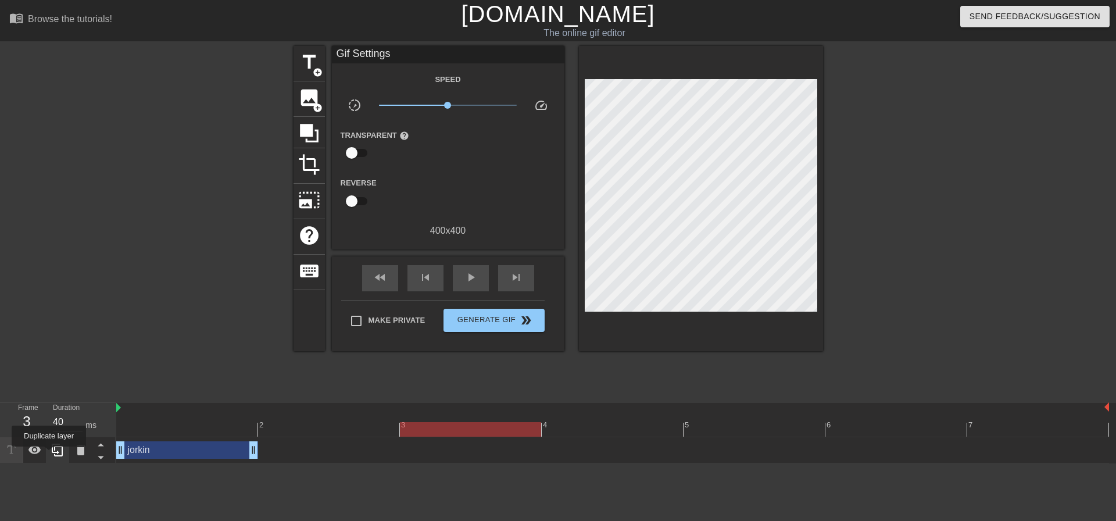
click at [49, 454] on div at bounding box center [57, 450] width 23 height 26
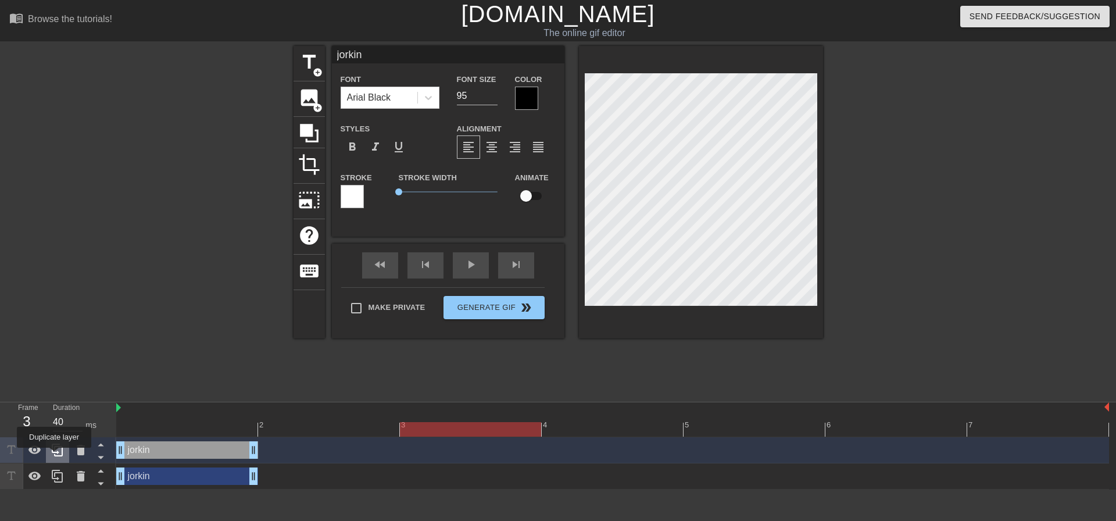
click at [54, 456] on icon at bounding box center [58, 450] width 14 height 14
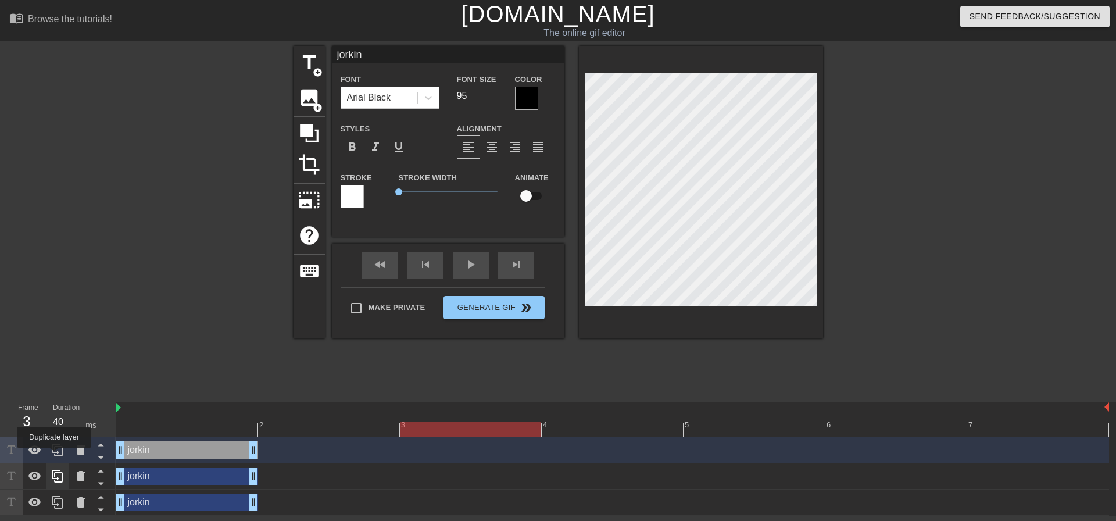
click at [54, 456] on icon at bounding box center [58, 450] width 14 height 14
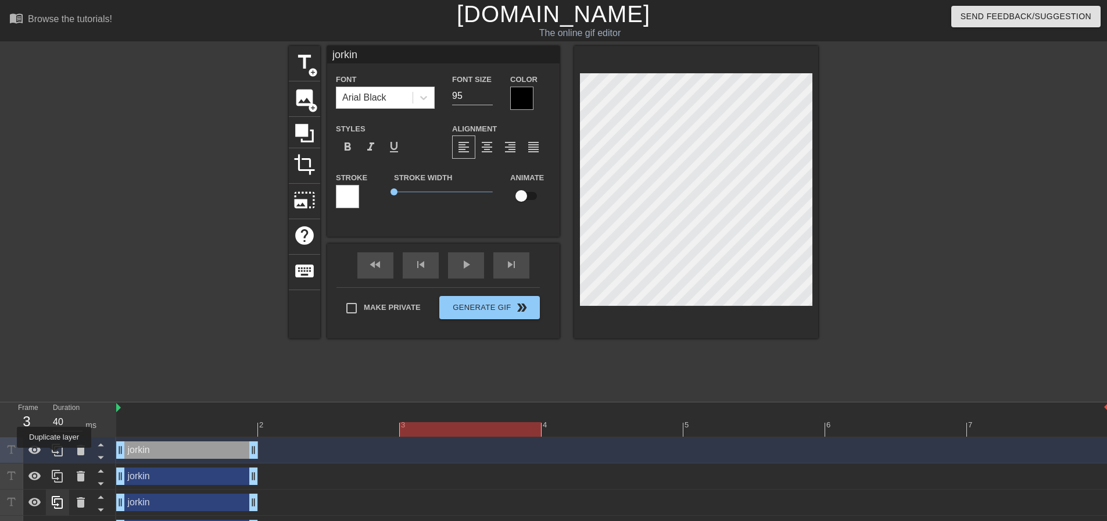
click at [54, 456] on icon at bounding box center [58, 450] width 14 height 14
click at [55, 455] on icon at bounding box center [58, 450] width 14 height 14
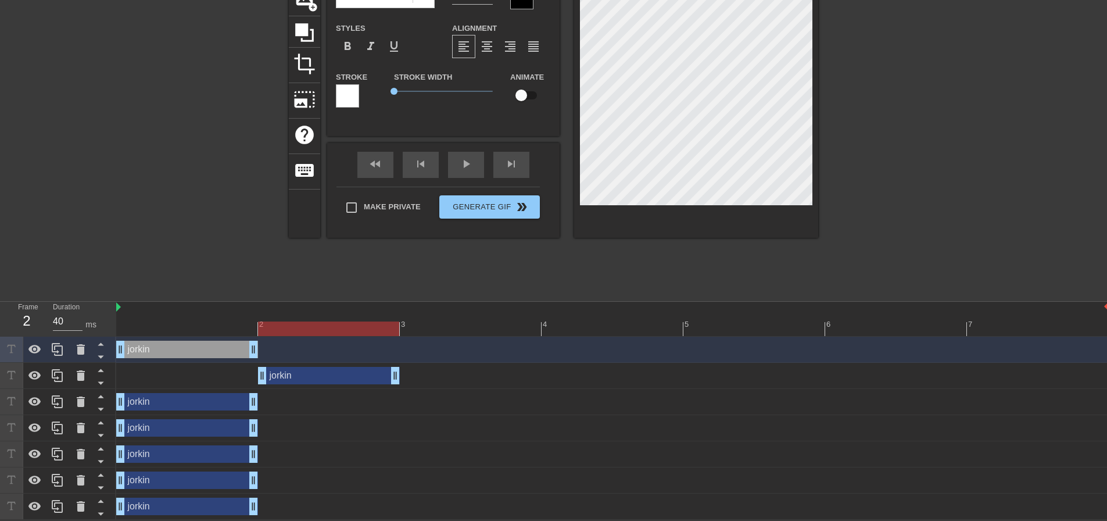
drag, startPoint x: 157, startPoint y: 373, endPoint x: 332, endPoint y: 372, distance: 175.5
click at [332, 372] on div "[PERSON_NAME] drag_handle drag_handle" at bounding box center [329, 375] width 142 height 17
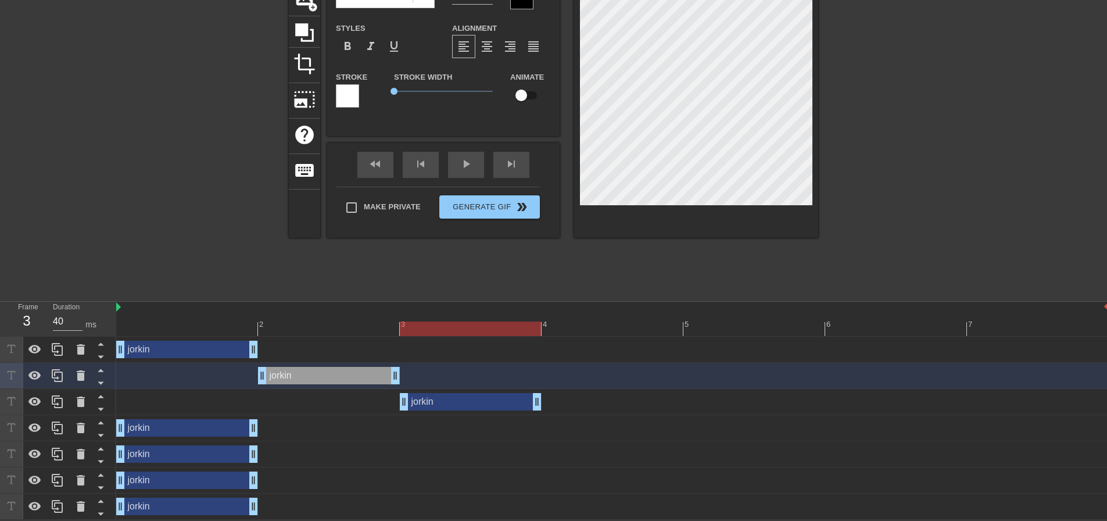
drag, startPoint x: 189, startPoint y: 404, endPoint x: 447, endPoint y: 396, distance: 258.2
click at [449, 396] on div "[PERSON_NAME] drag_handle drag_handle" at bounding box center [471, 401] width 142 height 17
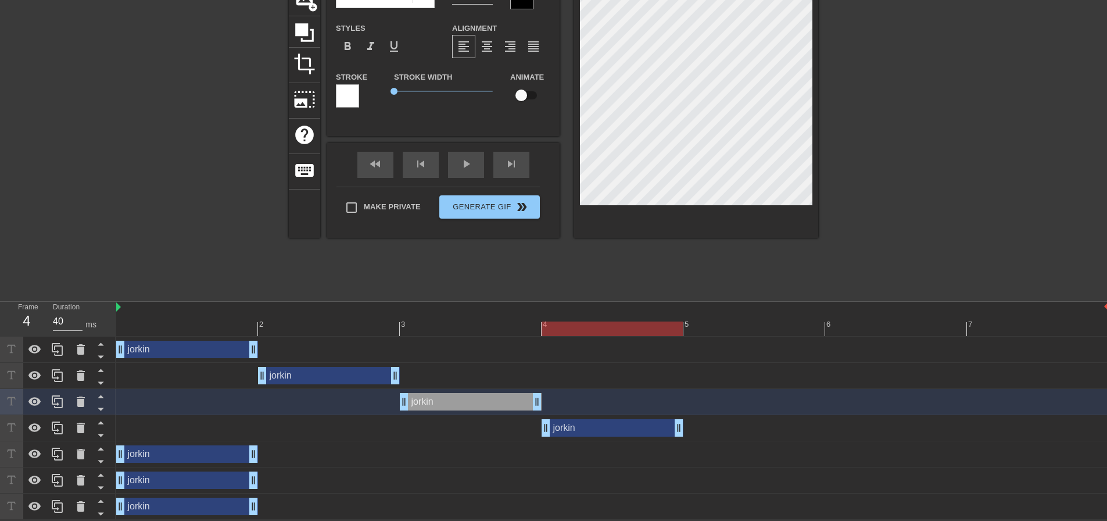
drag, startPoint x: 184, startPoint y: 434, endPoint x: 396, endPoint y: 445, distance: 212.4
click at [622, 409] on div "[PERSON_NAME] drag_handle drag_handle jorkin drag_handle drag_handle jorkin dra…" at bounding box center [611, 427] width 991 height 183
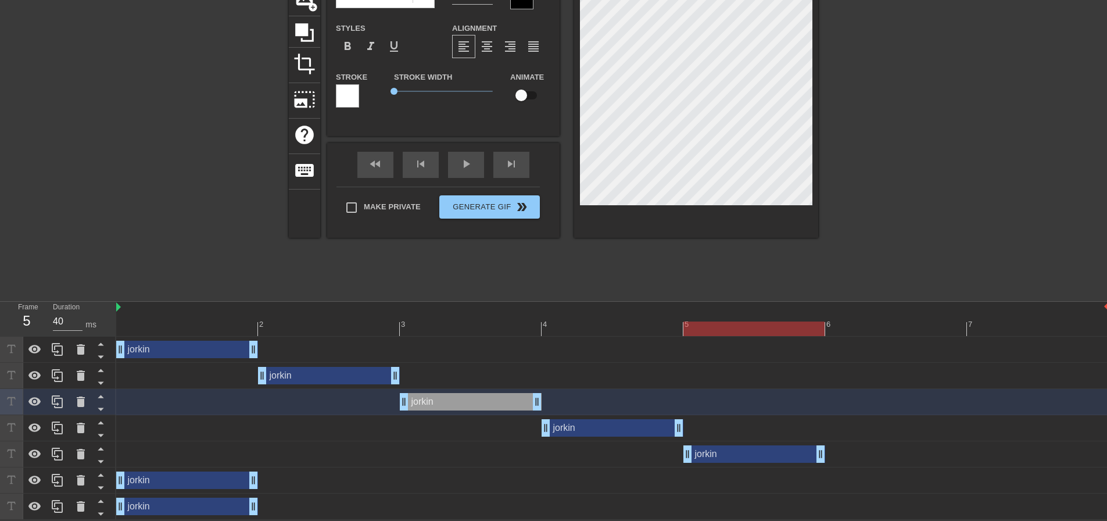
drag, startPoint x: 157, startPoint y: 454, endPoint x: 751, endPoint y: 426, distance: 594.6
click at [751, 426] on div "[PERSON_NAME] drag_handle drag_handle jorkin drag_handle drag_handle jorkin dra…" at bounding box center [611, 427] width 991 height 183
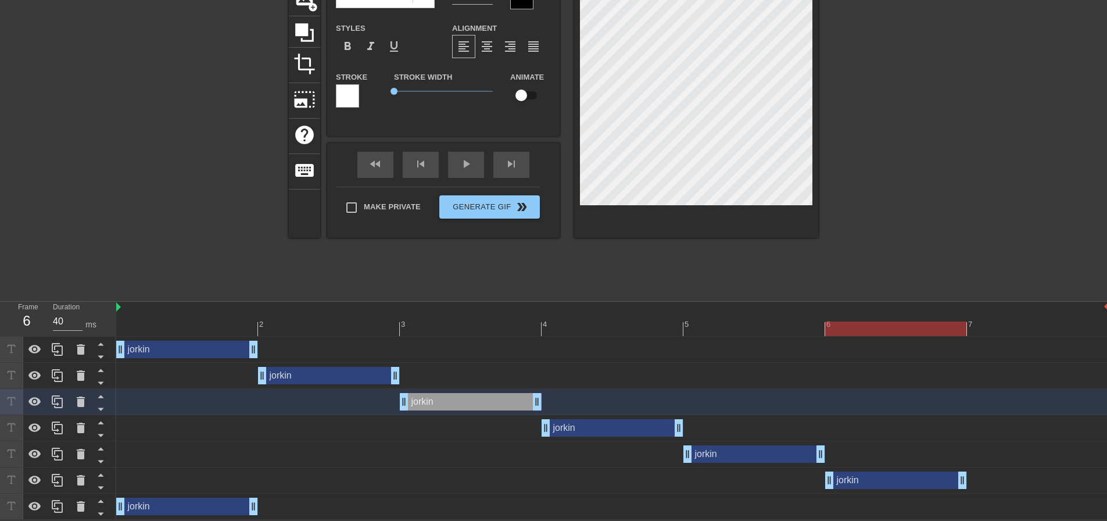
drag, startPoint x: 175, startPoint y: 481, endPoint x: 932, endPoint y: 454, distance: 757.7
click at [932, 454] on div "[PERSON_NAME] drag_handle drag_handle jorkin drag_handle drag_handle jorkin dra…" at bounding box center [611, 427] width 991 height 183
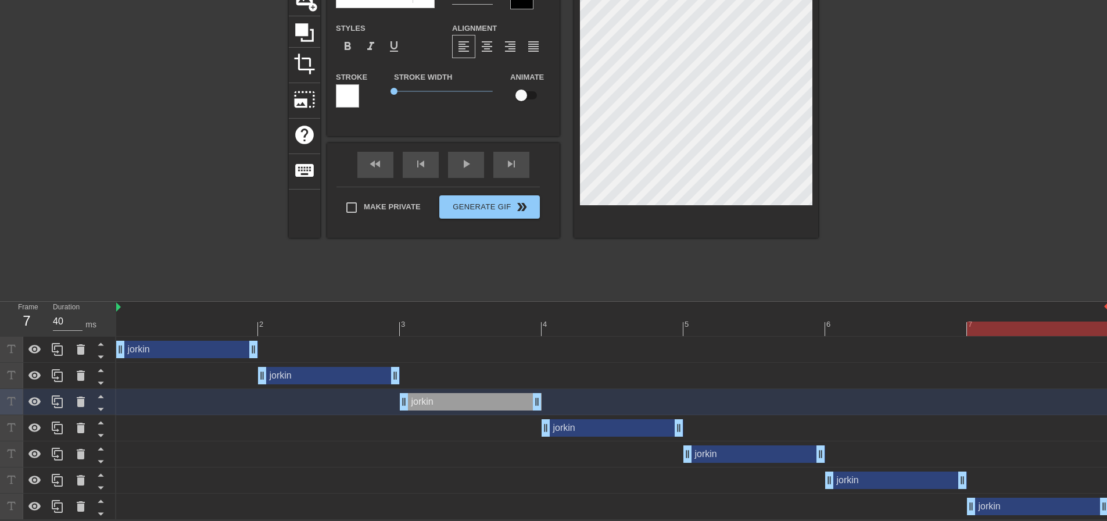
drag, startPoint x: 168, startPoint y: 509, endPoint x: 1059, endPoint y: 478, distance: 892.0
click at [1062, 481] on div "[PERSON_NAME] drag_handle drag_handle jorkin drag_handle drag_handle jorkin dra…" at bounding box center [611, 427] width 991 height 183
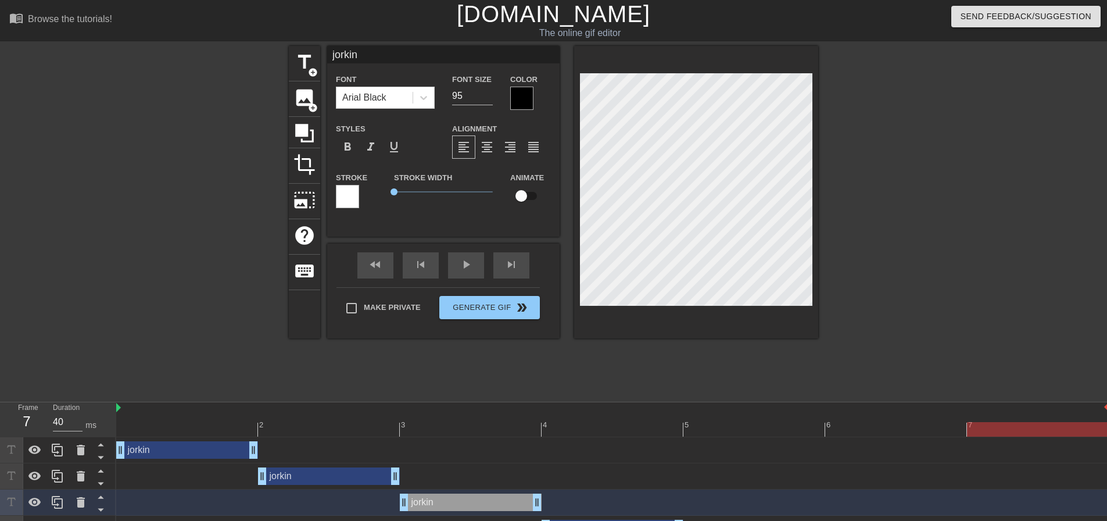
click at [162, 454] on div "[PERSON_NAME] drag_handle drag_handle" at bounding box center [187, 449] width 142 height 17
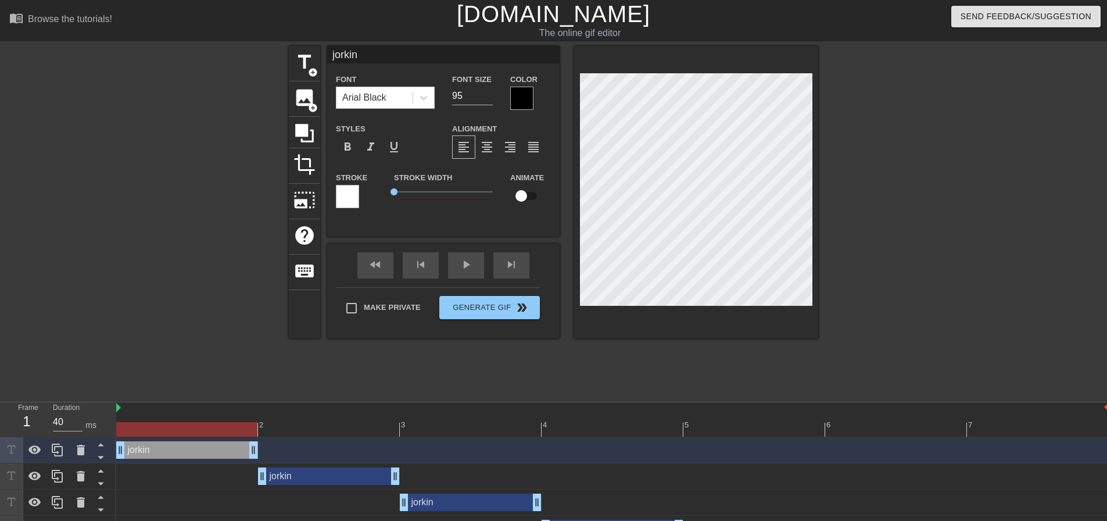
click at [167, 425] on div at bounding box center [612, 429] width 993 height 15
click at [320, 422] on div at bounding box center [612, 429] width 993 height 15
click at [330, 472] on div "[PERSON_NAME] drag_handle drag_handle" at bounding box center [329, 475] width 142 height 17
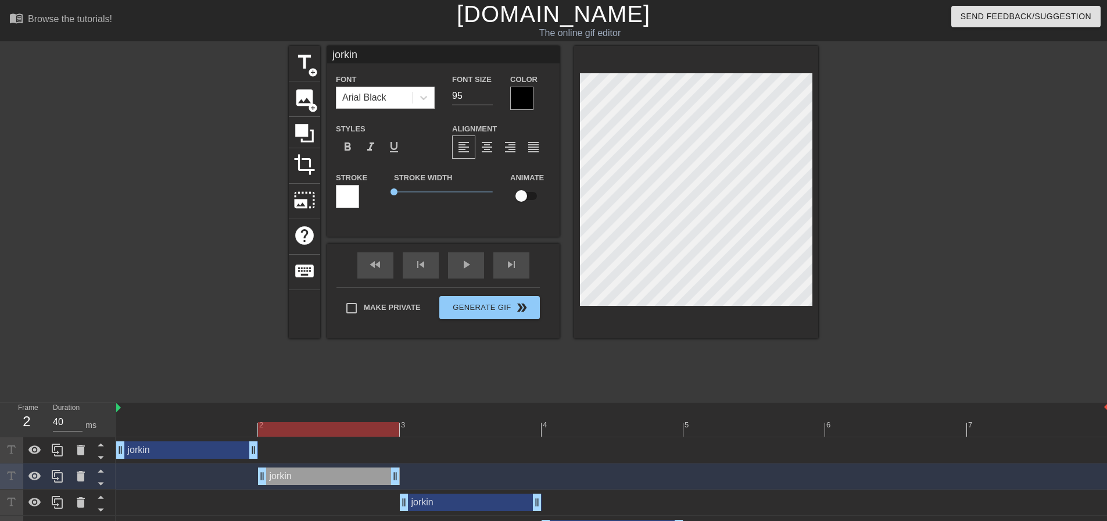
drag, startPoint x: 461, startPoint y: 511, endPoint x: 461, endPoint y: 500, distance: 11.1
click at [461, 510] on div "[PERSON_NAME] drag_handle drag_handle" at bounding box center [612, 502] width 993 height 26
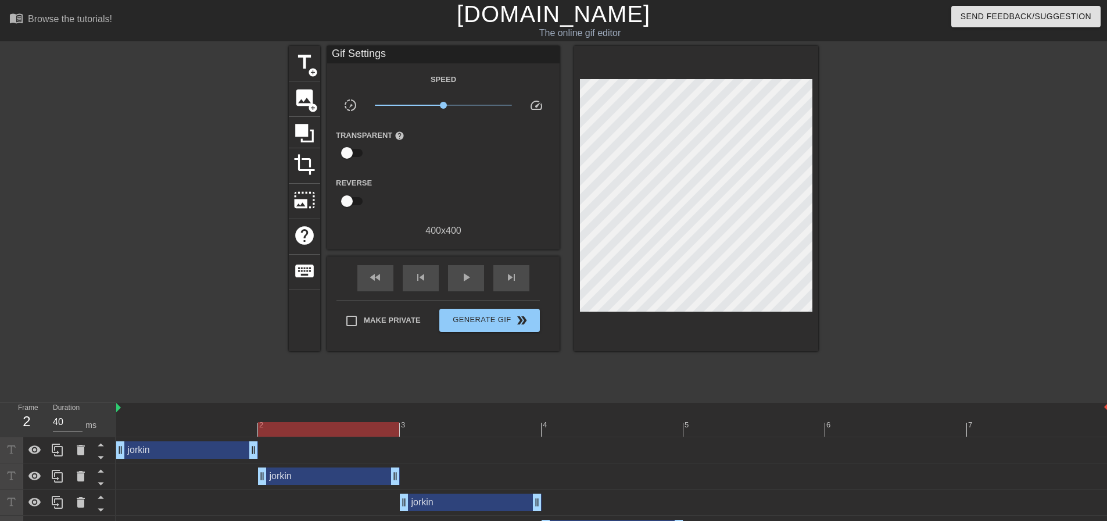
click at [446, 495] on div "[PERSON_NAME] drag_handle drag_handle" at bounding box center [471, 501] width 142 height 17
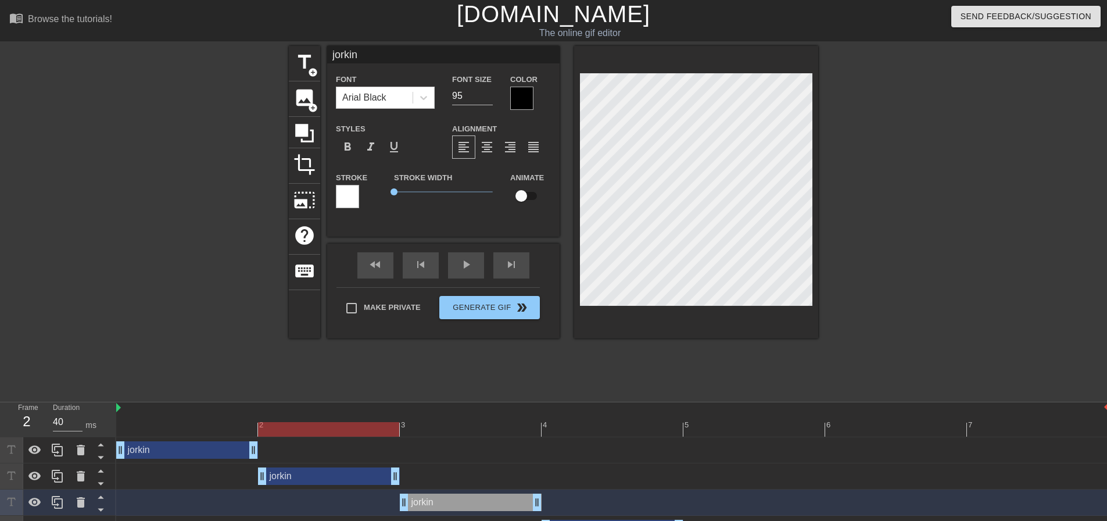
click at [446, 425] on div at bounding box center [612, 429] width 993 height 15
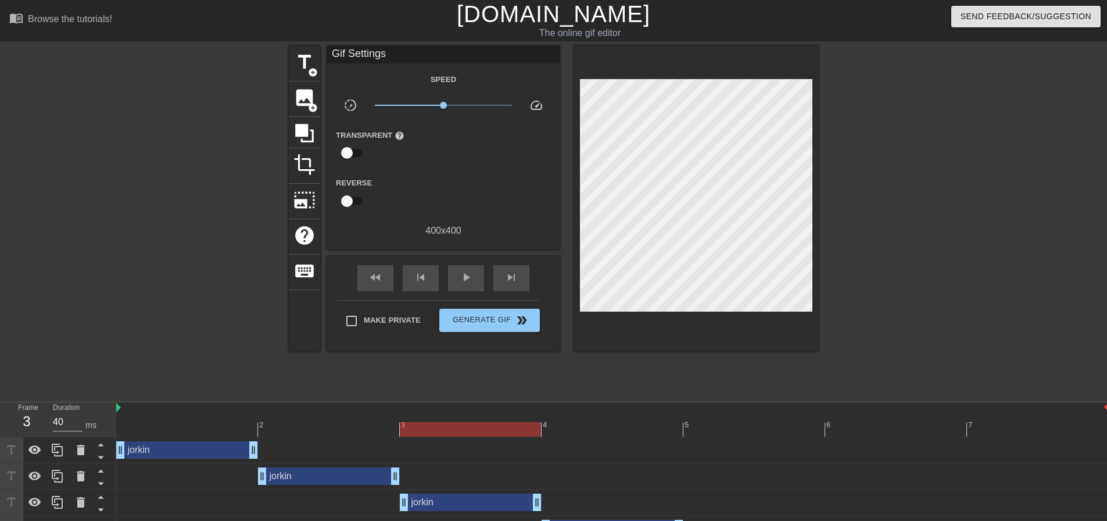
click at [891, 169] on div at bounding box center [919, 220] width 174 height 349
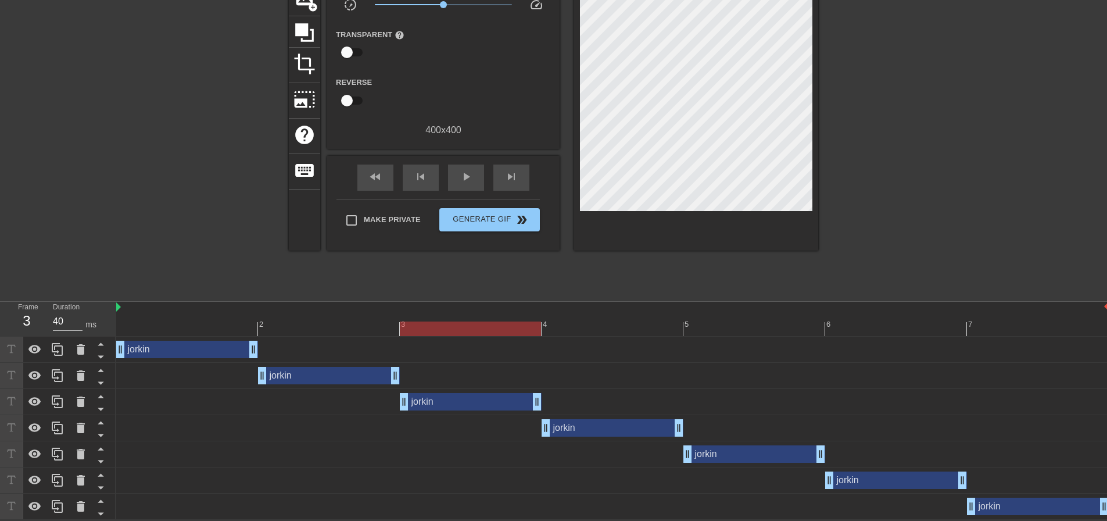
click at [621, 320] on div "4" at bounding box center [613, 320] width 142 height 15
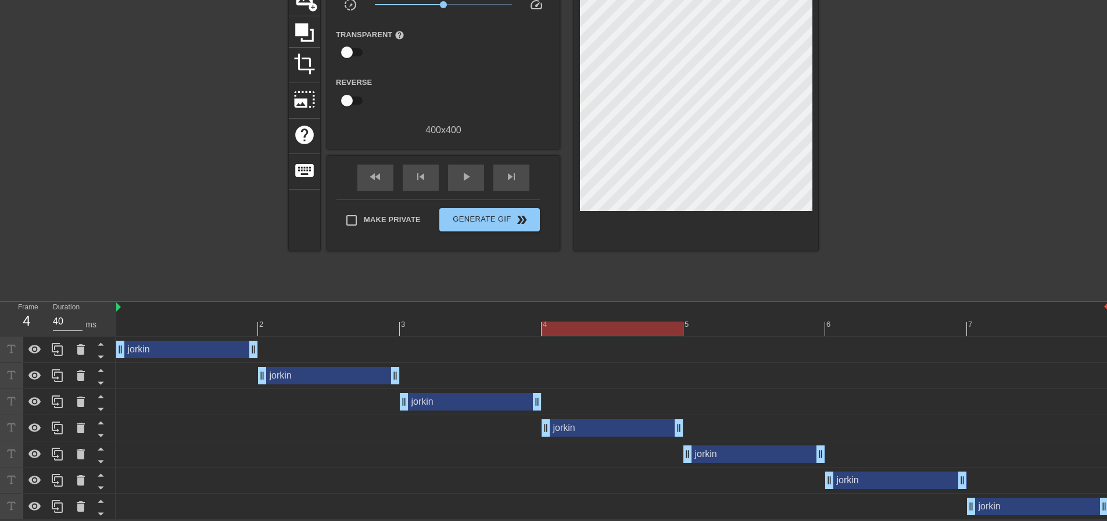
click at [572, 424] on div "[PERSON_NAME] drag_handle drag_handle" at bounding box center [613, 427] width 142 height 17
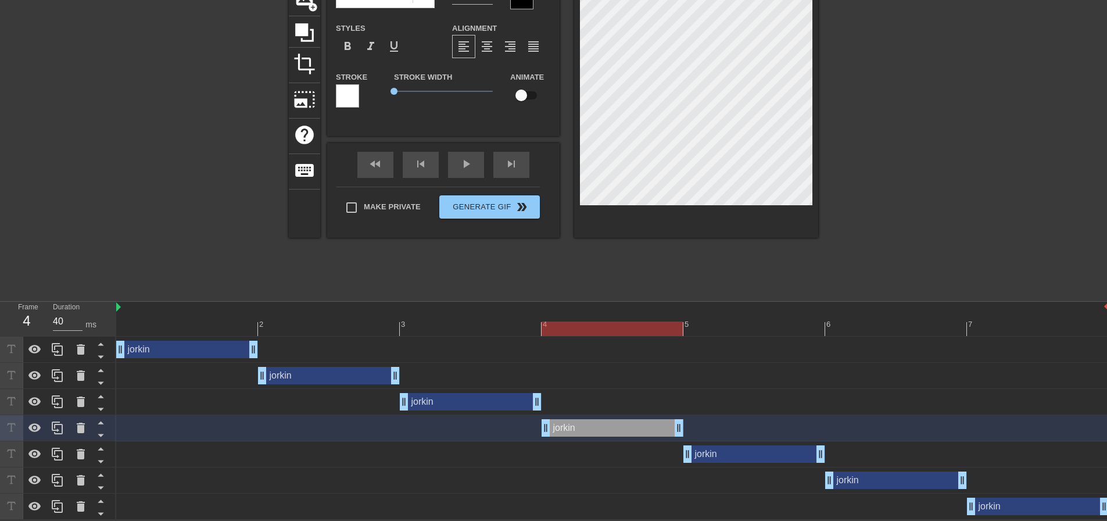
scroll to position [44, 0]
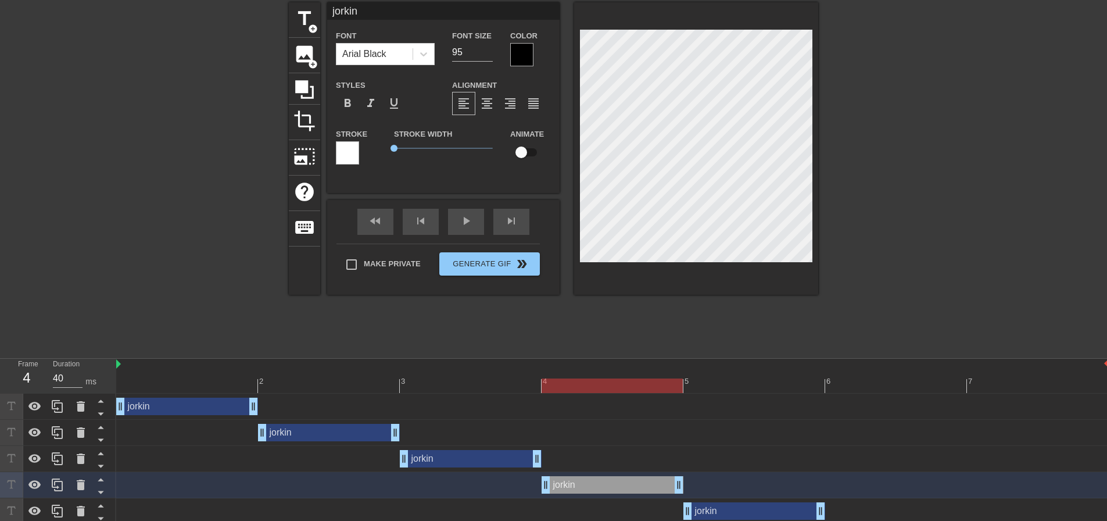
click at [896, 149] on div at bounding box center [919, 176] width 174 height 349
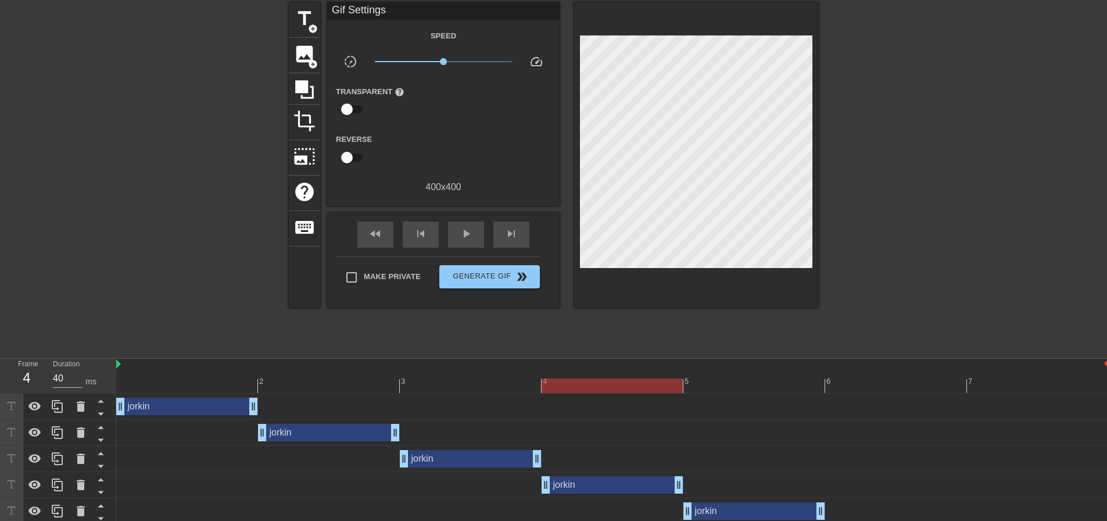
scroll to position [102, 0]
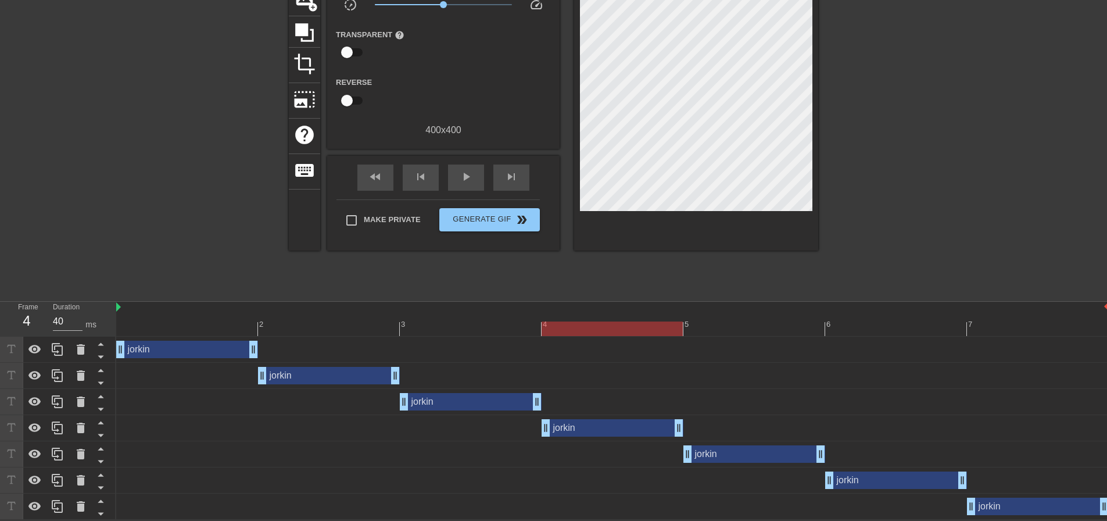
click at [722, 349] on div "[PERSON_NAME] drag_handle drag_handle" at bounding box center [612, 349] width 993 height 17
click at [721, 338] on div "[PERSON_NAME] drag_handle drag_handle" at bounding box center [612, 349] width 993 height 26
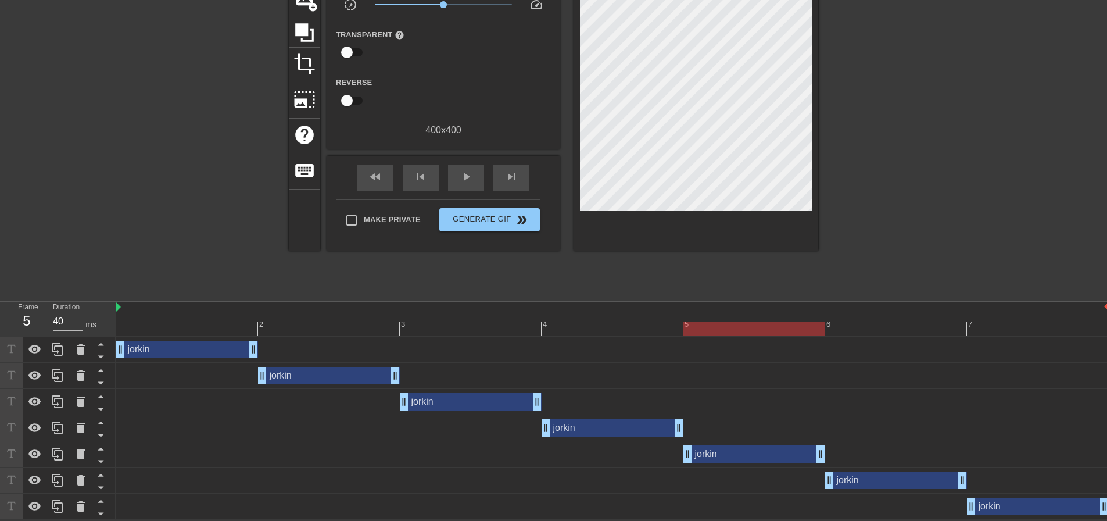
click at [726, 332] on div at bounding box center [612, 328] width 993 height 15
click at [728, 452] on div "[PERSON_NAME] drag_handle drag_handle" at bounding box center [754, 453] width 142 height 17
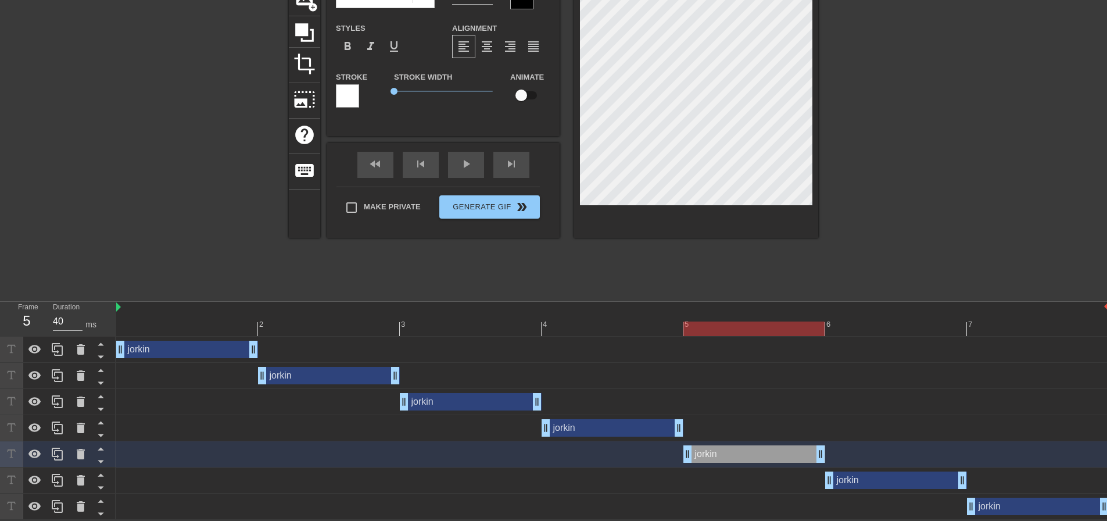
click at [967, 110] on div at bounding box center [919, 119] width 174 height 349
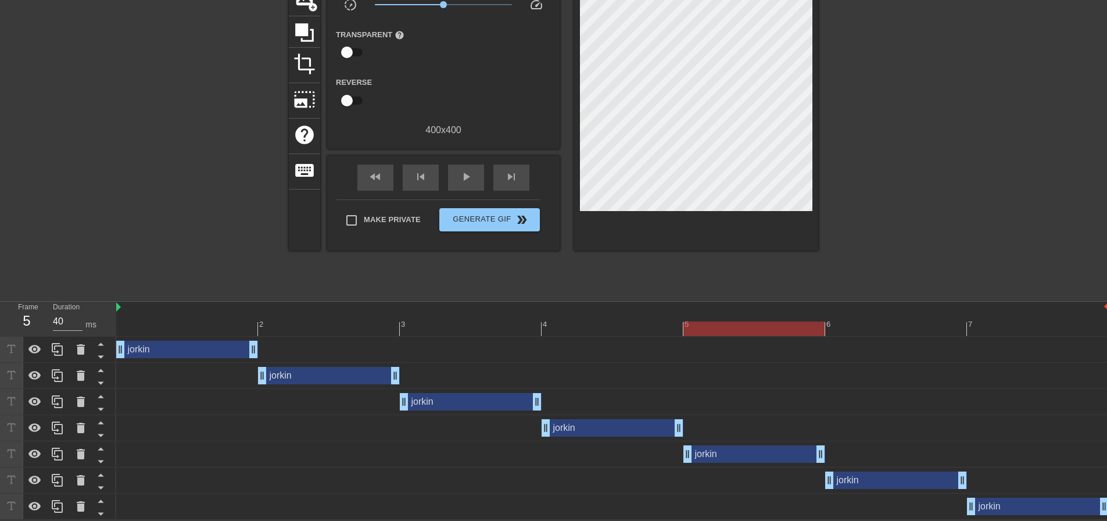
click at [861, 485] on div "[PERSON_NAME] drag_handle drag_handle" at bounding box center [896, 479] width 142 height 17
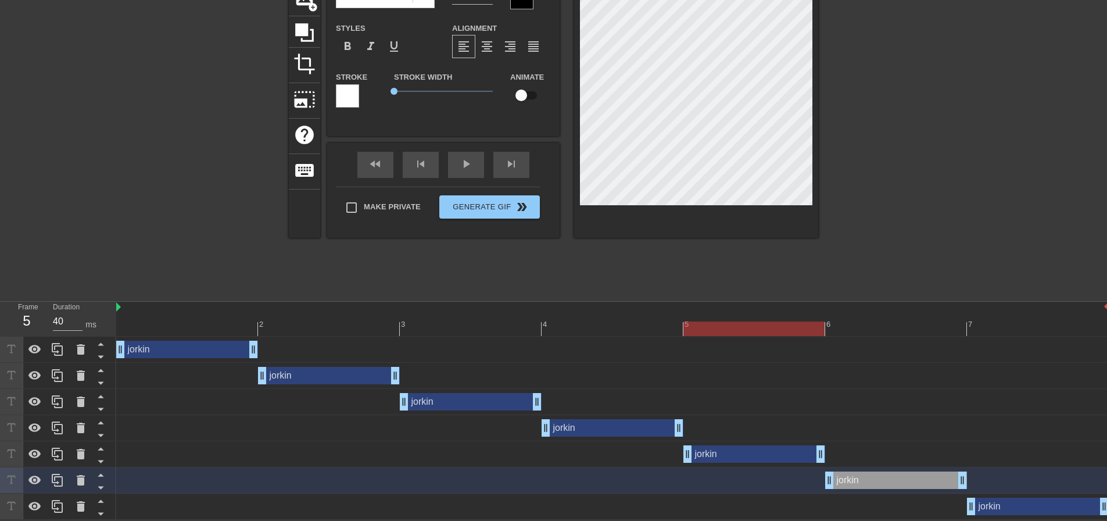
click at [860, 329] on div at bounding box center [612, 328] width 993 height 15
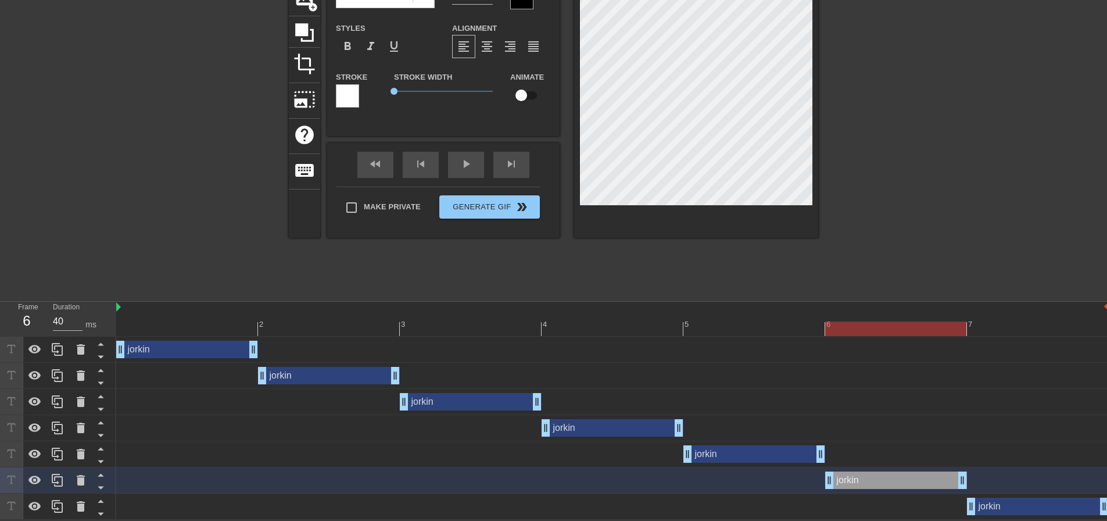
scroll to position [0, 0]
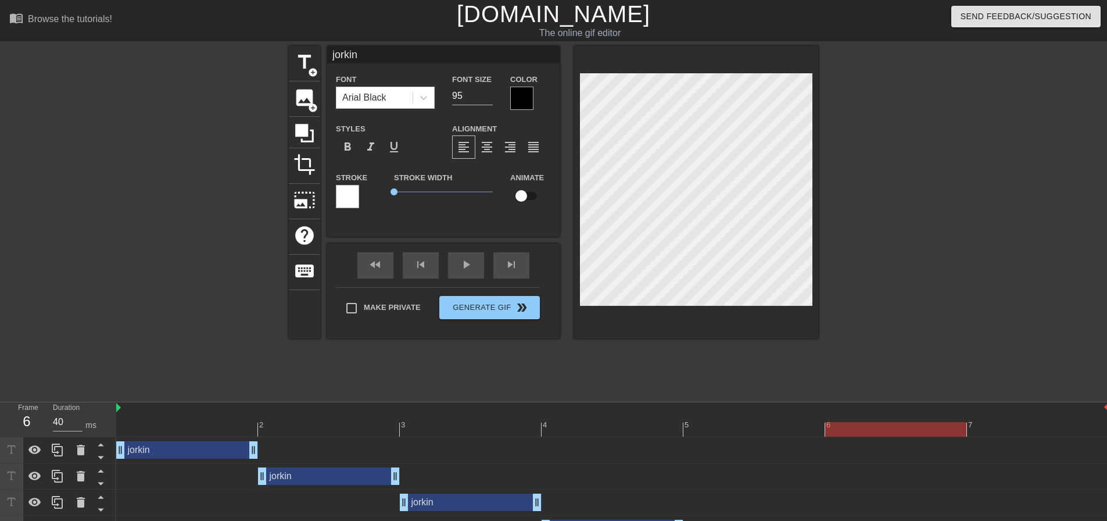
click at [944, 178] on div at bounding box center [919, 220] width 174 height 349
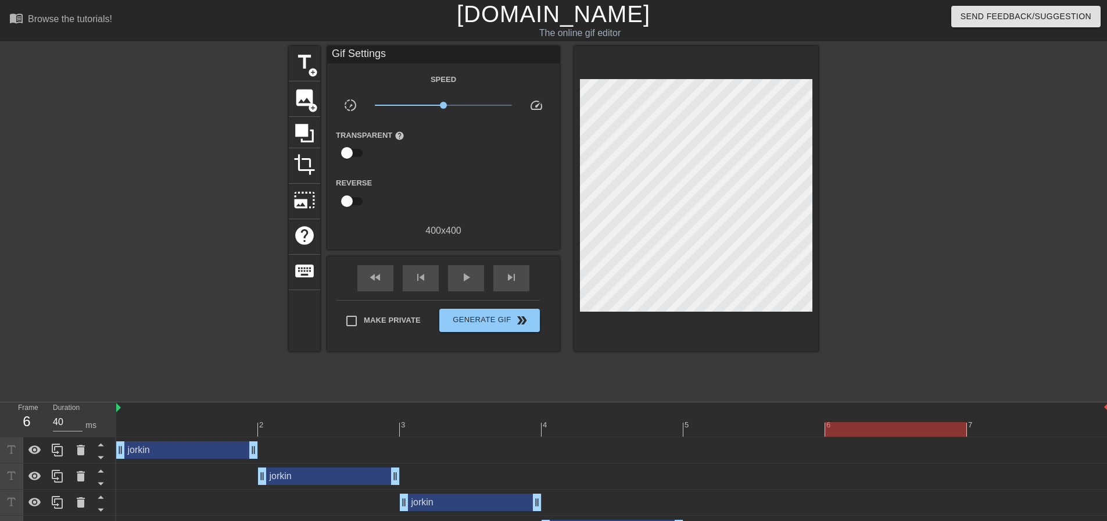
scroll to position [102, 0]
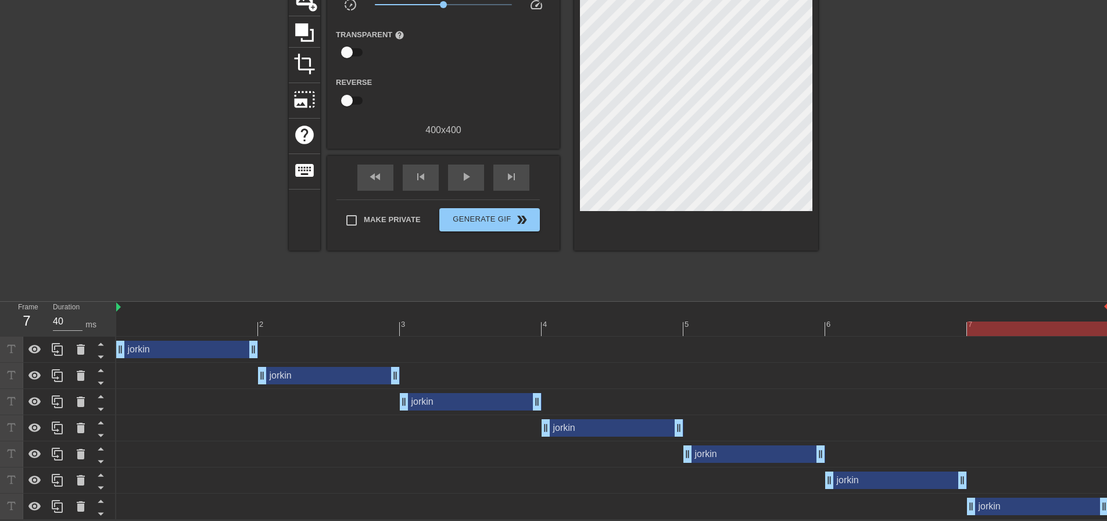
click at [997, 323] on div at bounding box center [612, 328] width 993 height 15
click at [1015, 506] on div "[PERSON_NAME] drag_handle drag_handle" at bounding box center [1038, 505] width 142 height 17
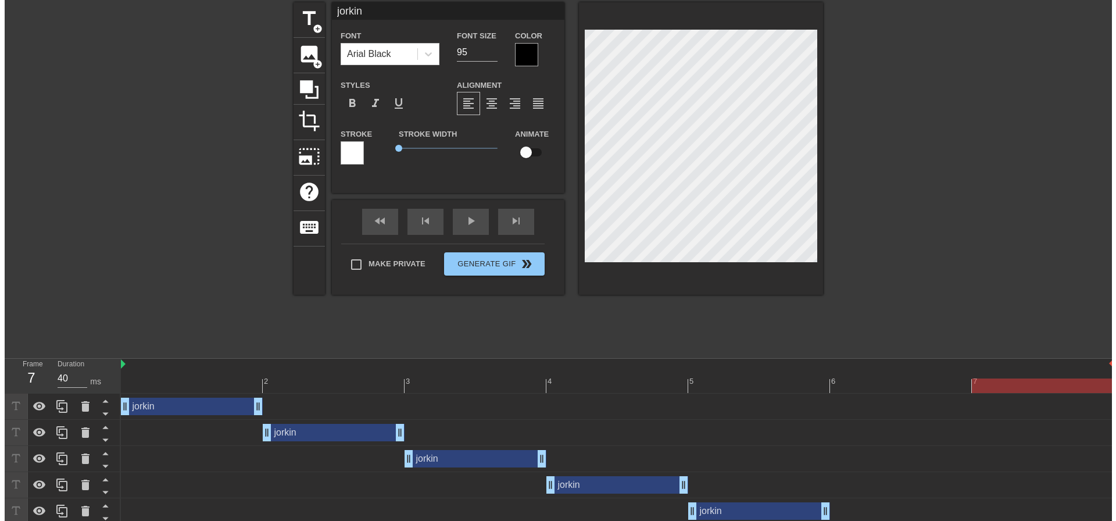
scroll to position [0, 0]
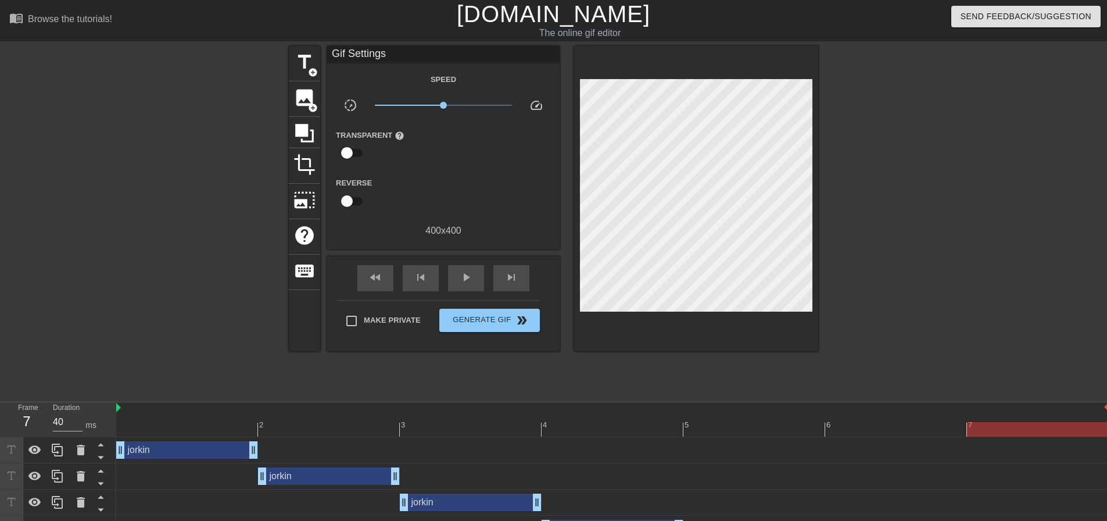
click at [469, 257] on div "fast_rewind skip_previous play_arrow skip_next" at bounding box center [443, 278] width 189 height 44
click at [456, 266] on div "play_arrow" at bounding box center [466, 278] width 36 height 26
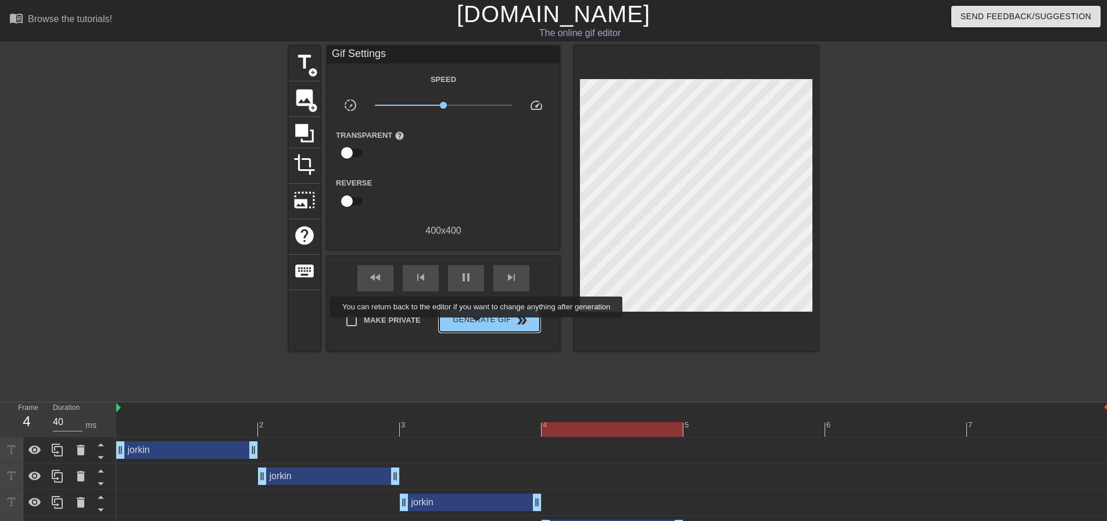
click at [478, 325] on span "Generate Gif double_arrow" at bounding box center [489, 320] width 91 height 14
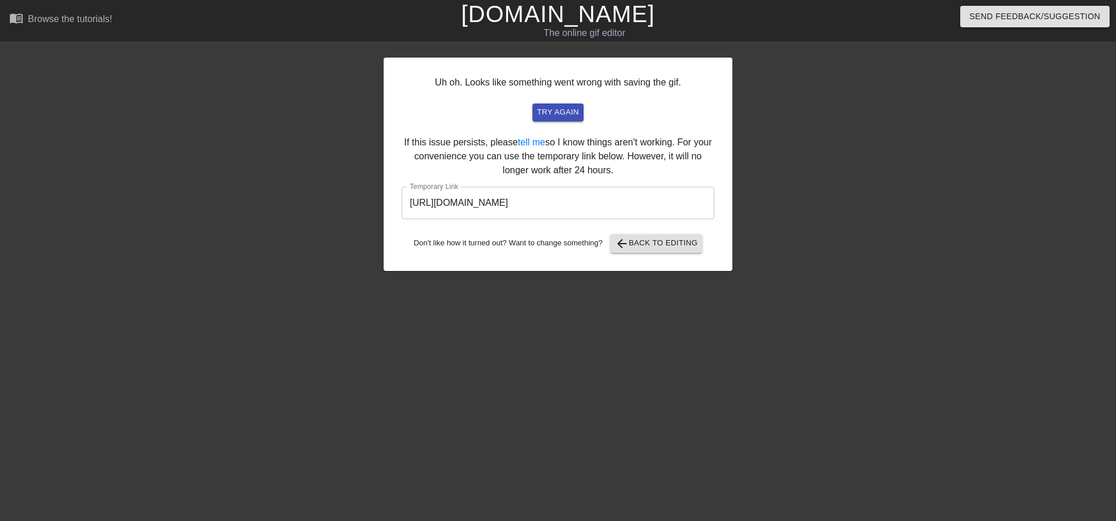
click at [622, 202] on input "[URL][DOMAIN_NAME]" at bounding box center [558, 203] width 313 height 33
